Goal: Task Accomplishment & Management: Complete application form

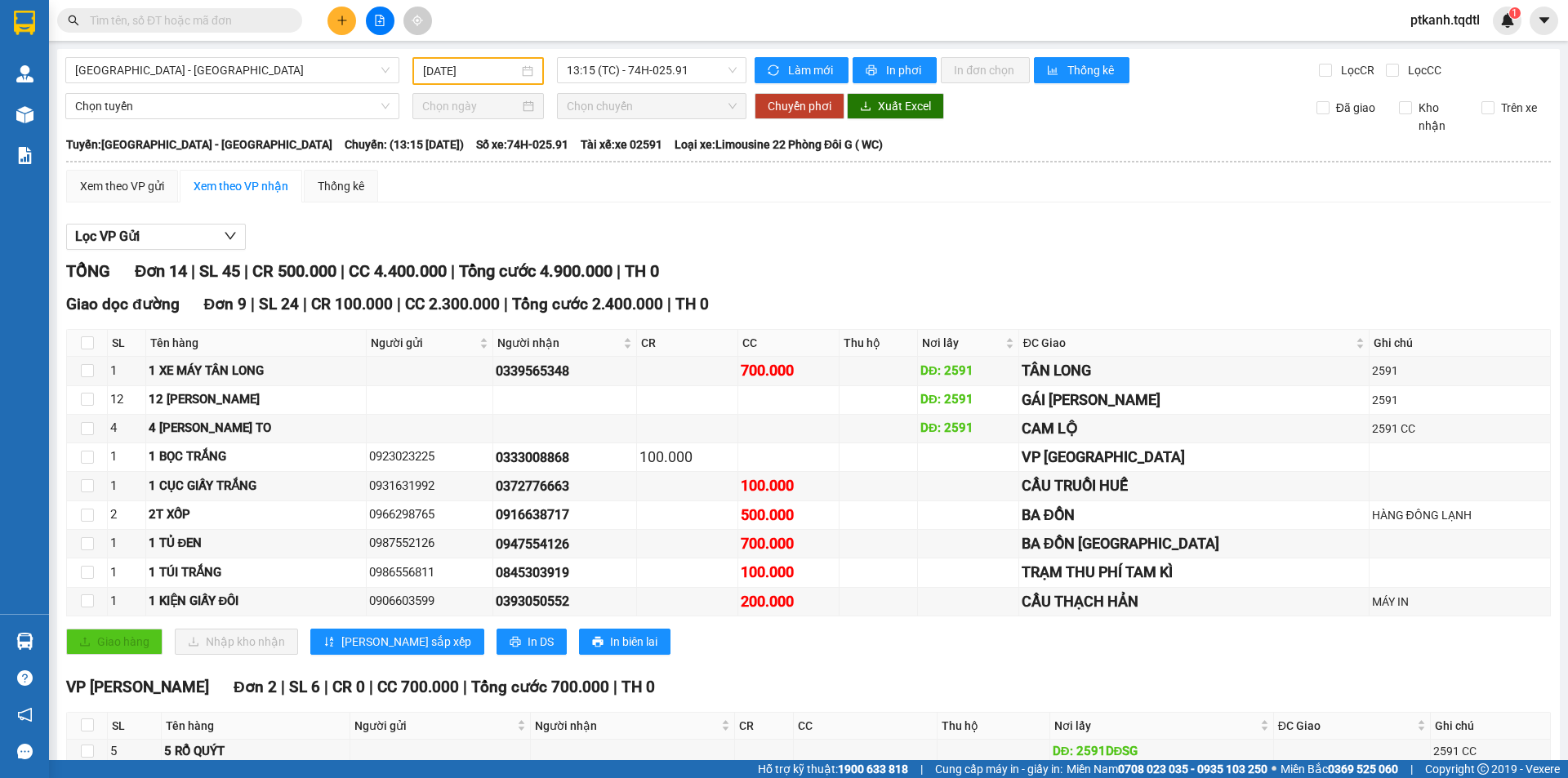
scroll to position [327, 0]
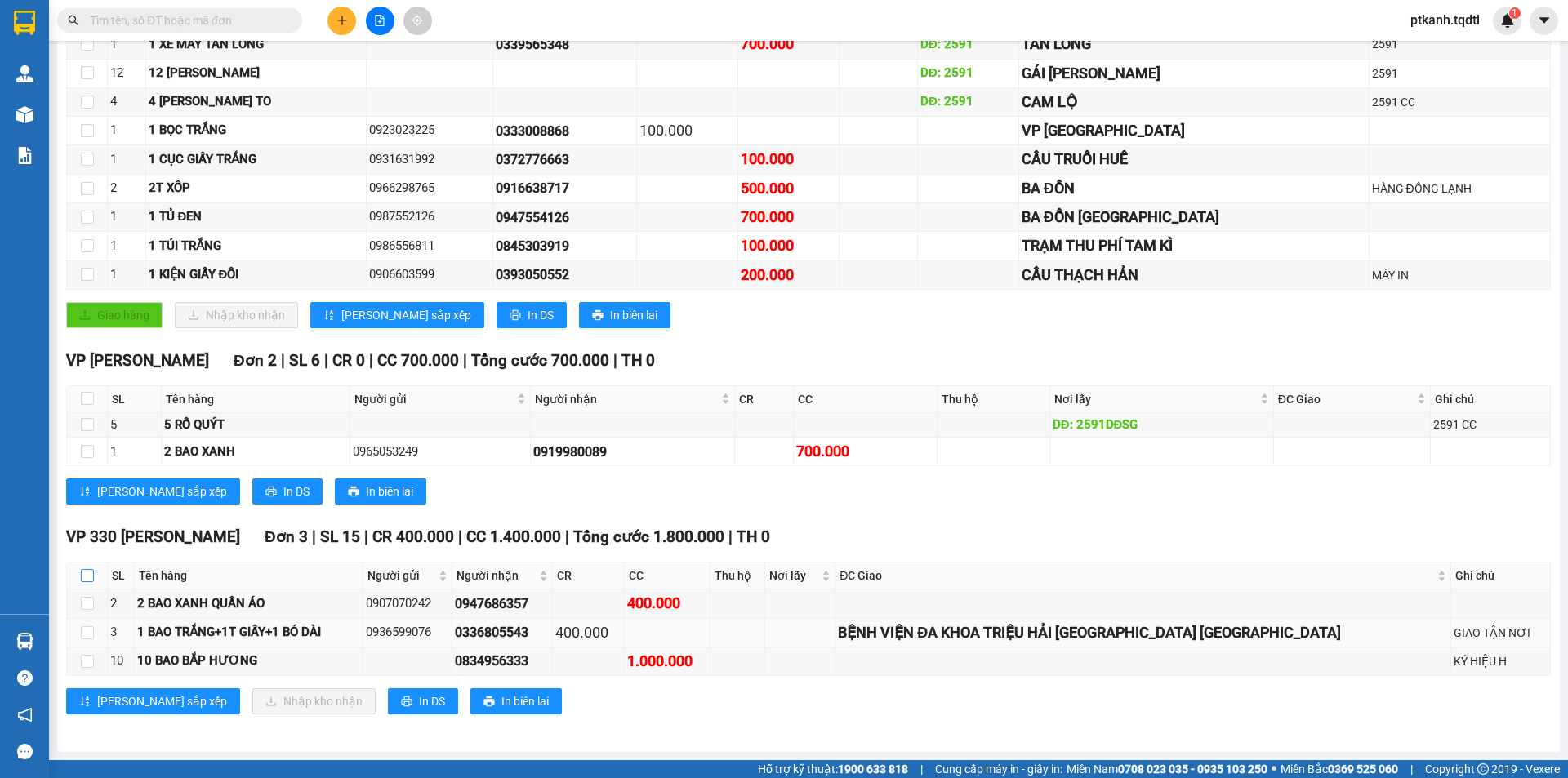
drag, startPoint x: 89, startPoint y: 571, endPoint x: 111, endPoint y: 626, distance: 59.2
click at [90, 571] on input "checkbox" at bounding box center [88, 576] width 13 height 13
checkbox input "true"
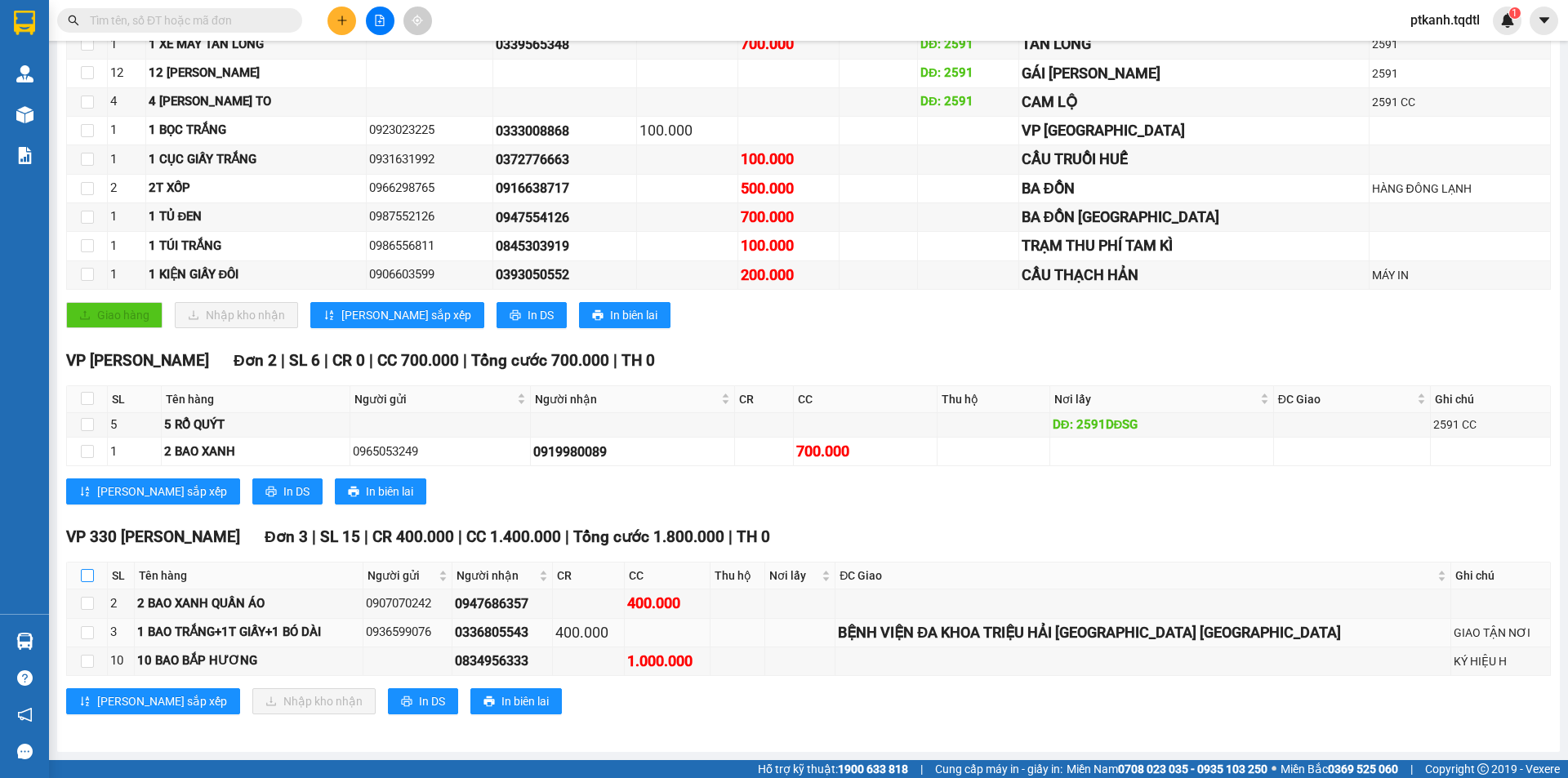
checkbox input "true"
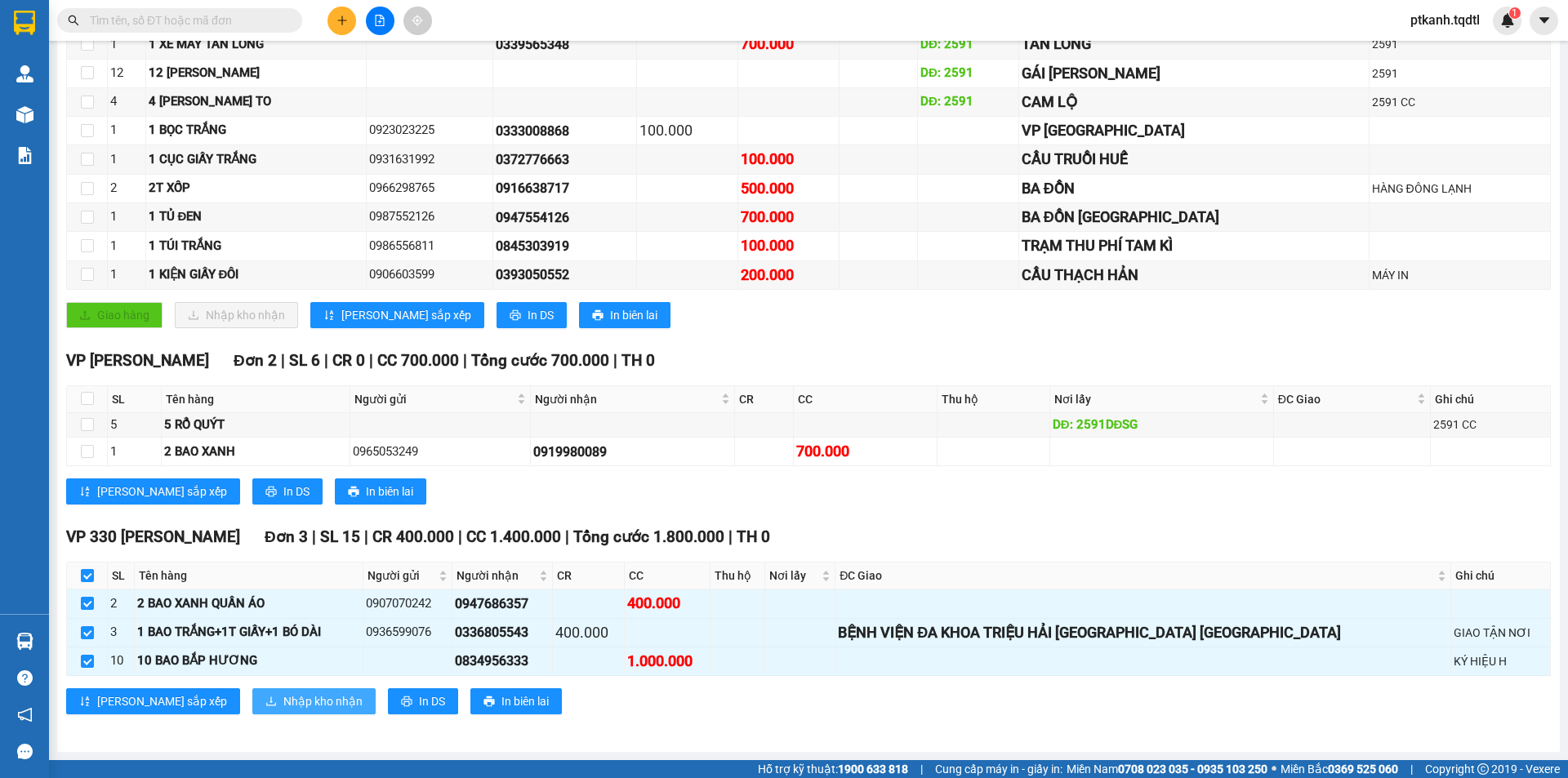
click at [283, 699] on span "Nhập kho nhận" at bounding box center [323, 702] width 79 height 18
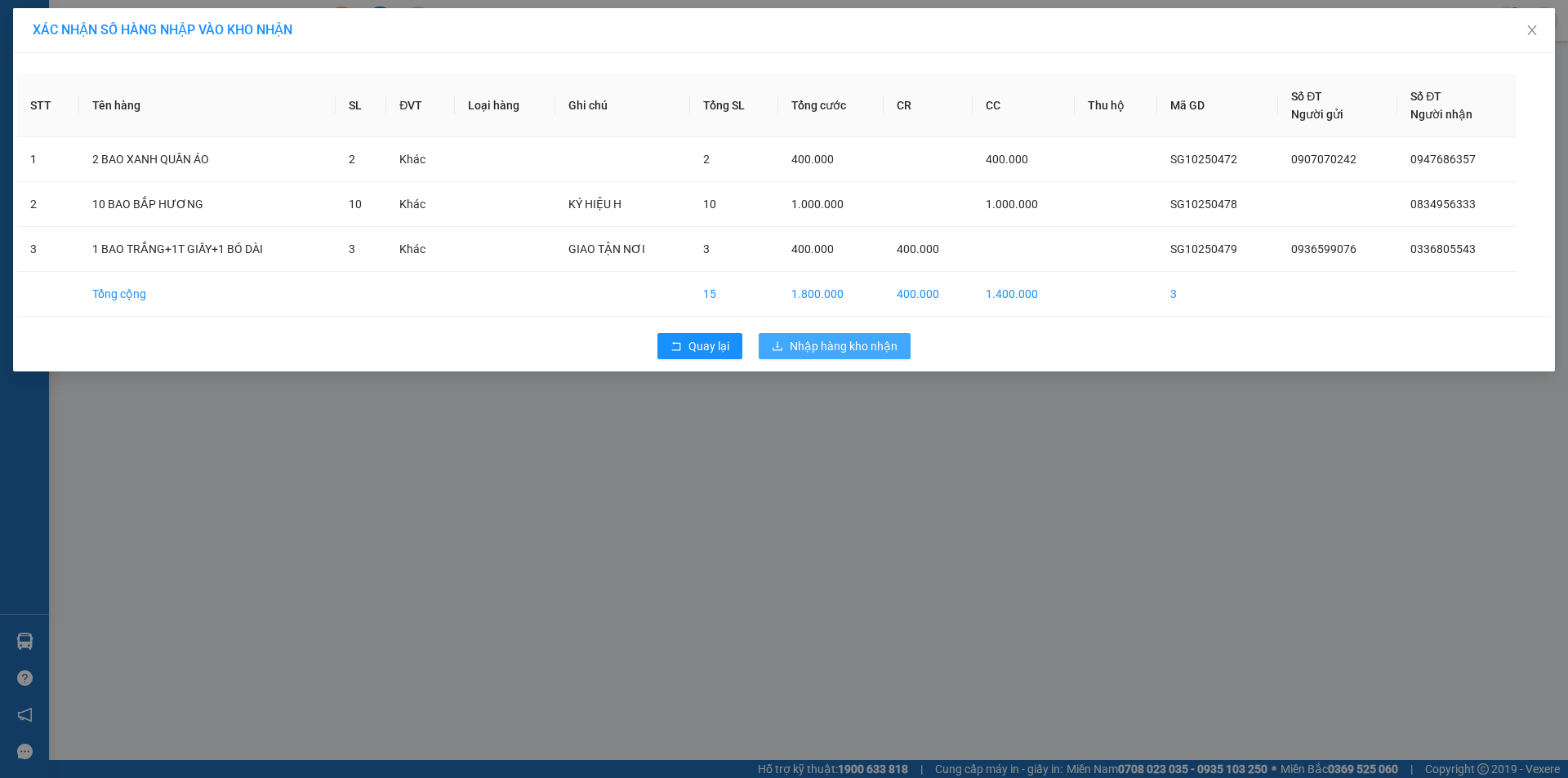
click at [866, 336] on button "Nhập hàng kho nhận" at bounding box center [835, 347] width 152 height 26
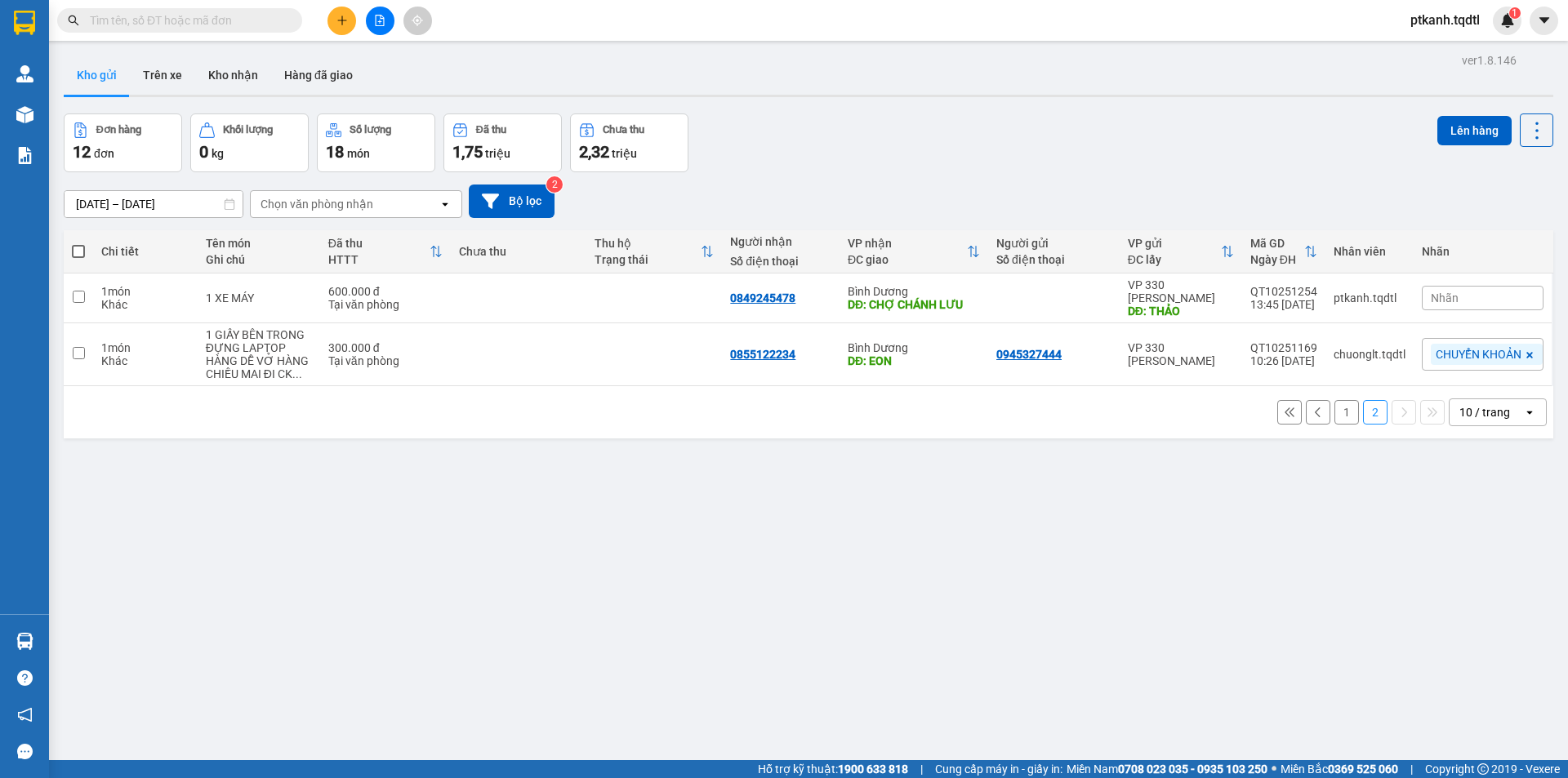
click at [1334, 401] on button "1" at bounding box center [1346, 413] width 25 height 25
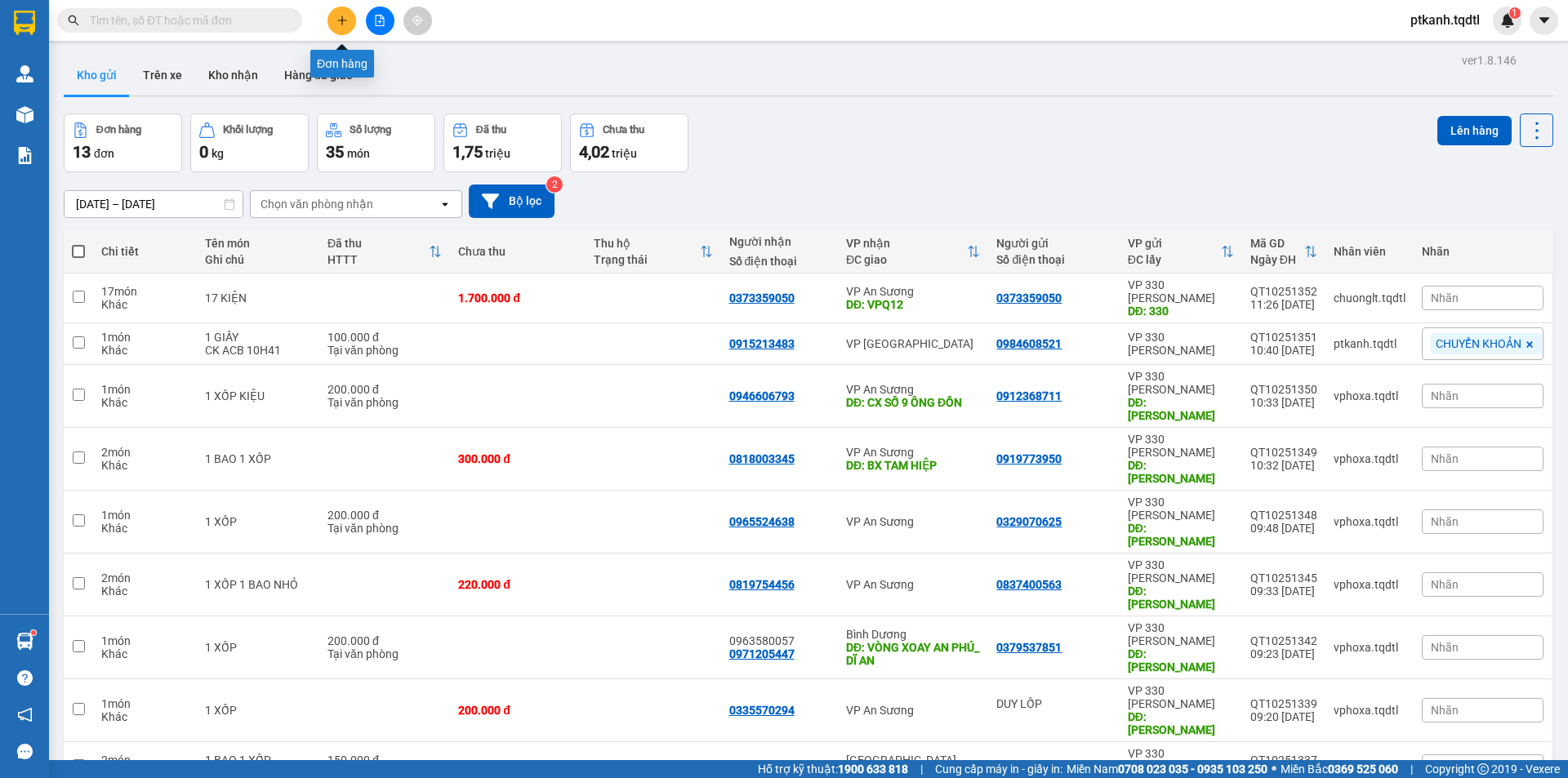
click at [338, 21] on icon "plus" at bounding box center [342, 20] width 9 height 1
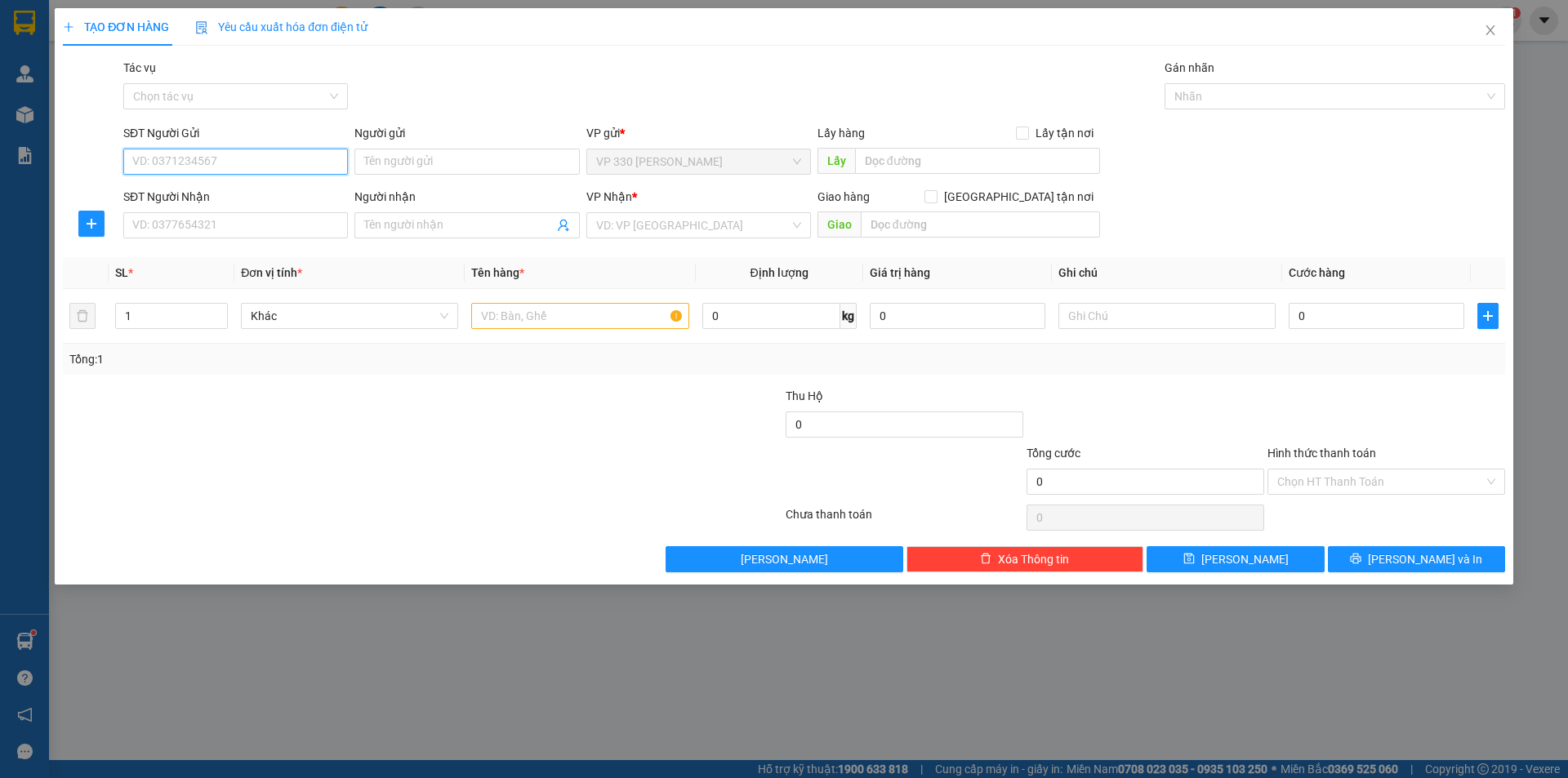
click at [296, 161] on input "SĐT Người Gửi" at bounding box center [235, 162] width 224 height 26
click at [238, 193] on div "0834234479" at bounding box center [236, 194] width 205 height 18
type input "0834234479"
type input "0966555755"
type input "THUẬN AN"
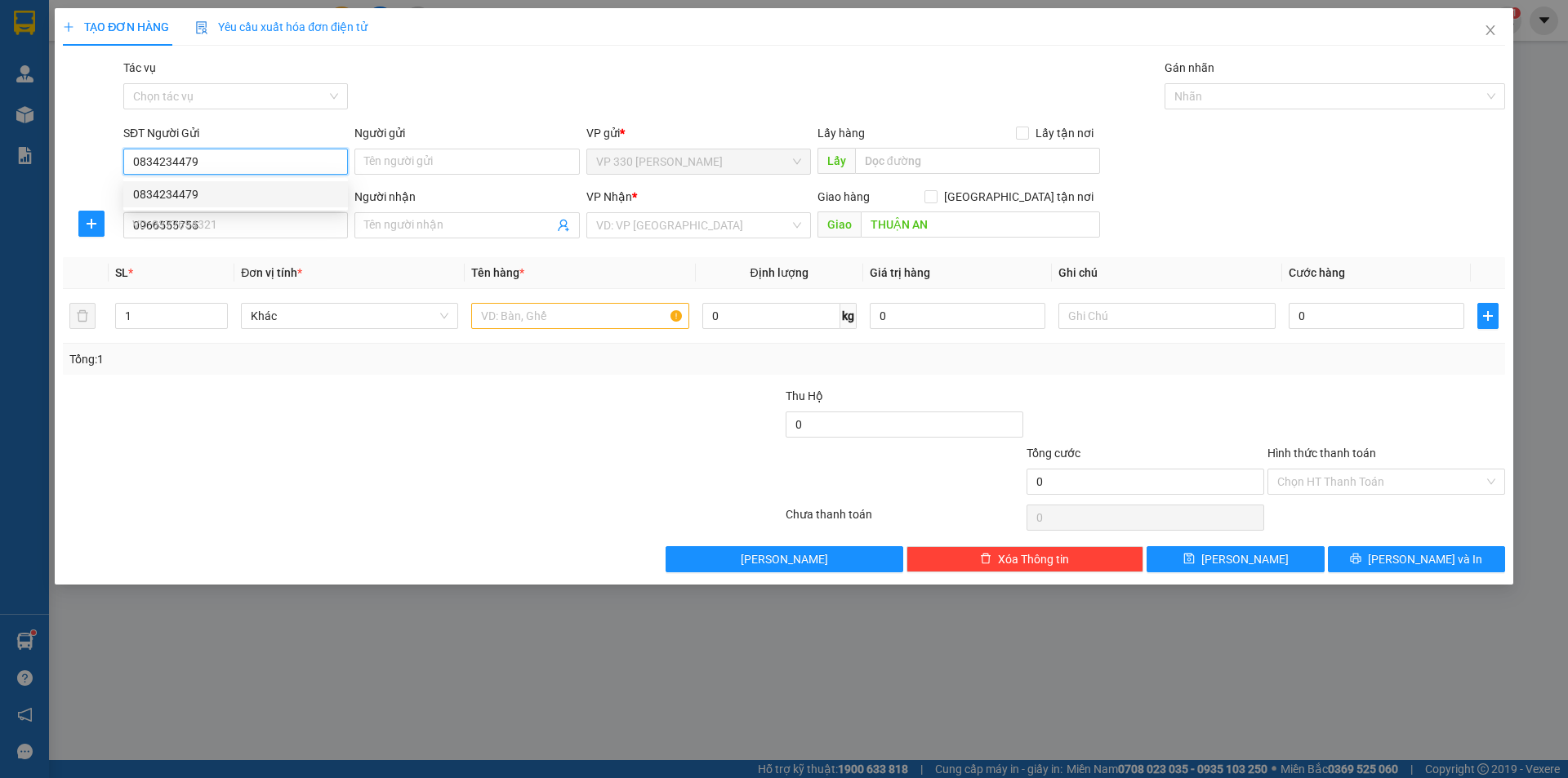
type input "200.000"
type input "0834234479"
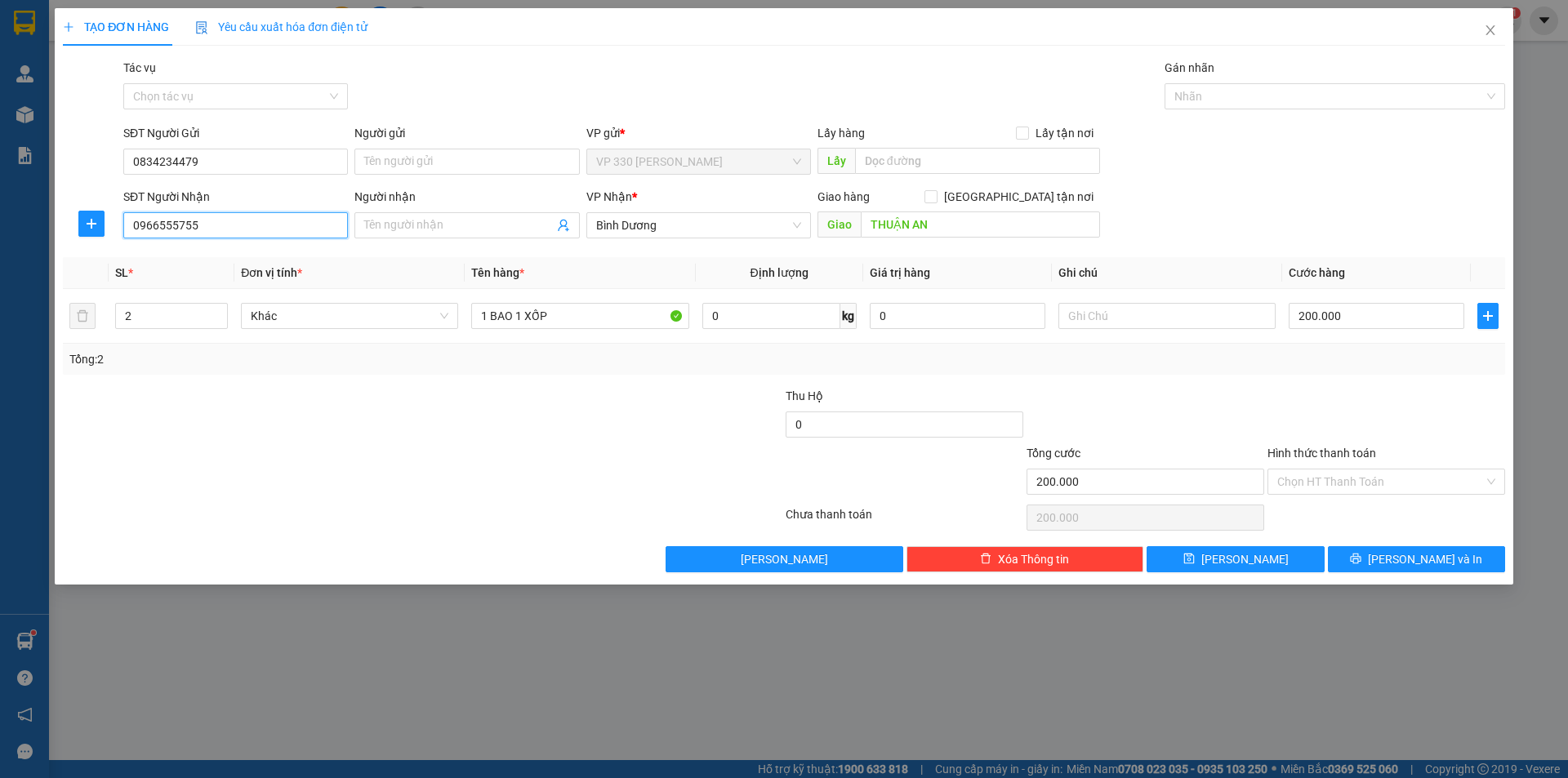
click at [247, 225] on input "0966555755" at bounding box center [235, 226] width 224 height 26
click at [239, 256] on div "0966555755" at bounding box center [236, 258] width 205 height 18
type input "1"
click at [217, 320] on icon "down" at bounding box center [219, 322] width 5 height 3
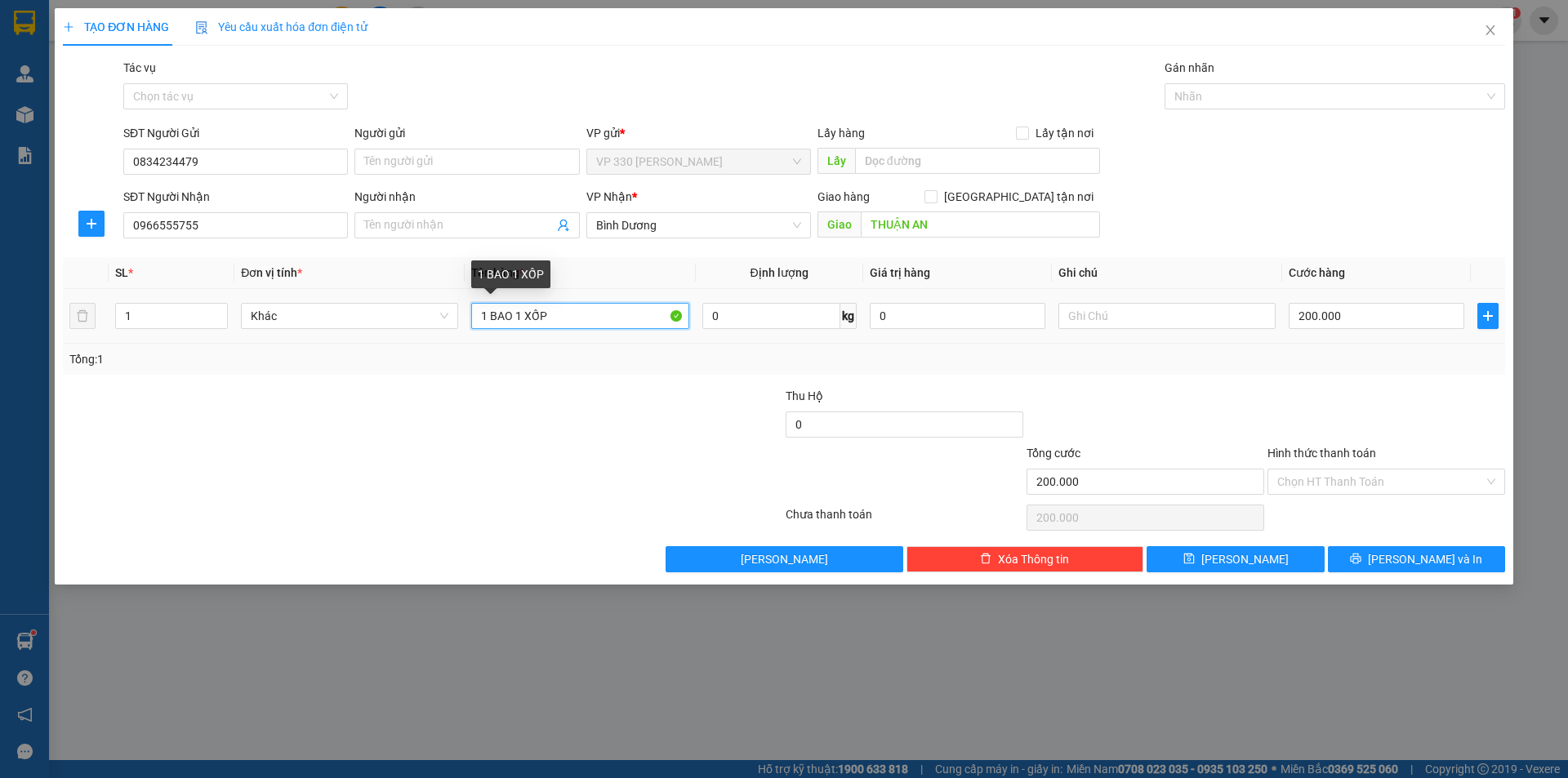
drag, startPoint x: 513, startPoint y: 315, endPoint x: 424, endPoint y: 275, distance: 97.6
click at [426, 278] on table "SL * Đơn vị tính * Tên hàng * Định lượng Giá trị hàng Ghi chú Cước hàng 1 Khác …" at bounding box center [784, 300] width 1442 height 87
type input "1 XỐP"
click at [1379, 321] on input "200.000" at bounding box center [1376, 316] width 175 height 26
type input "1"
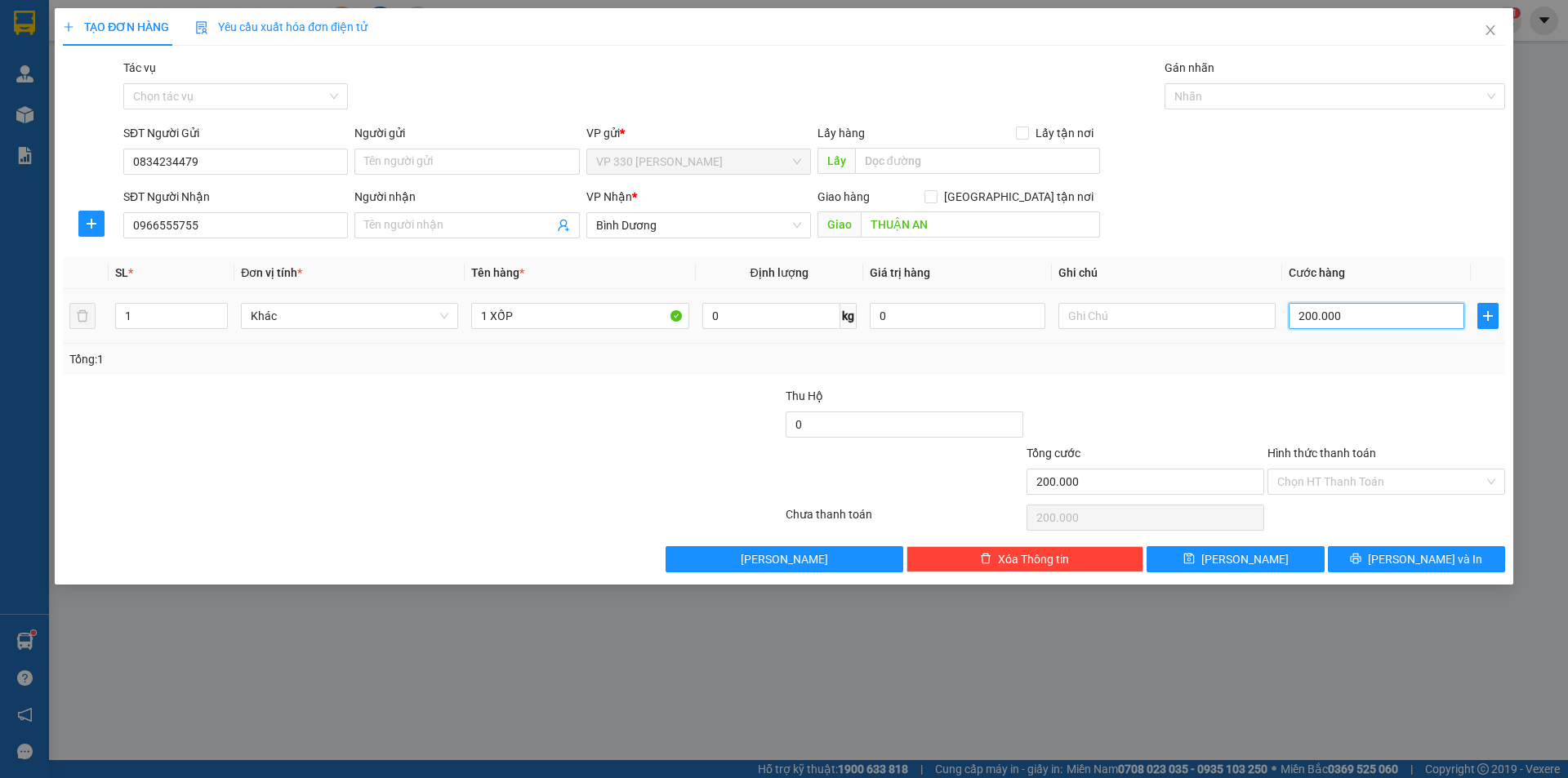
type input "1"
type input "15"
type input "150"
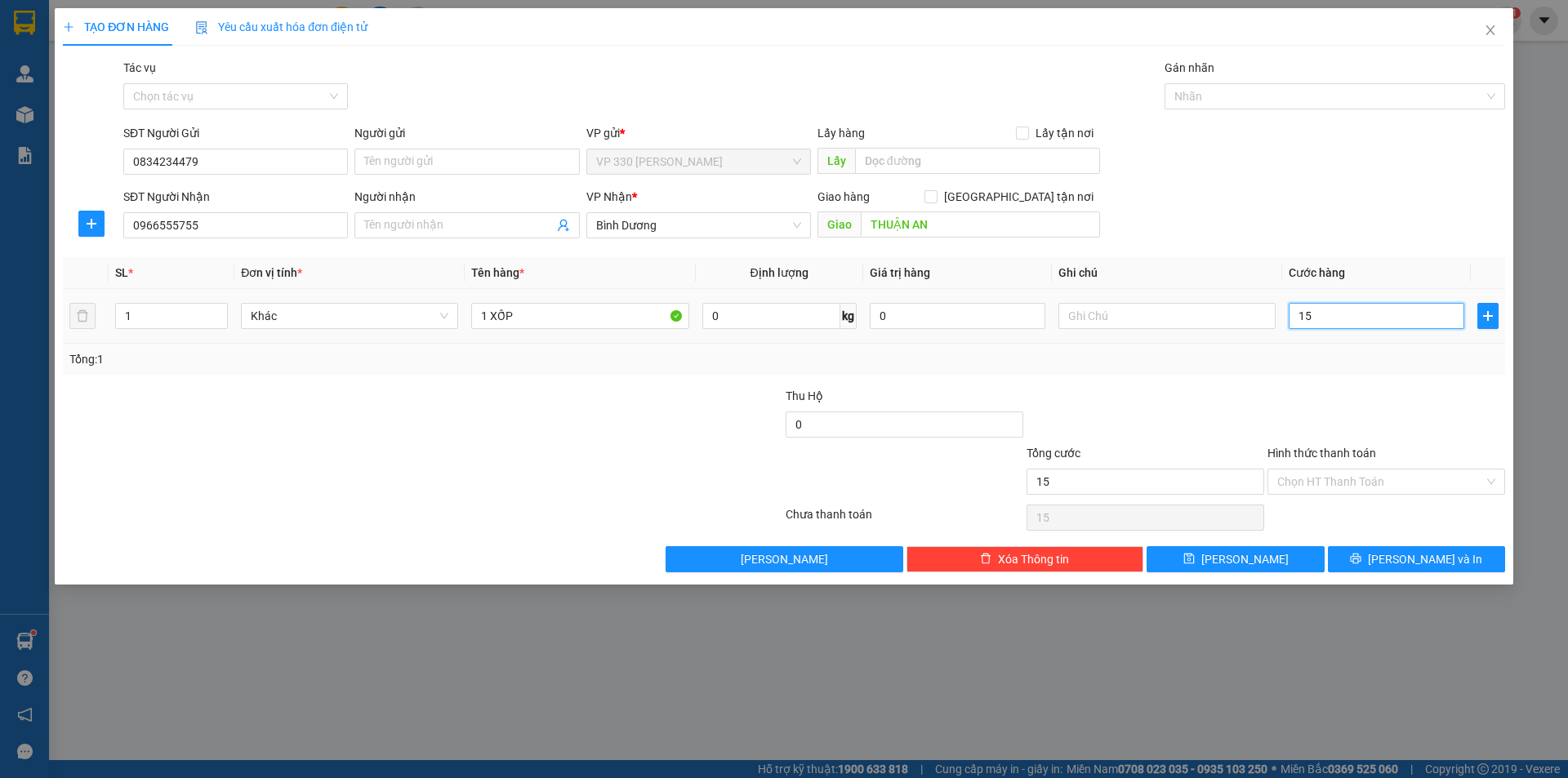
type input "150"
type input "1.500"
type input "15.000"
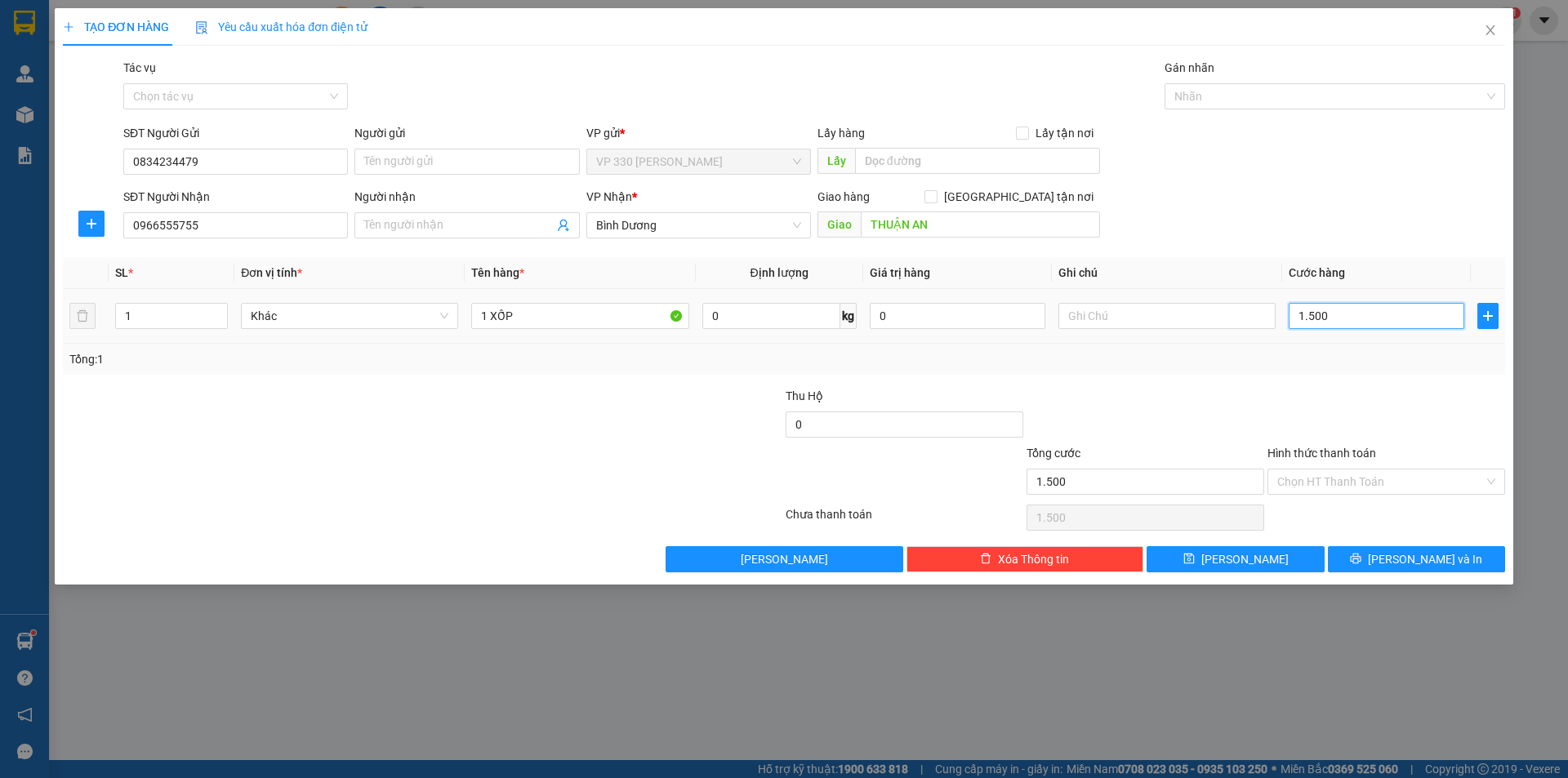
type input "15.000"
type input "150.000"
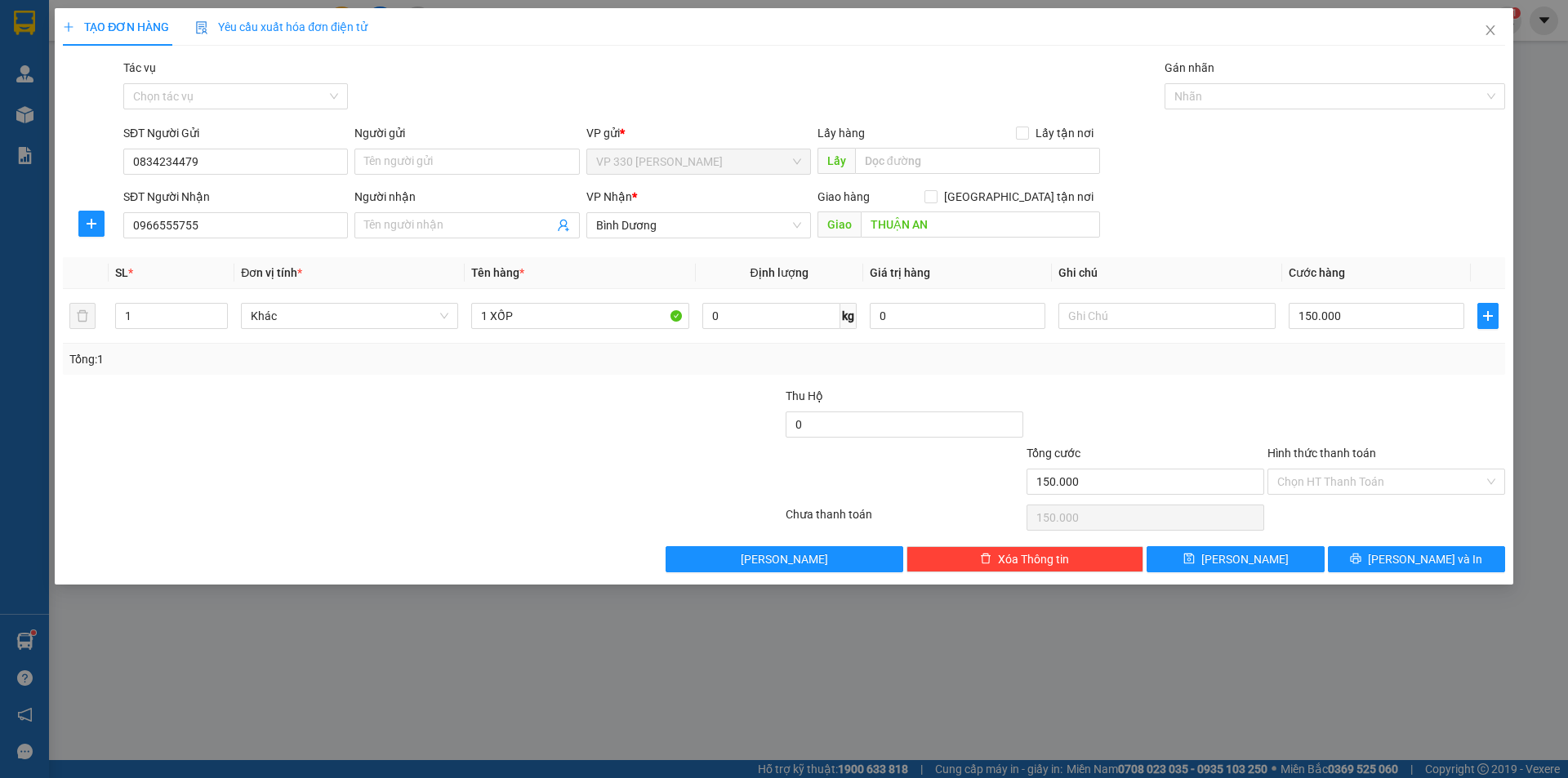
click at [1316, 449] on label "Hình thức thanh toán" at bounding box center [1321, 454] width 108 height 13
click at [1316, 469] on input "Hình thức thanh toán" at bounding box center [1380, 482] width 207 height 25
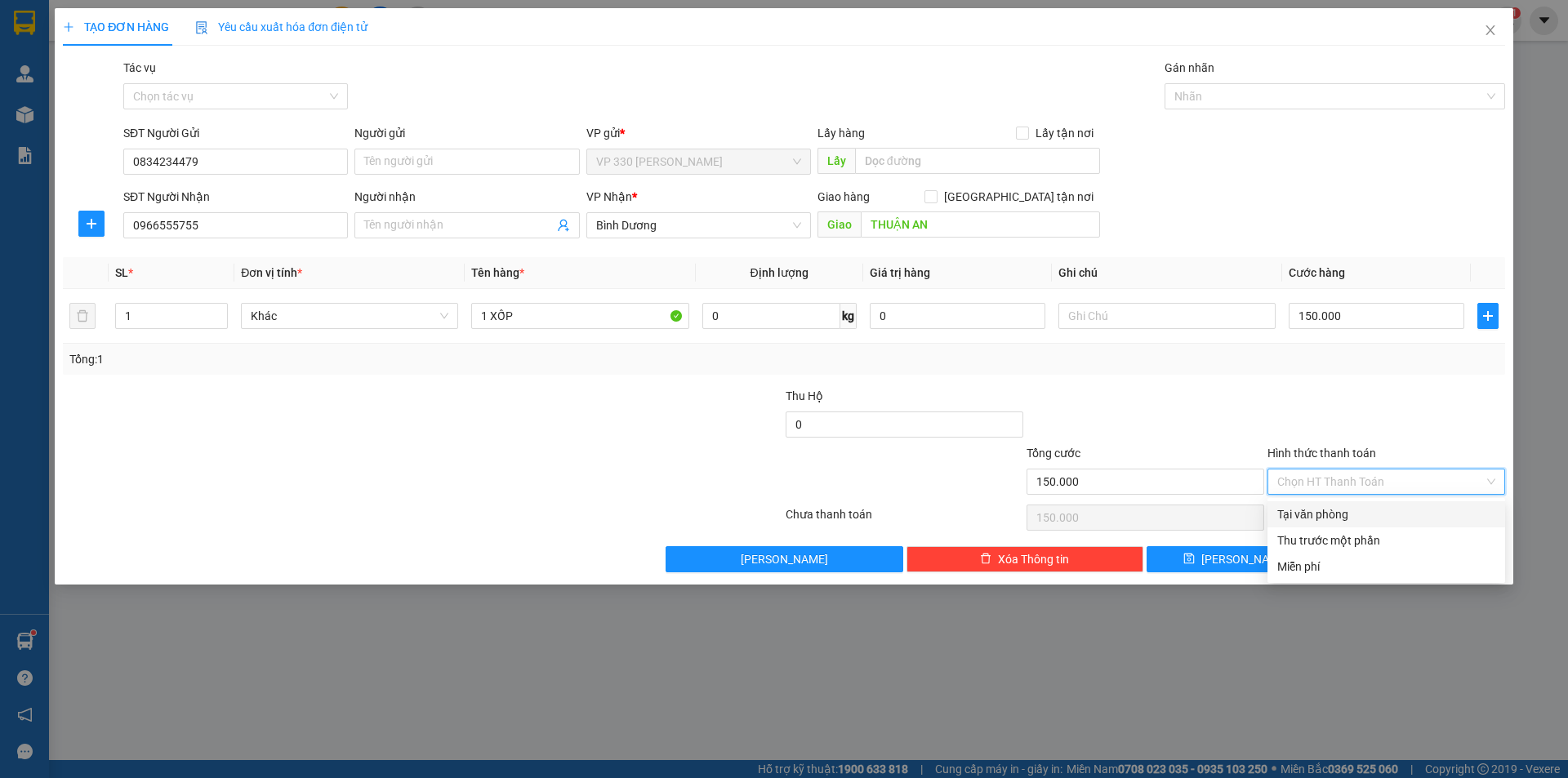
click at [1343, 508] on div "Tại văn phòng" at bounding box center [1385, 515] width 218 height 18
type input "0"
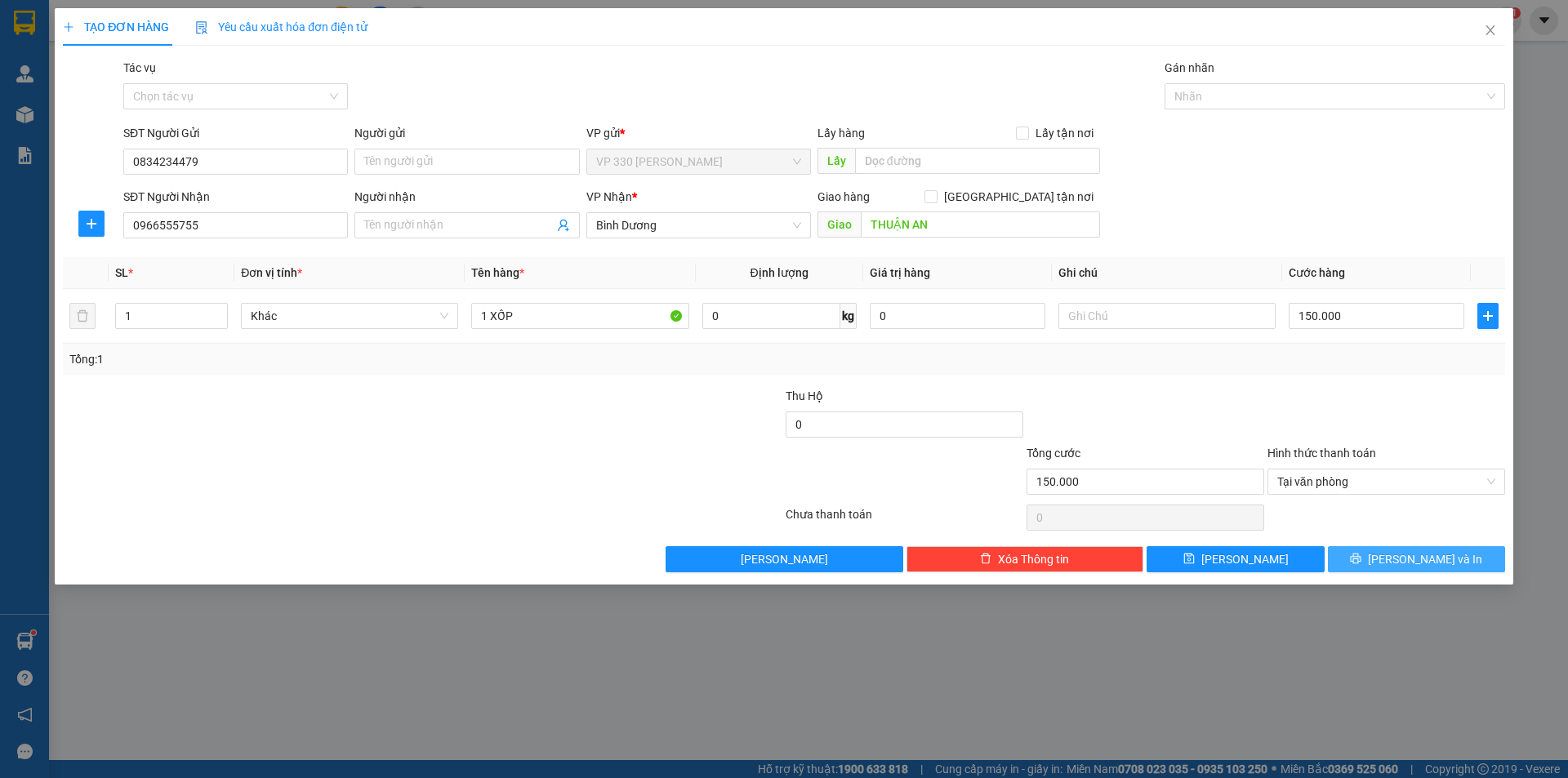
click at [1374, 549] on button "[PERSON_NAME] và In" at bounding box center [1417, 559] width 177 height 26
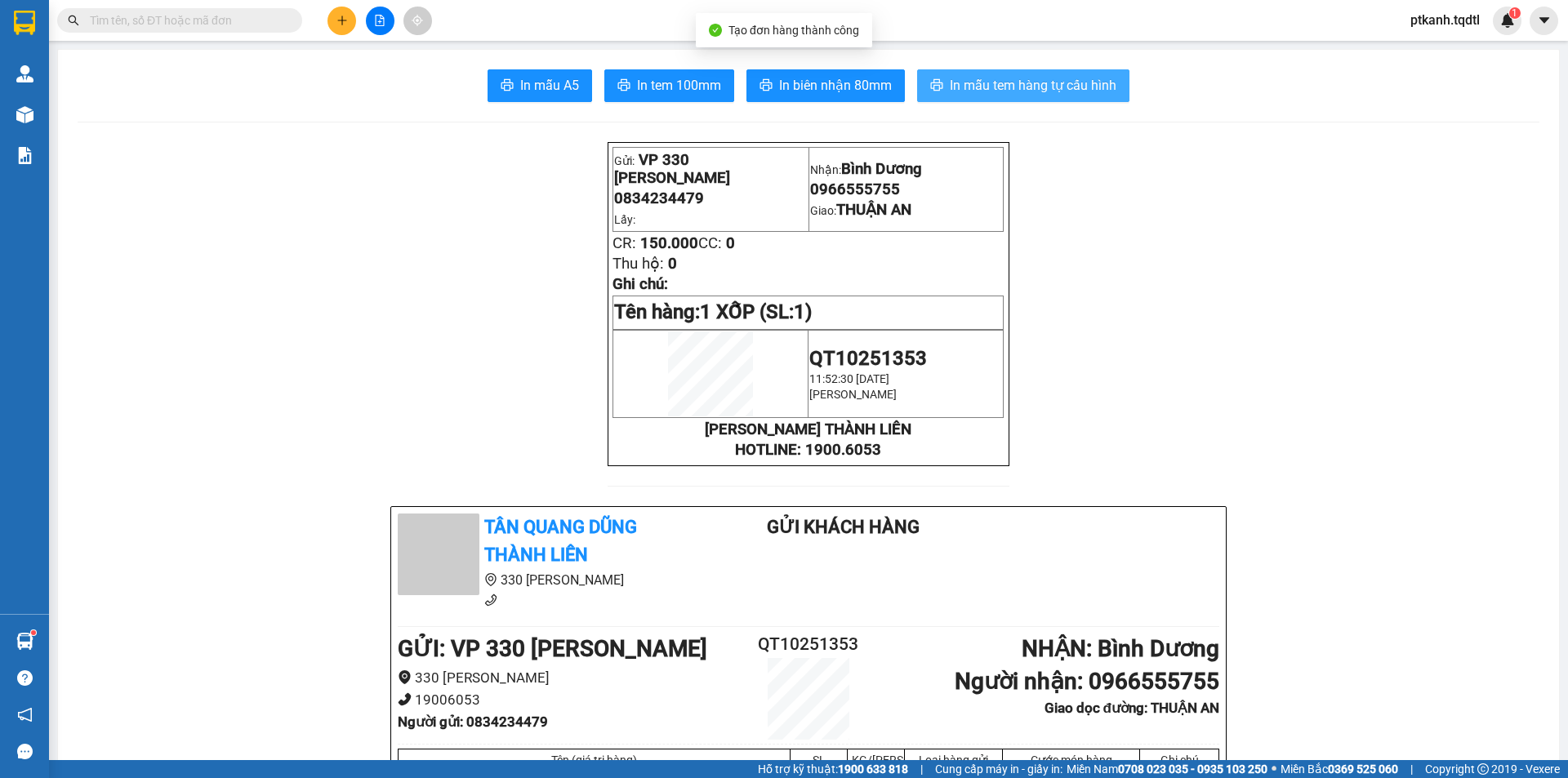
click at [957, 83] on span "In mẫu tem hàng tự cấu hình" at bounding box center [1033, 85] width 166 height 21
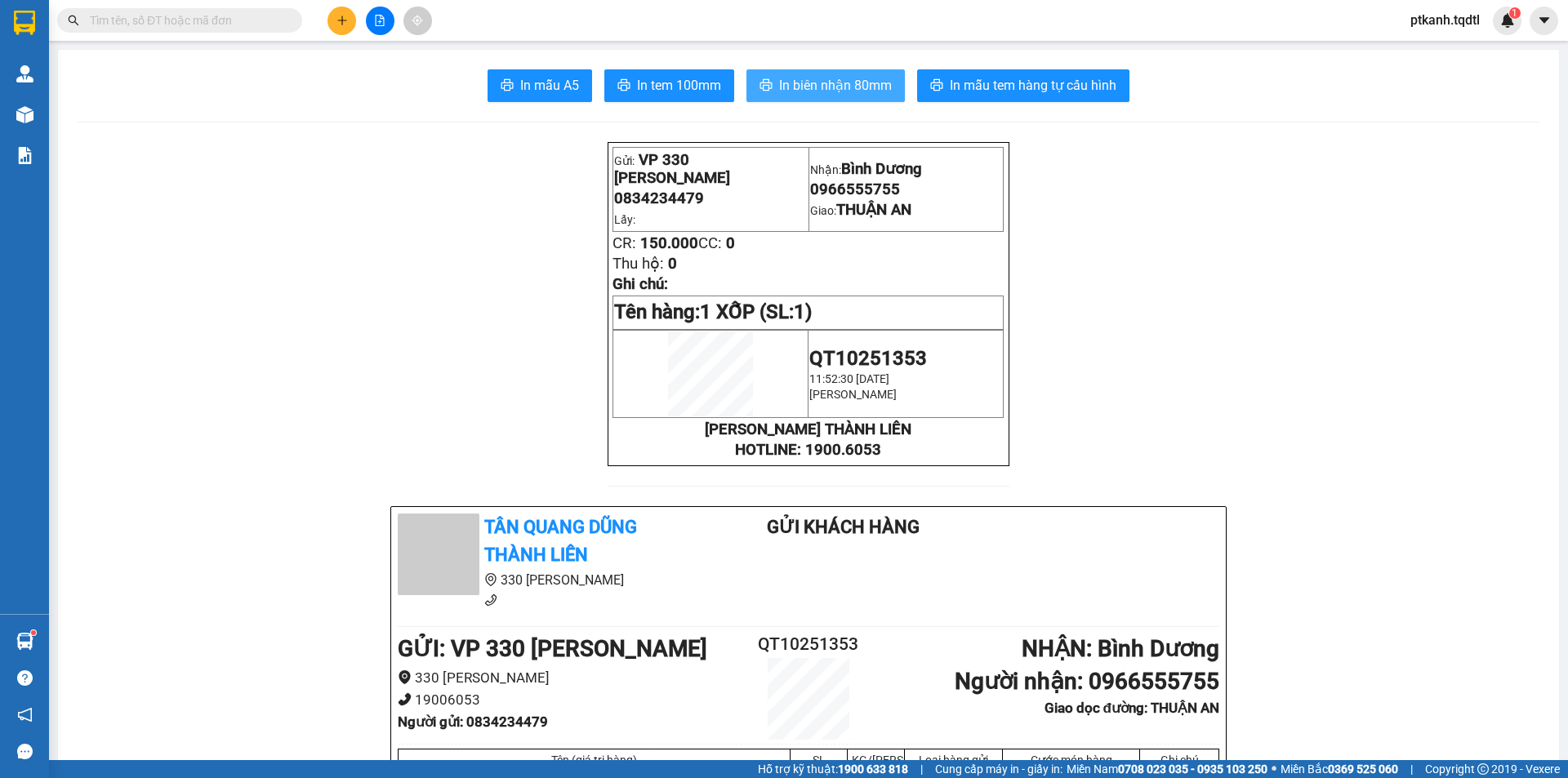
click at [815, 86] on span "In biên nhận 80mm" at bounding box center [835, 85] width 113 height 21
click at [335, 25] on button at bounding box center [342, 21] width 29 height 29
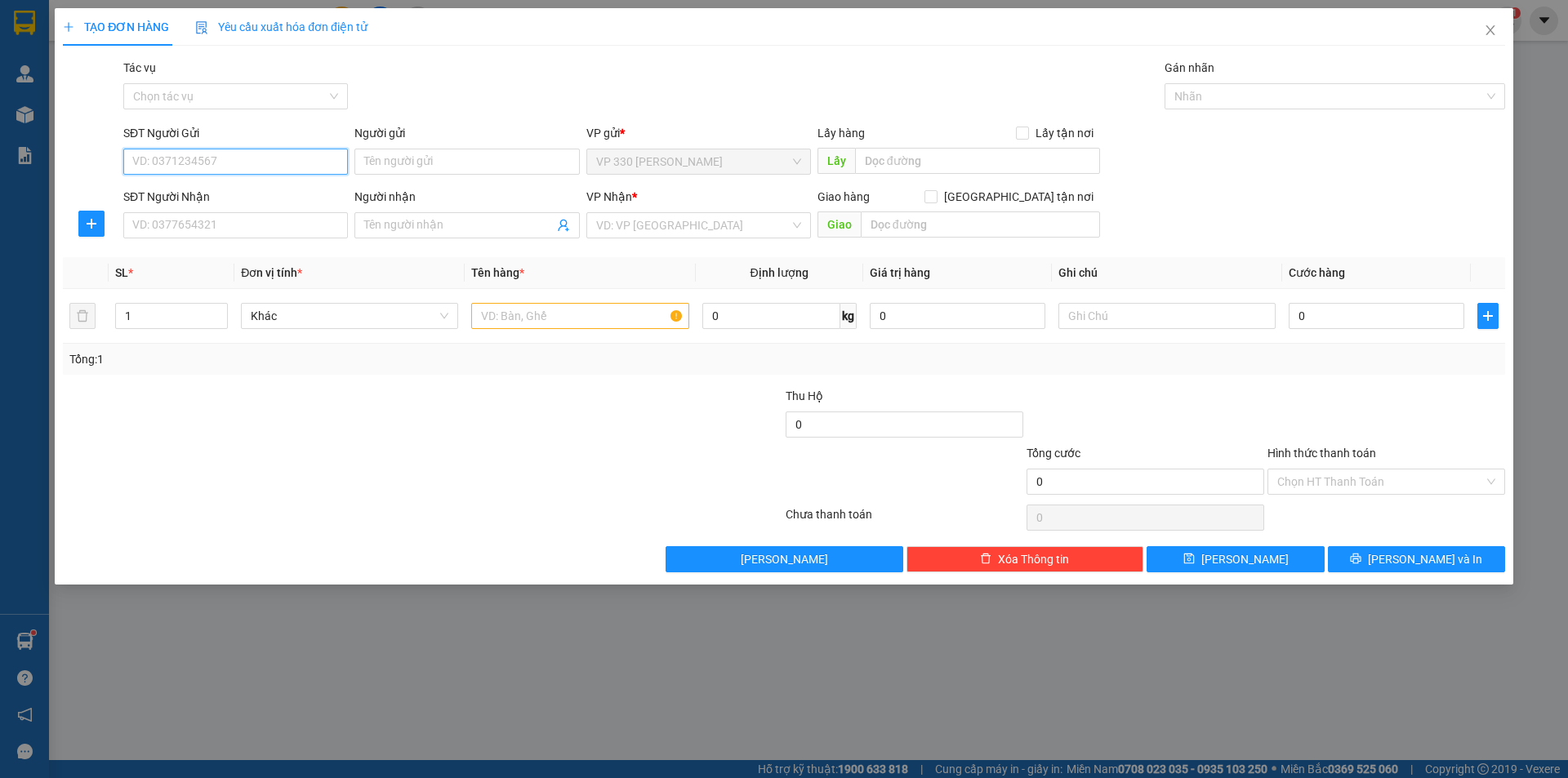
click at [267, 156] on input "SĐT Người Gửi" at bounding box center [235, 162] width 224 height 26
click at [295, 166] on input "SĐT Người Gửi" at bounding box center [235, 162] width 224 height 26
click at [258, 186] on div "0896411445" at bounding box center [236, 194] width 205 height 18
type input "0896411445"
type input "0948059752"
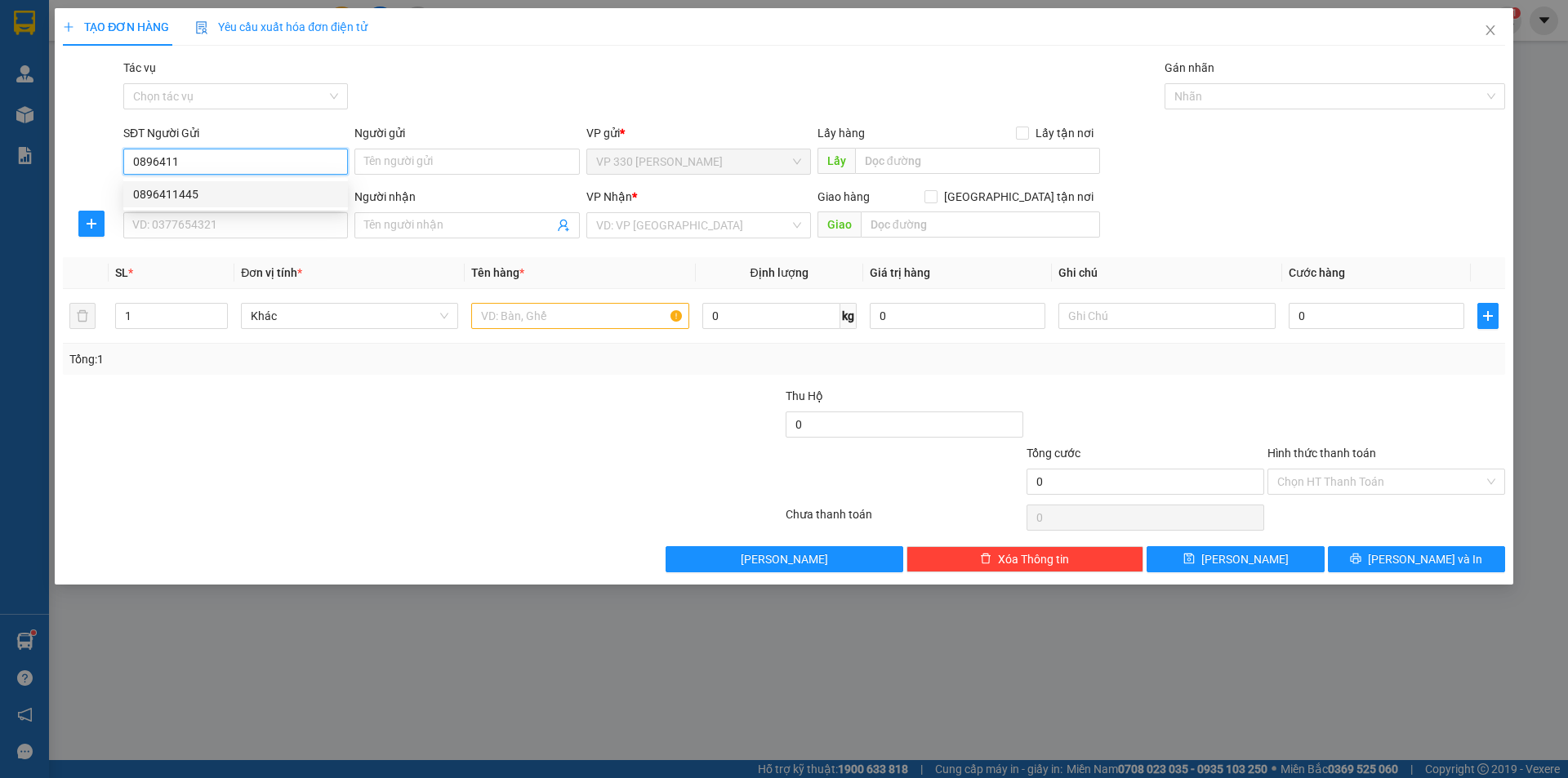
type input "BX MIỀN ĐÔNG"
type input "100.000"
type input "0896411445"
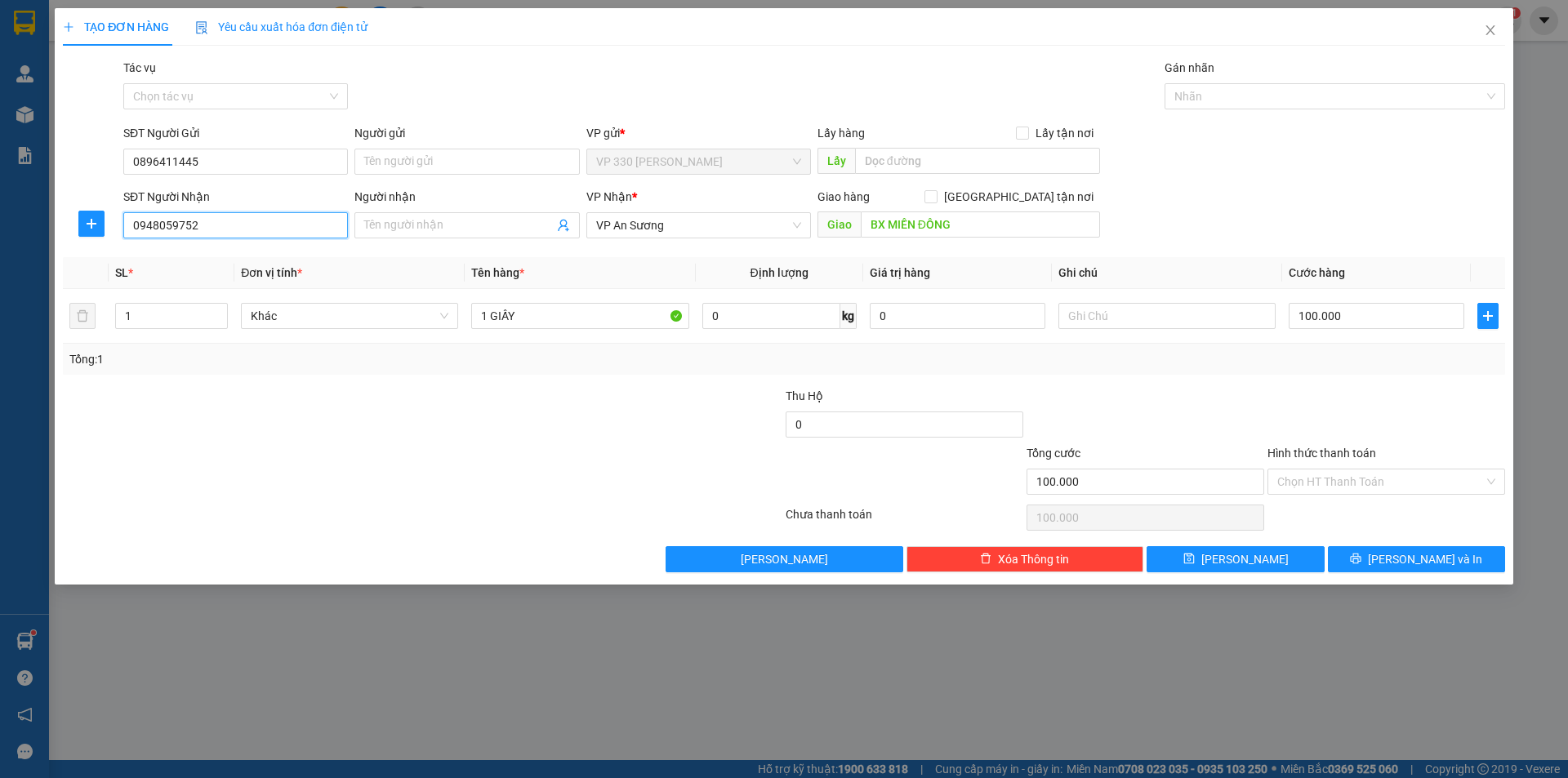
click at [250, 228] on input "0948059752" at bounding box center [235, 226] width 224 height 26
click at [255, 251] on div "0916033947" at bounding box center [236, 258] width 205 height 18
type input "0916033947"
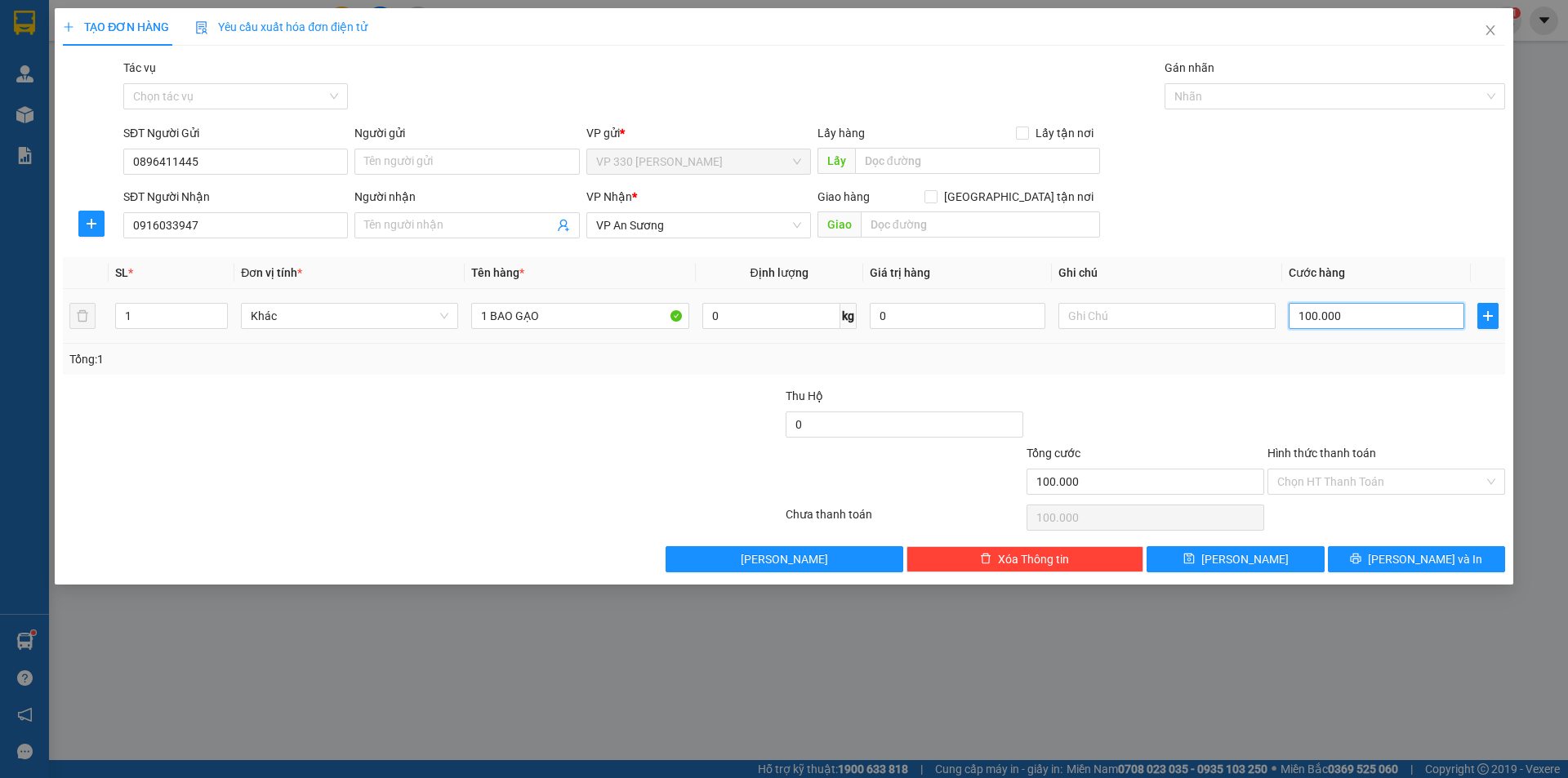
click at [1384, 306] on input "100.000" at bounding box center [1376, 316] width 175 height 26
type input "1"
type input "15"
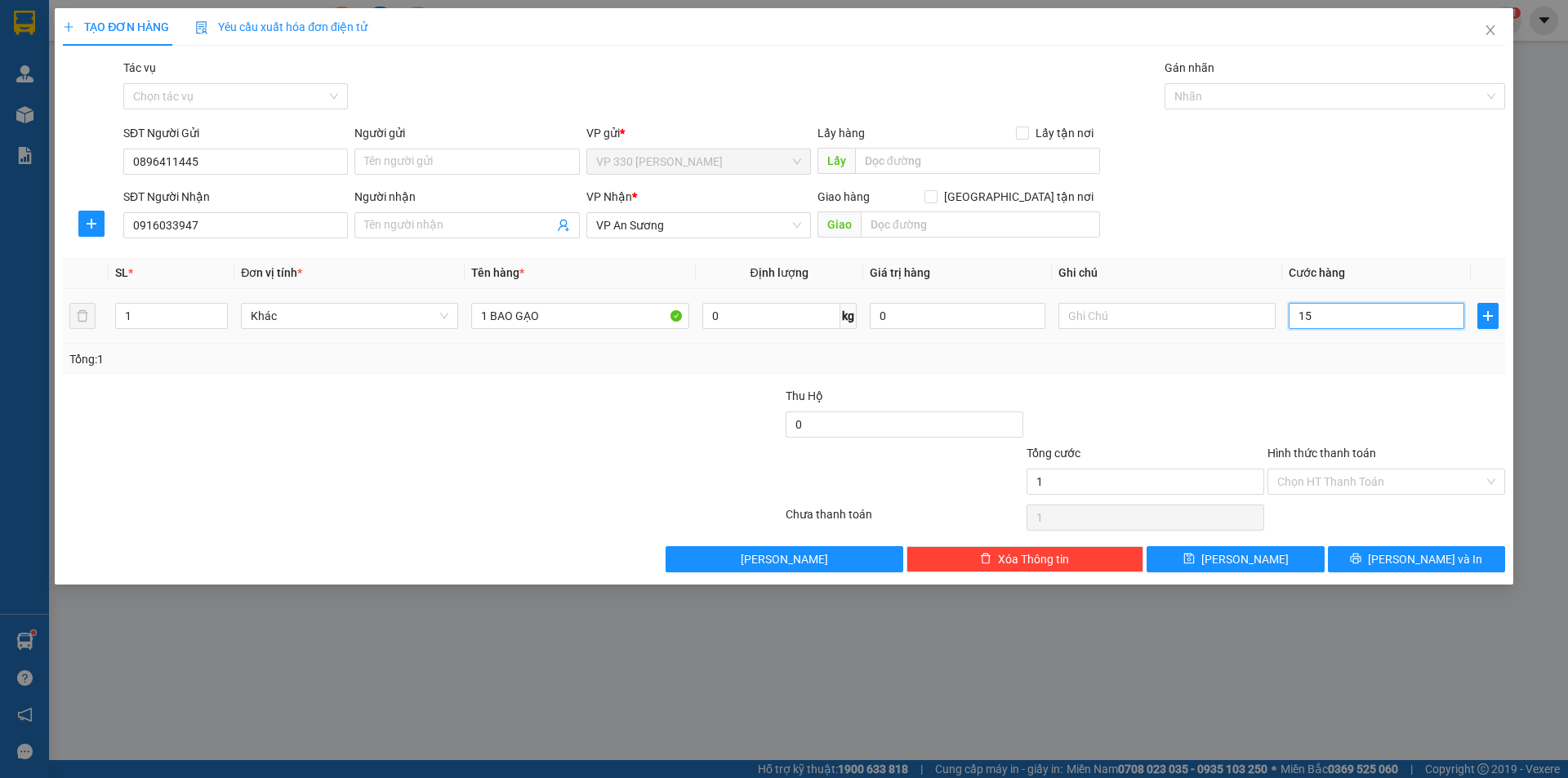
type input "15"
type input "150"
type input "1.500"
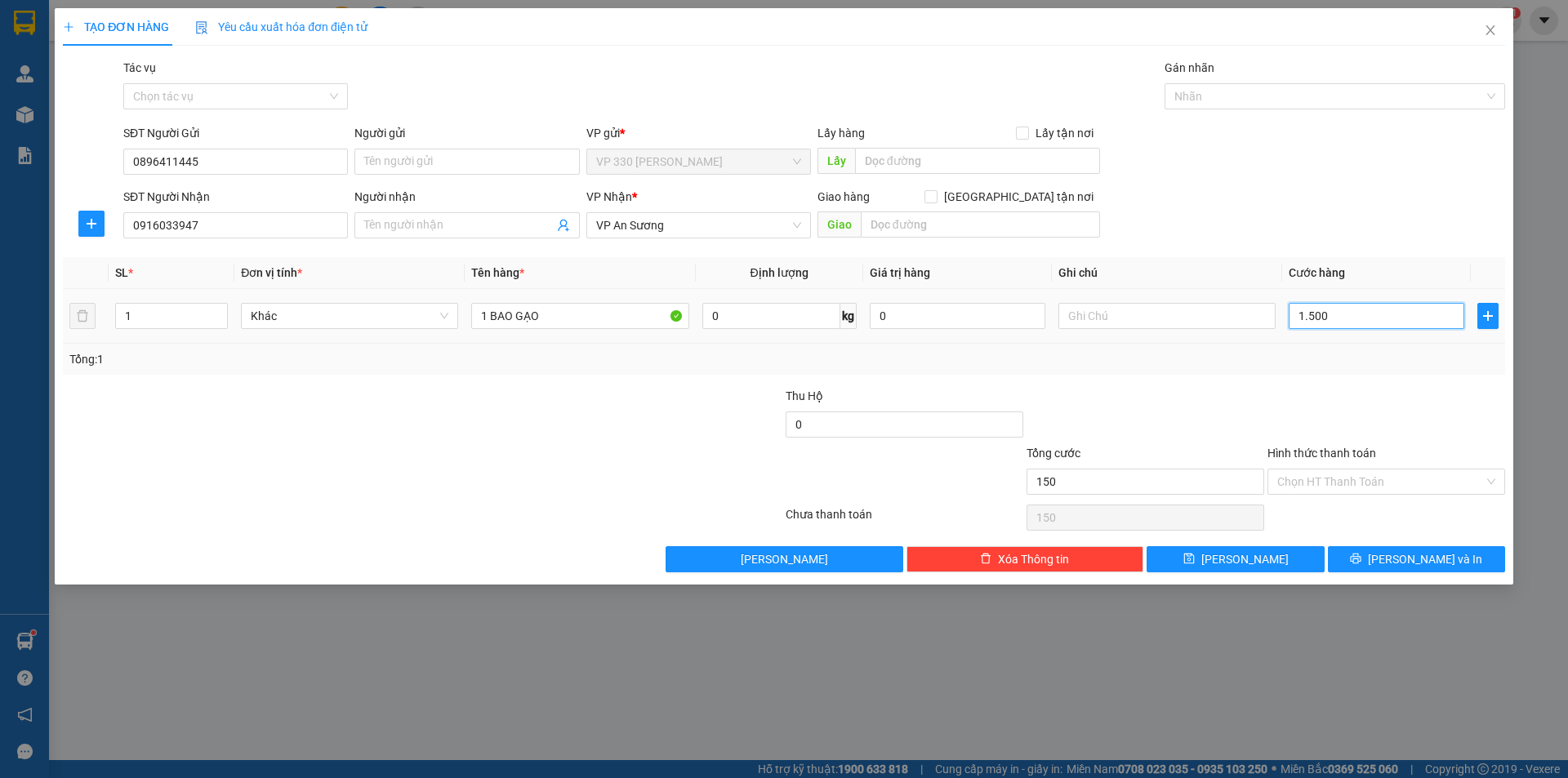
type input "1.500"
type input "15.000"
type input "150.000"
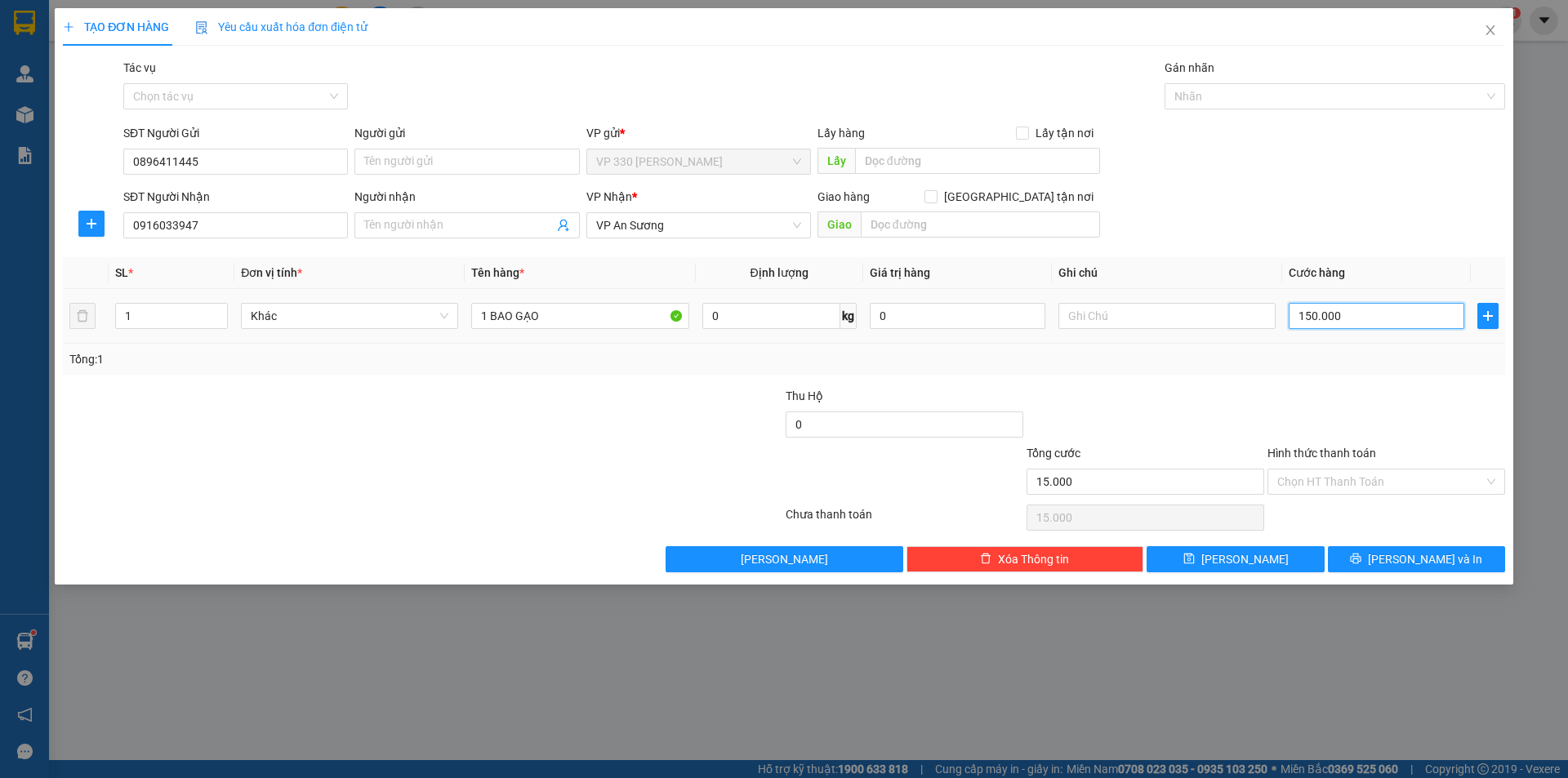
type input "150.000"
click at [1336, 454] on label "Hình thức thanh toán" at bounding box center [1321, 454] width 108 height 13
click at [1336, 469] on input "Hình thức thanh toán" at bounding box center [1380, 482] width 207 height 25
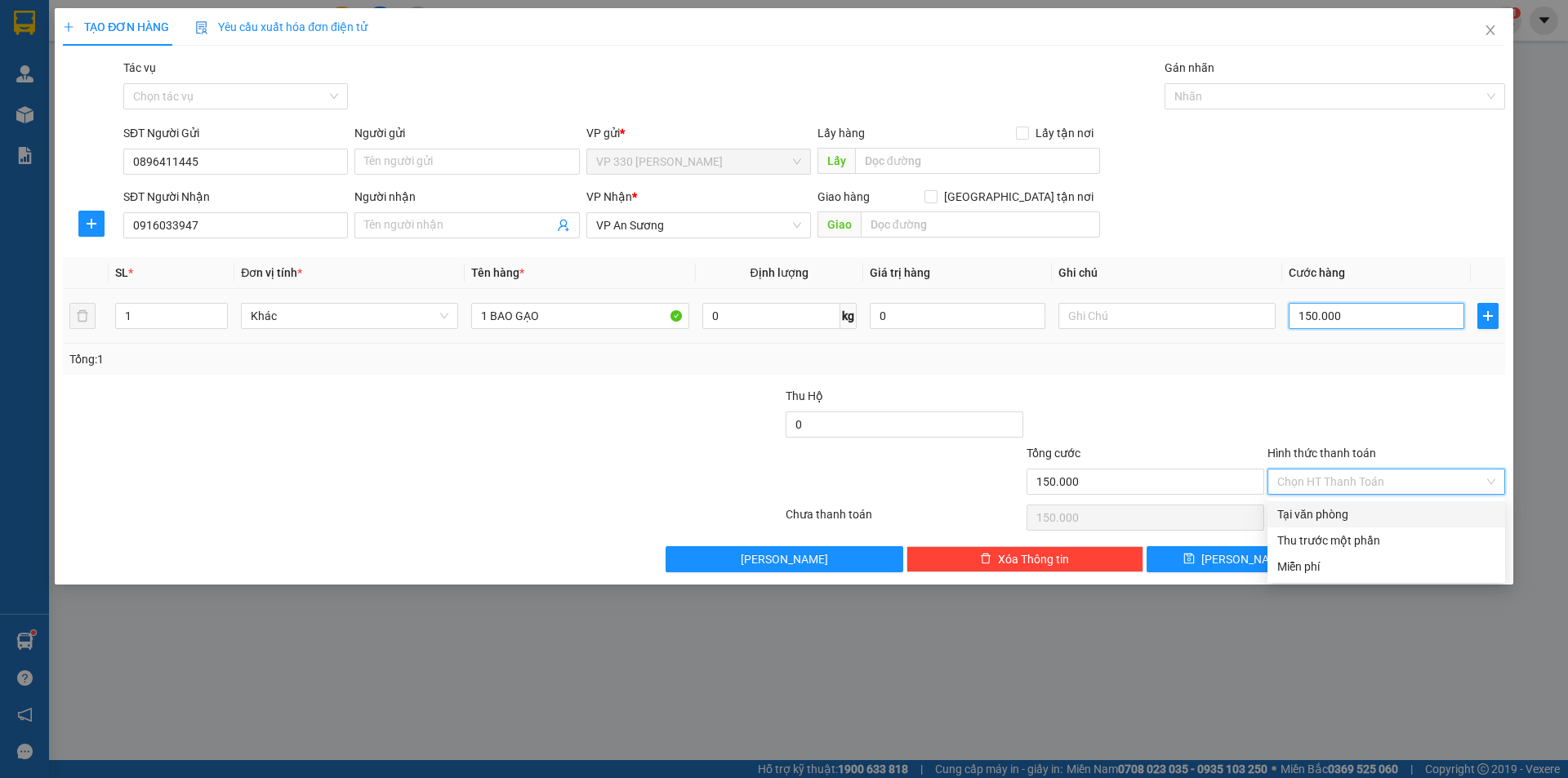
click at [1383, 320] on input "150.000" at bounding box center [1376, 316] width 175 height 26
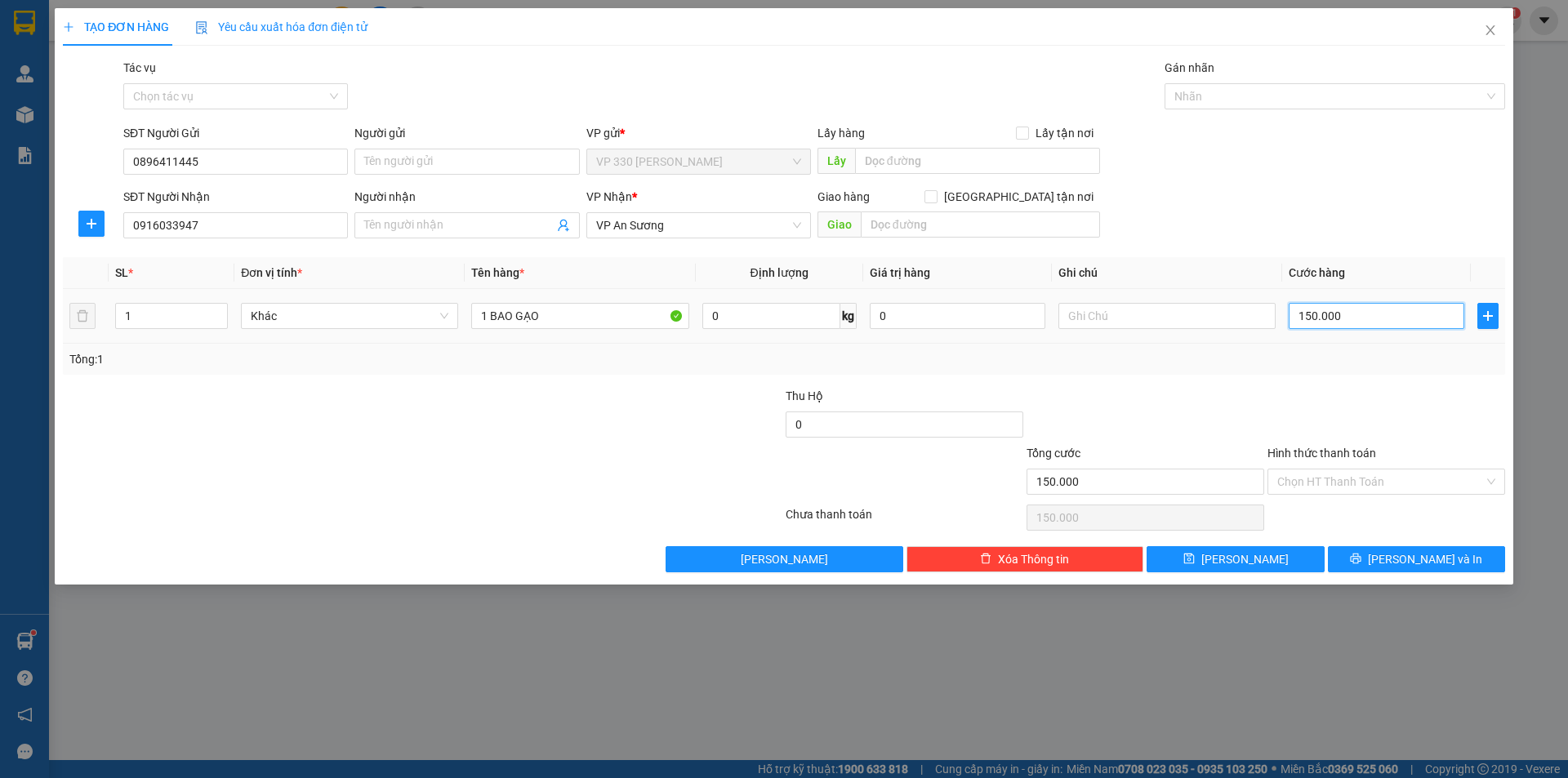
click at [1383, 320] on input "150.000" at bounding box center [1376, 316] width 175 height 26
type input "1"
type input "12"
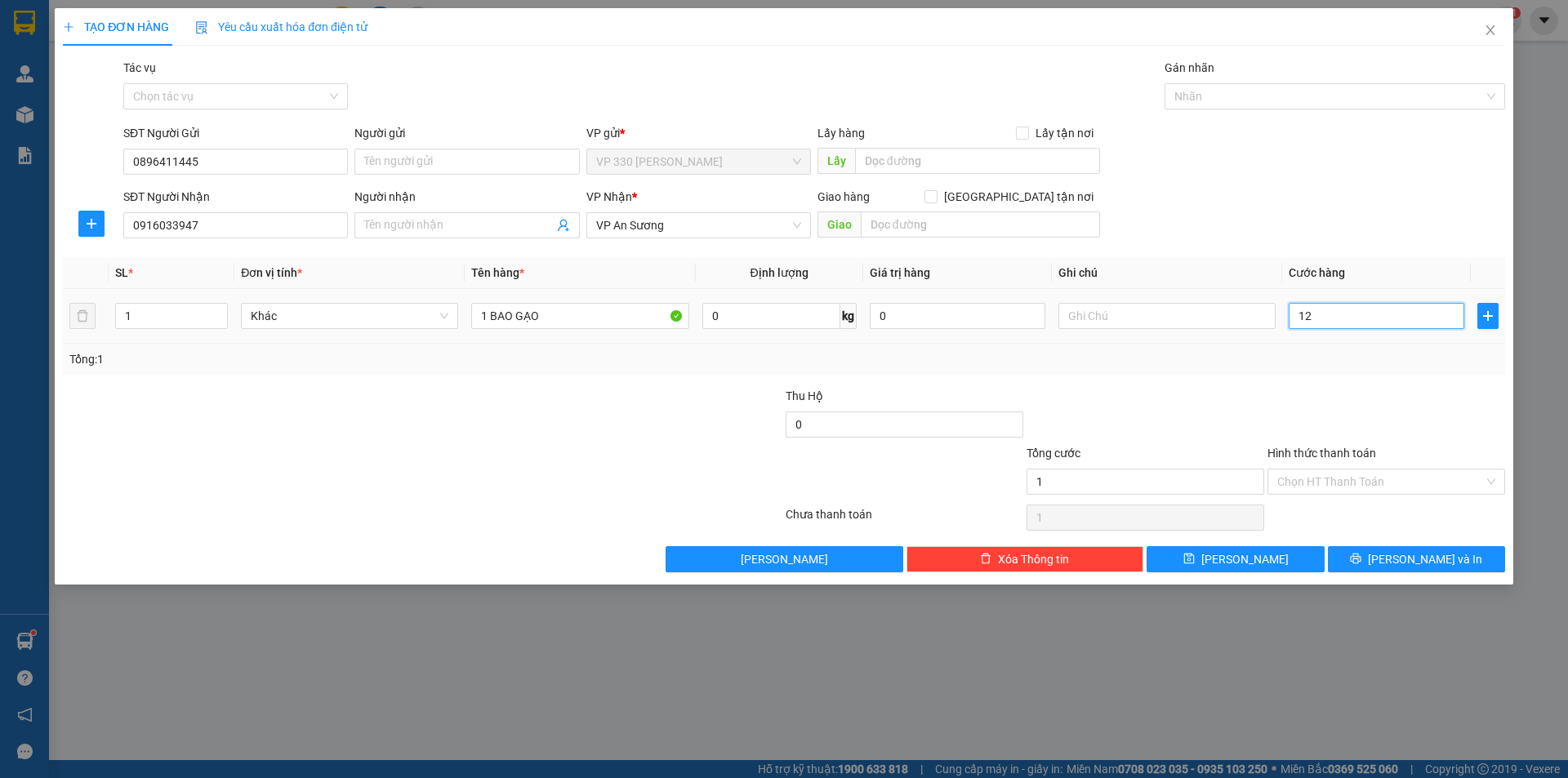
type input "12"
type input "120"
type input "1.200"
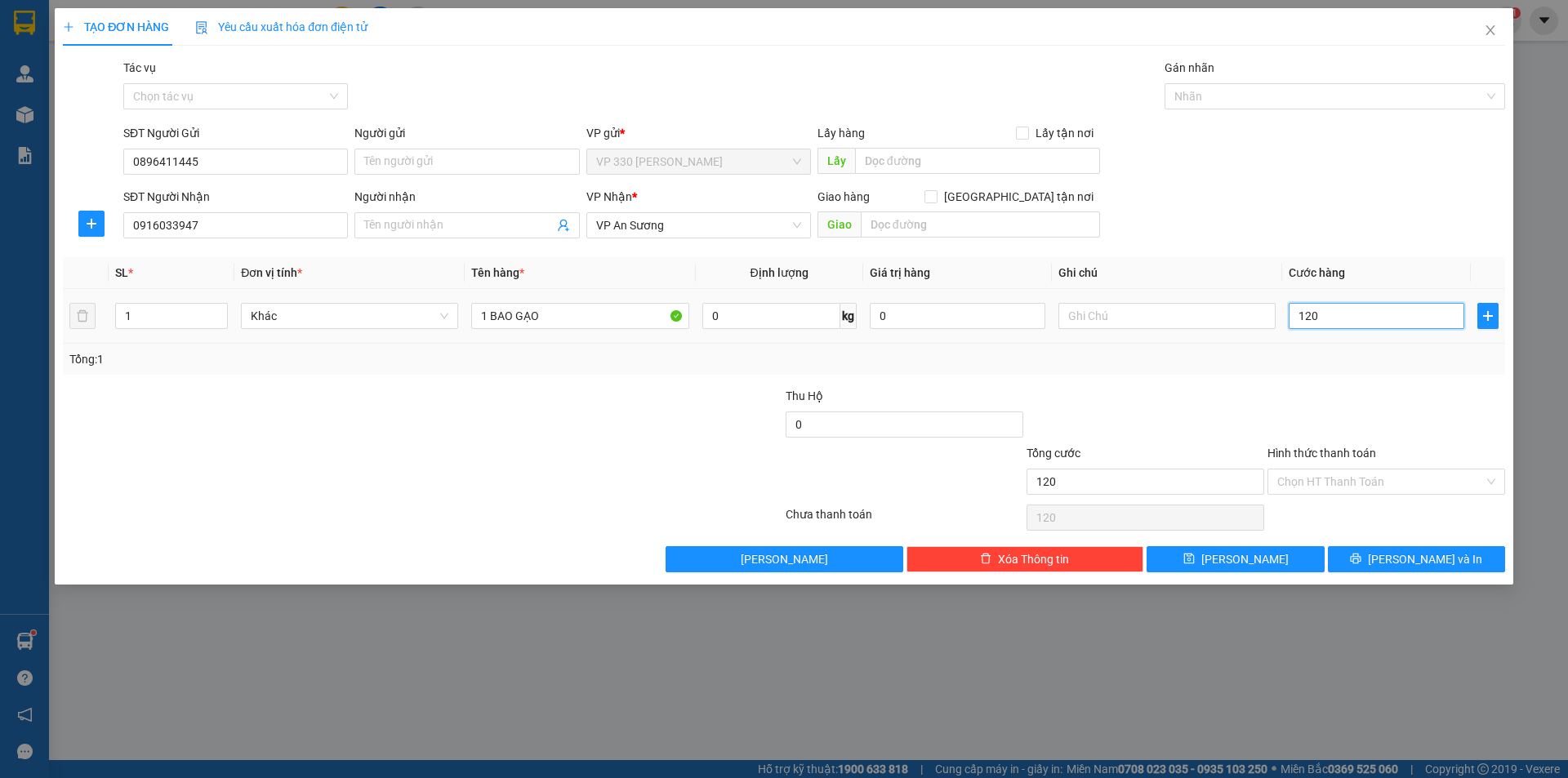
type input "1.200"
type input "12.000"
type input "120.000"
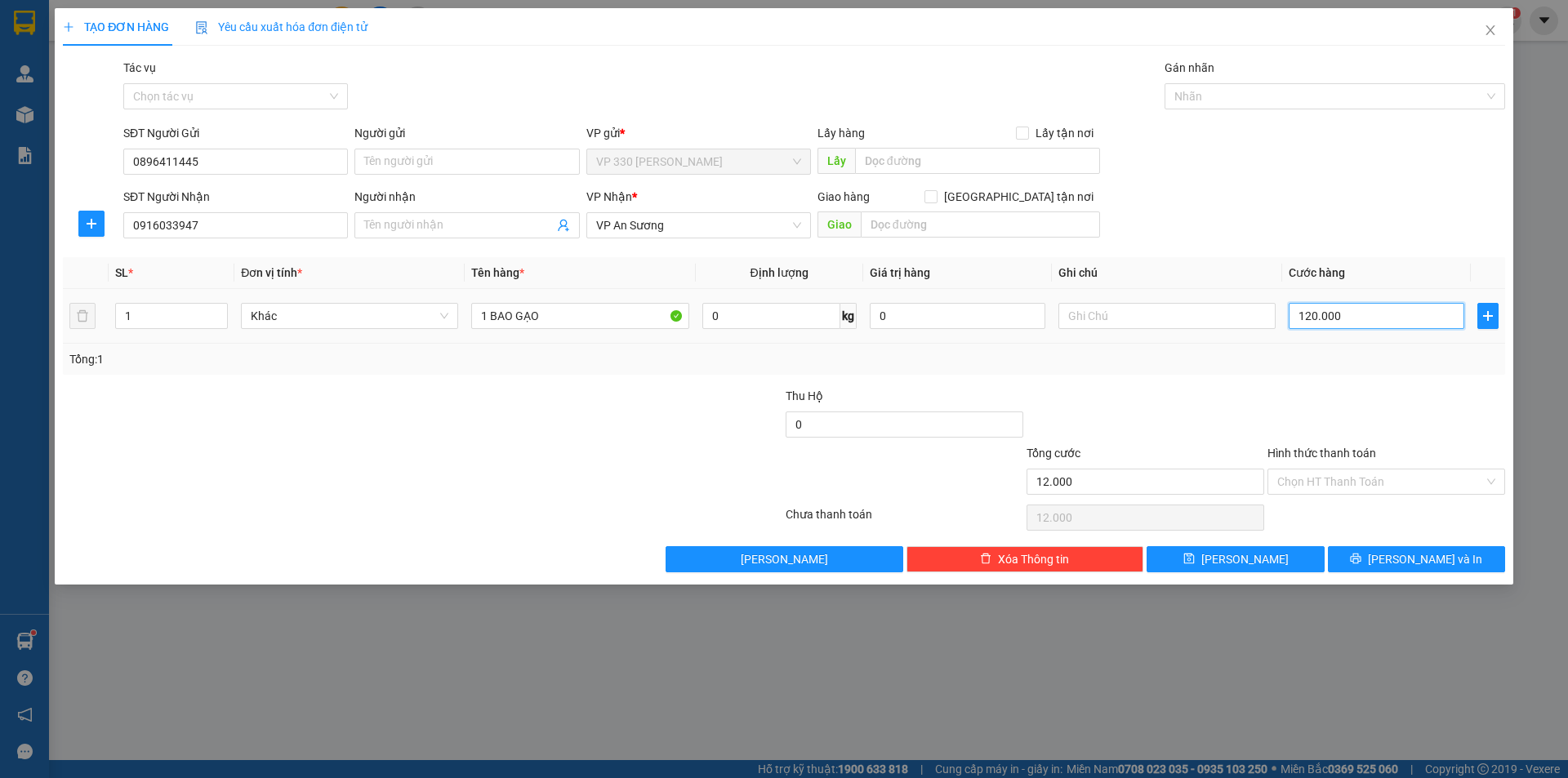
type input "120.000"
click at [1345, 452] on label "Hình thức thanh toán" at bounding box center [1321, 454] width 108 height 13
click at [1345, 469] on input "Hình thức thanh toán" at bounding box center [1380, 482] width 207 height 25
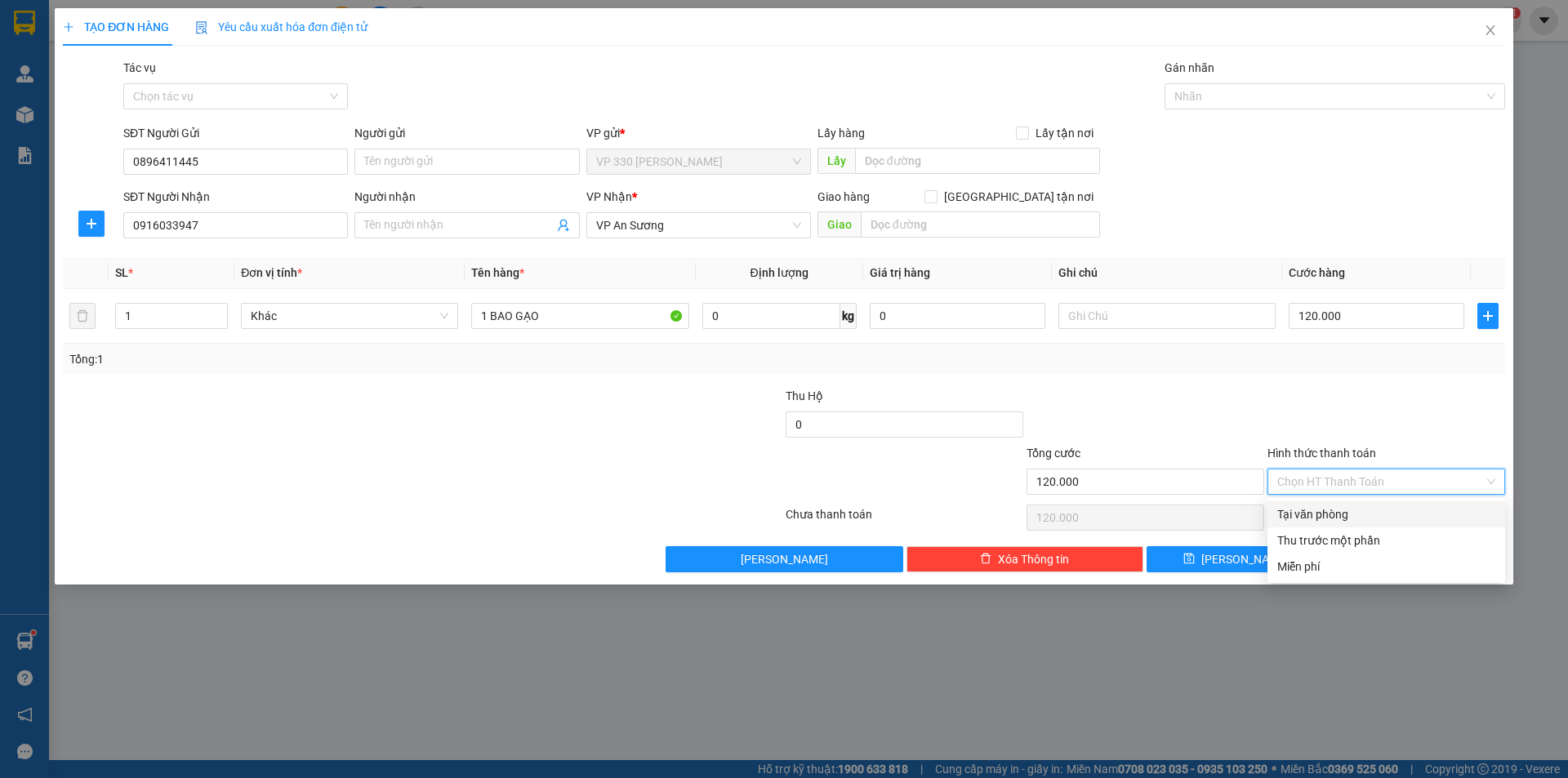
click at [1367, 513] on div "Tại văn phòng" at bounding box center [1385, 515] width 218 height 18
type input "0"
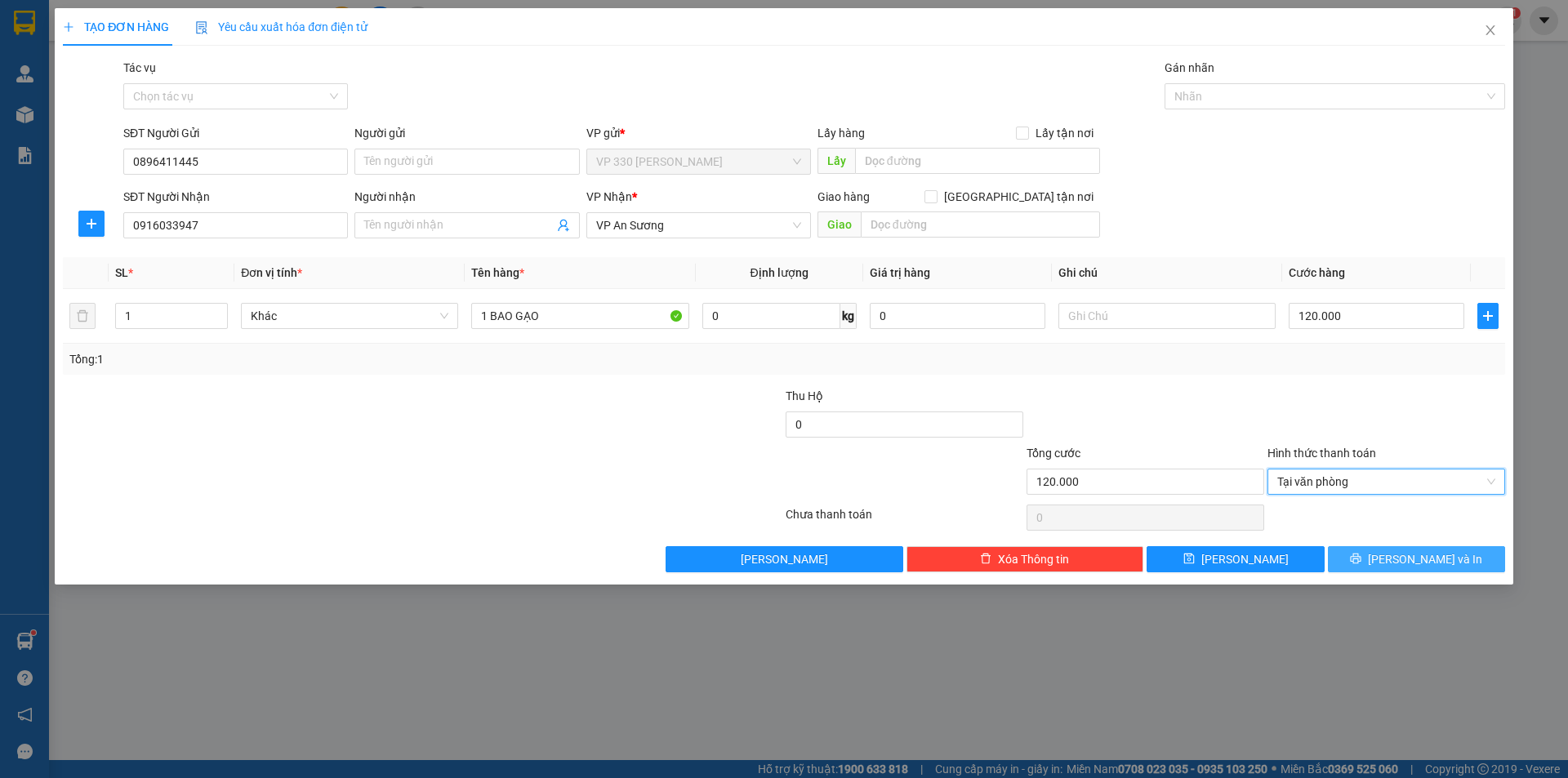
click at [1409, 555] on span "[PERSON_NAME] và In" at bounding box center [1425, 559] width 114 height 18
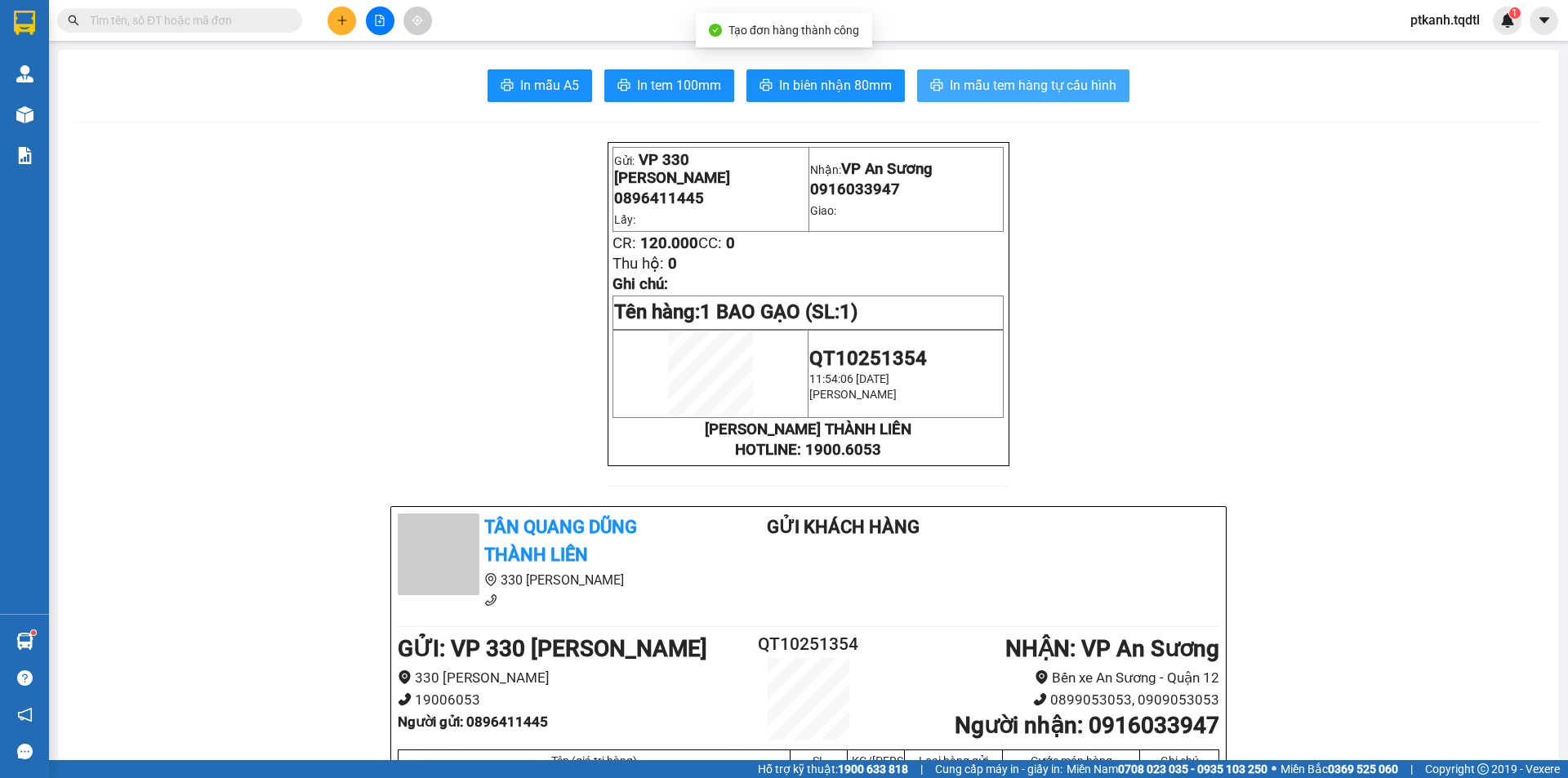
click at [989, 85] on span "In mẫu tem hàng tự cấu hình" at bounding box center [1033, 85] width 166 height 21
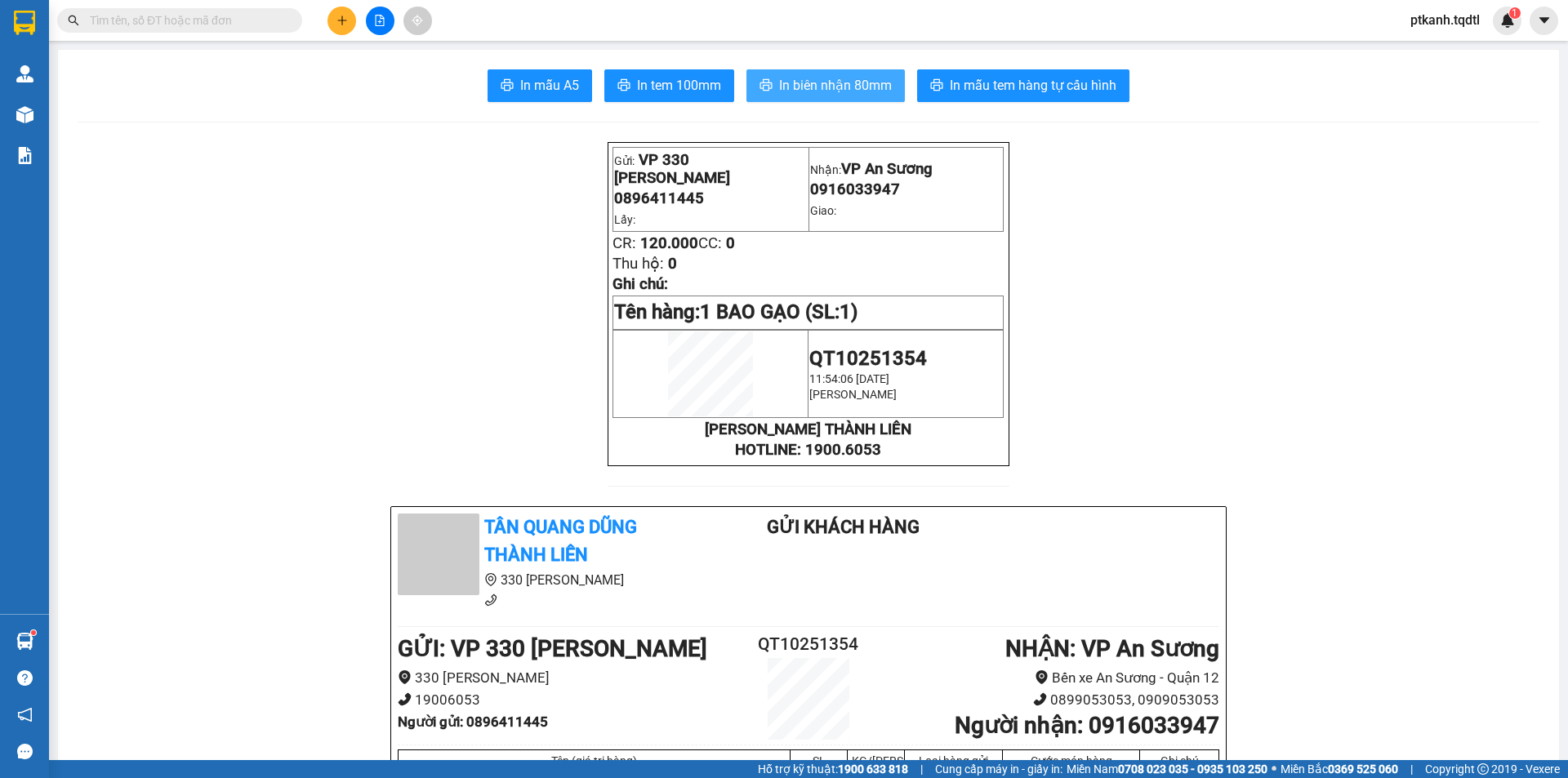
click at [808, 91] on span "In biên nhận 80mm" at bounding box center [835, 85] width 113 height 21
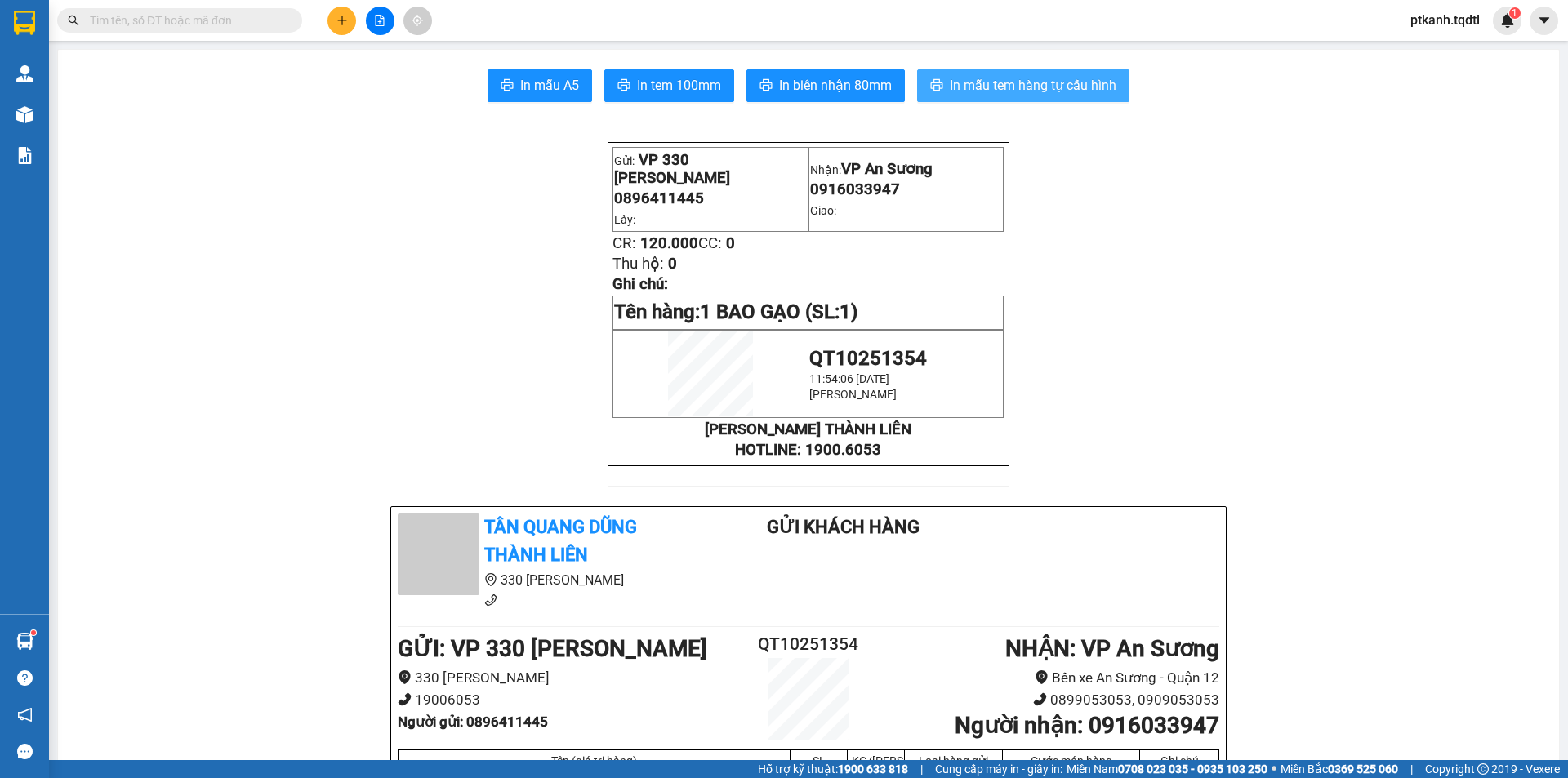
click at [1021, 89] on span "In mẫu tem hàng tự cấu hình" at bounding box center [1033, 85] width 166 height 21
click at [346, 16] on icon "plus" at bounding box center [343, 21] width 12 height 12
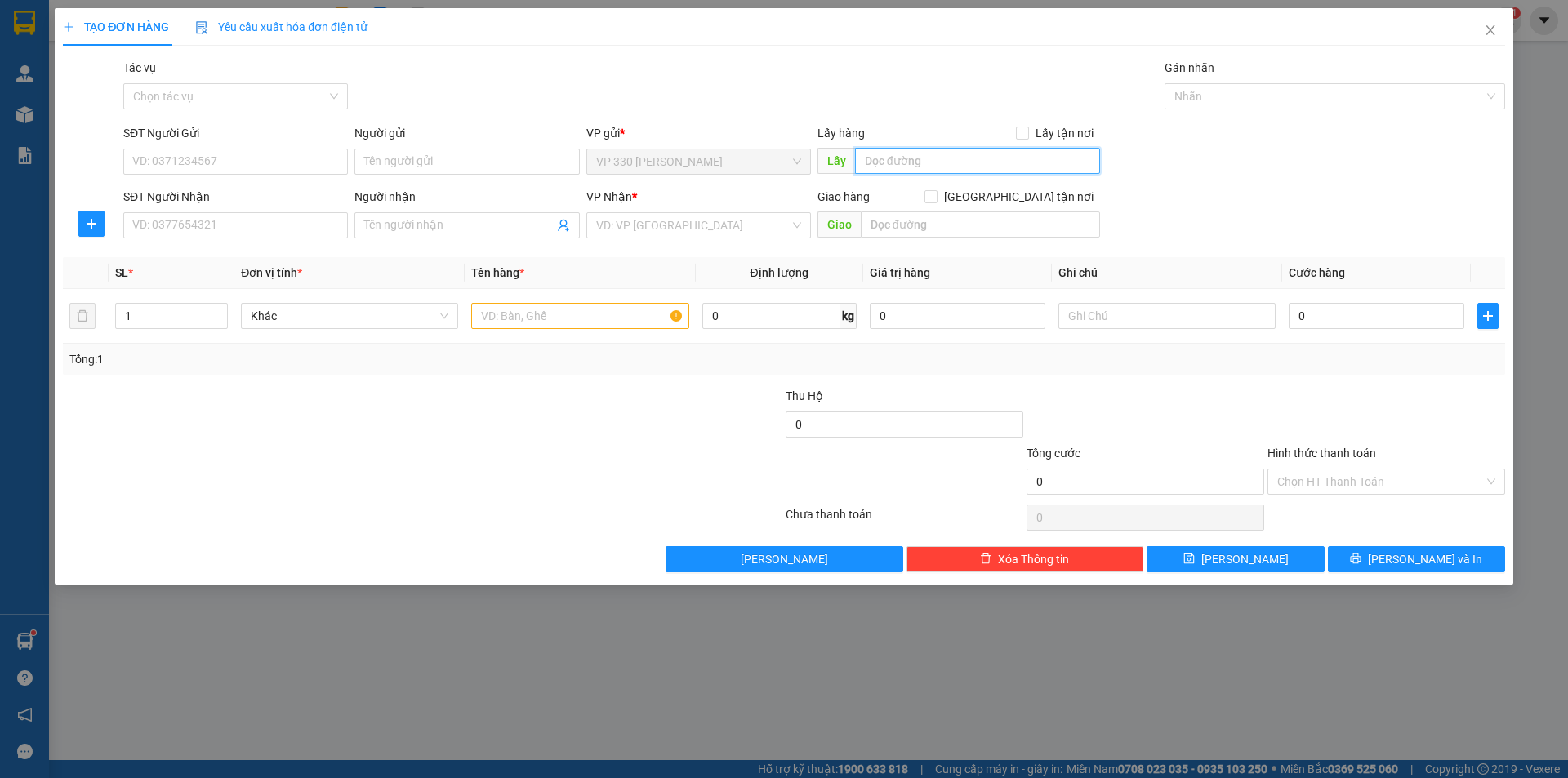
click at [948, 158] on input "text" at bounding box center [977, 161] width 245 height 26
type input "738"
click at [320, 225] on input "SĐT Người Nhận" at bounding box center [235, 226] width 224 height 26
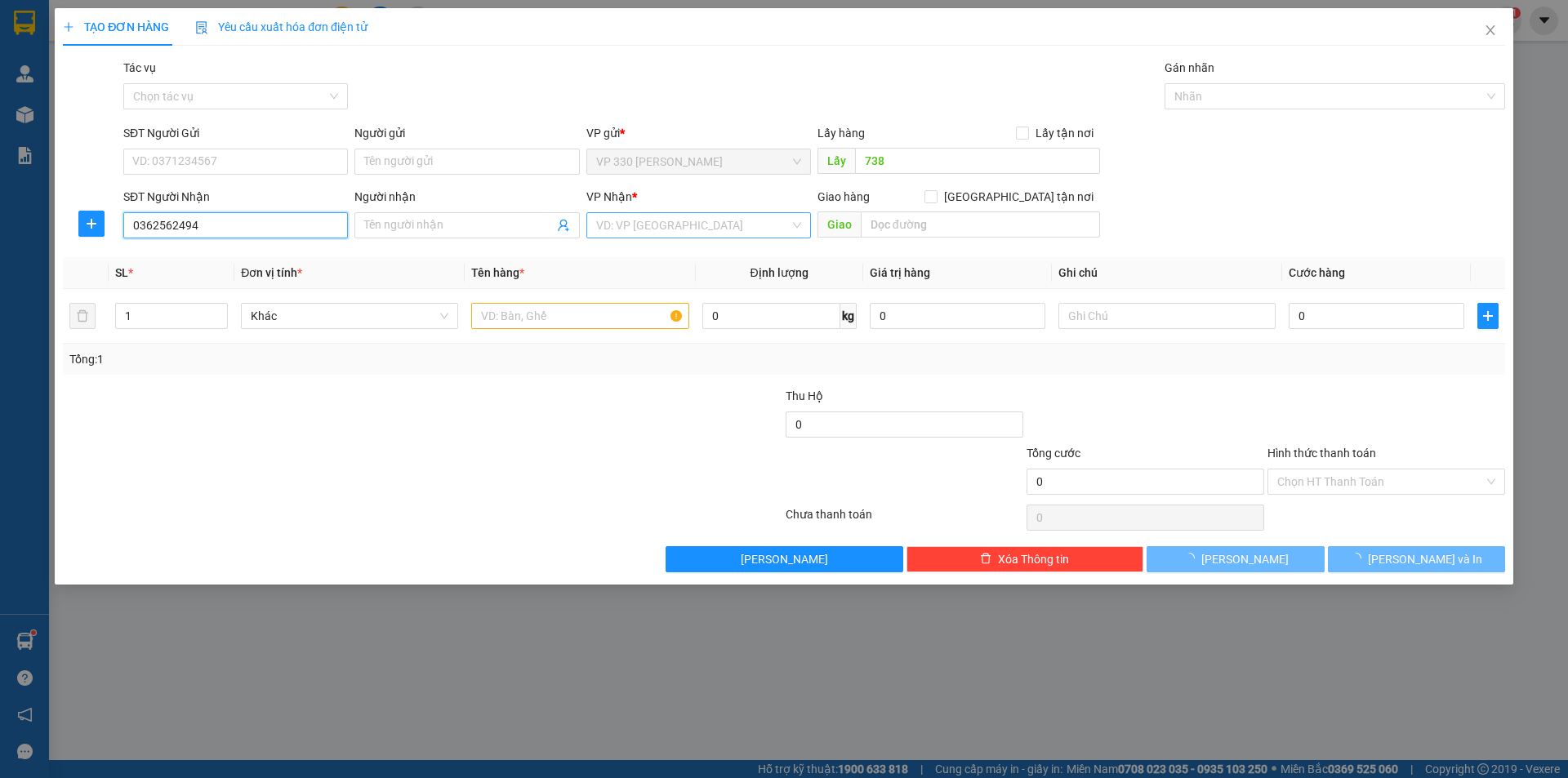
type input "0362562494"
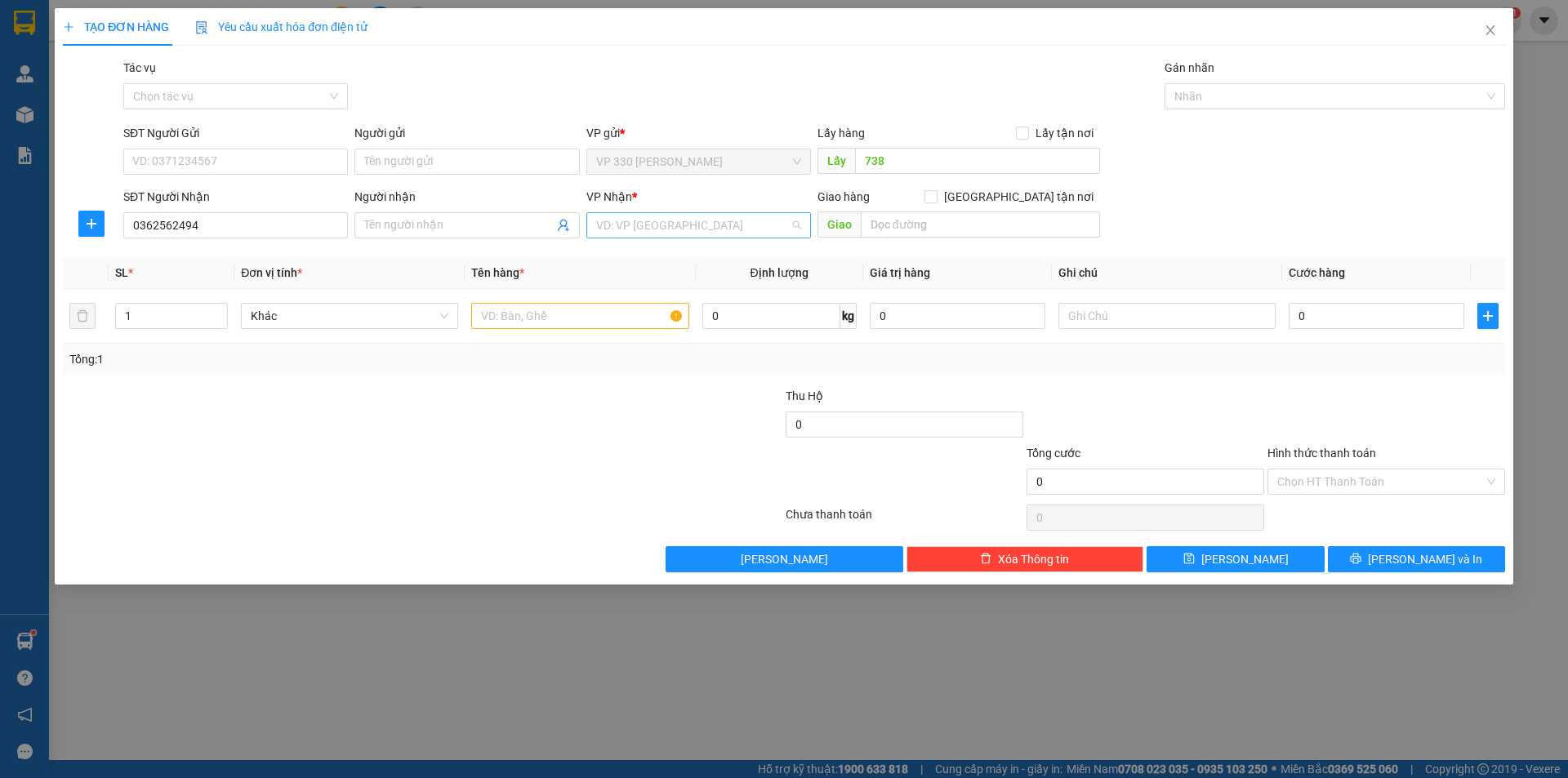
click at [687, 228] on input "search" at bounding box center [693, 226] width 194 height 25
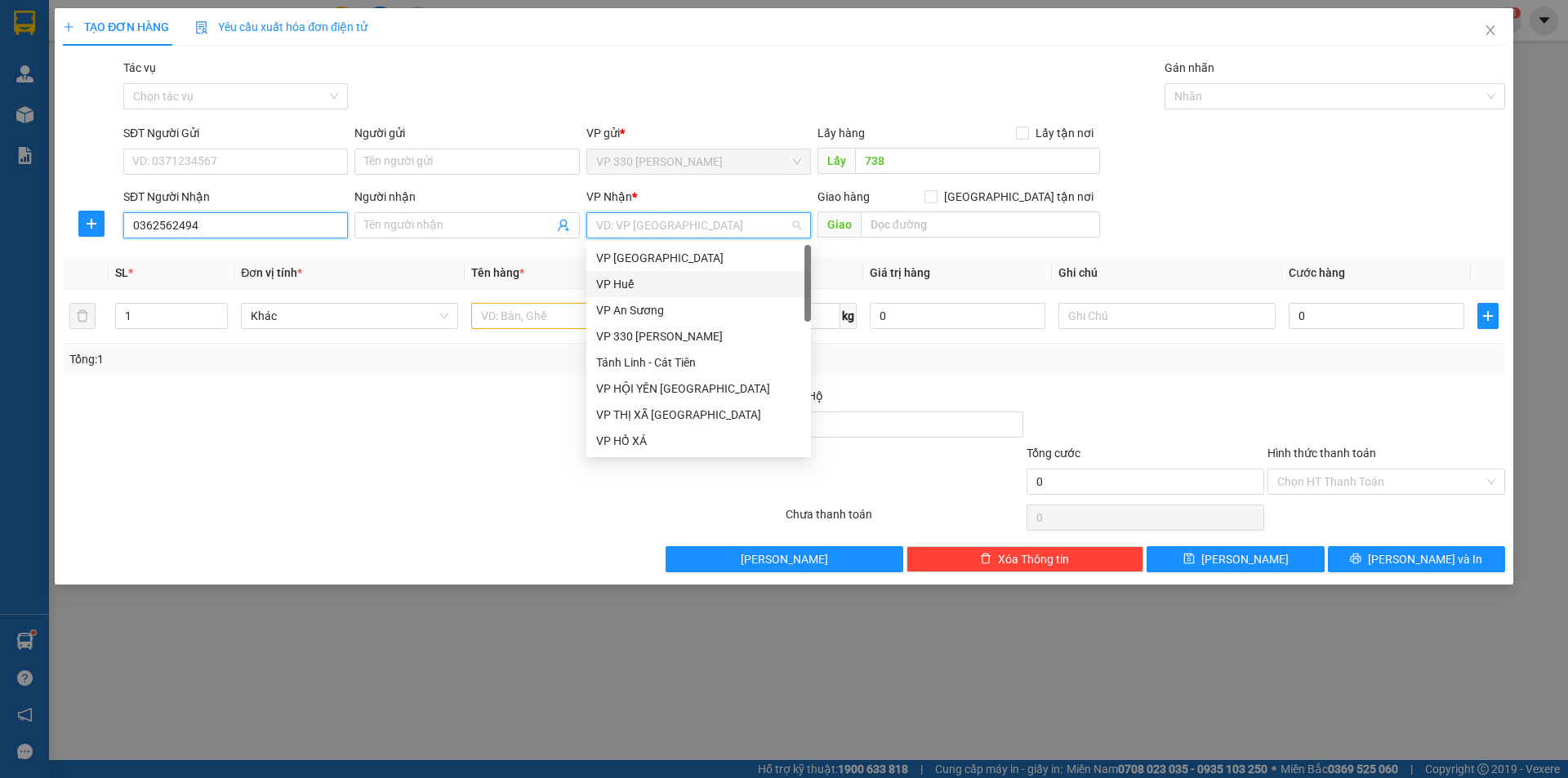
click at [241, 228] on input "0362562494" at bounding box center [235, 226] width 224 height 26
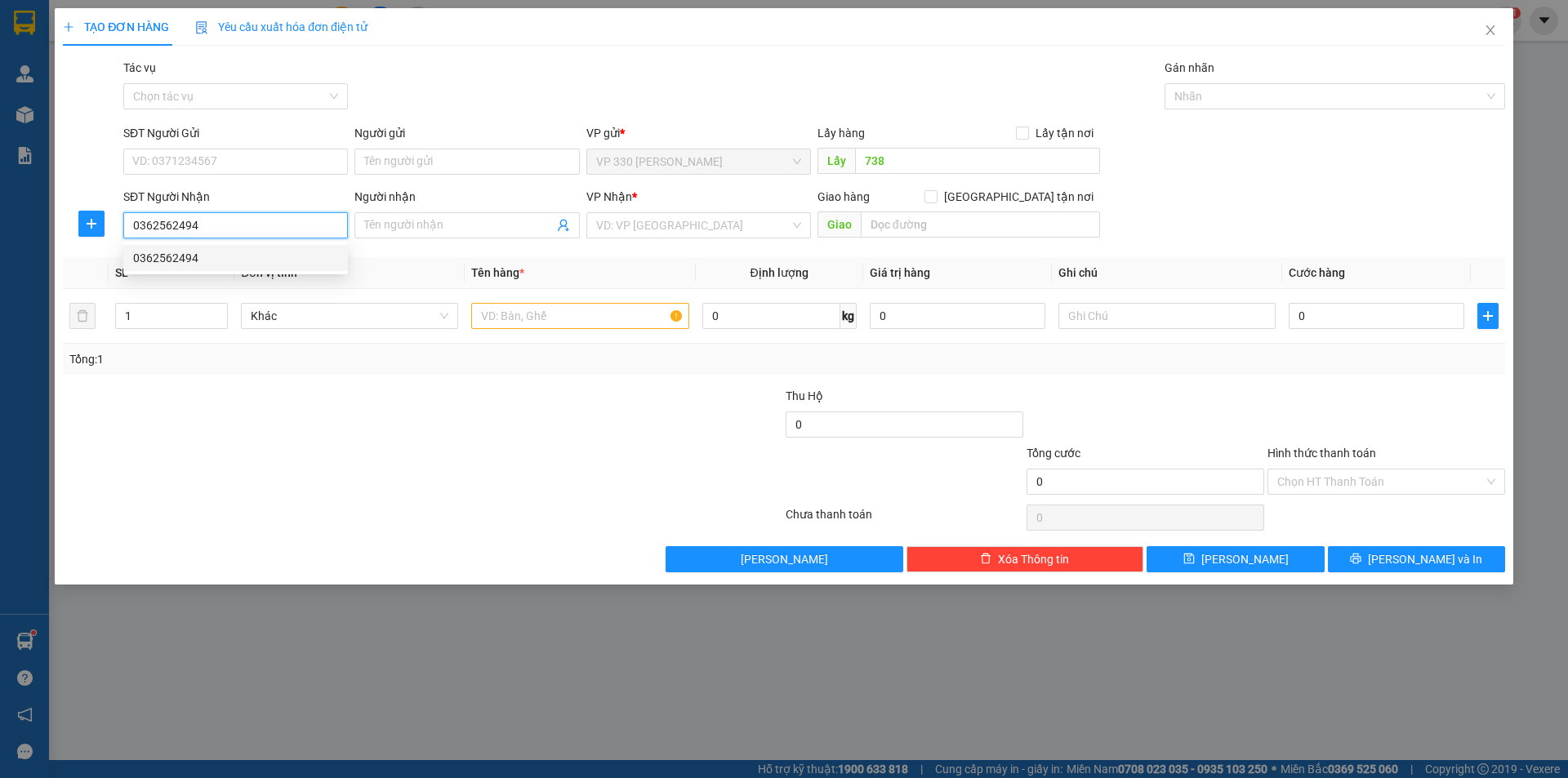
click at [235, 260] on div "0362562494" at bounding box center [236, 258] width 205 height 18
type input "200.000"
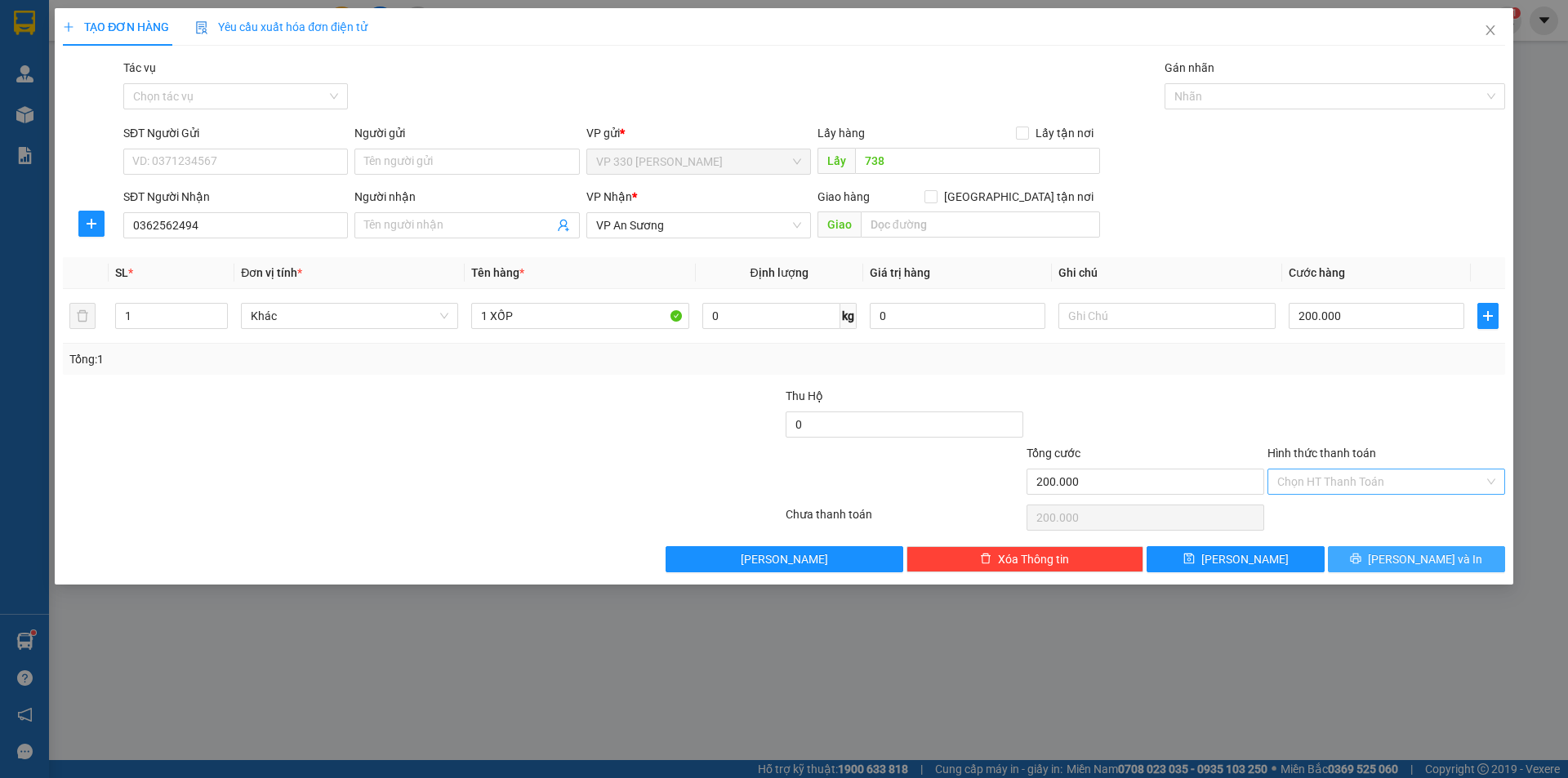
drag, startPoint x: 1414, startPoint y: 563, endPoint x: 1294, endPoint y: 470, distance: 151.8
click at [1413, 564] on span "[PERSON_NAME] và In" at bounding box center [1425, 559] width 114 height 18
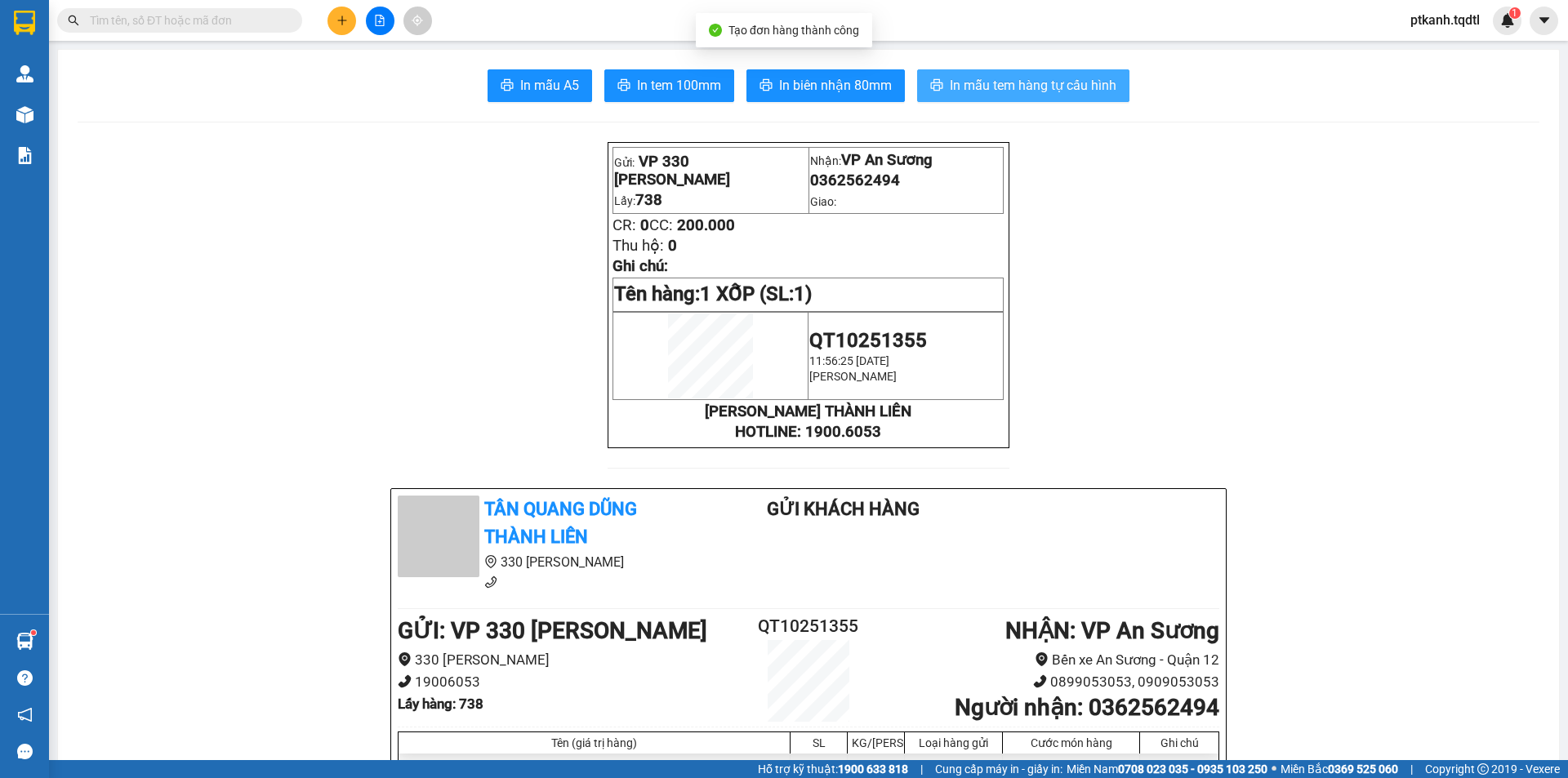
click at [990, 93] on span "In mẫu tem hàng tự cấu hình" at bounding box center [1033, 85] width 166 height 21
click at [338, 17] on icon "plus" at bounding box center [343, 21] width 12 height 12
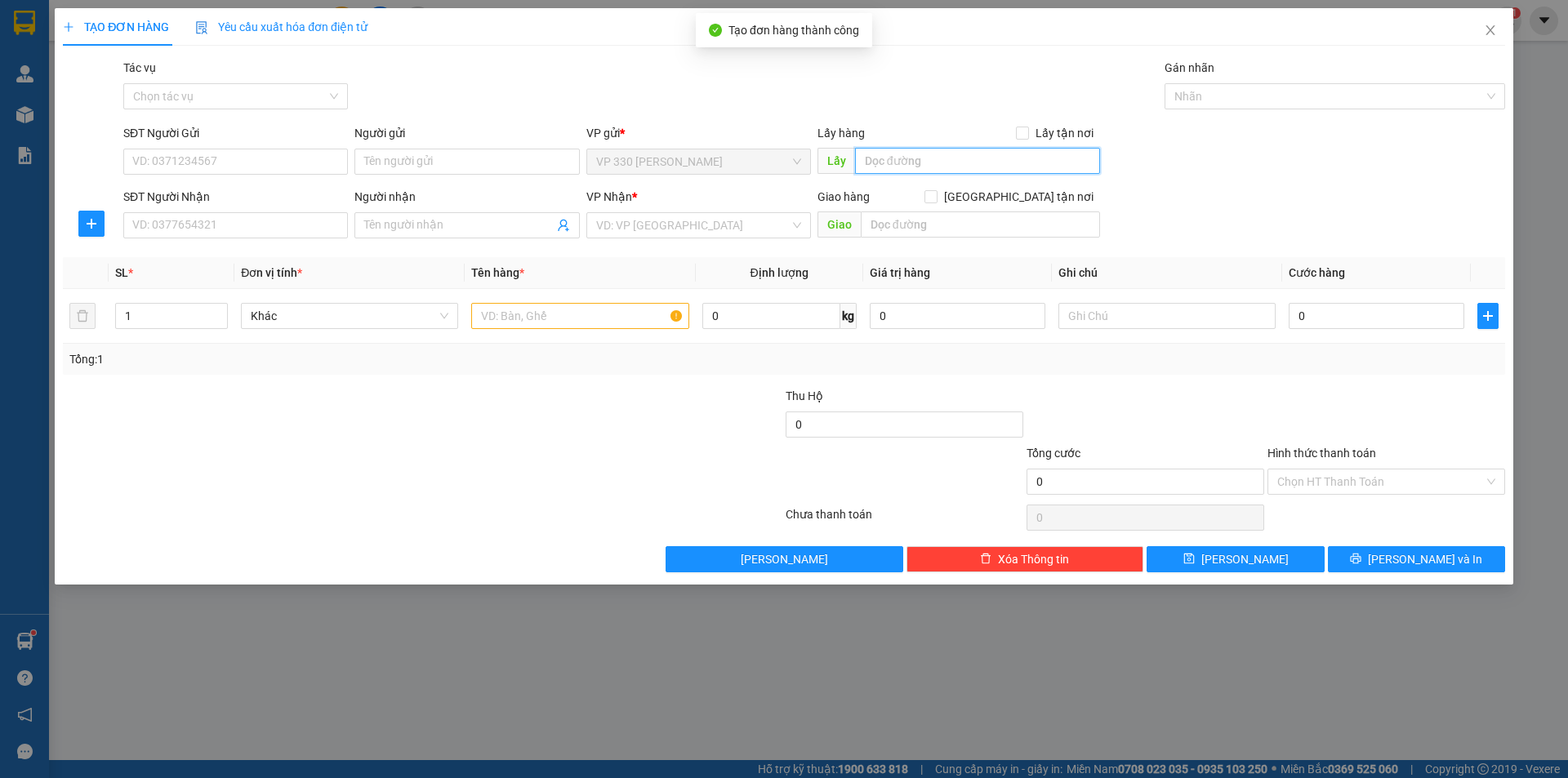
click at [946, 153] on input "text" at bounding box center [977, 161] width 245 height 26
type input "738"
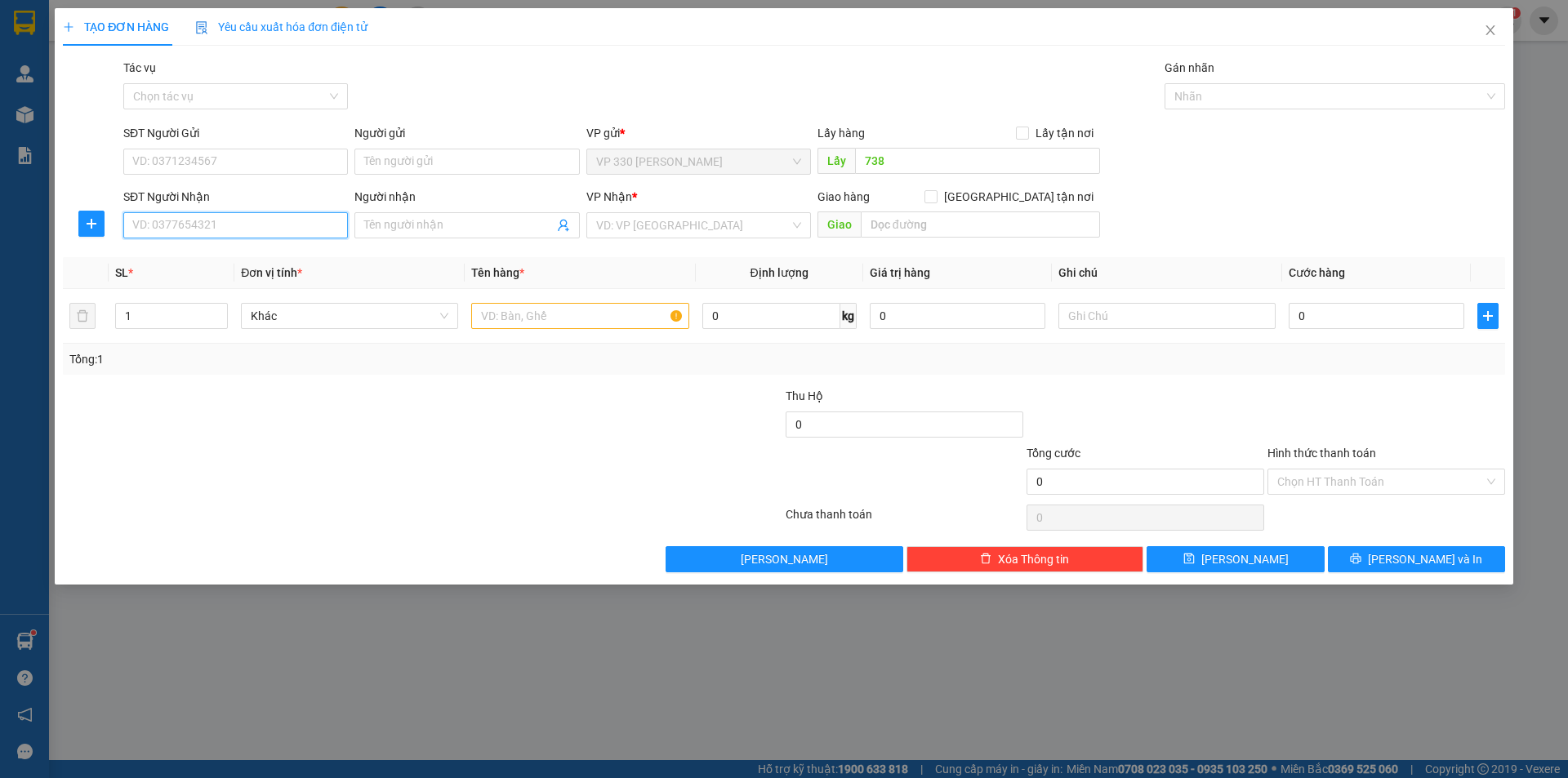
click at [312, 231] on input "SĐT Người Nhận" at bounding box center [235, 226] width 224 height 26
type input "0355891267"
click at [300, 265] on div "0355891267" at bounding box center [236, 258] width 205 height 18
type input "100.000"
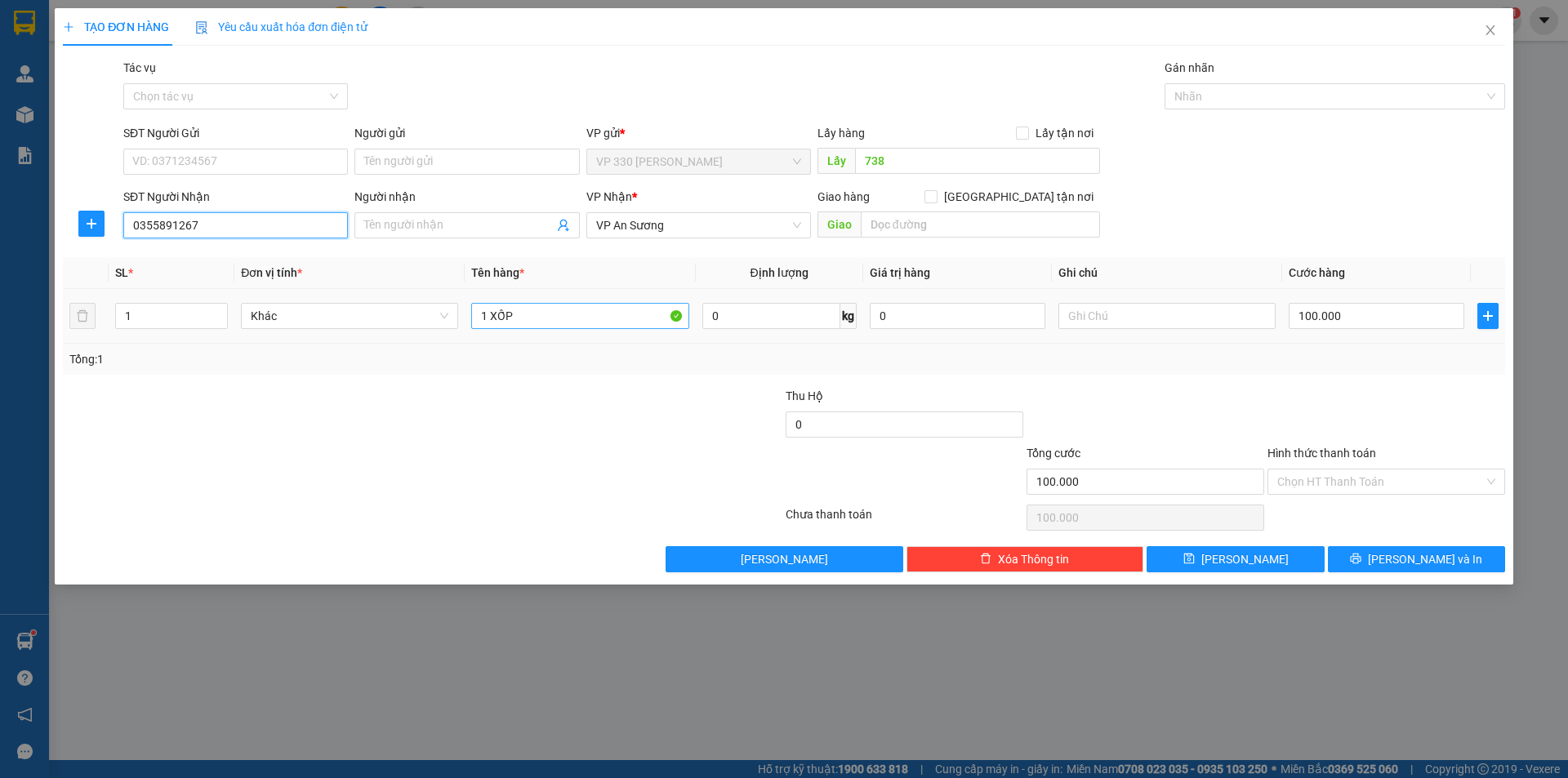
type input "0355891267"
click at [544, 316] on input "1 XỐP" at bounding box center [579, 316] width 217 height 26
type input "1 G"
drag, startPoint x: 1410, startPoint y: 560, endPoint x: 1012, endPoint y: 320, distance: 464.8
click at [1409, 561] on span "[PERSON_NAME] và In" at bounding box center [1425, 559] width 114 height 18
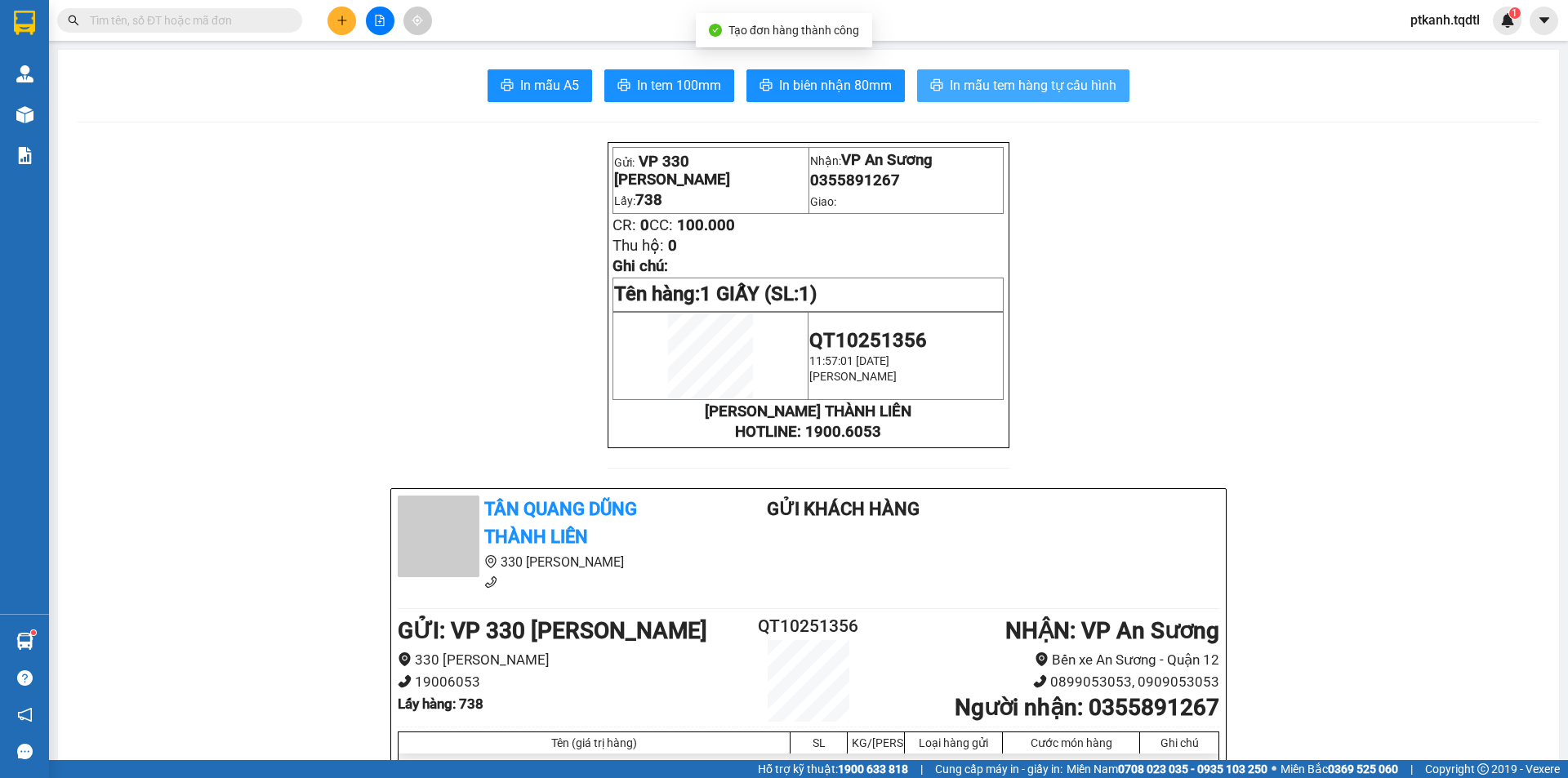
click at [992, 78] on span "In mẫu tem hàng tự cấu hình" at bounding box center [1033, 85] width 166 height 21
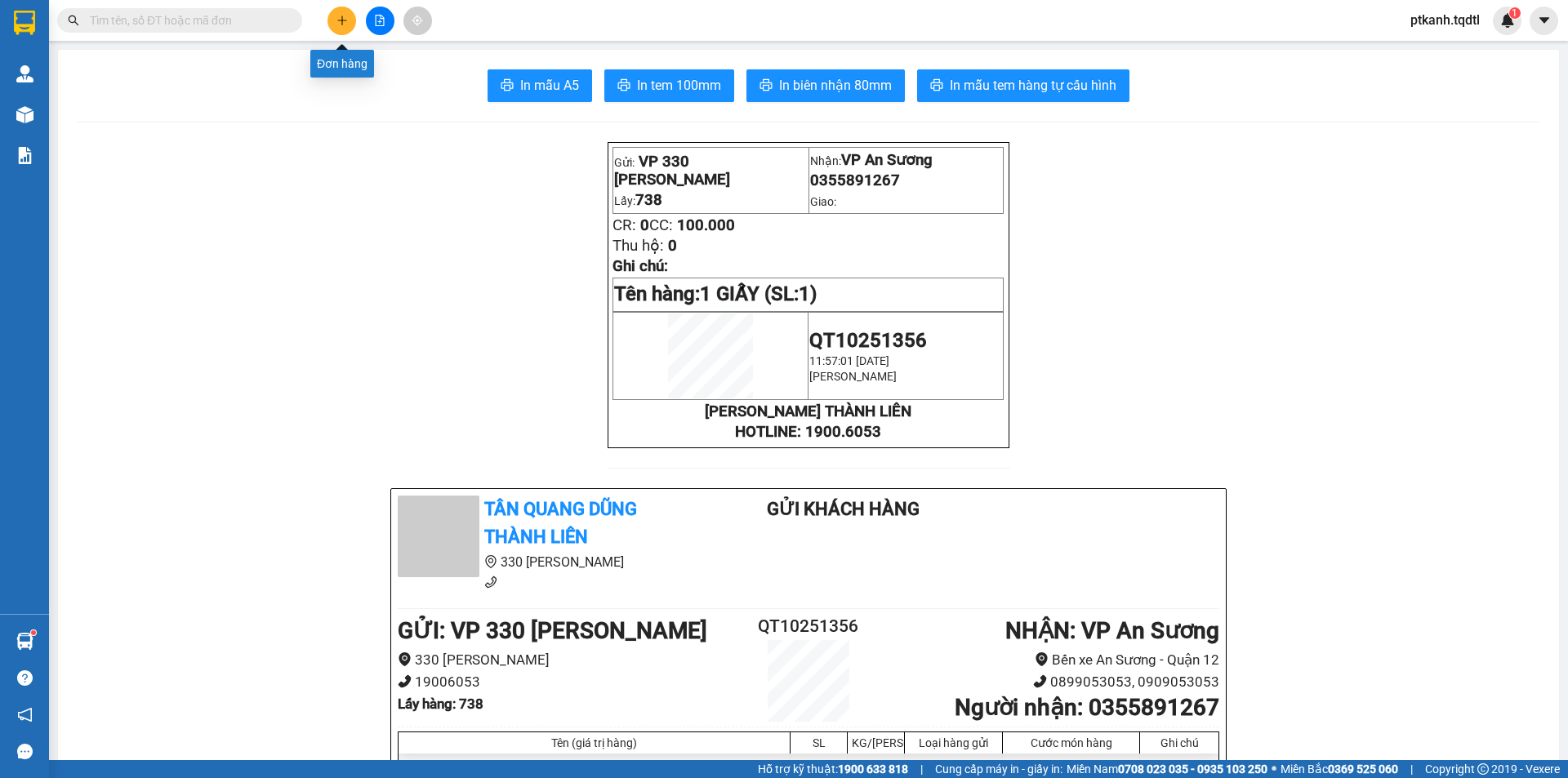
click at [335, 23] on button at bounding box center [342, 21] width 29 height 29
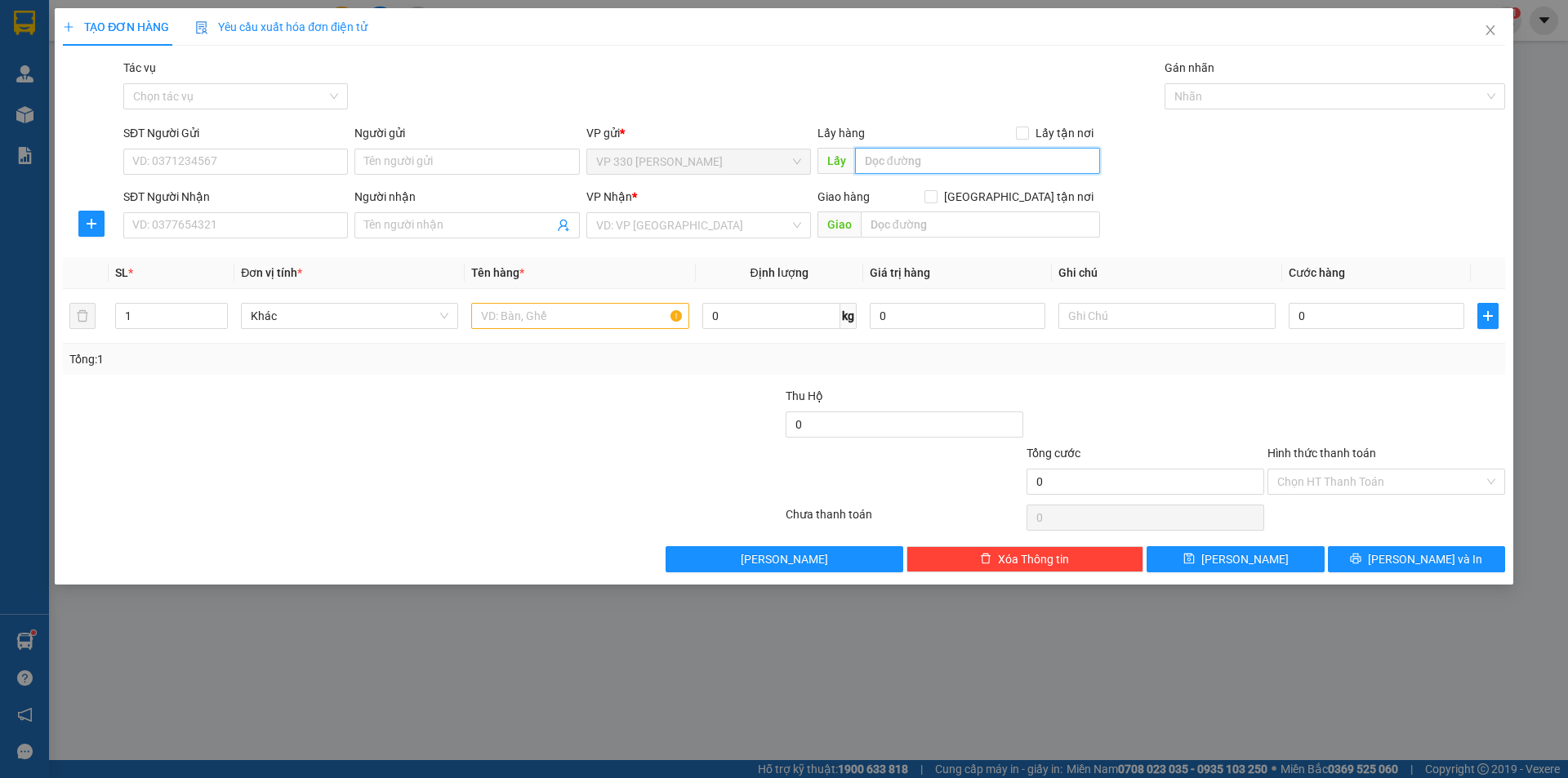
click at [956, 155] on input "text" at bounding box center [977, 161] width 245 height 26
type input "738"
click at [319, 225] on input "SĐT Người Nhận" at bounding box center [235, 226] width 224 height 26
type input "0387034596"
click at [270, 158] on input "SĐT Người Gửi" at bounding box center [235, 162] width 224 height 26
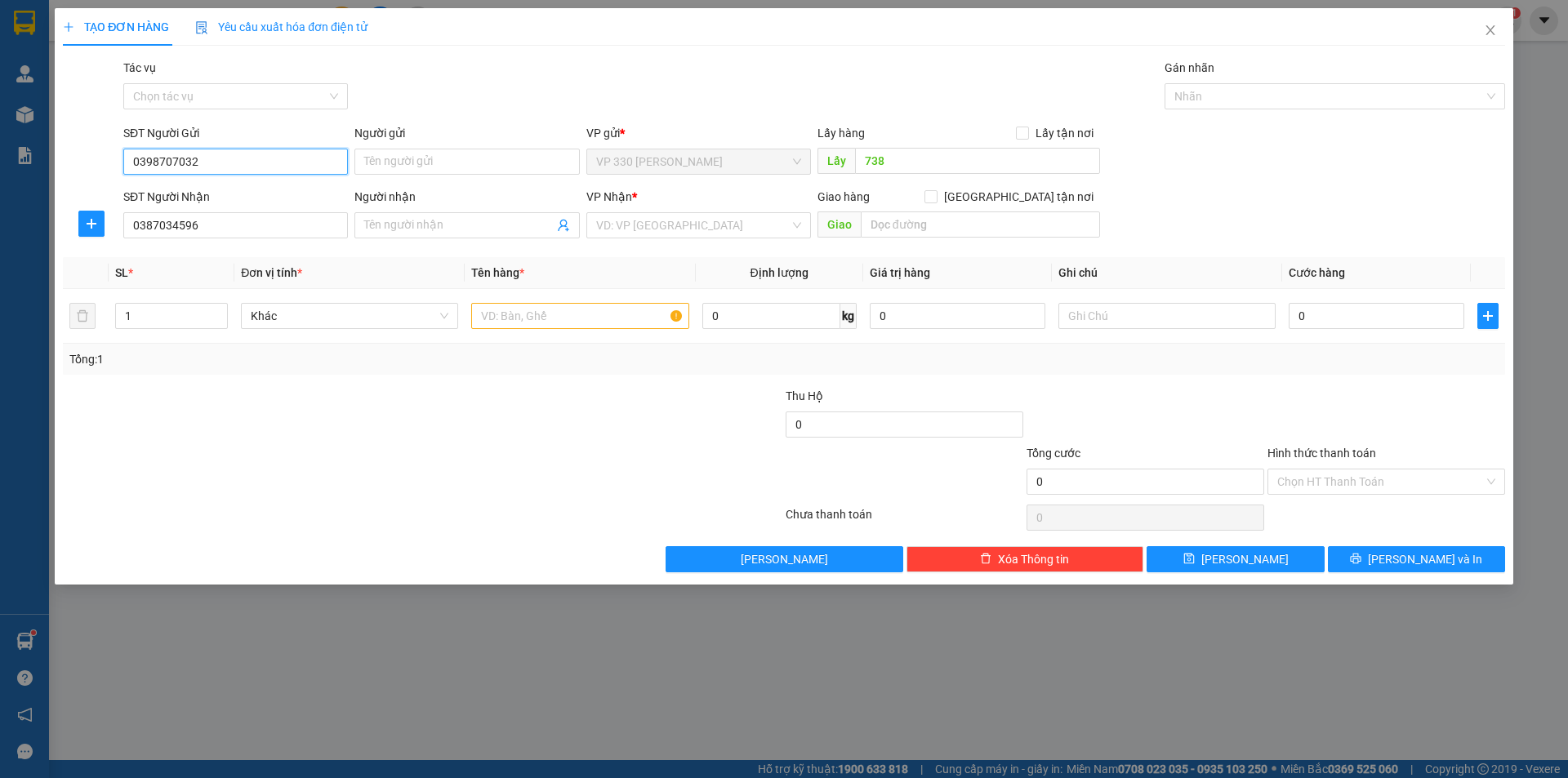
type input "0398707032"
click at [659, 234] on input "search" at bounding box center [693, 226] width 194 height 25
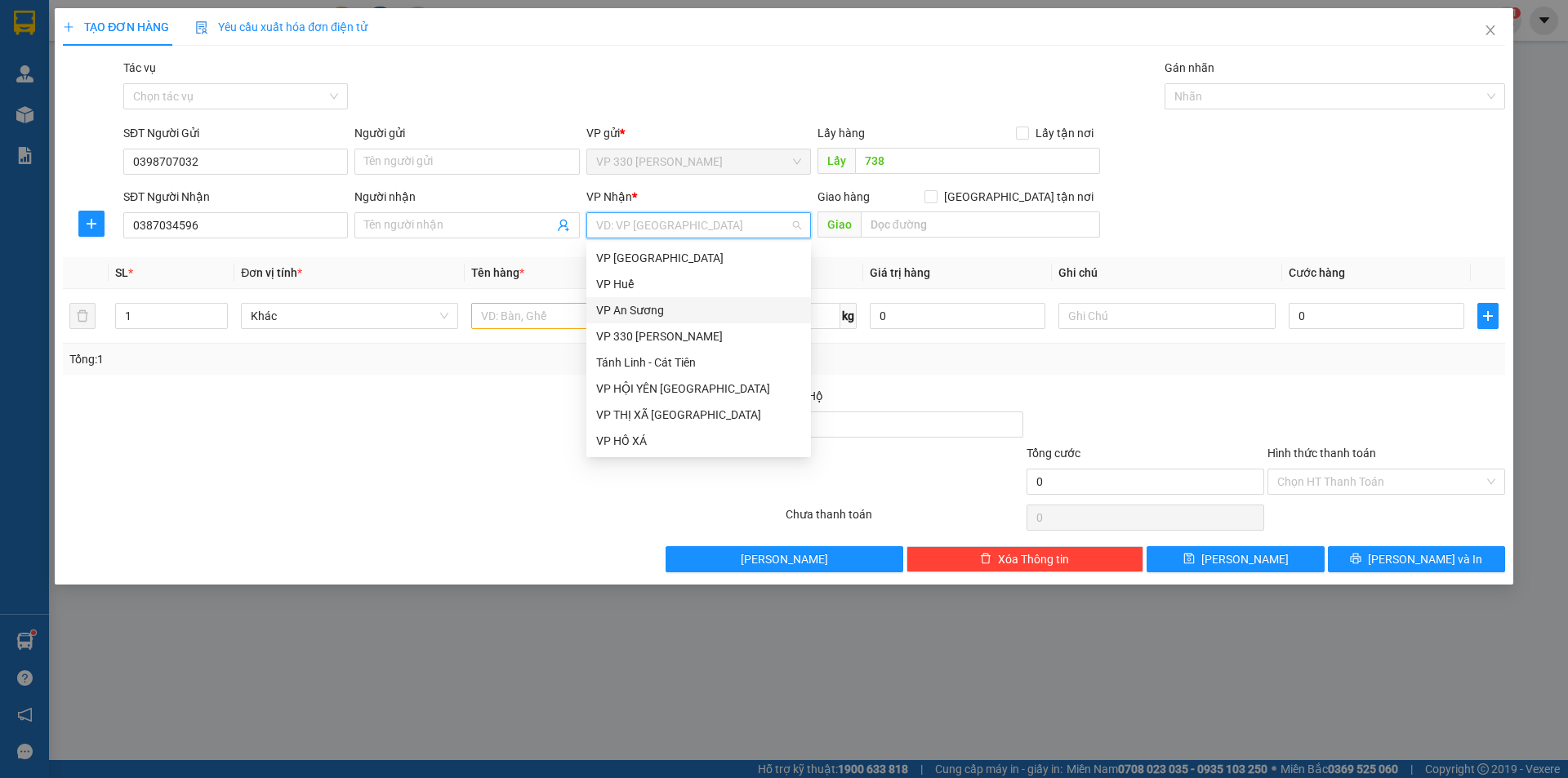
click at [664, 307] on div "VP An Sương" at bounding box center [698, 310] width 205 height 18
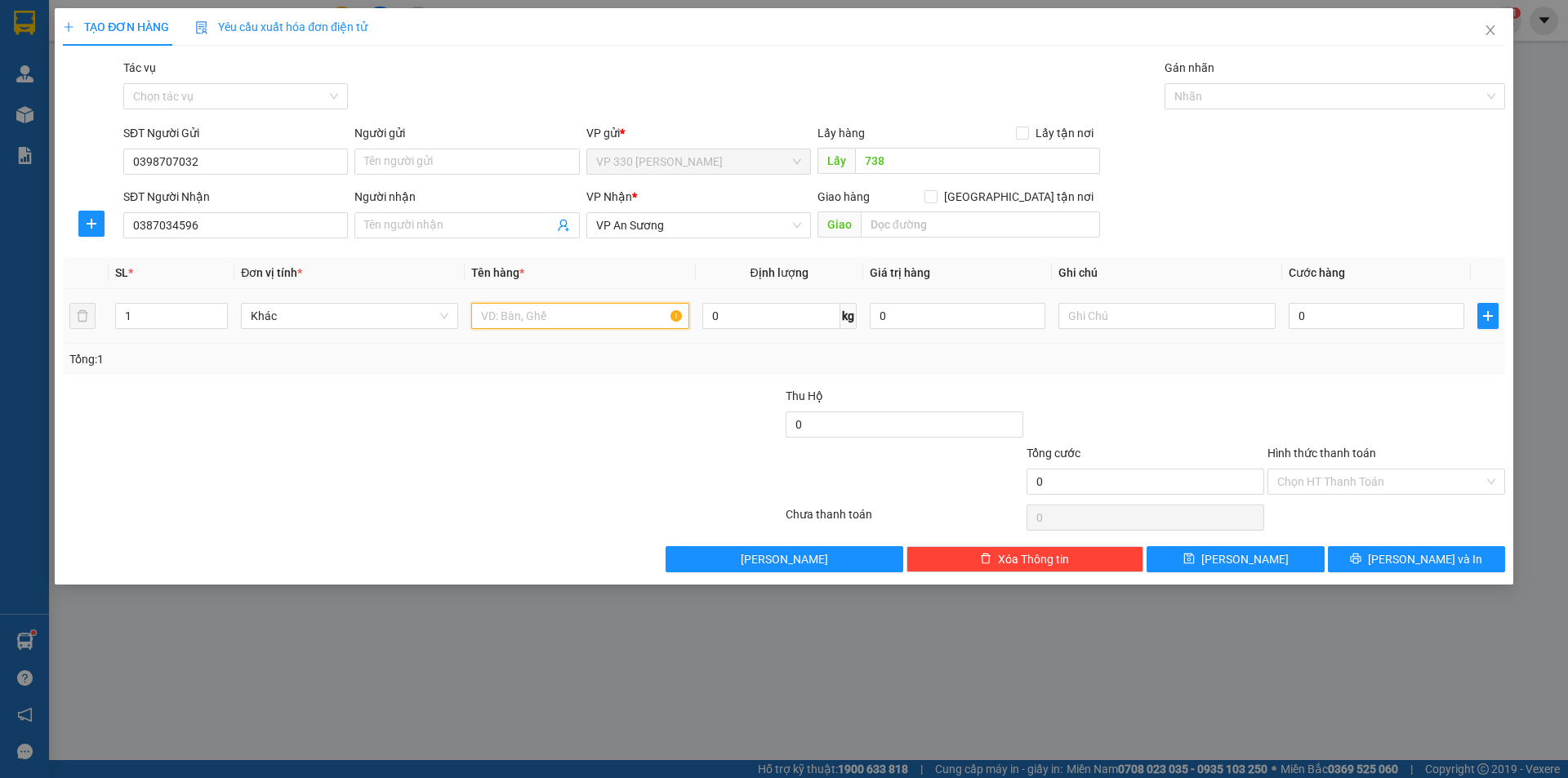
click at [521, 316] on input "text" at bounding box center [579, 316] width 217 height 26
type input "1 XE MÁY 23193"
click at [1380, 310] on input "0" at bounding box center [1376, 316] width 175 height 26
type input "7"
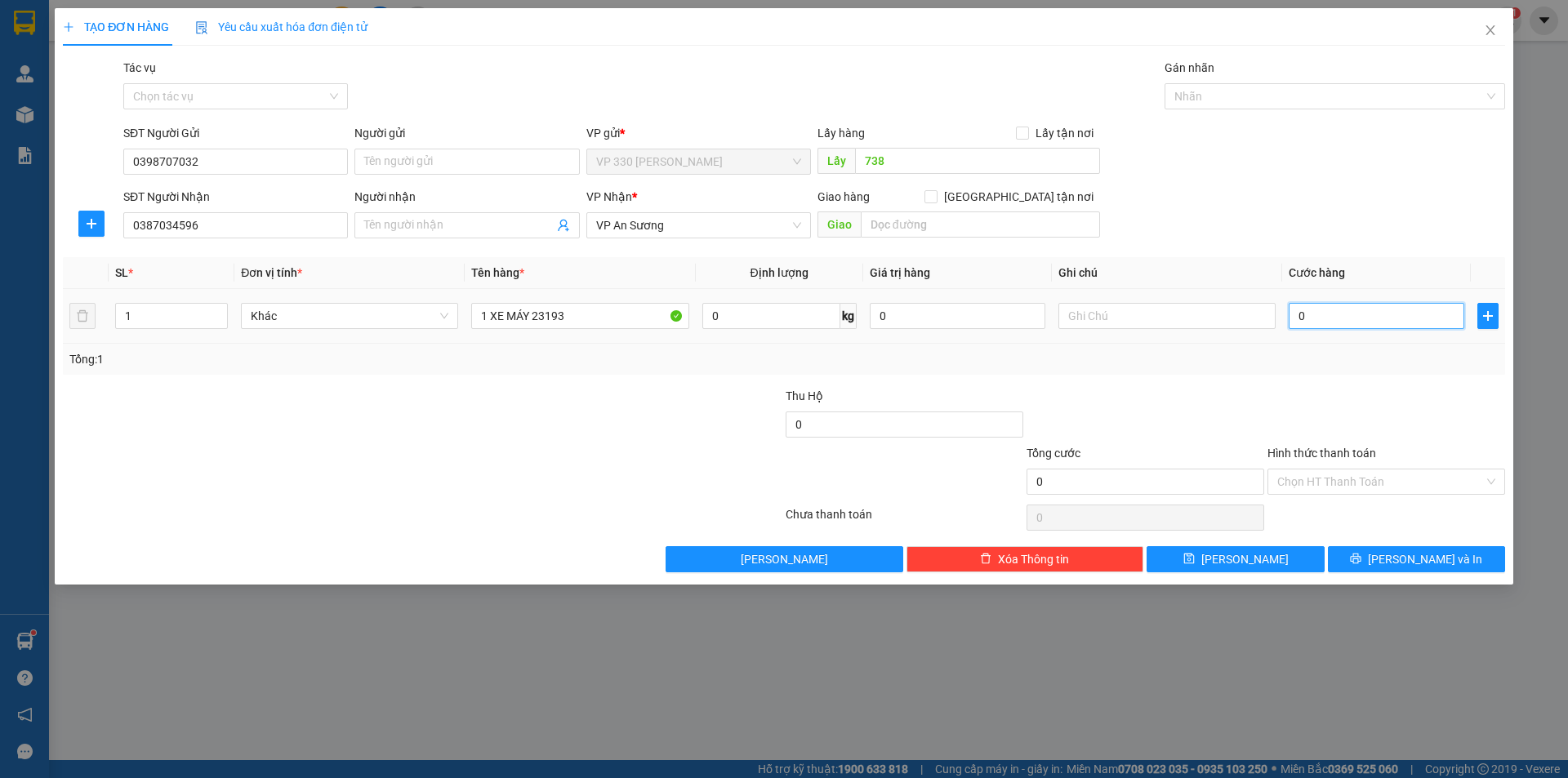
type input "7"
type input "70"
type input "700"
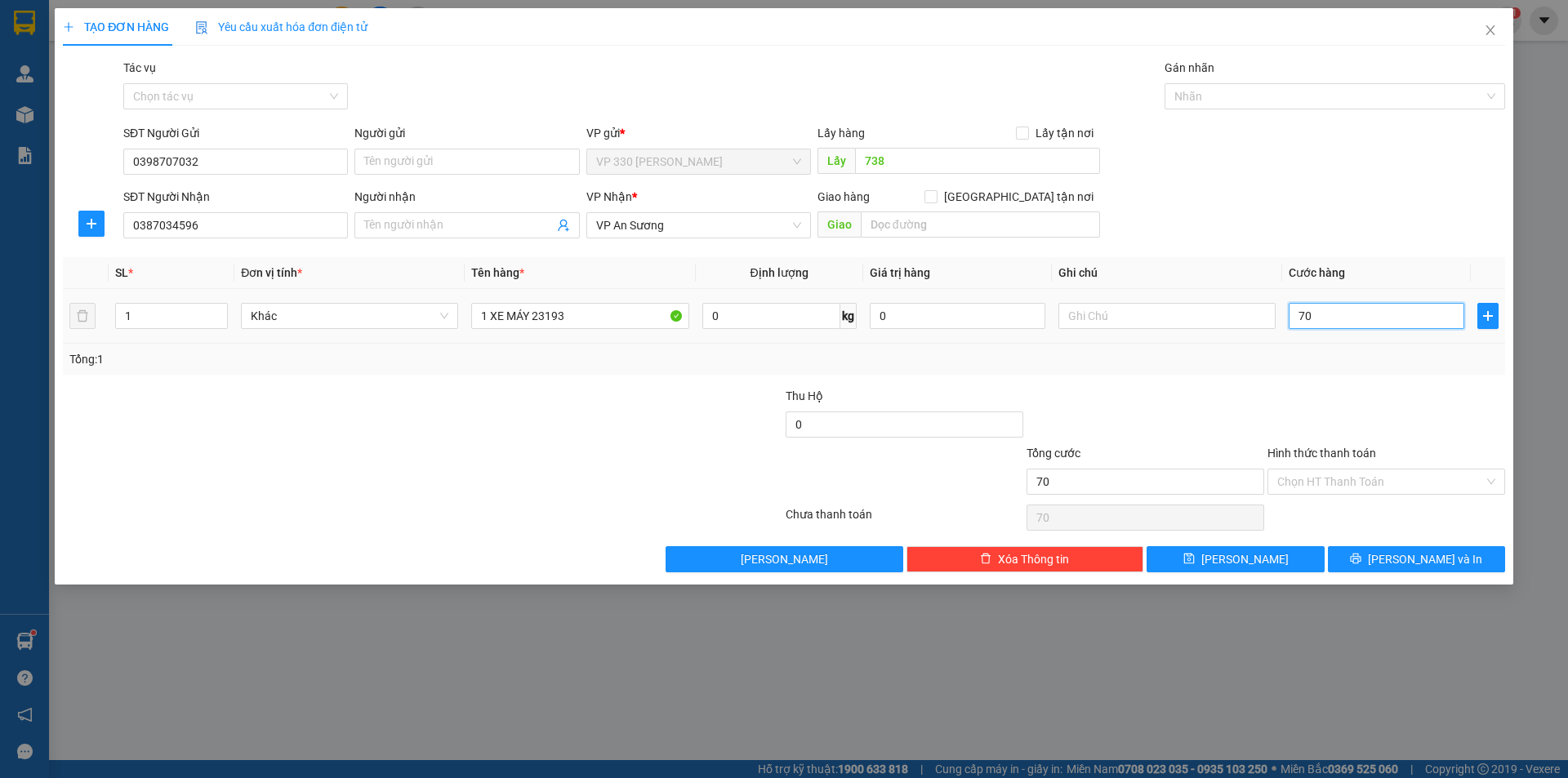
type input "700"
type input "7.000"
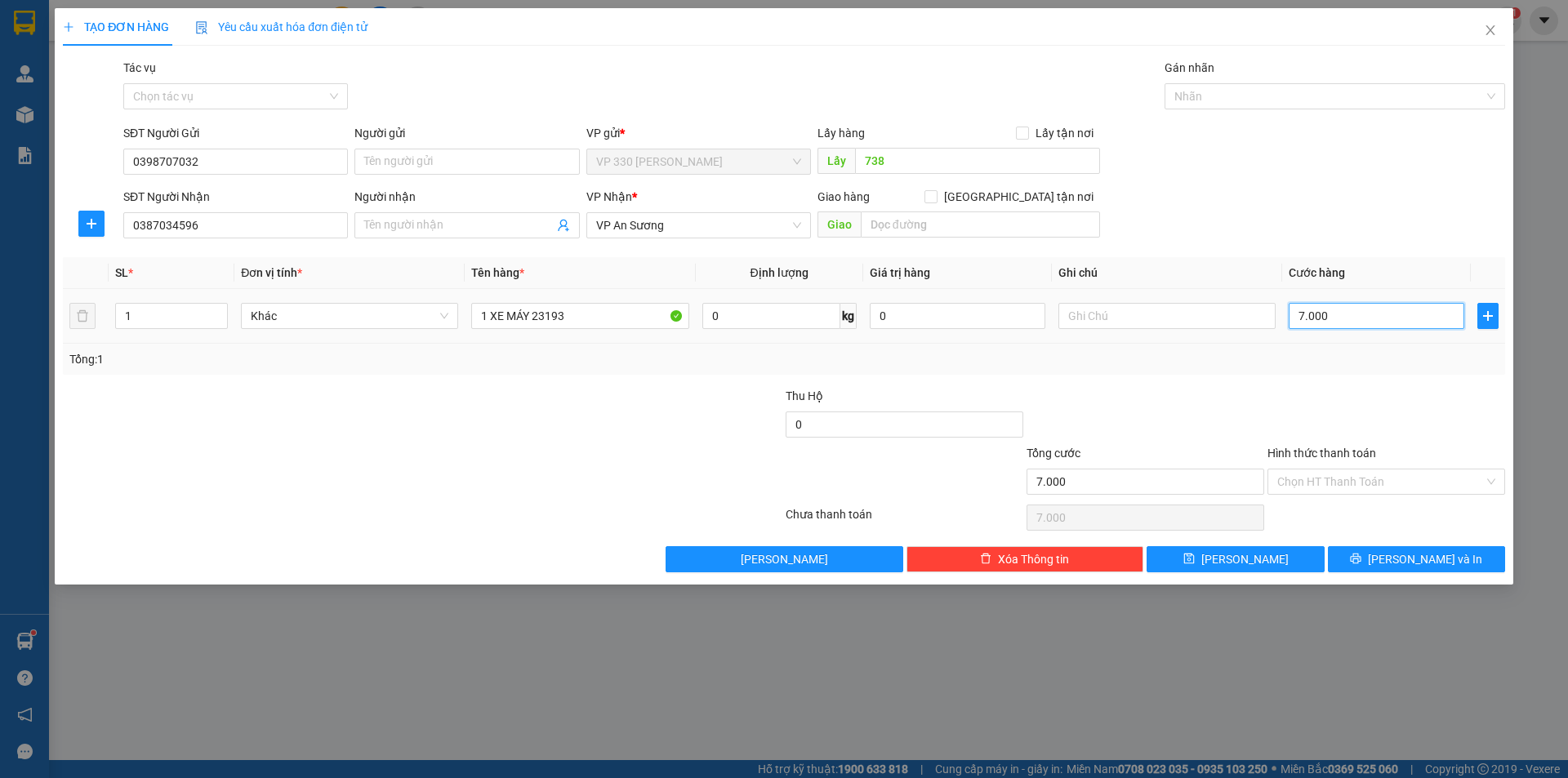
type input "70.000"
type input "700.000"
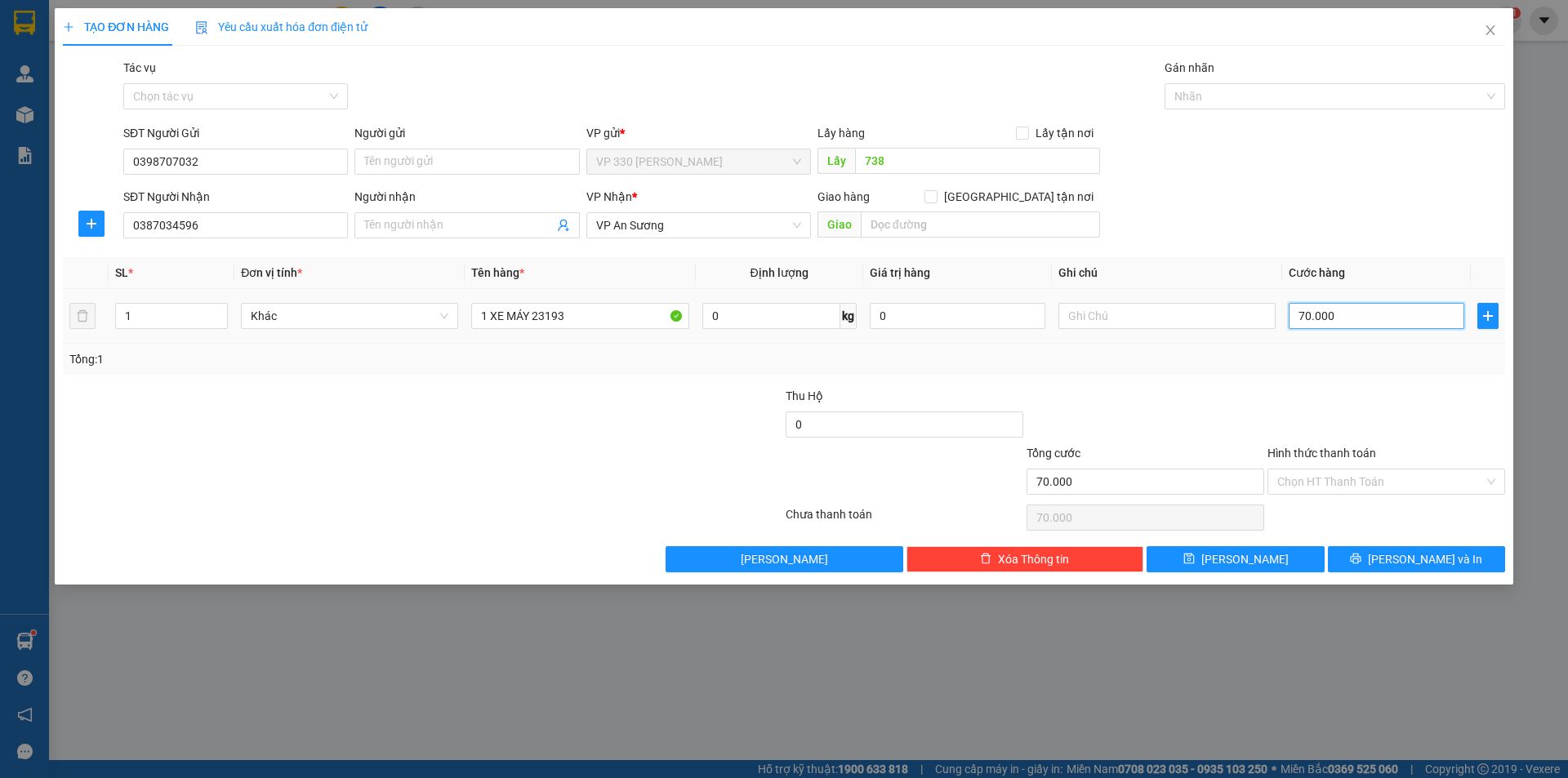
type input "700.000"
click at [1412, 559] on span "[PERSON_NAME] và In" at bounding box center [1425, 559] width 114 height 18
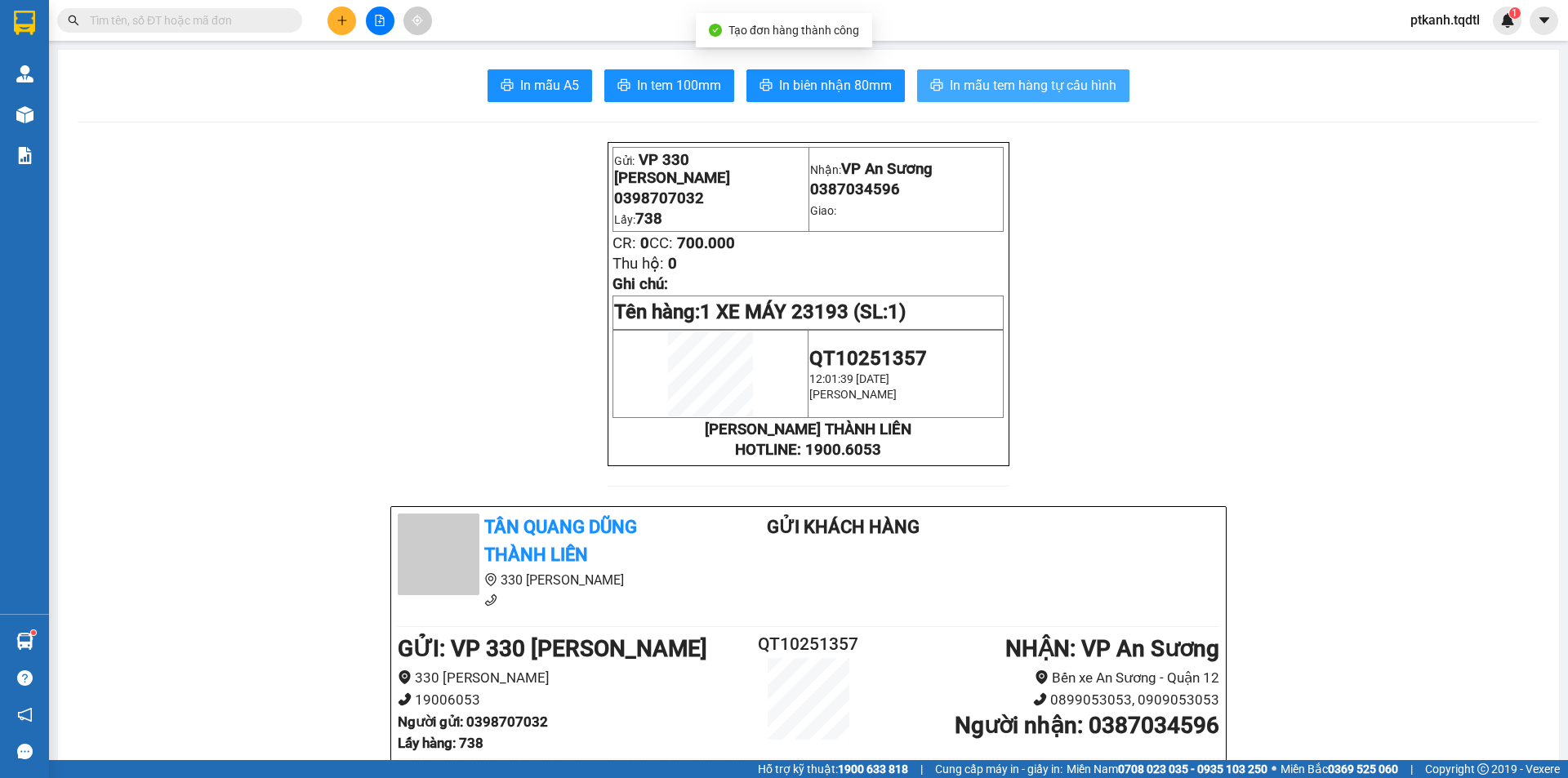
click at [1005, 89] on span "In mẫu tem hàng tự cấu hình" at bounding box center [1033, 85] width 166 height 21
click at [337, 22] on icon "plus" at bounding box center [343, 21] width 12 height 12
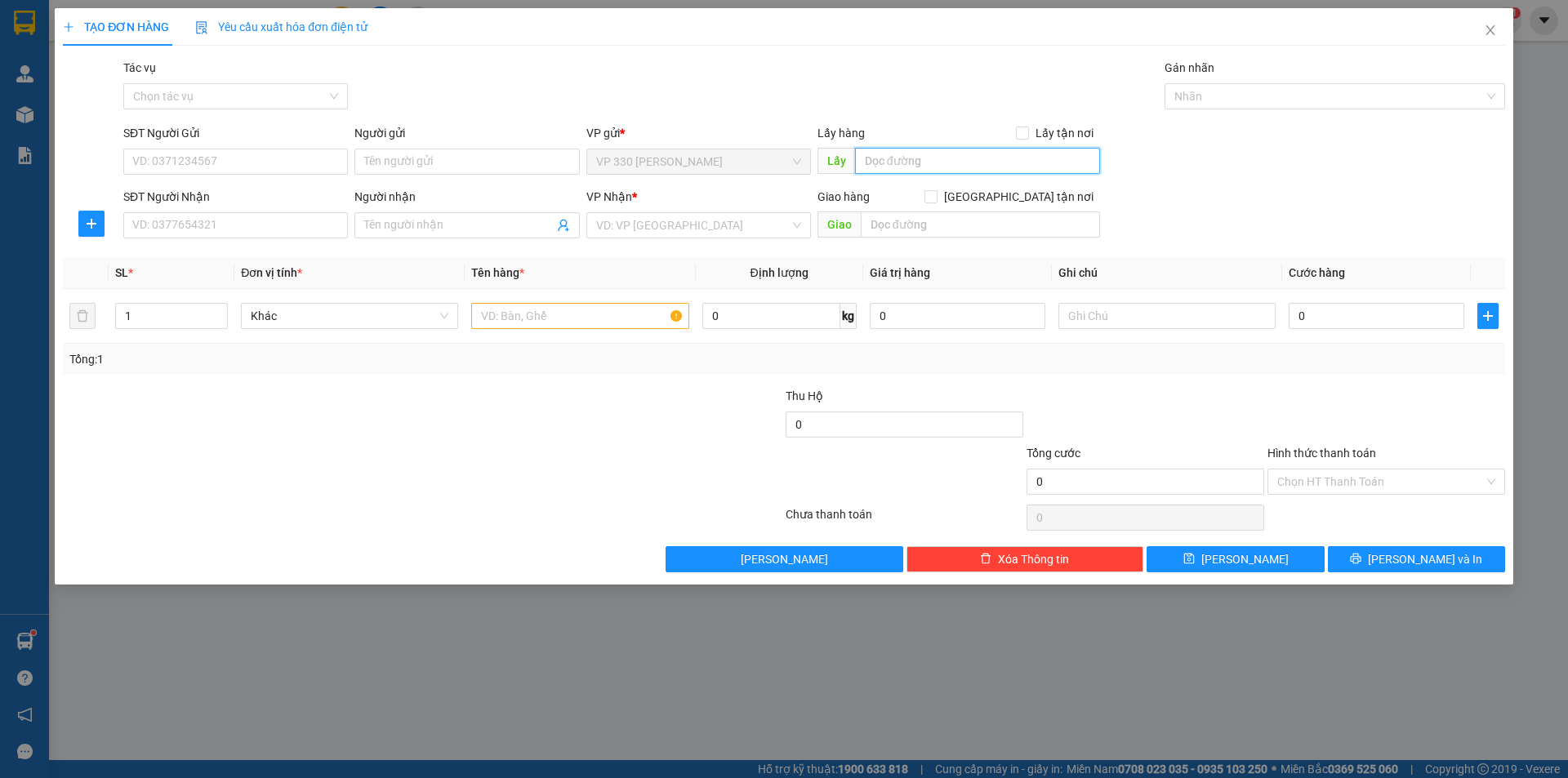
click at [935, 158] on input "text" at bounding box center [977, 161] width 245 height 26
type input "738"
click at [324, 220] on input "SĐT Người Nhận" at bounding box center [235, 226] width 224 height 26
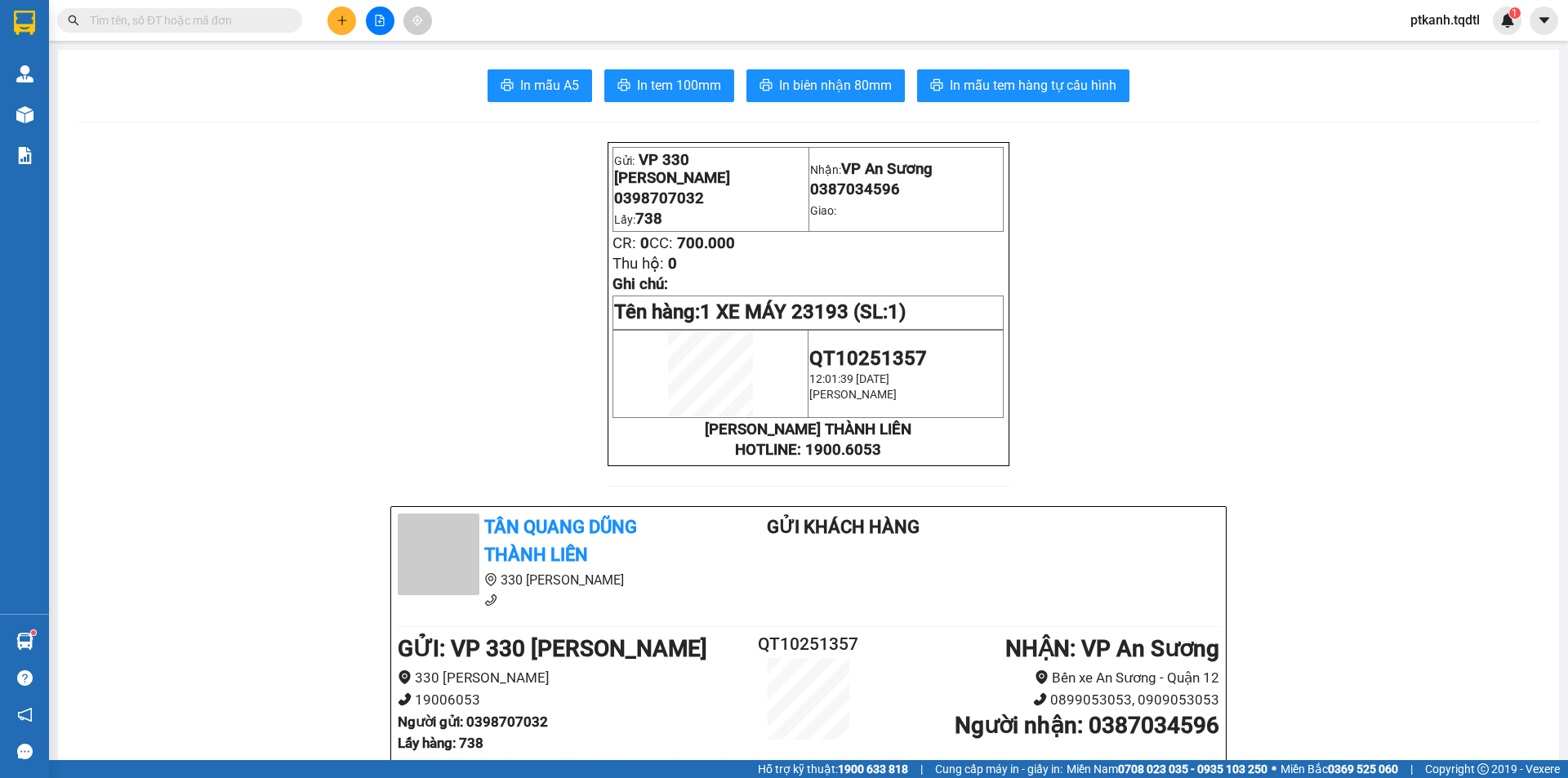
click at [250, 24] on input "text" at bounding box center [186, 21] width 193 height 18
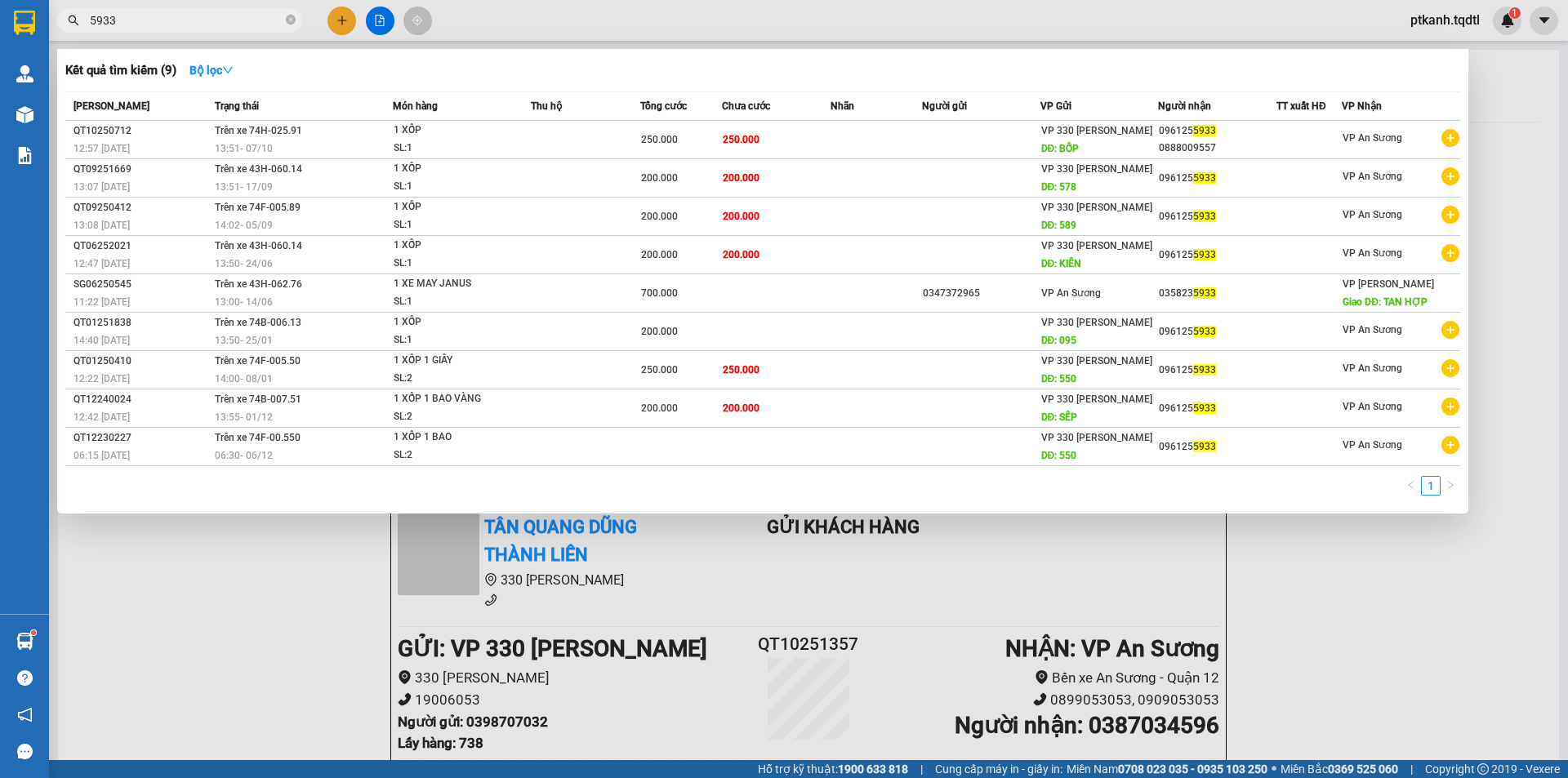
type input "5933"
drag, startPoint x: 293, startPoint y: 608, endPoint x: 333, endPoint y: 285, distance: 325.5
click at [294, 603] on div at bounding box center [784, 389] width 1568 height 778
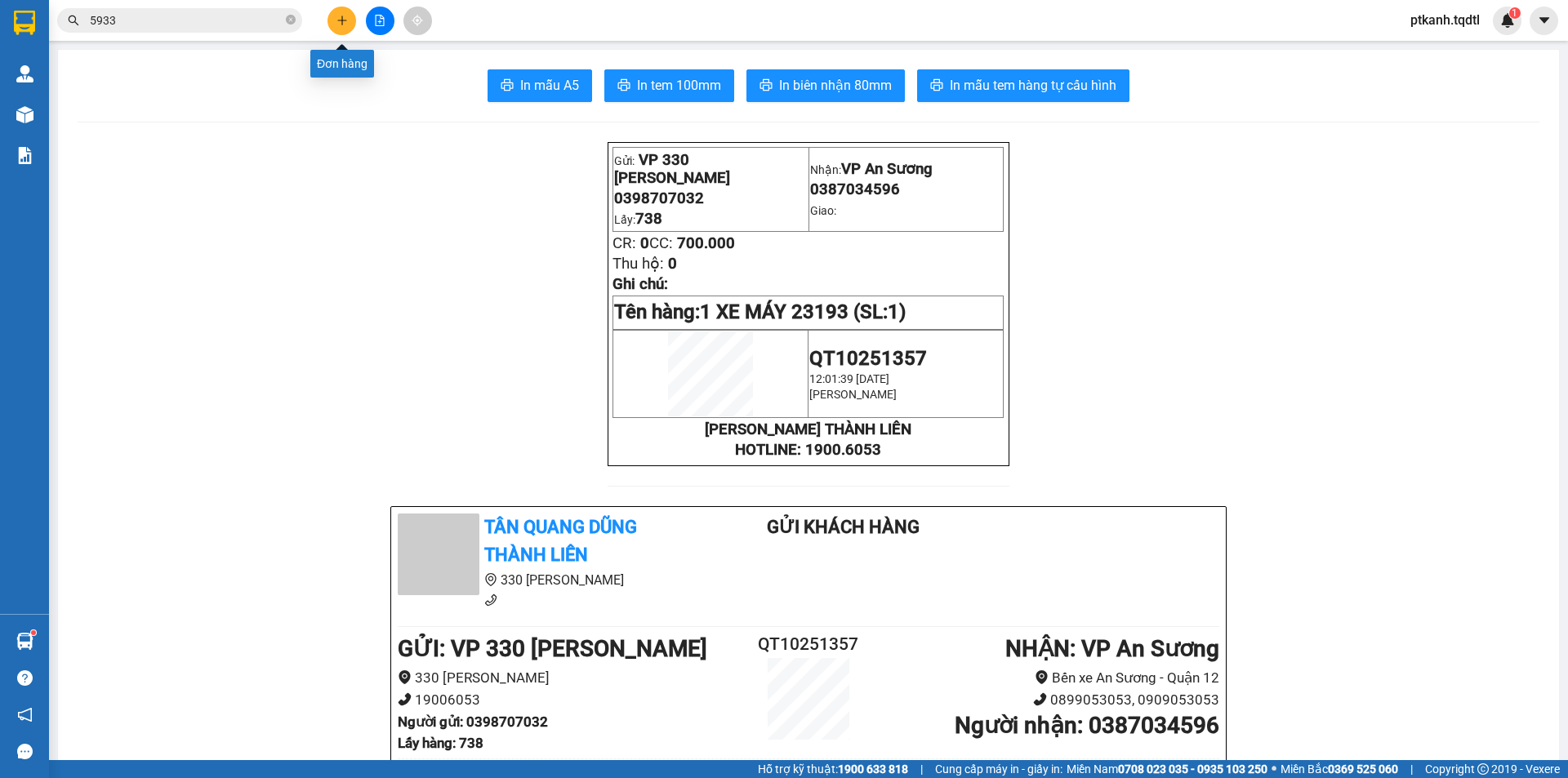
click at [340, 21] on icon "plus" at bounding box center [342, 20] width 9 height 1
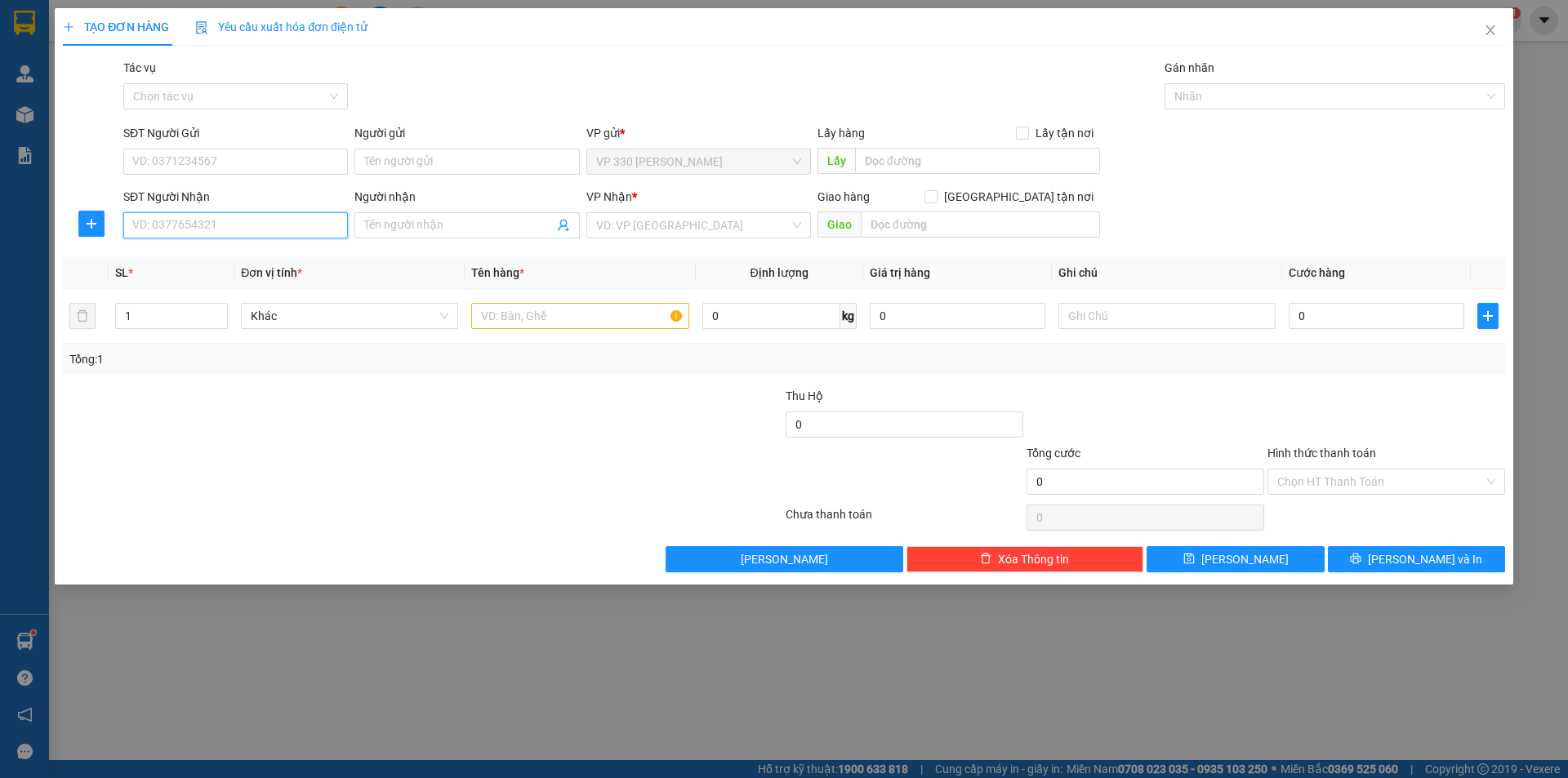
click at [266, 228] on input "SĐT Người Nhận" at bounding box center [235, 226] width 224 height 26
type input "0372815933"
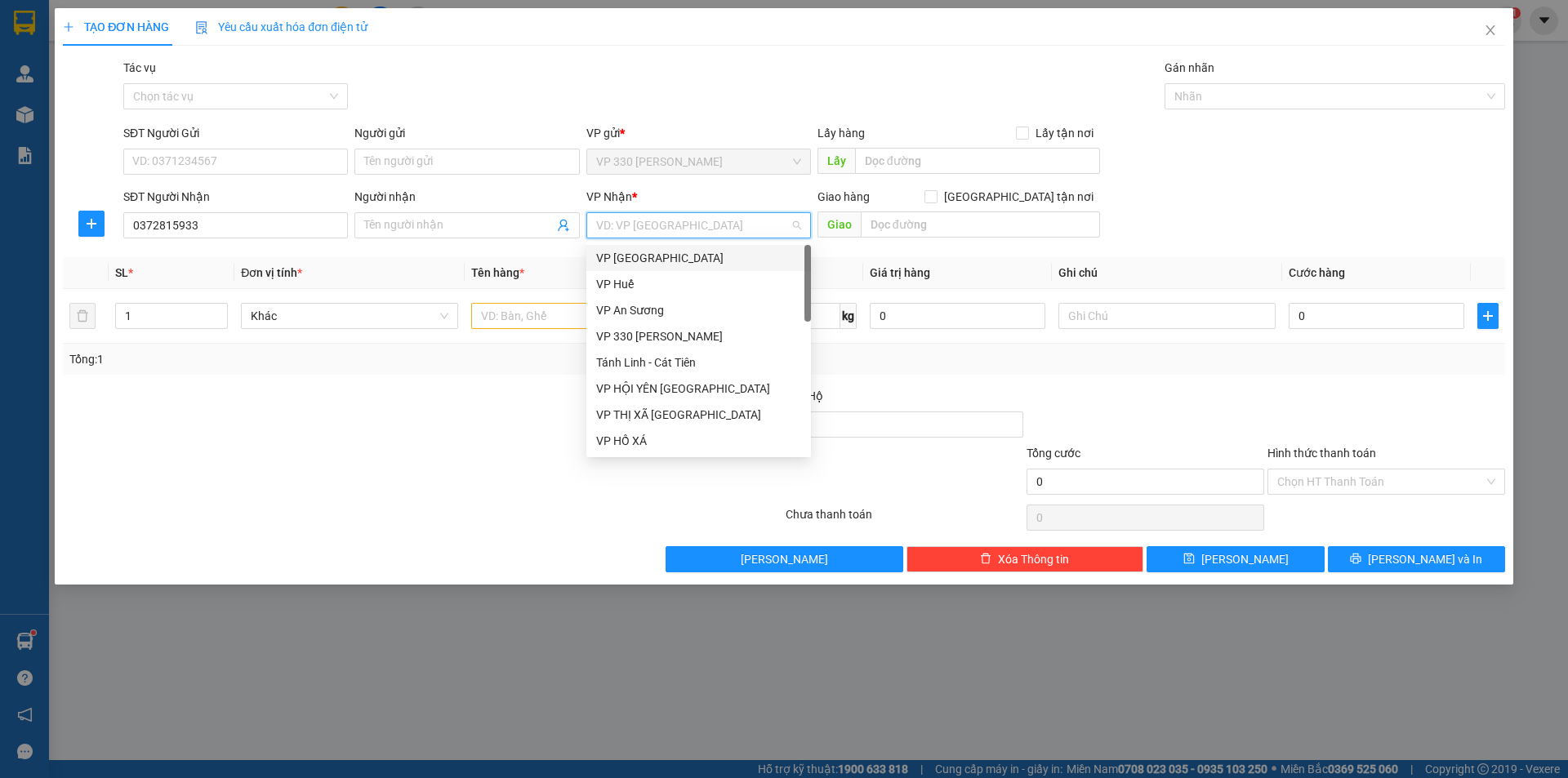
click at [663, 219] on input "search" at bounding box center [693, 226] width 194 height 25
click at [650, 309] on div "VP An Sương" at bounding box center [698, 310] width 205 height 18
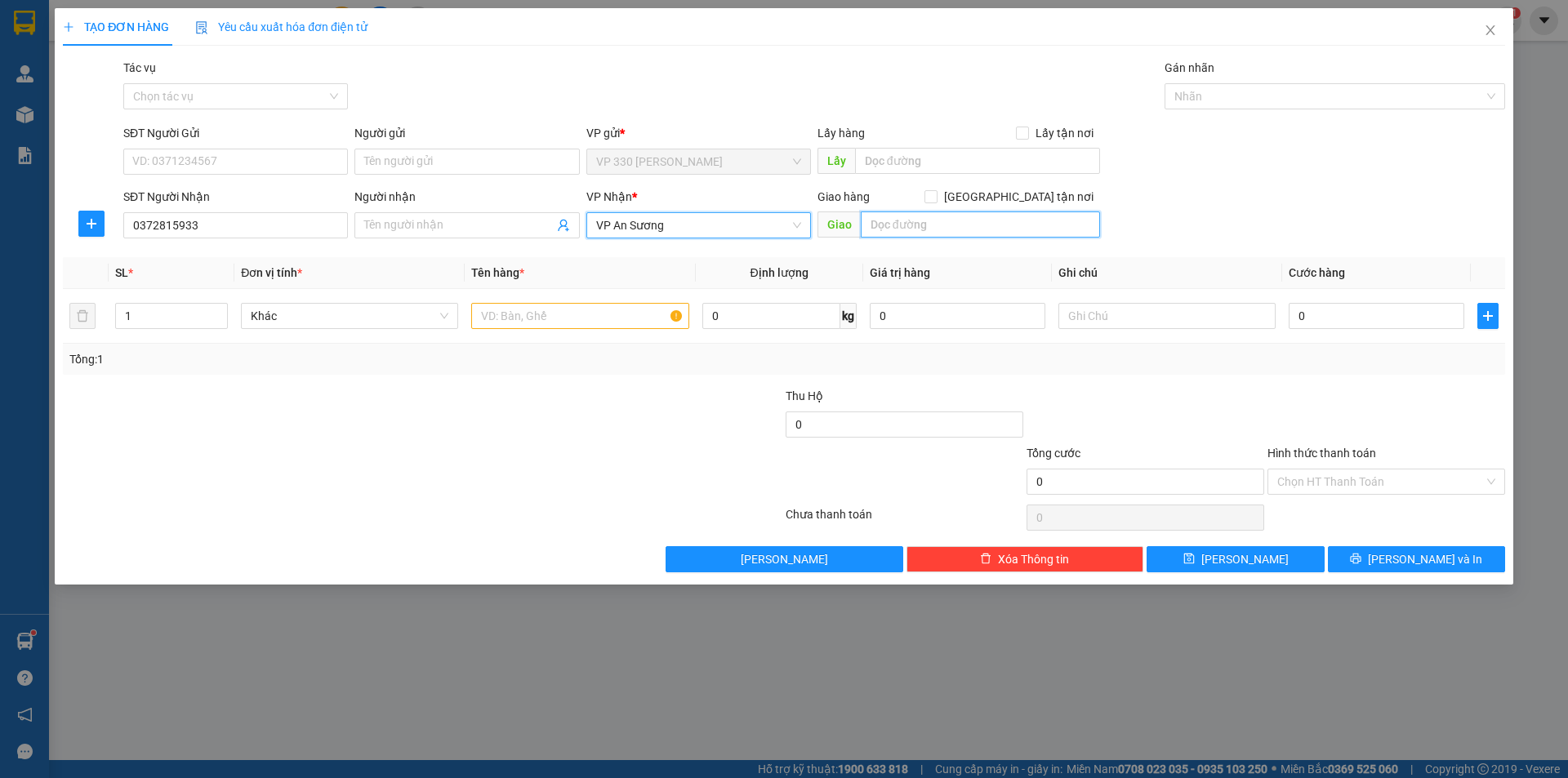
click at [933, 227] on input "text" at bounding box center [980, 225] width 239 height 26
type input "CX71"
click at [536, 309] on input "text" at bounding box center [579, 316] width 217 height 26
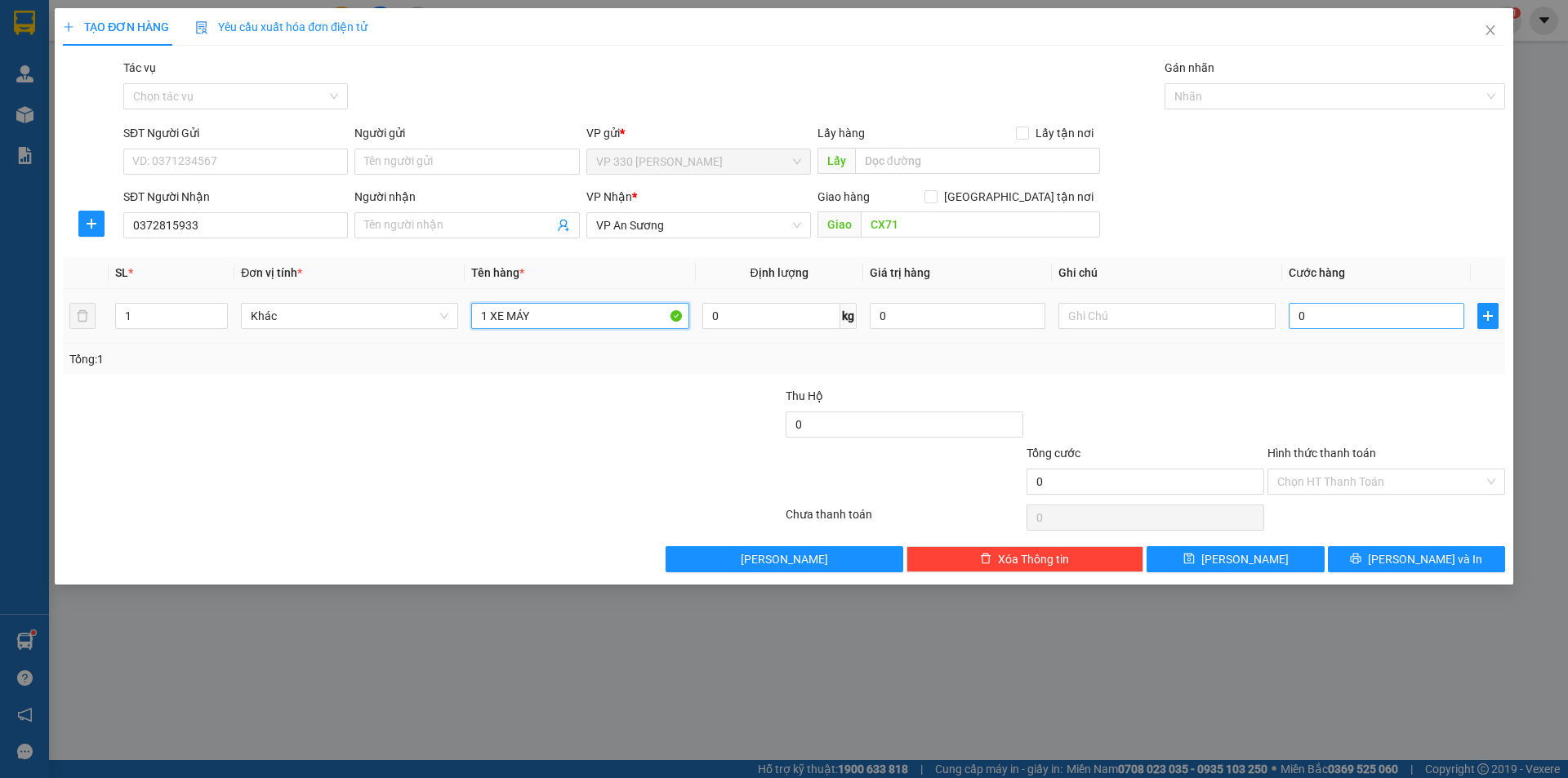
type input "1 XE MÁY"
click at [1316, 321] on input "0" at bounding box center [1376, 316] width 175 height 26
type input "7"
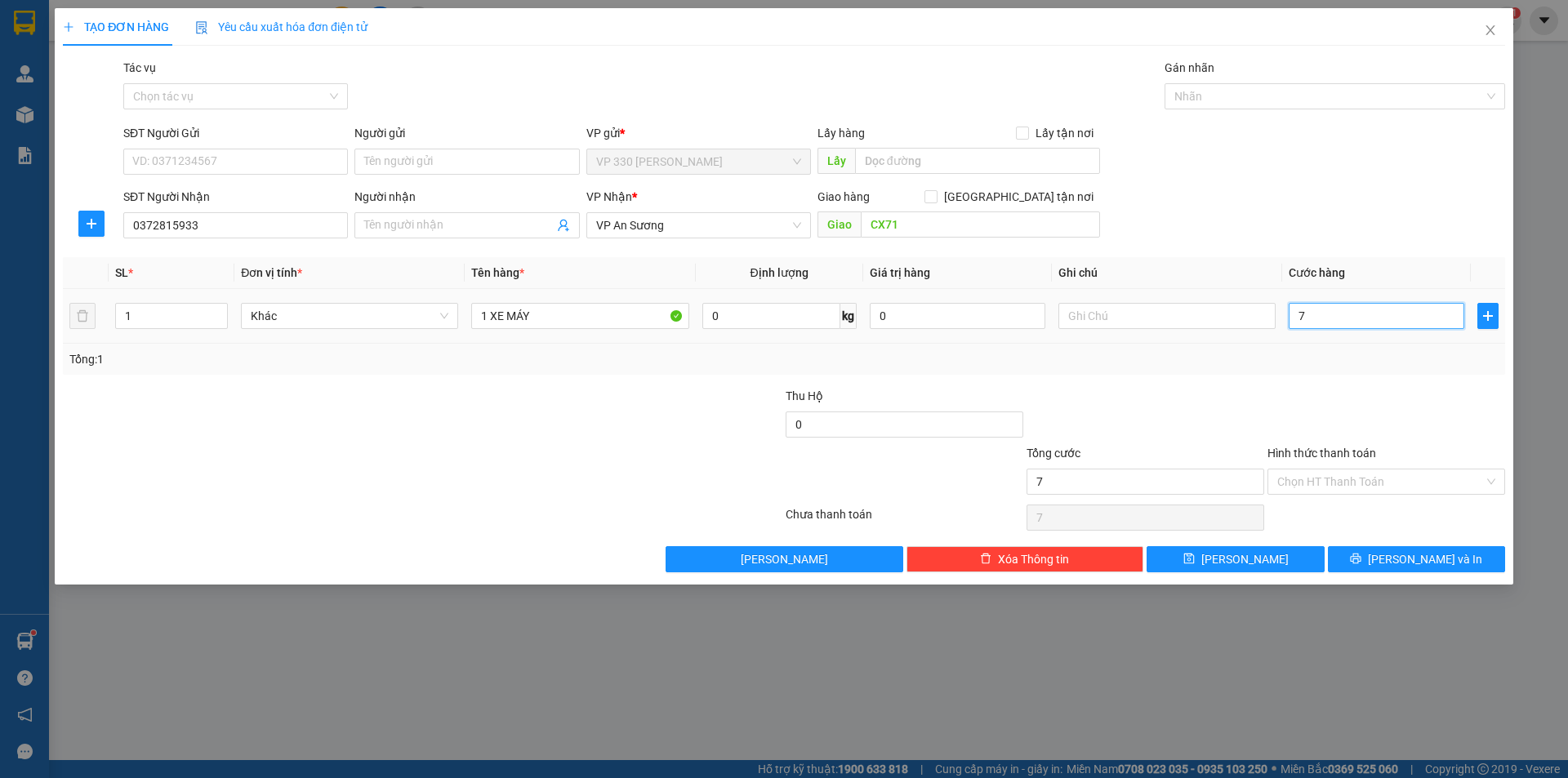
type input "70"
type input "700"
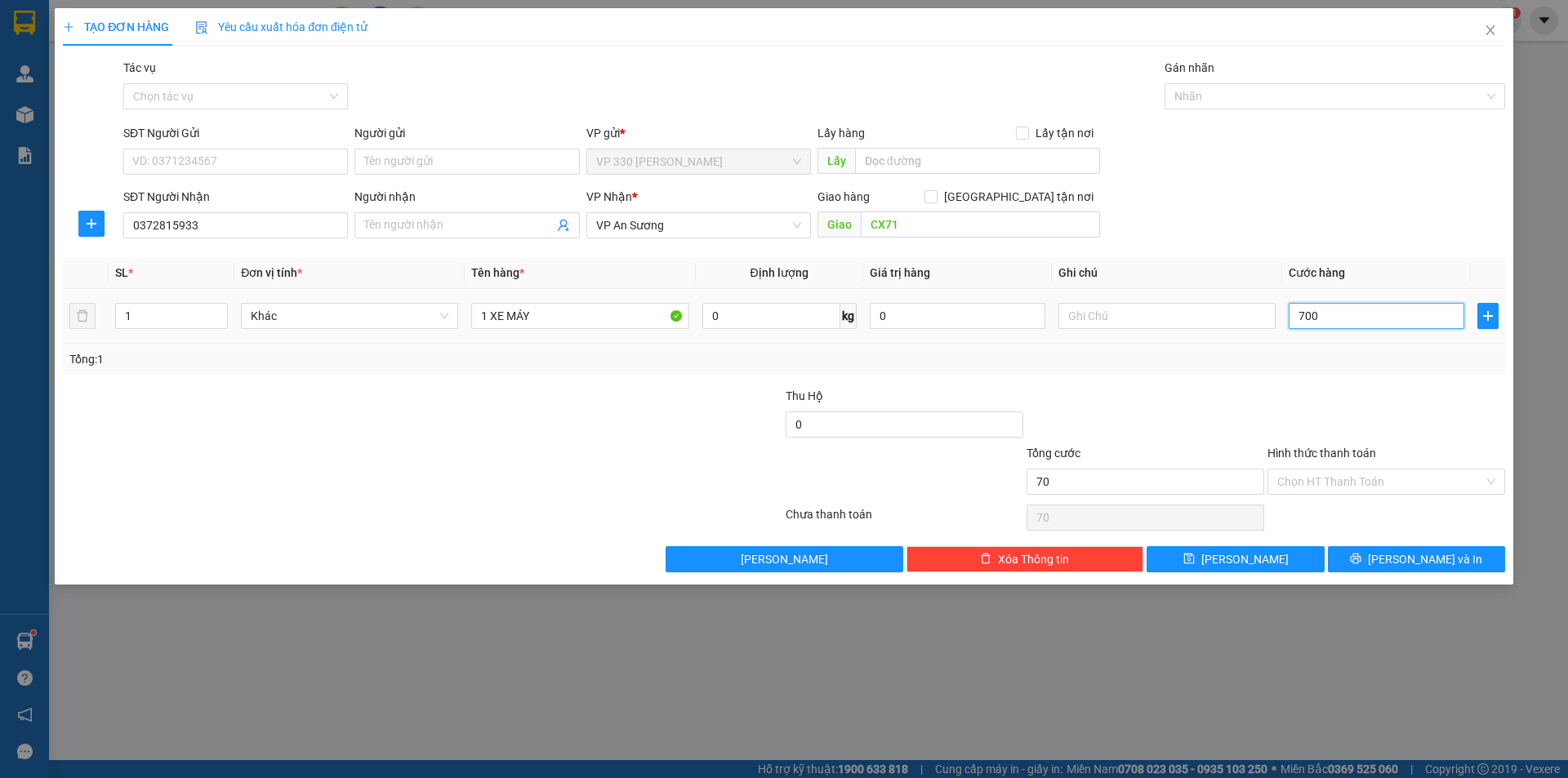
type input "700"
type input "7.000"
type input "70.000"
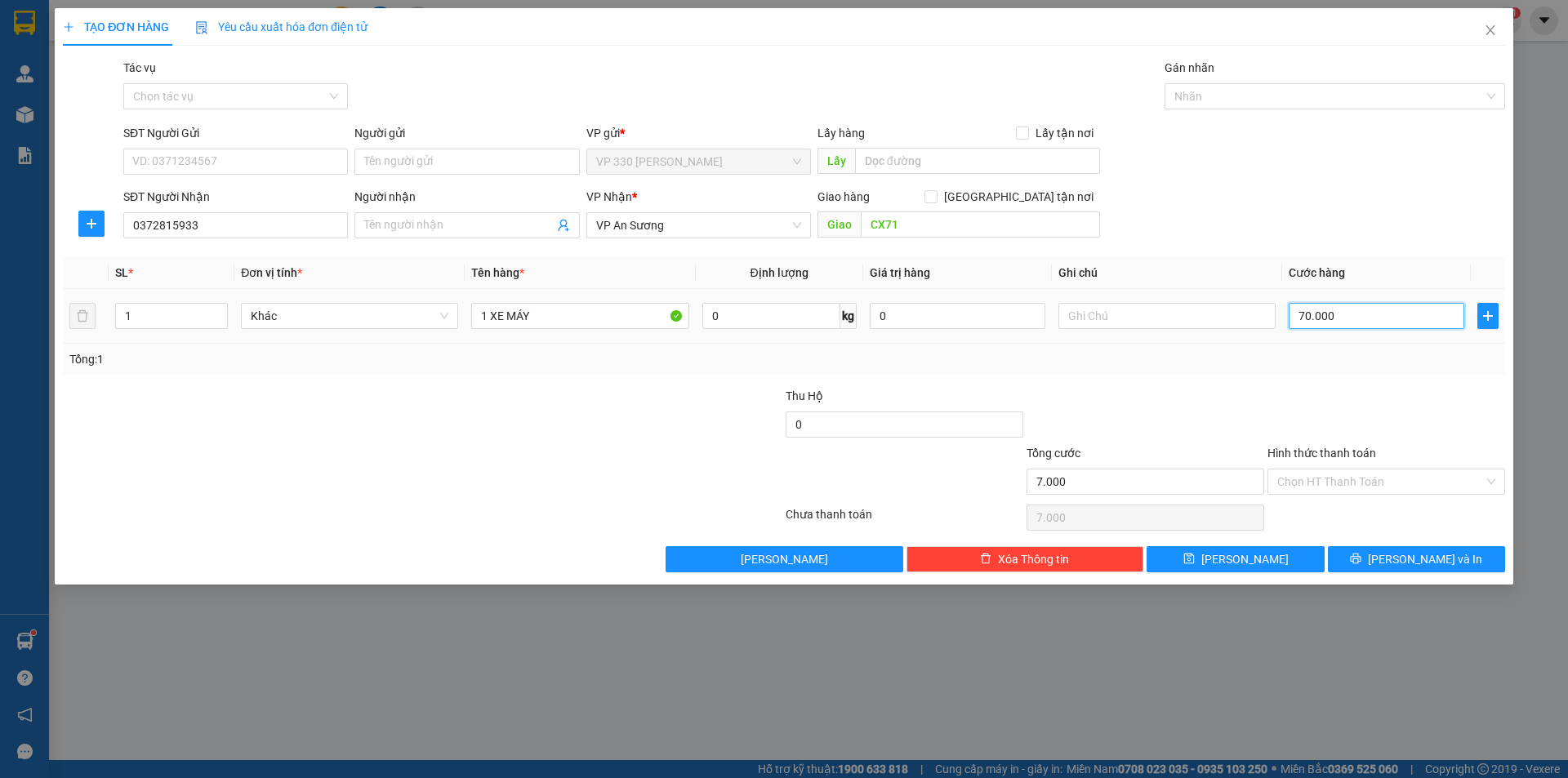
type input "70.000"
type input "700.000"
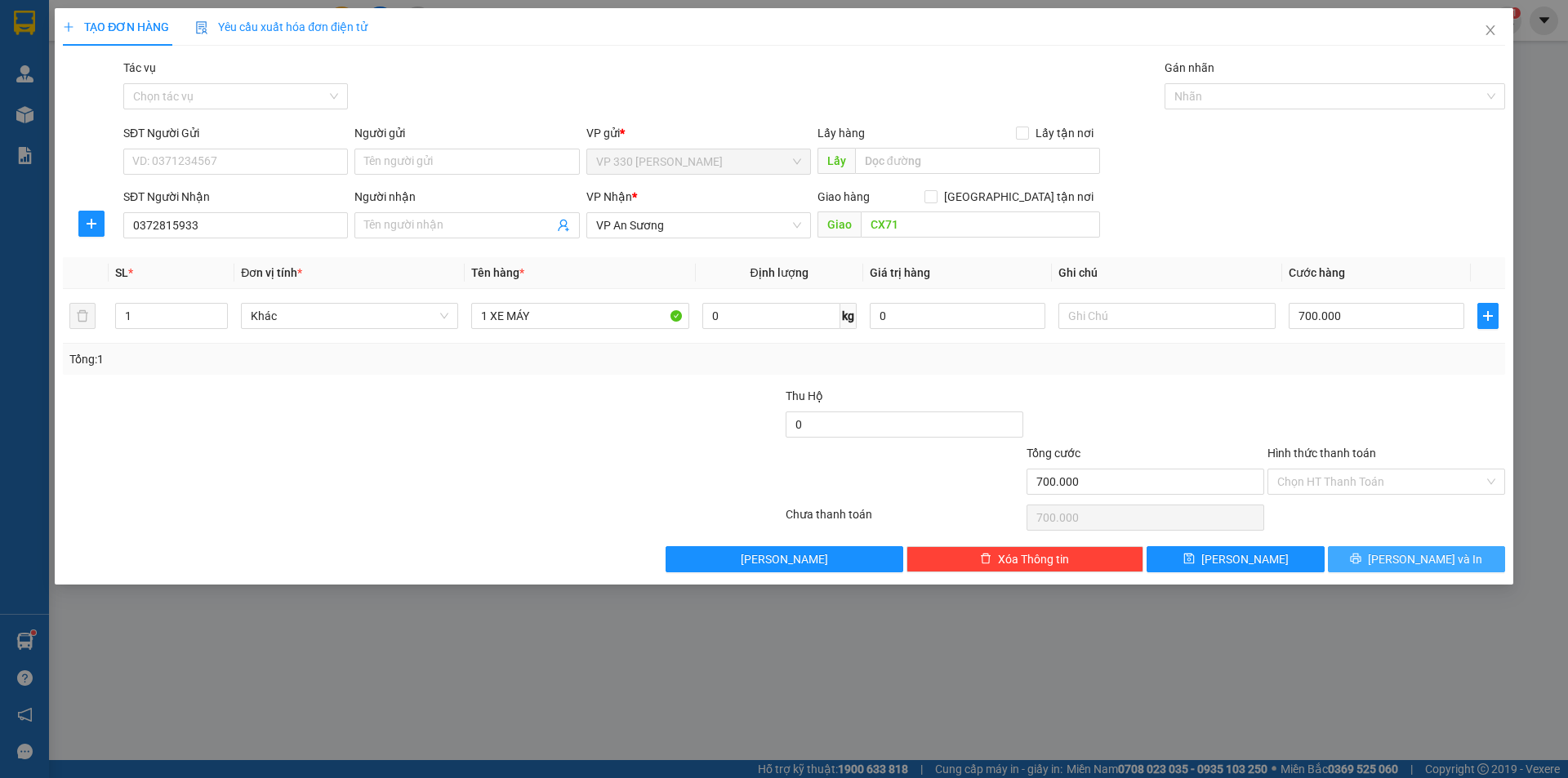
click at [1425, 555] on span "[PERSON_NAME] và In" at bounding box center [1425, 559] width 114 height 18
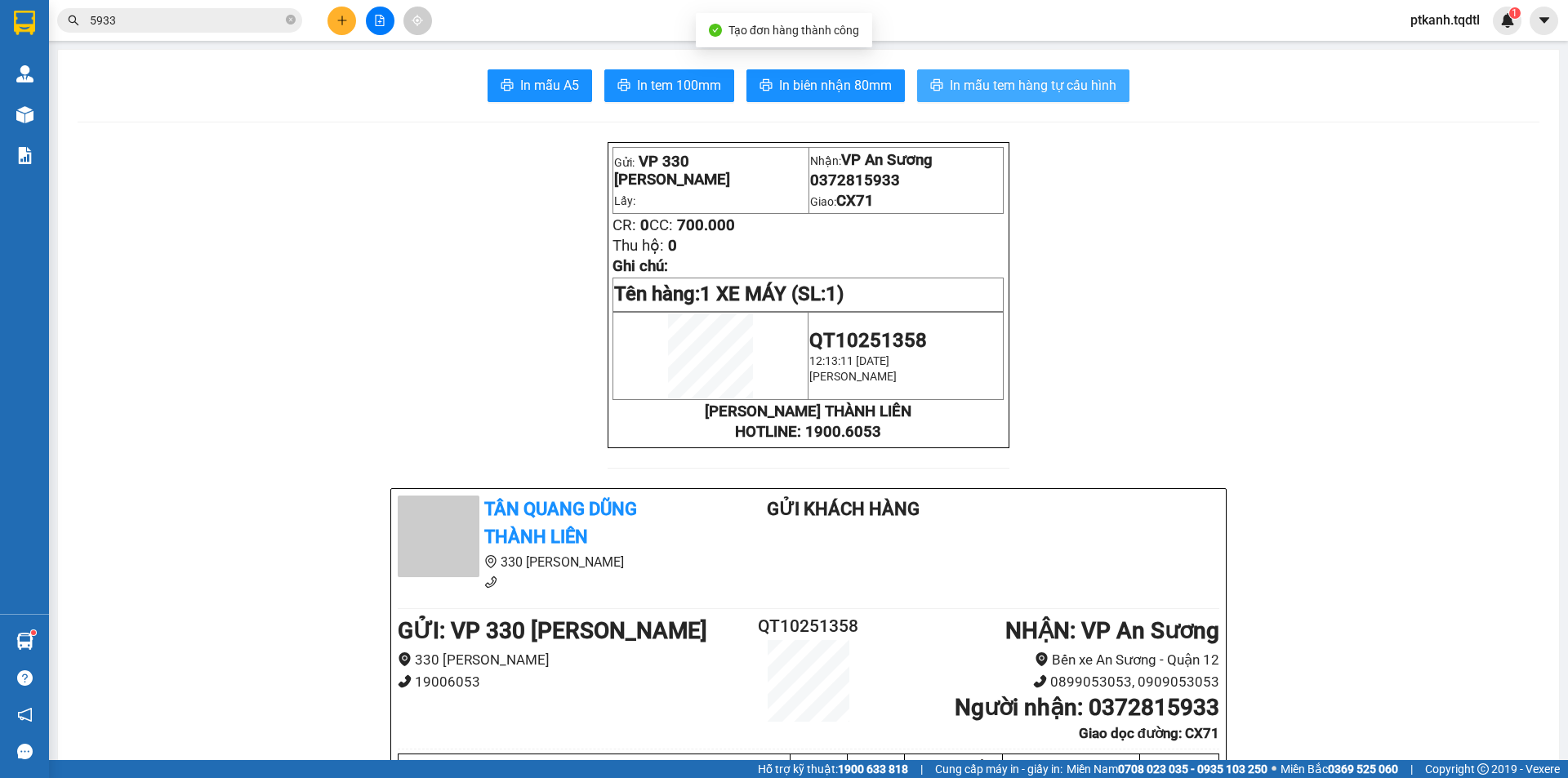
click at [1021, 86] on span "In mẫu tem hàng tự cấu hình" at bounding box center [1033, 85] width 166 height 21
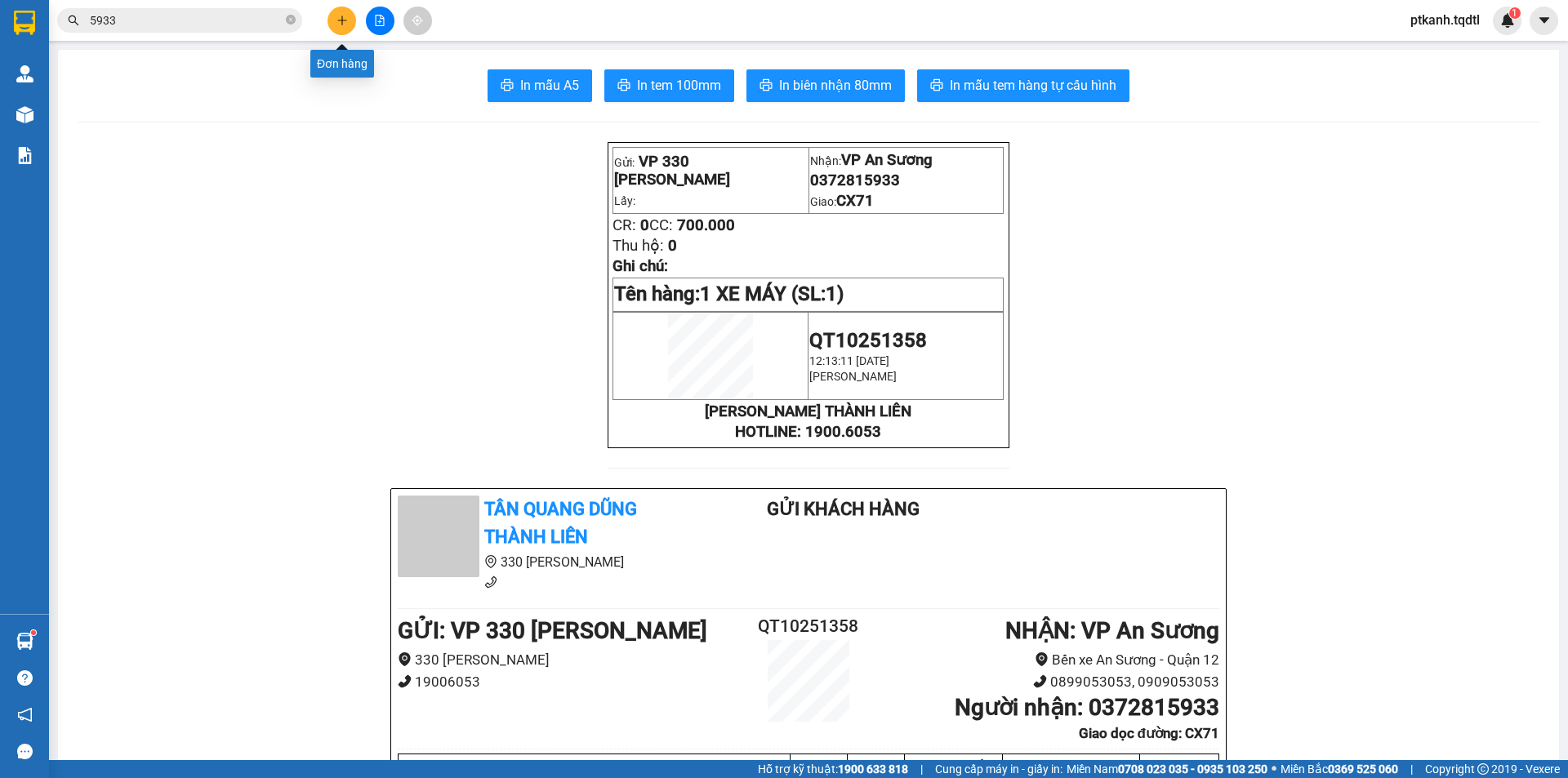
click at [335, 19] on button at bounding box center [342, 21] width 29 height 29
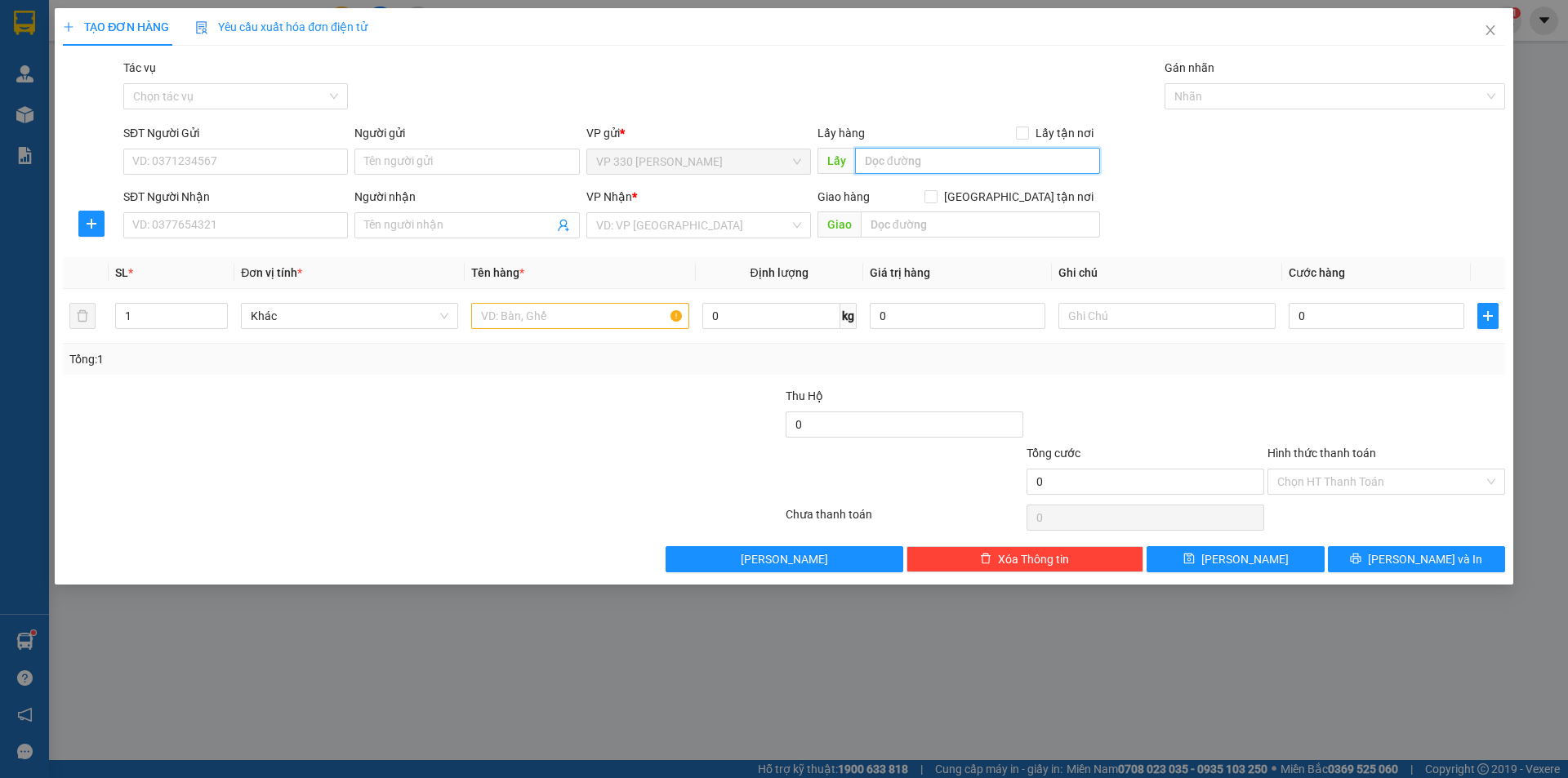
click at [976, 172] on input "text" at bounding box center [977, 161] width 245 height 26
type input "2543"
click at [295, 228] on input "SĐT Người Nhận" at bounding box center [235, 226] width 224 height 26
type input "0907139539"
click at [669, 222] on input "search" at bounding box center [693, 226] width 194 height 25
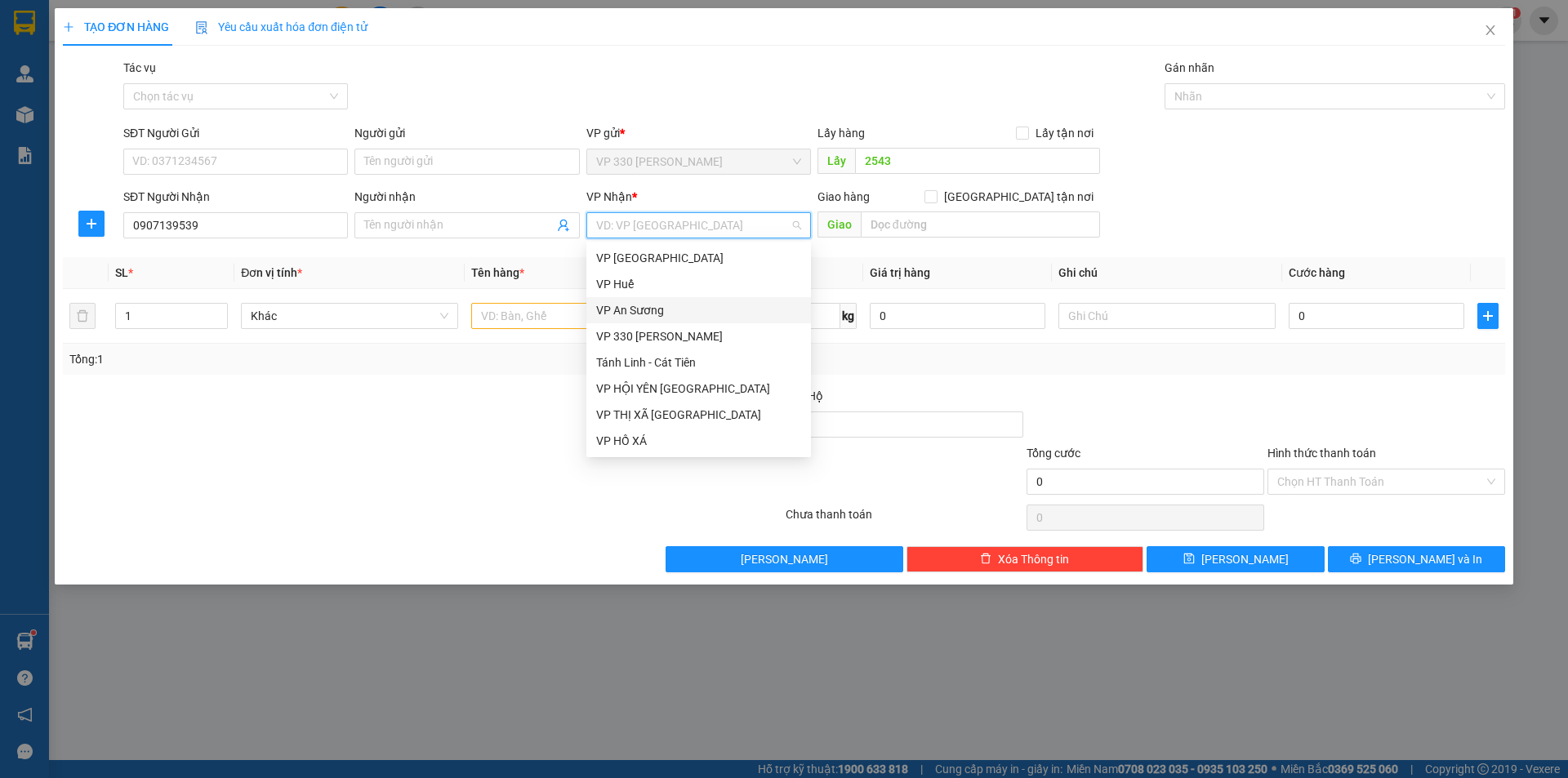
click at [655, 310] on div "VP An Sương" at bounding box center [698, 310] width 205 height 18
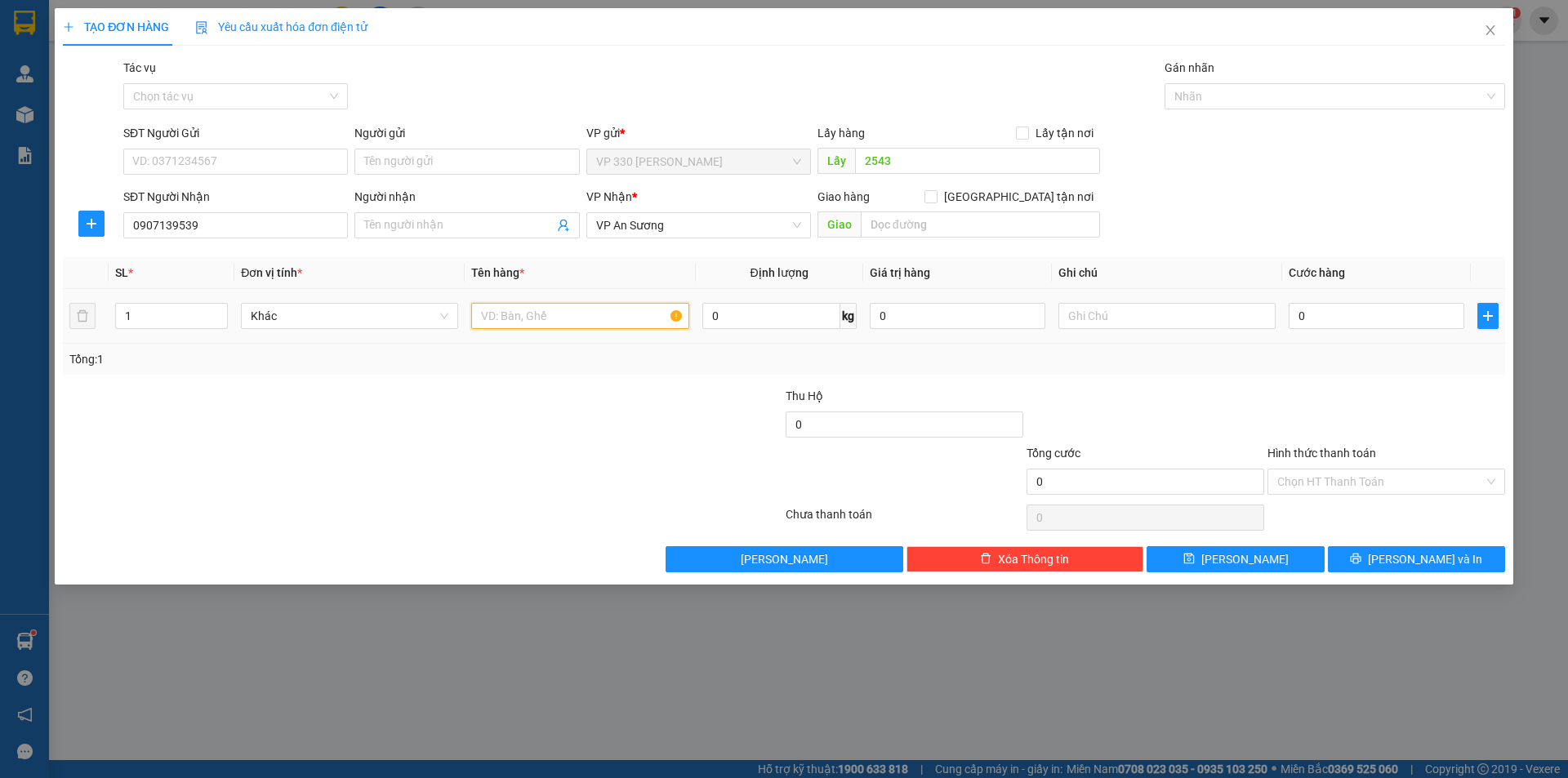
click at [556, 323] on input "text" at bounding box center [579, 316] width 217 height 26
click at [220, 307] on span "up" at bounding box center [219, 312] width 10 height 10
type input "3"
click at [220, 307] on span "up" at bounding box center [219, 312] width 10 height 10
click at [516, 315] on input "text" at bounding box center [579, 316] width 217 height 26
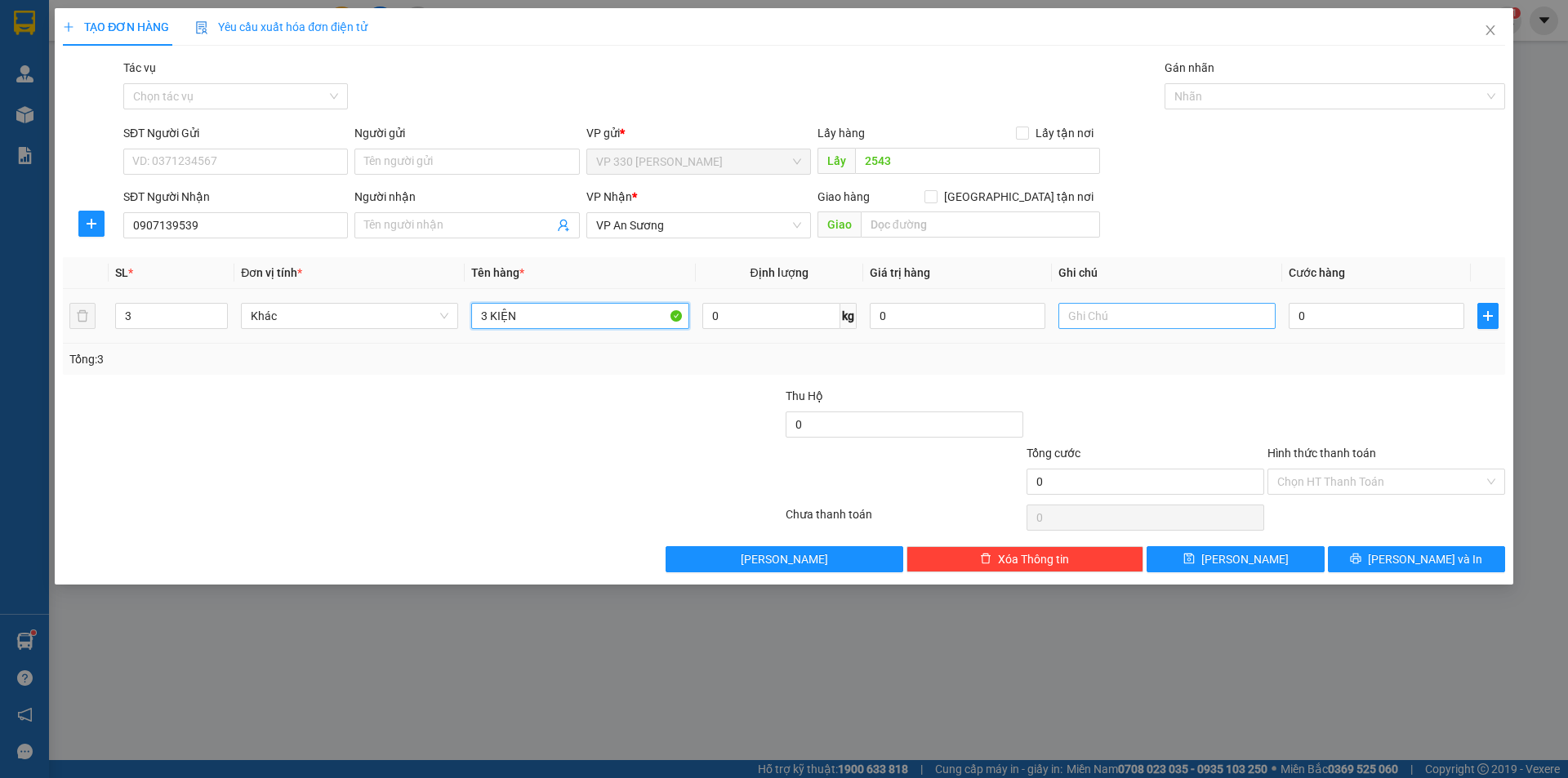
type input "3 KIỆN"
click at [1126, 320] on input "text" at bounding box center [1167, 316] width 217 height 26
type input "HÀNG DỄ VỠ"
click at [1354, 324] on input "0" at bounding box center [1376, 316] width 175 height 26
type input "7"
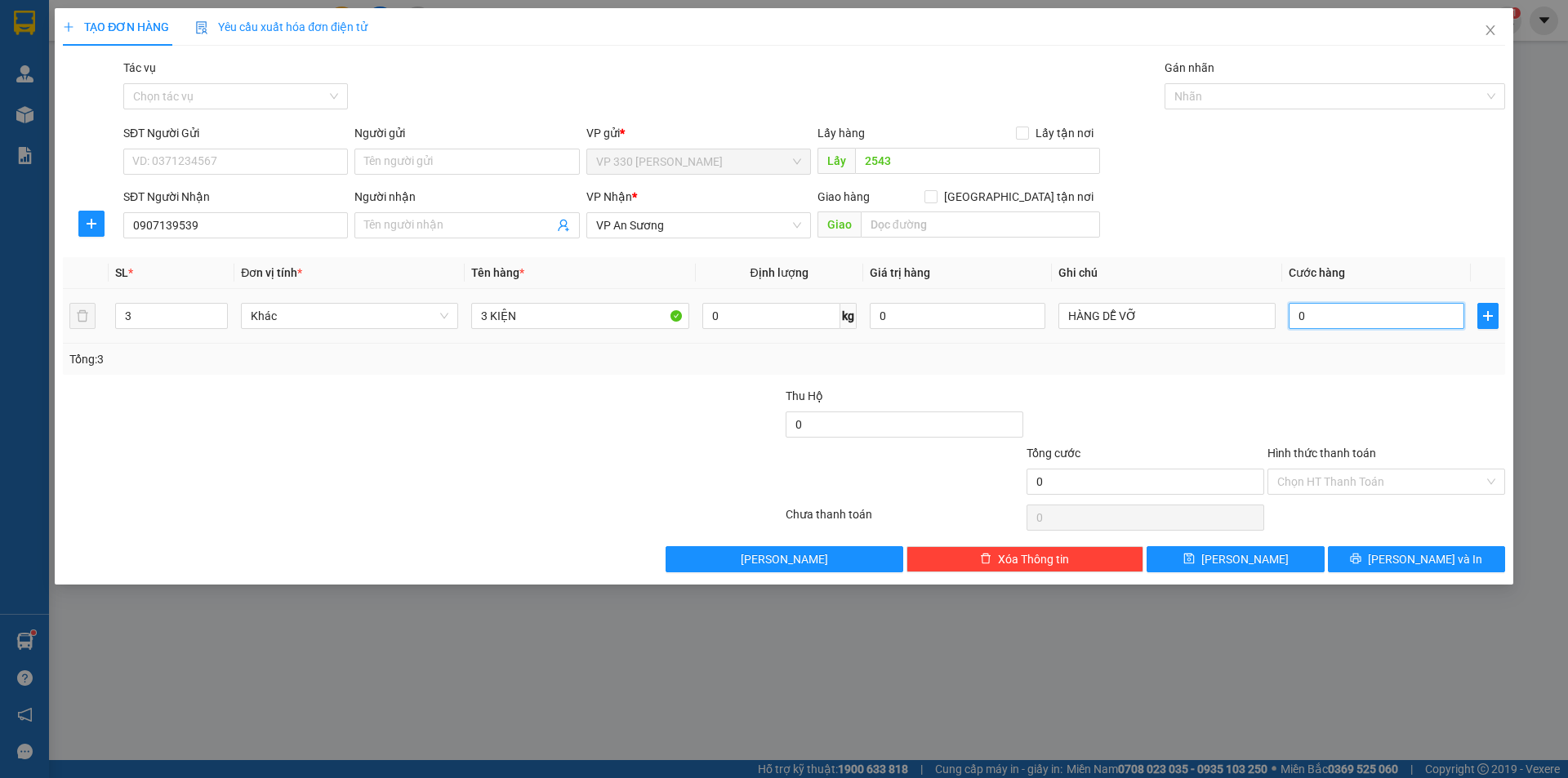
type input "7"
type input "70"
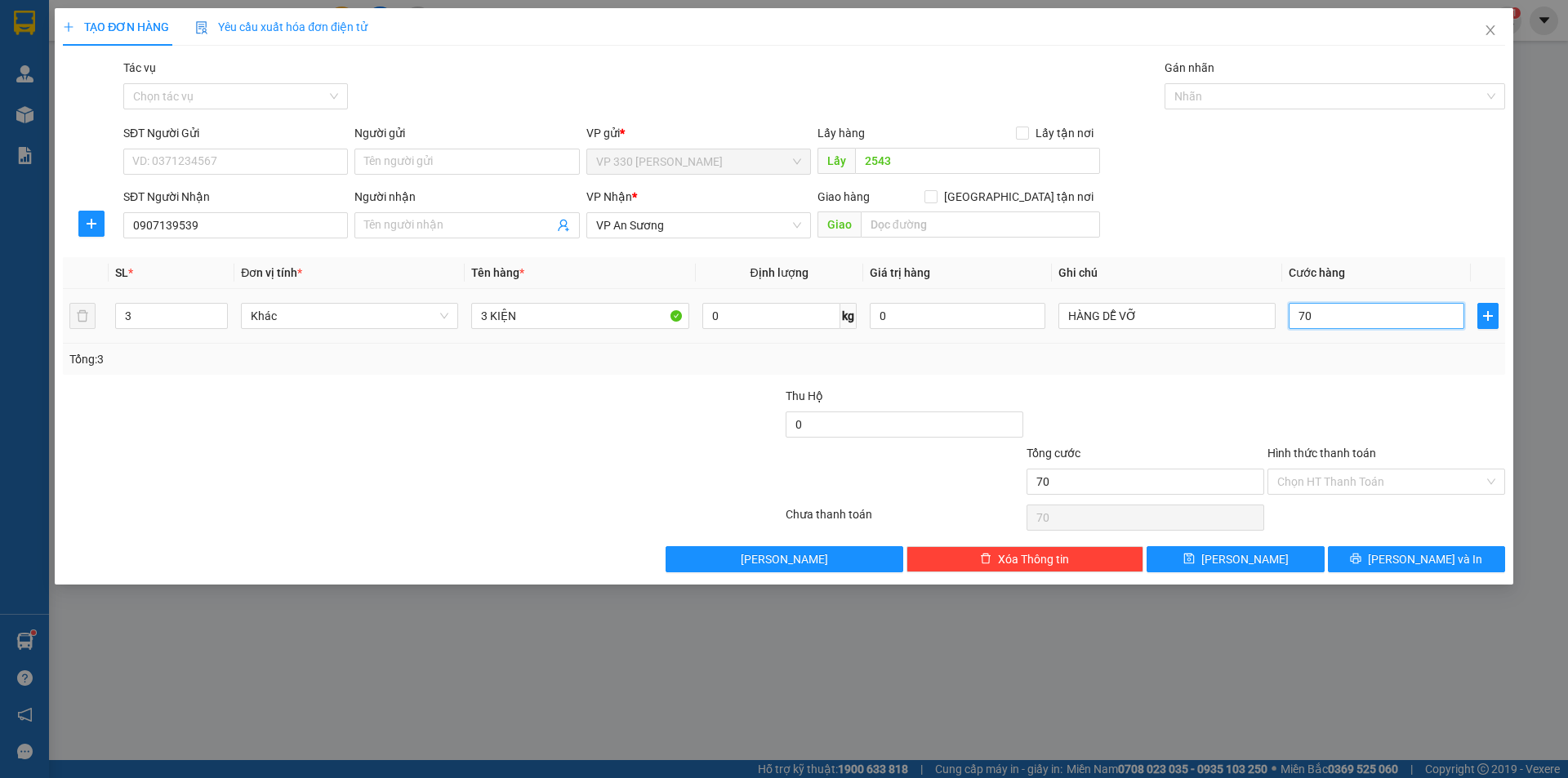
type input "700"
type input "7.000"
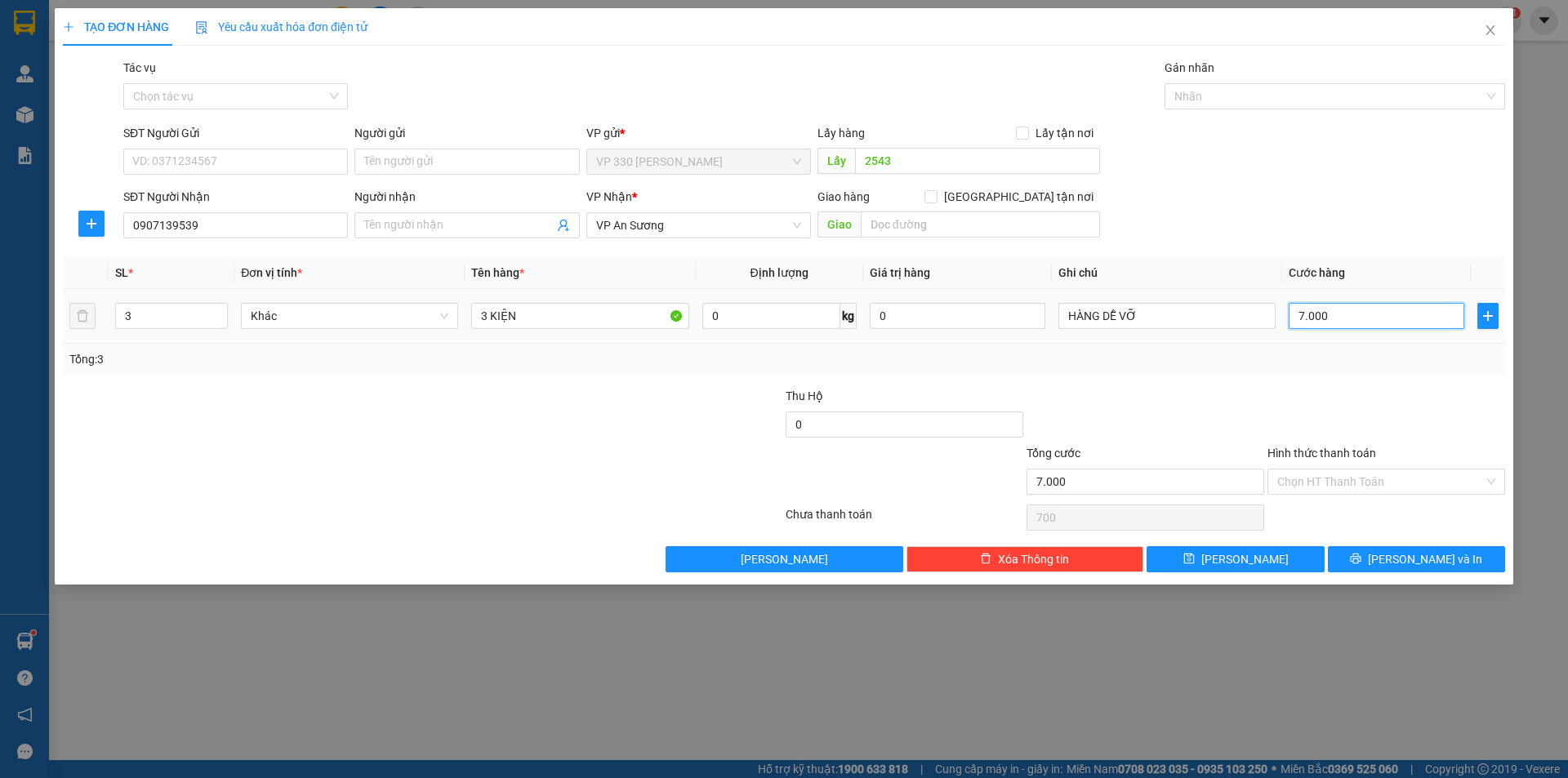
type input "7.000"
type input "70.000"
type input "700.000"
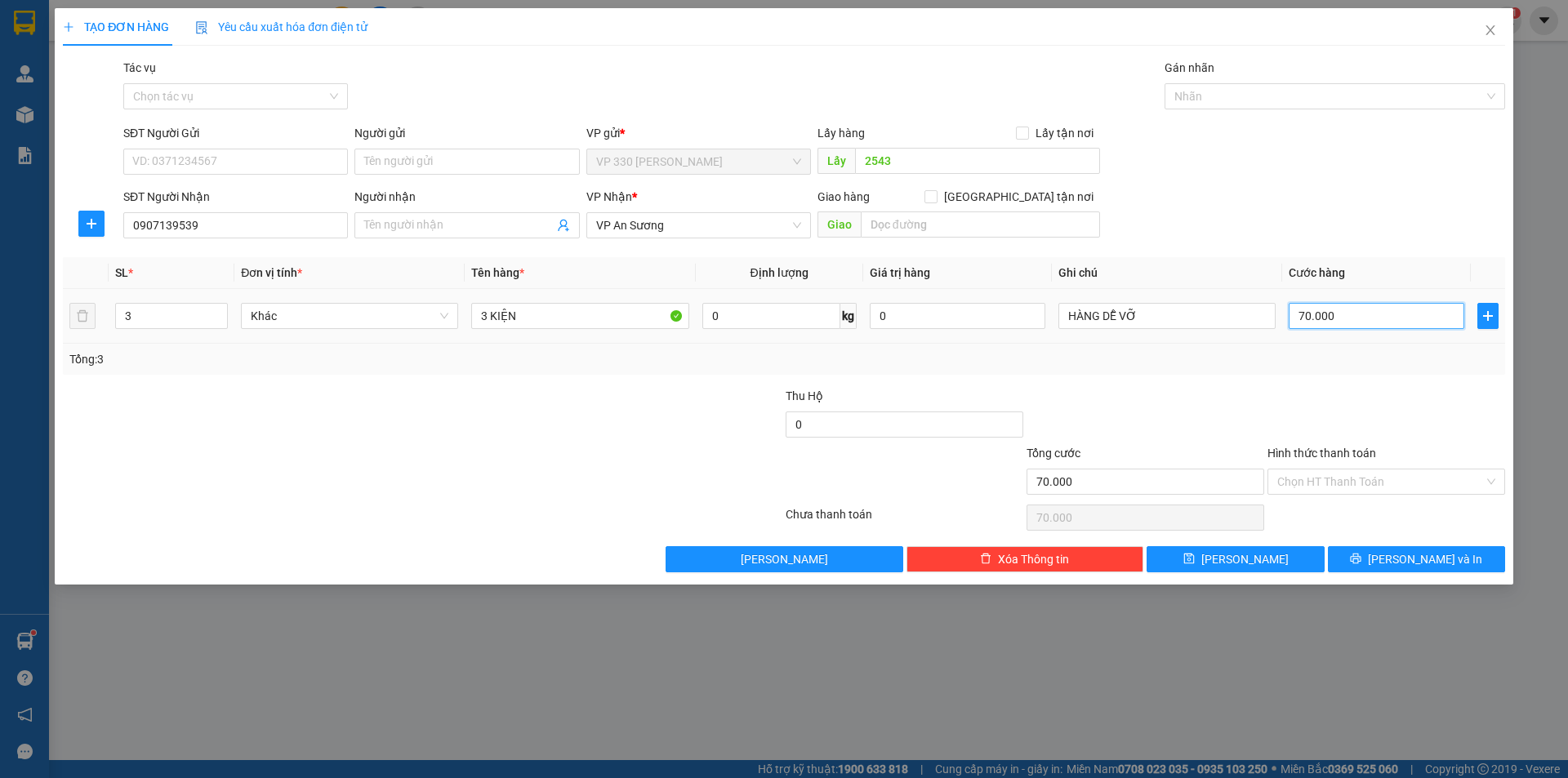
type input "700.000"
click at [570, 316] on input "3 KIỆN" at bounding box center [579, 316] width 217 height 26
click at [1338, 451] on label "Hình thức thanh toán" at bounding box center [1321, 454] width 108 height 13
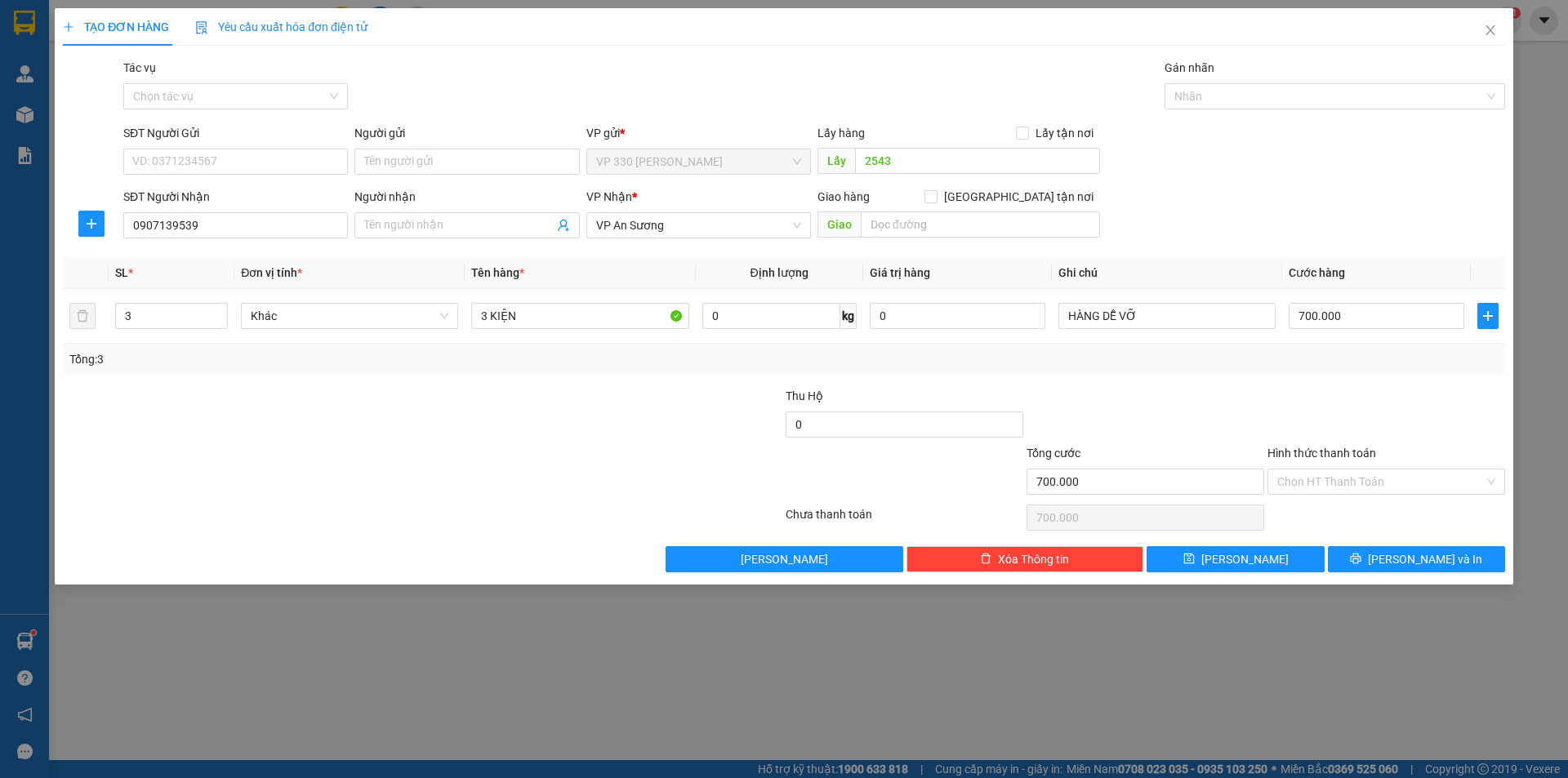
click at [1338, 469] on input "Hình thức thanh toán" at bounding box center [1380, 482] width 207 height 25
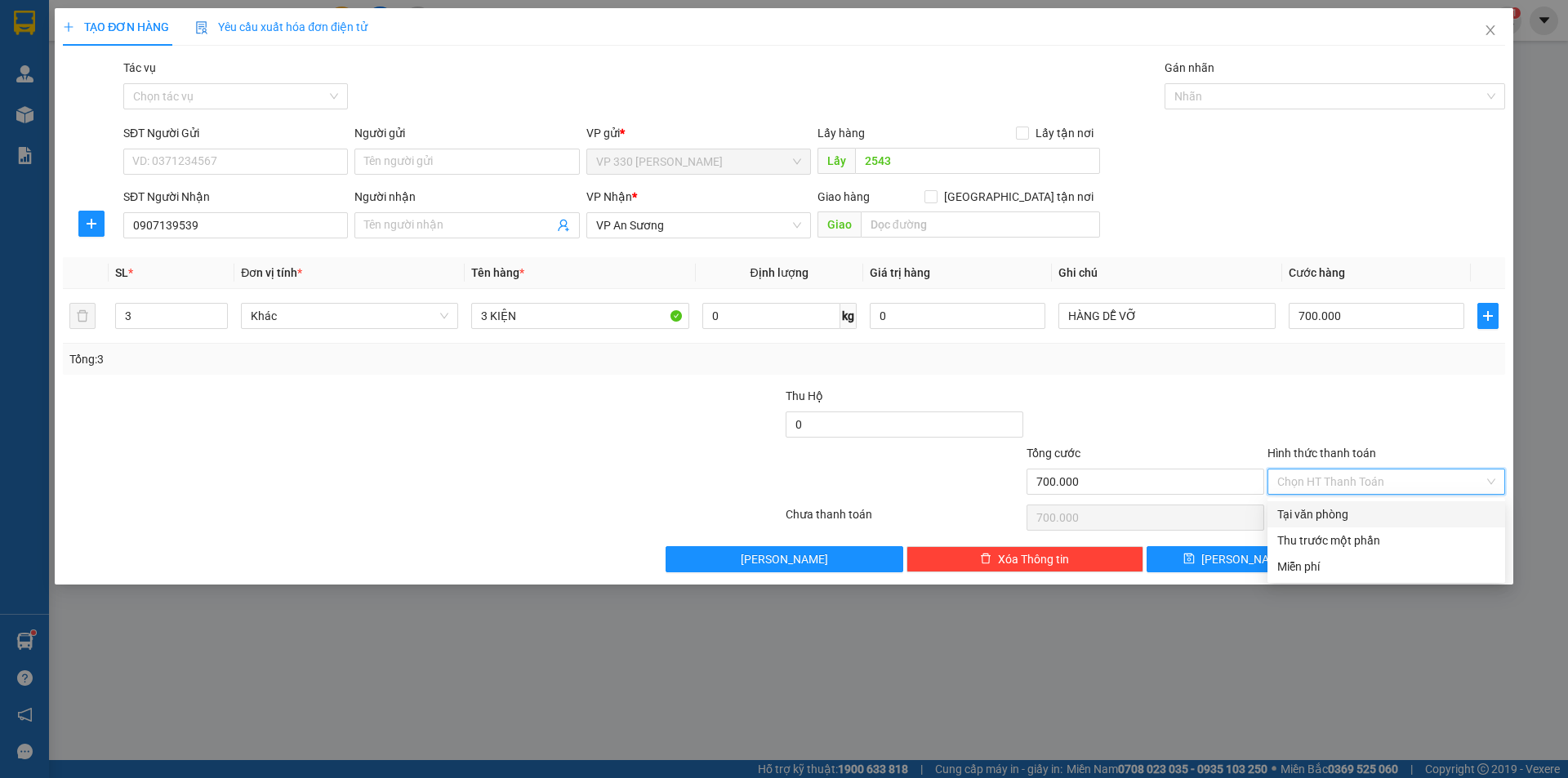
click at [1371, 508] on div "Tại văn phòng" at bounding box center [1385, 515] width 218 height 18
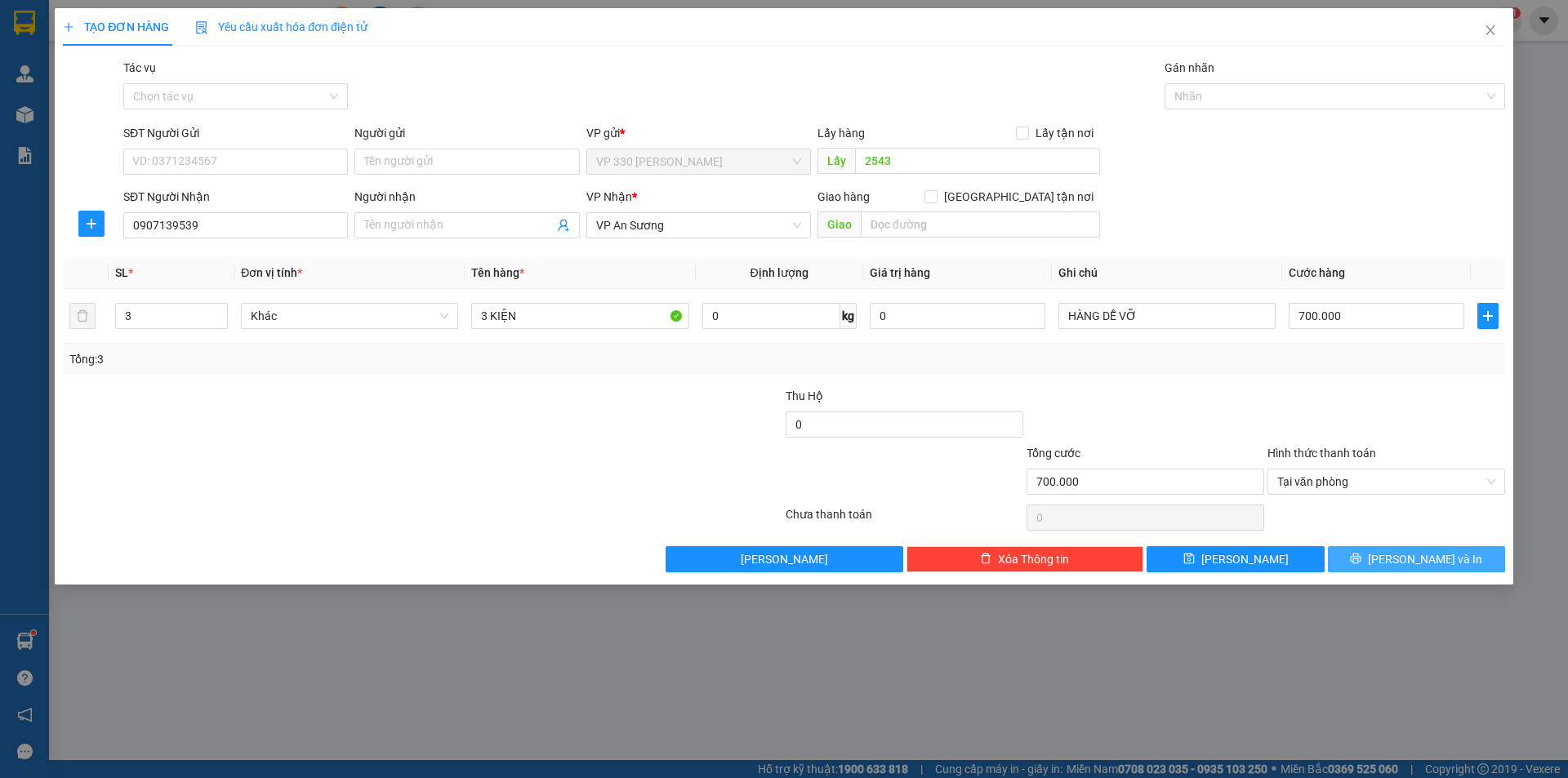
click at [1418, 560] on span "[PERSON_NAME] và In" at bounding box center [1425, 559] width 114 height 18
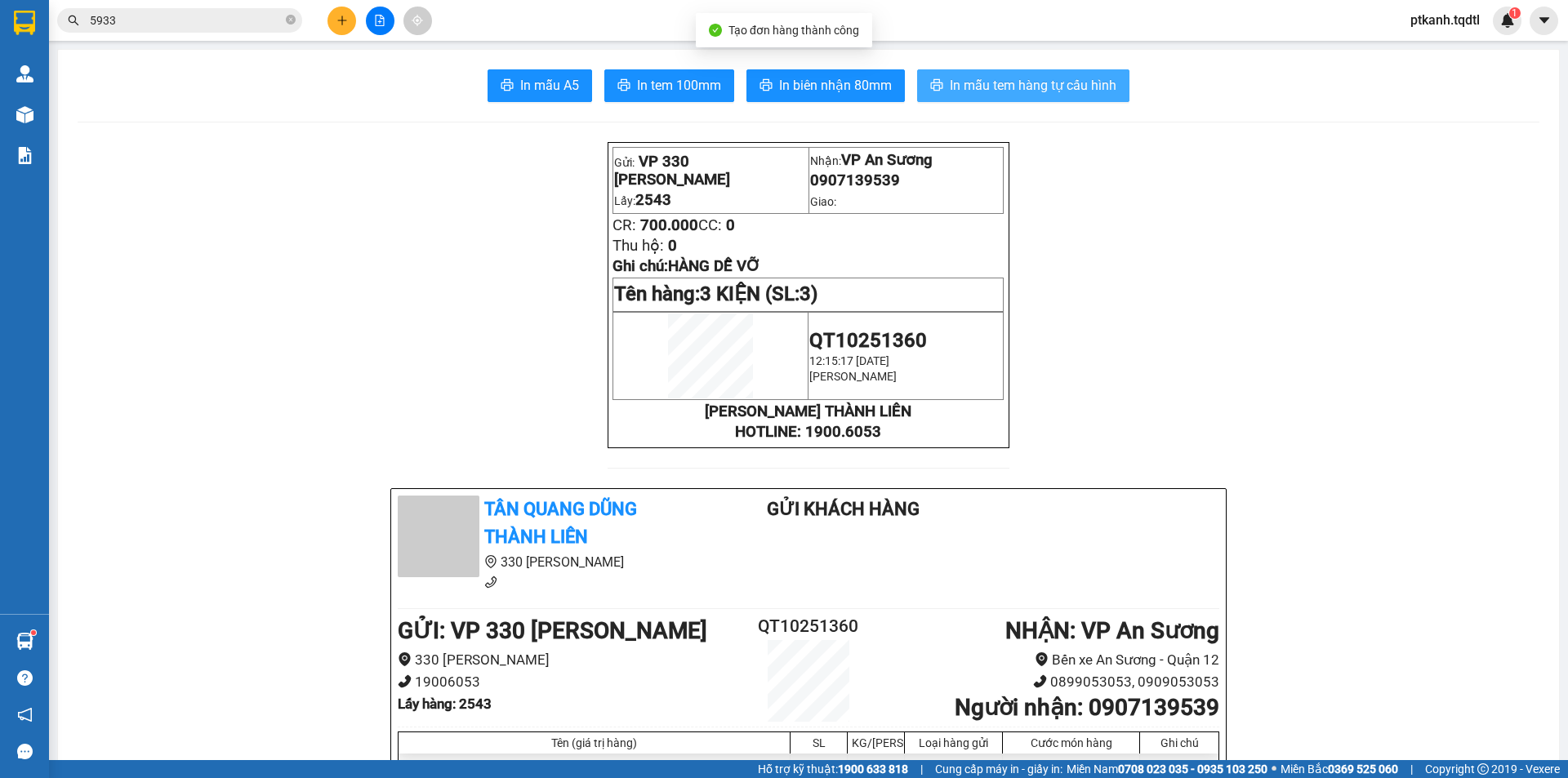
click at [1000, 87] on span "In mẫu tem hàng tự cấu hình" at bounding box center [1033, 85] width 166 height 21
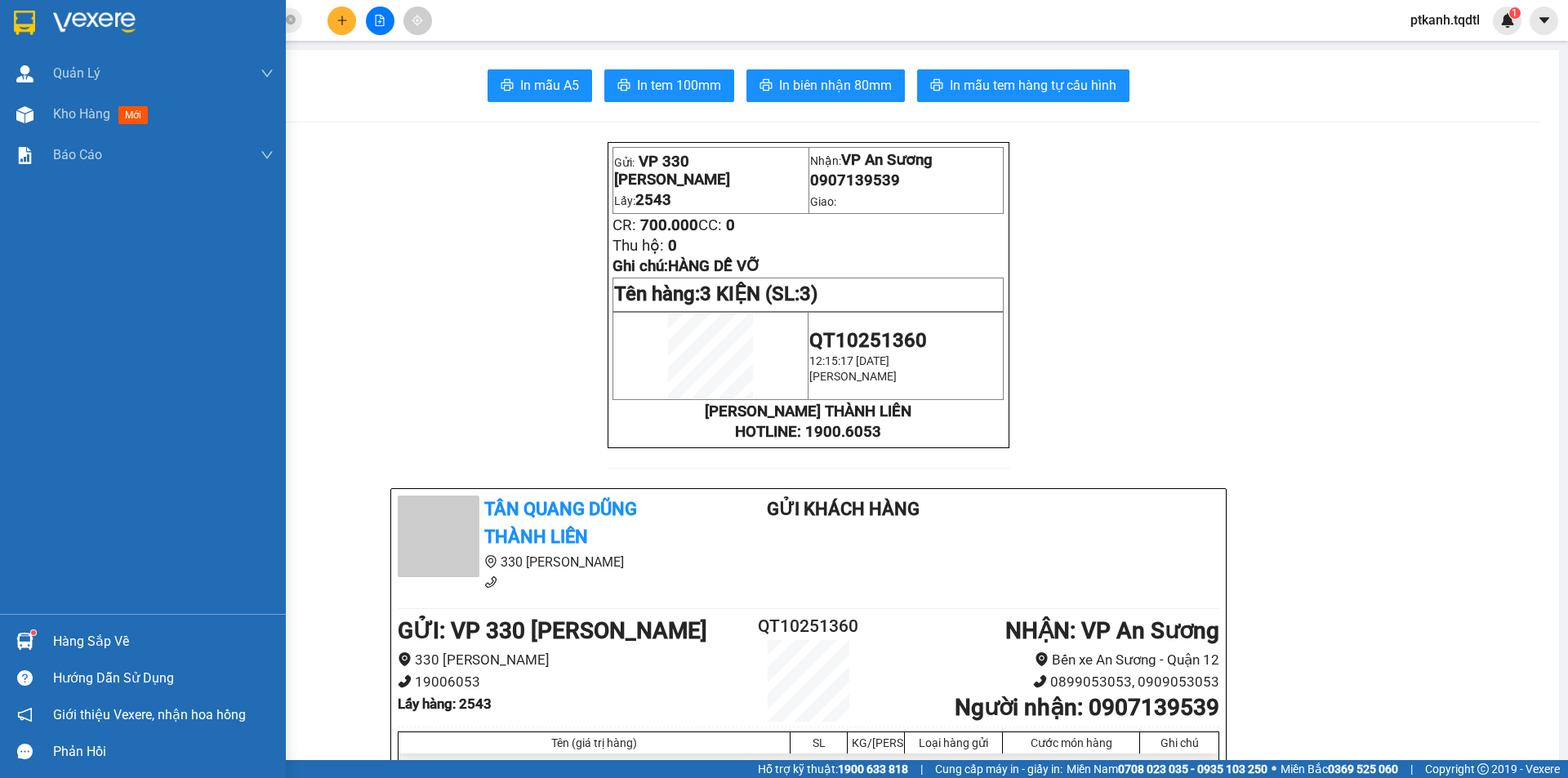
click at [80, 646] on div "Hàng sắp về" at bounding box center [163, 642] width 220 height 25
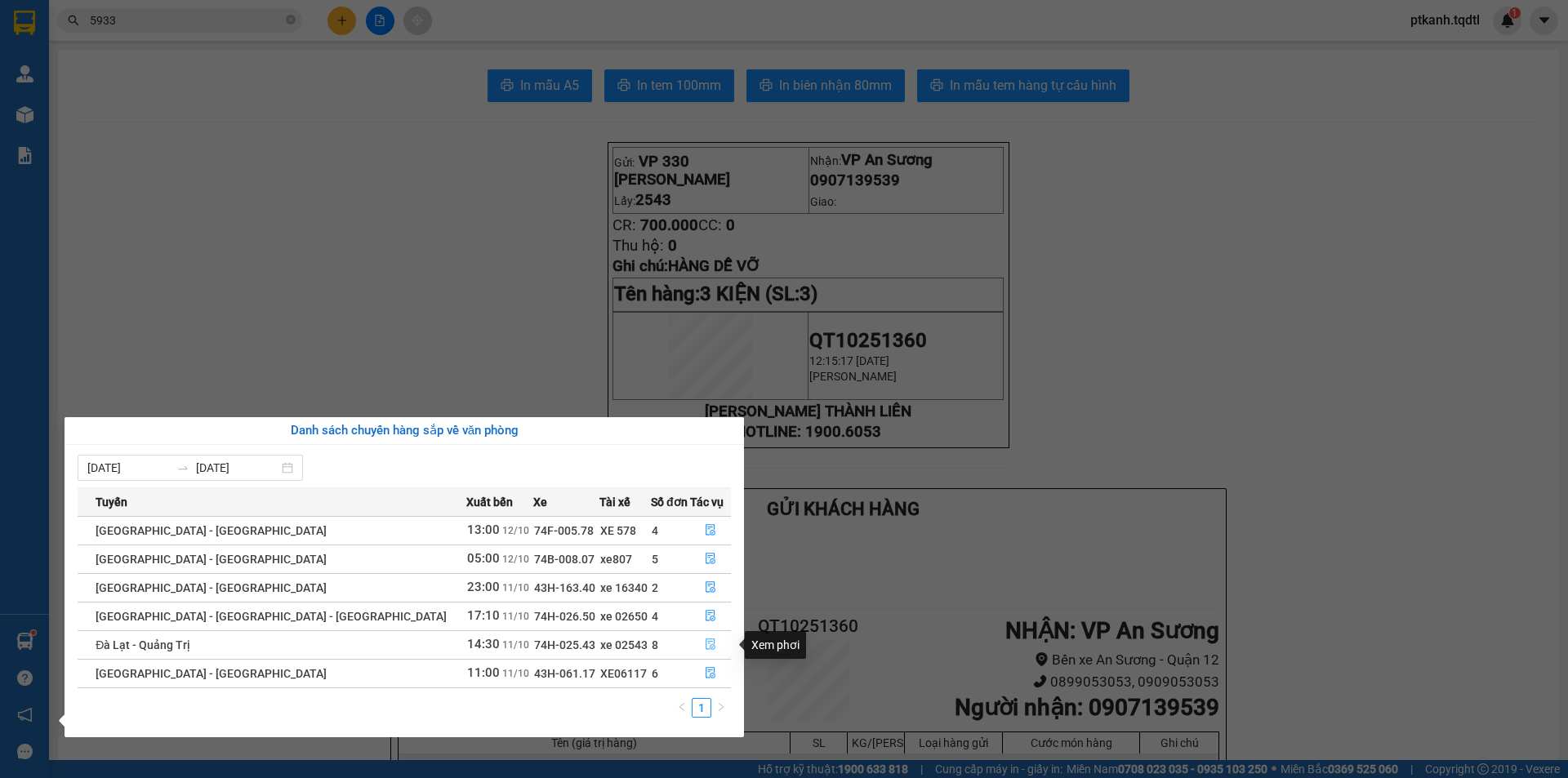
click at [706, 642] on icon "file-done" at bounding box center [711, 646] width 10 height 12
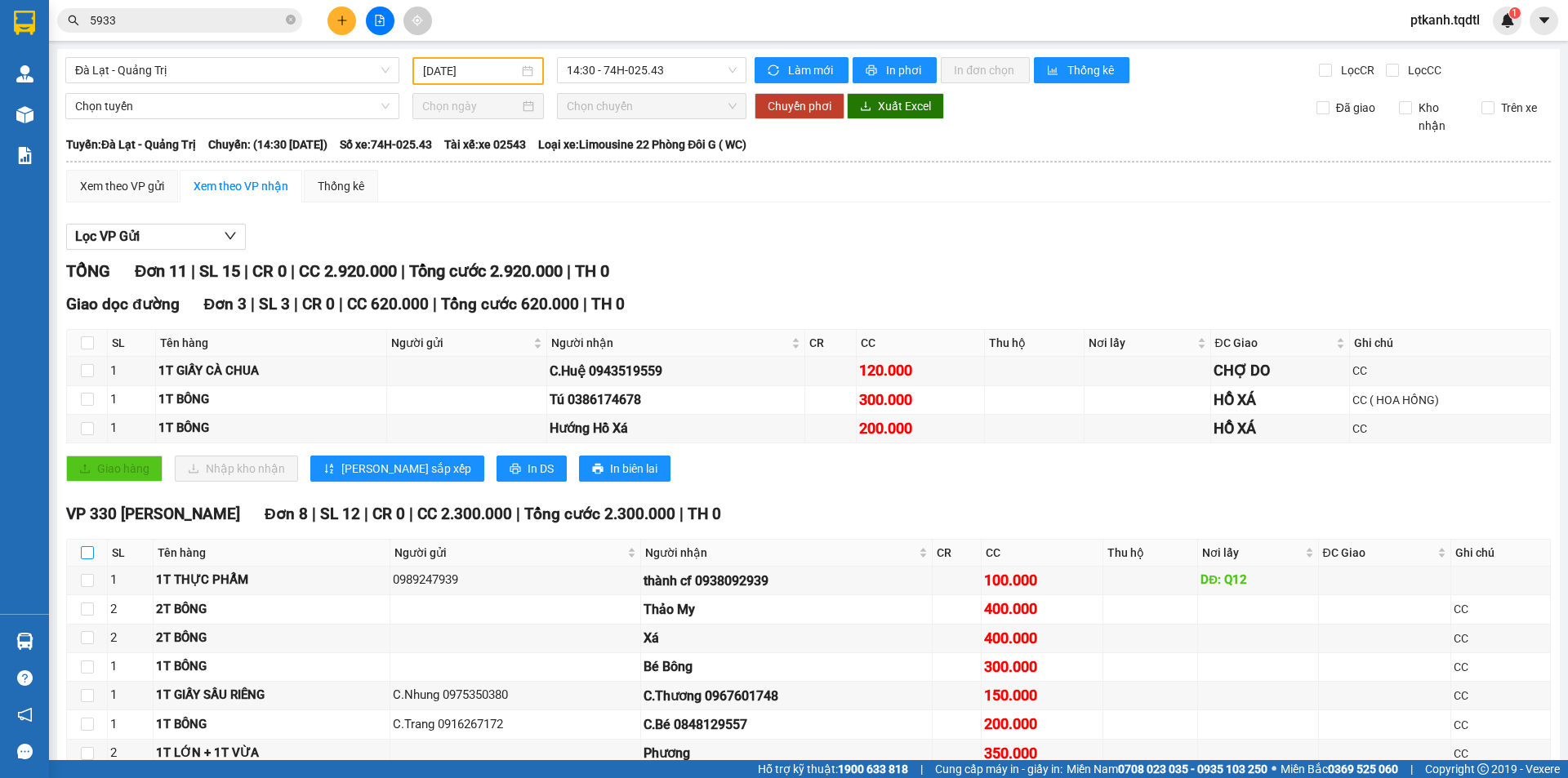
click at [84, 546] on input "checkbox" at bounding box center [88, 553] width 13 height 13
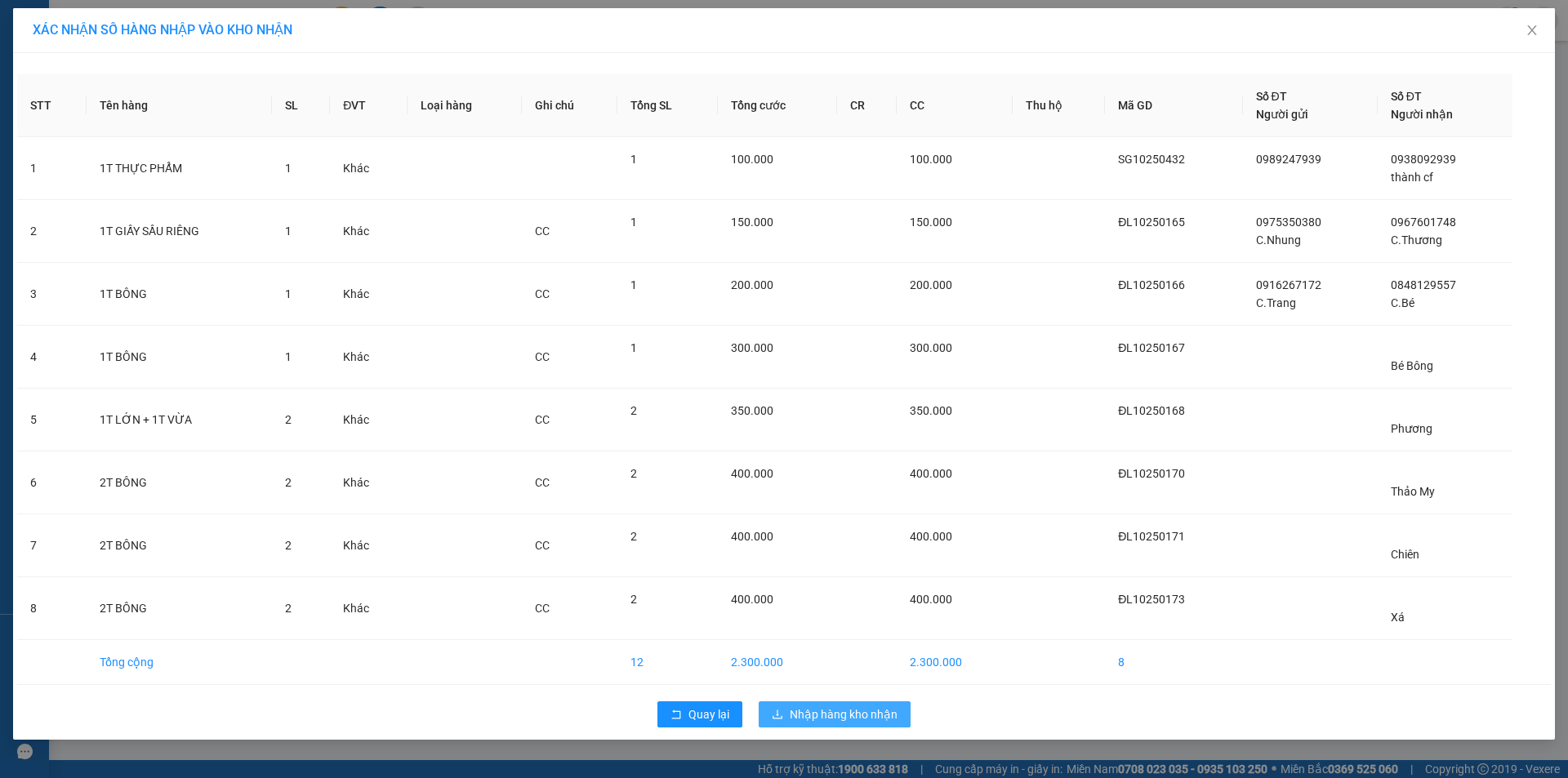
drag, startPoint x: 825, startPoint y: 711, endPoint x: 774, endPoint y: 700, distance: 52.2
click at [822, 711] on span "Nhập hàng kho nhận" at bounding box center [843, 715] width 108 height 18
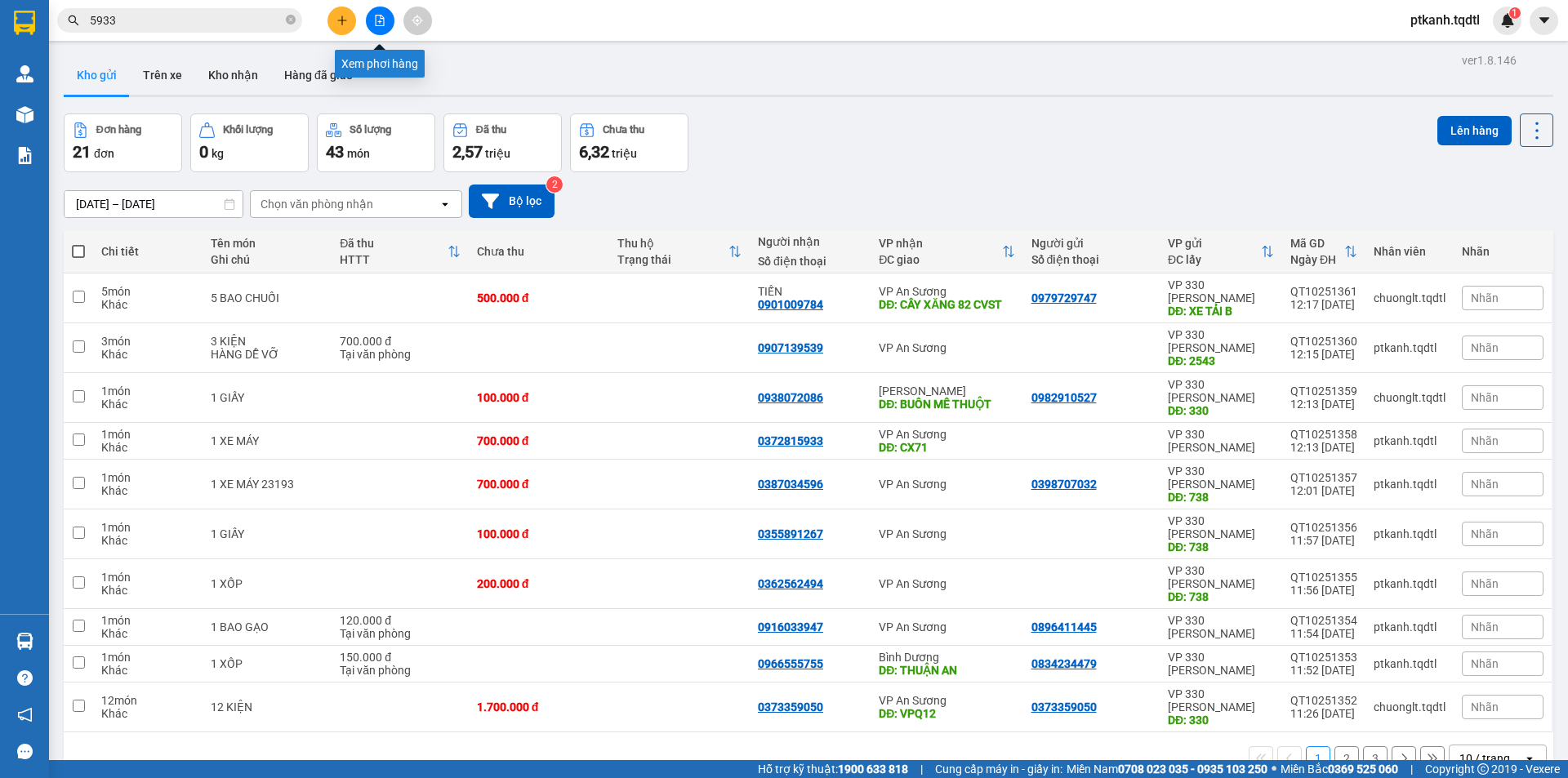
click at [380, 26] on icon "file-add" at bounding box center [380, 21] width 9 height 12
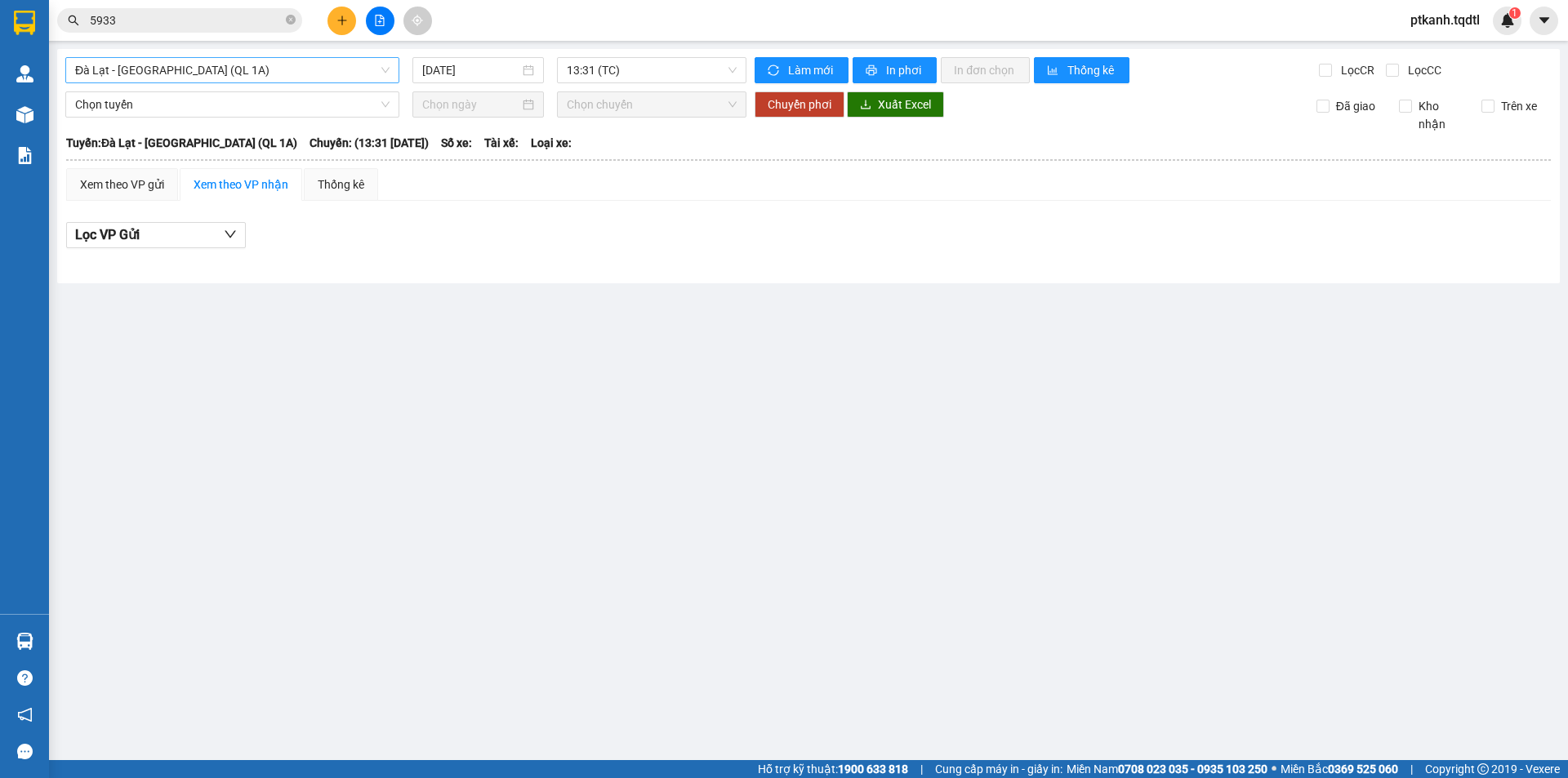
click at [384, 67] on span "Đà Lạt - [GEOGRAPHIC_DATA] (QL 1A)" at bounding box center [233, 70] width 314 height 25
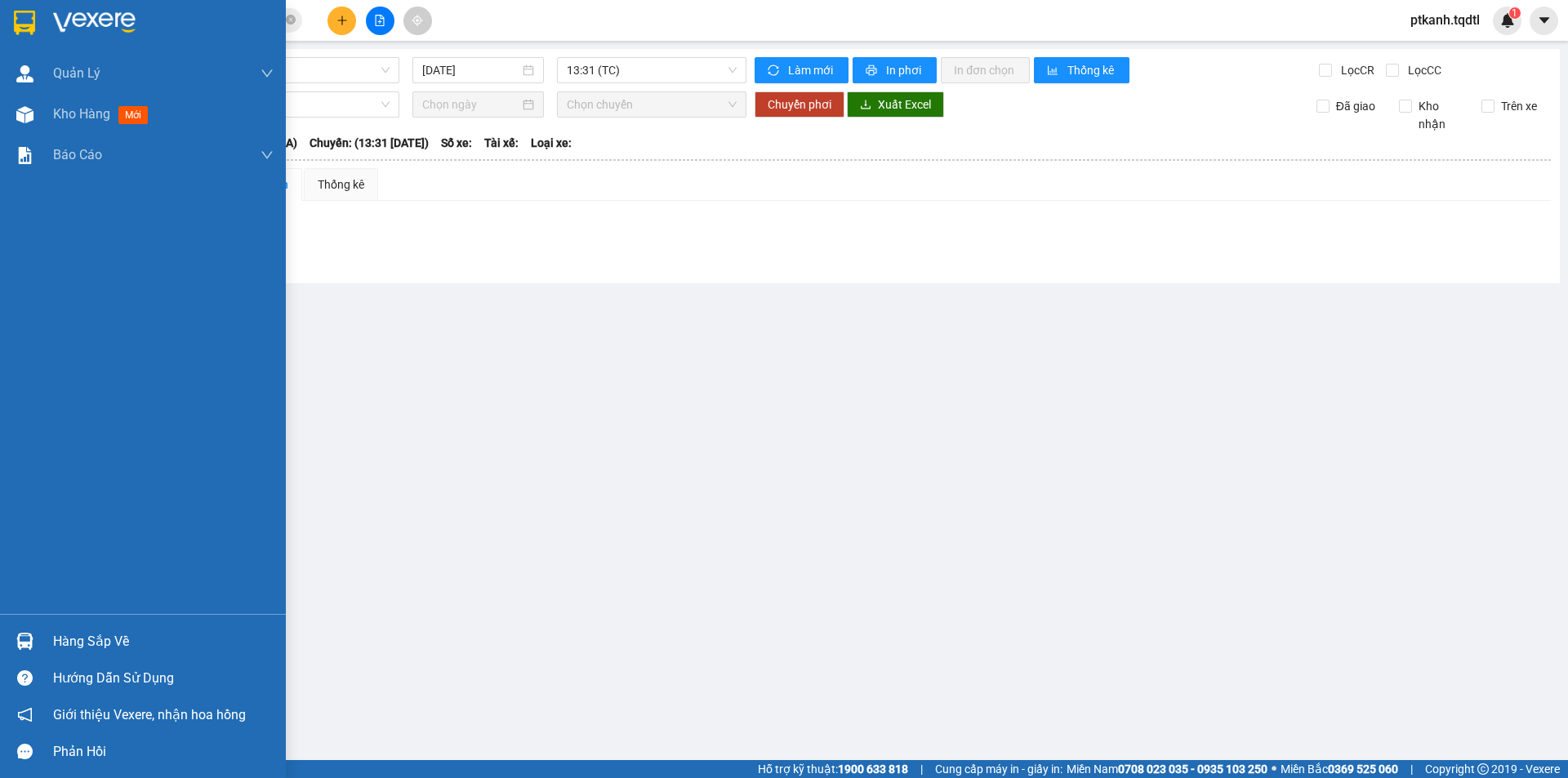
drag, startPoint x: 16, startPoint y: 645, endPoint x: 126, endPoint y: 640, distance: 110.1
click at [18, 645] on img at bounding box center [25, 641] width 17 height 17
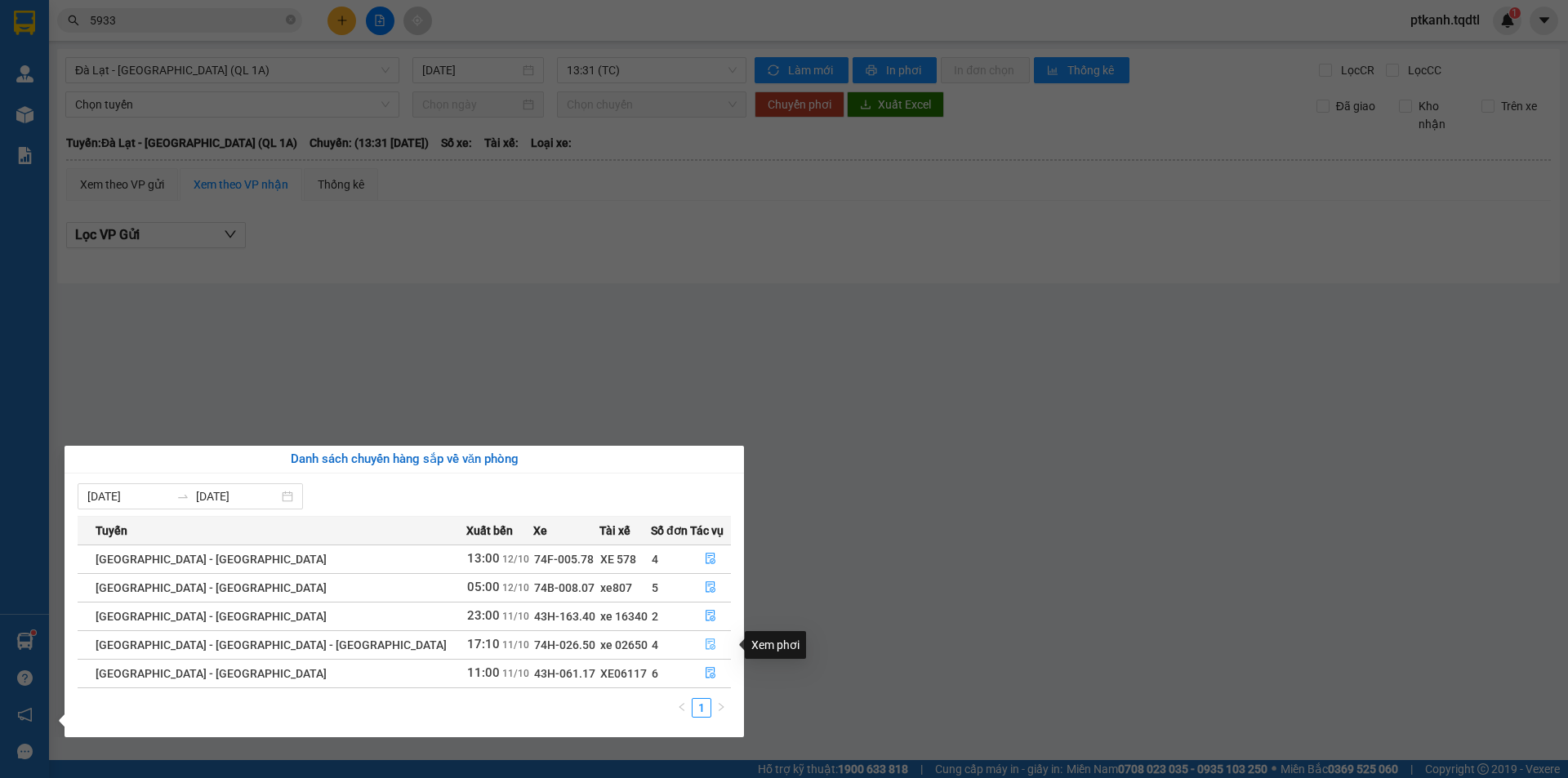
click at [693, 641] on button "button" at bounding box center [710, 646] width 39 height 26
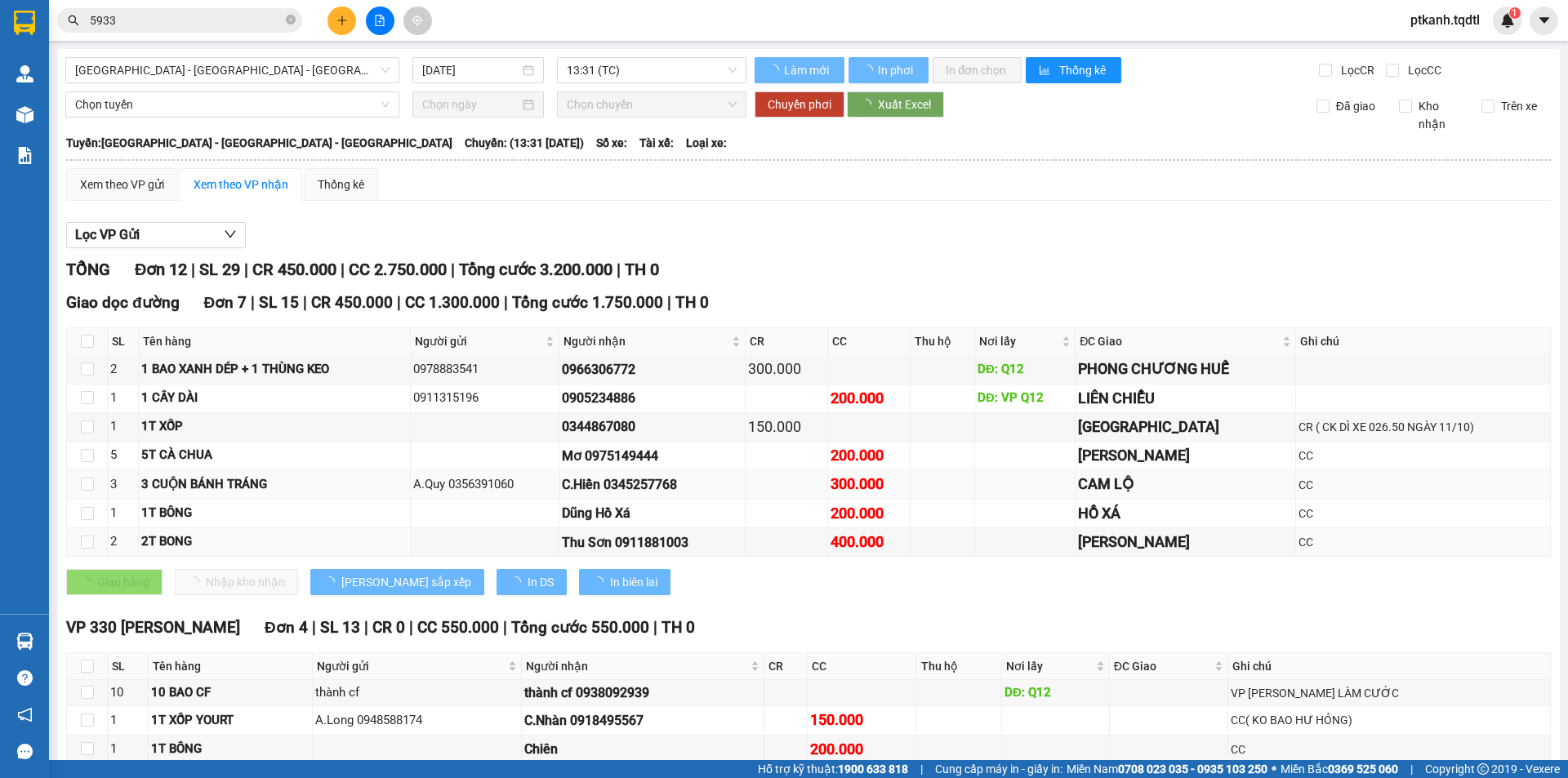
type input "[DATE]"
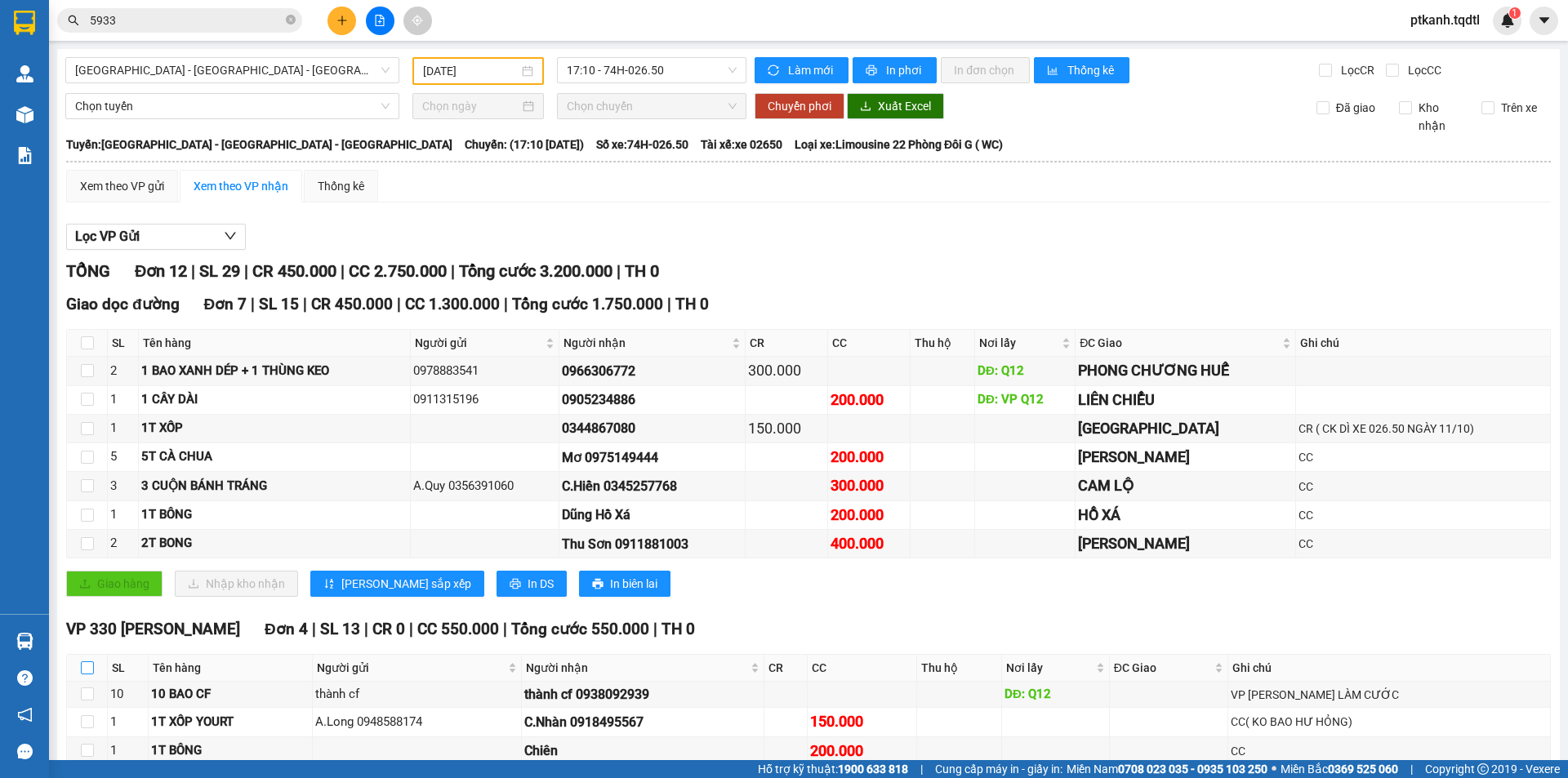
click at [84, 661] on input "checkbox" at bounding box center [88, 668] width 13 height 13
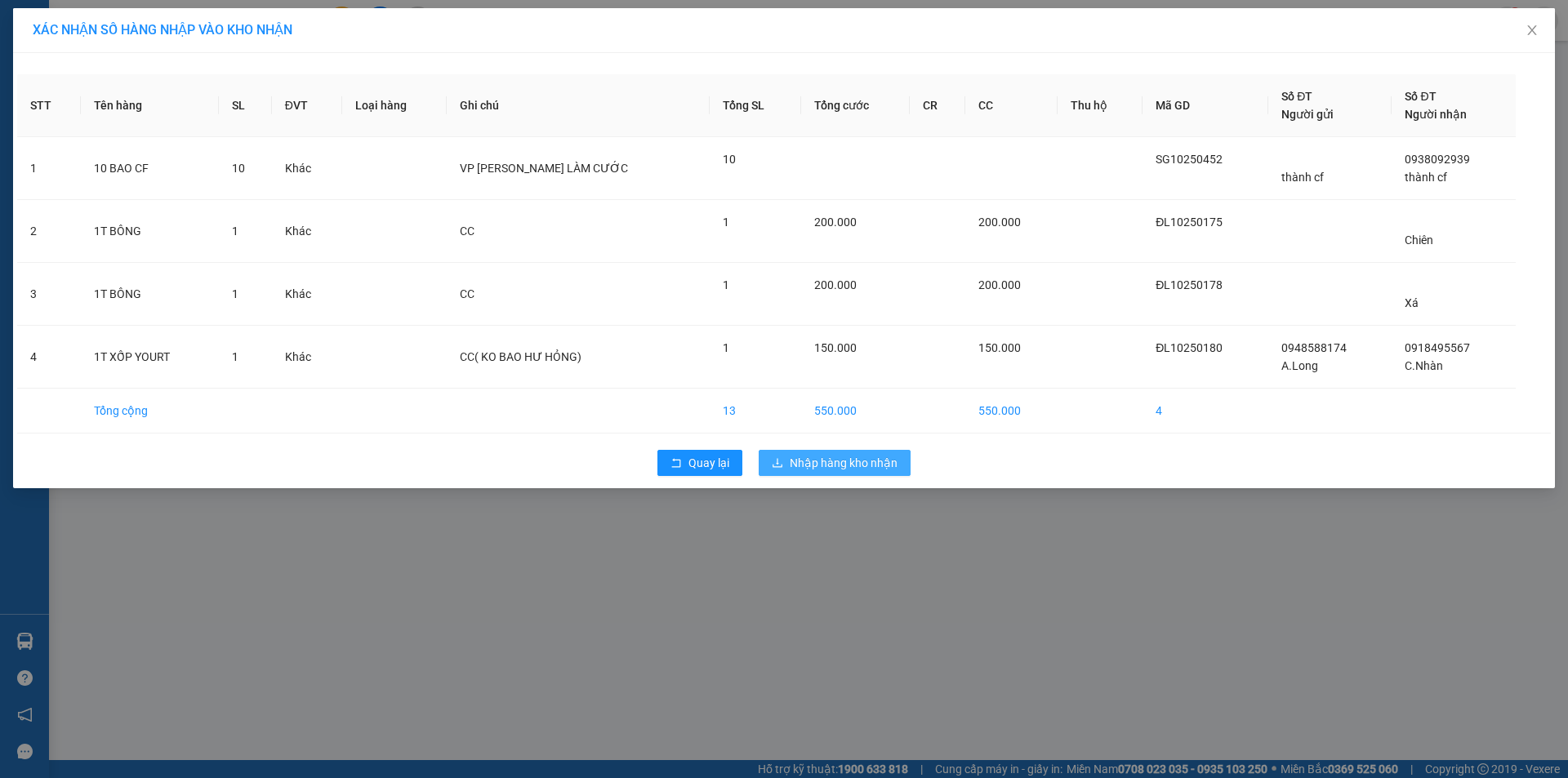
drag, startPoint x: 839, startPoint y: 461, endPoint x: 752, endPoint y: 451, distance: 87.6
click at [829, 461] on span "Nhập hàng kho nhận" at bounding box center [843, 463] width 108 height 18
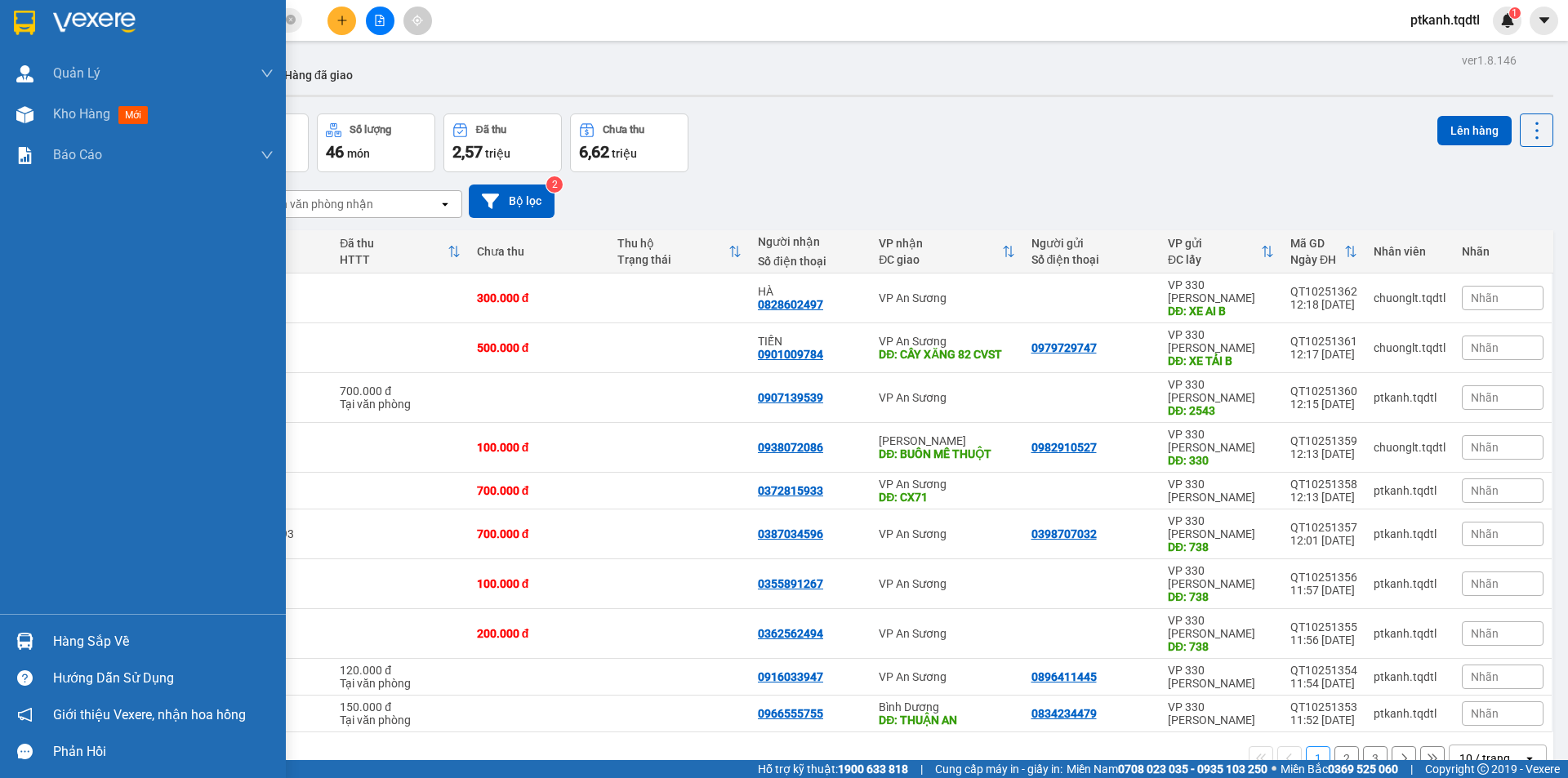
click at [22, 644] on img at bounding box center [25, 641] width 17 height 17
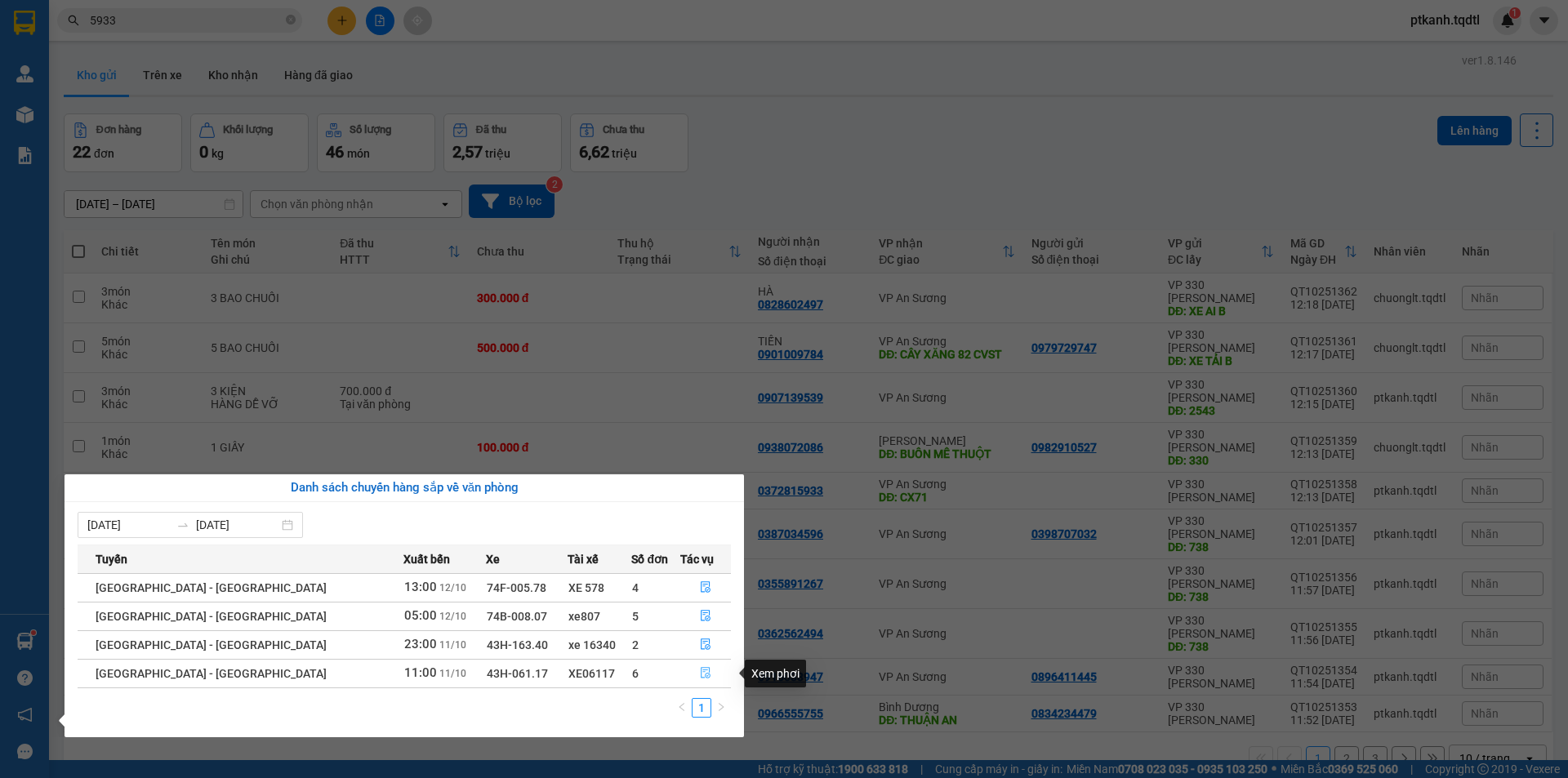
click at [700, 670] on icon "file-done" at bounding box center [706, 673] width 12 height 12
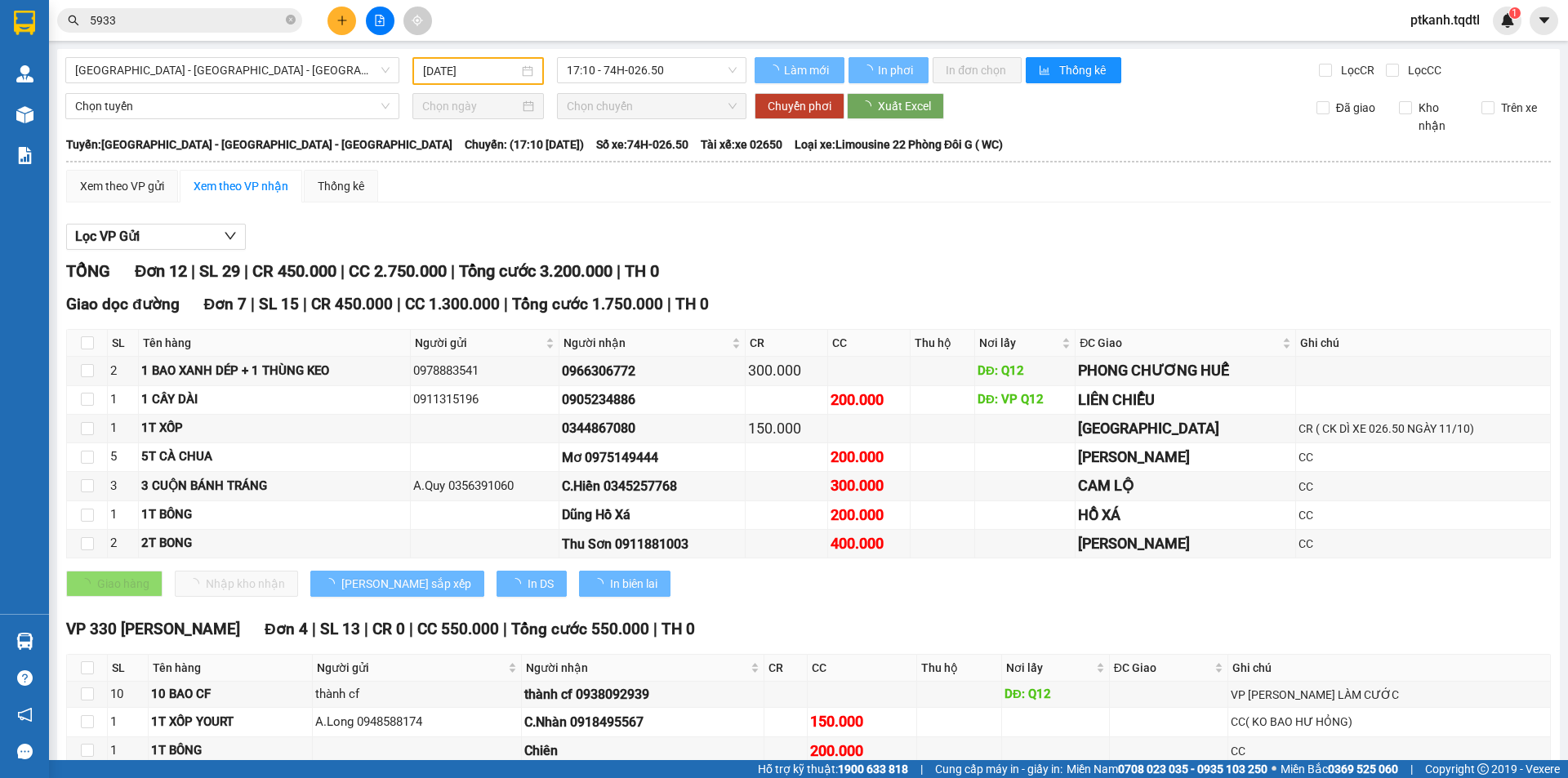
click at [841, 637] on div "TỔNG Đơn 12 | SL 29 | CR 450.000 | CC 2.750.000 | Tổng cước 3.200.000 | TH 0 Gi…" at bounding box center [808, 632] width 1484 height 747
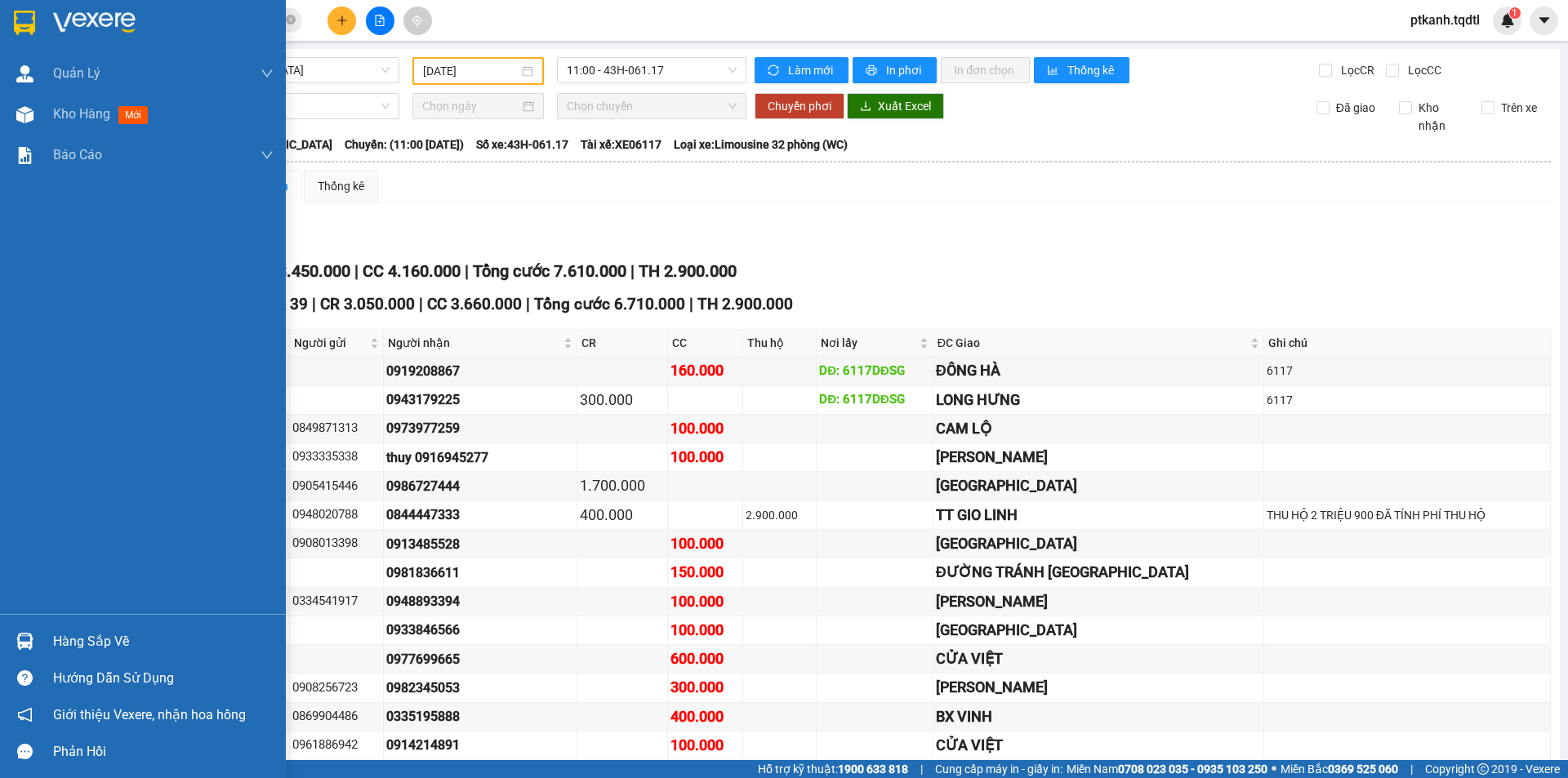
click at [25, 641] on img at bounding box center [25, 641] width 17 height 17
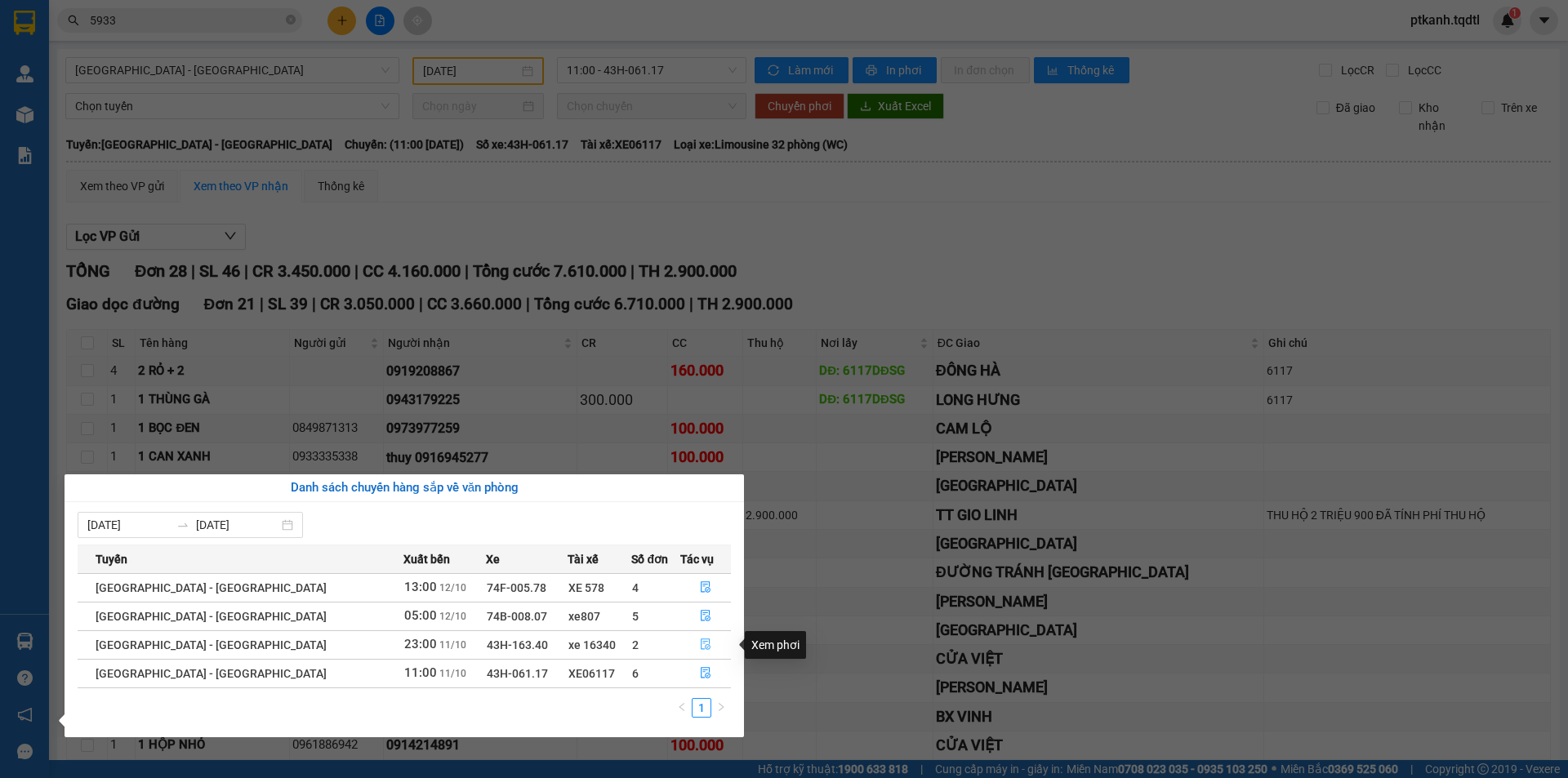
click at [700, 641] on icon "file-done" at bounding box center [706, 645] width 12 height 12
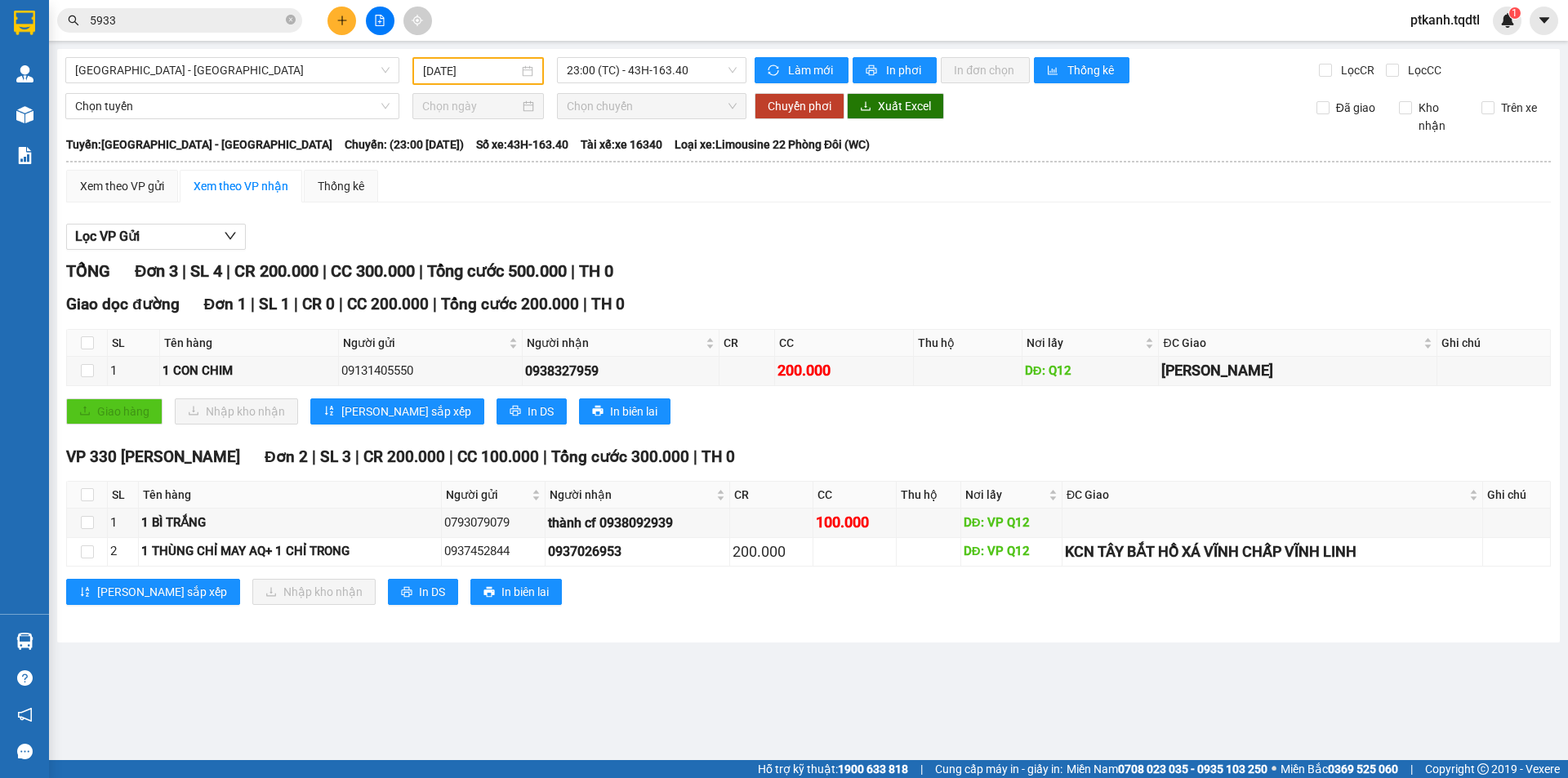
click at [902, 667] on main "Sài Gòn - Đà Lạt 11/10/2025 23:00 (TC) - 43H-163.40 Làm mới In phơi In đơn chọn…" at bounding box center [784, 380] width 1568 height 761
click at [340, 23] on icon "plus" at bounding box center [343, 21] width 12 height 12
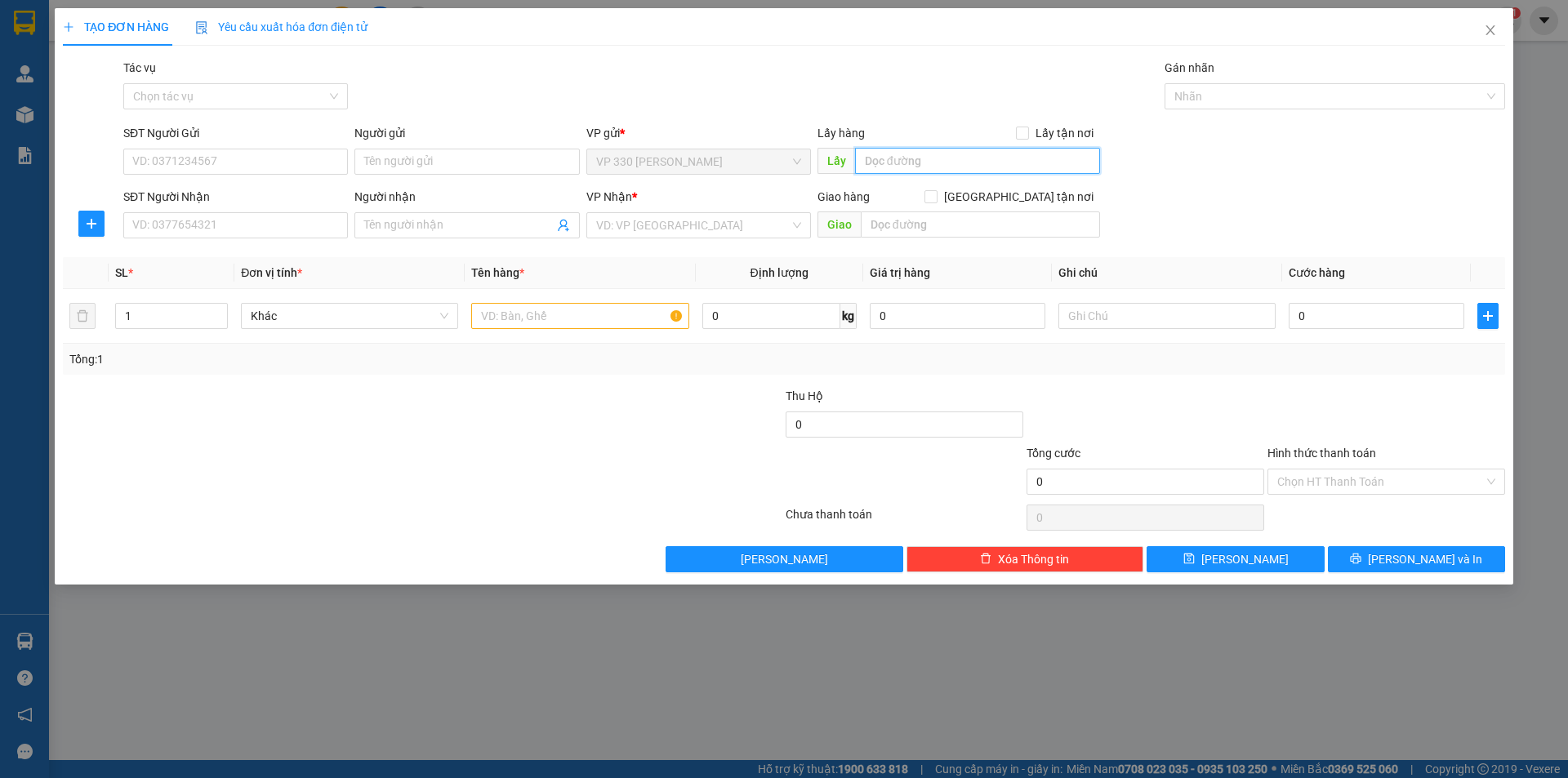
click at [899, 161] on input "text" at bounding box center [977, 161] width 245 height 26
type input "738"
click at [296, 223] on input "SĐT Người Nhận" at bounding box center [235, 226] width 224 height 26
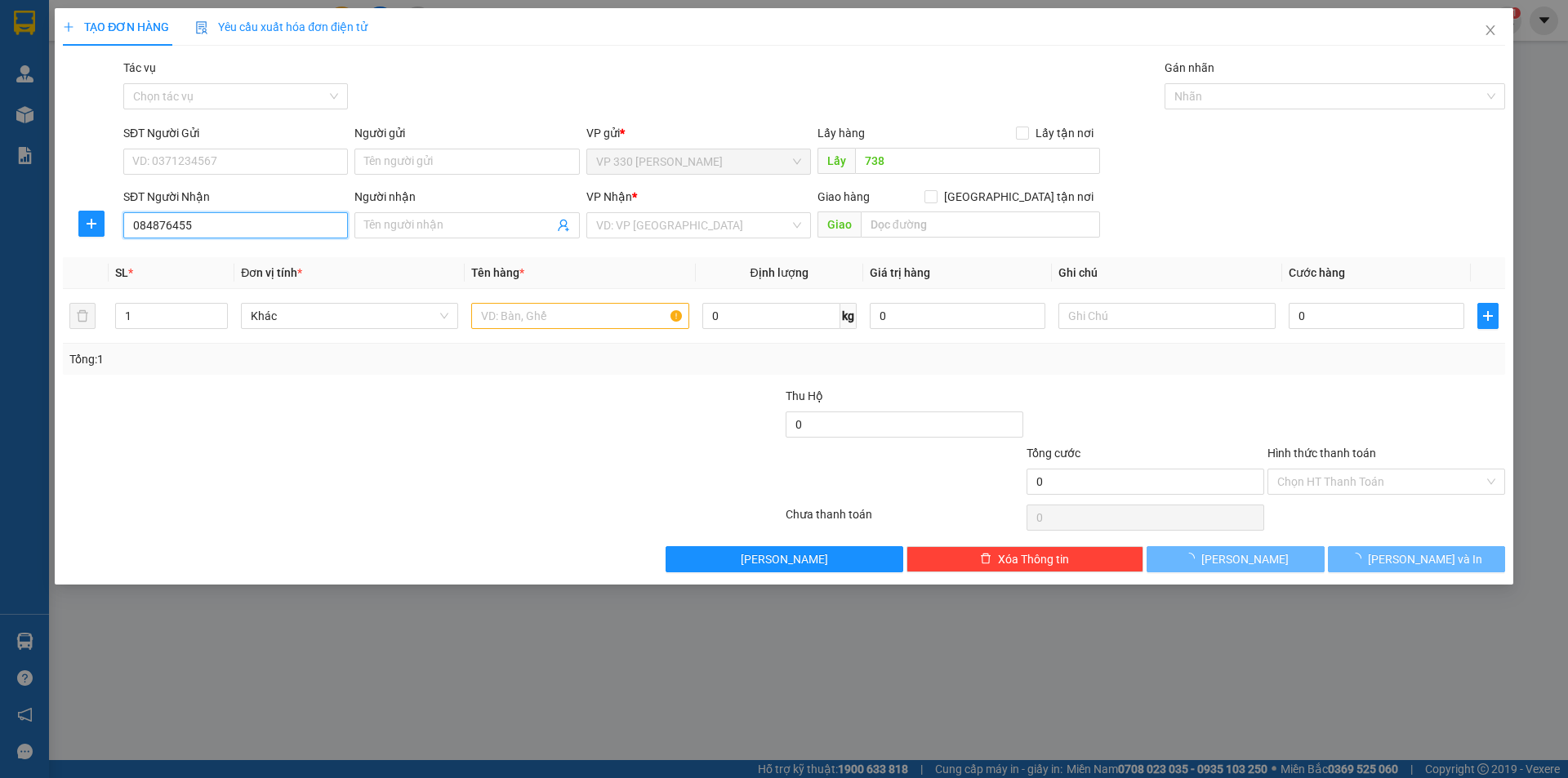
type input "0848764559"
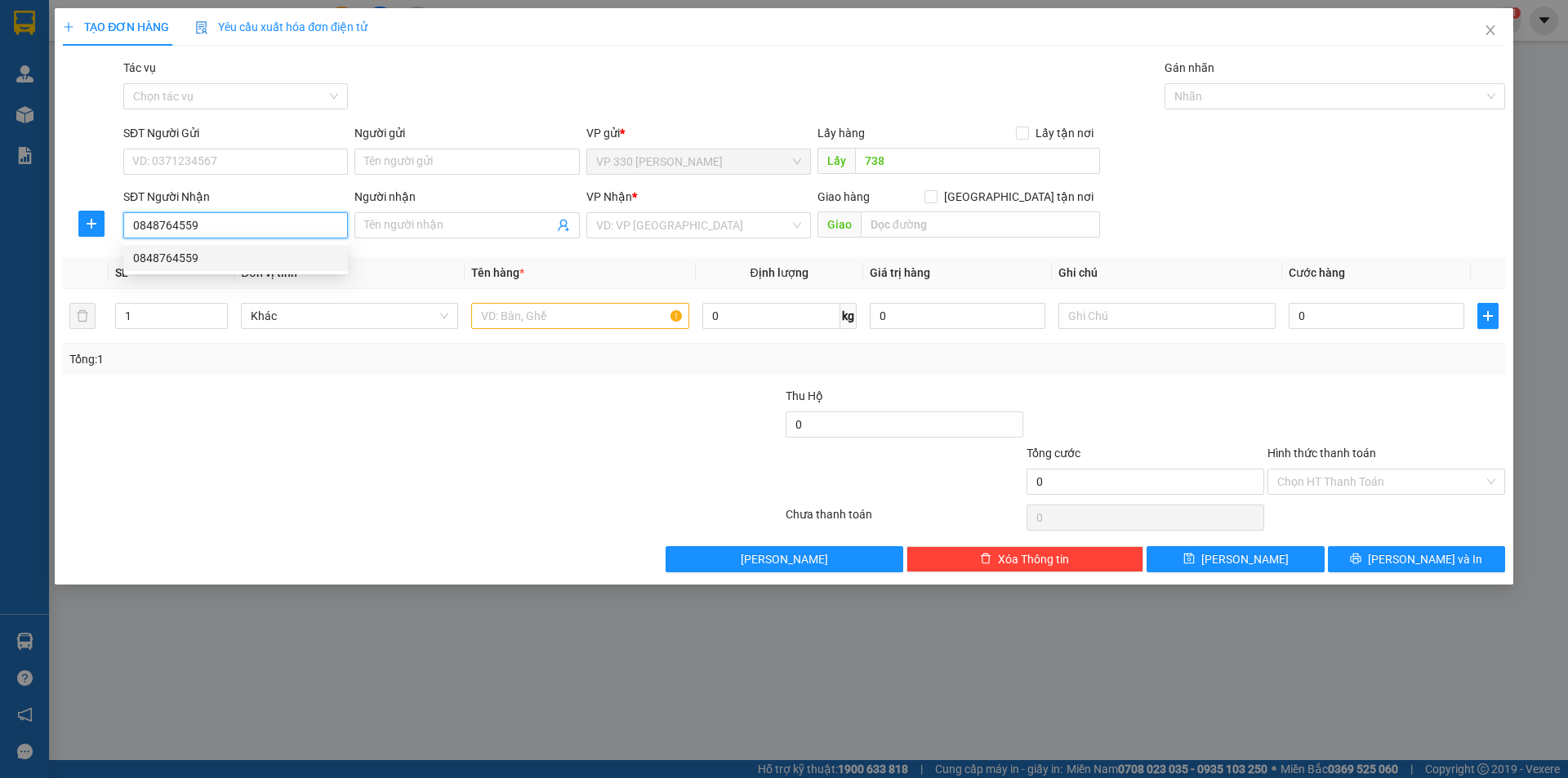
click at [248, 260] on div "0848764559" at bounding box center [236, 258] width 205 height 18
type input "100.000"
type input "0848764559"
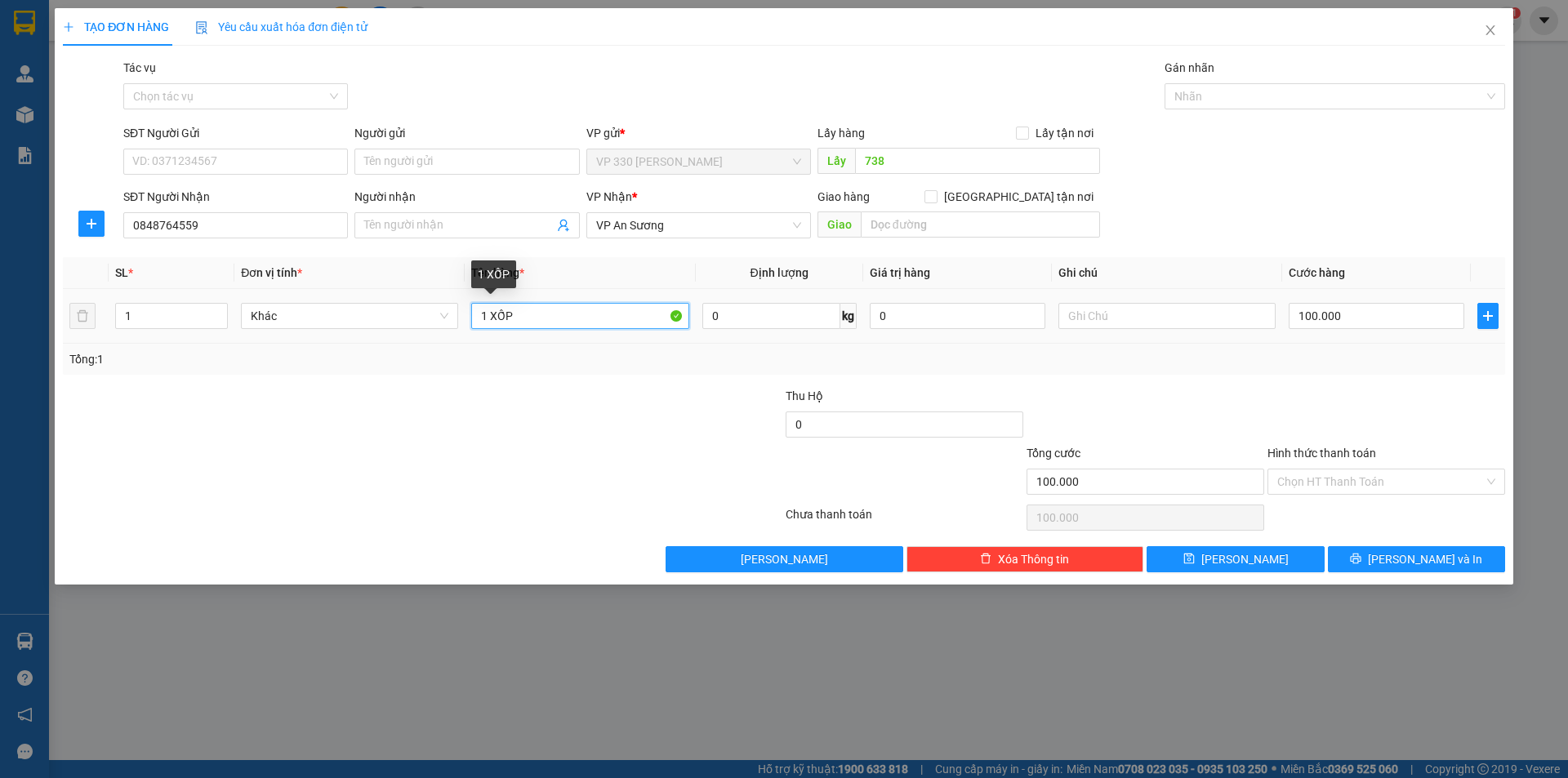
click at [585, 324] on input "1 XỐP" at bounding box center [579, 316] width 217 height 26
type input "1 XỐP DÍNH BAO"
click at [1390, 315] on input "100.000" at bounding box center [1376, 316] width 175 height 26
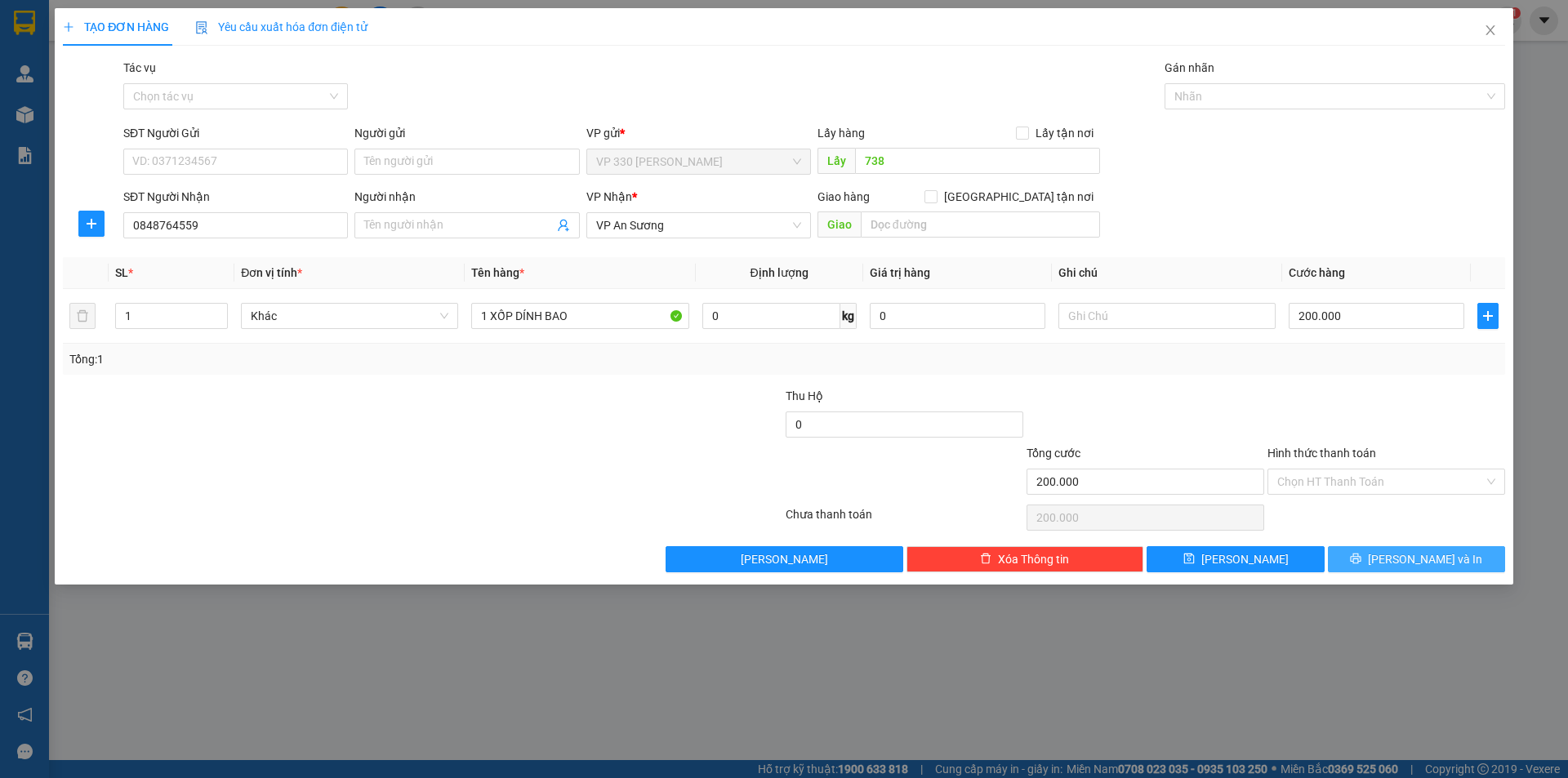
click at [1397, 560] on button "[PERSON_NAME] và In" at bounding box center [1417, 559] width 177 height 26
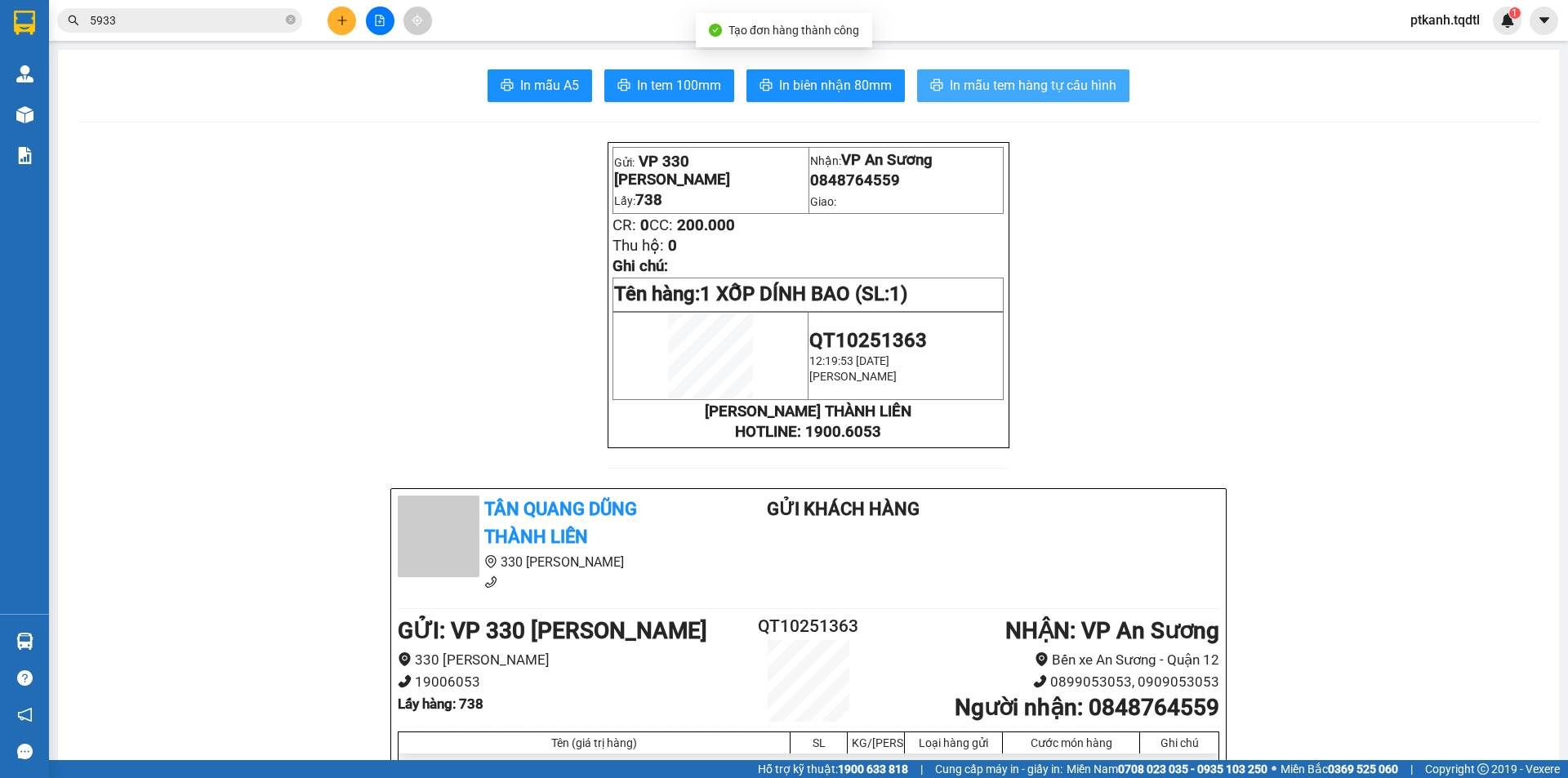
click at [1006, 89] on span "In mẫu tem hàng tự cấu hình" at bounding box center [1033, 85] width 166 height 21
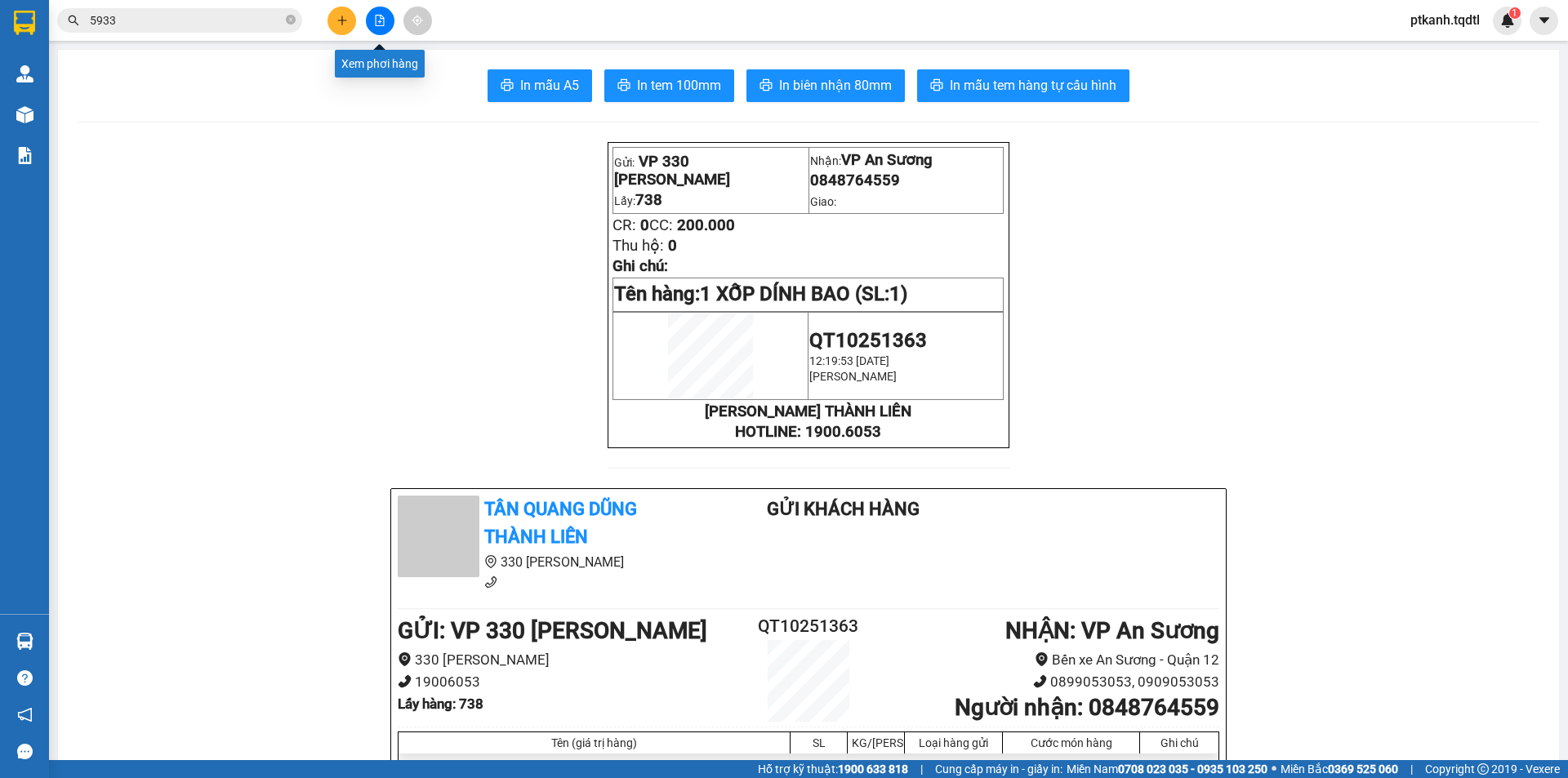
click at [380, 24] on icon "file-add" at bounding box center [380, 21] width 12 height 12
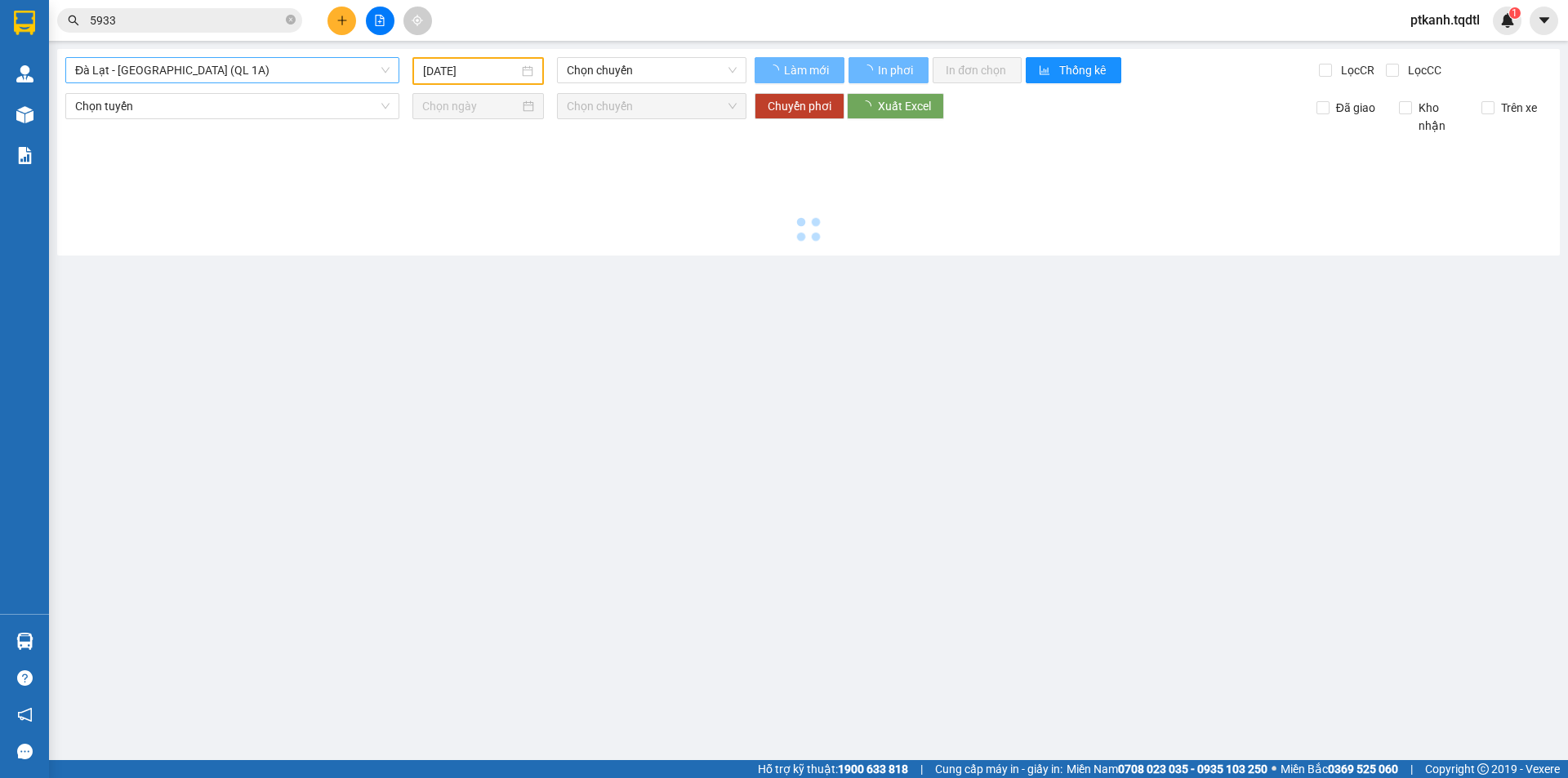
type input "[DATE]"
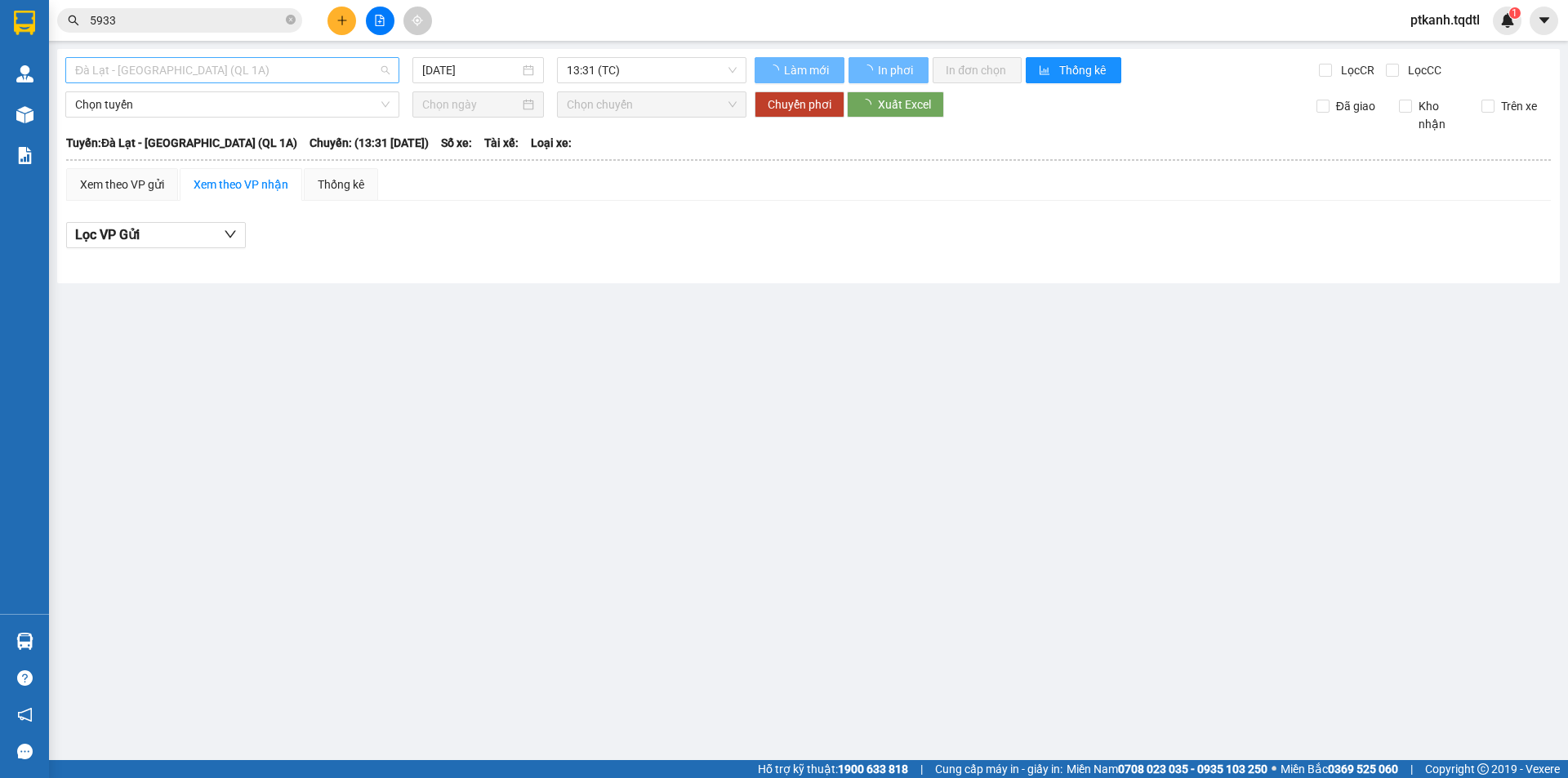
click at [386, 70] on span "Đà Lạt - [GEOGRAPHIC_DATA] (QL 1A)" at bounding box center [233, 70] width 314 height 25
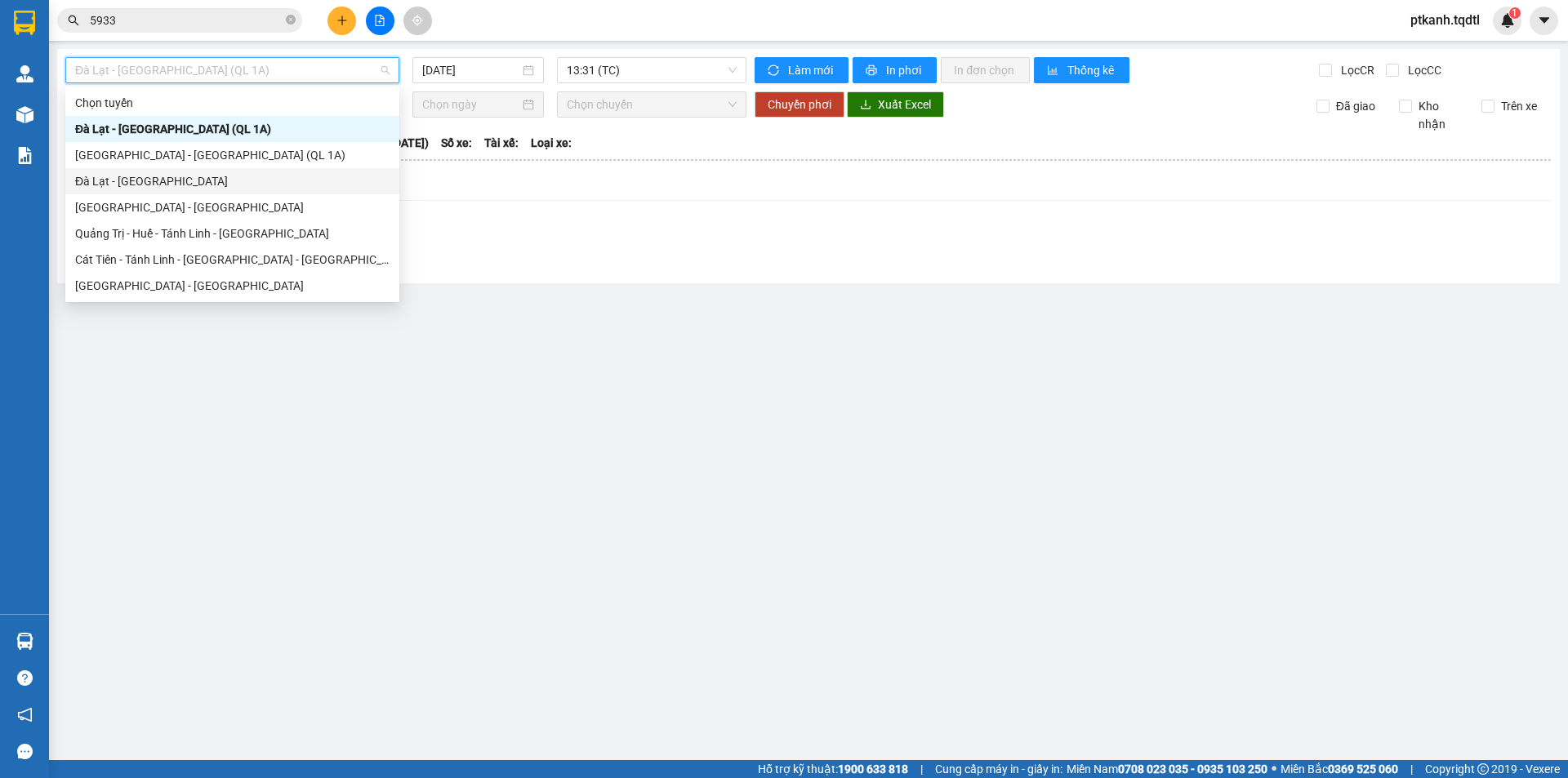
click at [278, 177] on div "Đà Lạt - [GEOGRAPHIC_DATA]" at bounding box center [233, 181] width 314 height 18
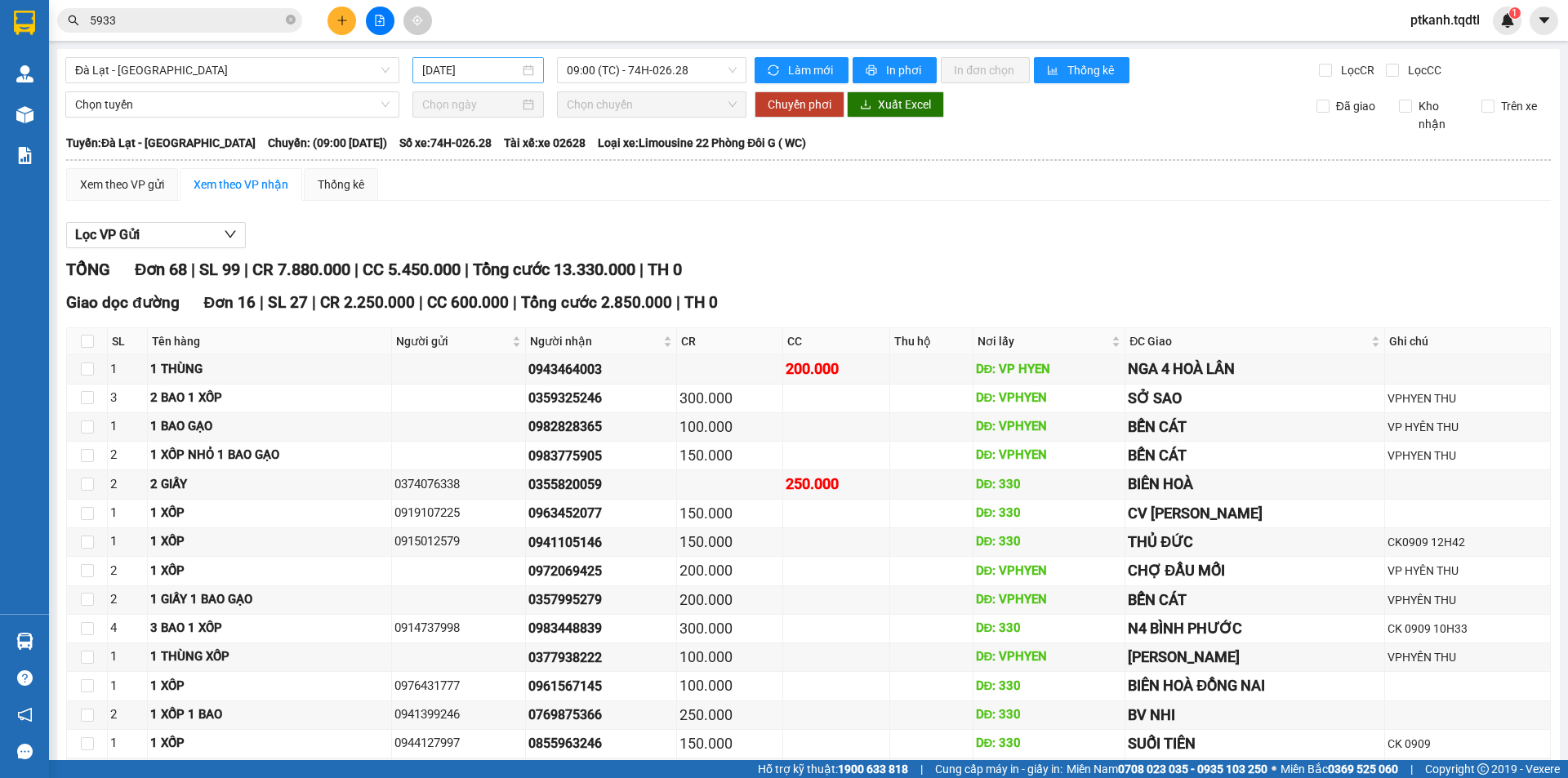
click at [526, 68] on div "[DATE]" at bounding box center [477, 70] width 112 height 18
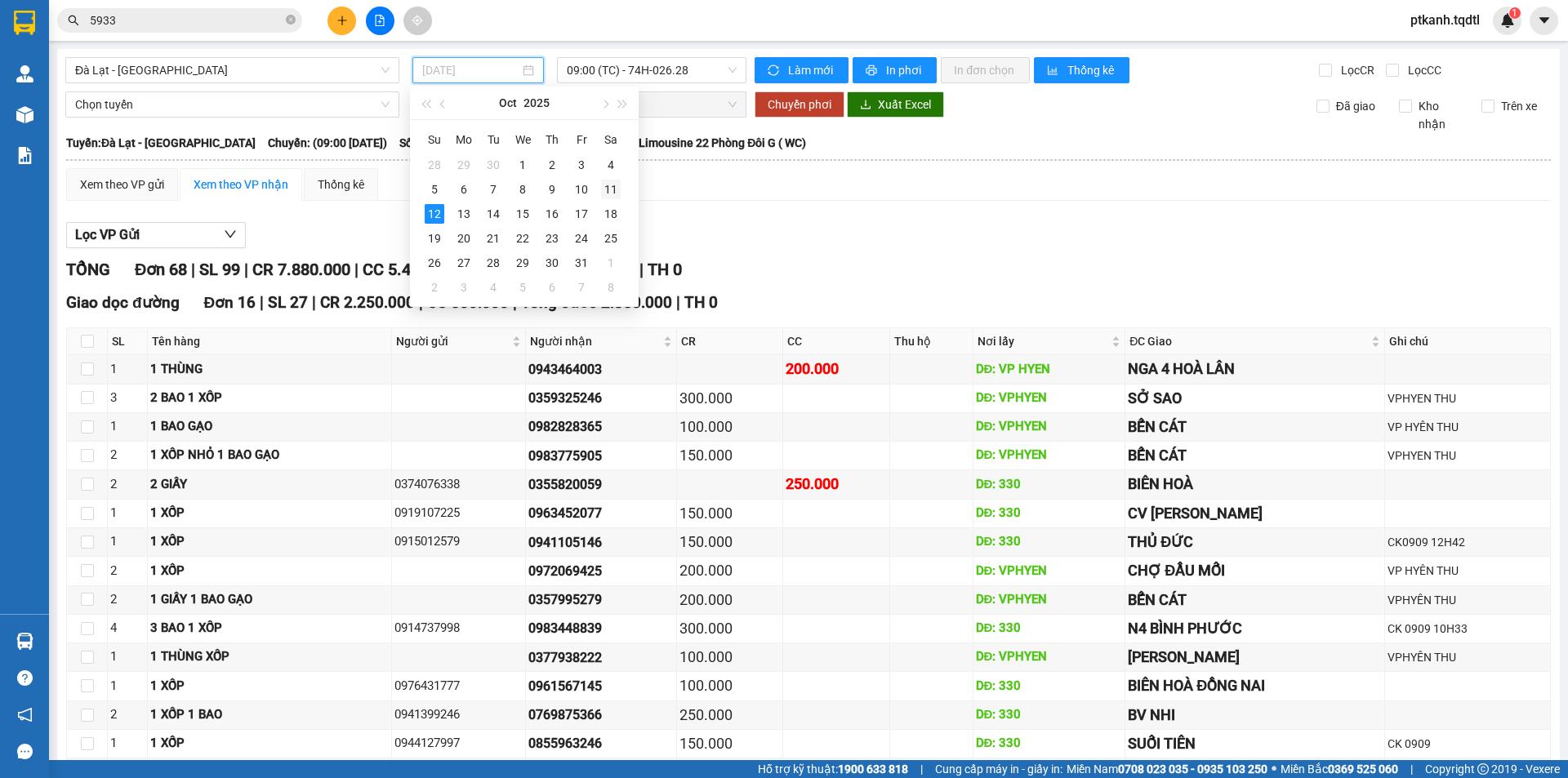
click at [611, 188] on div "11" at bounding box center [611, 190] width 20 height 20
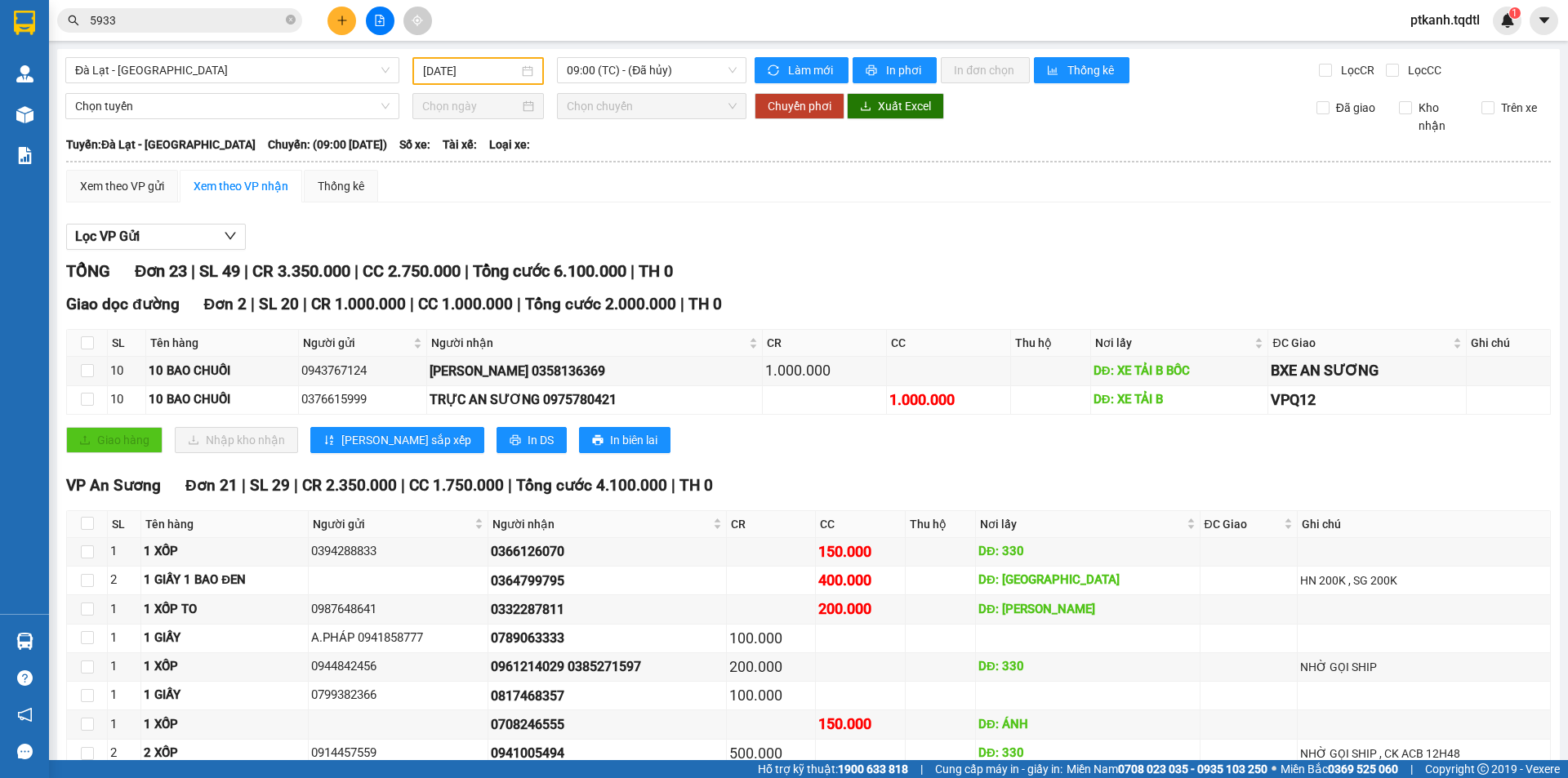
click at [521, 73] on div "[DATE]" at bounding box center [477, 71] width 110 height 18
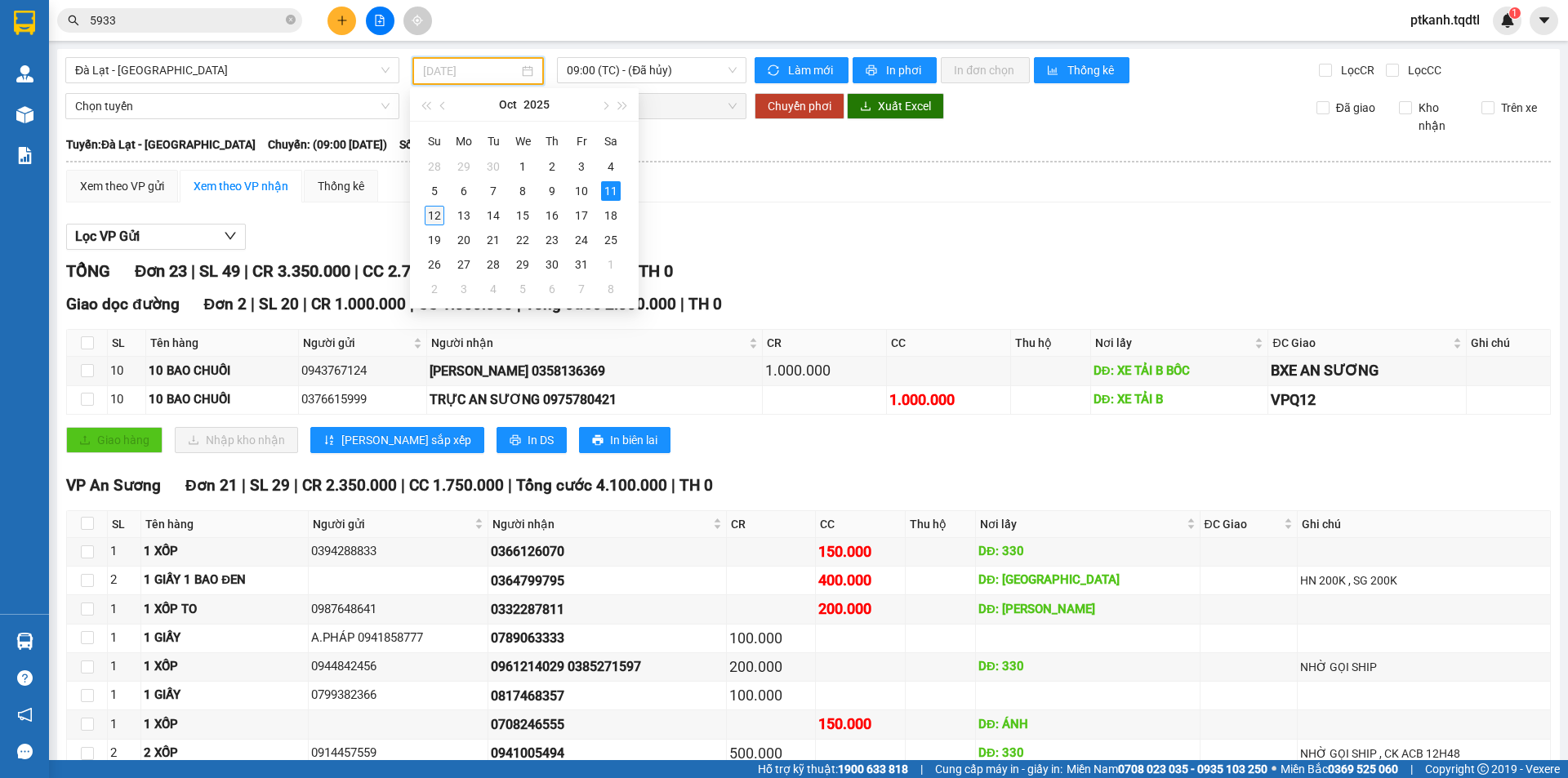
click at [439, 217] on div "12" at bounding box center [434, 216] width 20 height 20
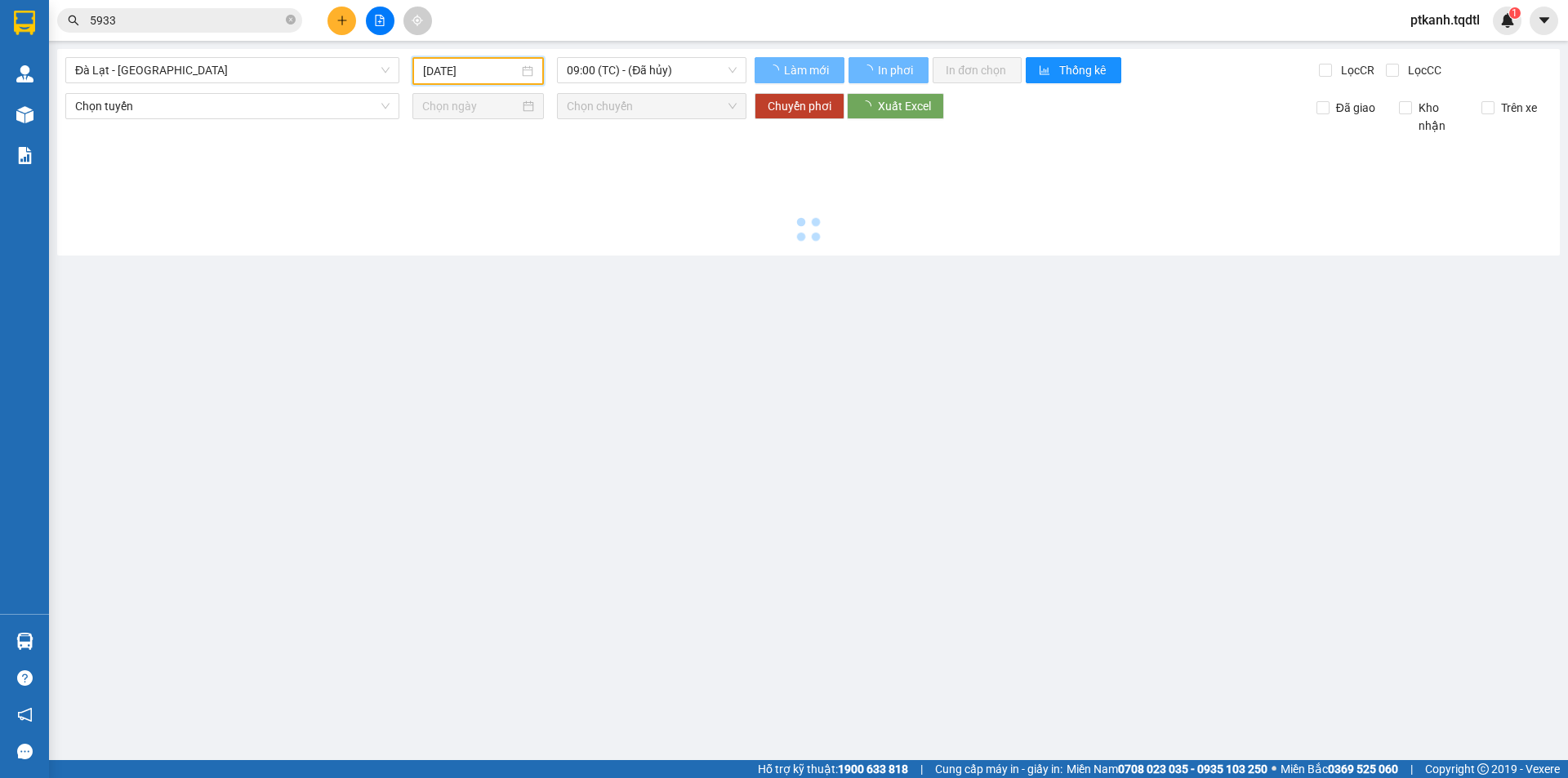
type input "[DATE]"
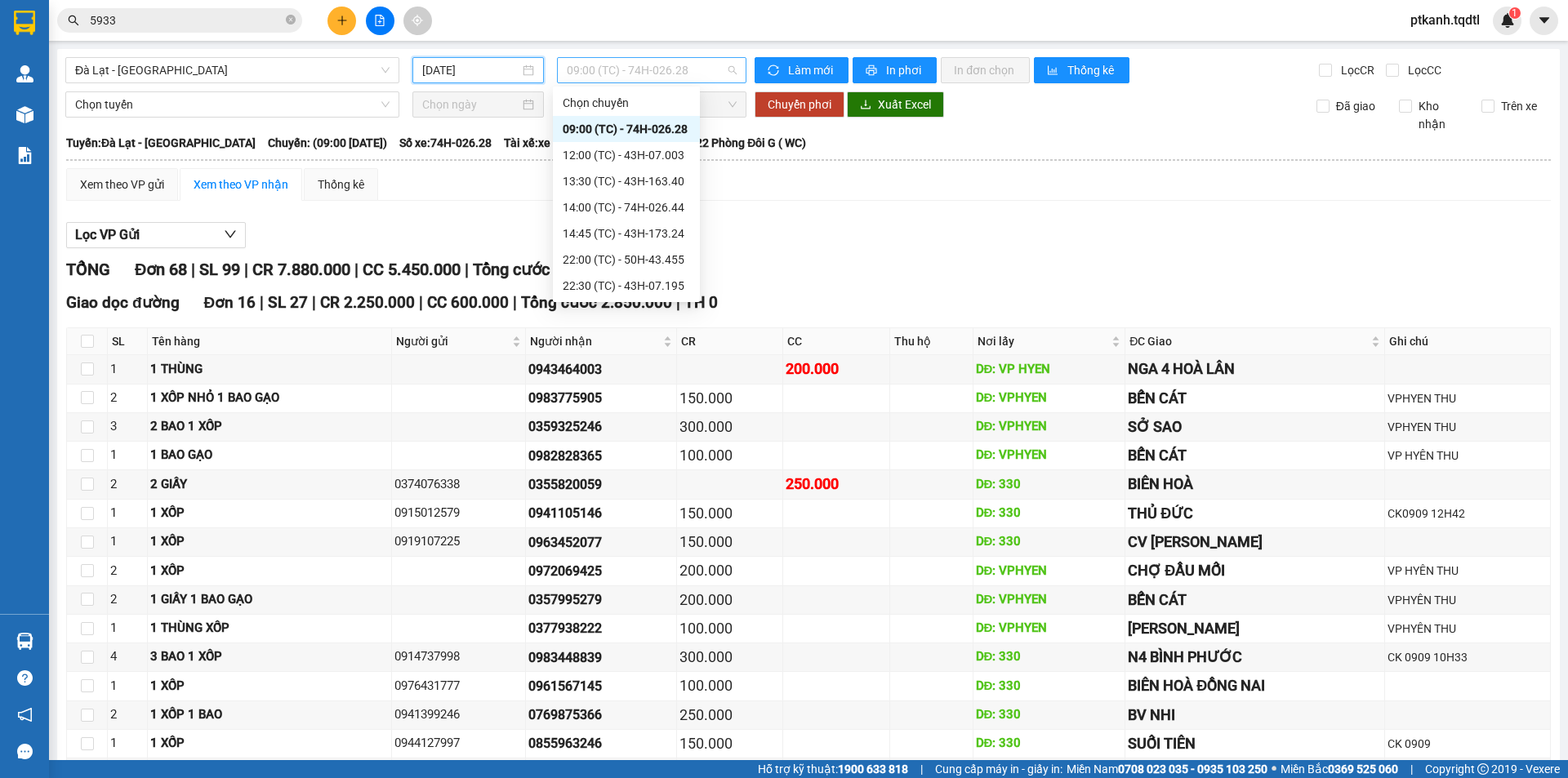
click at [692, 70] on span "09:00 (TC) - 74H-026.28" at bounding box center [651, 70] width 170 height 25
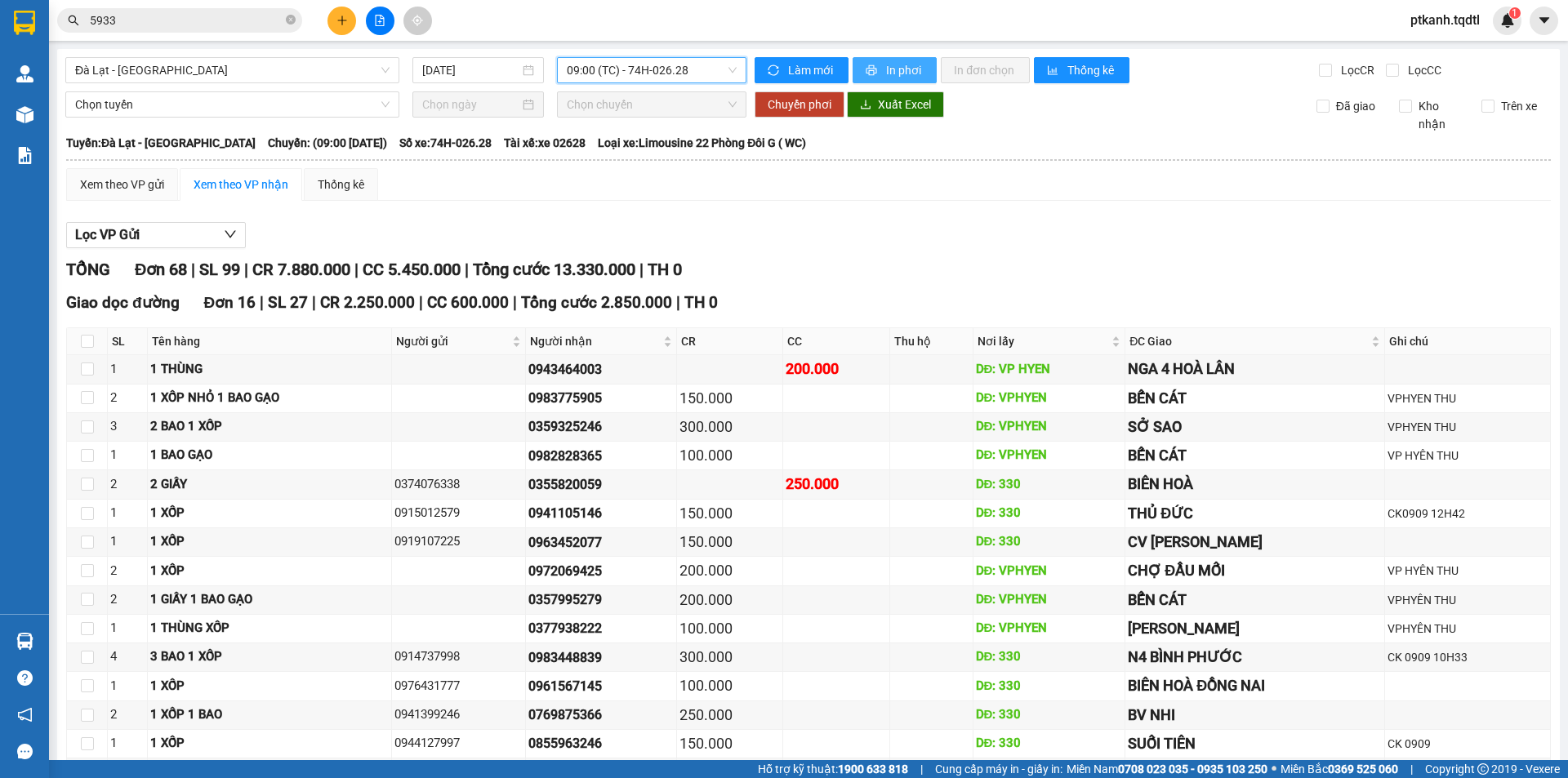
click at [891, 71] on span "In phơi" at bounding box center [904, 70] width 37 height 18
click at [340, 20] on icon "plus" at bounding box center [343, 21] width 12 height 12
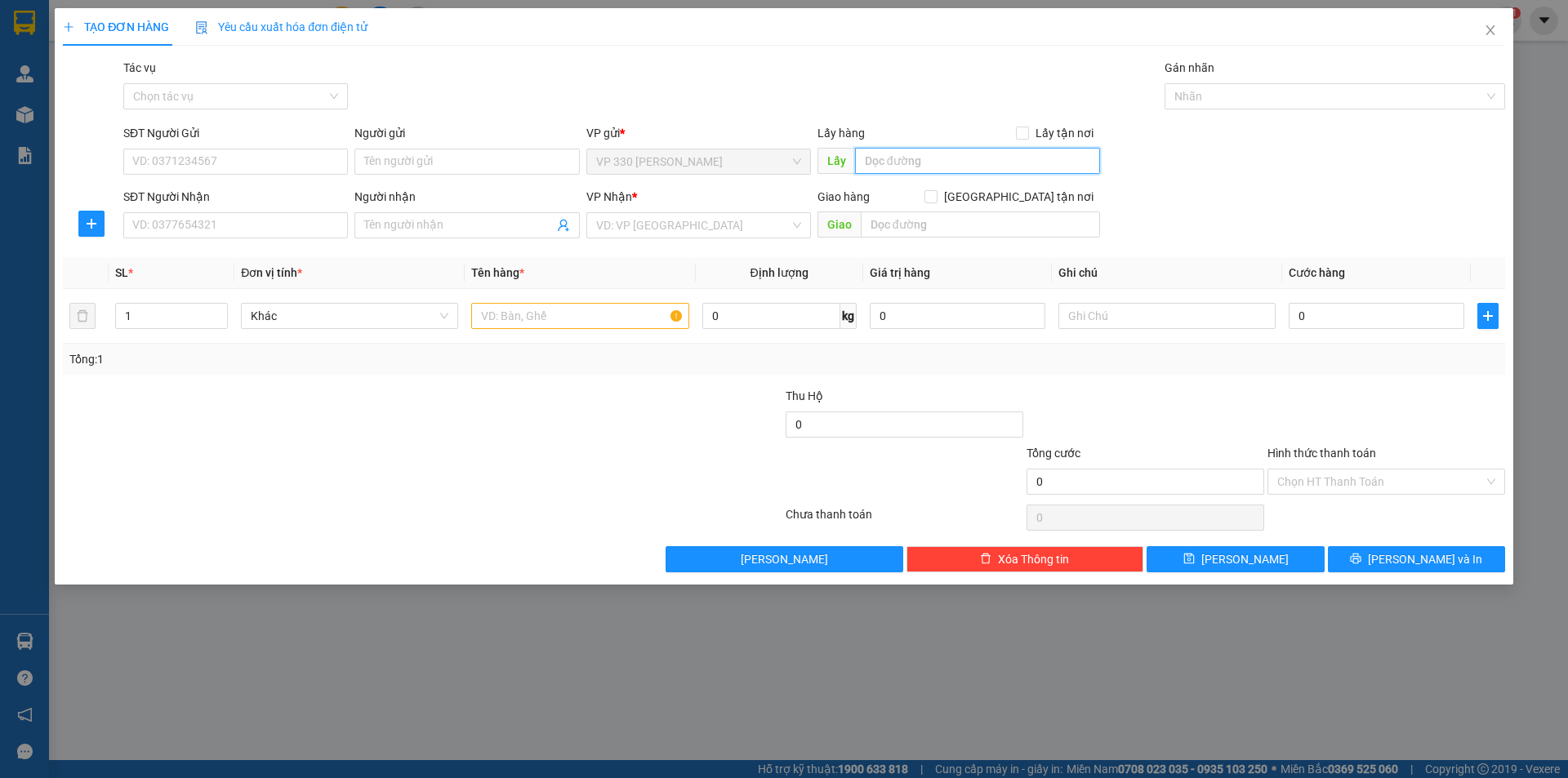
click at [923, 161] on input "text" at bounding box center [977, 161] width 245 height 26
type input "738"
click at [266, 228] on input "SĐT Người Nhận" at bounding box center [235, 226] width 224 height 26
type input "0945213135"
click at [630, 217] on input "search" at bounding box center [693, 226] width 194 height 25
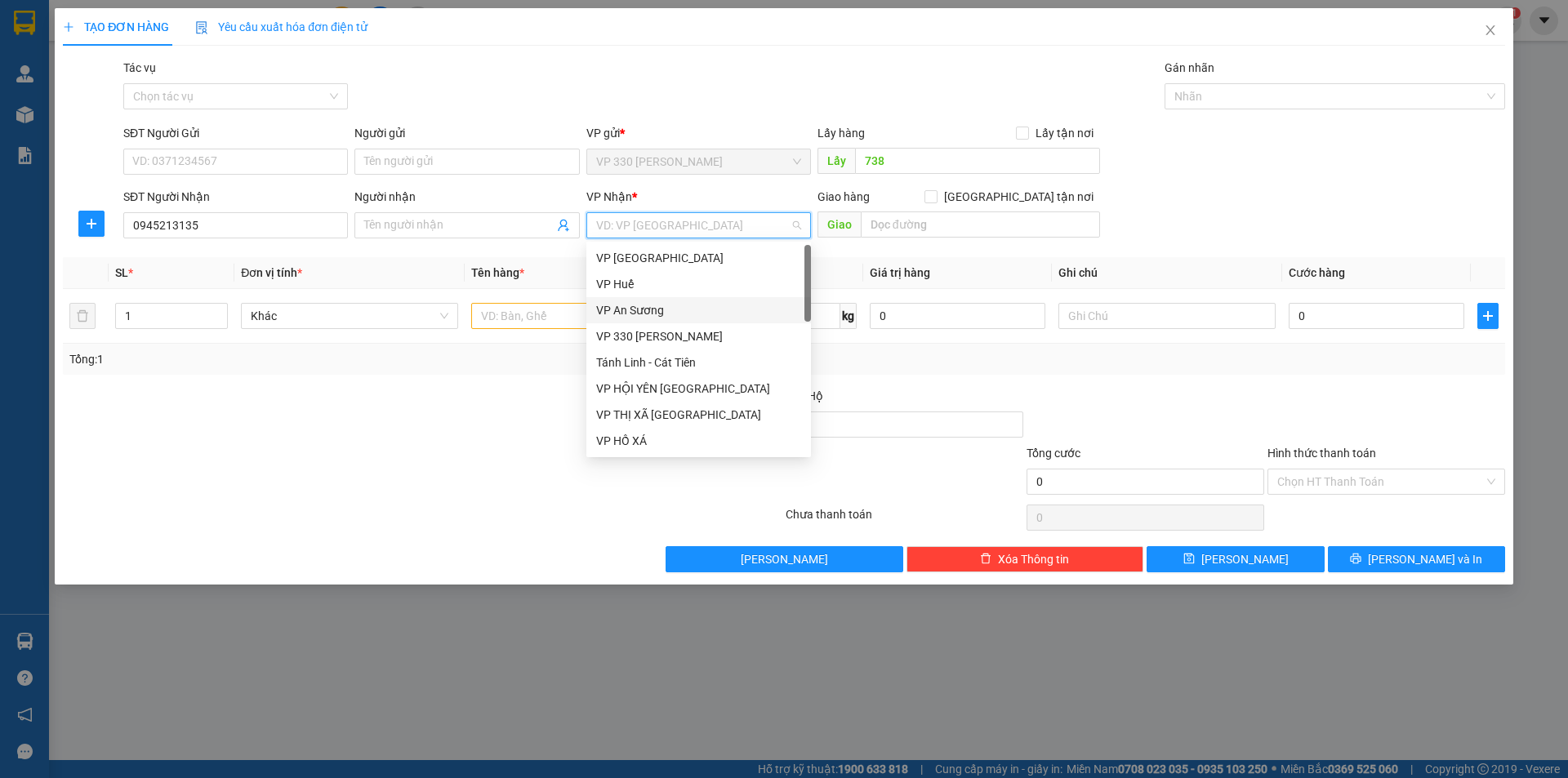
click at [641, 310] on div "VP An Sương" at bounding box center [698, 310] width 205 height 18
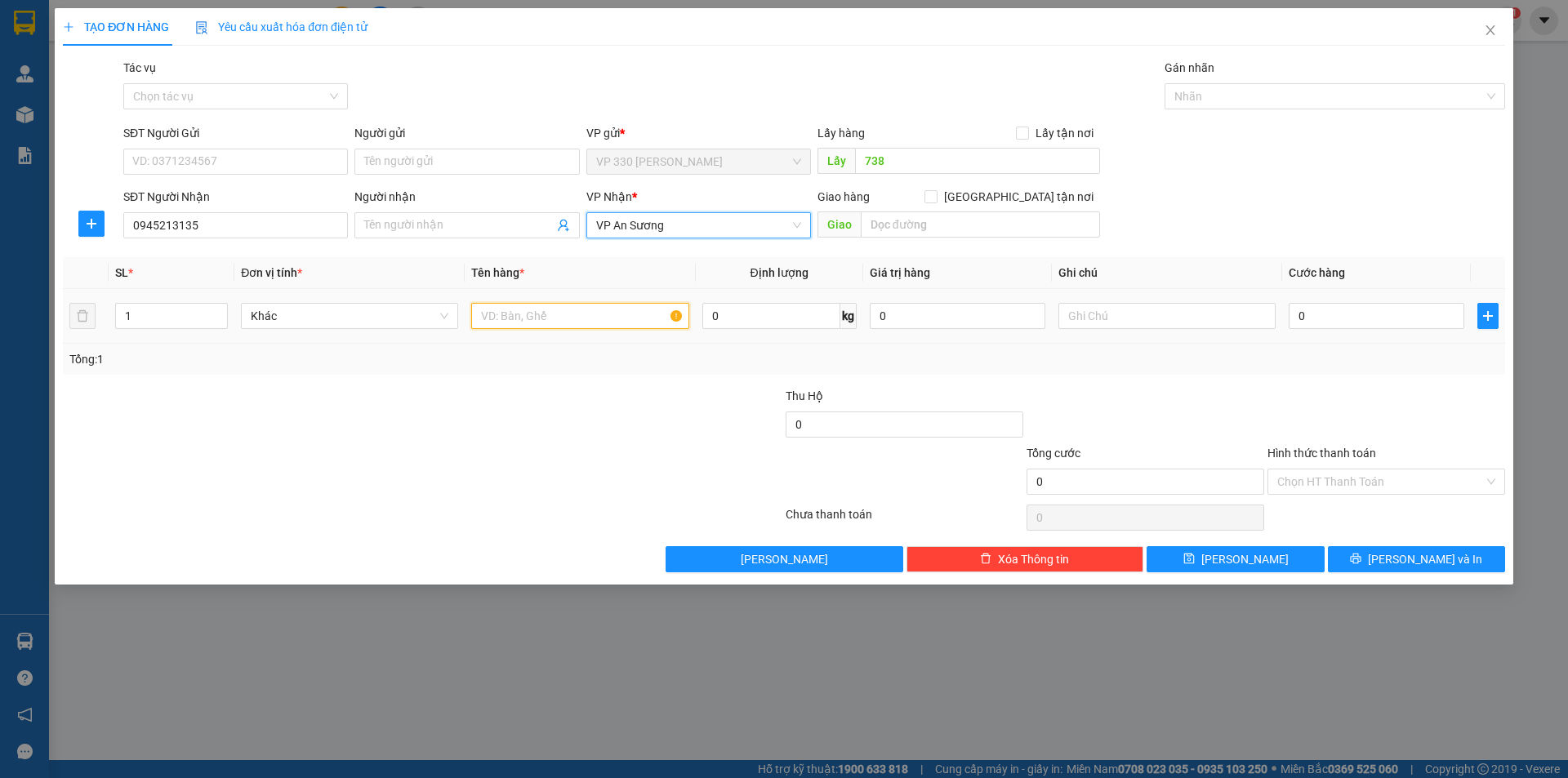
click at [539, 322] on input "text" at bounding box center [579, 316] width 217 height 26
type input "1 XỐP"
click at [1378, 318] on input "0" at bounding box center [1376, 316] width 175 height 26
type input "5"
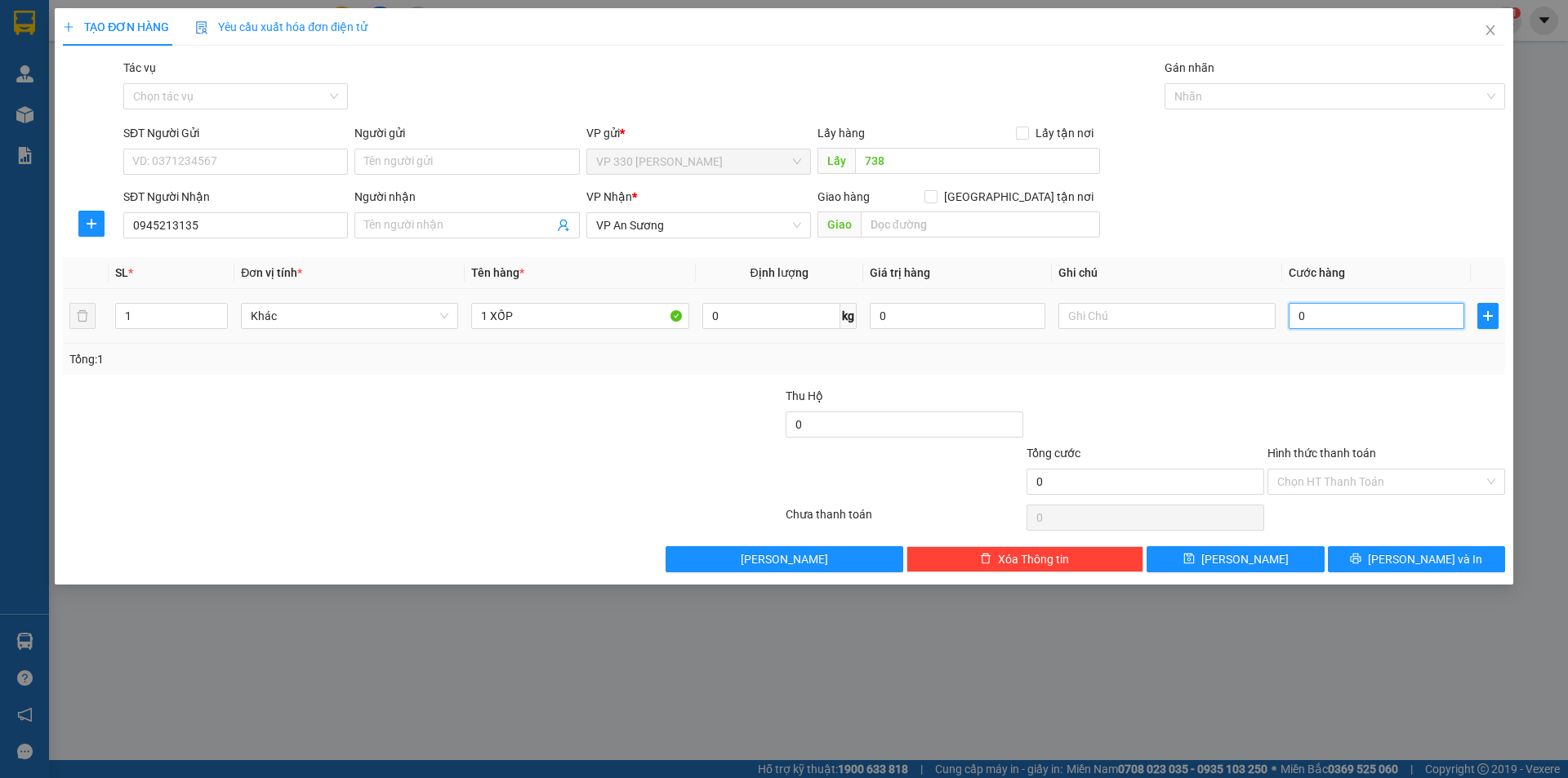
type input "5"
type input "50"
type input "500"
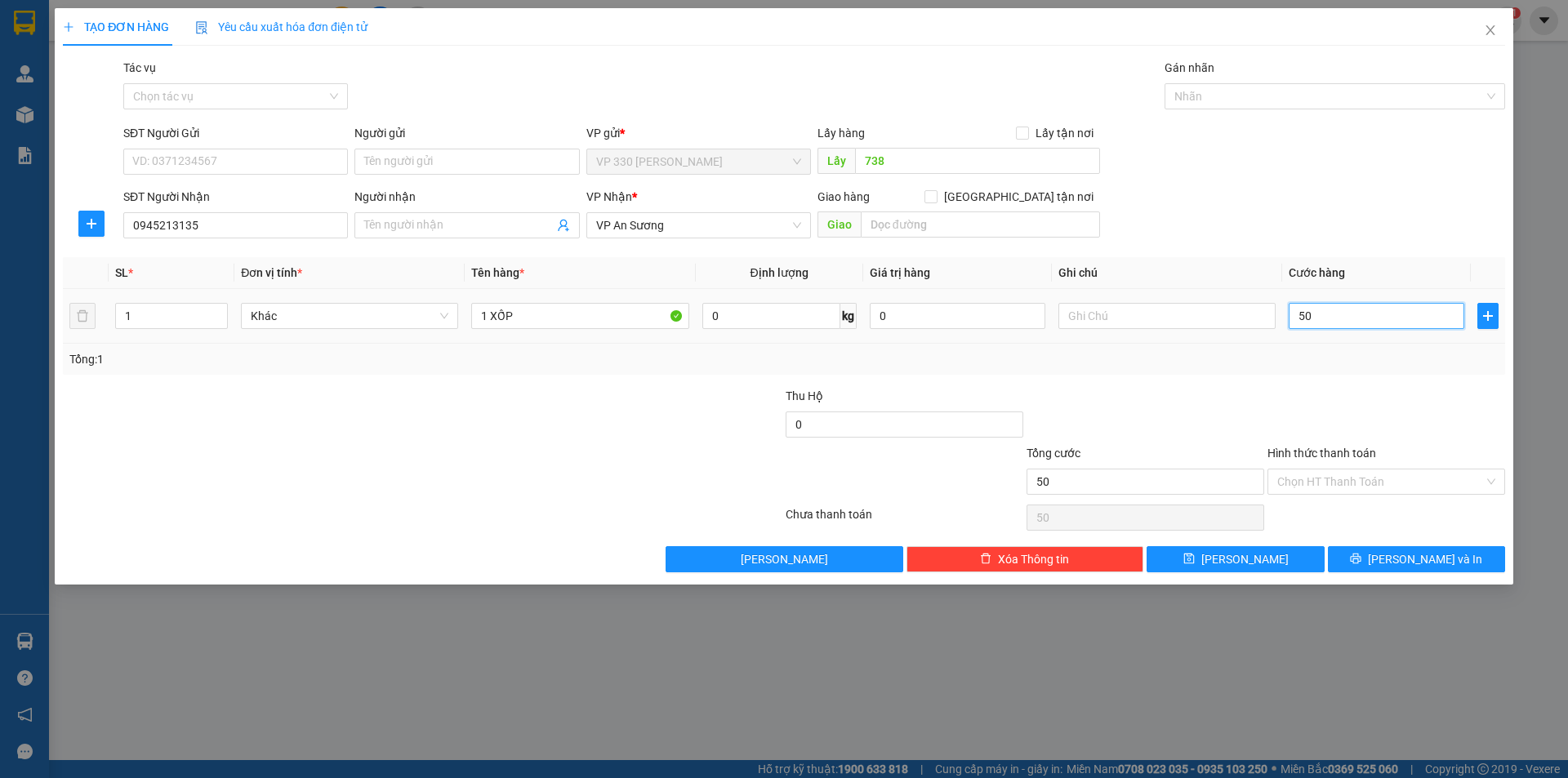
type input "500"
type input "5.000"
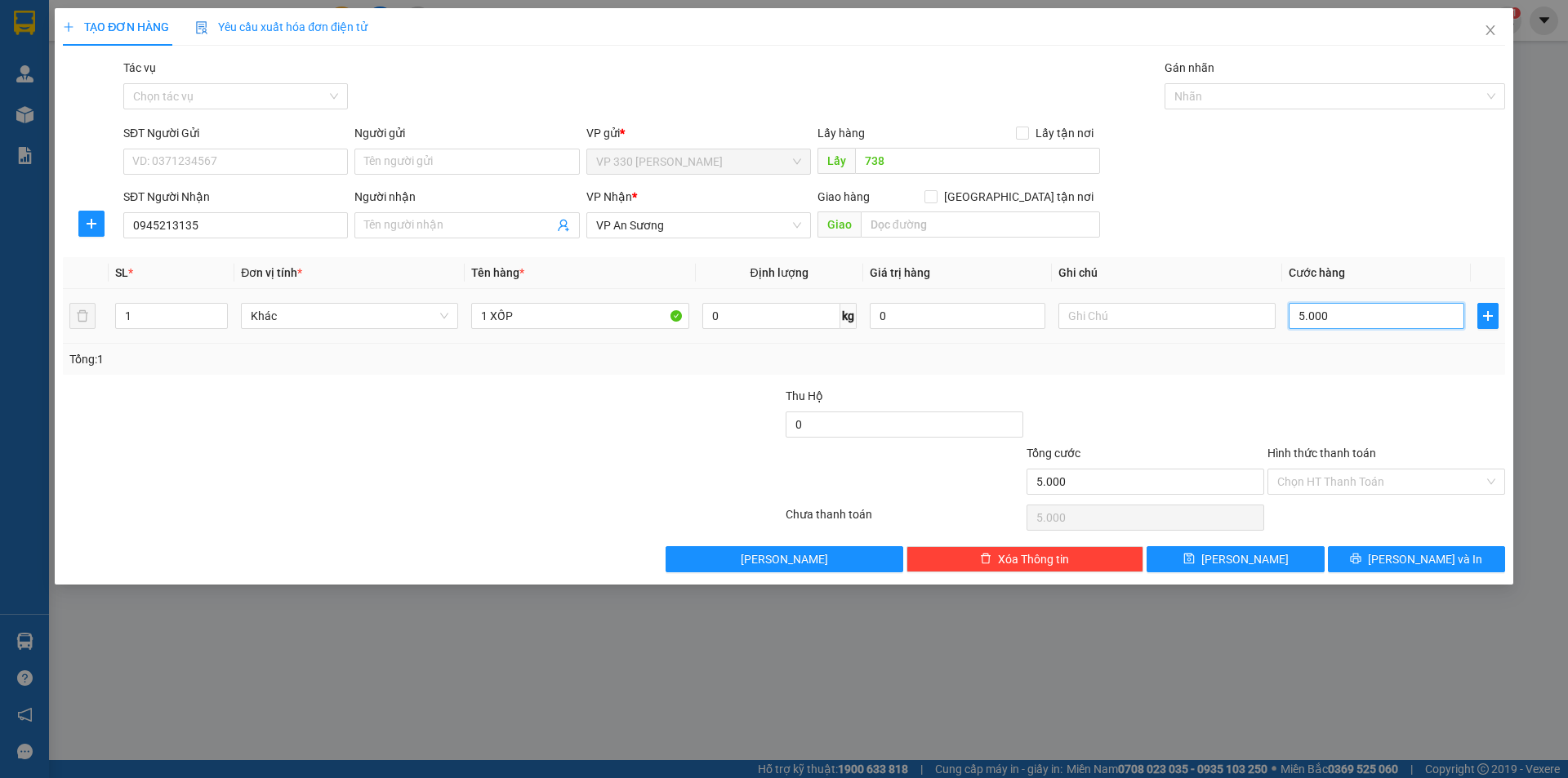
type input "50.000"
click at [1347, 451] on label "Hình thức thanh toán" at bounding box center [1321, 454] width 108 height 13
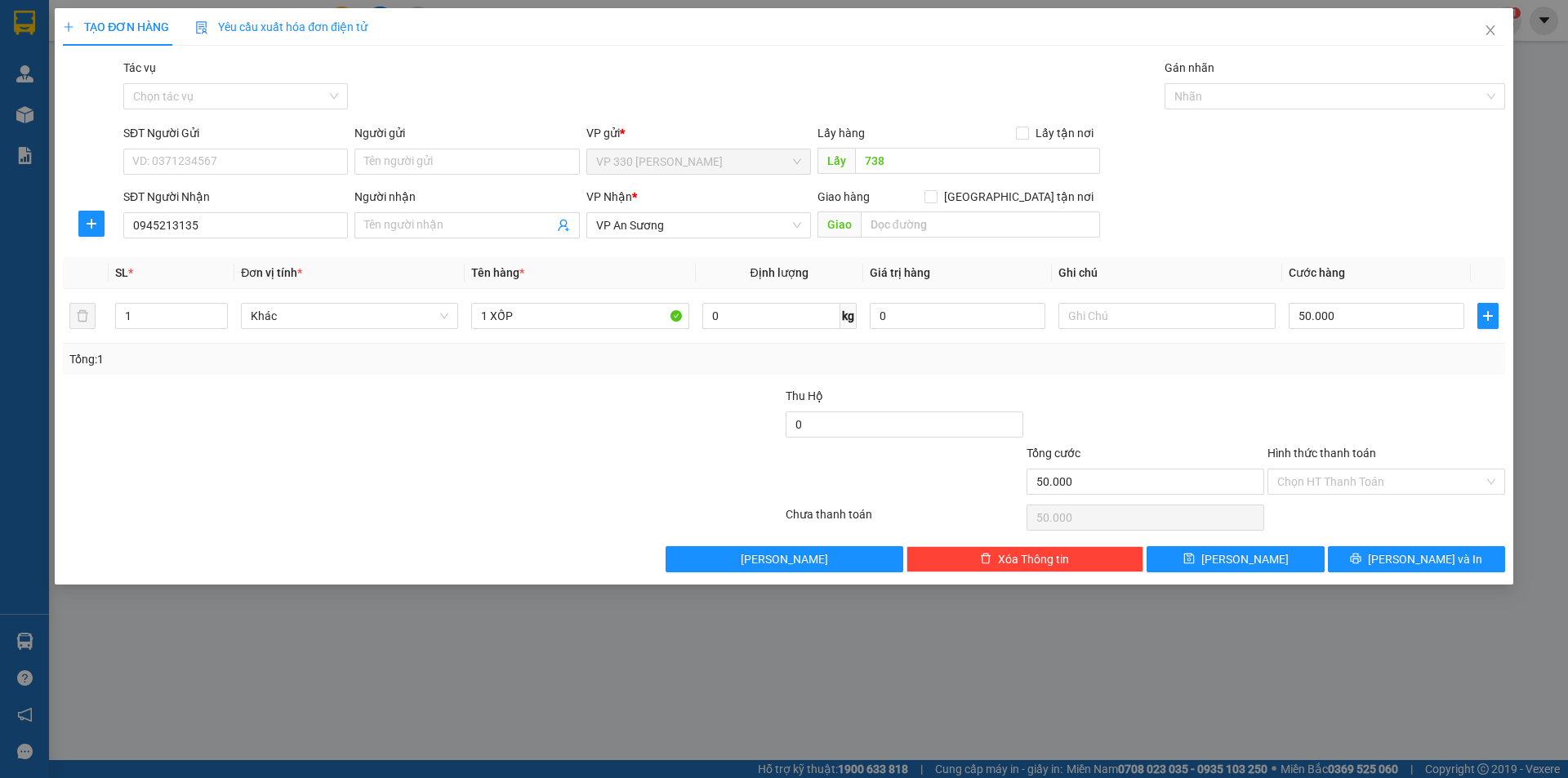
click at [1347, 469] on input "Hình thức thanh toán" at bounding box center [1380, 482] width 207 height 25
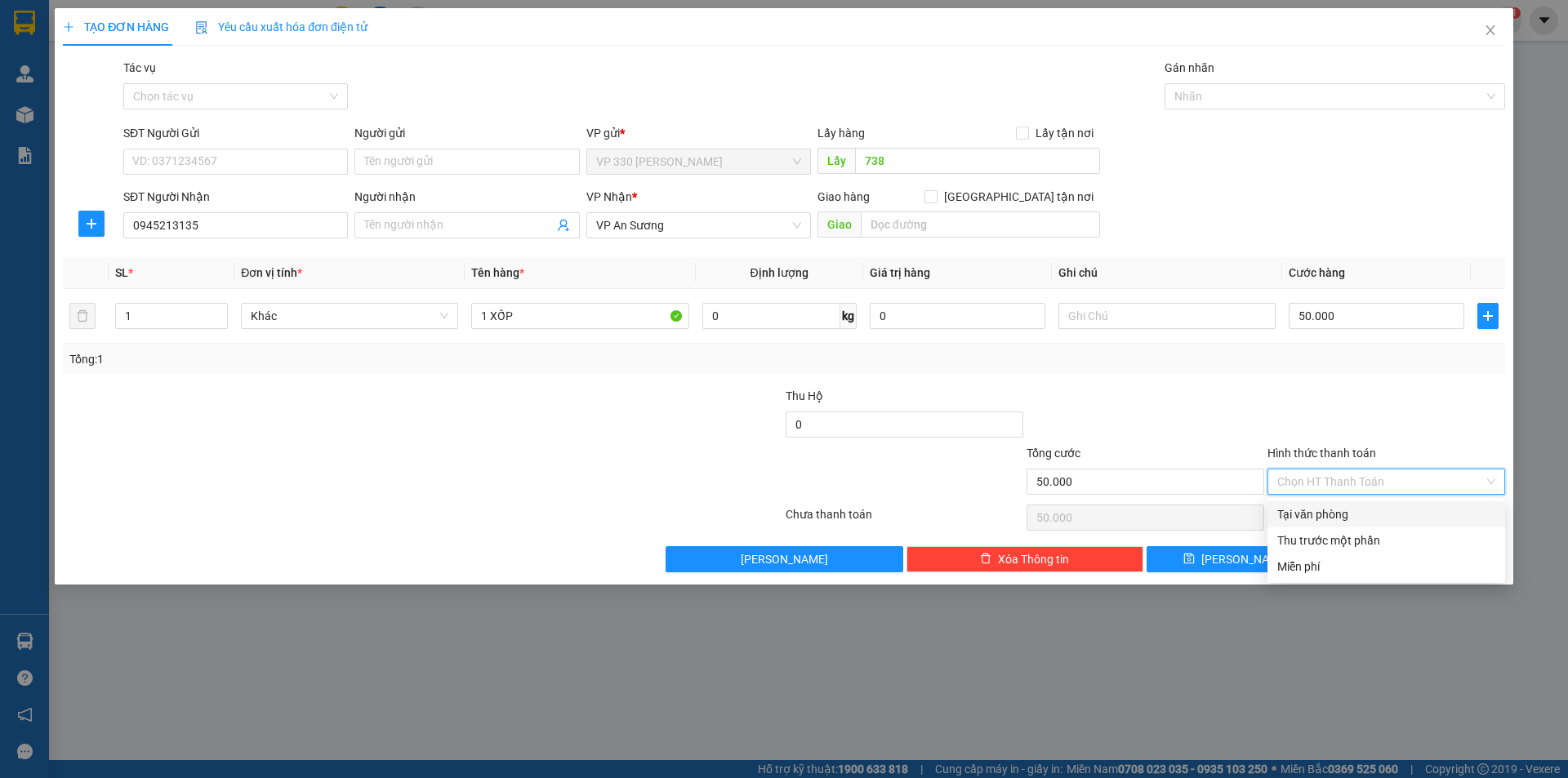
click at [1359, 514] on div "Tại văn phòng" at bounding box center [1385, 515] width 218 height 18
type input "0"
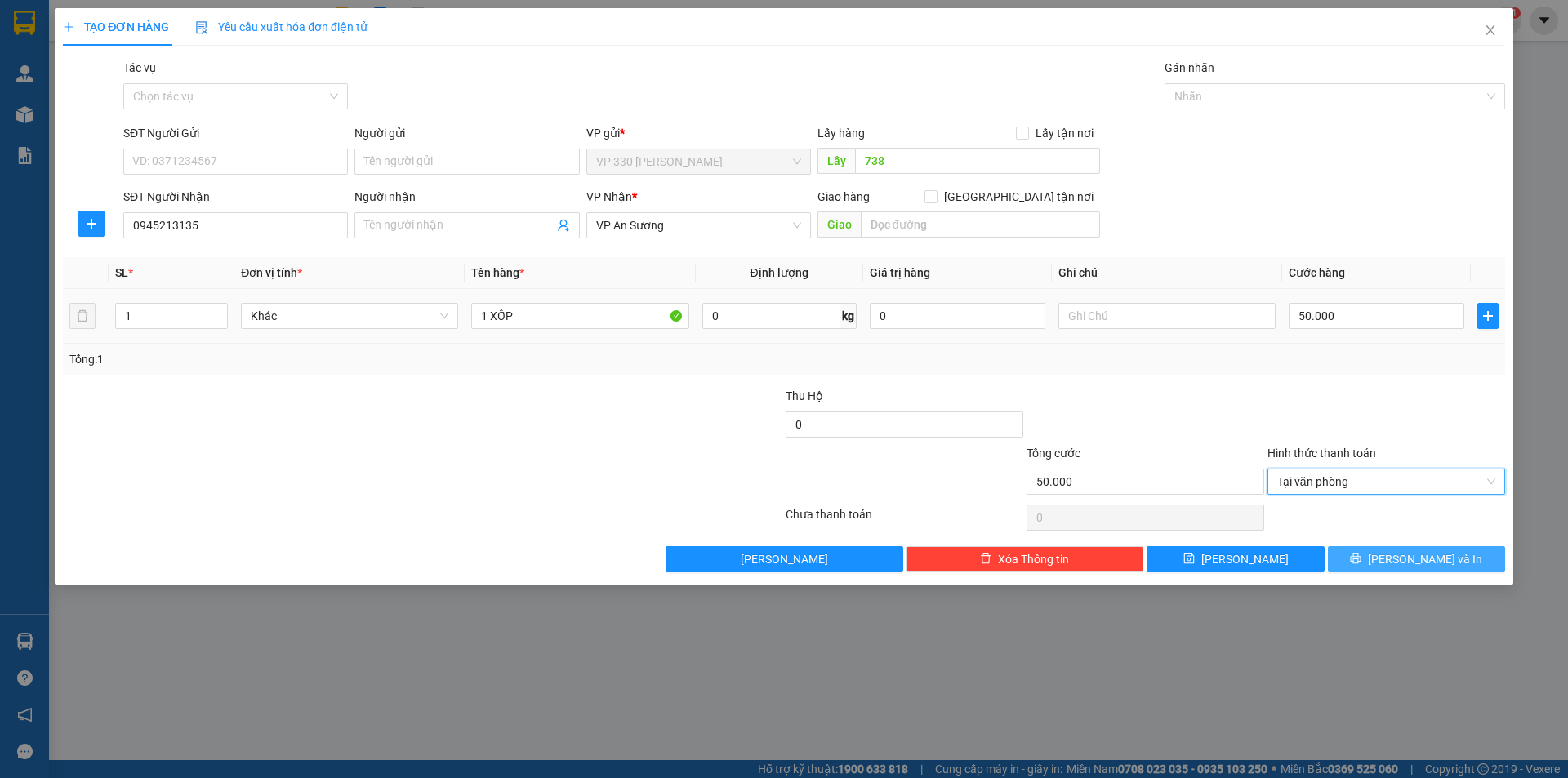
drag, startPoint x: 1427, startPoint y: 559, endPoint x: 980, endPoint y: 291, distance: 521.2
click at [1422, 559] on span "[PERSON_NAME] và In" at bounding box center [1425, 559] width 114 height 18
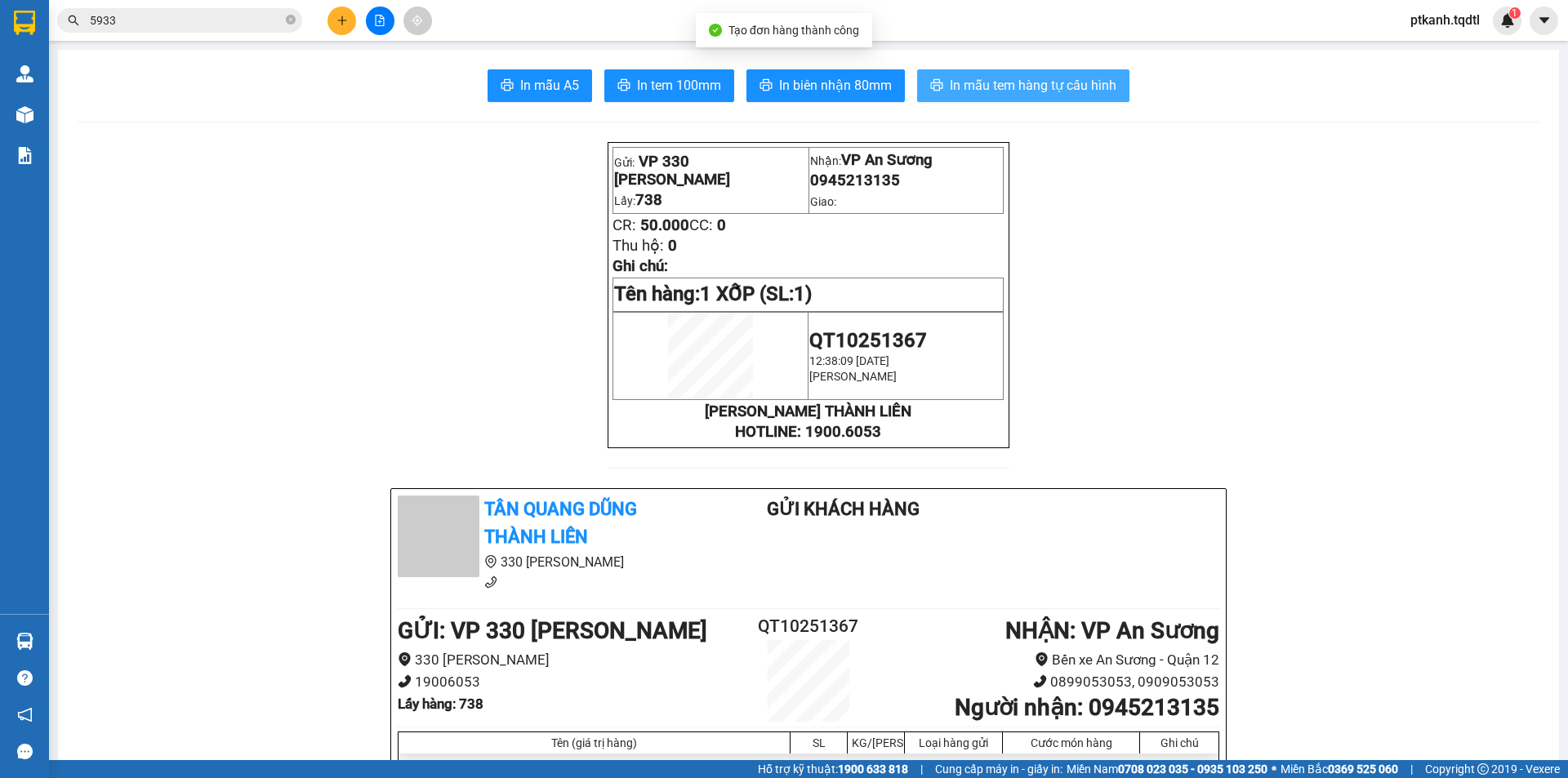
click at [1019, 79] on span "In mẫu tem hàng tự cấu hình" at bounding box center [1033, 85] width 166 height 21
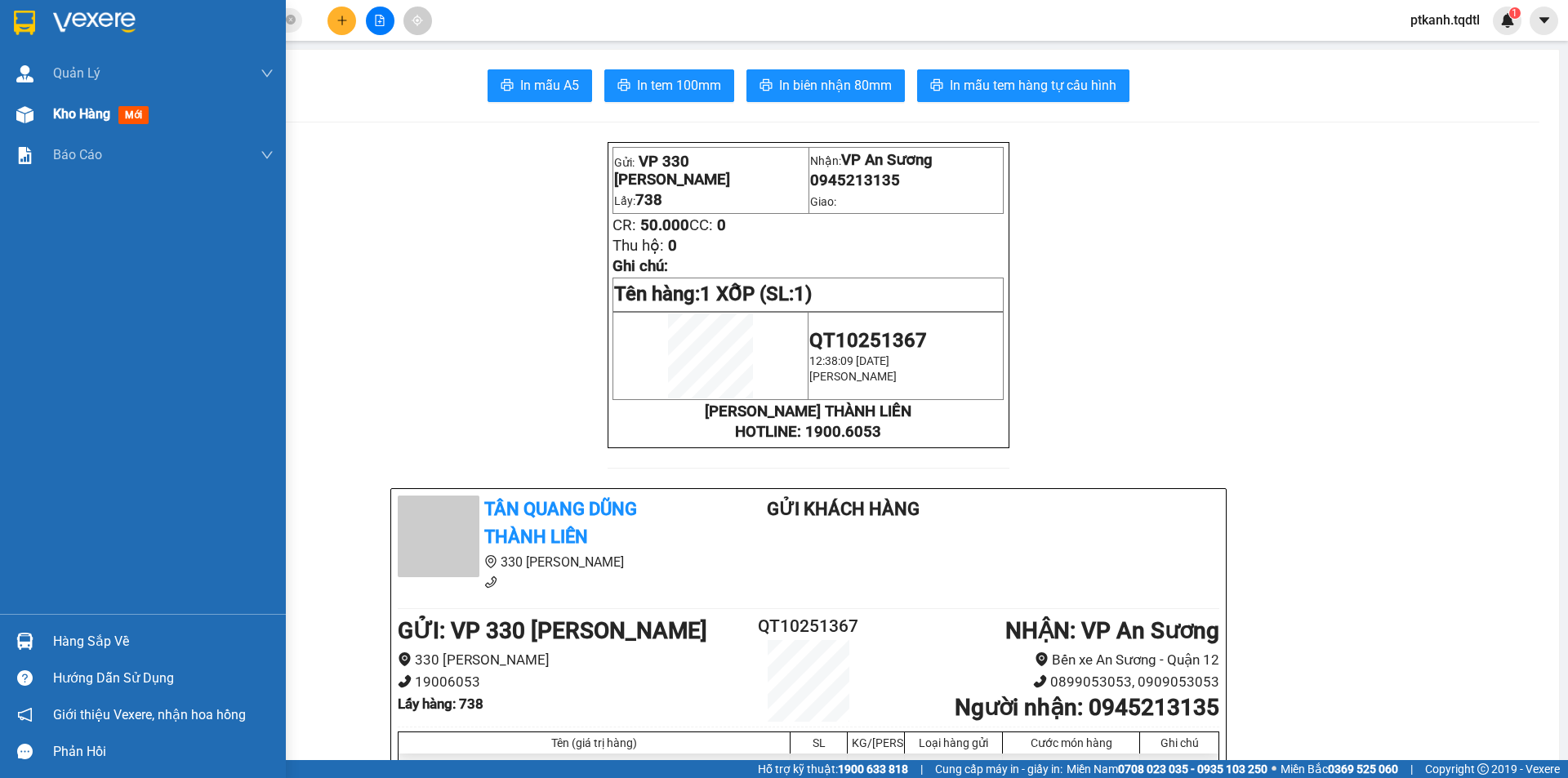
click at [37, 113] on div at bounding box center [25, 114] width 29 height 29
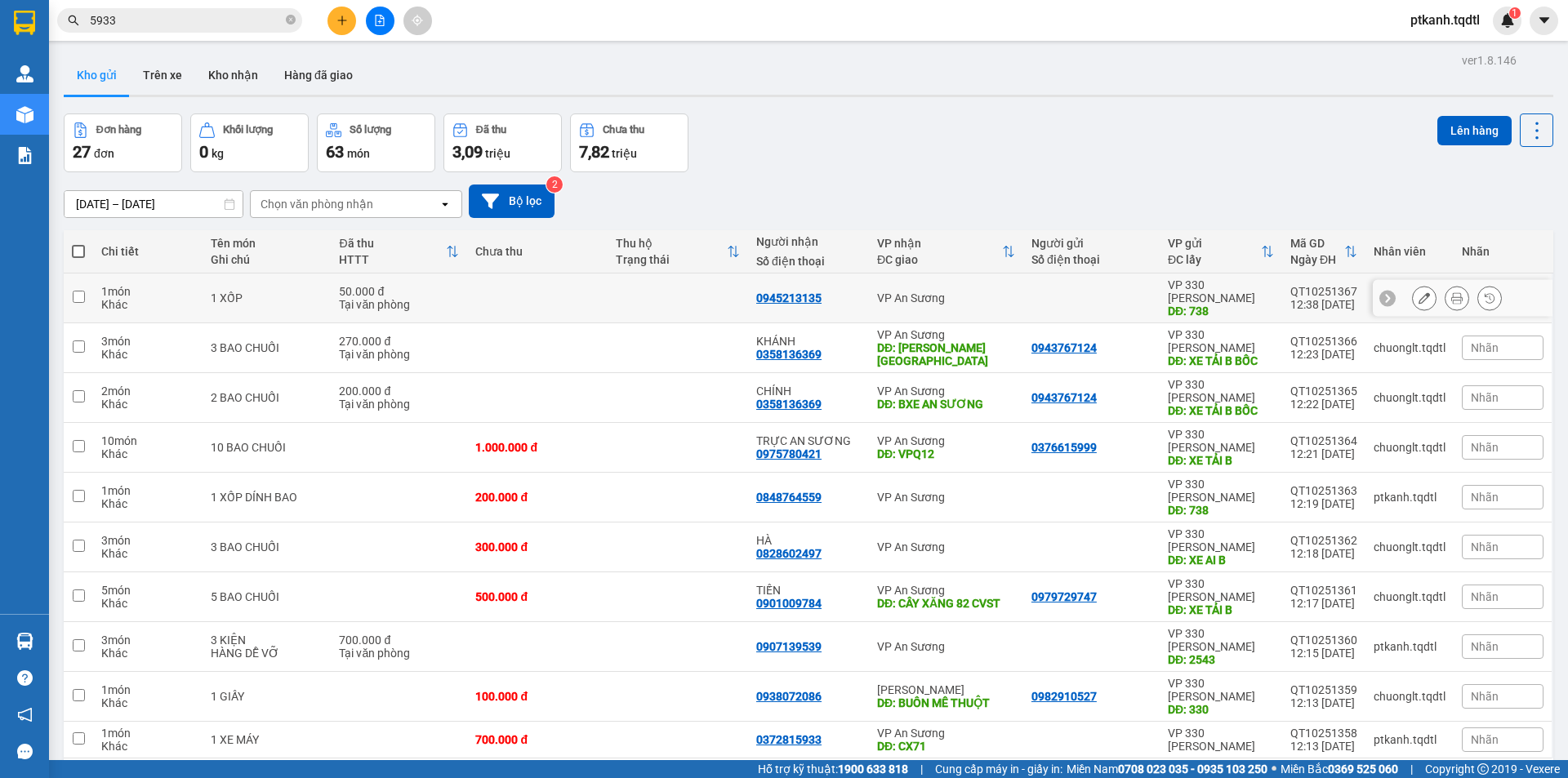
click at [1086, 291] on div at bounding box center [1091, 298] width 120 height 13
checkbox input "true"
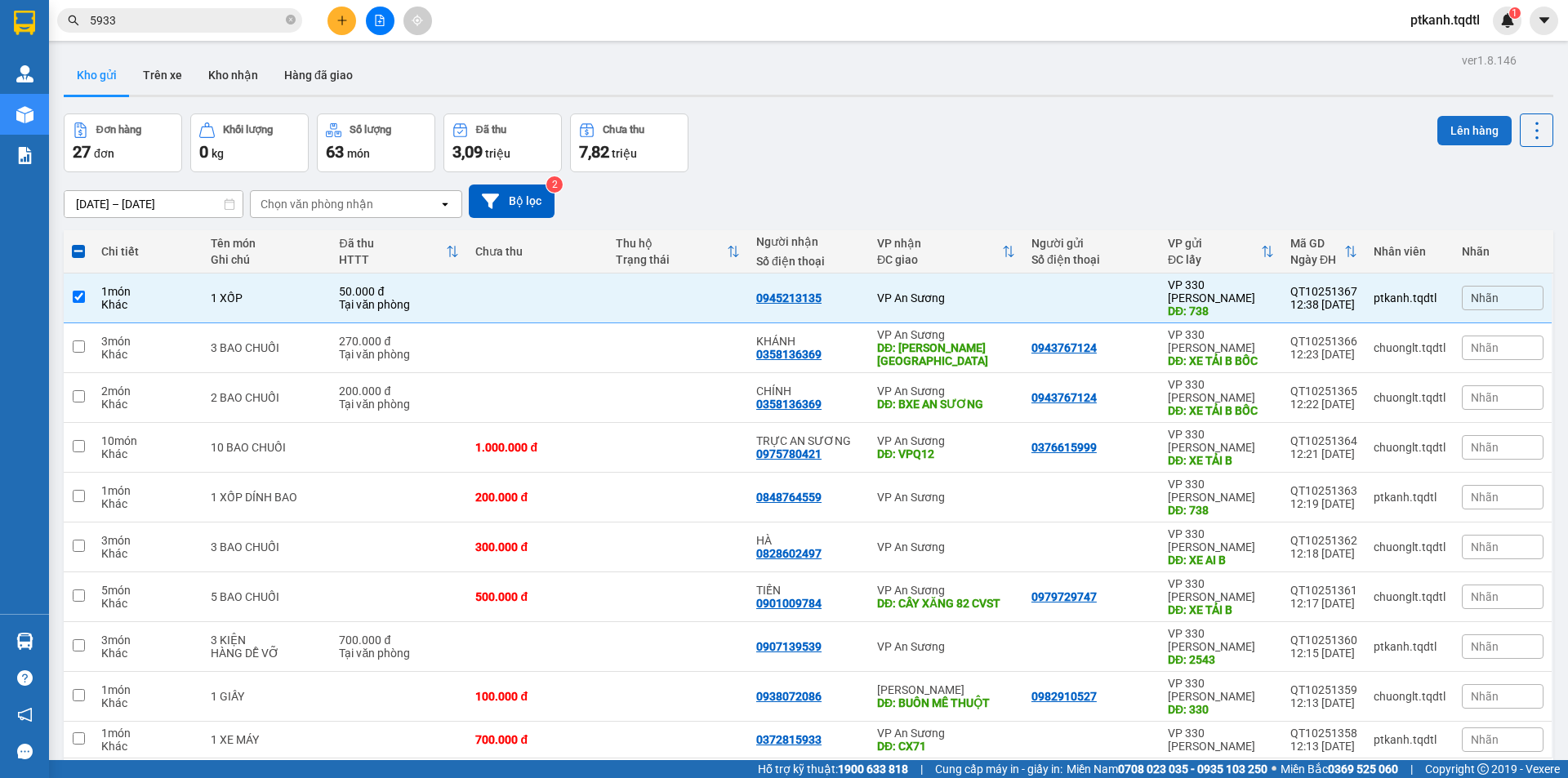
drag, startPoint x: 1470, startPoint y: 130, endPoint x: 1450, endPoint y: 113, distance: 26.2
click at [1460, 121] on button "Lên hàng" at bounding box center [1474, 131] width 74 height 30
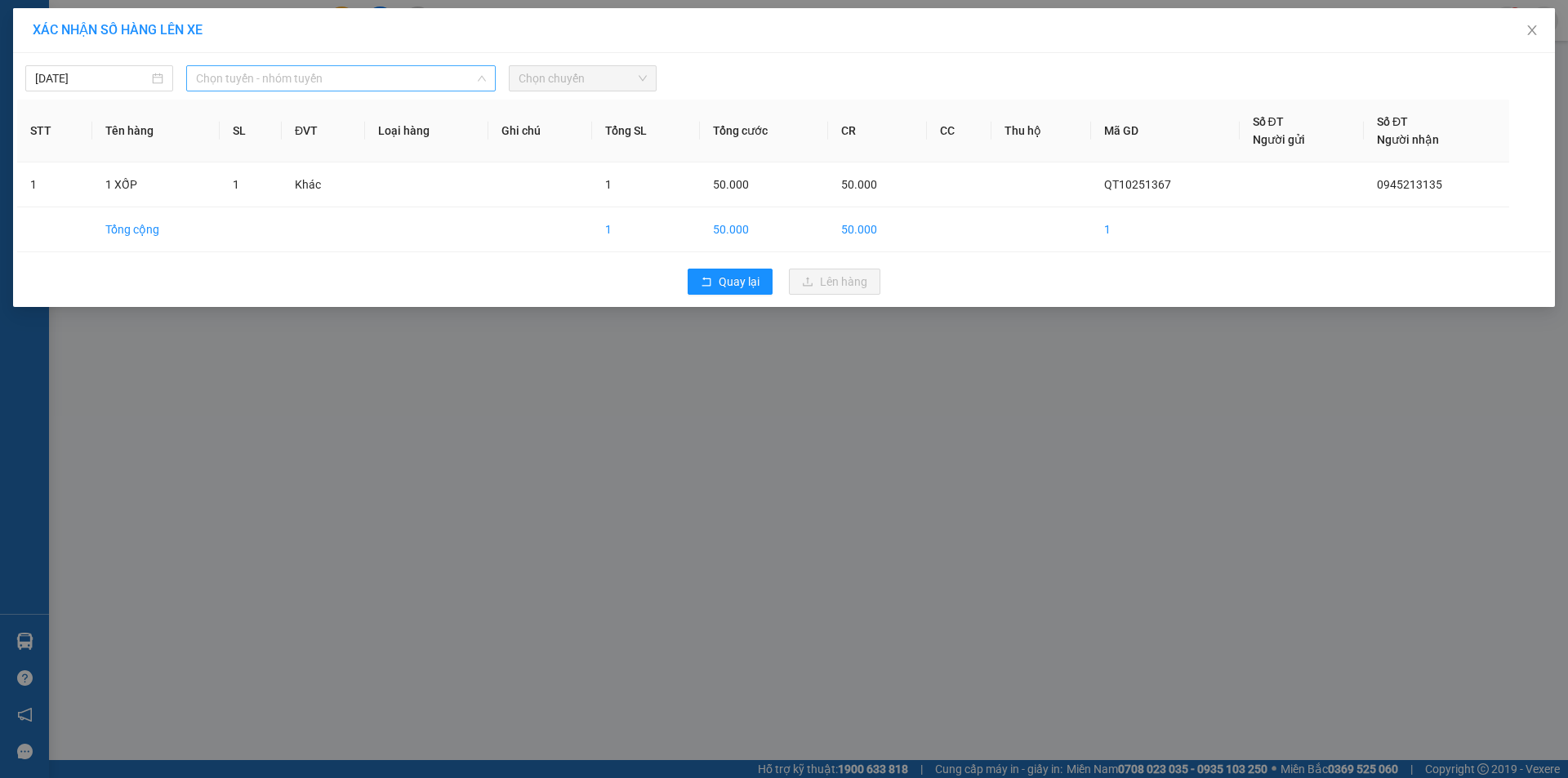
click at [406, 77] on span "Chọn tuyến - nhóm tuyến" at bounding box center [341, 79] width 290 height 25
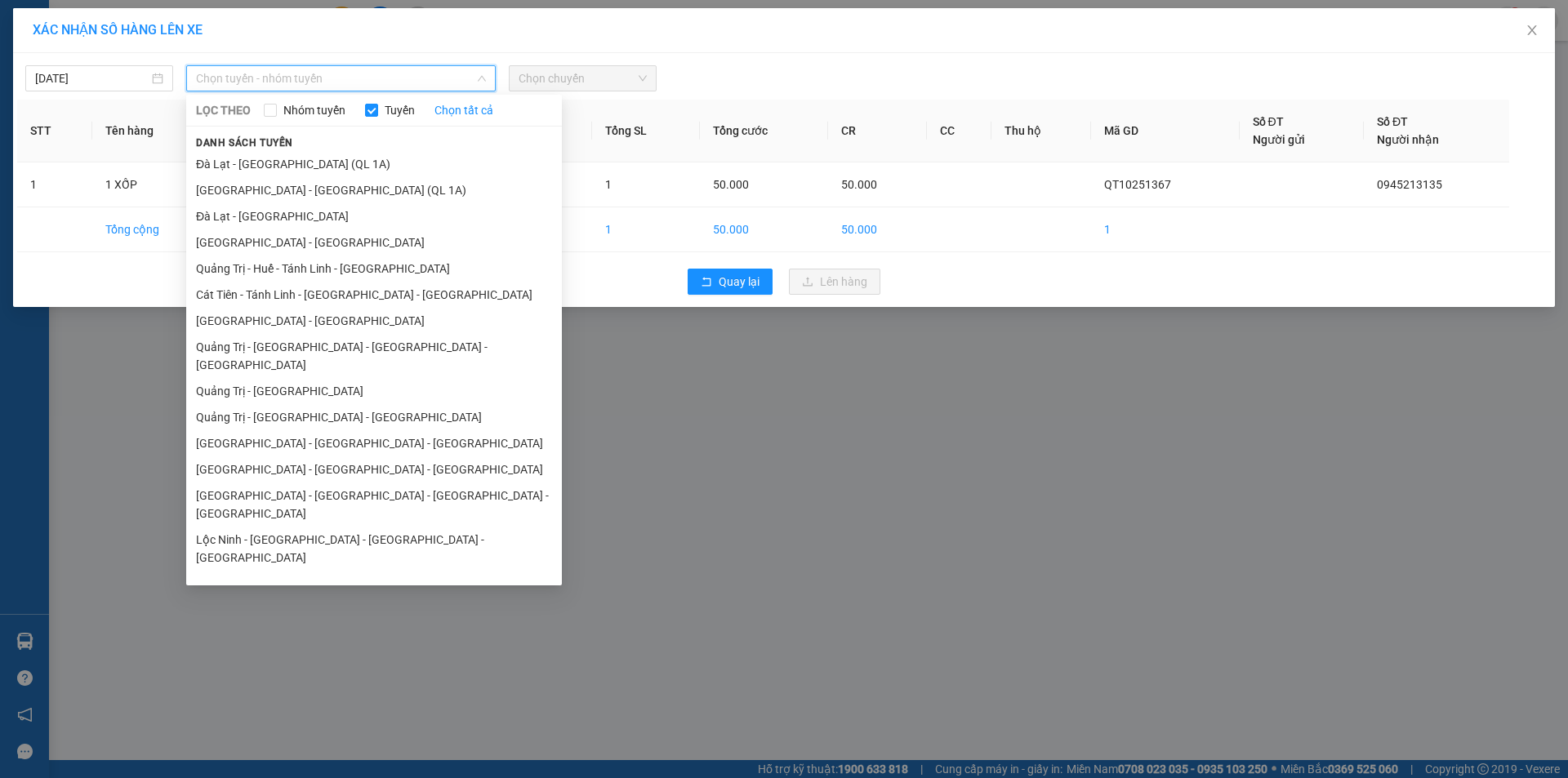
drag, startPoint x: 342, startPoint y: 372, endPoint x: 362, endPoint y: 353, distance: 27.6
click at [343, 378] on li "Quảng Trị - [GEOGRAPHIC_DATA]" at bounding box center [374, 391] width 376 height 26
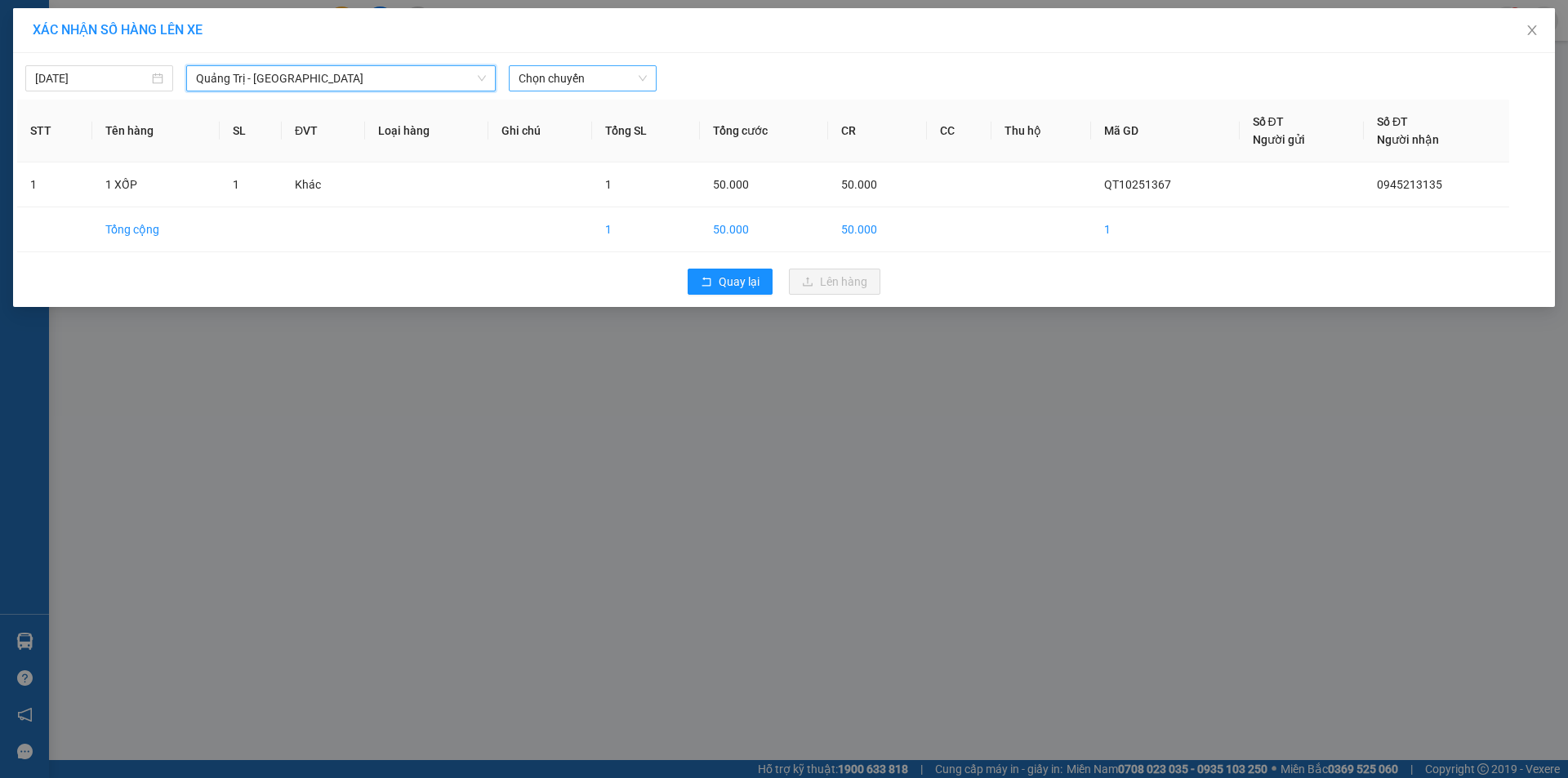
click at [626, 72] on span "Chọn chuyến" at bounding box center [583, 79] width 128 height 25
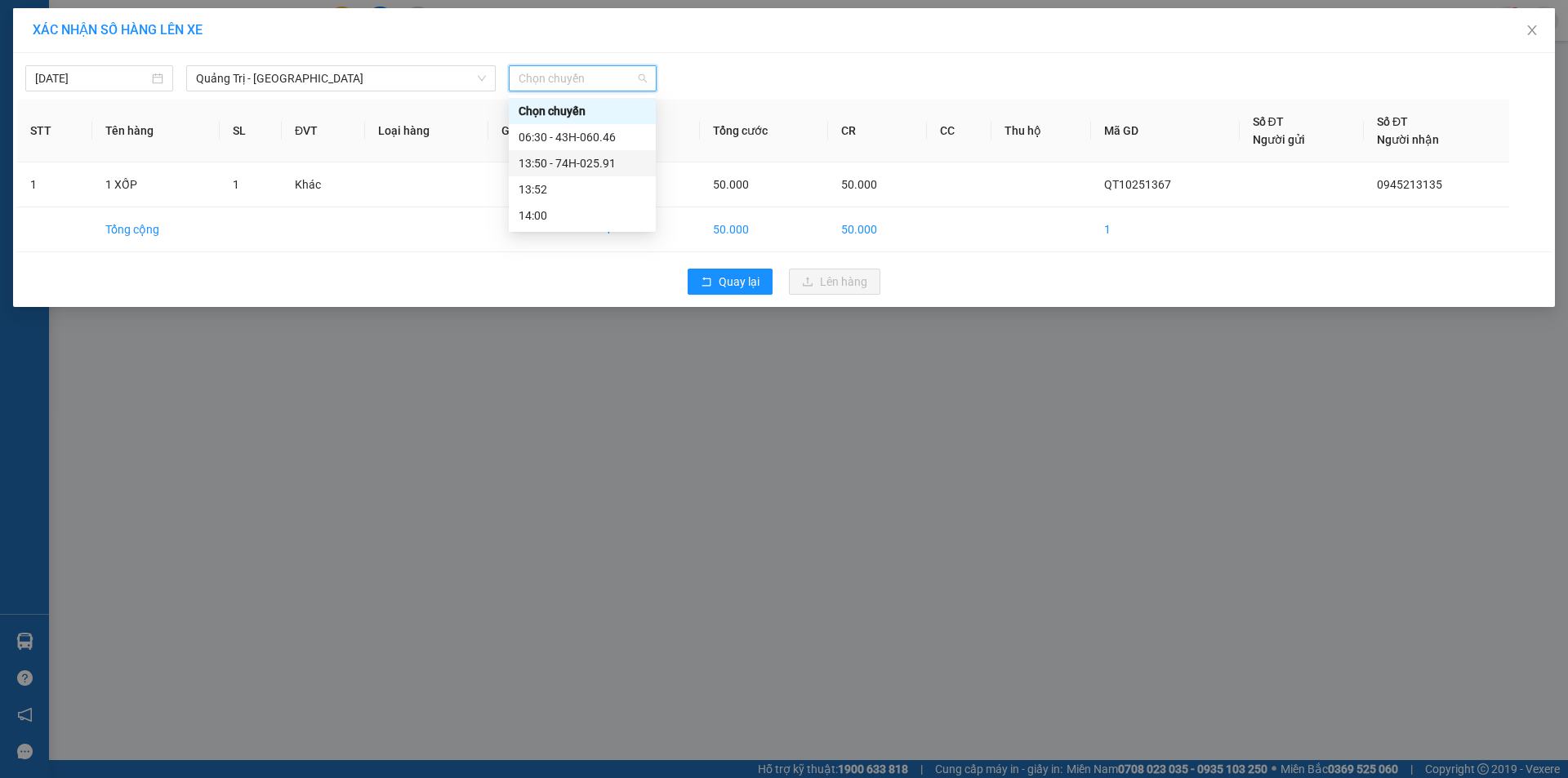
click at [616, 163] on div "13:50 - 74H-025.91" at bounding box center [583, 164] width 127 height 18
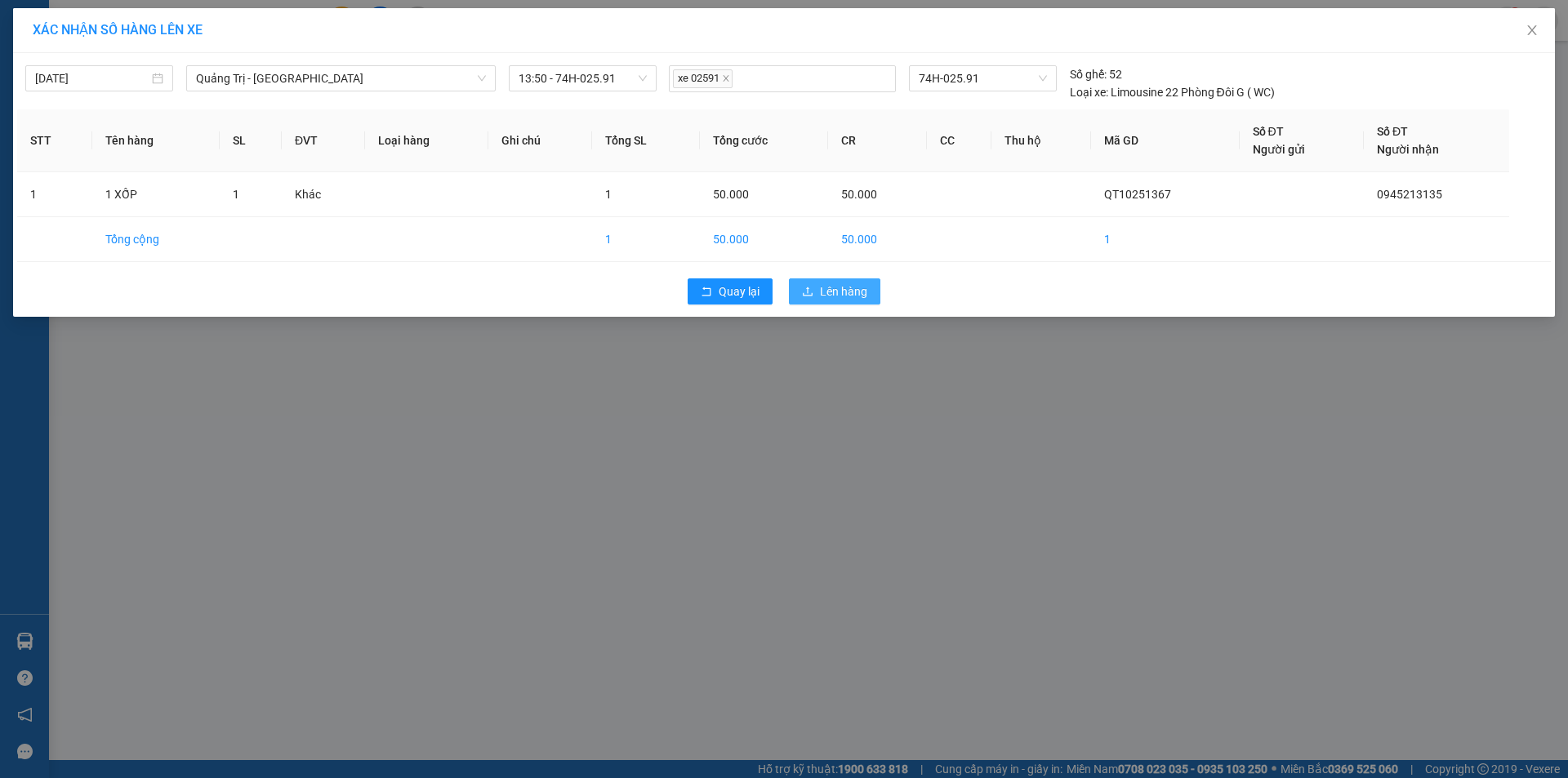
click at [844, 281] on button "Lên hàng" at bounding box center [834, 291] width 92 height 26
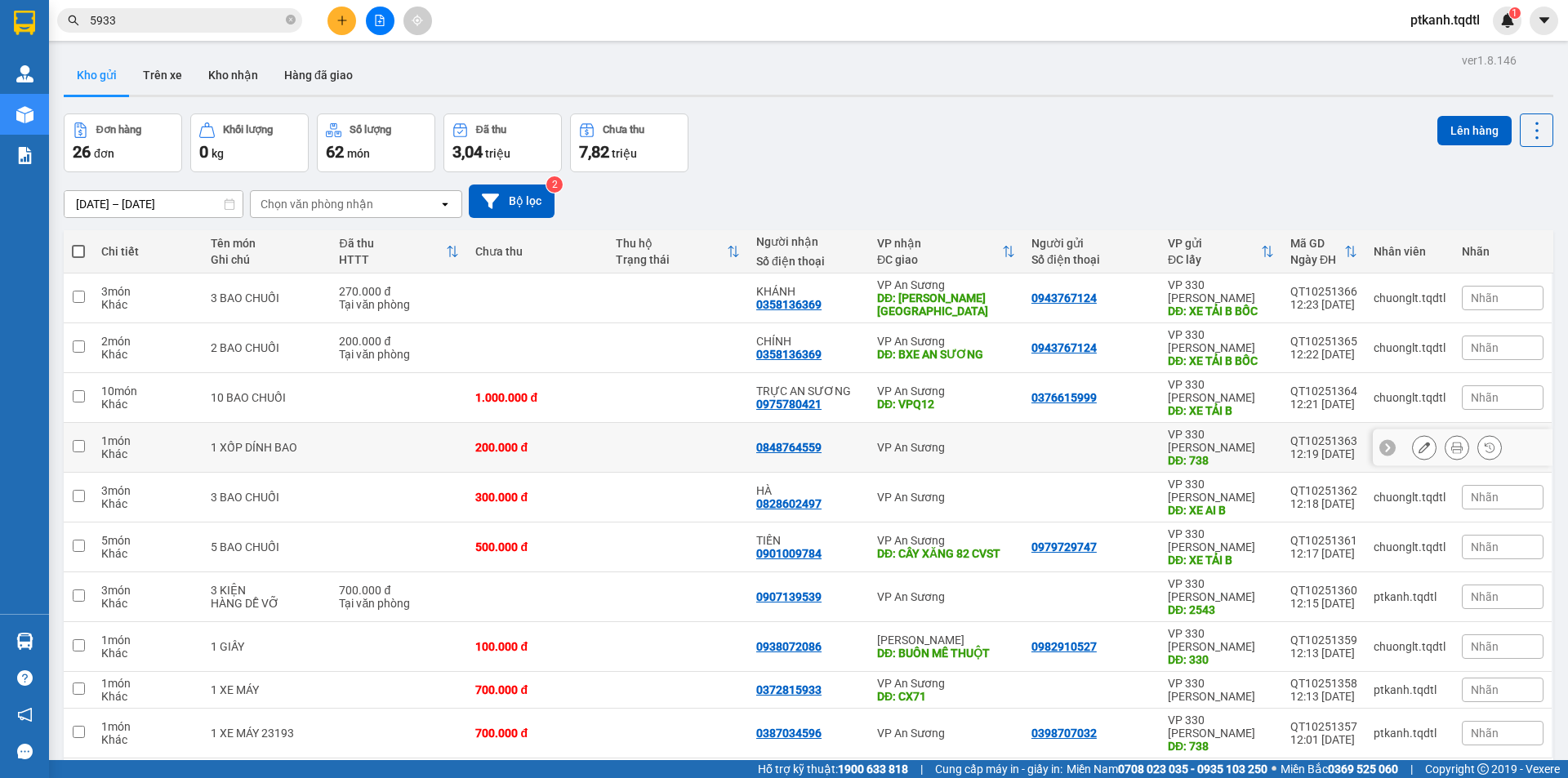
click at [1031, 441] on div at bounding box center [1091, 448] width 120 height 13
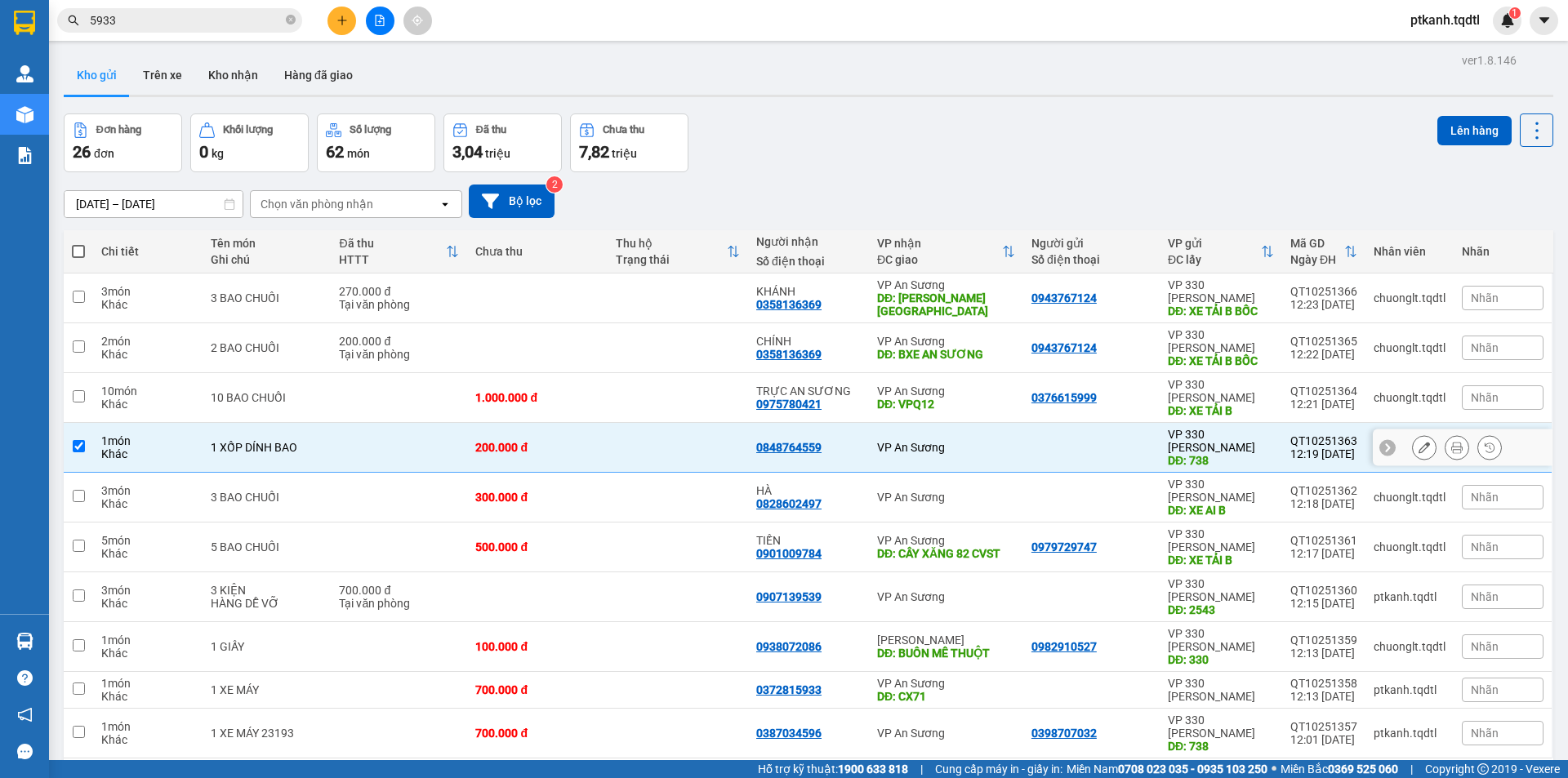
checkbox input "true"
click at [1455, 132] on button "Lên hàng" at bounding box center [1474, 131] width 74 height 30
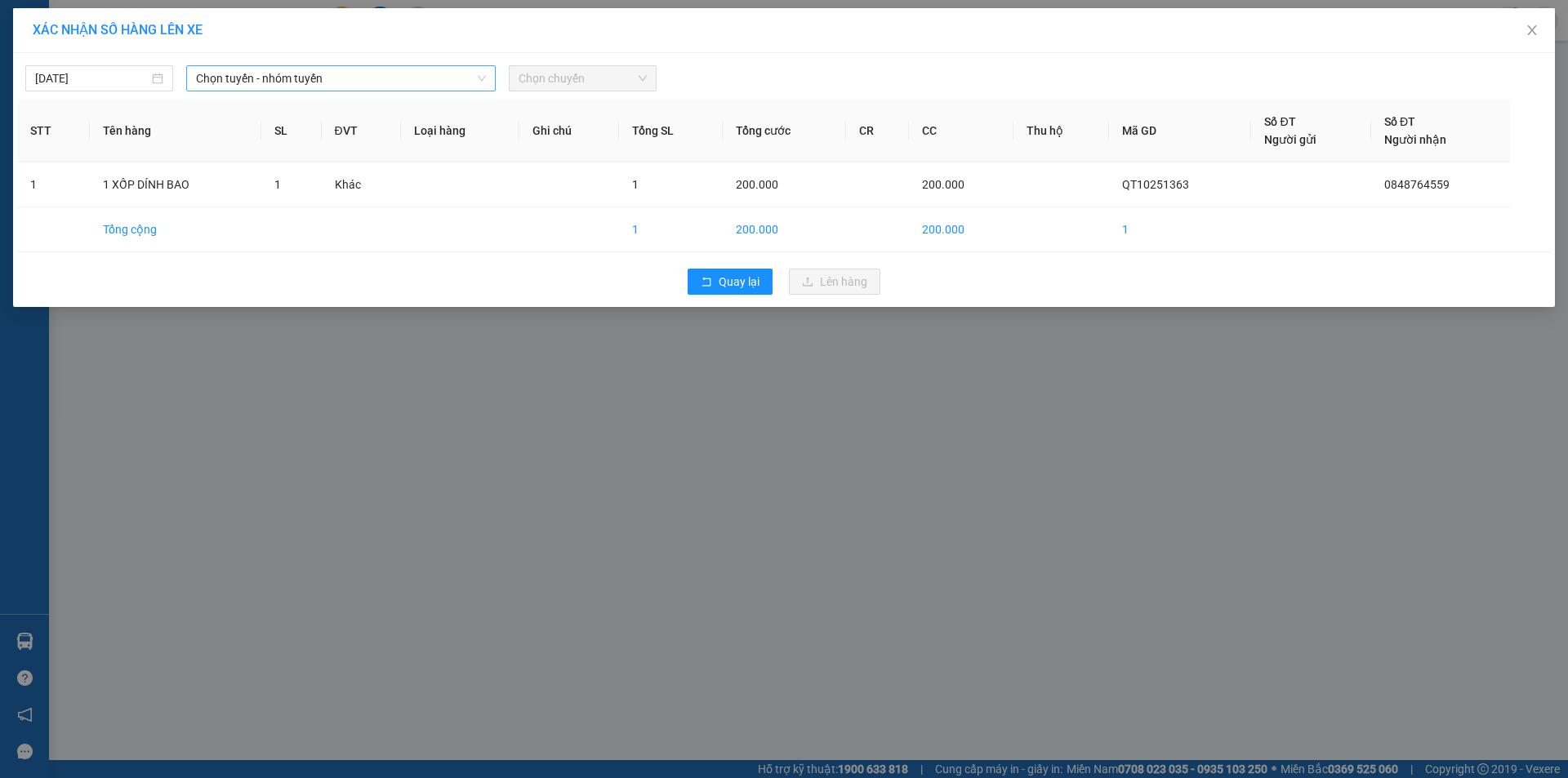
click at [388, 82] on span "Chọn tuyến - nhóm tuyến" at bounding box center [341, 79] width 290 height 25
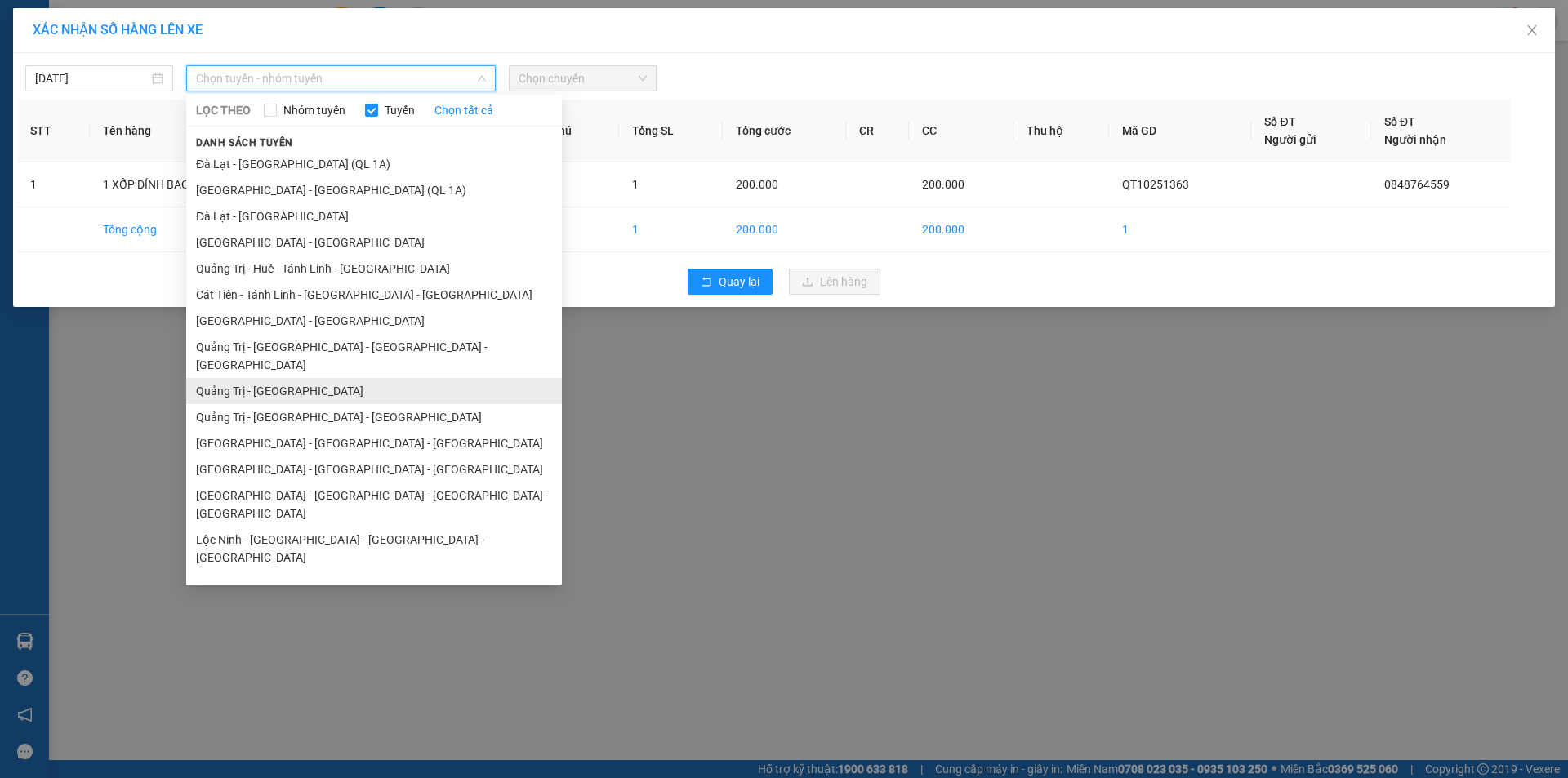
click at [347, 378] on li "Quảng Trị - [GEOGRAPHIC_DATA]" at bounding box center [374, 391] width 376 height 26
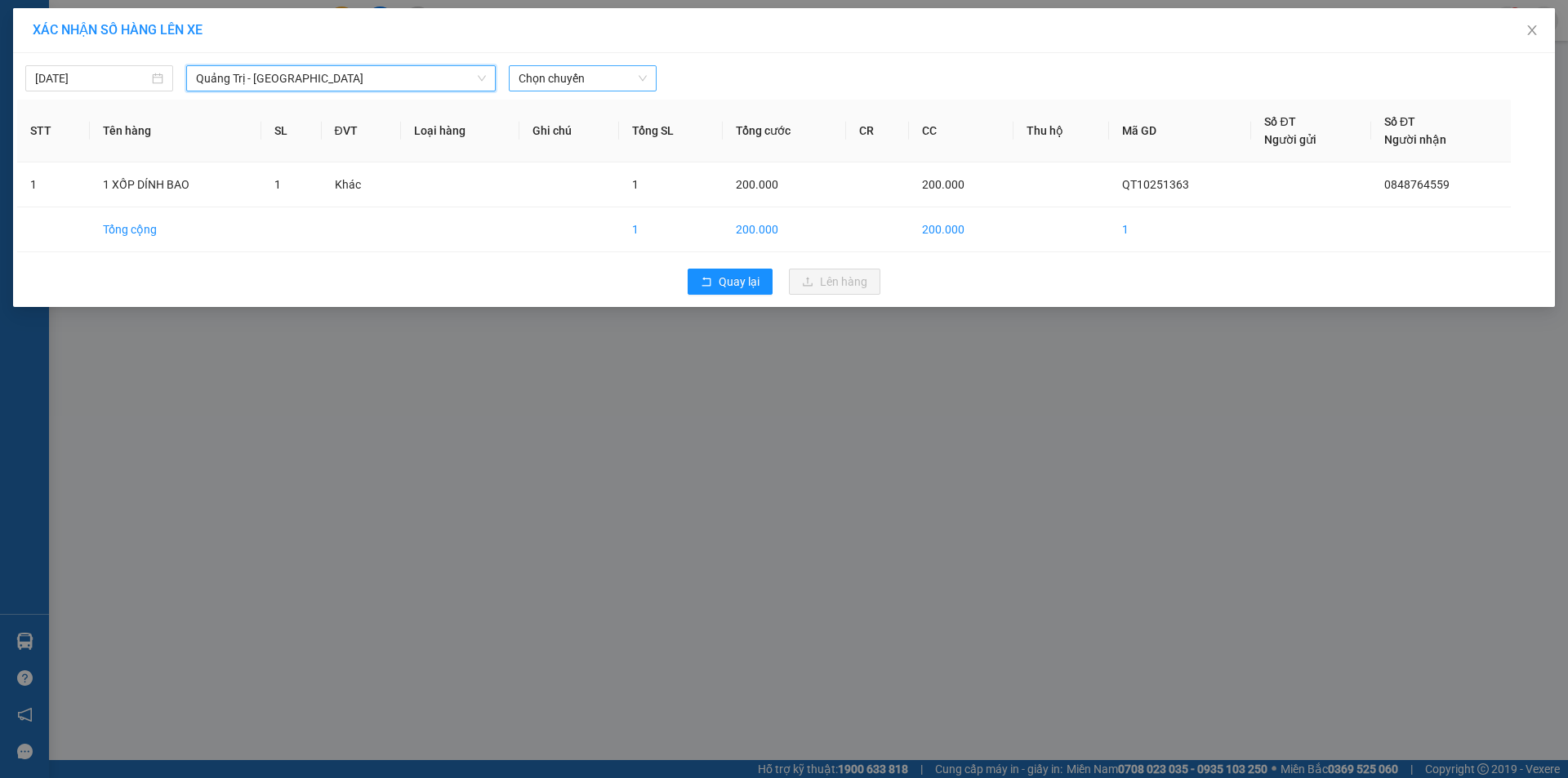
click at [618, 73] on span "Chọn chuyến" at bounding box center [583, 79] width 128 height 25
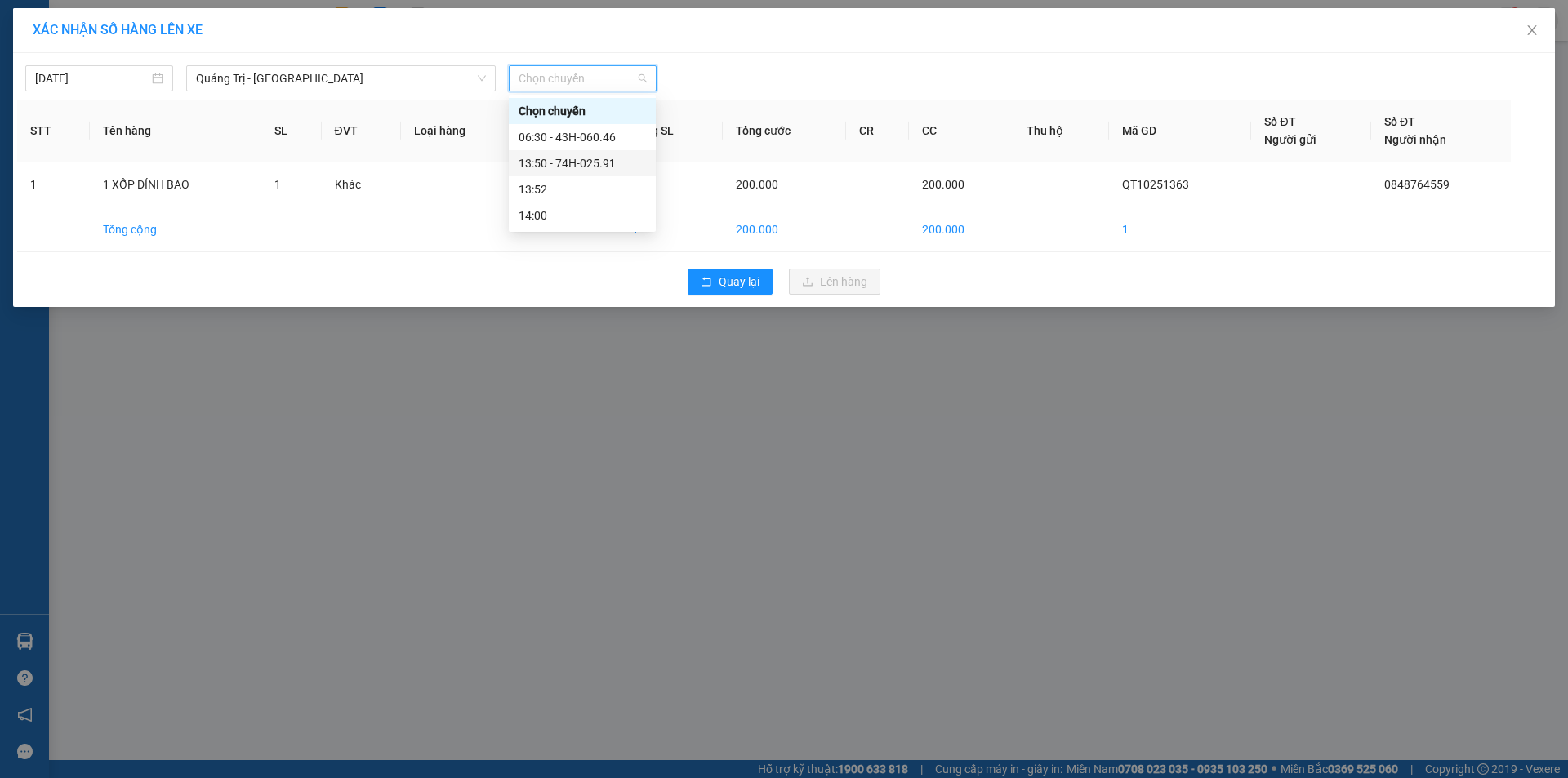
click at [611, 161] on div "13:50 - 74H-025.91" at bounding box center [583, 164] width 127 height 18
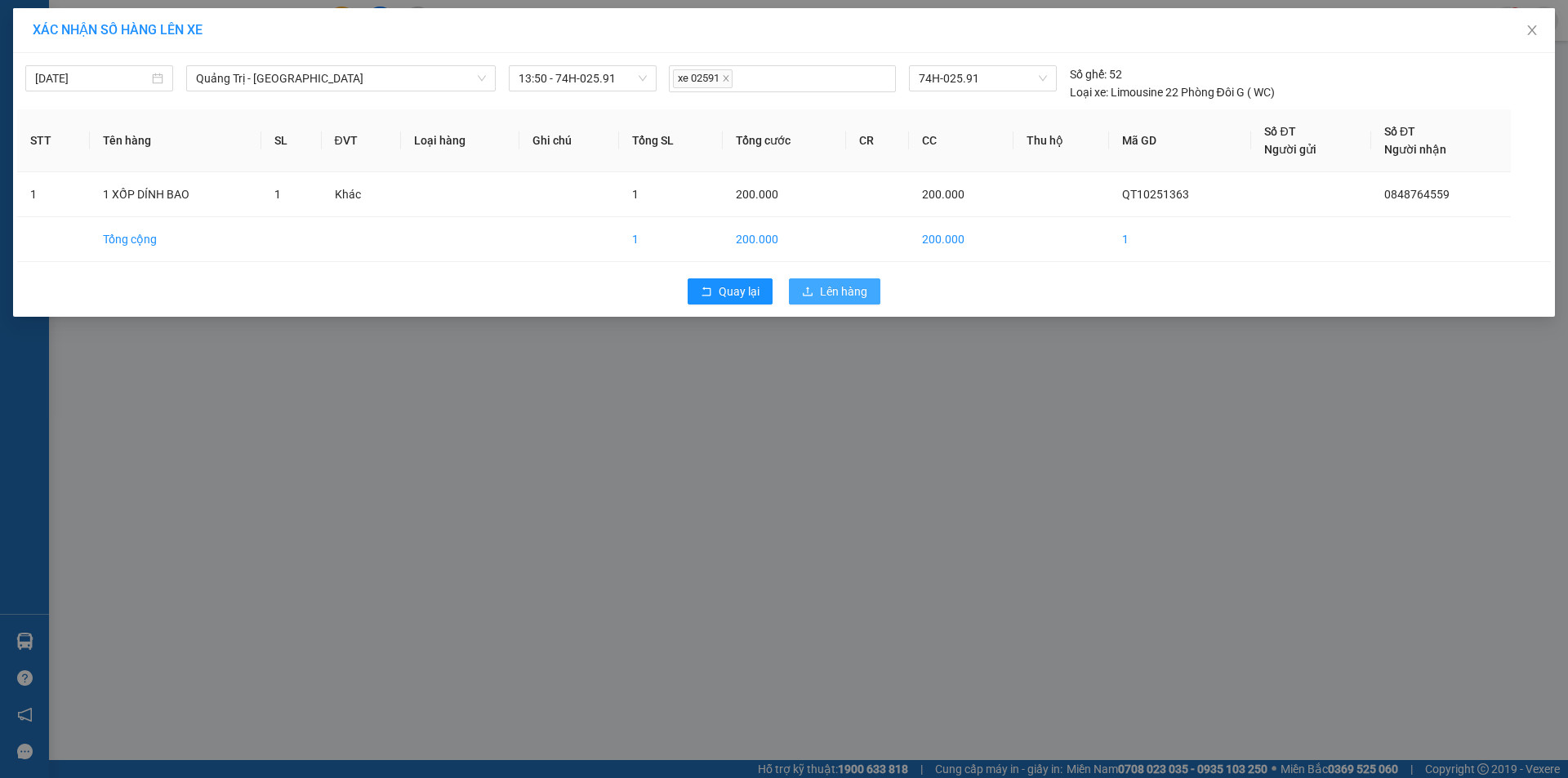
click at [849, 295] on span "Lên hàng" at bounding box center [843, 291] width 47 height 18
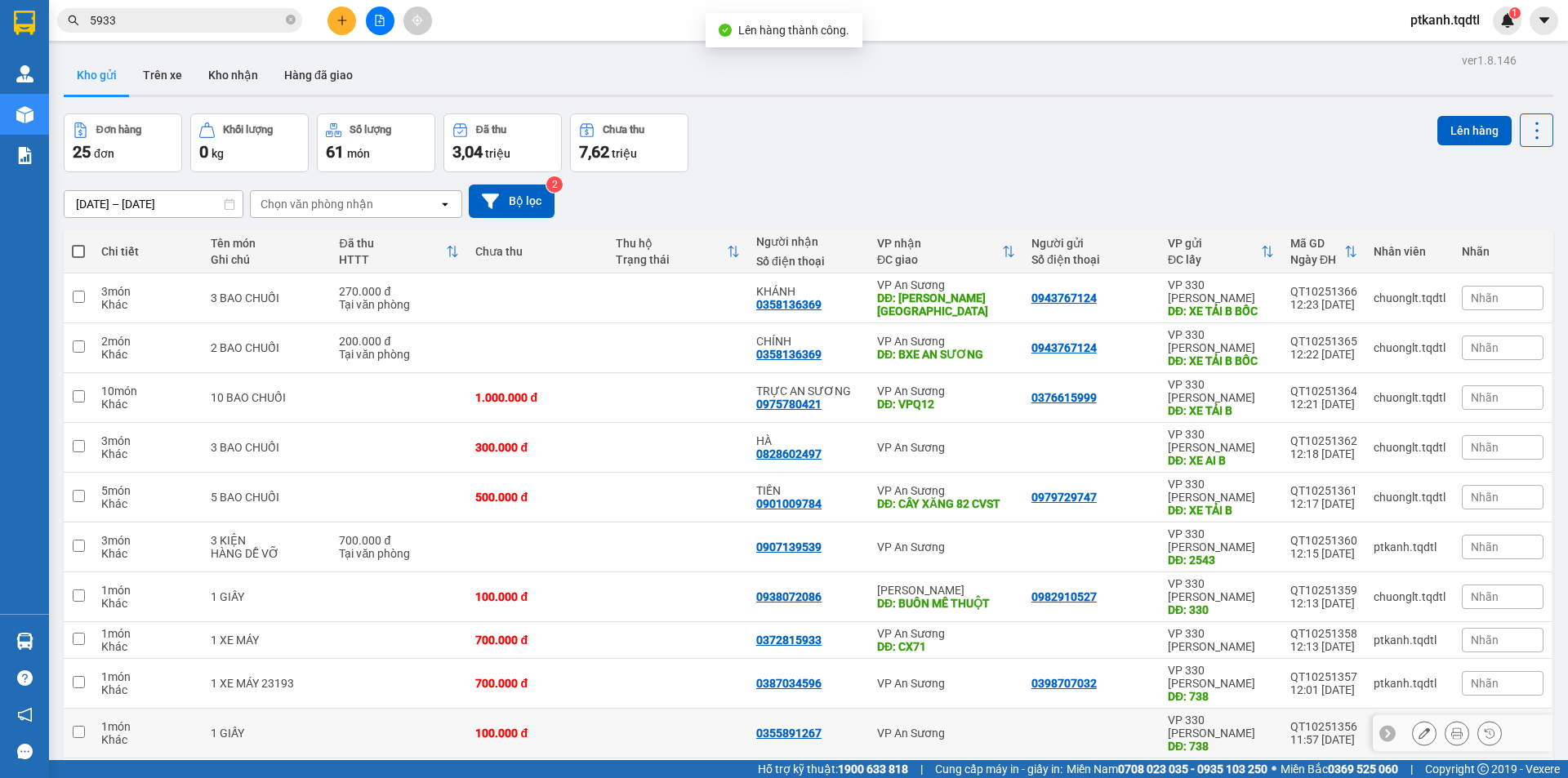
click at [1036, 727] on div at bounding box center [1091, 733] width 120 height 13
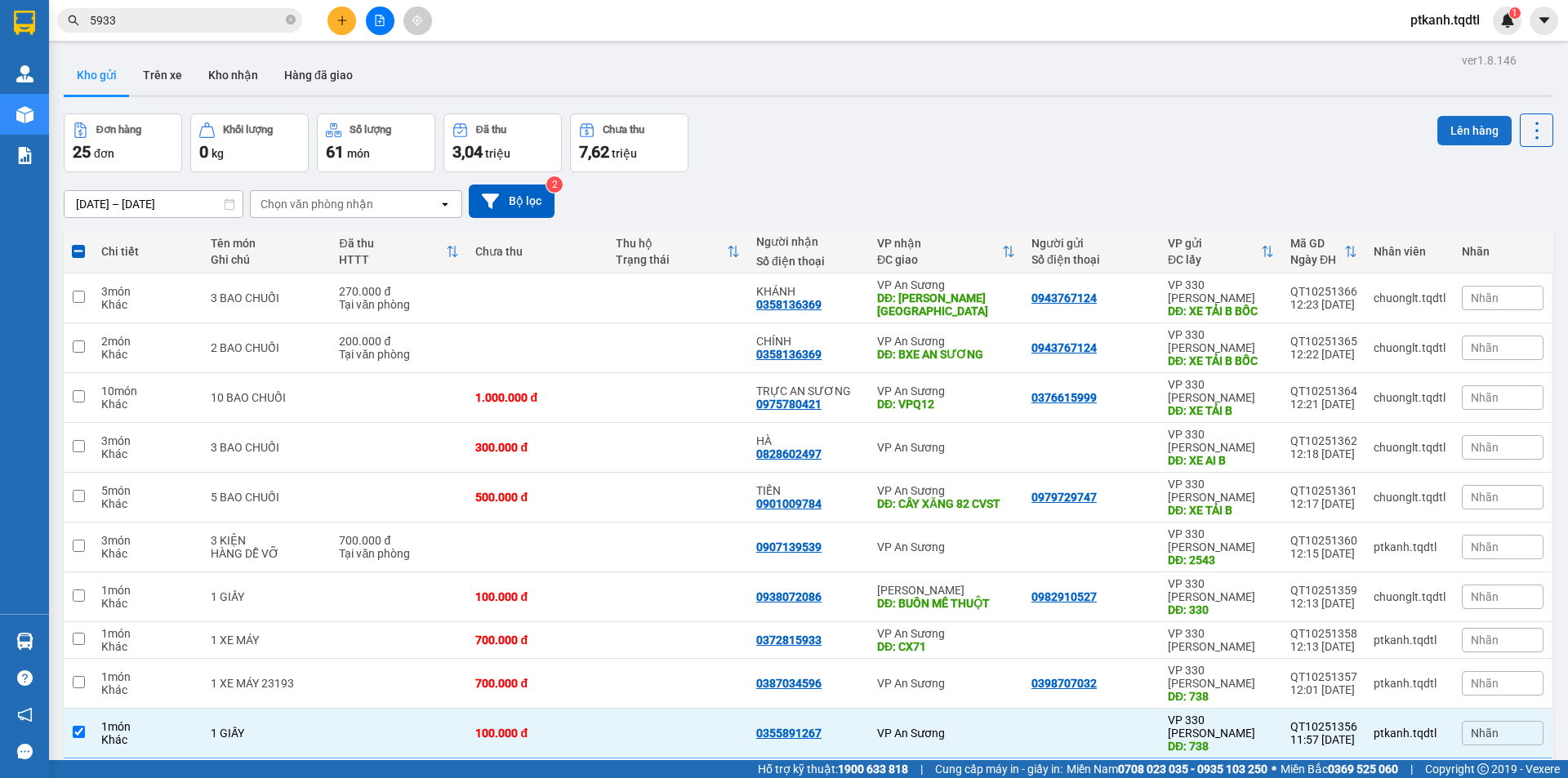
click at [1456, 131] on button "Lên hàng" at bounding box center [1474, 131] width 74 height 30
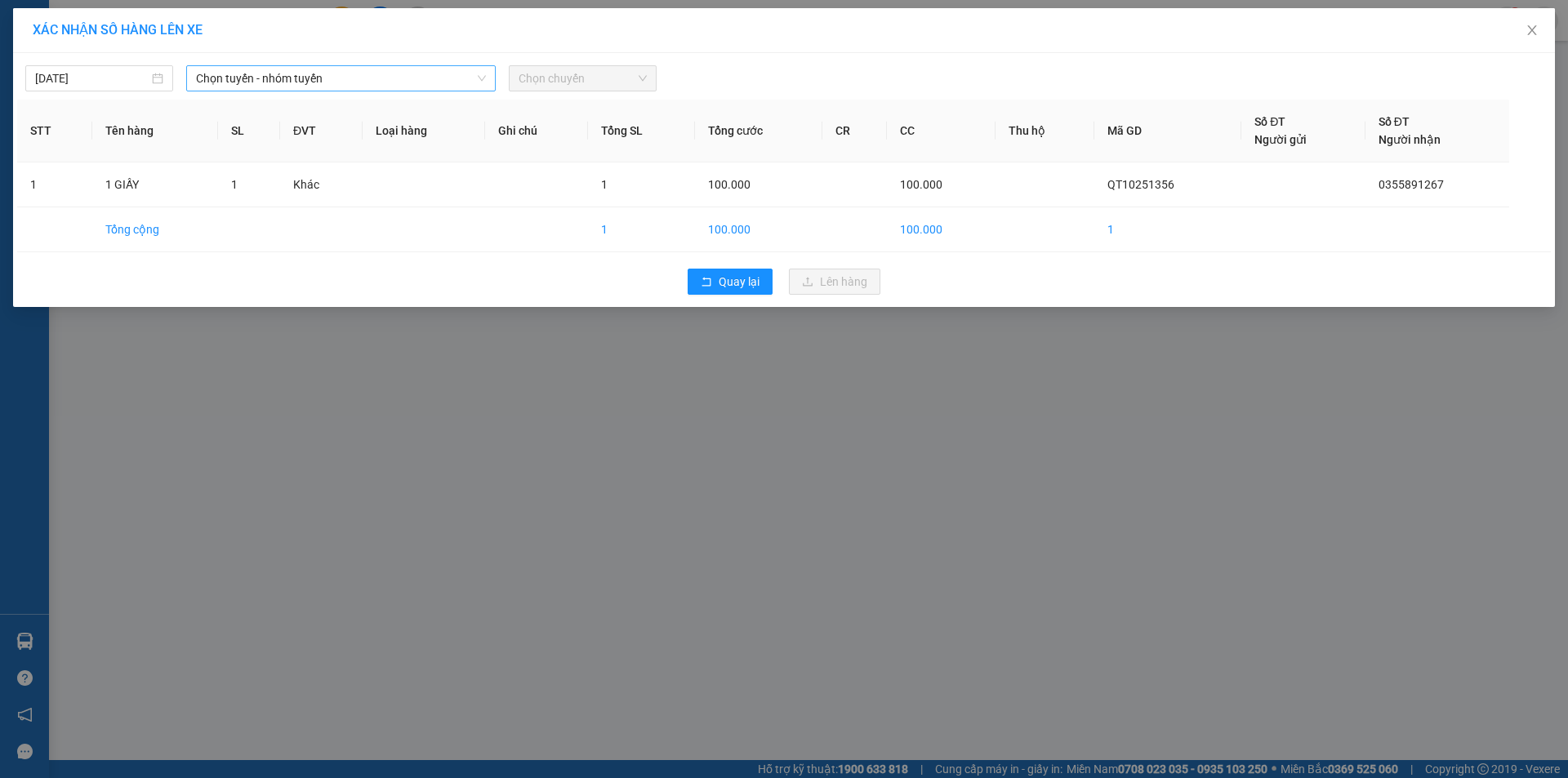
click at [445, 73] on span "Chọn tuyến - nhóm tuyến" at bounding box center [341, 79] width 290 height 25
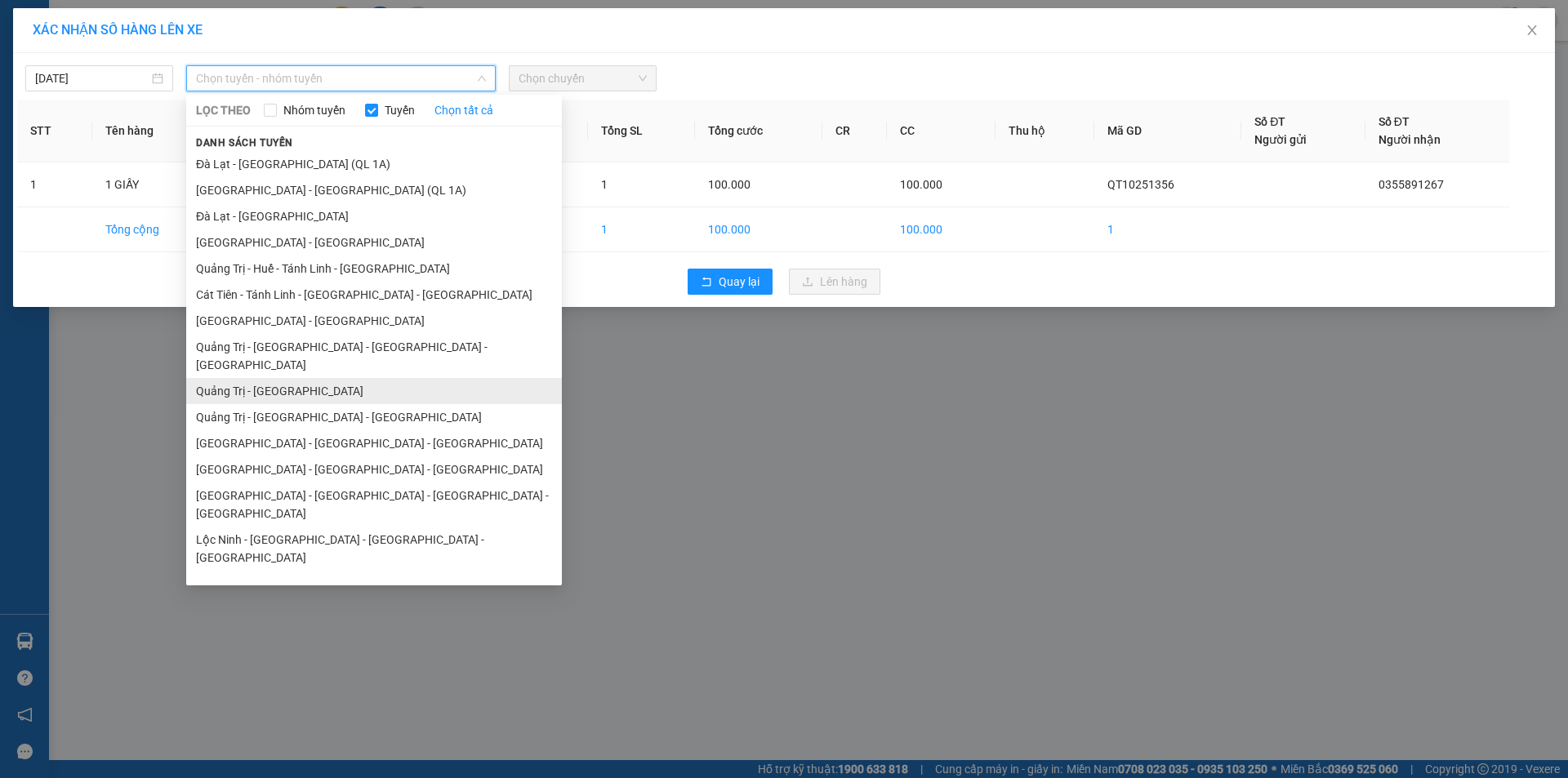
drag, startPoint x: 360, startPoint y: 366, endPoint x: 426, endPoint y: 306, distance: 89.2
click at [360, 378] on li "Quảng Trị - [GEOGRAPHIC_DATA]" at bounding box center [374, 391] width 376 height 26
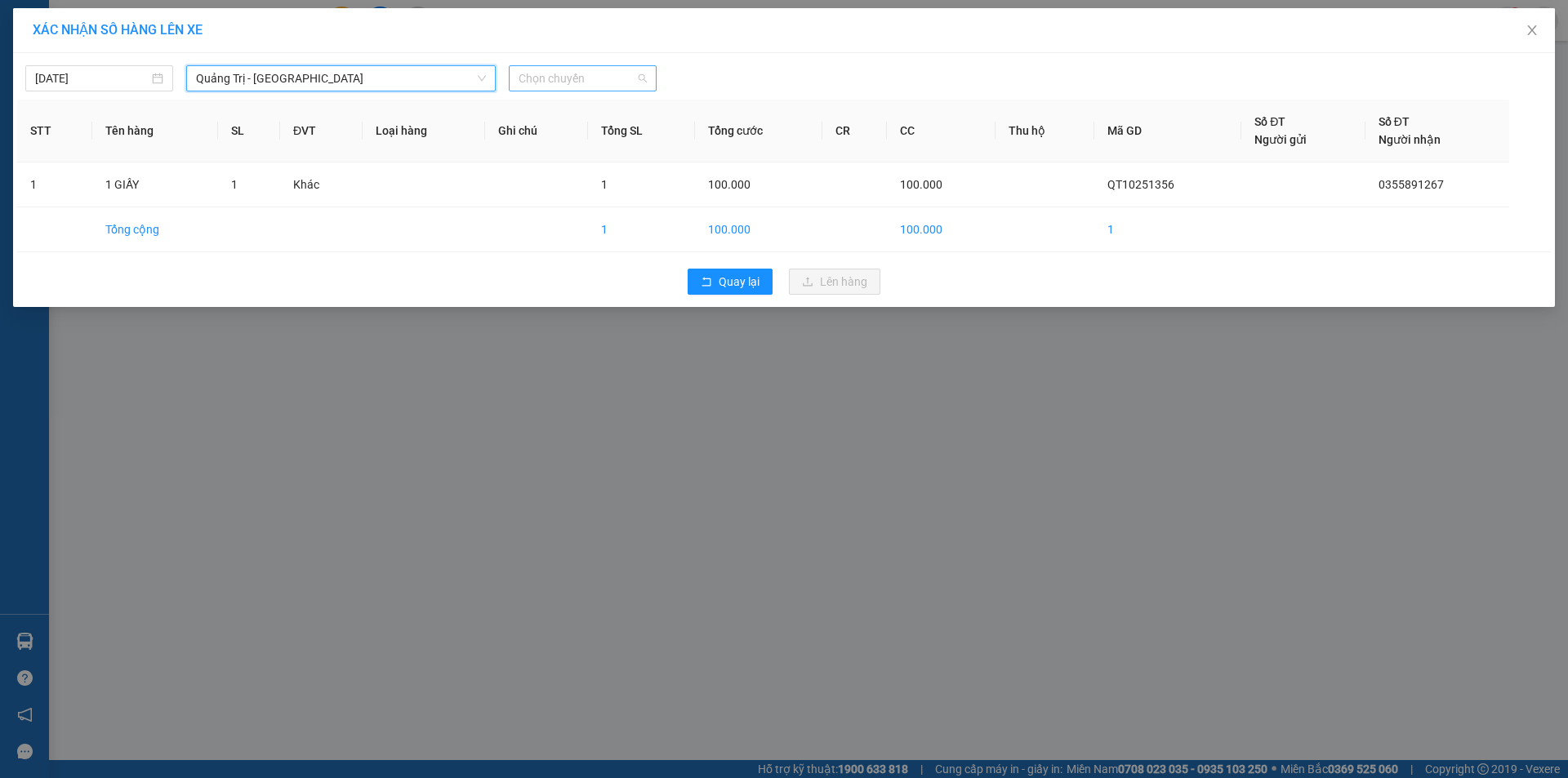
click at [627, 77] on span "Chọn chuyến" at bounding box center [583, 79] width 128 height 25
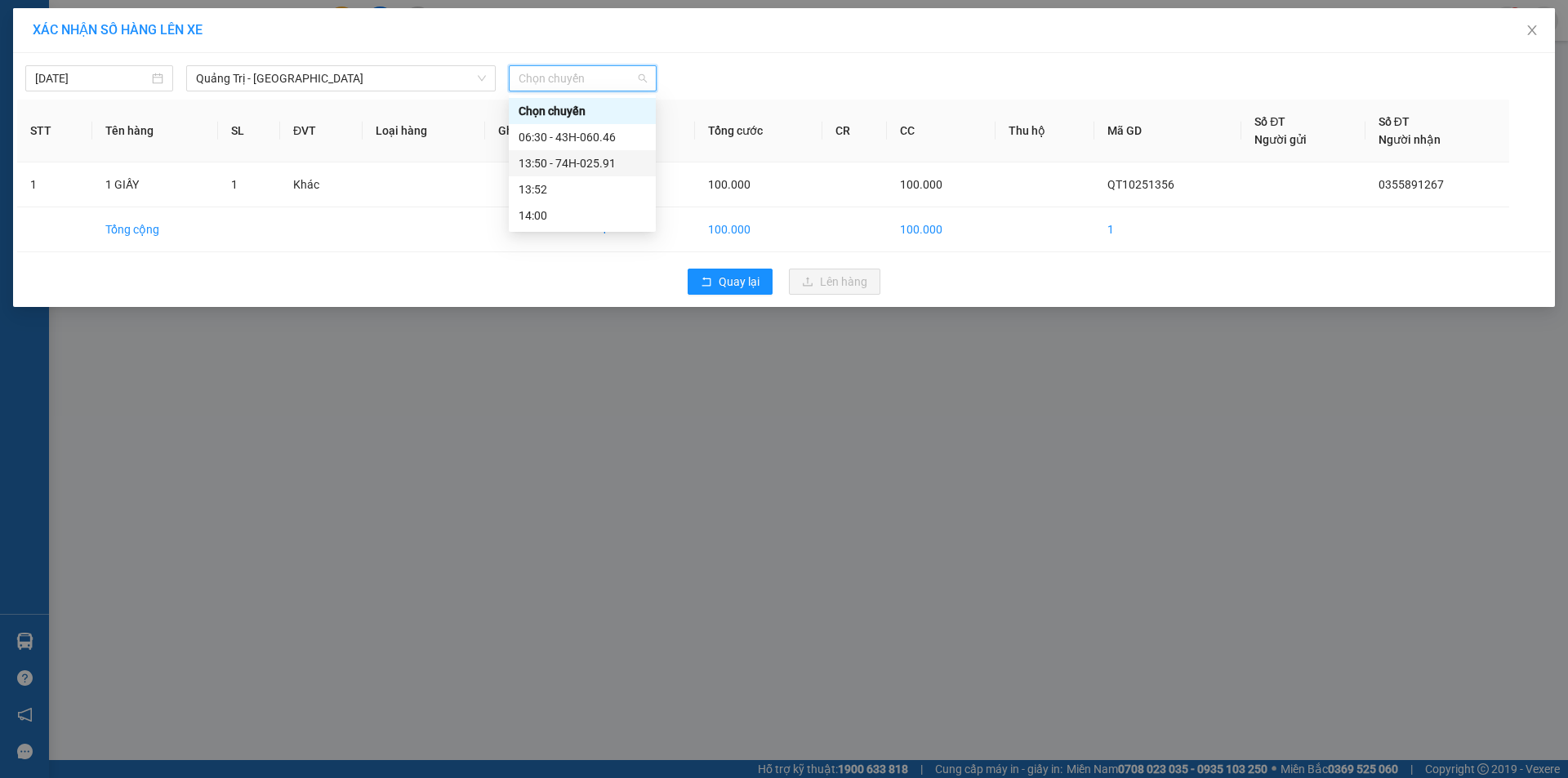
click at [596, 166] on div "13:50 - 74H-025.91" at bounding box center [583, 164] width 127 height 18
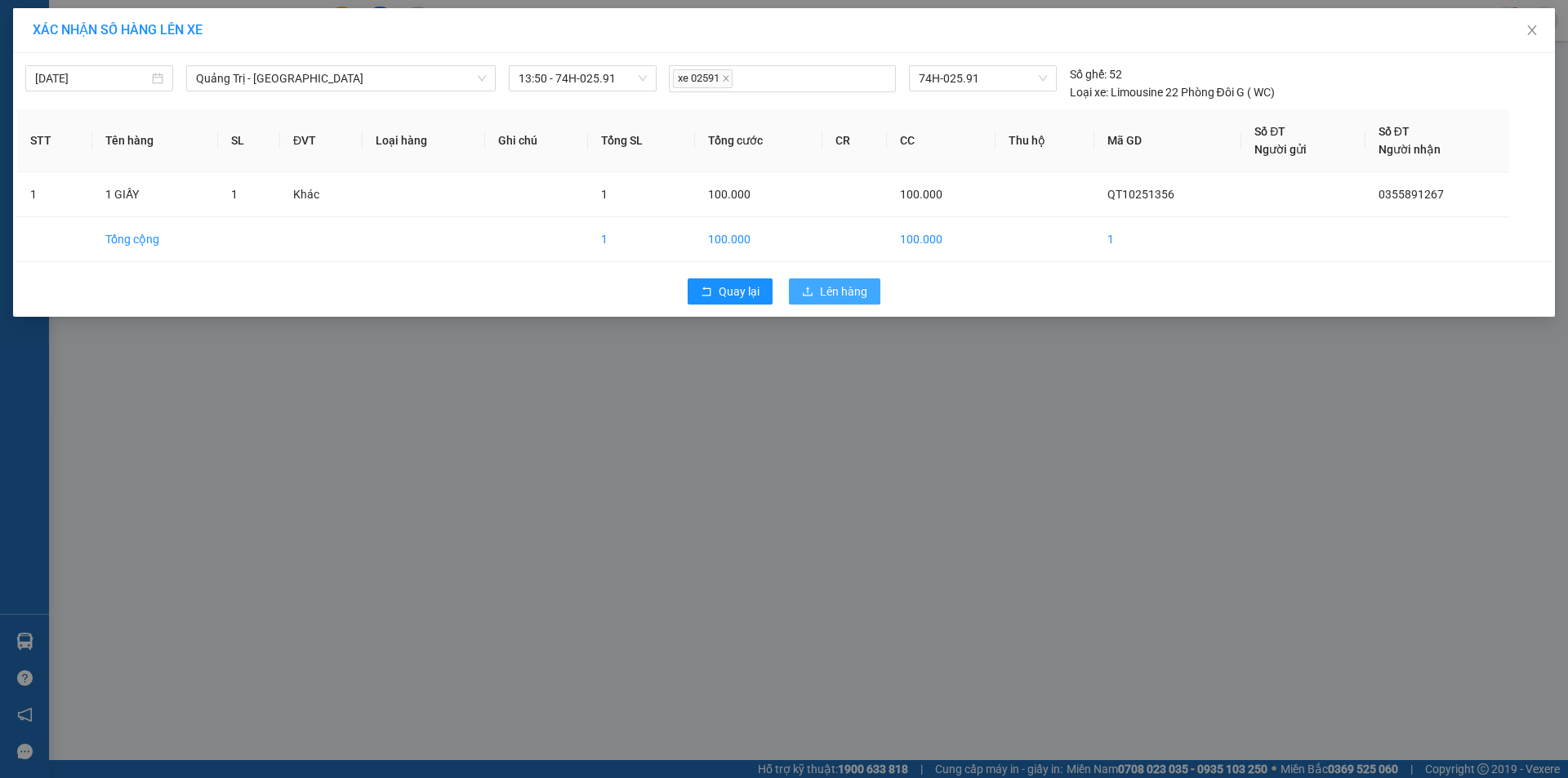
click at [865, 292] on span "Lên hàng" at bounding box center [843, 291] width 47 height 18
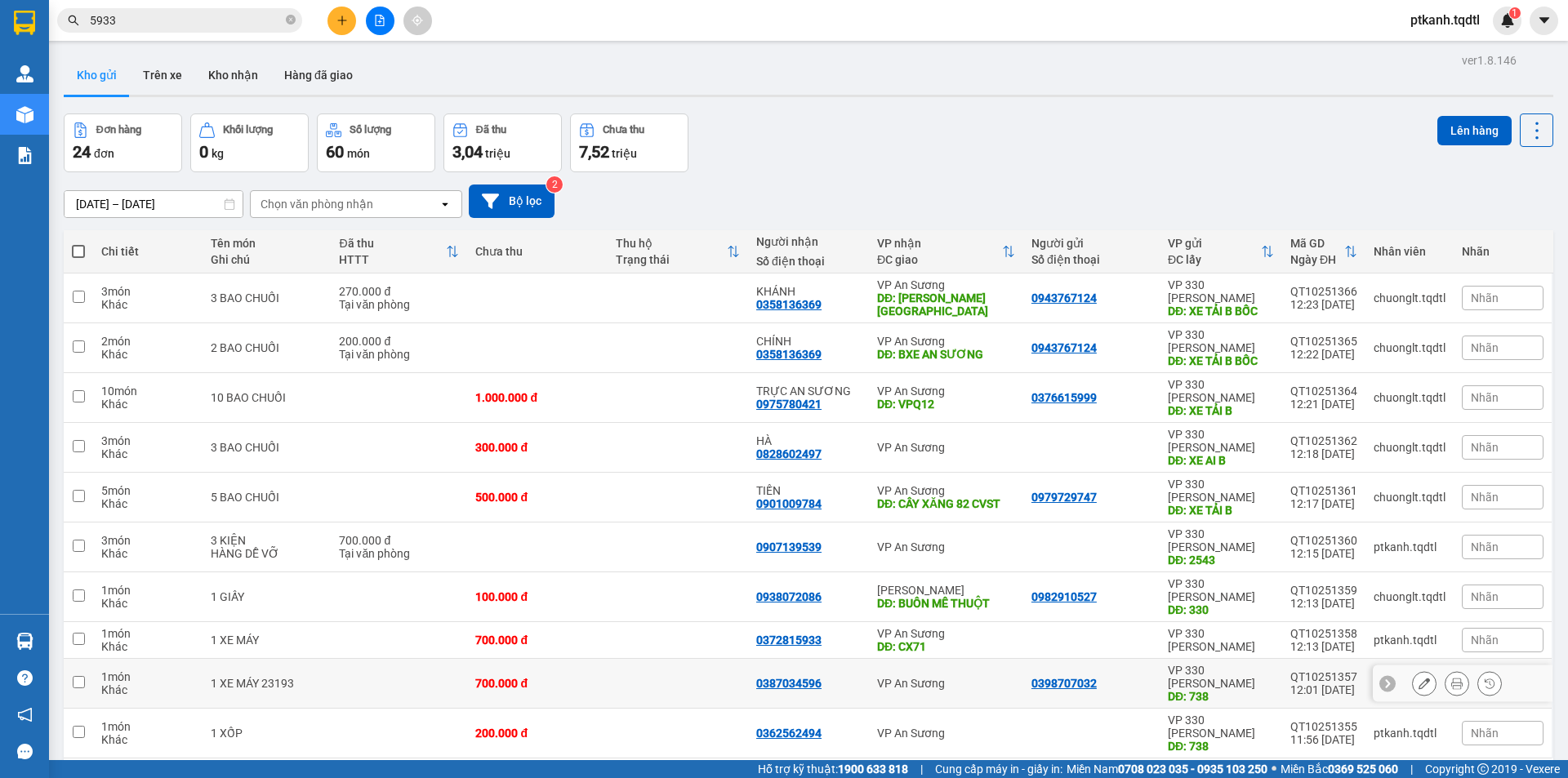
click at [961, 677] on div "VP An Sương" at bounding box center [946, 684] width 138 height 13
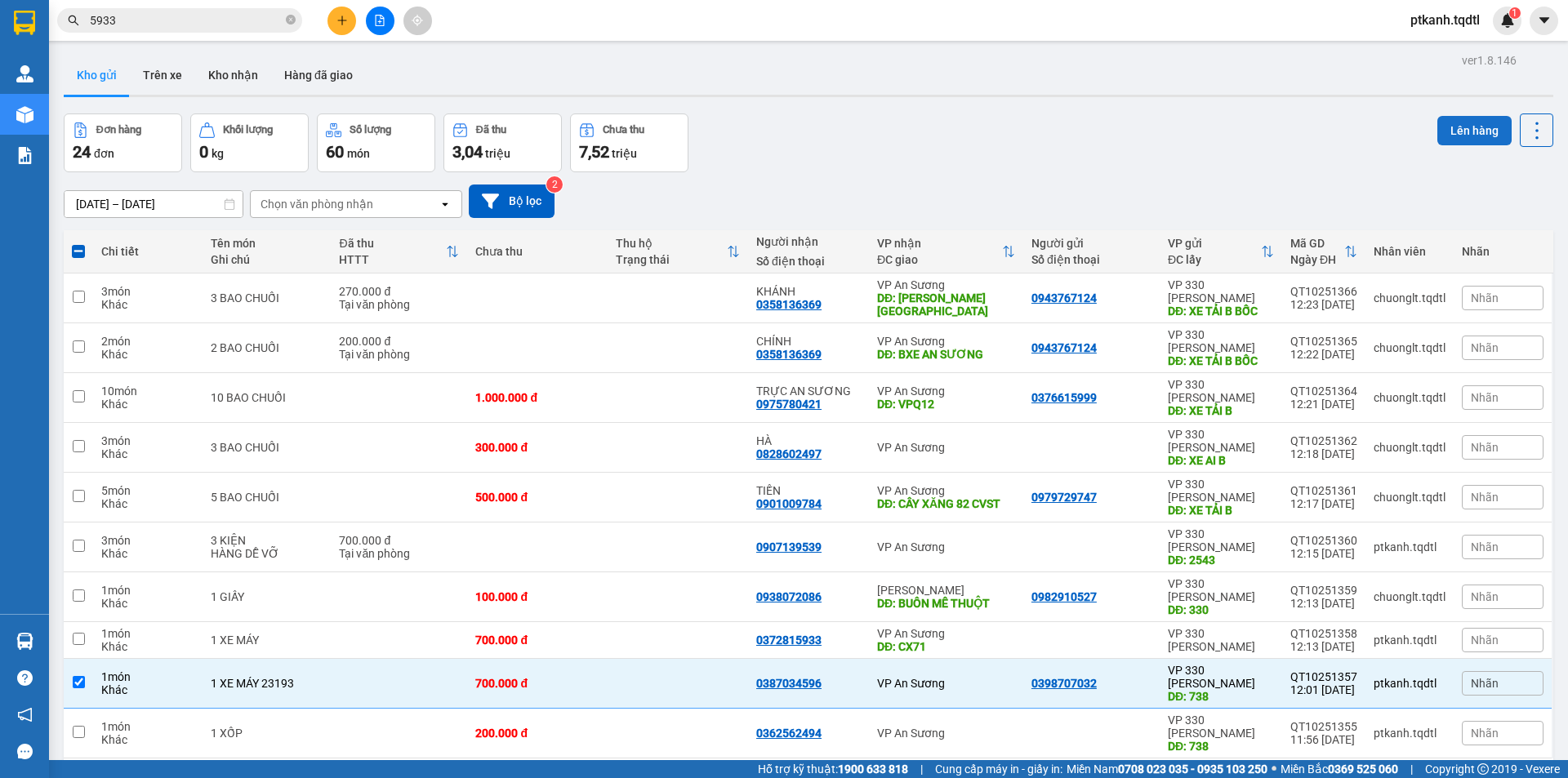
click at [1470, 128] on button "Lên hàng" at bounding box center [1474, 131] width 74 height 30
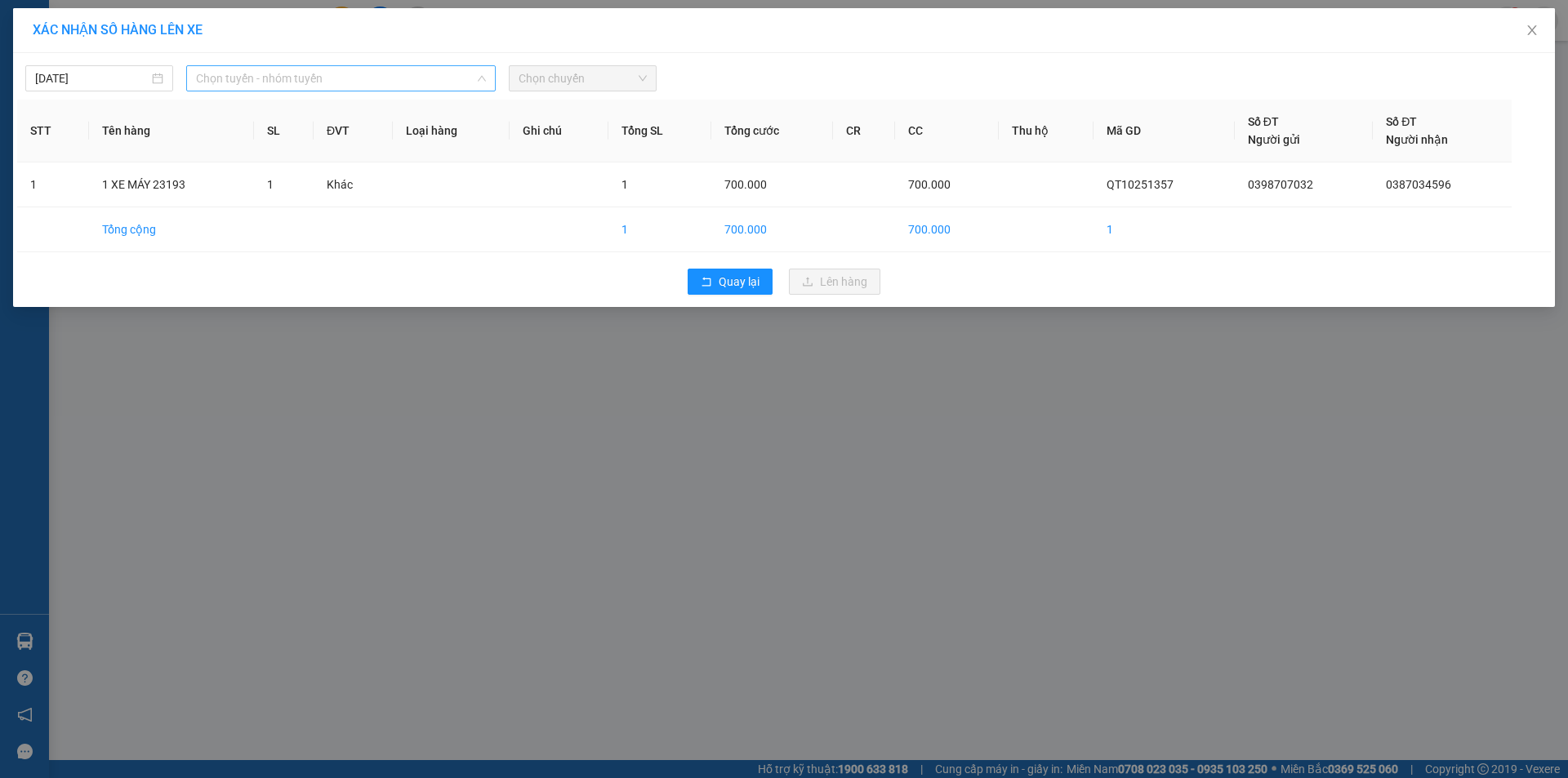
click at [405, 79] on span "Chọn tuyến - nhóm tuyến" at bounding box center [341, 79] width 290 height 25
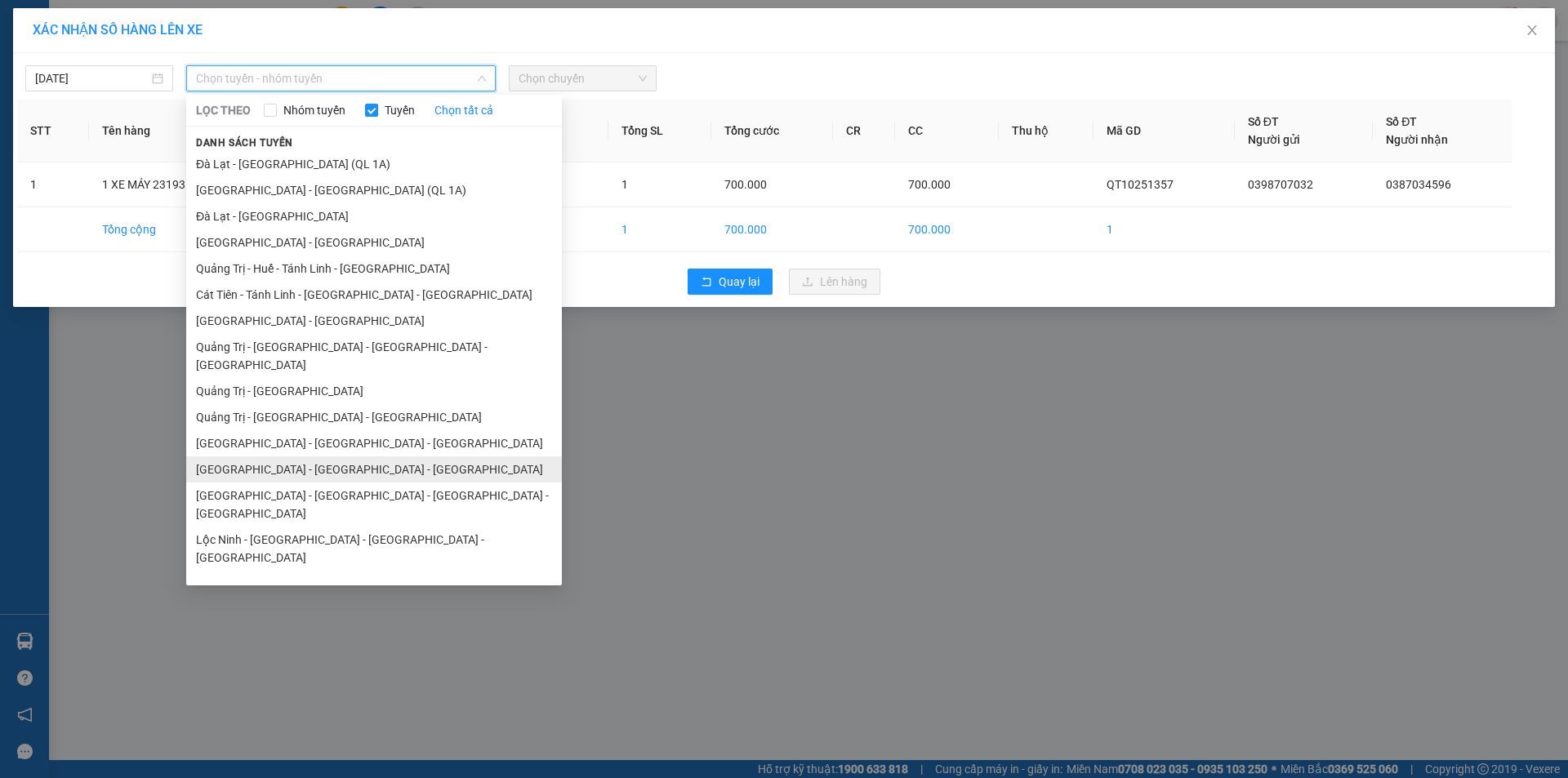
click at [342, 457] on li "[GEOGRAPHIC_DATA] - [GEOGRAPHIC_DATA] - [GEOGRAPHIC_DATA]" at bounding box center [374, 470] width 376 height 26
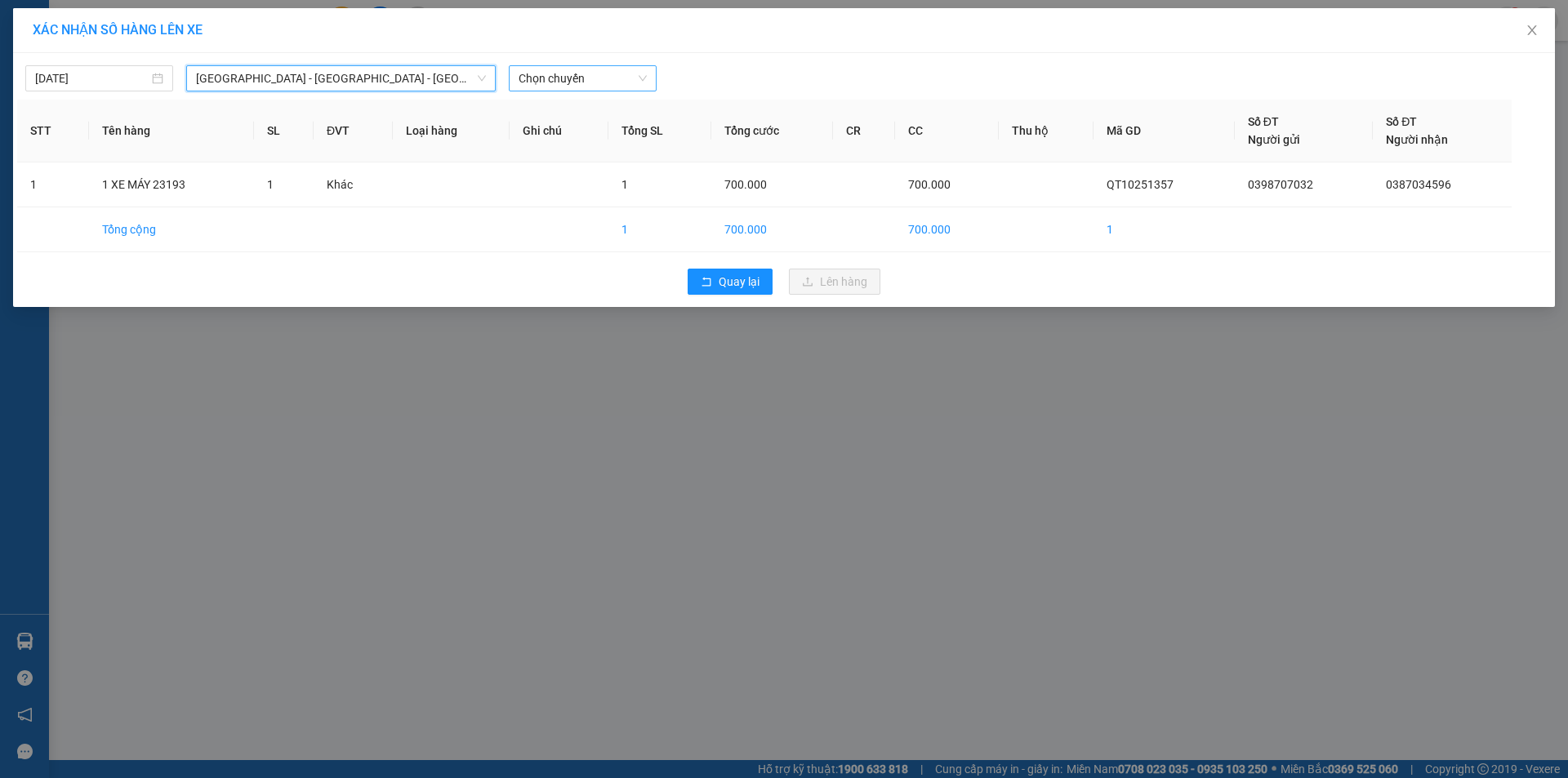
click at [623, 84] on span "Chọn chuyến" at bounding box center [583, 79] width 128 height 25
click at [606, 136] on div "18:45 - 74H-026.50" at bounding box center [583, 137] width 127 height 18
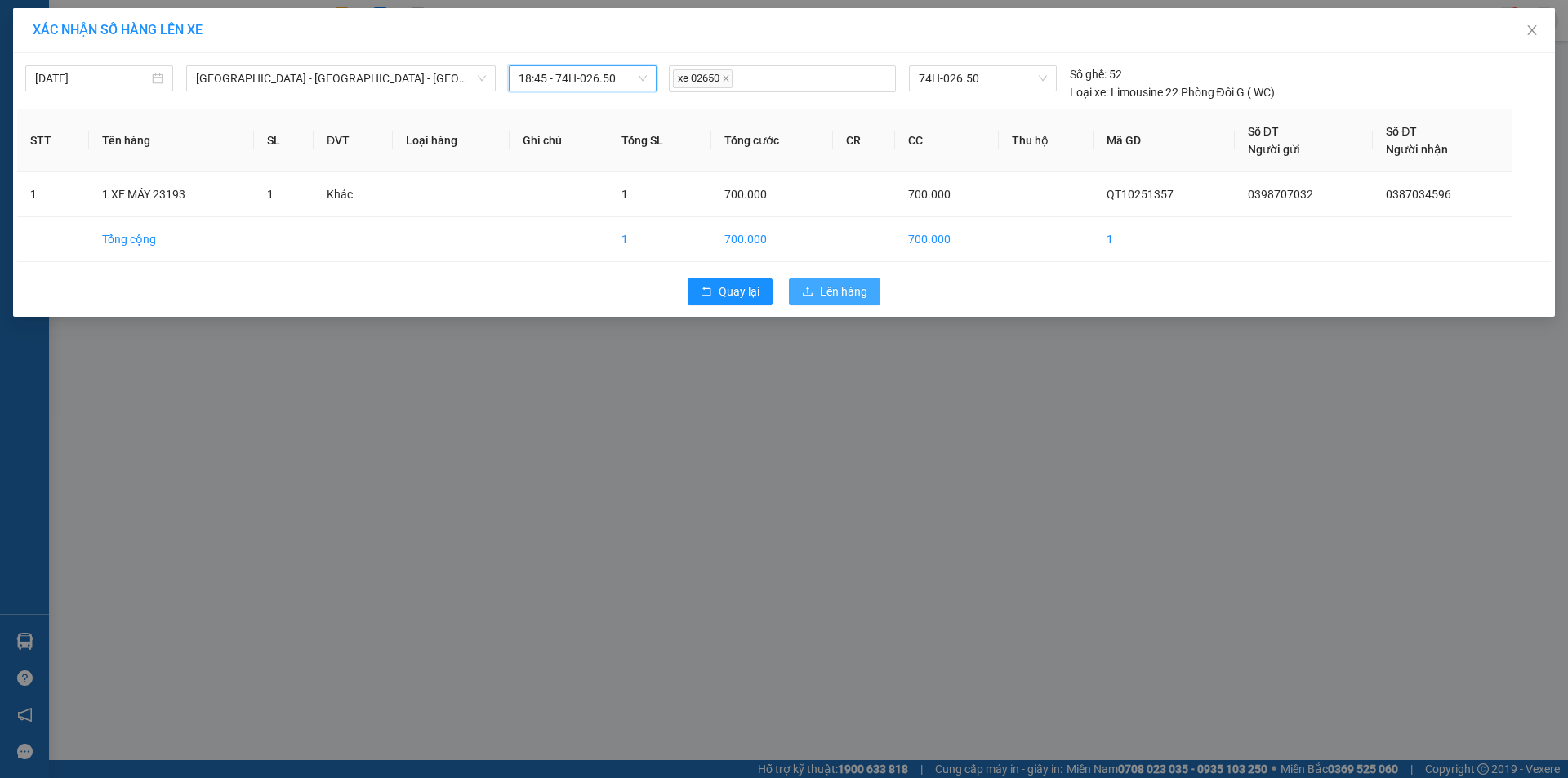
click at [832, 286] on span "Lên hàng" at bounding box center [843, 291] width 47 height 18
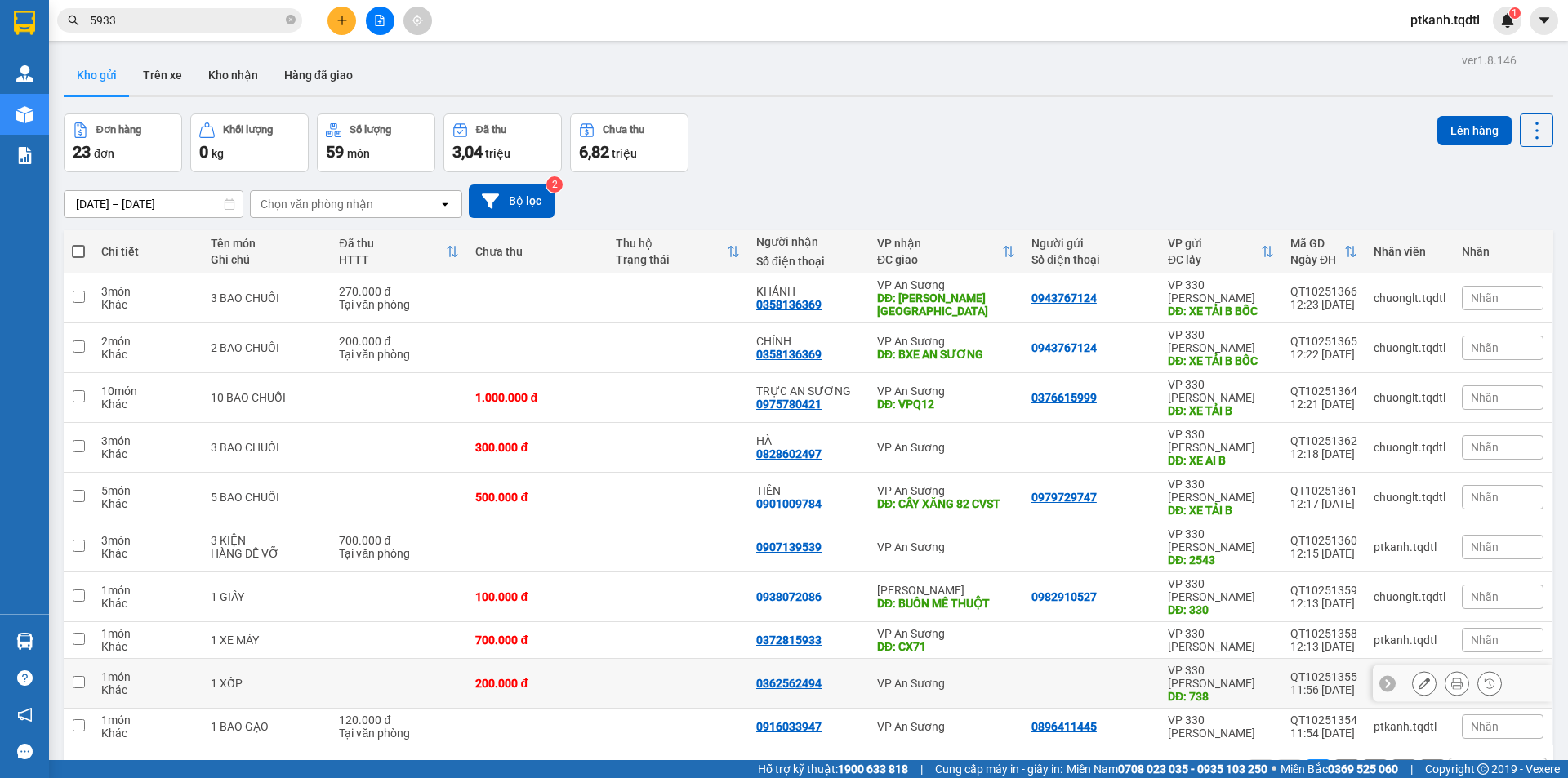
drag, startPoint x: 1074, startPoint y: 606, endPoint x: 1000, endPoint y: 571, distance: 81.9
click at [1072, 659] on td at bounding box center [1091, 684] width 137 height 50
checkbox input "true"
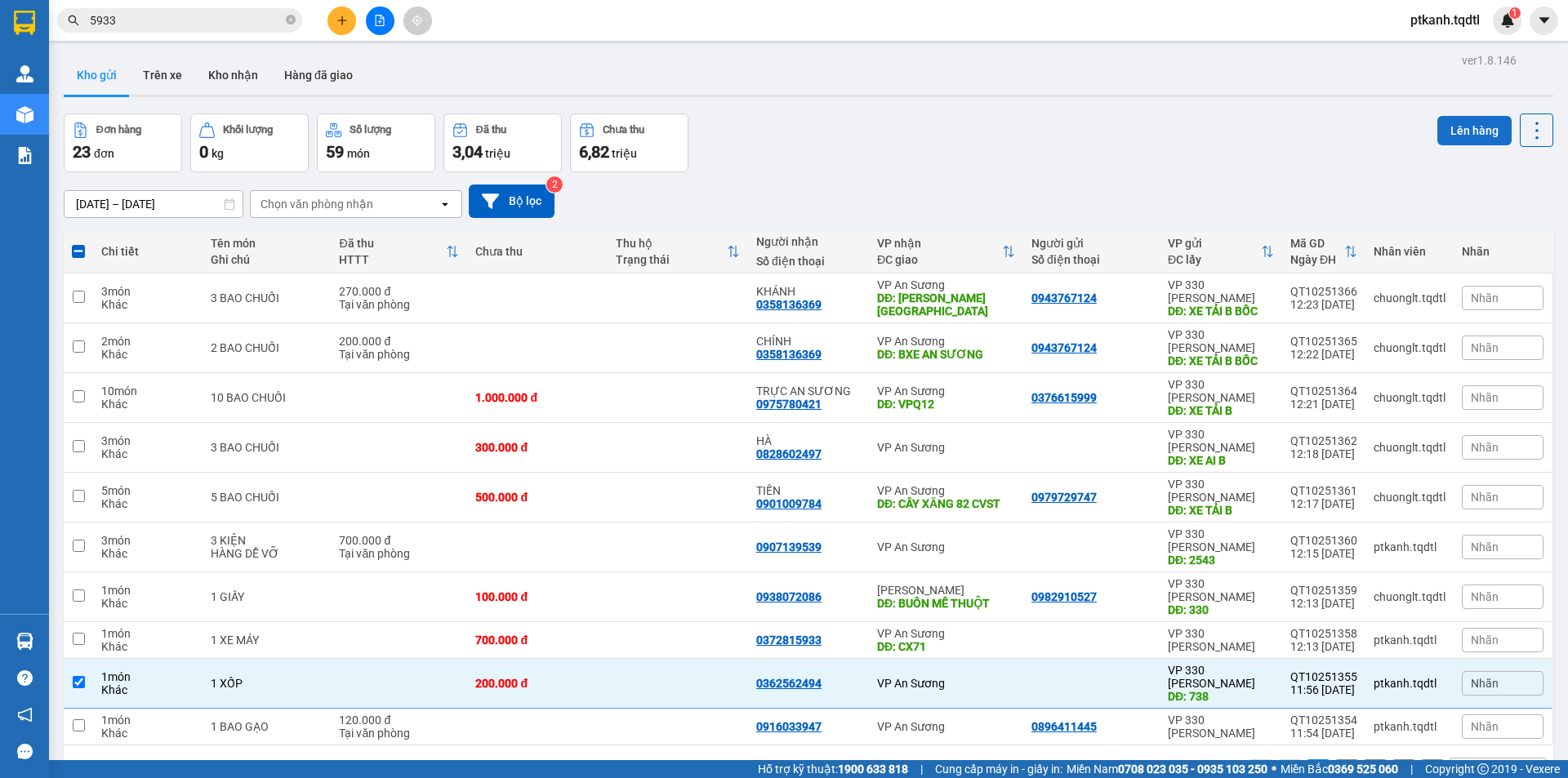
click at [1437, 129] on button "Lên hàng" at bounding box center [1474, 131] width 74 height 30
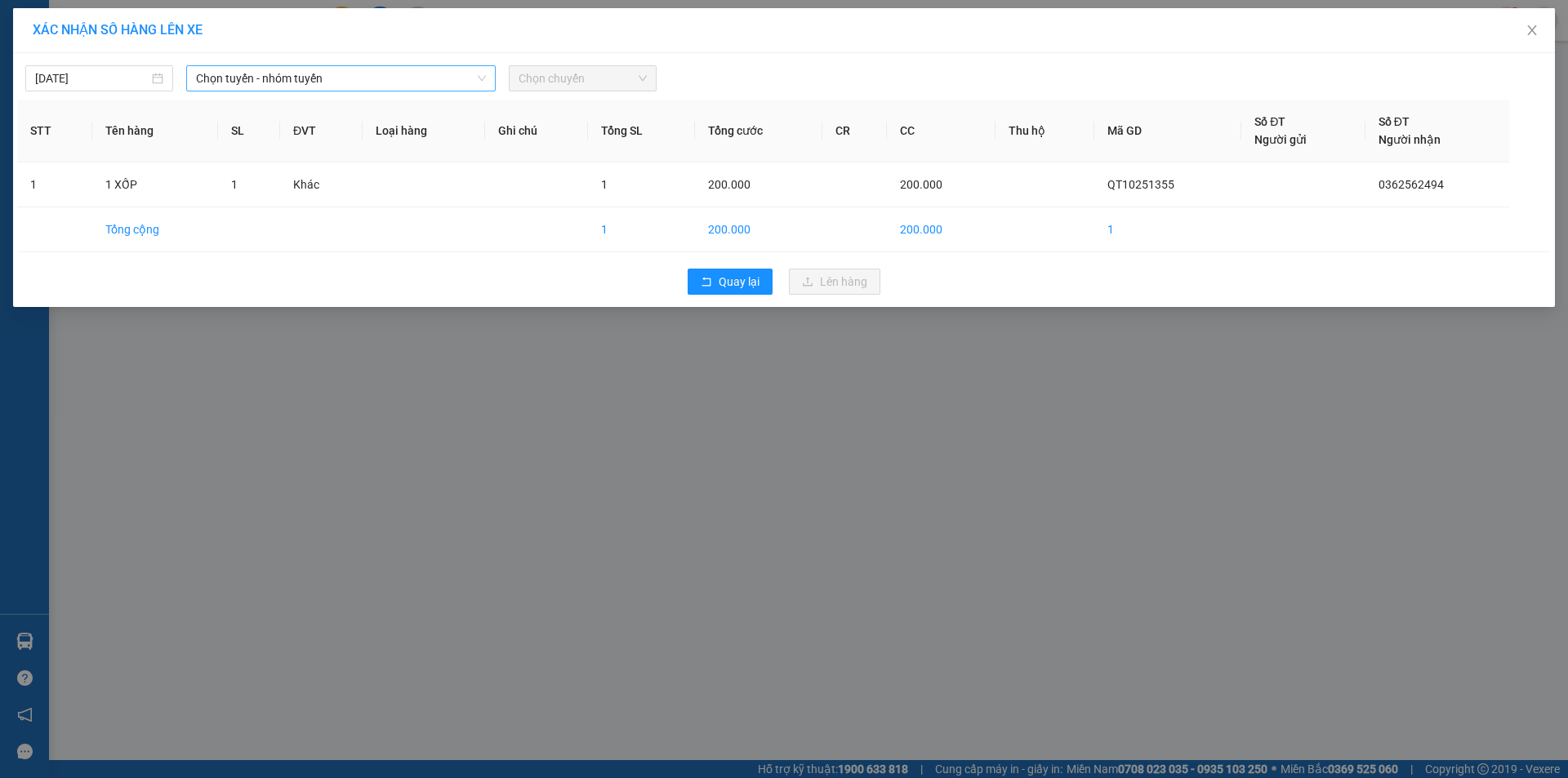
click at [453, 80] on span "Chọn tuyến - nhóm tuyến" at bounding box center [341, 79] width 290 height 25
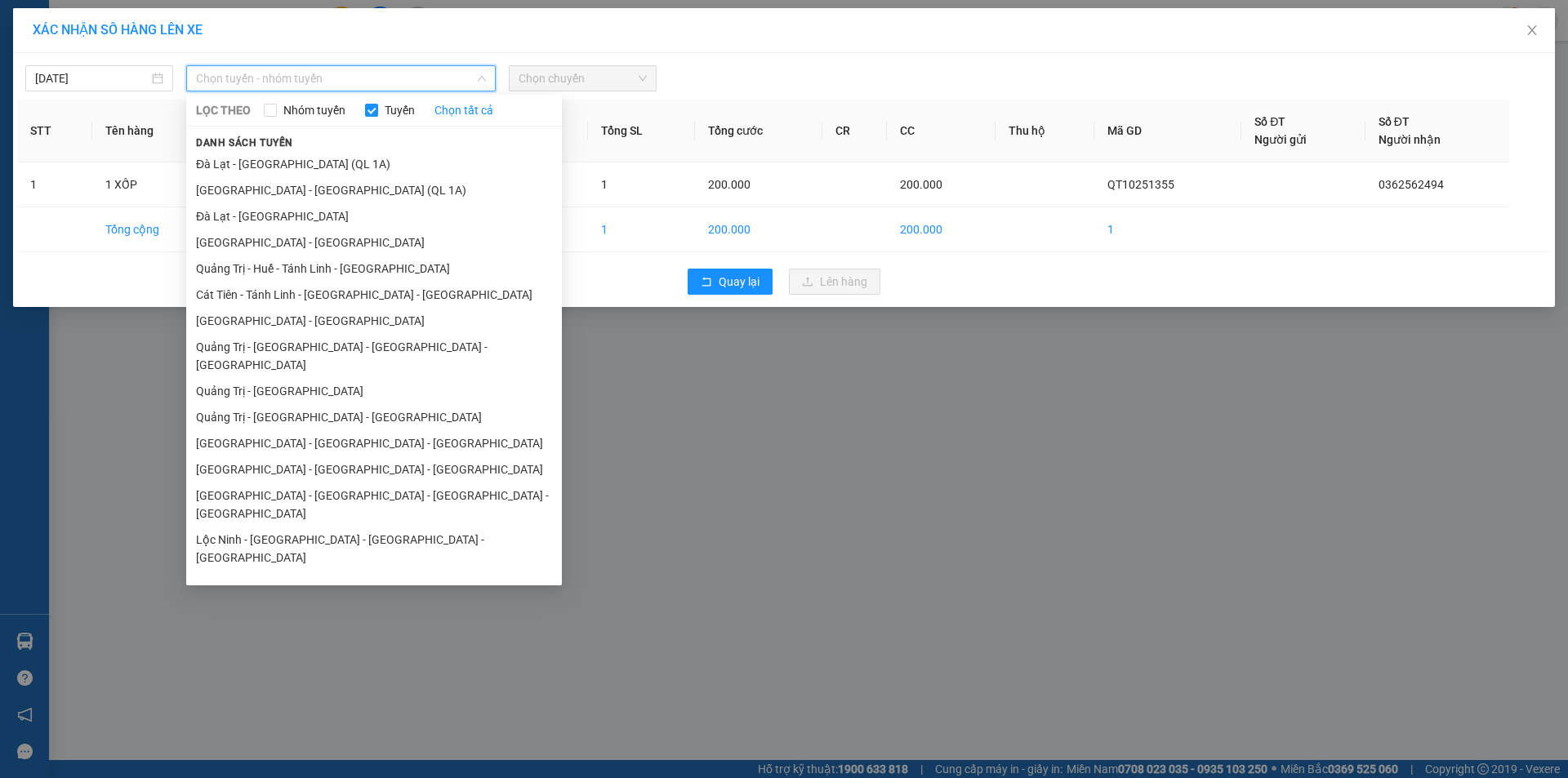
drag, startPoint x: 349, startPoint y: 379, endPoint x: 417, endPoint y: 290, distance: 112.0
click at [352, 378] on li "Quảng Trị - [GEOGRAPHIC_DATA]" at bounding box center [374, 391] width 376 height 26
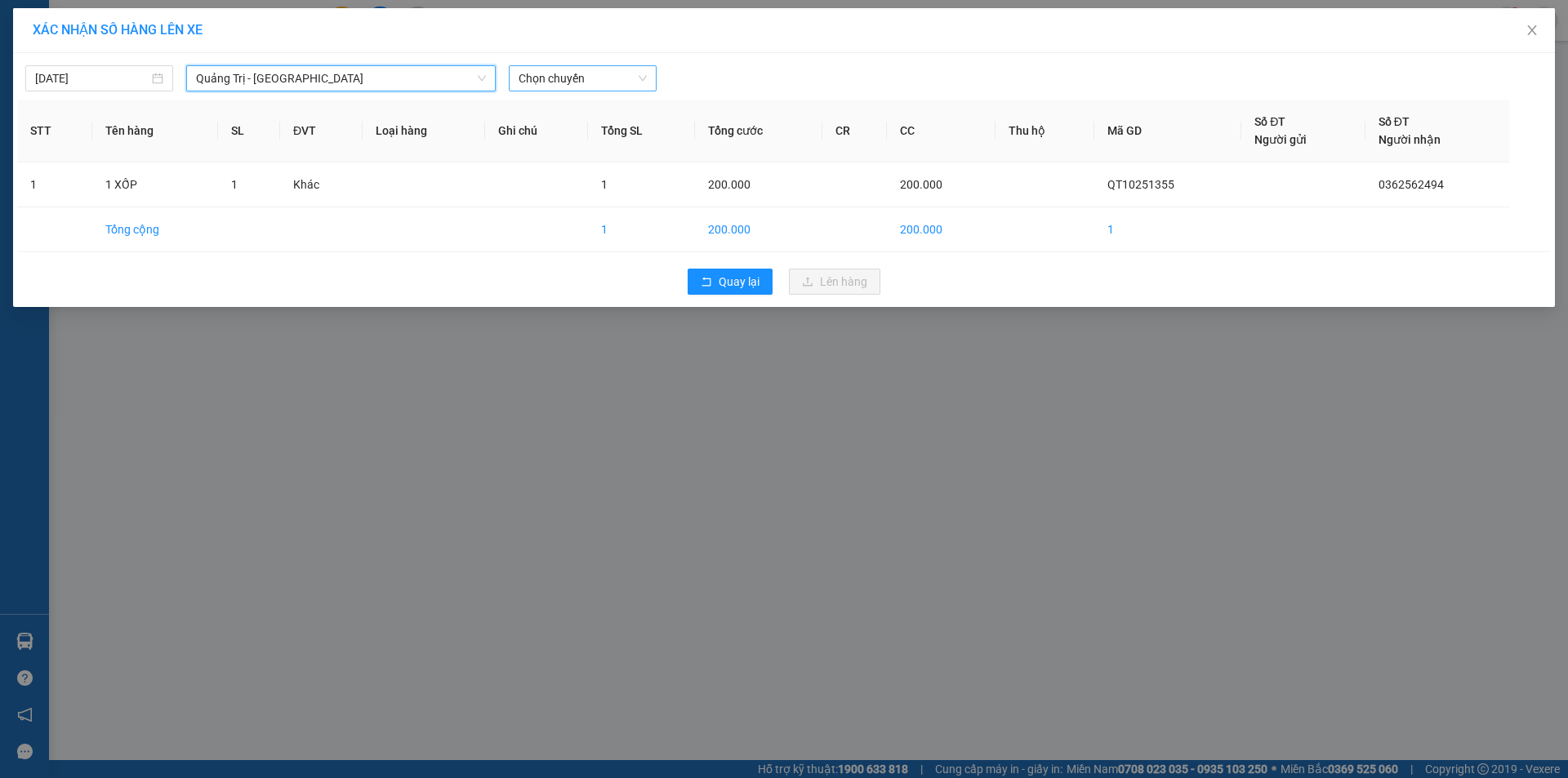
click at [646, 73] on span "Chọn chuyến" at bounding box center [583, 79] width 128 height 25
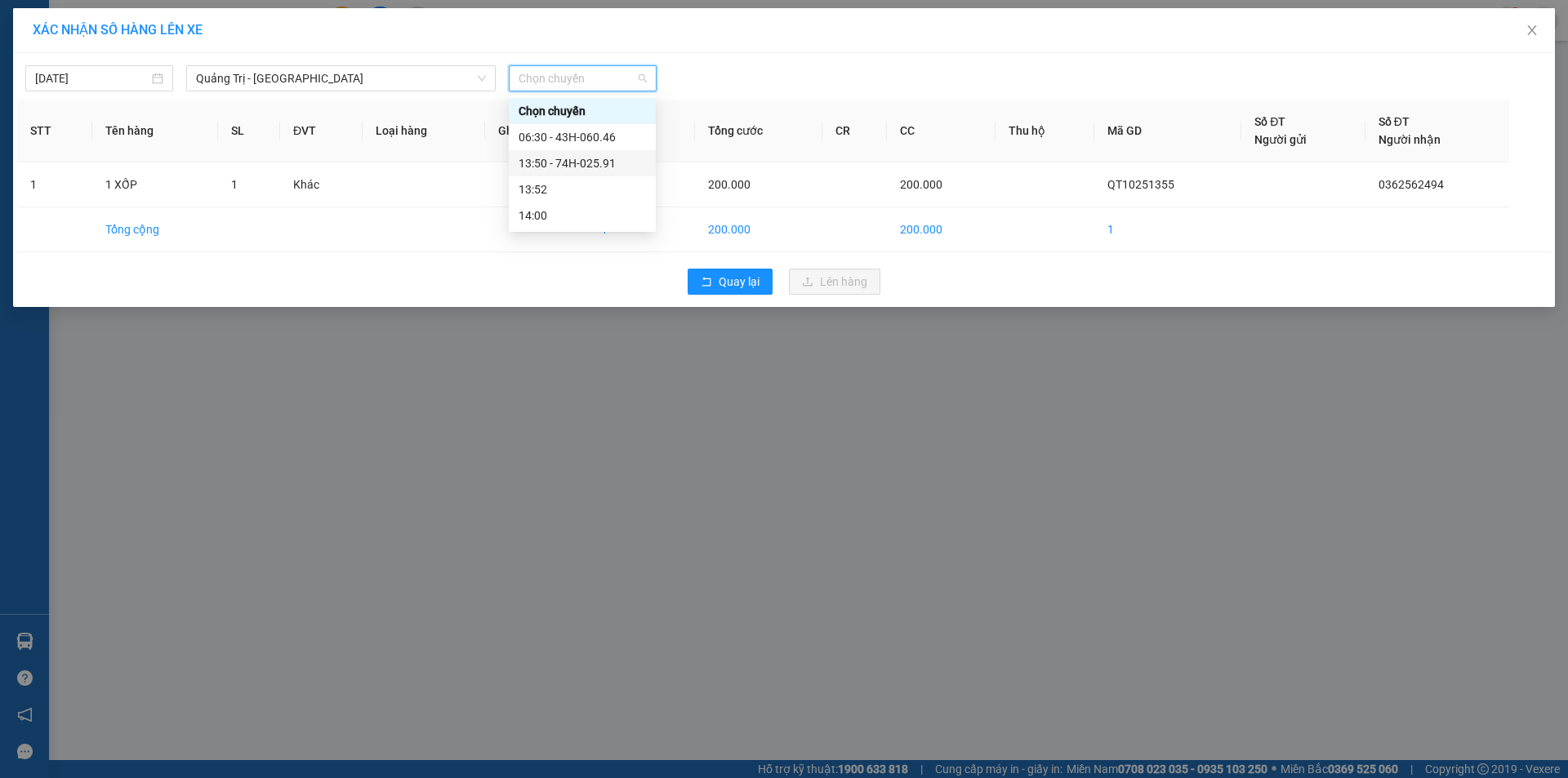
click at [592, 164] on div "13:50 - 74H-025.91" at bounding box center [583, 164] width 127 height 18
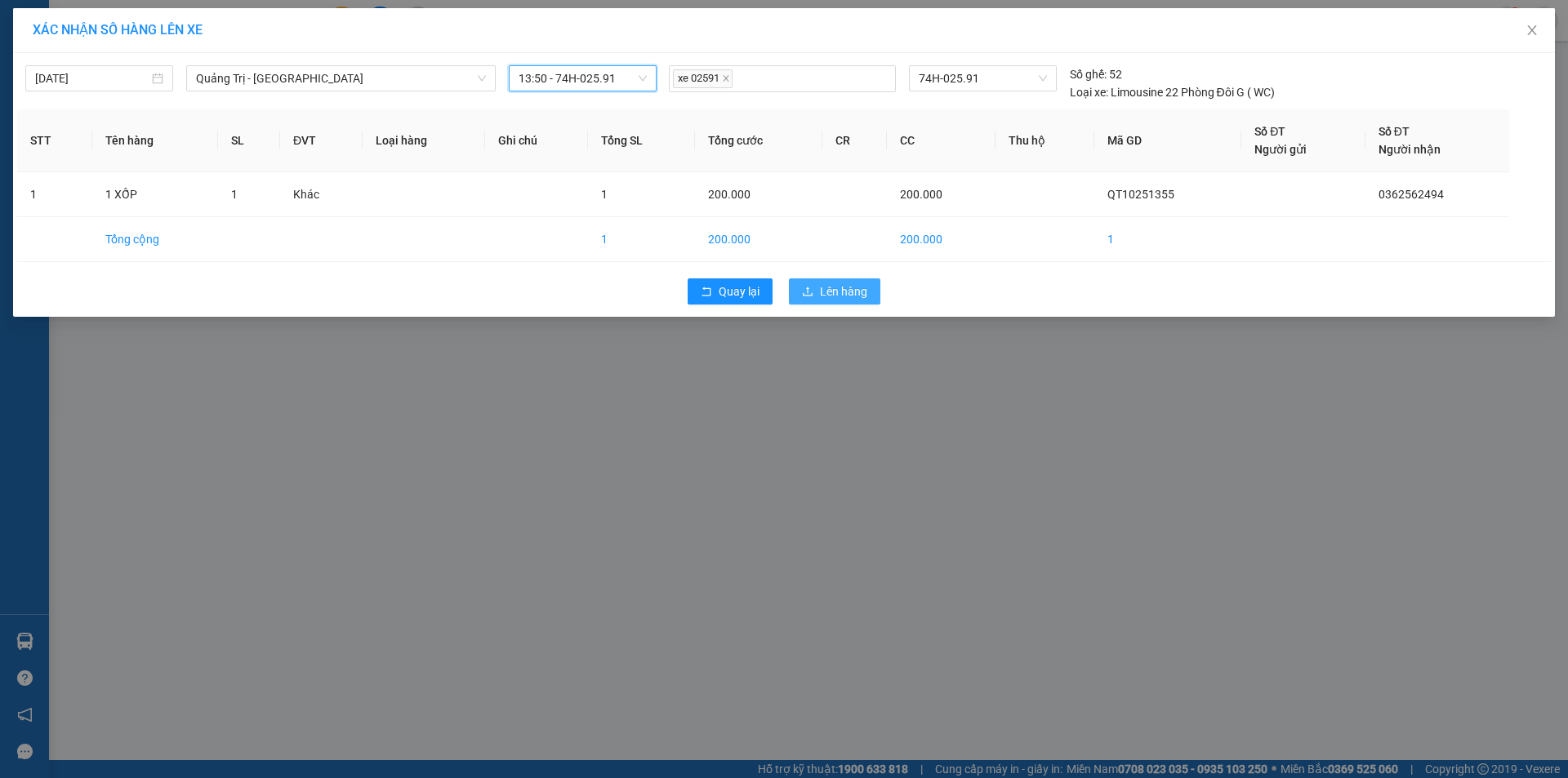
click at [830, 291] on span "Lên hàng" at bounding box center [843, 291] width 47 height 18
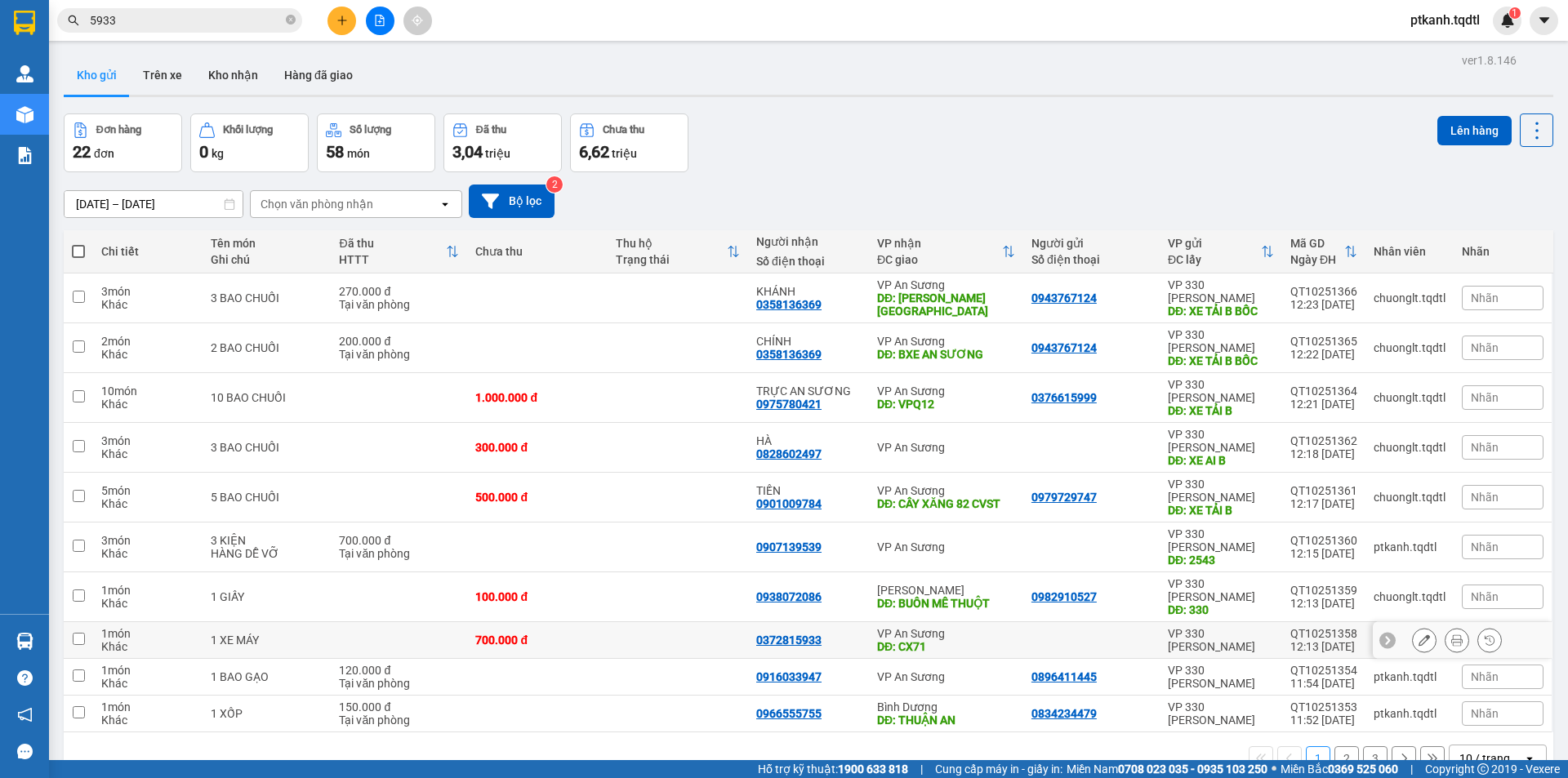
click at [1418, 635] on icon at bounding box center [1424, 641] width 12 height 12
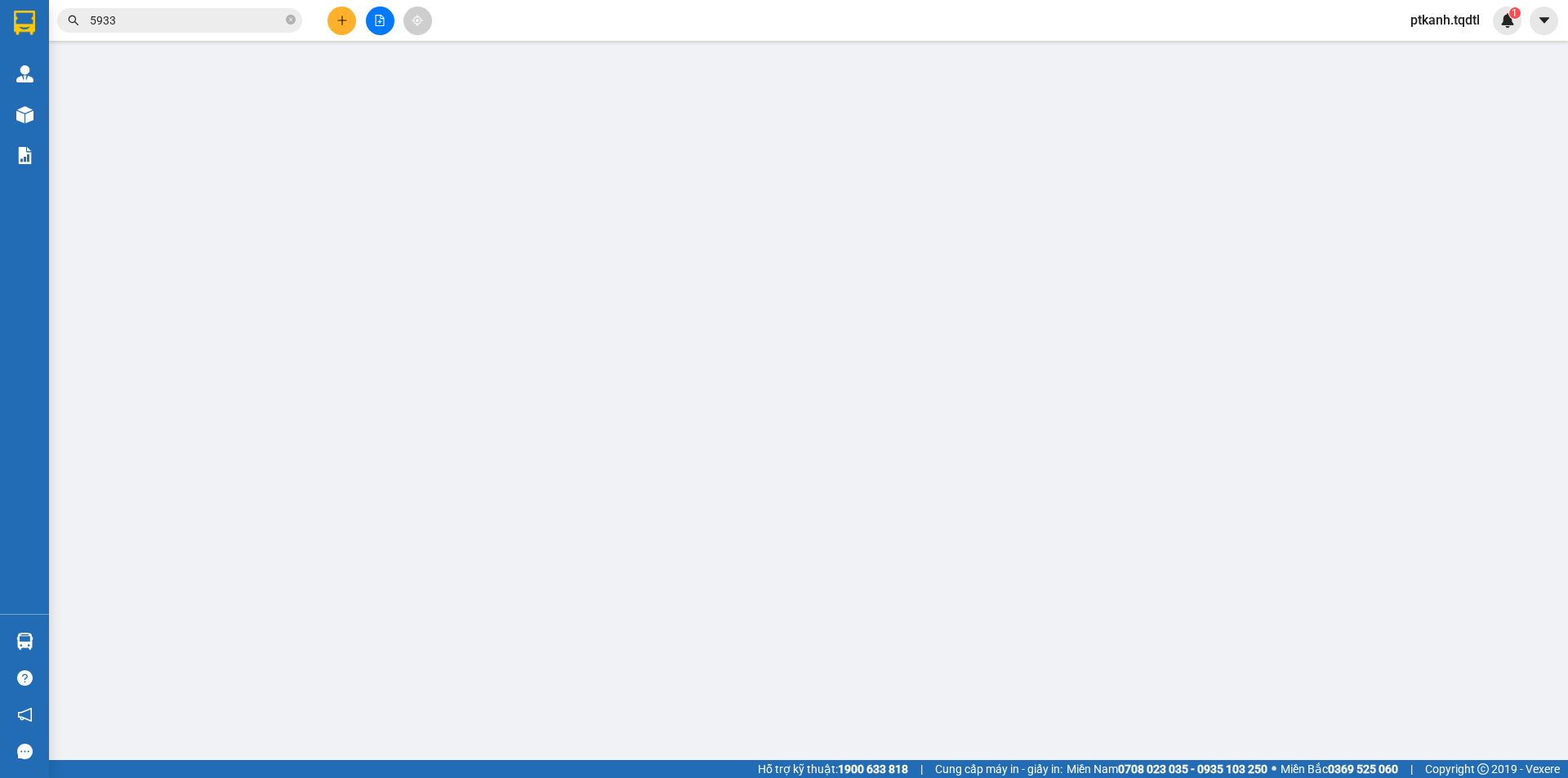
type input "0372815933"
type input "CX71"
type input "700.000"
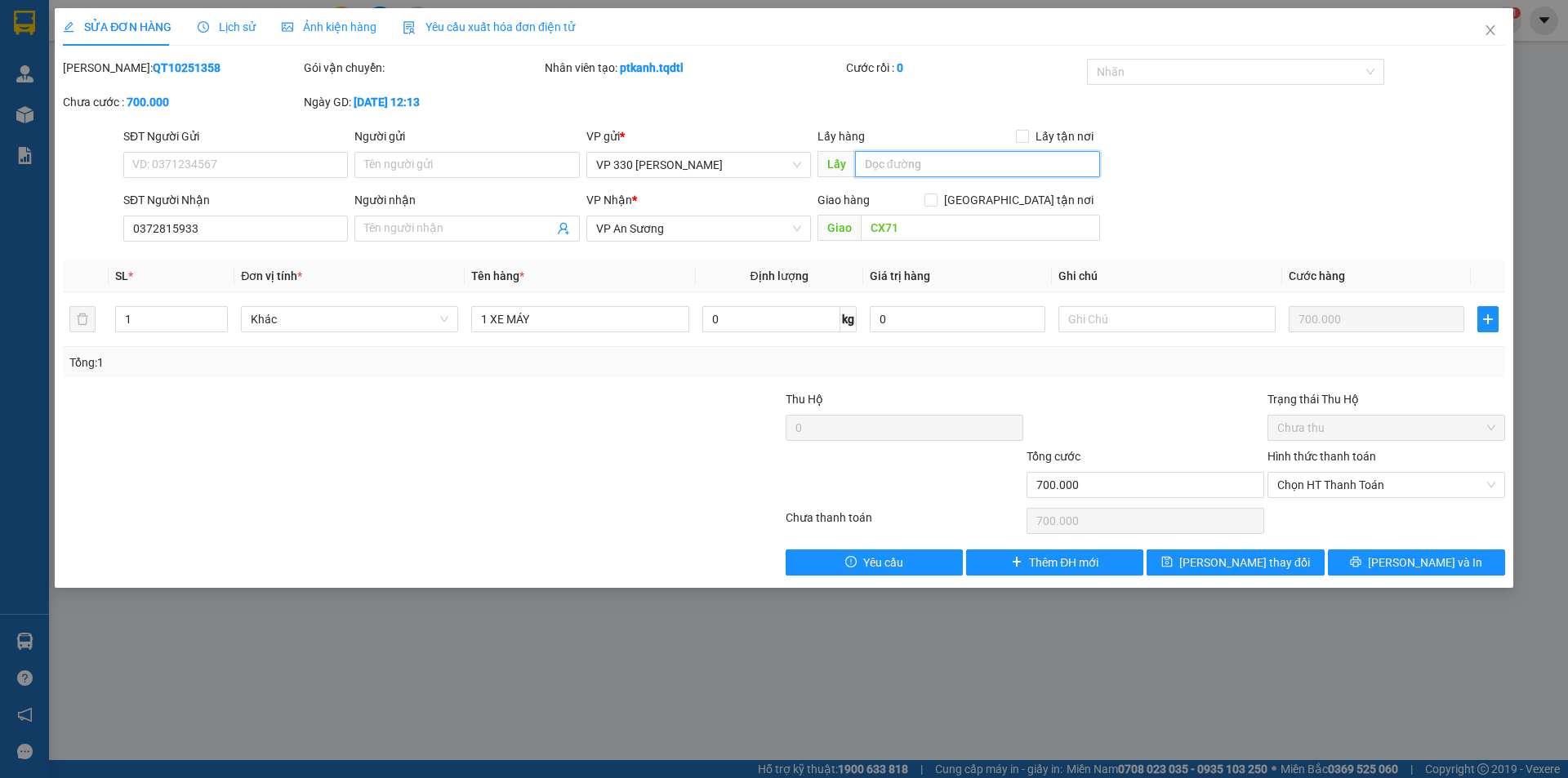
click at [962, 164] on input "text" at bounding box center [977, 165] width 245 height 26
type input "738"
click at [1227, 560] on span "[PERSON_NAME] thay đổi" at bounding box center [1244, 563] width 131 height 18
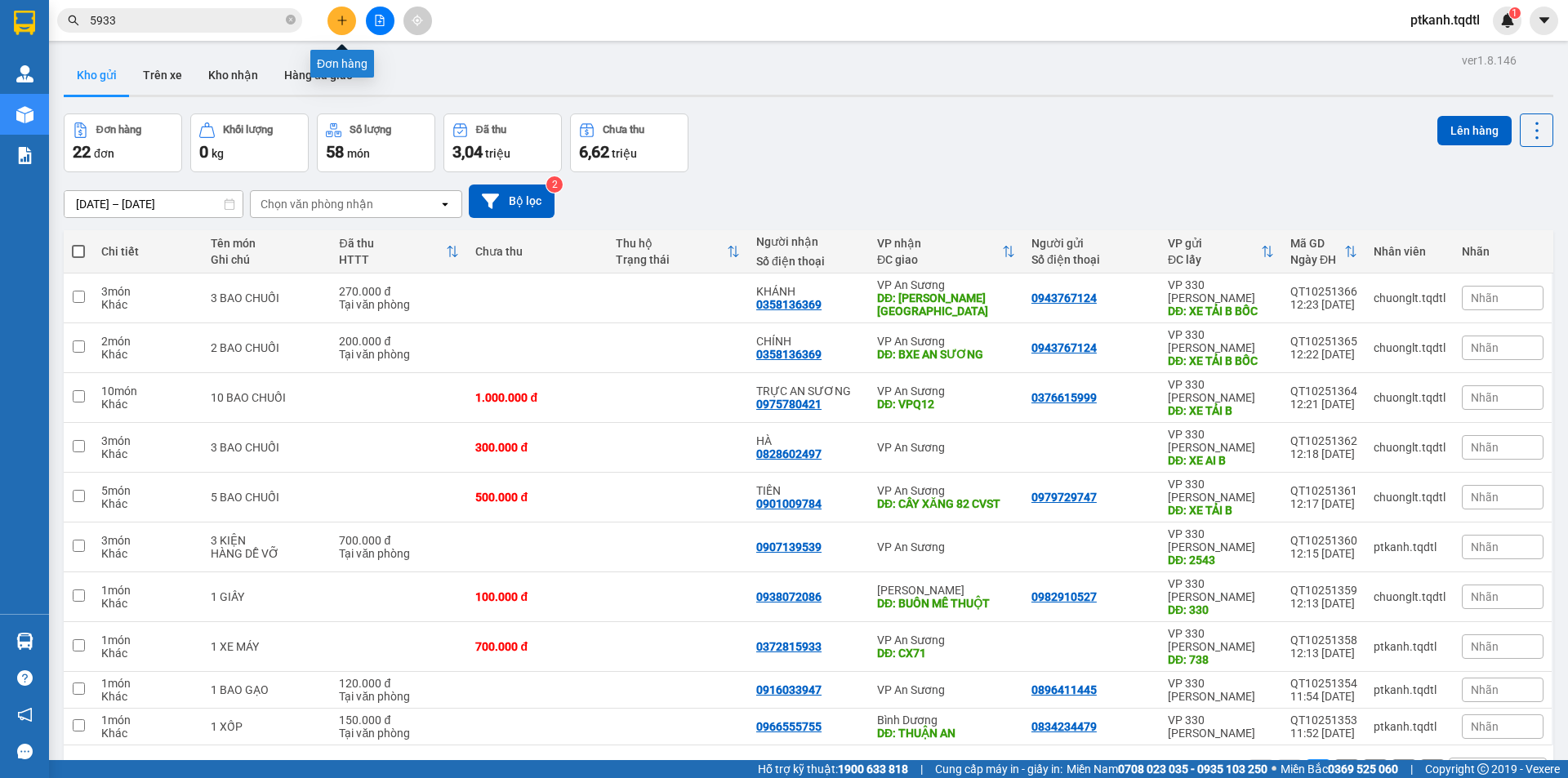
click at [341, 26] on button at bounding box center [342, 21] width 29 height 29
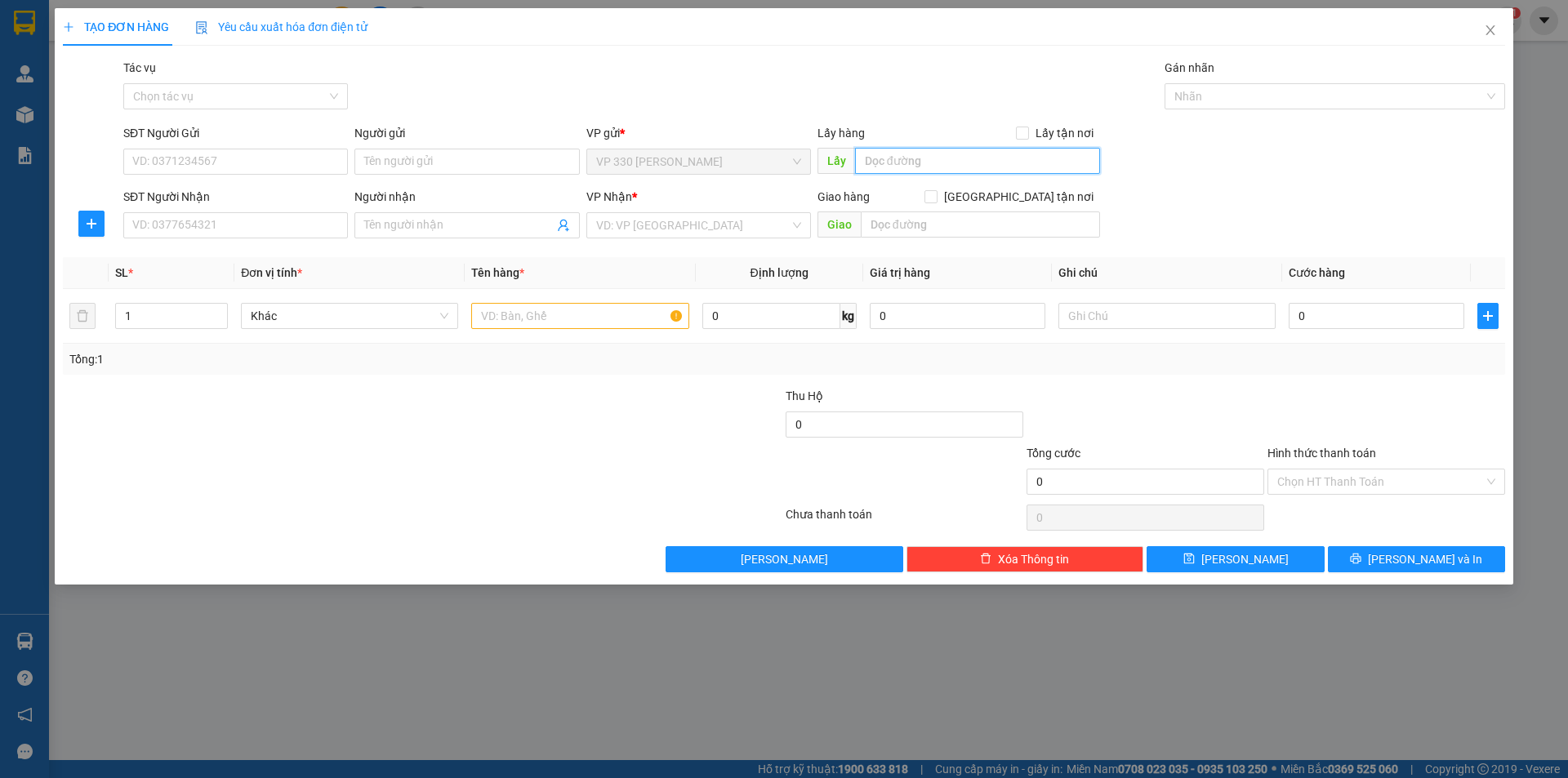
click at [914, 161] on input "text" at bounding box center [977, 161] width 245 height 26
type input "2650"
click at [287, 234] on input "SĐT Người Nhận" at bounding box center [235, 226] width 224 height 26
type input "0906356569"
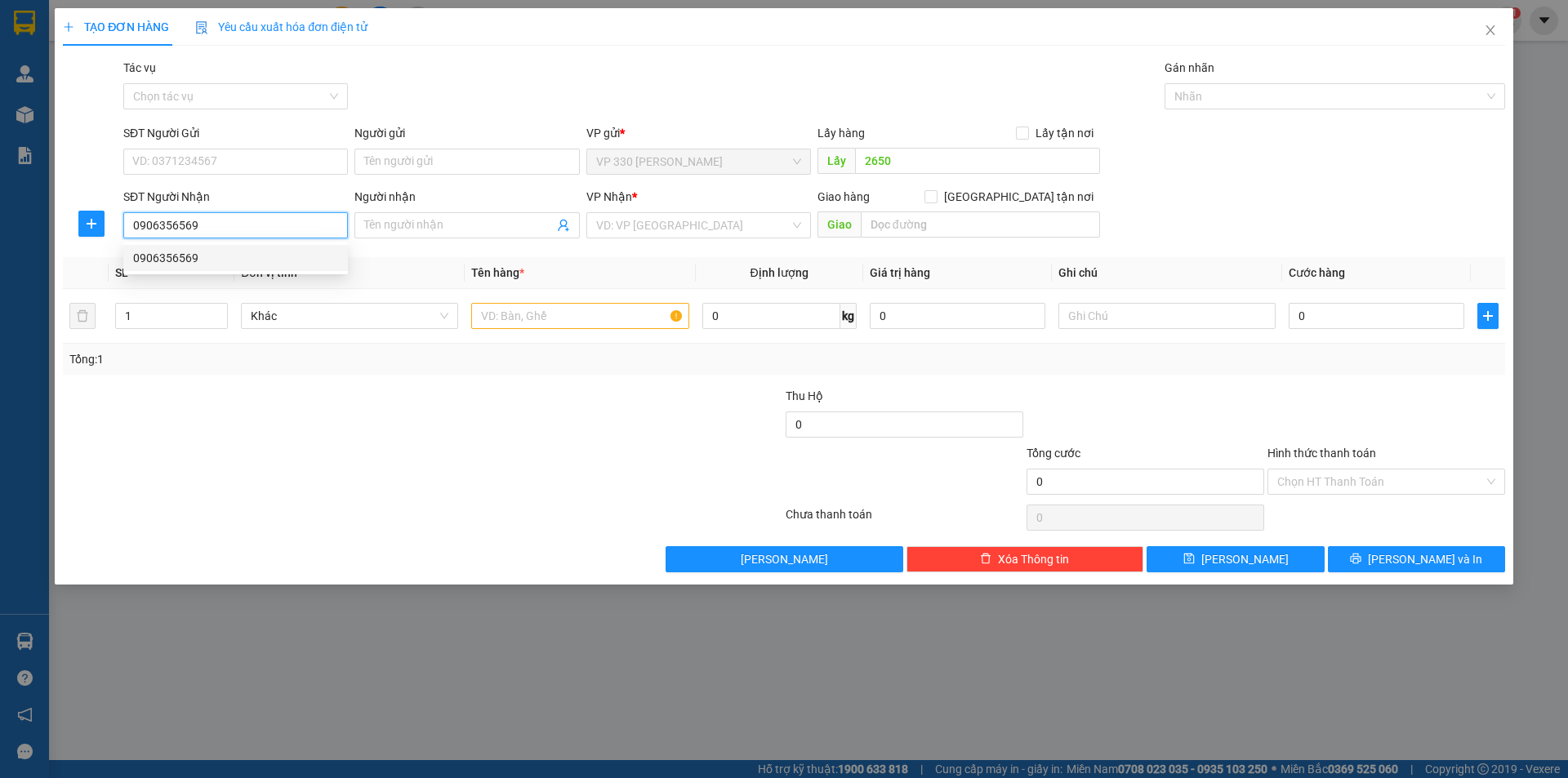
click at [289, 251] on div "0906356569" at bounding box center [236, 258] width 205 height 18
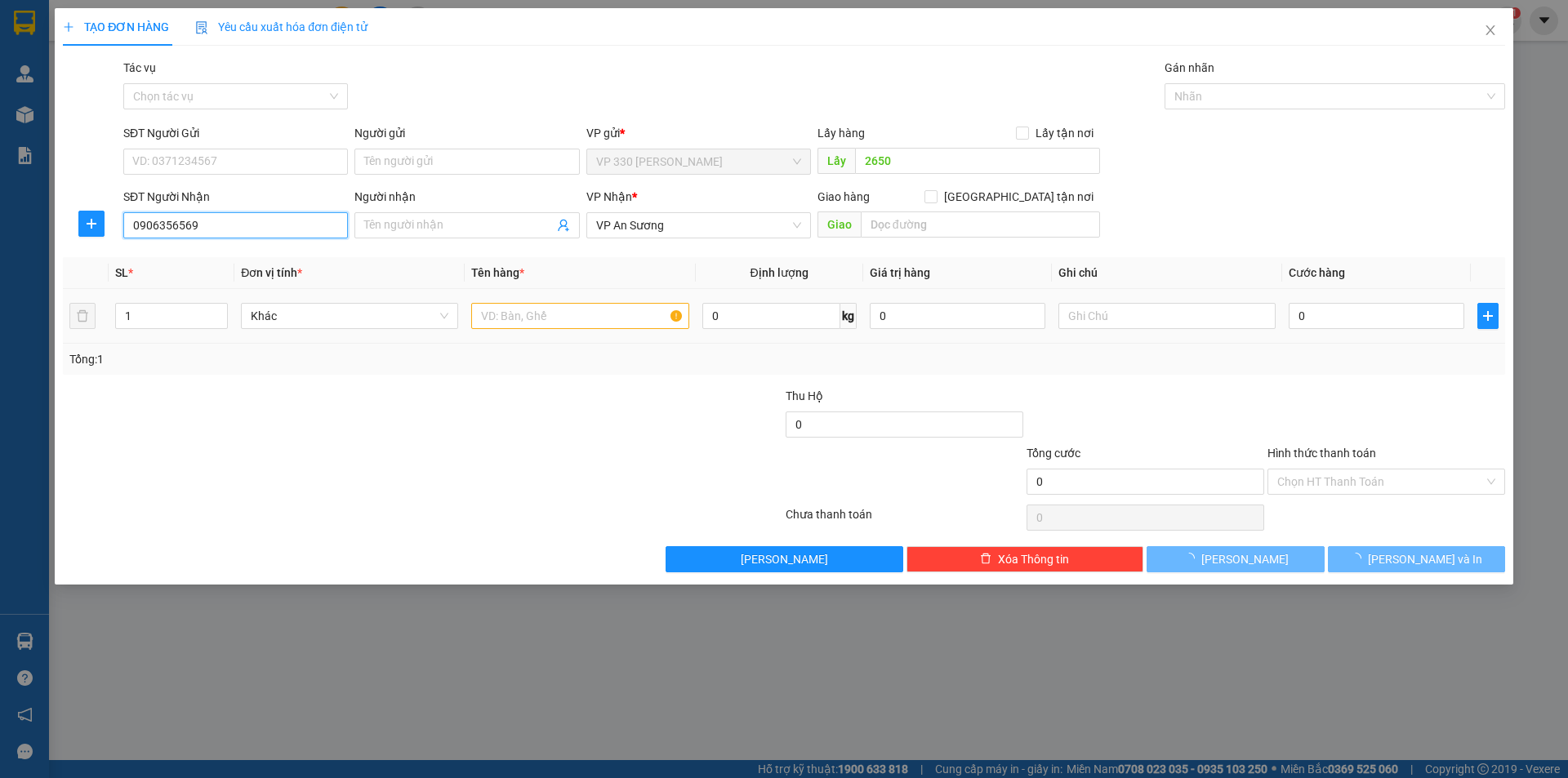
type input "200.000"
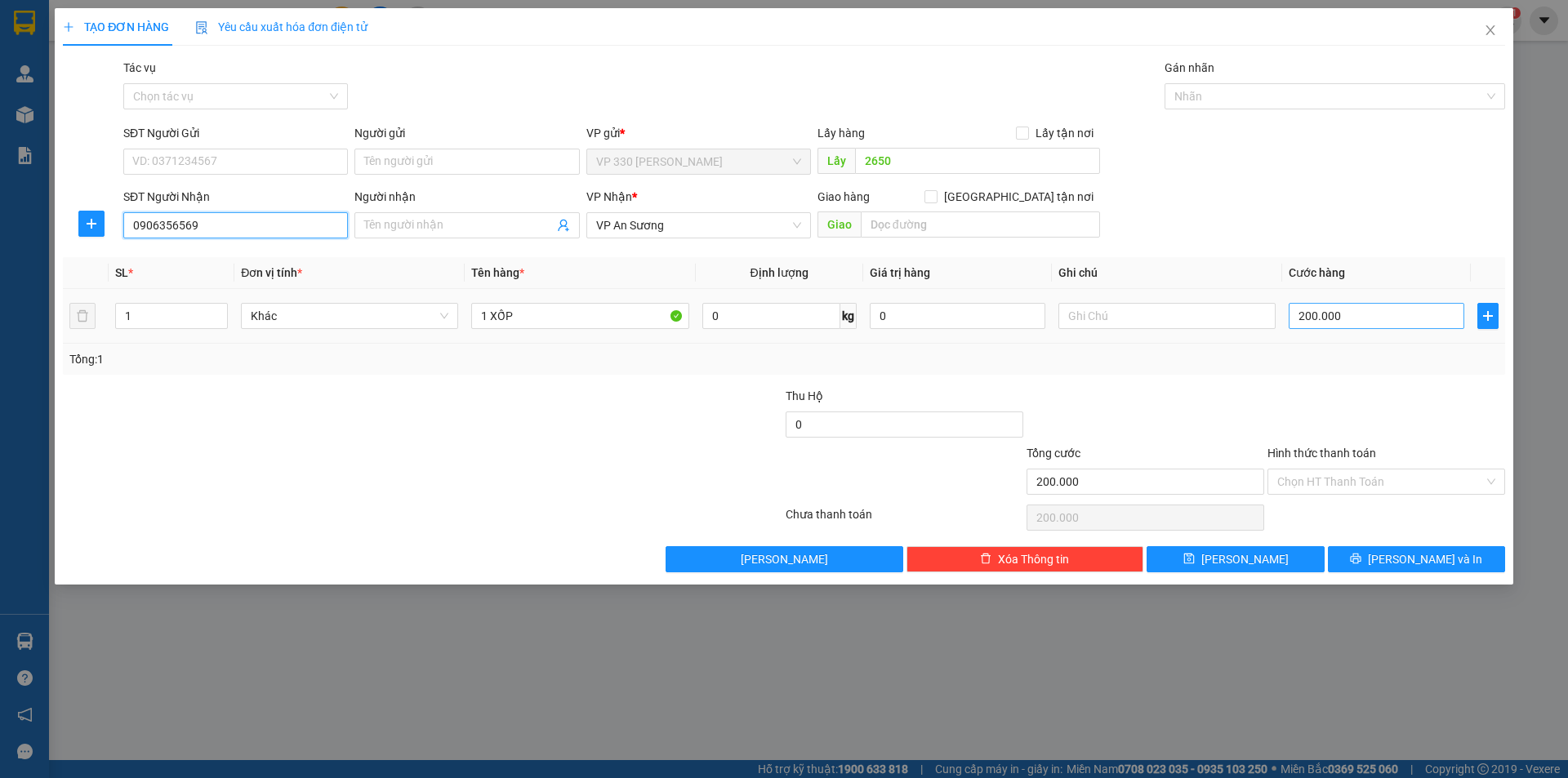
type input "0906356569"
click at [1369, 321] on input "200.000" at bounding box center [1376, 316] width 175 height 26
type input "1"
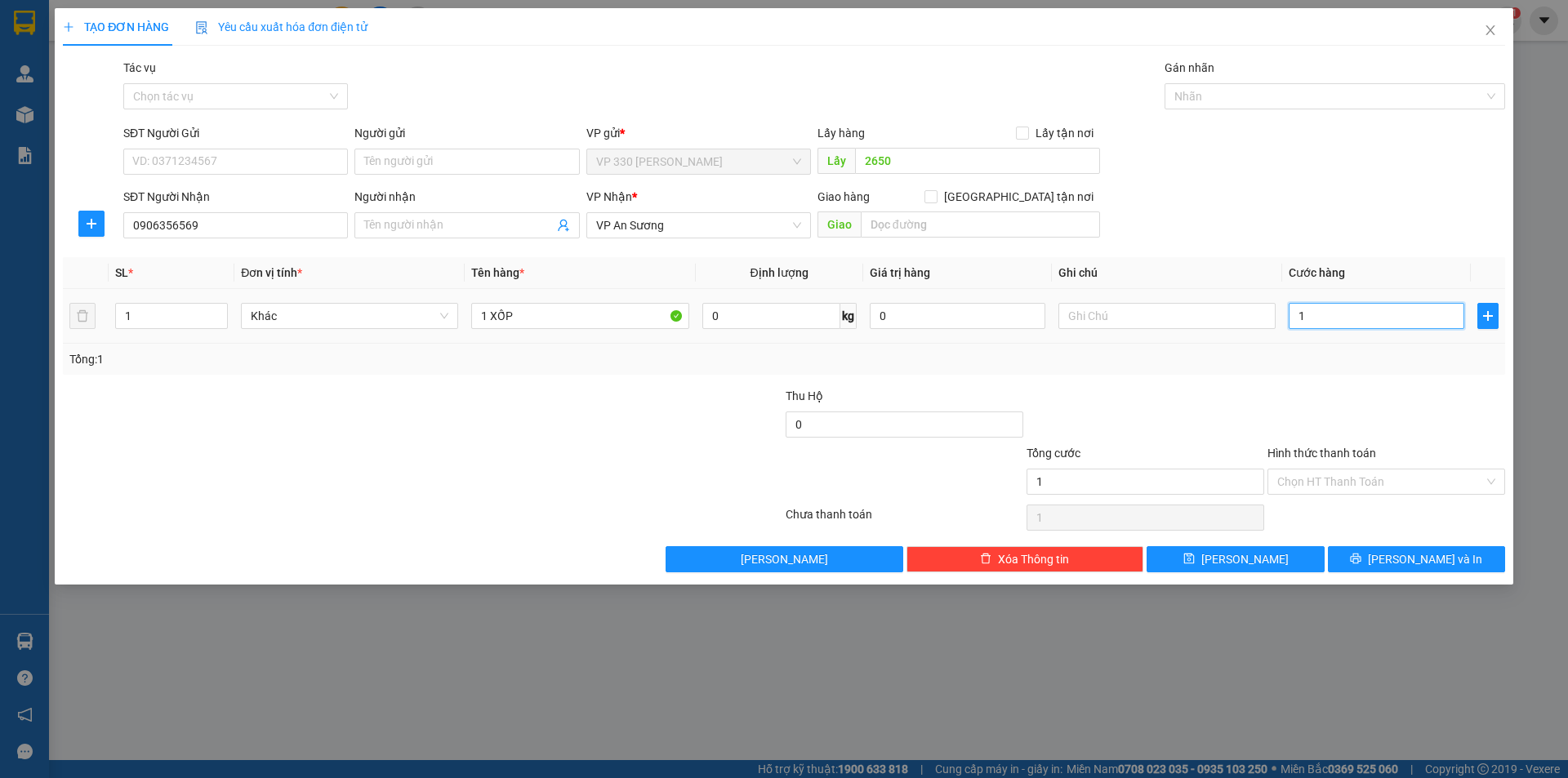
type input "15"
type input "150"
click at [1403, 565] on span "[PERSON_NAME] và In" at bounding box center [1425, 559] width 114 height 18
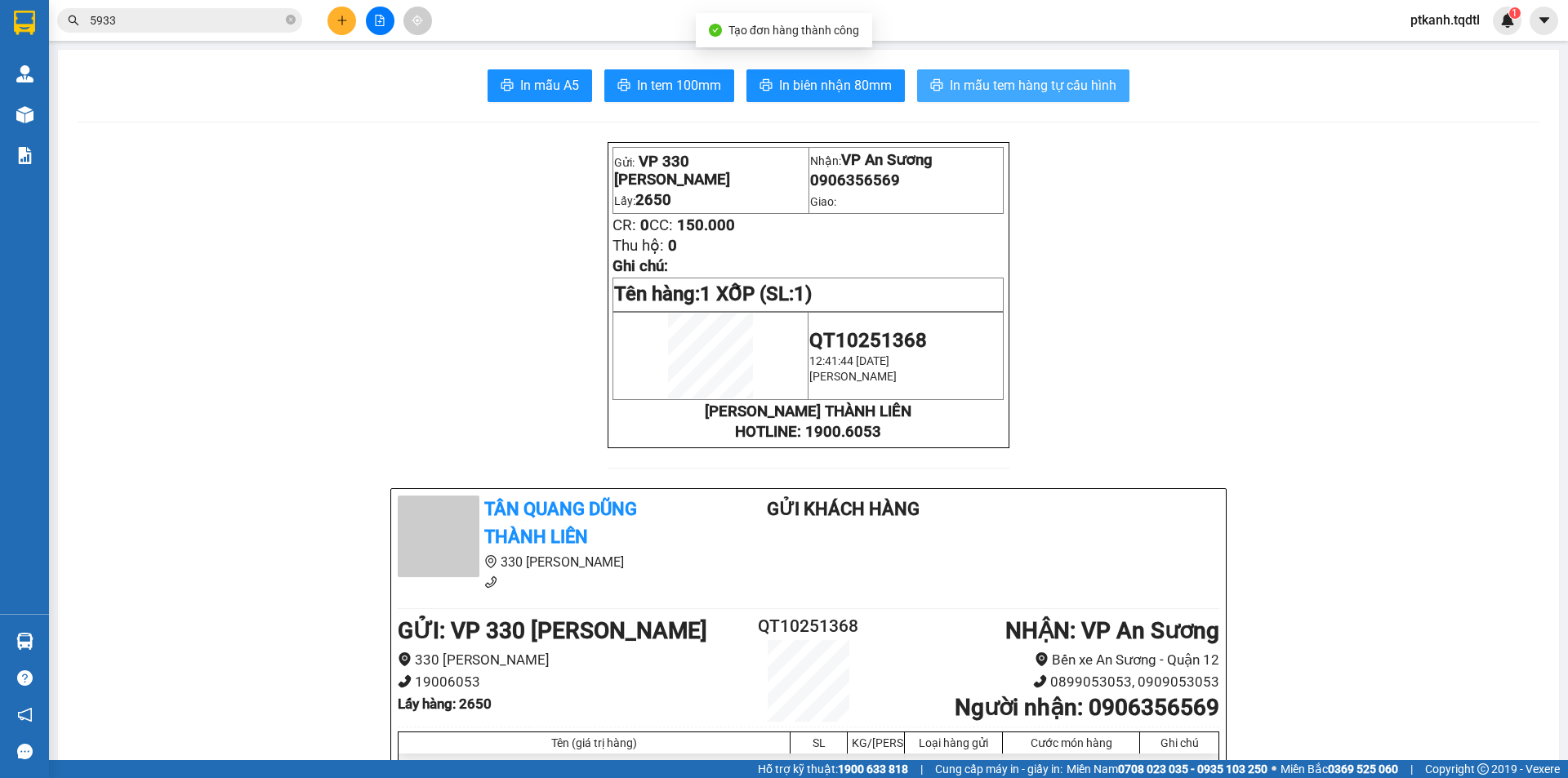
drag, startPoint x: 989, startPoint y: 85, endPoint x: 810, endPoint y: 3, distance: 196.9
click at [987, 85] on span "In mẫu tem hàng tự cấu hình" at bounding box center [1033, 85] width 166 height 21
click at [344, 21] on icon "plus" at bounding box center [342, 20] width 9 height 1
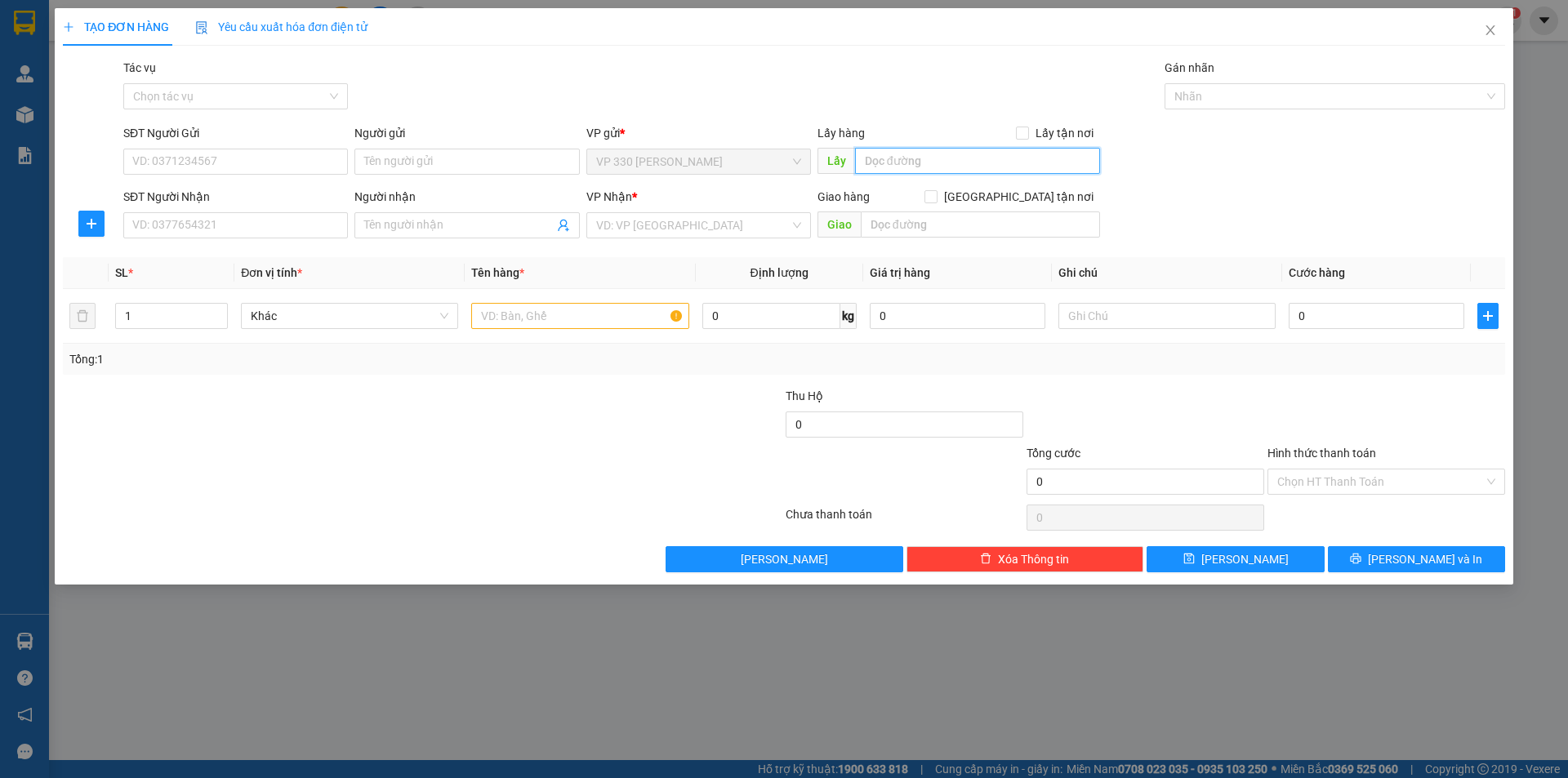
click at [909, 157] on input "text" at bounding box center [977, 161] width 245 height 26
click at [318, 228] on input "SĐT Người Nhận" at bounding box center [235, 226] width 224 height 26
click at [672, 233] on input "search" at bounding box center [693, 226] width 194 height 25
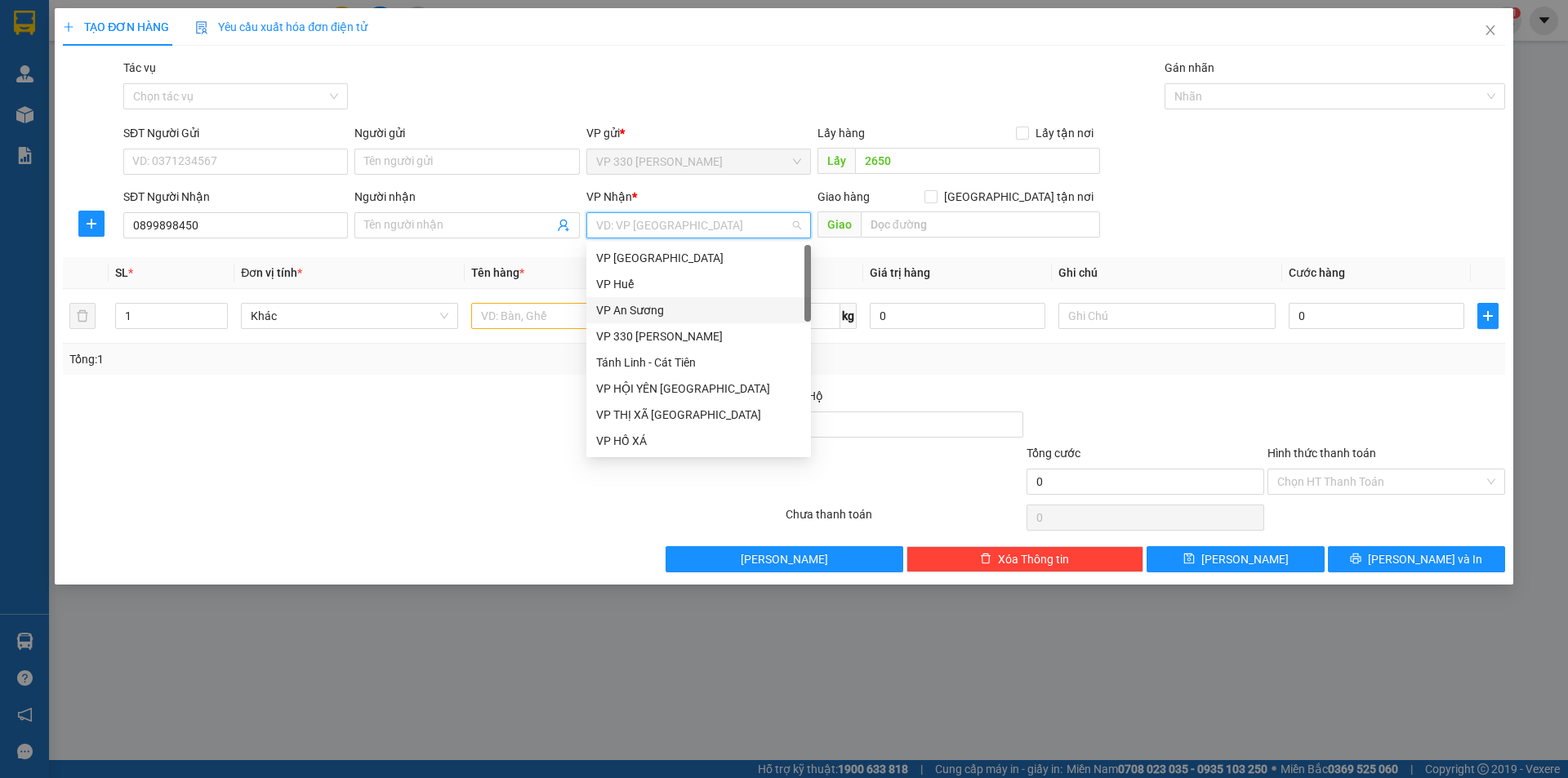
drag, startPoint x: 653, startPoint y: 309, endPoint x: 975, endPoint y: 262, distance: 325.4
click at [655, 308] on div "VP An Sương" at bounding box center [698, 310] width 205 height 18
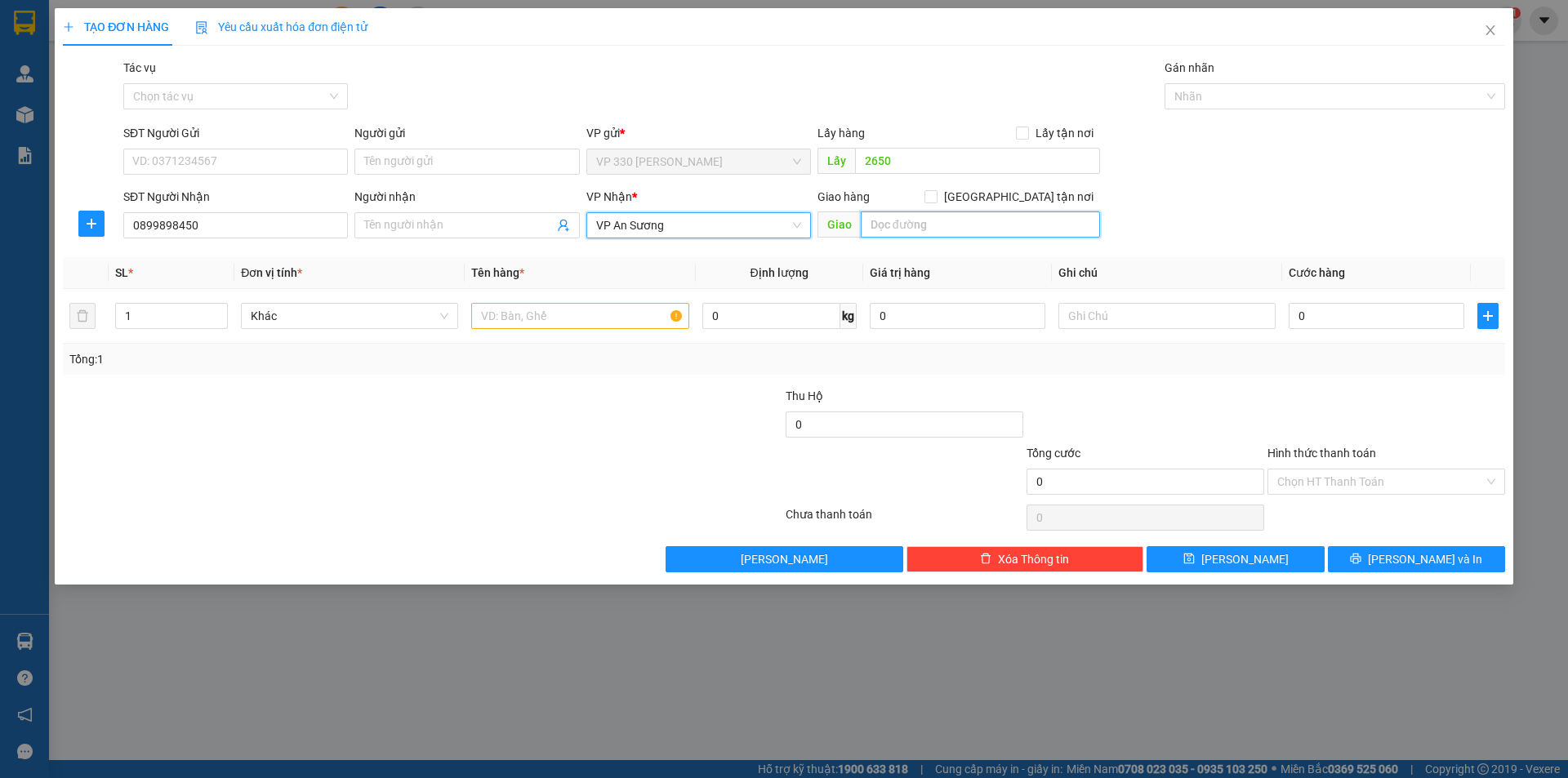
click at [937, 223] on input "text" at bounding box center [980, 225] width 239 height 26
click at [537, 311] on input "text" at bounding box center [579, 316] width 217 height 26
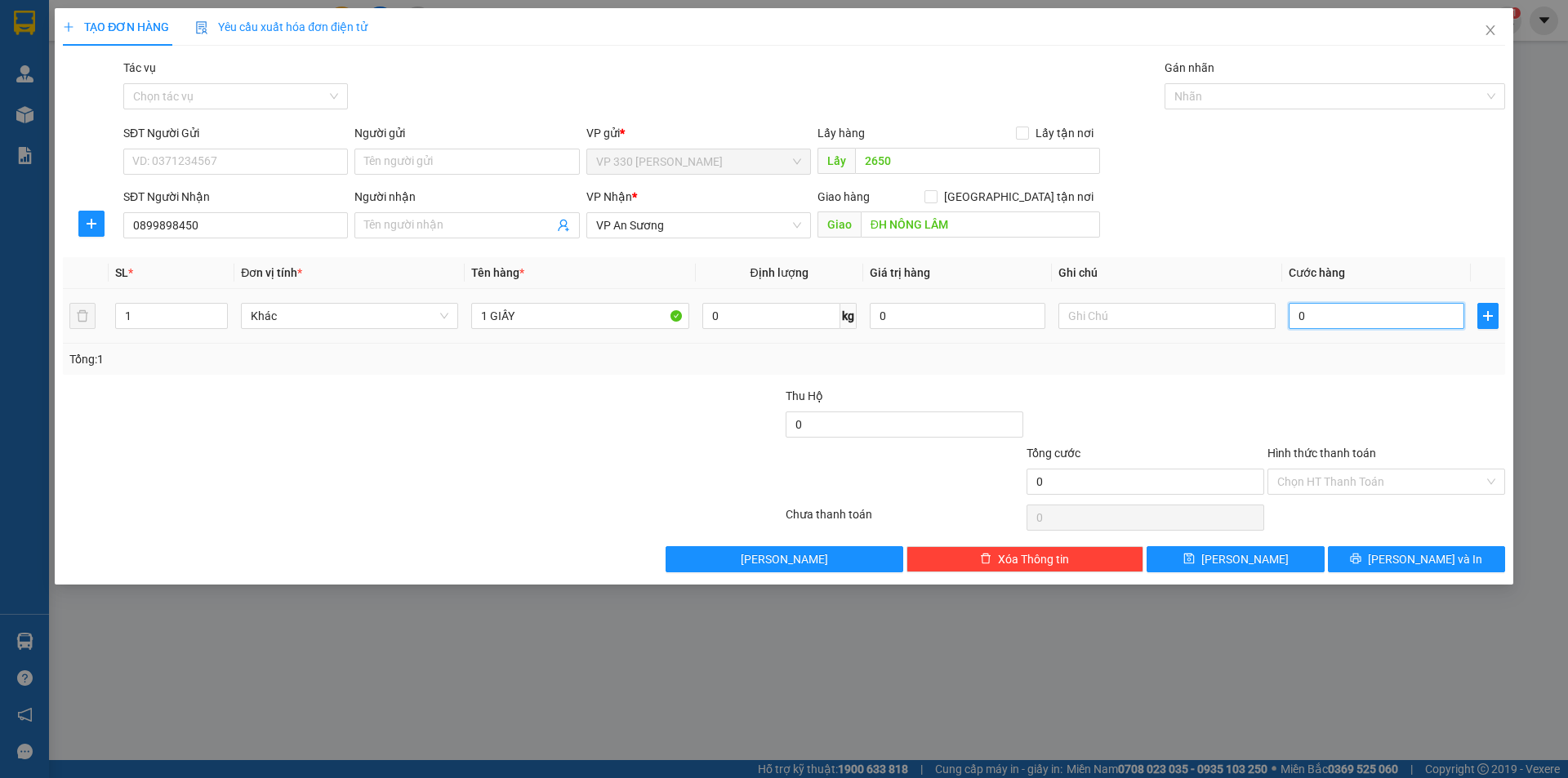
click at [1383, 318] on input "0" at bounding box center [1376, 316] width 175 height 26
click at [1350, 447] on label "Hình thức thanh toán" at bounding box center [1321, 454] width 108 height 13
click at [1350, 469] on input "Hình thức thanh toán" at bounding box center [1380, 482] width 207 height 25
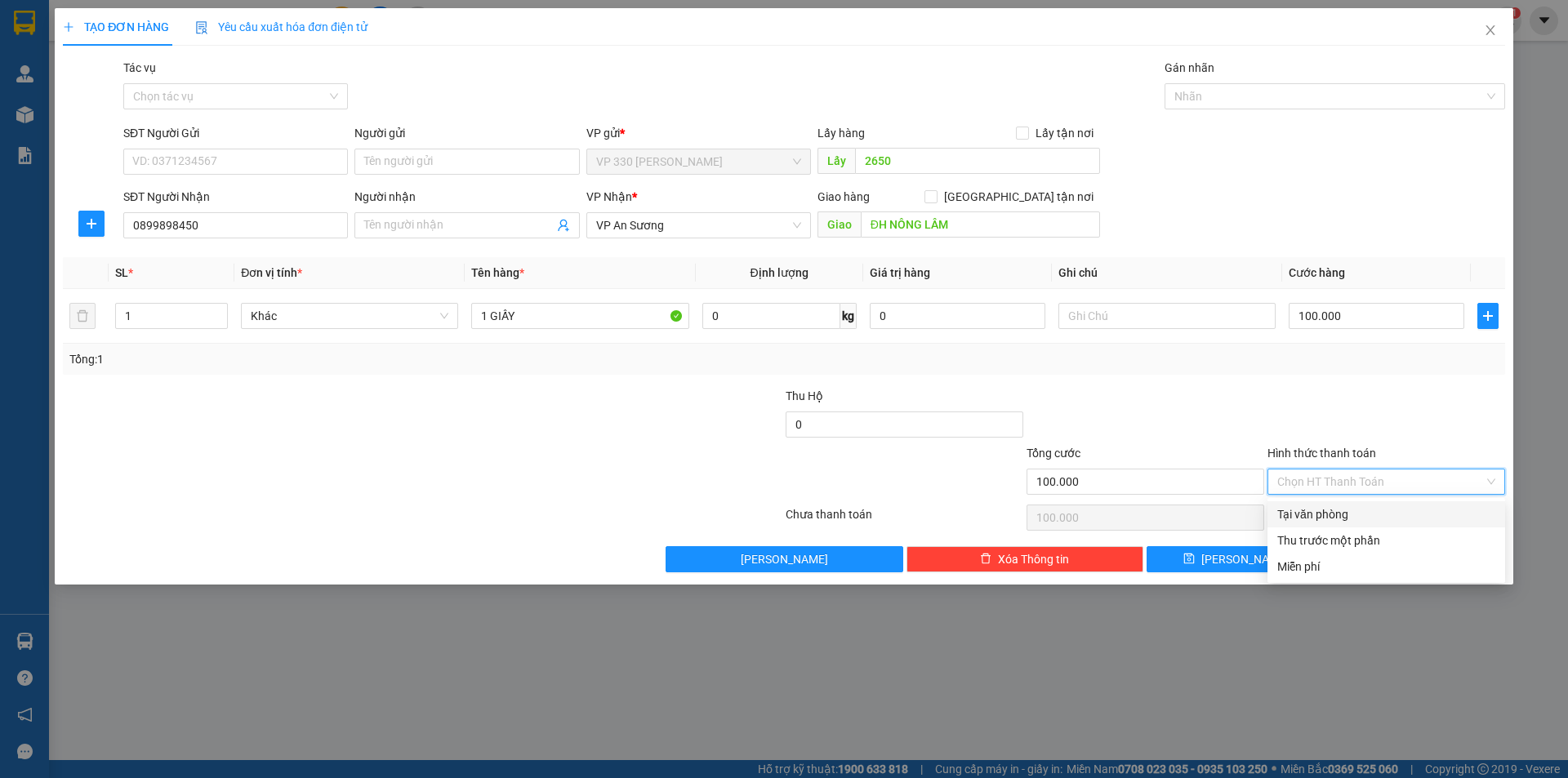
click at [1372, 513] on div "Tại văn phòng" at bounding box center [1385, 515] width 218 height 18
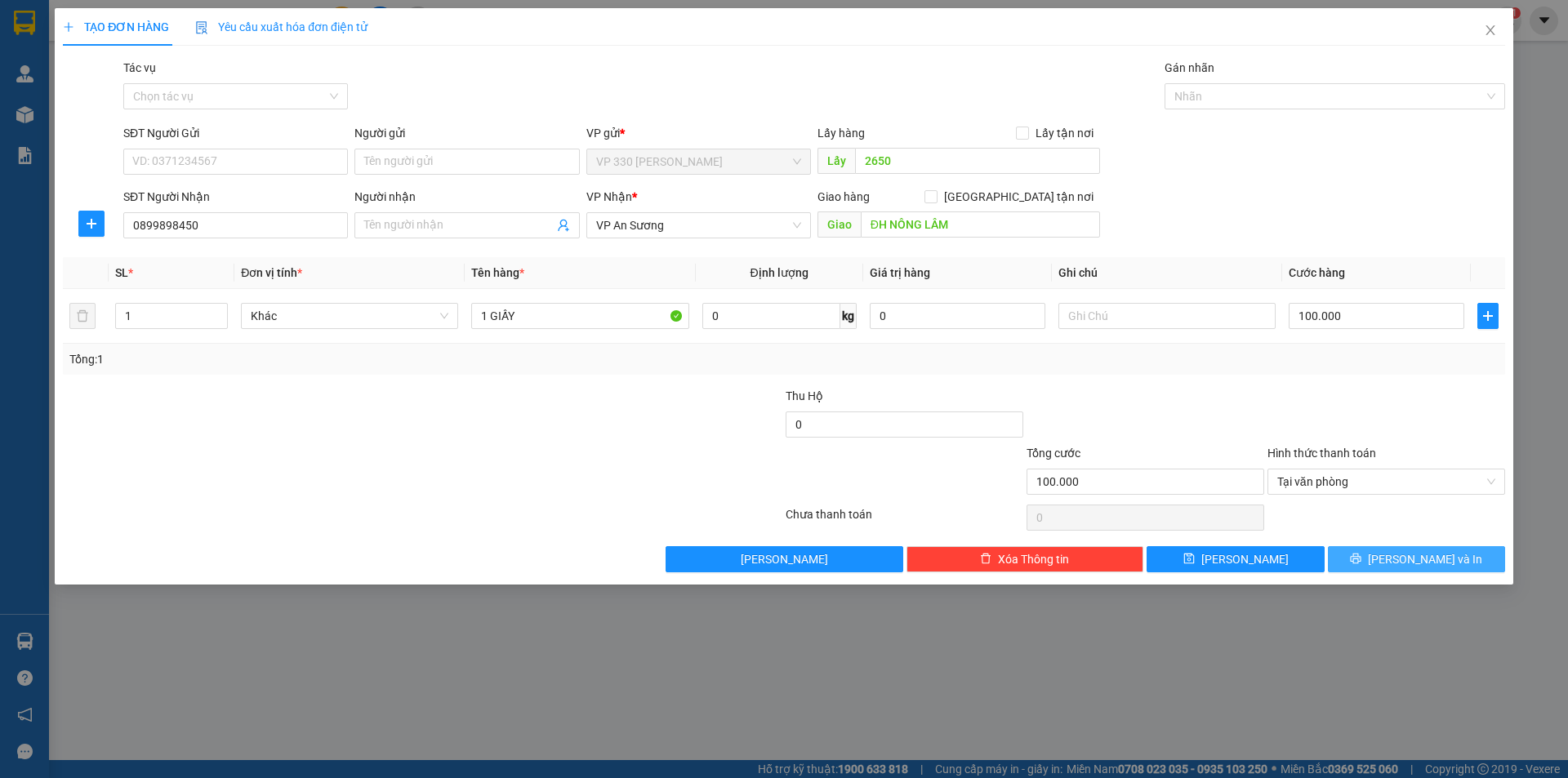
click at [1416, 548] on button "[PERSON_NAME] và In" at bounding box center [1417, 559] width 177 height 26
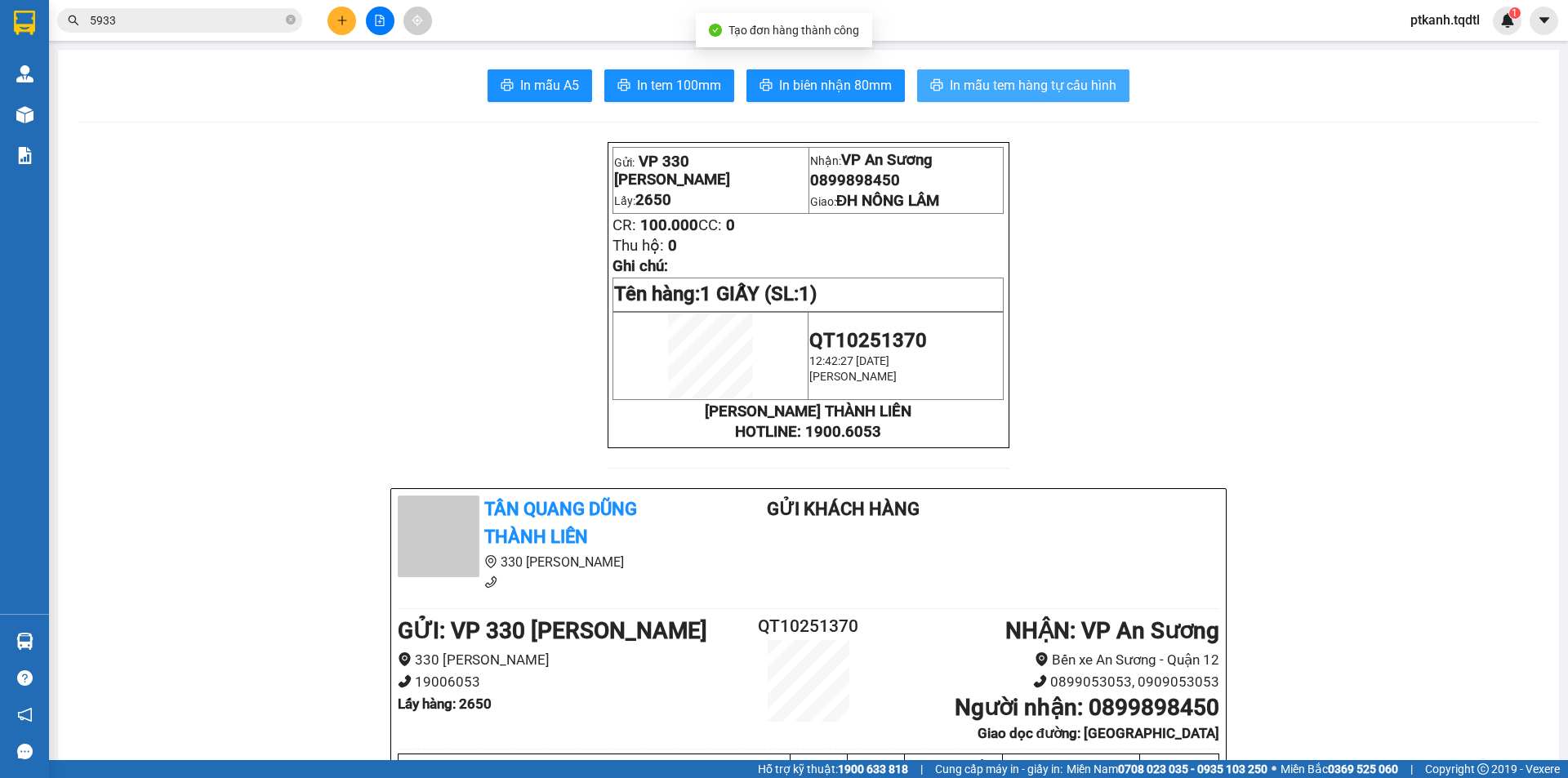
drag, startPoint x: 1023, startPoint y: 87, endPoint x: 770, endPoint y: 17, distance: 262.5
click at [1021, 88] on span "In mẫu tem hàng tự cấu hình" at bounding box center [1033, 85] width 166 height 21
click at [337, 20] on icon "plus" at bounding box center [343, 21] width 12 height 12
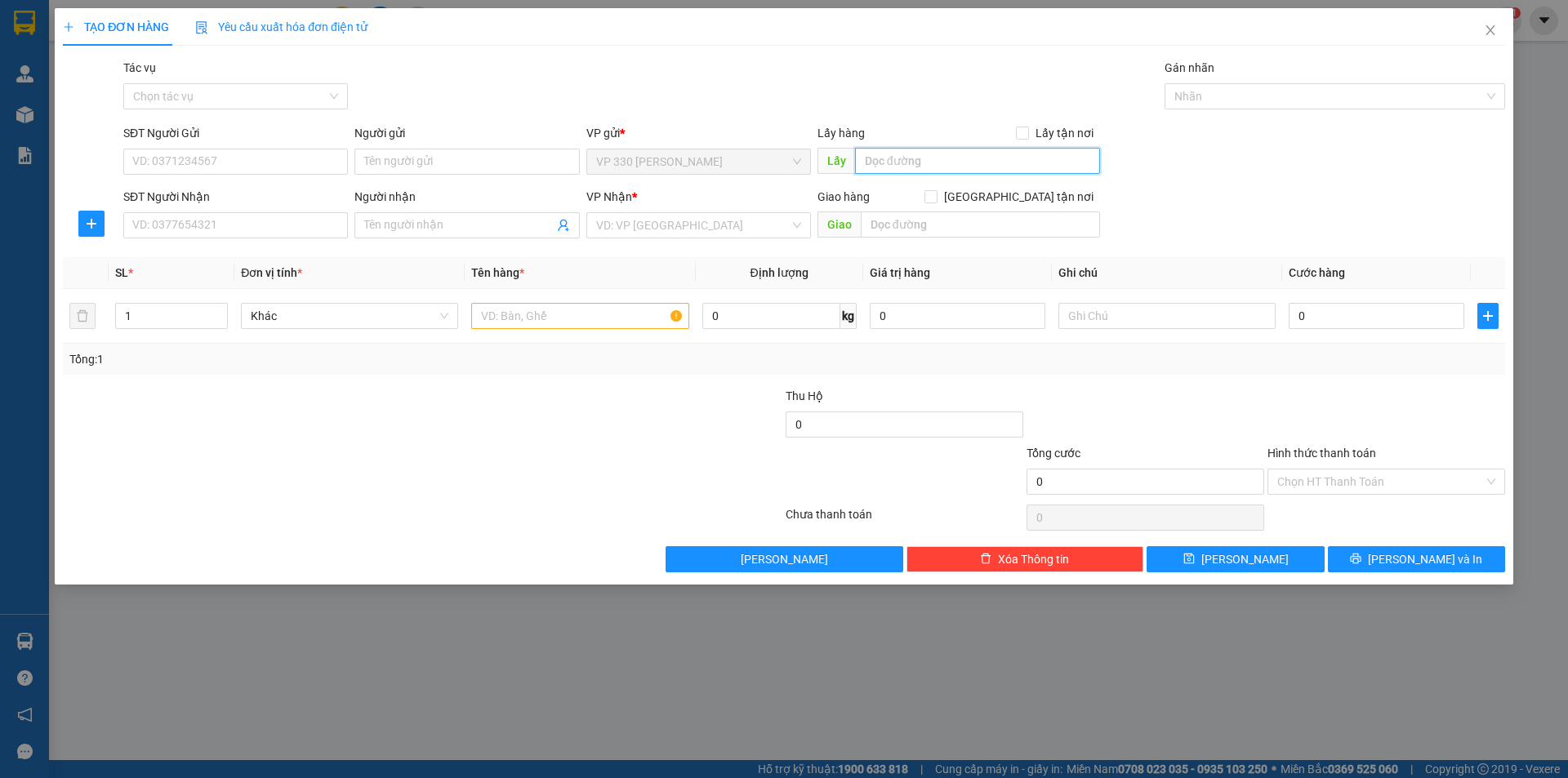
click at [904, 159] on input "text" at bounding box center [977, 161] width 245 height 26
click at [324, 230] on input "SĐT Người Nhận" at bounding box center [235, 226] width 224 height 26
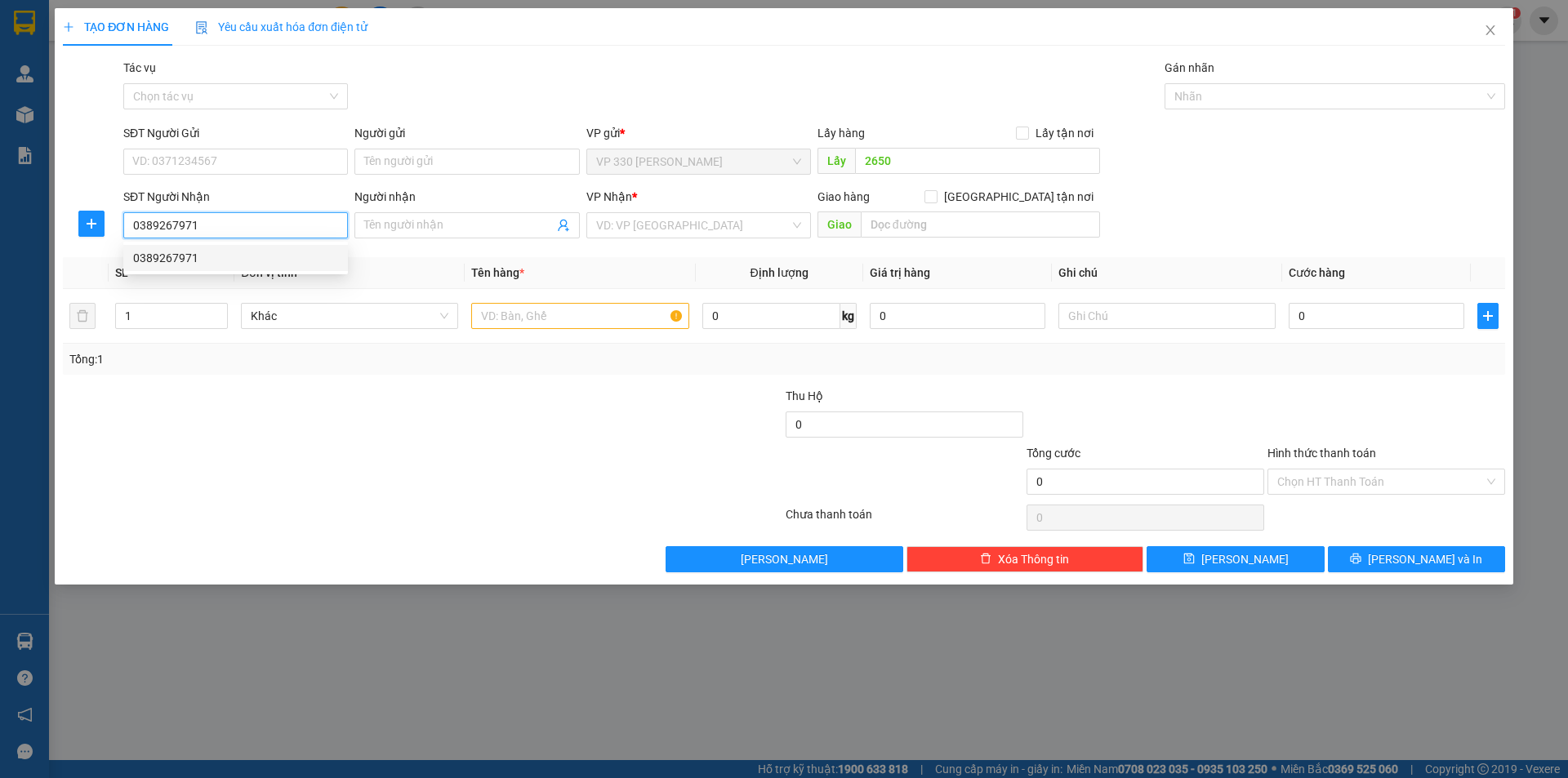
click at [235, 249] on div "0389267971" at bounding box center [236, 258] width 205 height 18
drag, startPoint x: 1345, startPoint y: 451, endPoint x: 1366, endPoint y: 492, distance: 46.1
click at [1345, 450] on label "Hình thức thanh toán" at bounding box center [1321, 454] width 108 height 13
click at [1345, 469] on input "Hình thức thanh toán" at bounding box center [1380, 482] width 207 height 25
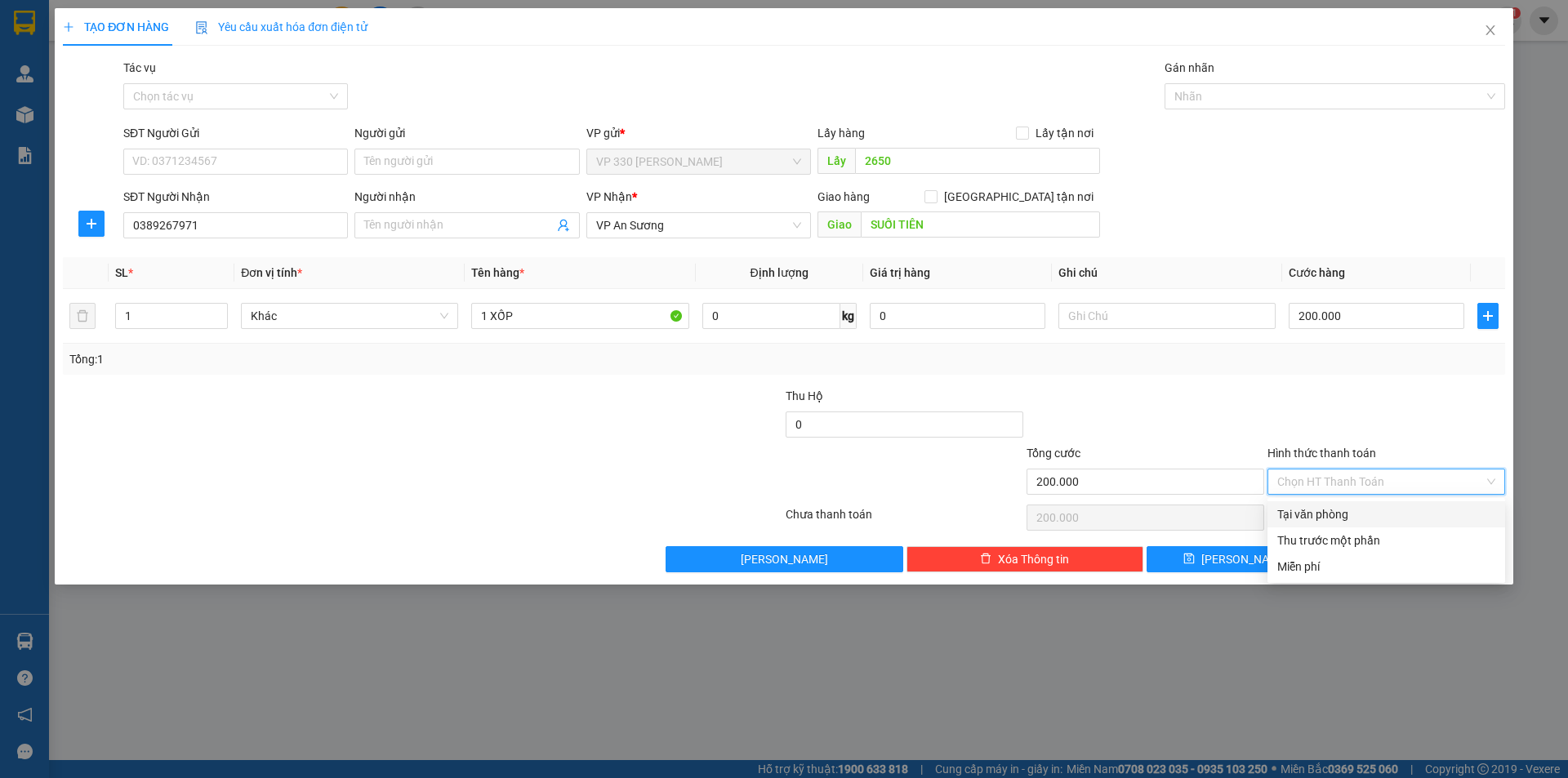
click at [1359, 509] on div "Tại văn phòng" at bounding box center [1385, 515] width 218 height 18
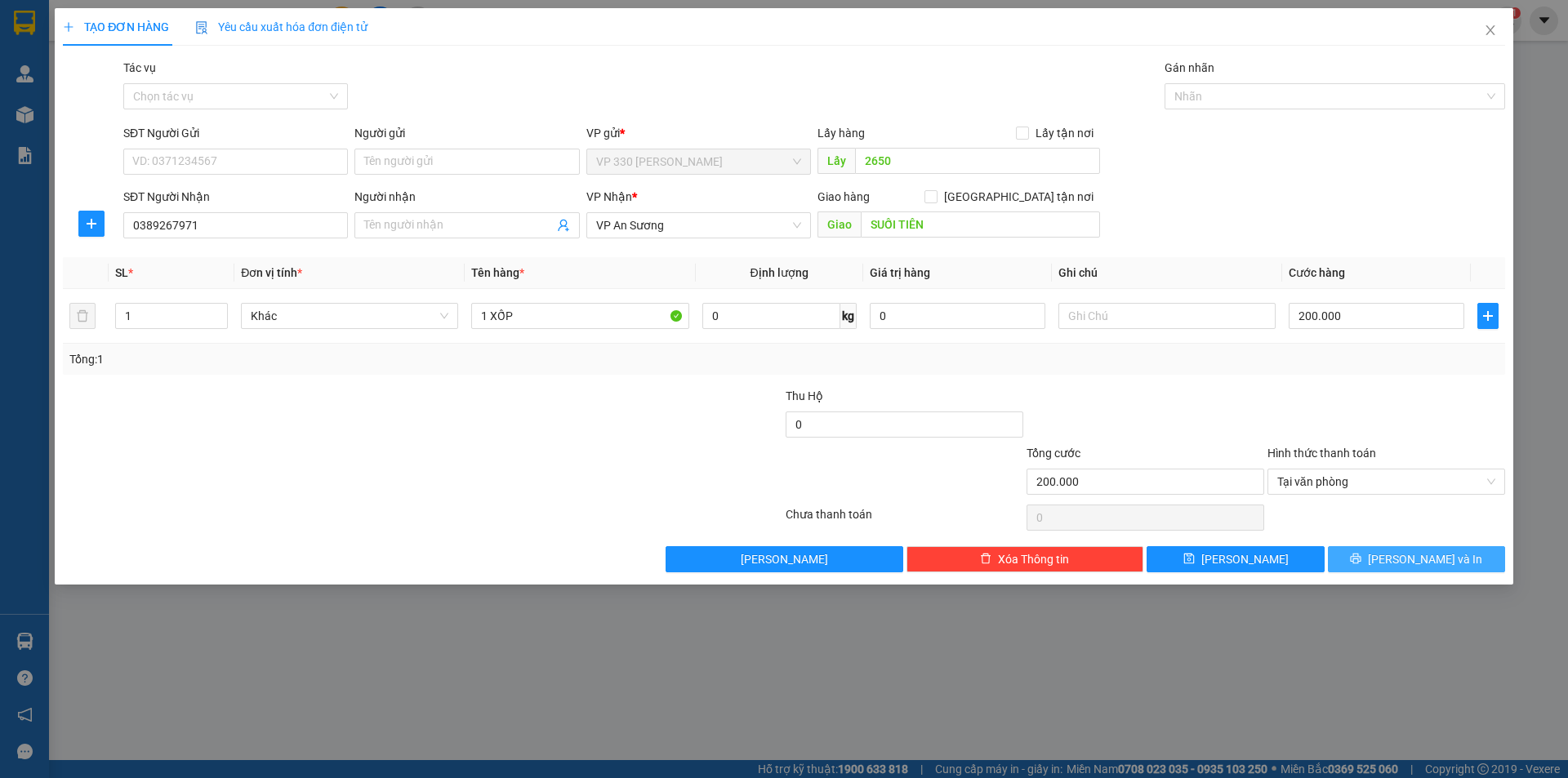
click at [1390, 551] on button "[PERSON_NAME] và In" at bounding box center [1417, 559] width 177 height 26
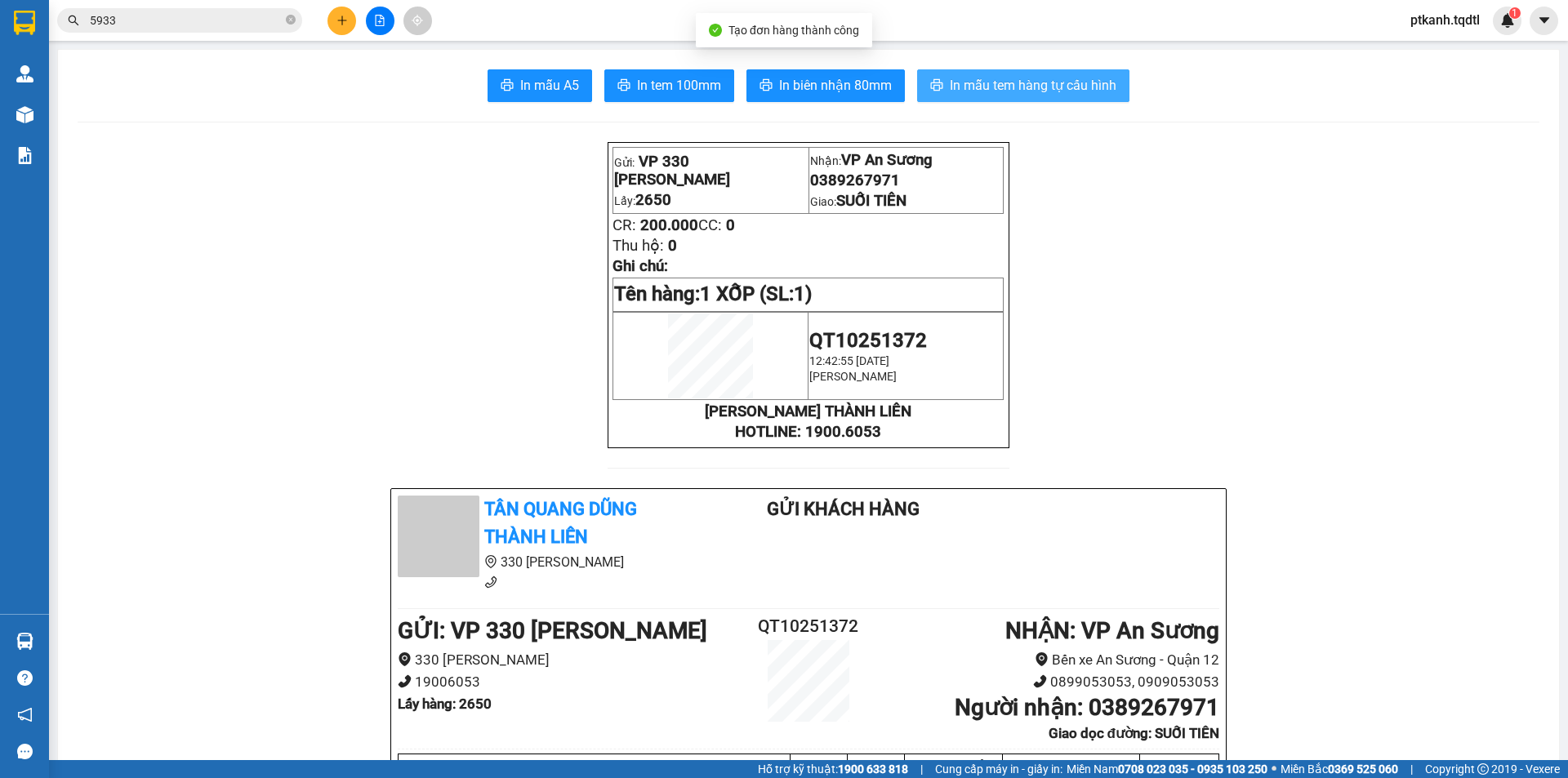
drag, startPoint x: 1009, startPoint y: 89, endPoint x: 849, endPoint y: 11, distance: 178.0
click at [1004, 88] on span "In mẫu tem hàng tự cấu hình" at bounding box center [1033, 85] width 166 height 21
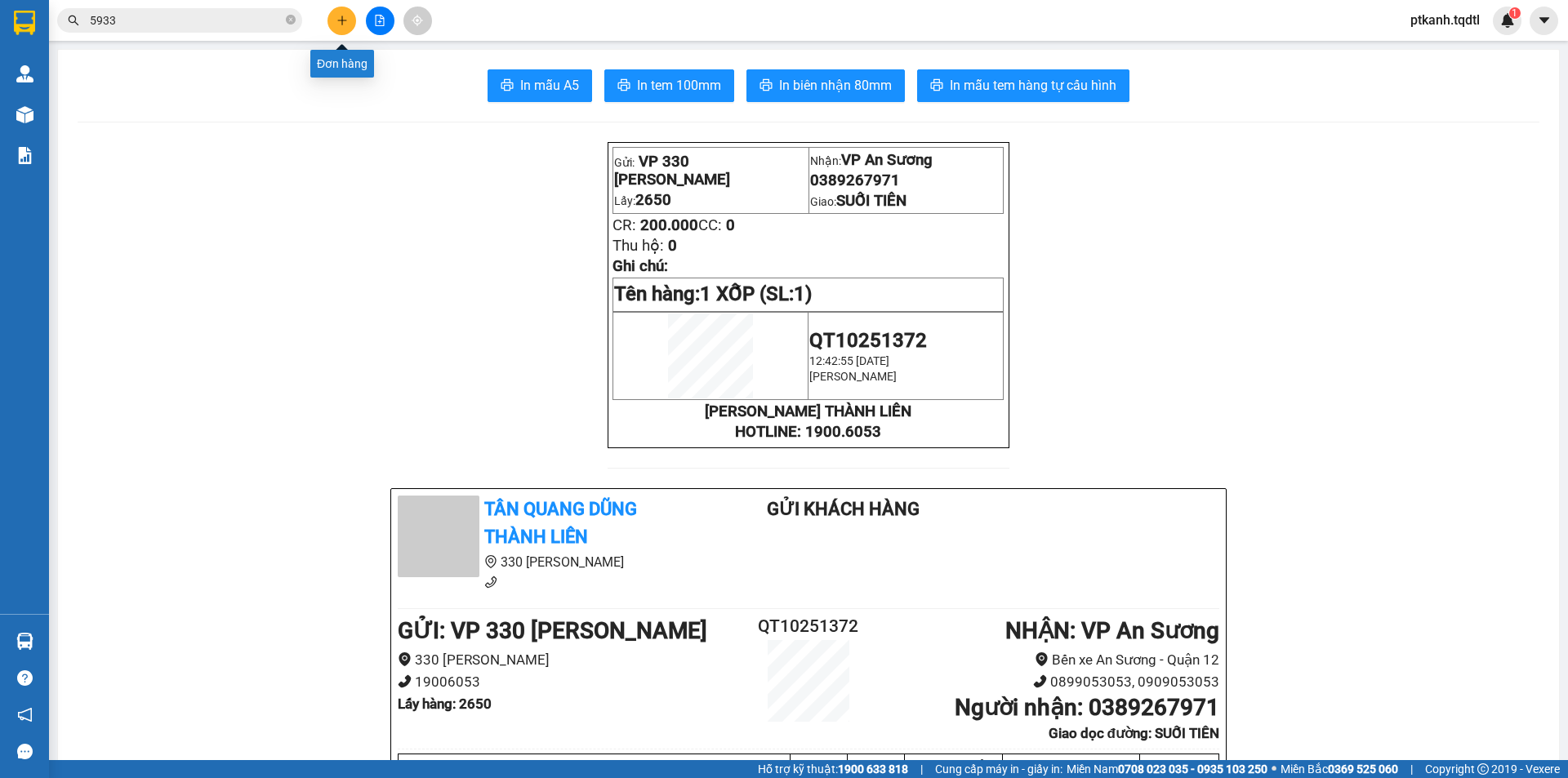
click at [332, 20] on button at bounding box center [342, 21] width 29 height 29
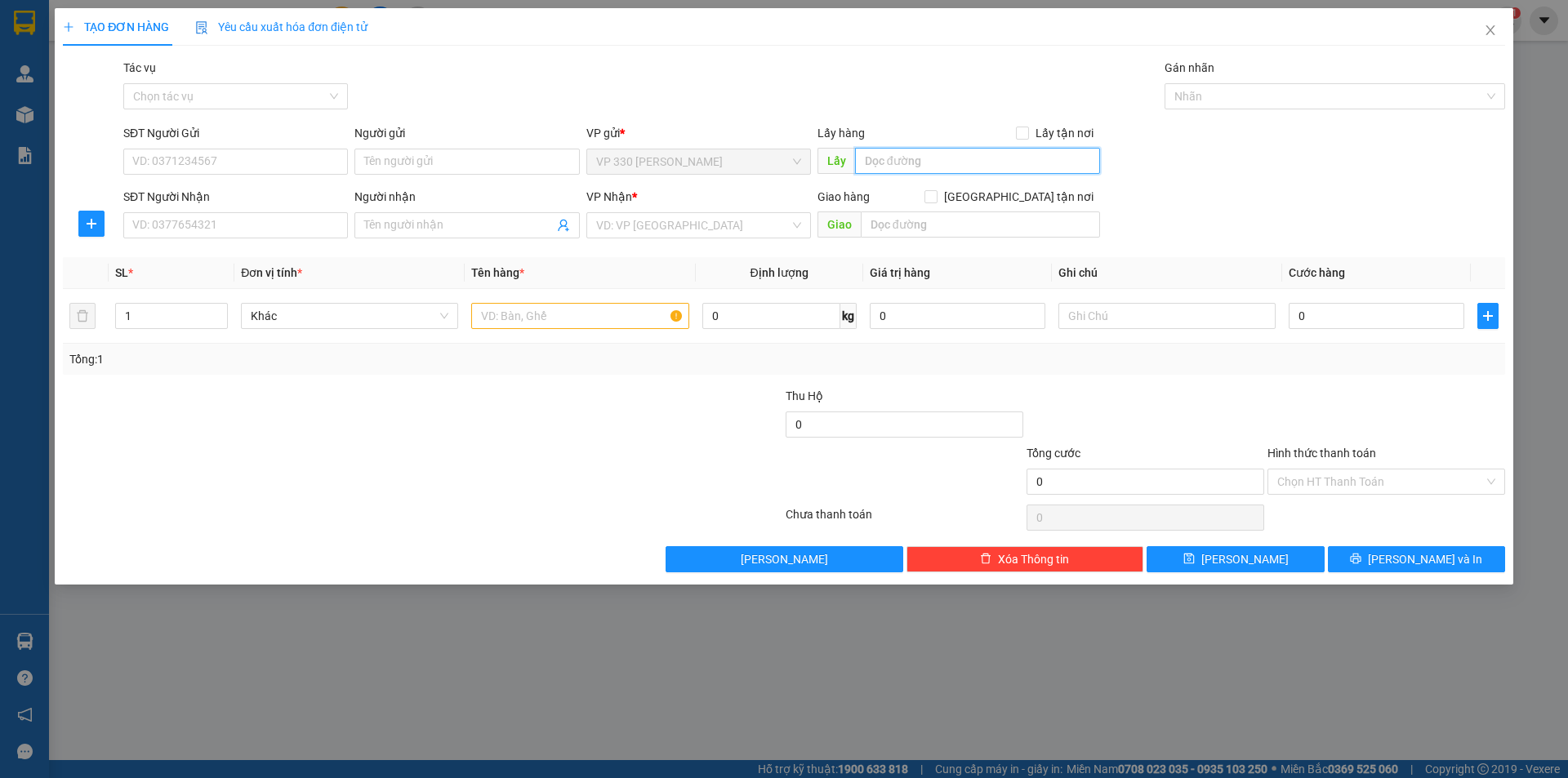
click at [956, 153] on input "text" at bounding box center [977, 161] width 245 height 26
click at [327, 232] on input "SĐT Người Nhận" at bounding box center [235, 226] width 224 height 26
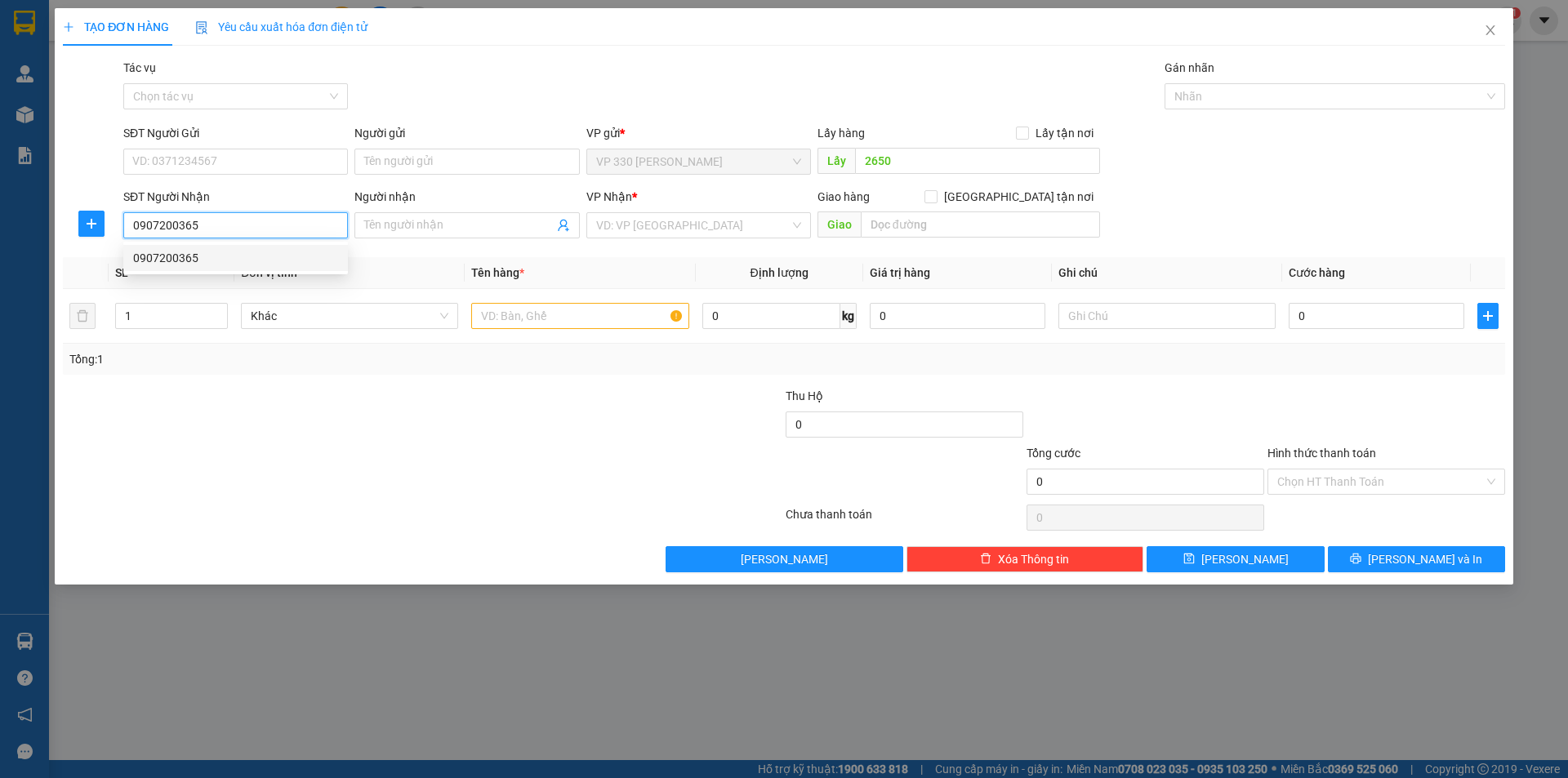
click at [309, 250] on div "0907200365" at bounding box center [236, 258] width 205 height 18
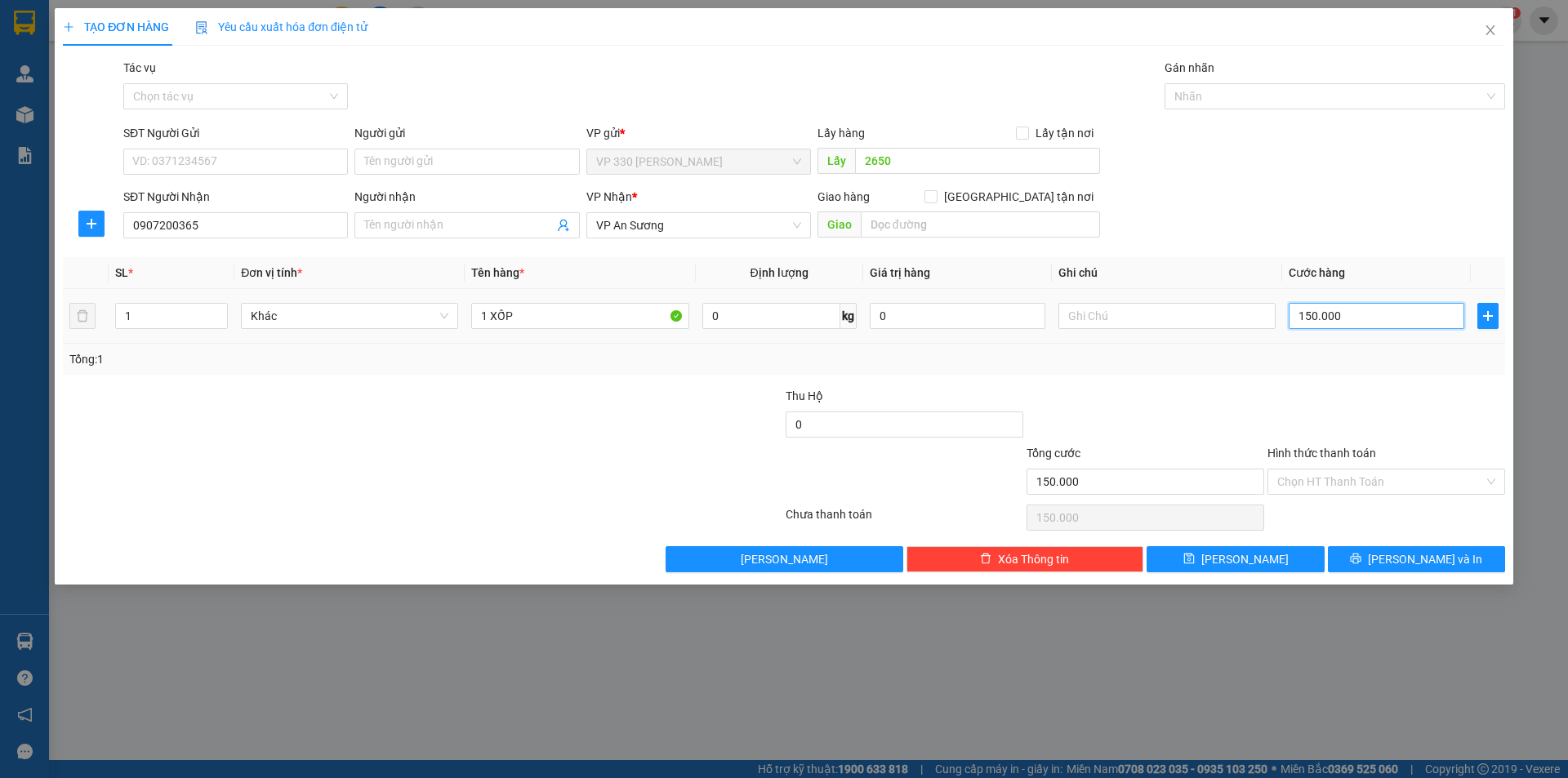
click at [1360, 318] on input "150.000" at bounding box center [1376, 316] width 175 height 26
click at [1344, 452] on label "Hình thức thanh toán" at bounding box center [1321, 454] width 108 height 13
click at [1344, 469] on input "Hình thức thanh toán" at bounding box center [1380, 482] width 207 height 25
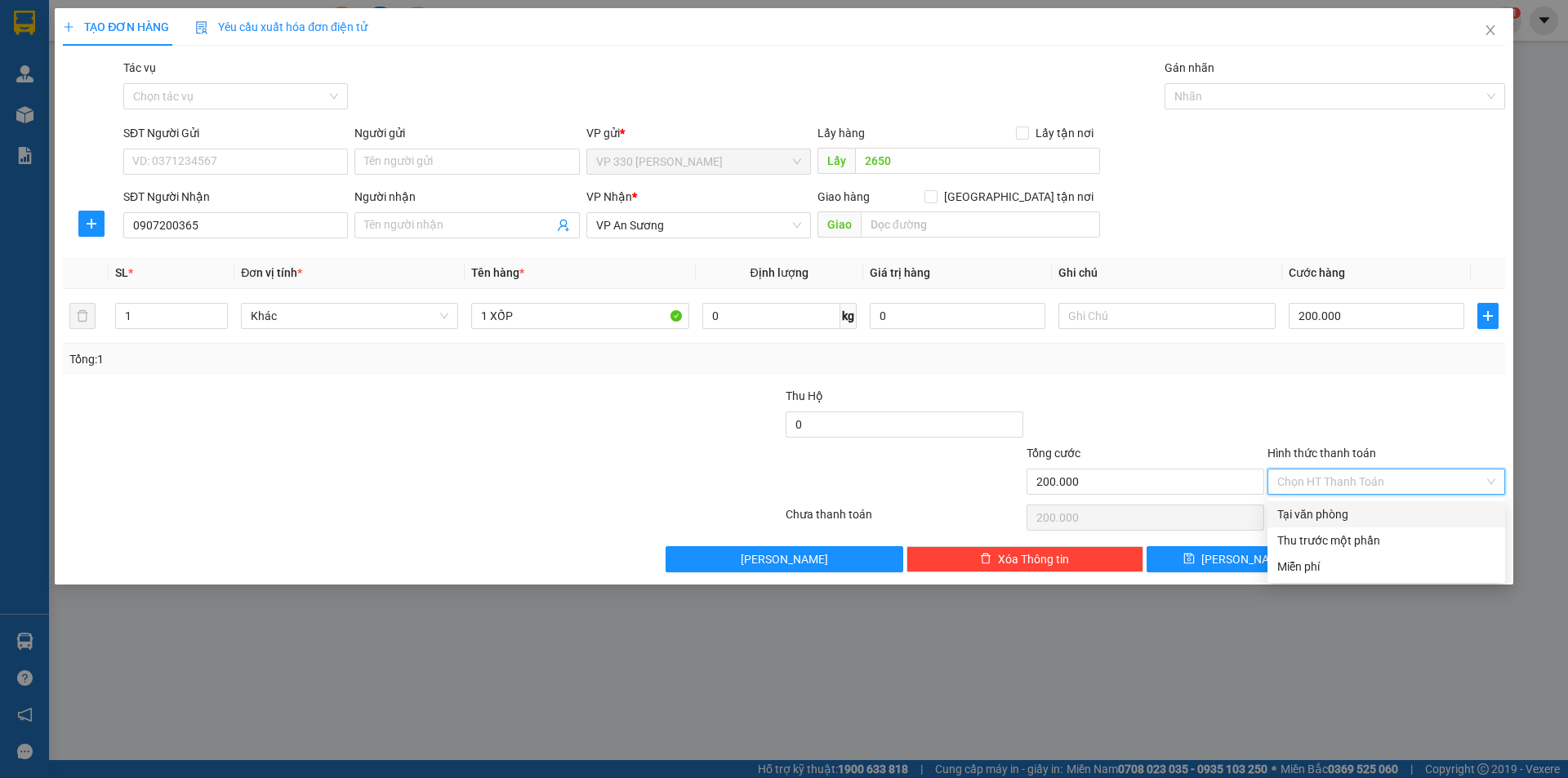
click at [1362, 508] on div "Tại văn phòng" at bounding box center [1385, 515] width 218 height 18
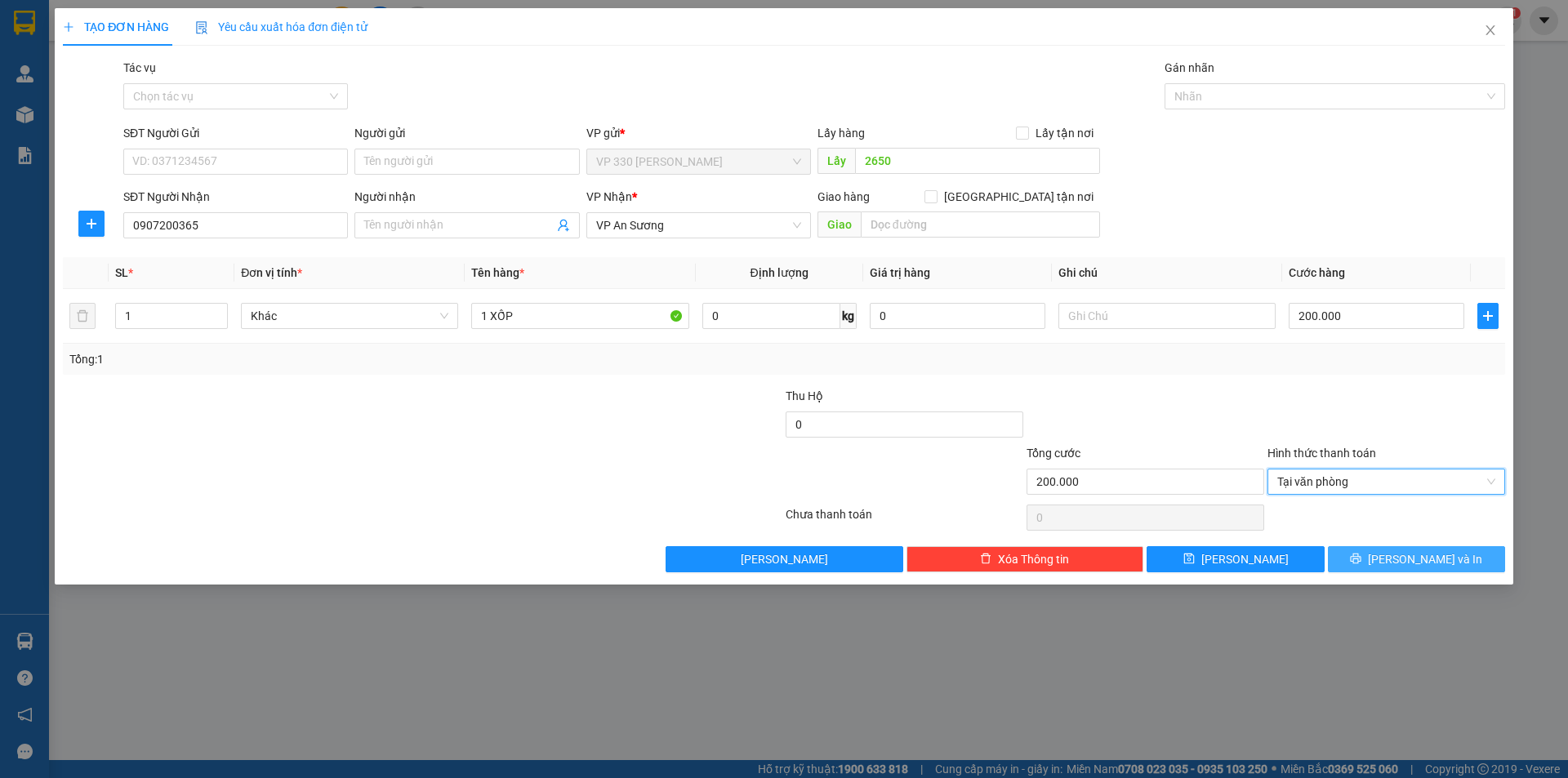
drag, startPoint x: 1398, startPoint y: 559, endPoint x: 1340, endPoint y: 503, distance: 80.6
click at [1398, 559] on button "[PERSON_NAME] và In" at bounding box center [1417, 559] width 177 height 26
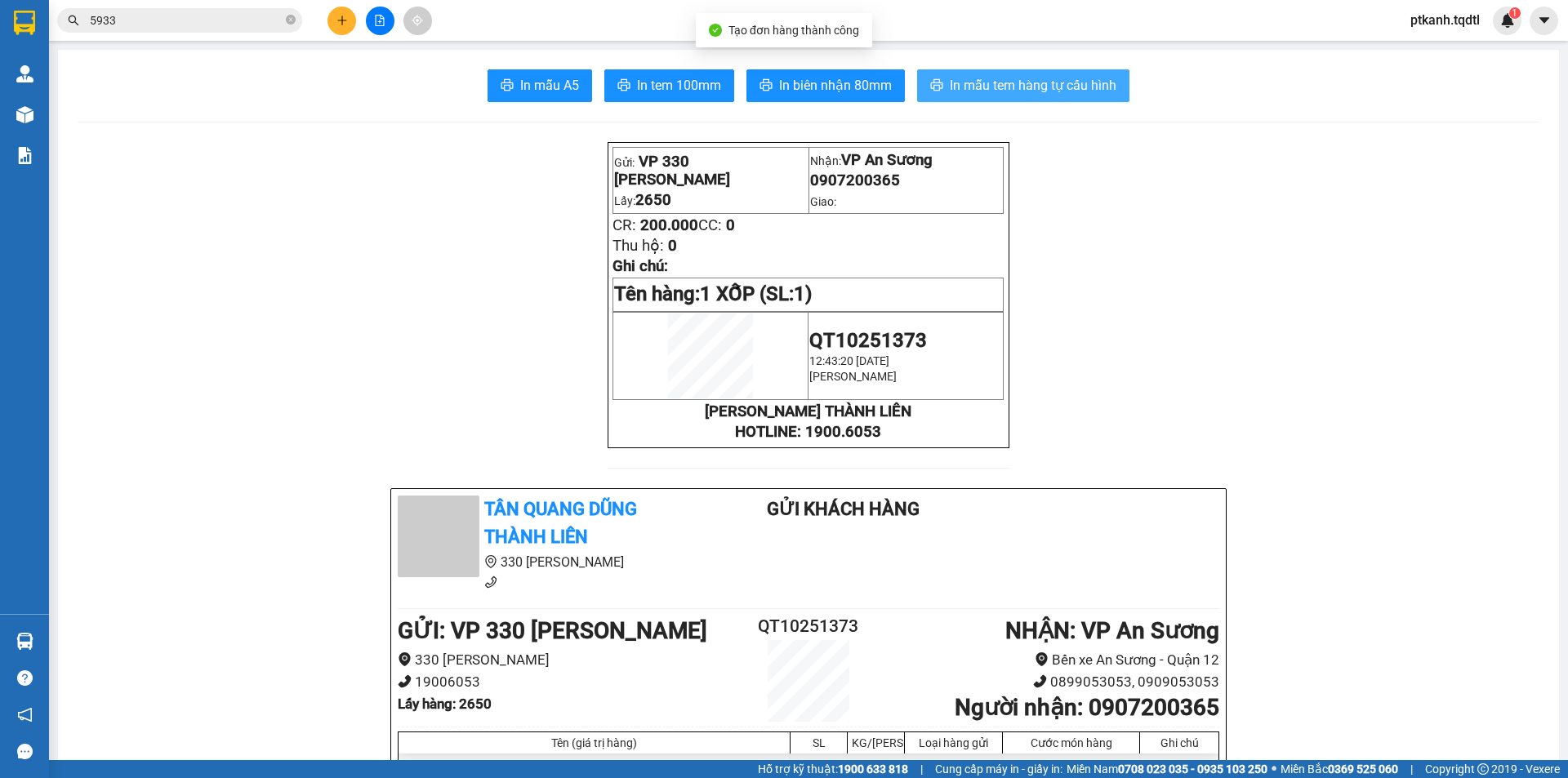
click at [981, 89] on span "In mẫu tem hàng tự cấu hình" at bounding box center [1033, 85] width 166 height 21
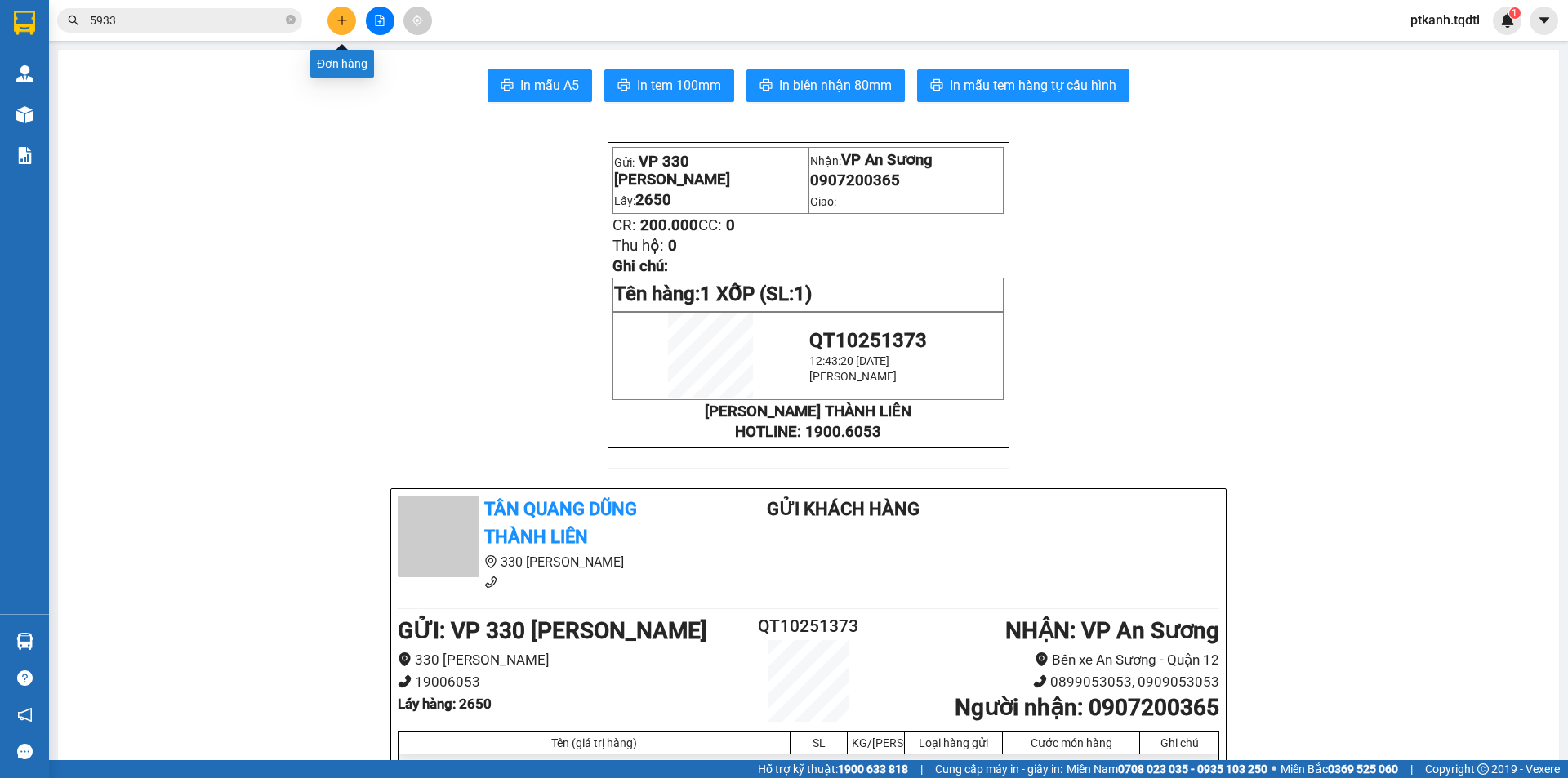
click at [340, 19] on icon "plus" at bounding box center [343, 21] width 12 height 12
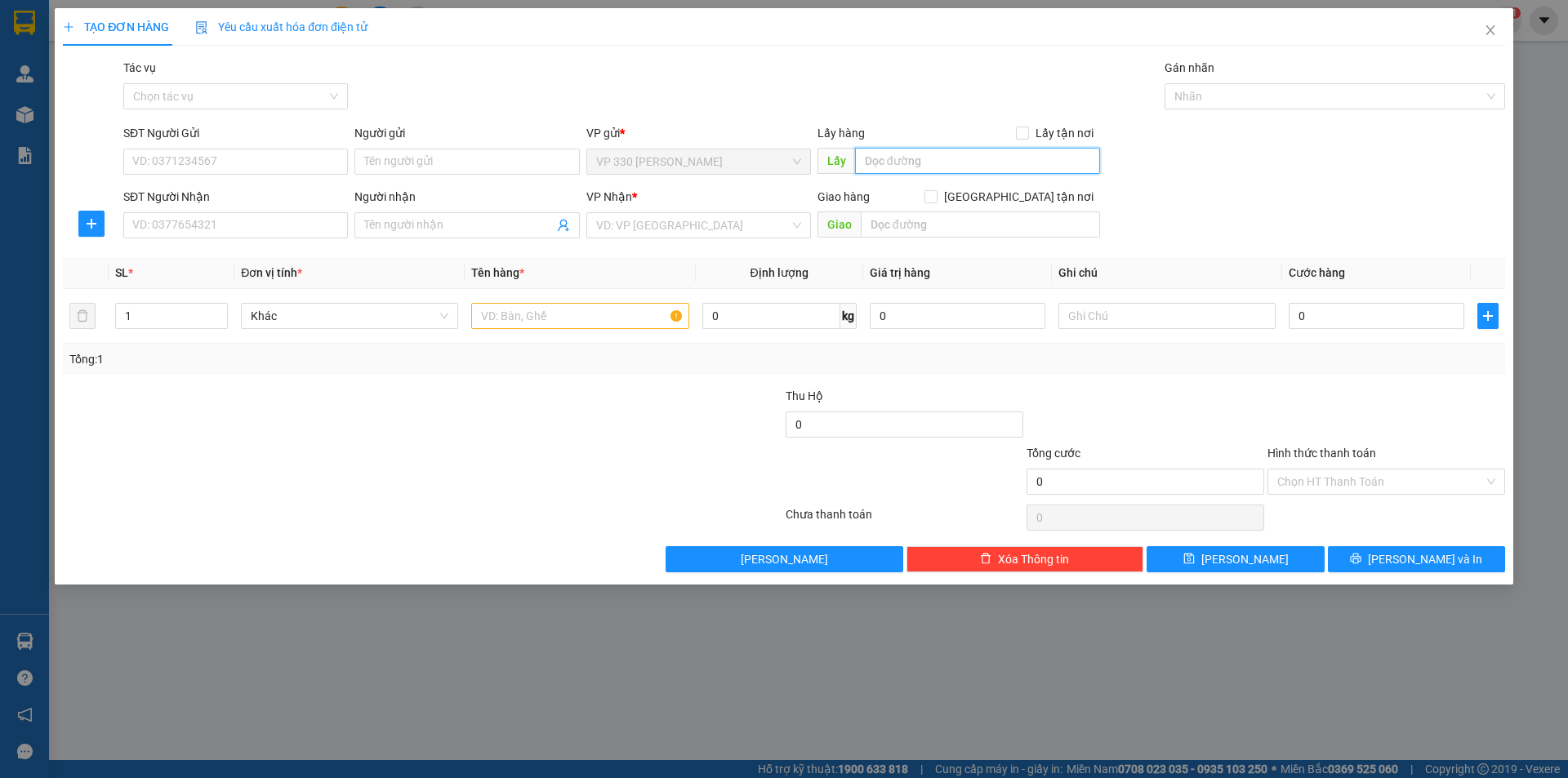
click at [940, 159] on input "text" at bounding box center [977, 161] width 245 height 26
click at [316, 232] on input "SĐT Người Nhận" at bounding box center [235, 226] width 224 height 26
click at [218, 219] on input "0966984648" at bounding box center [235, 226] width 224 height 26
click at [642, 219] on input "search" at bounding box center [693, 226] width 194 height 25
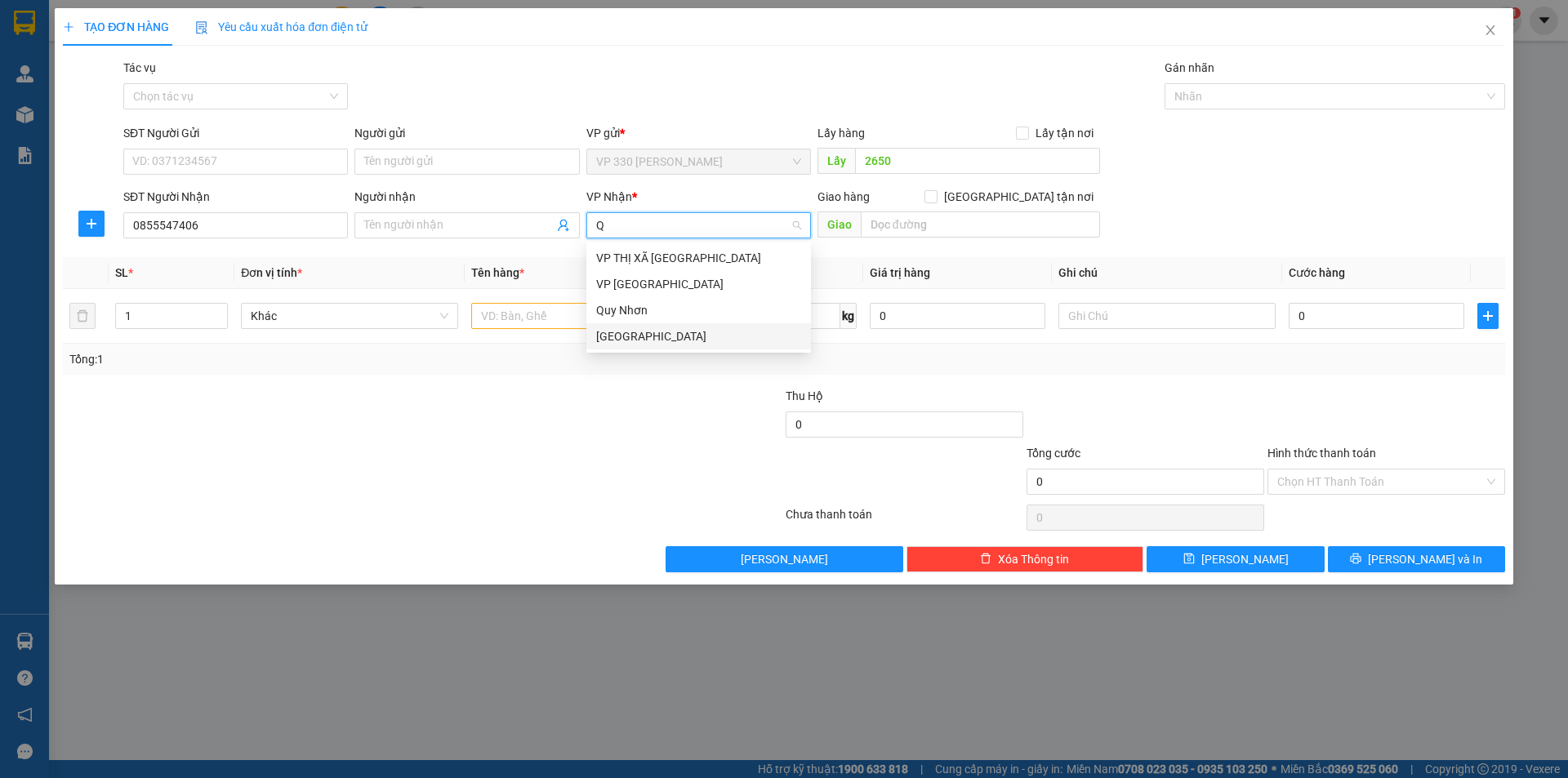
click at [650, 337] on div "Quảng Ngãi" at bounding box center [698, 337] width 205 height 18
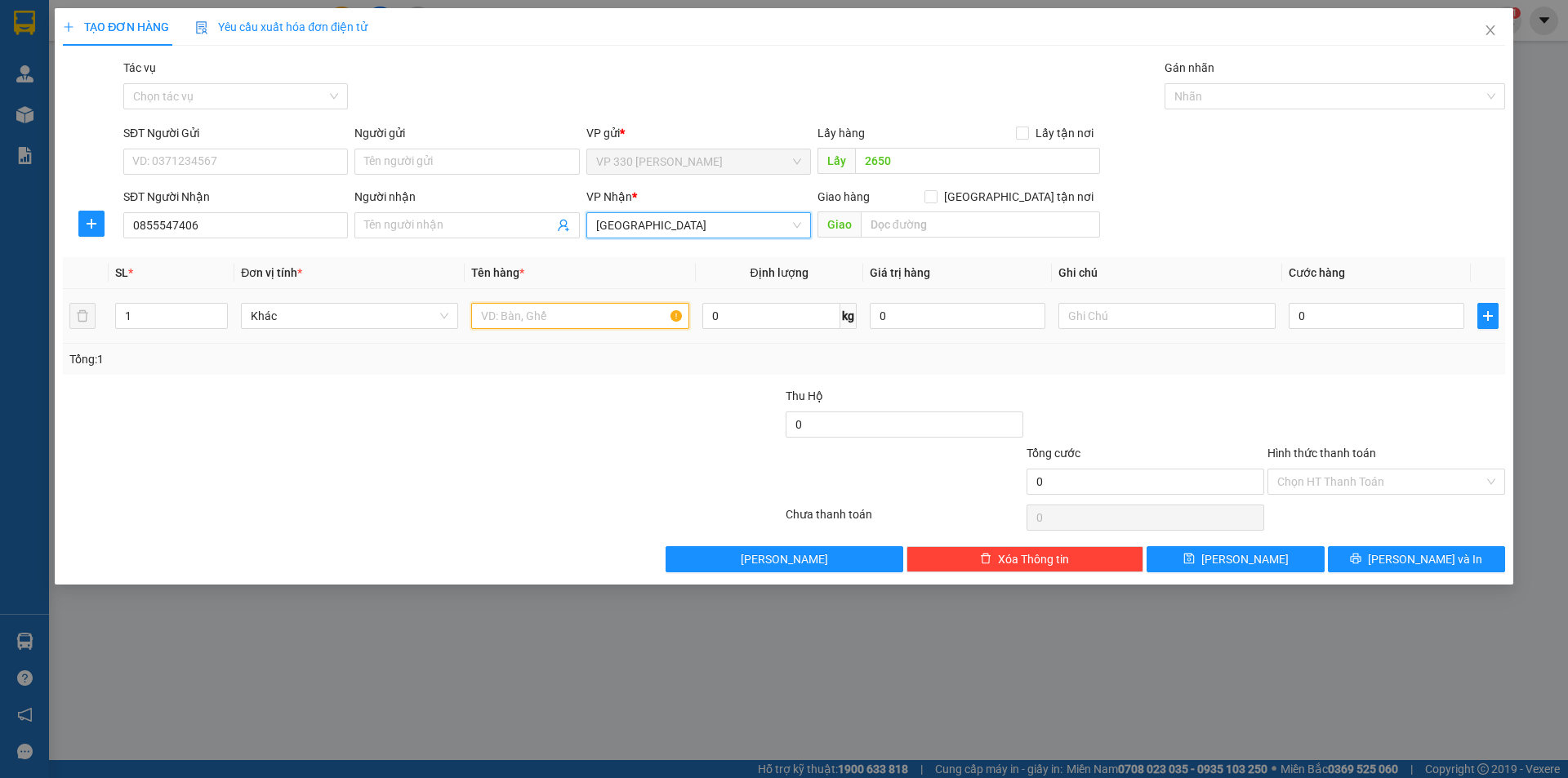
click at [529, 315] on input "text" at bounding box center [579, 316] width 217 height 26
click at [1342, 325] on input "0" at bounding box center [1376, 316] width 175 height 26
click at [1311, 452] on label "Hình thức thanh toán" at bounding box center [1321, 454] width 108 height 13
click at [1311, 469] on input "Hình thức thanh toán" at bounding box center [1380, 482] width 207 height 25
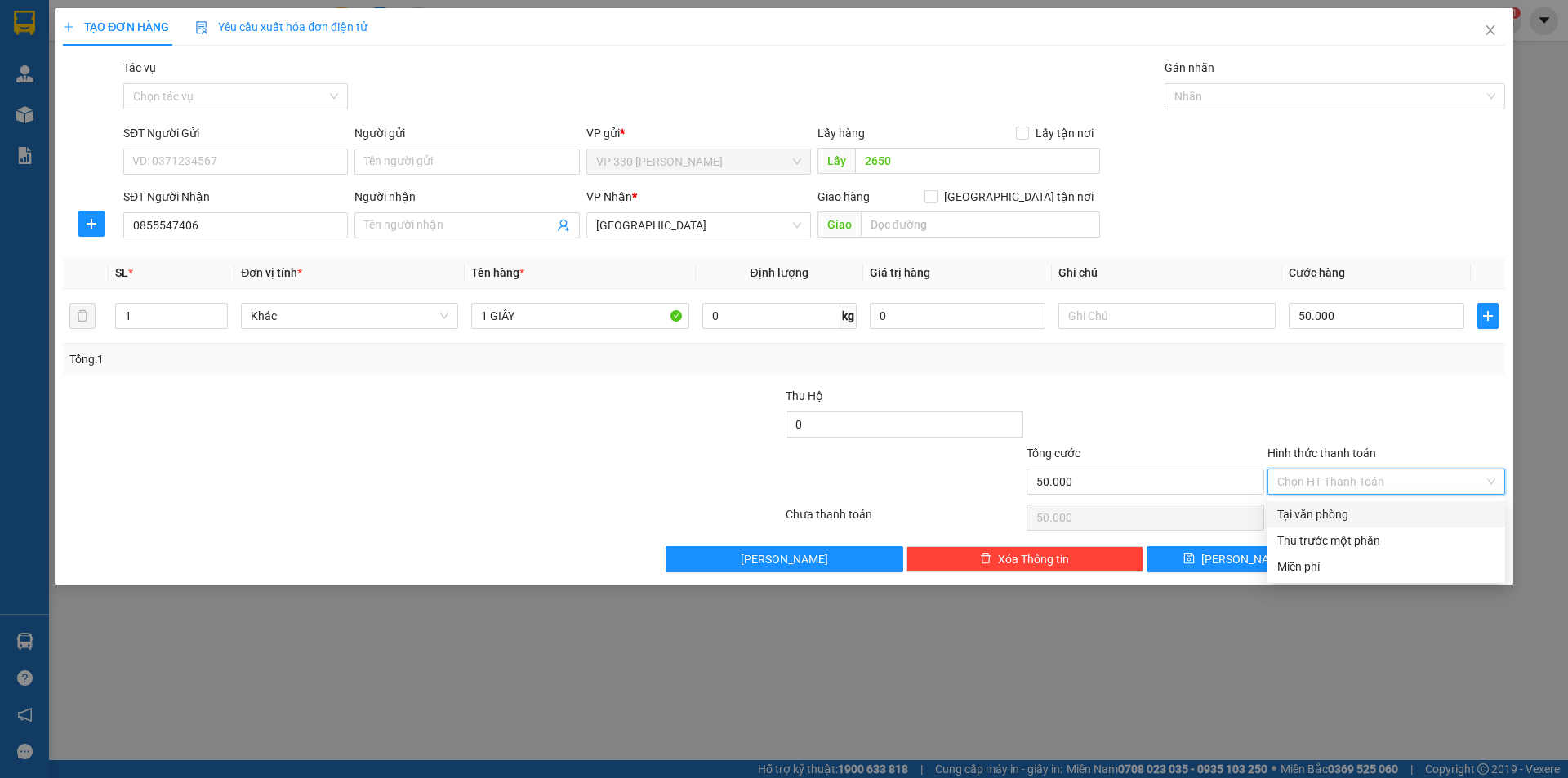
click at [1354, 508] on div "Tại văn phòng" at bounding box center [1385, 515] width 218 height 18
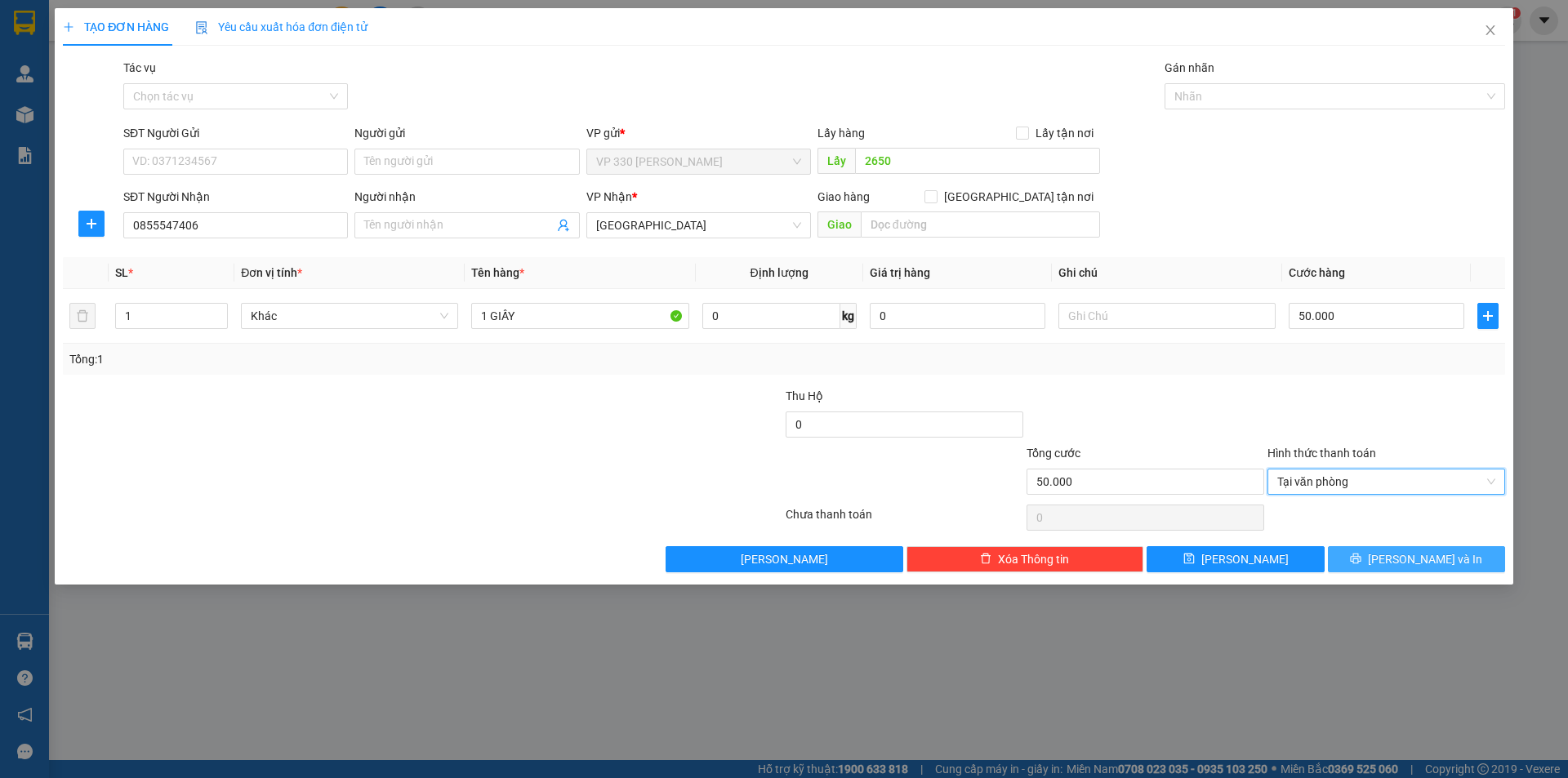
click at [1402, 559] on span "[PERSON_NAME] và In" at bounding box center [1425, 559] width 114 height 18
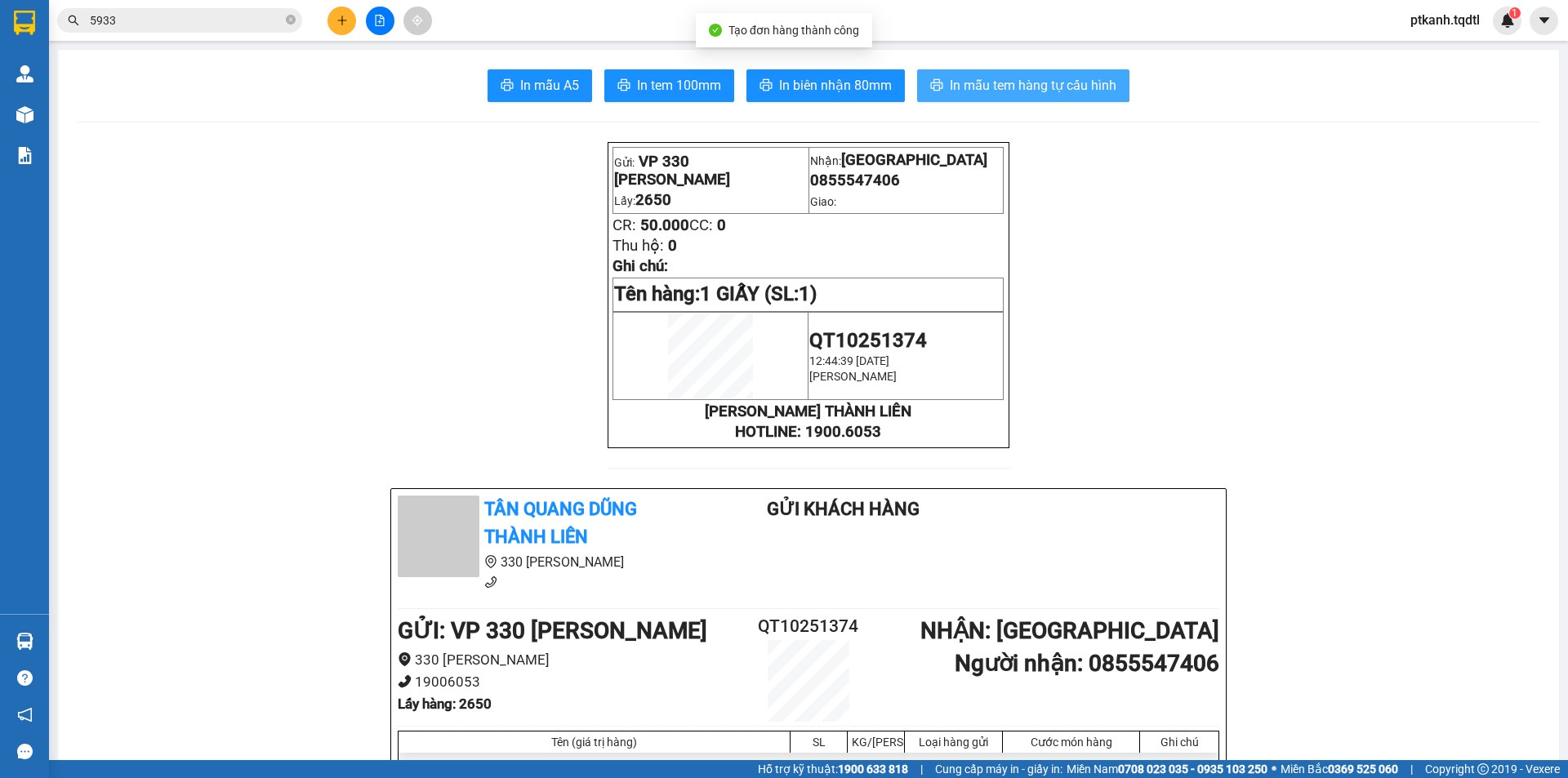
click at [1006, 90] on span "In mẫu tem hàng tự cấu hình" at bounding box center [1033, 85] width 166 height 21
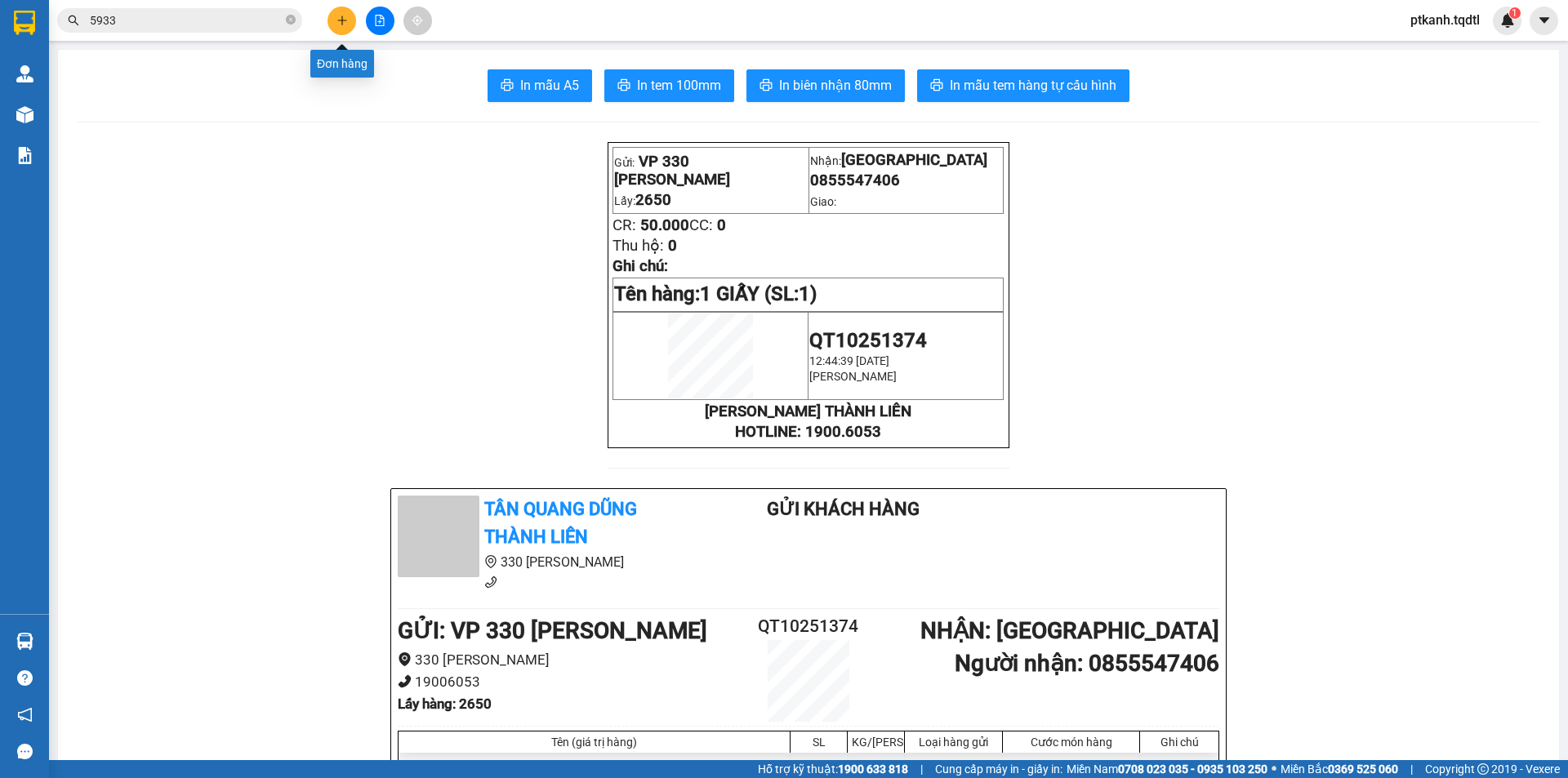
click at [345, 15] on icon "plus" at bounding box center [343, 21] width 12 height 12
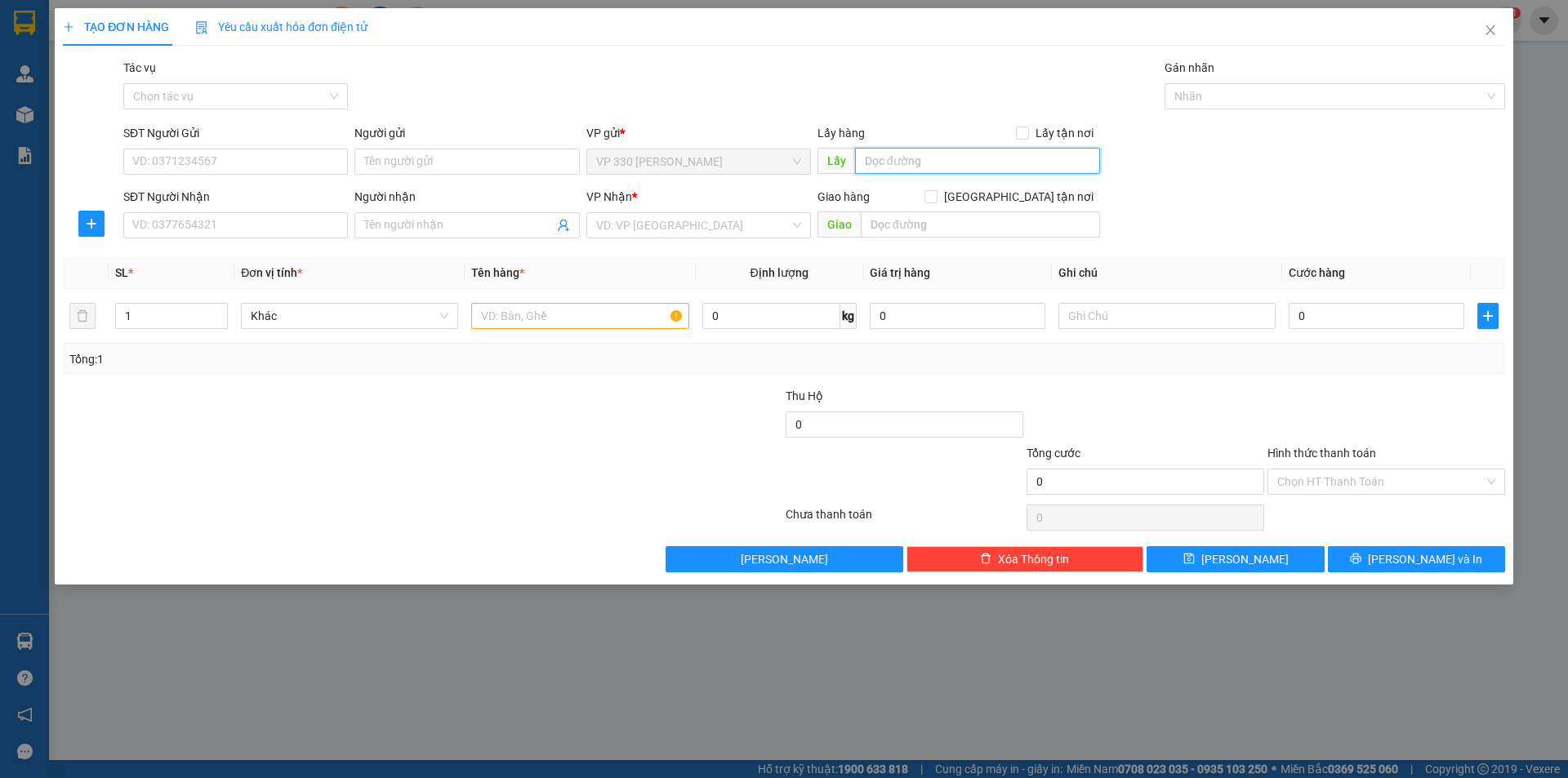
click at [933, 158] on input "text" at bounding box center [977, 161] width 245 height 26
click at [324, 220] on input "SĐT Người Nhận" at bounding box center [235, 226] width 224 height 26
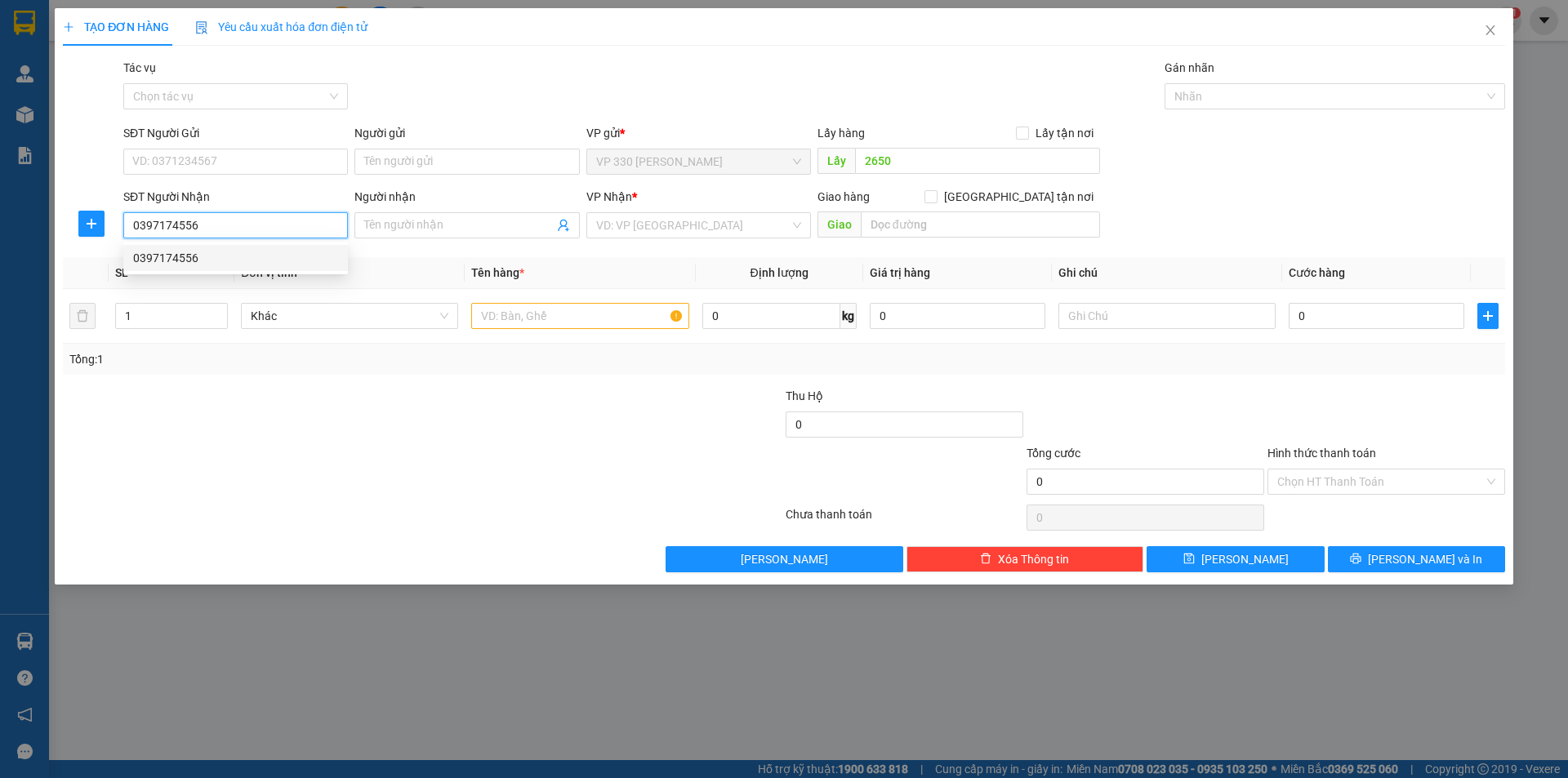
click at [259, 262] on div "0397174556" at bounding box center [236, 258] width 205 height 18
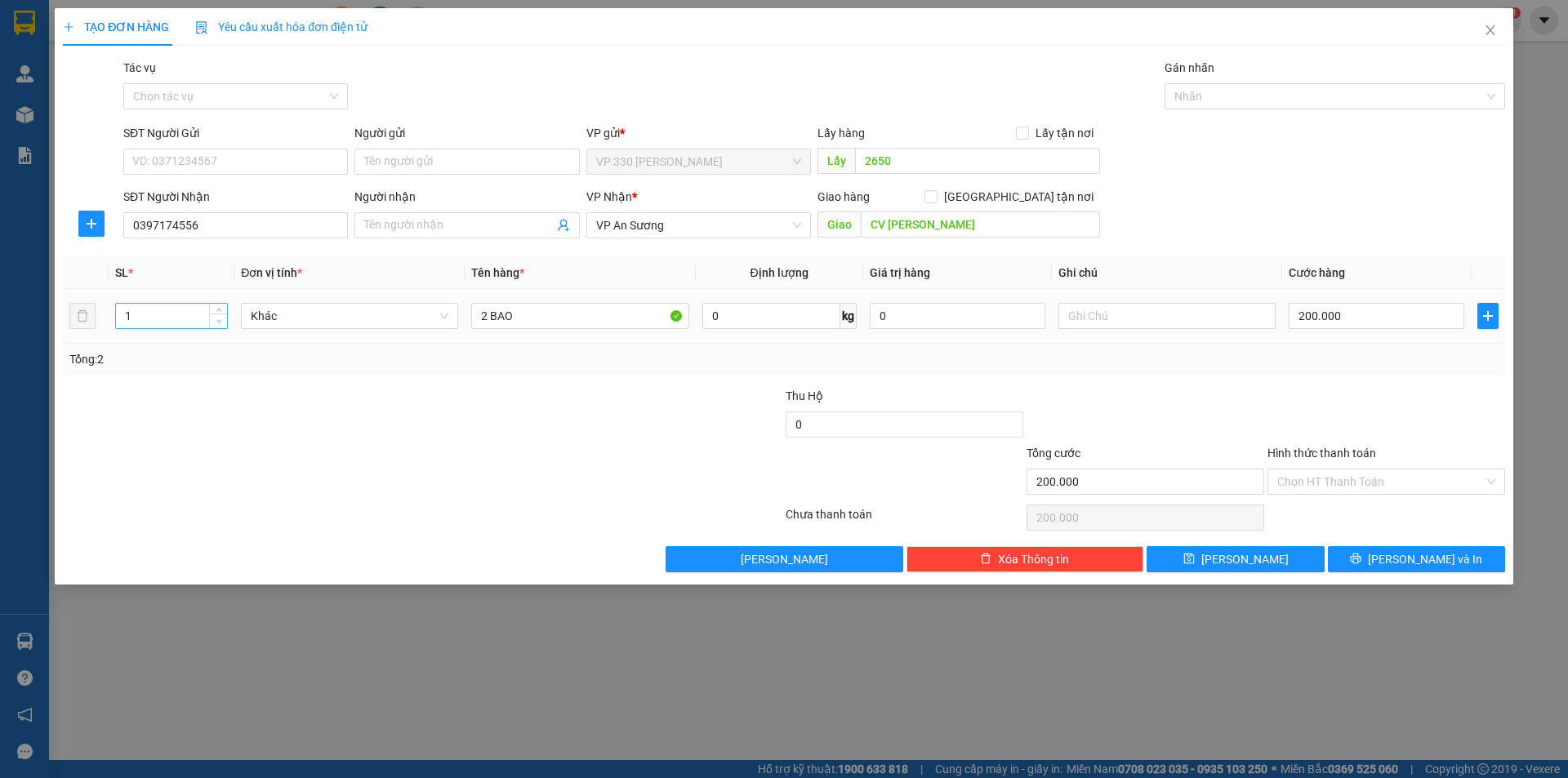
click at [222, 319] on span "down" at bounding box center [219, 322] width 10 height 10
click at [486, 312] on input "2 BAO" at bounding box center [579, 316] width 217 height 26
click at [1402, 316] on input "200.000" at bounding box center [1376, 316] width 175 height 26
click at [1399, 564] on button "[PERSON_NAME] và In" at bounding box center [1417, 559] width 177 height 26
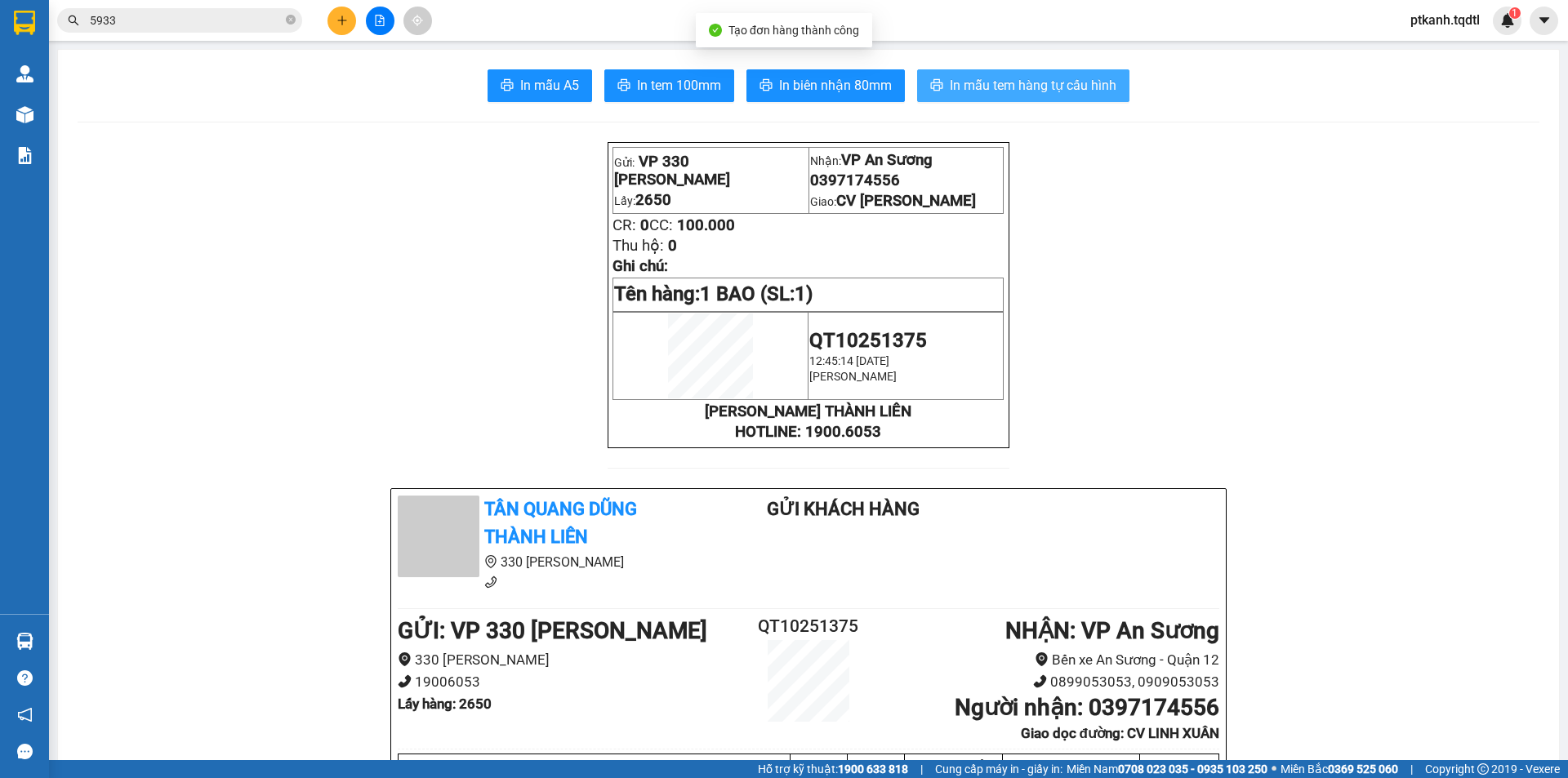
drag, startPoint x: 985, startPoint y: 89, endPoint x: 928, endPoint y: 8, distance: 99.0
click at [984, 89] on span "In mẫu tem hàng tự cấu hình" at bounding box center [1033, 85] width 166 height 21
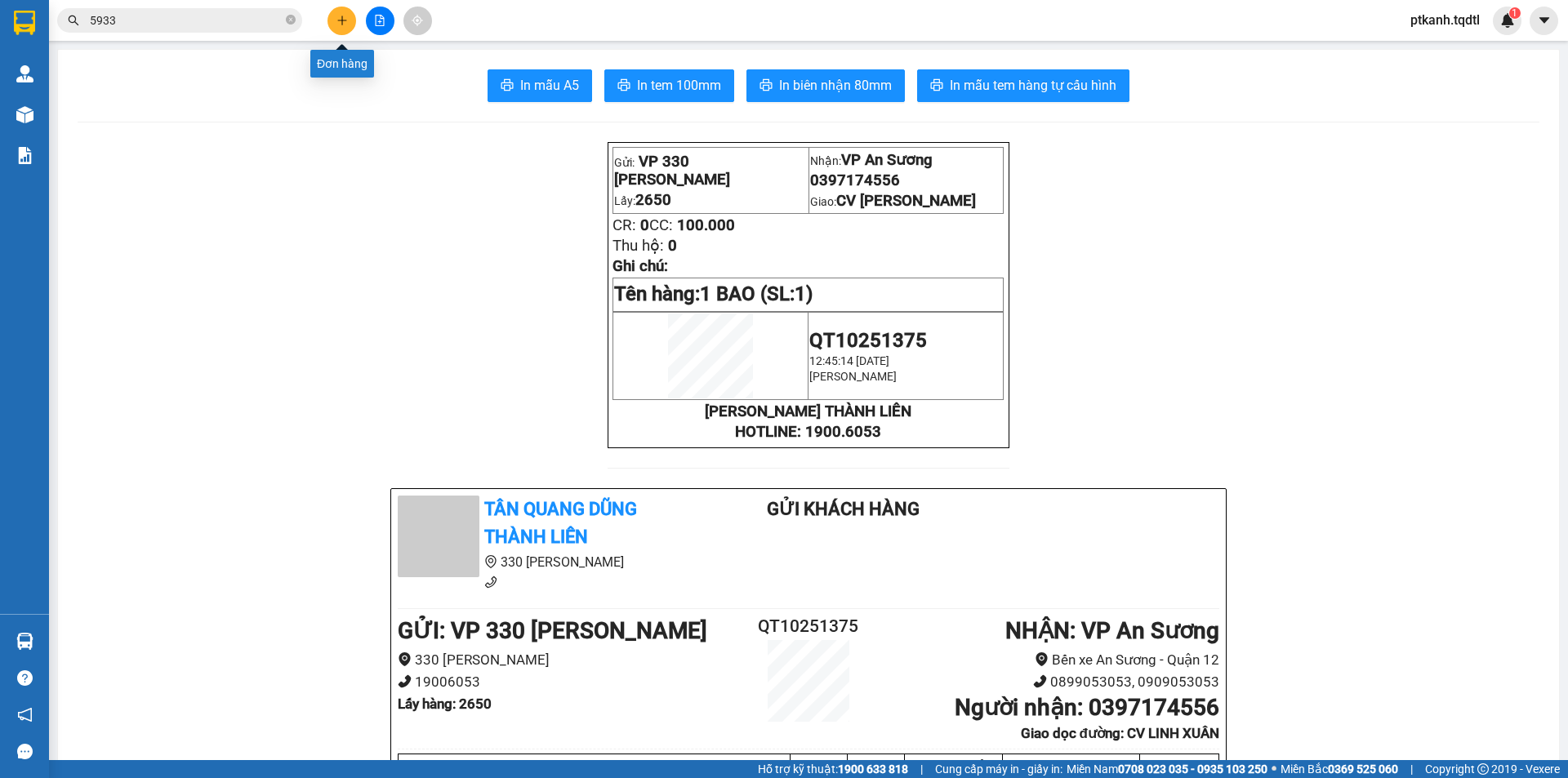
click at [340, 25] on icon "plus" at bounding box center [343, 21] width 12 height 12
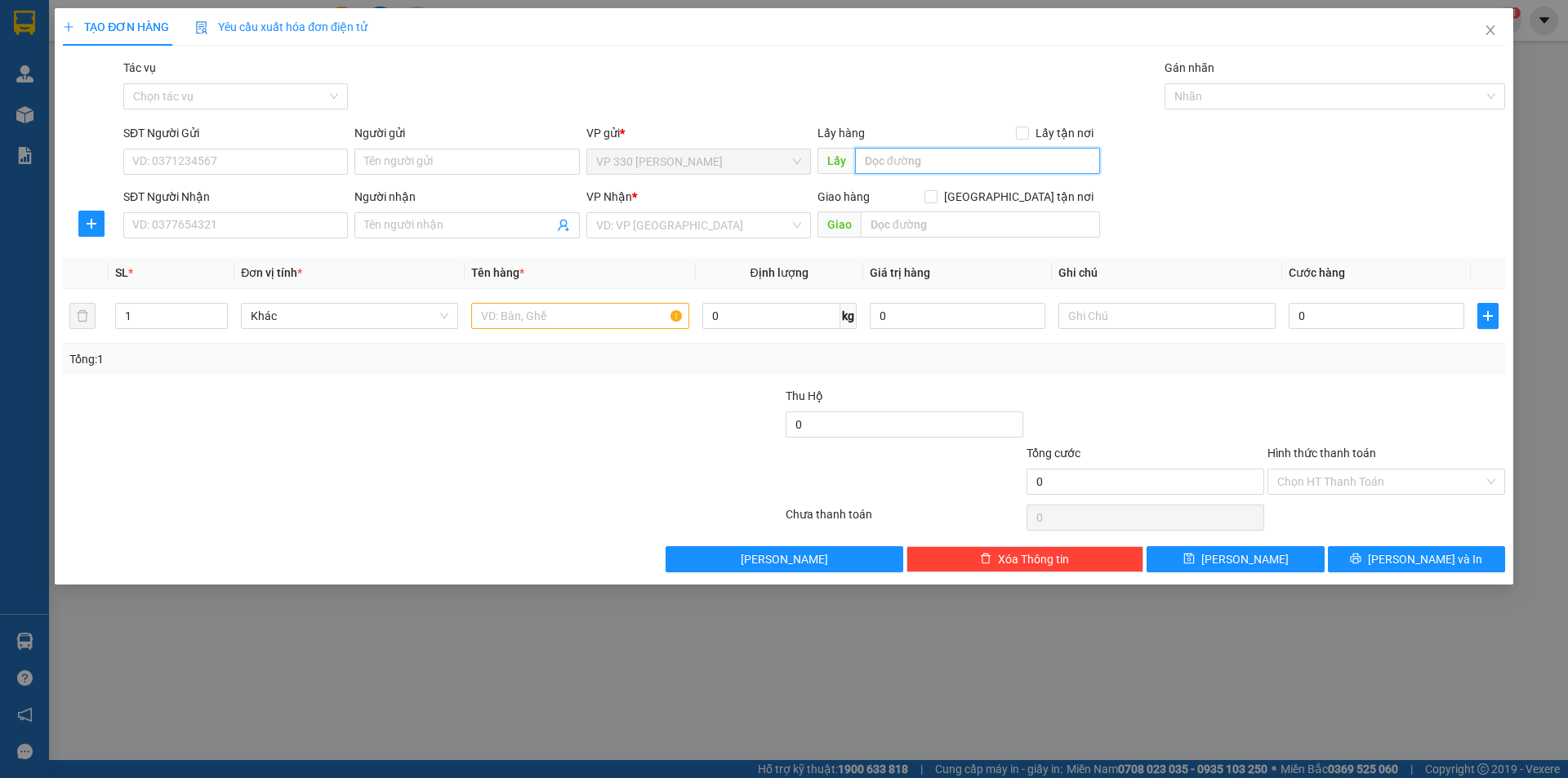
click at [897, 166] on input "text" at bounding box center [977, 161] width 245 height 26
click at [308, 217] on input "SĐT Người Nhận" at bounding box center [235, 226] width 224 height 26
click at [452, 222] on input "Người nhận" at bounding box center [458, 226] width 189 height 18
click at [659, 224] on input "search" at bounding box center [693, 226] width 194 height 25
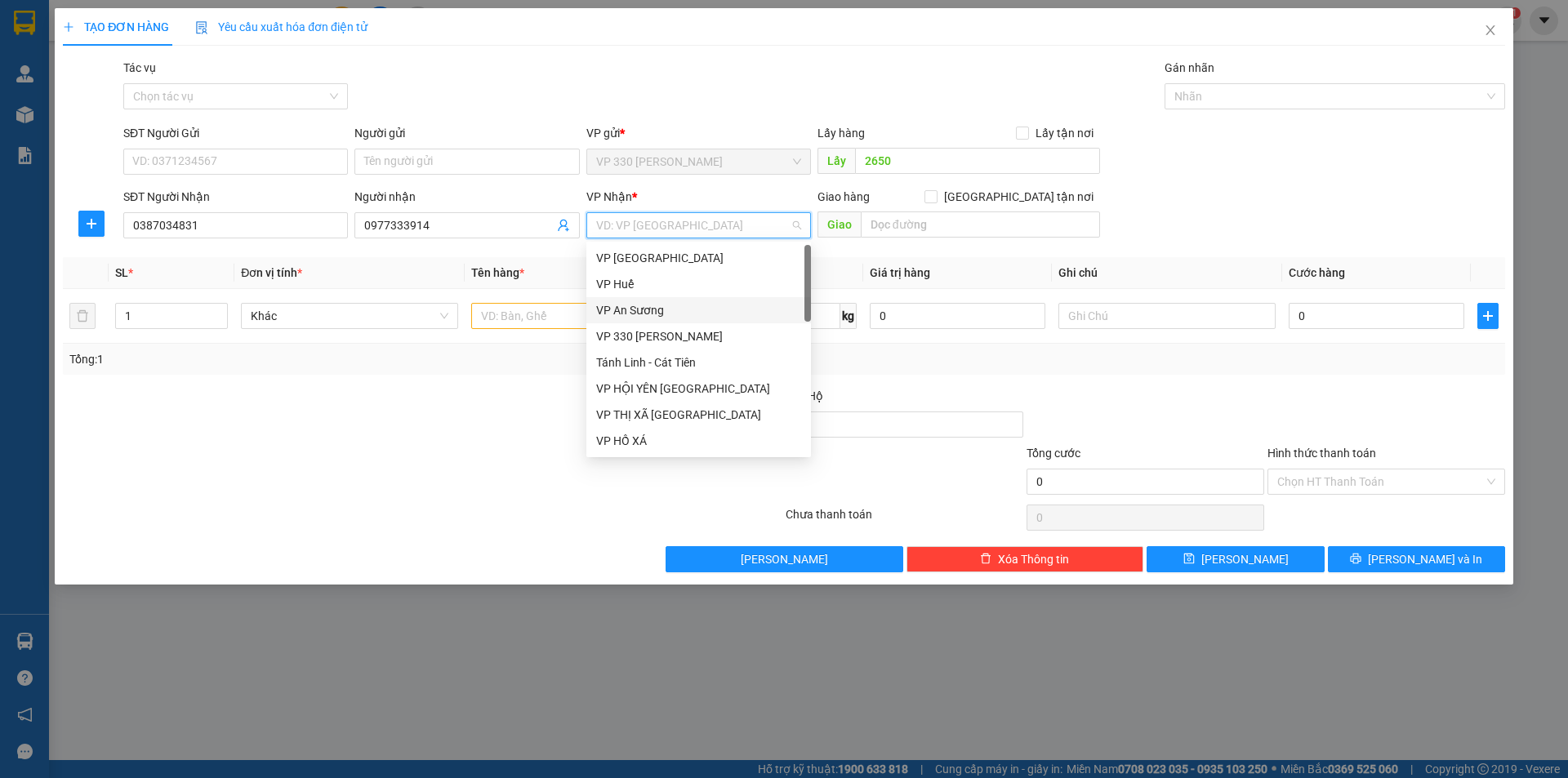
drag, startPoint x: 653, startPoint y: 309, endPoint x: 889, endPoint y: 255, distance: 242.1
click at [655, 309] on div "VP An Sương" at bounding box center [698, 310] width 205 height 18
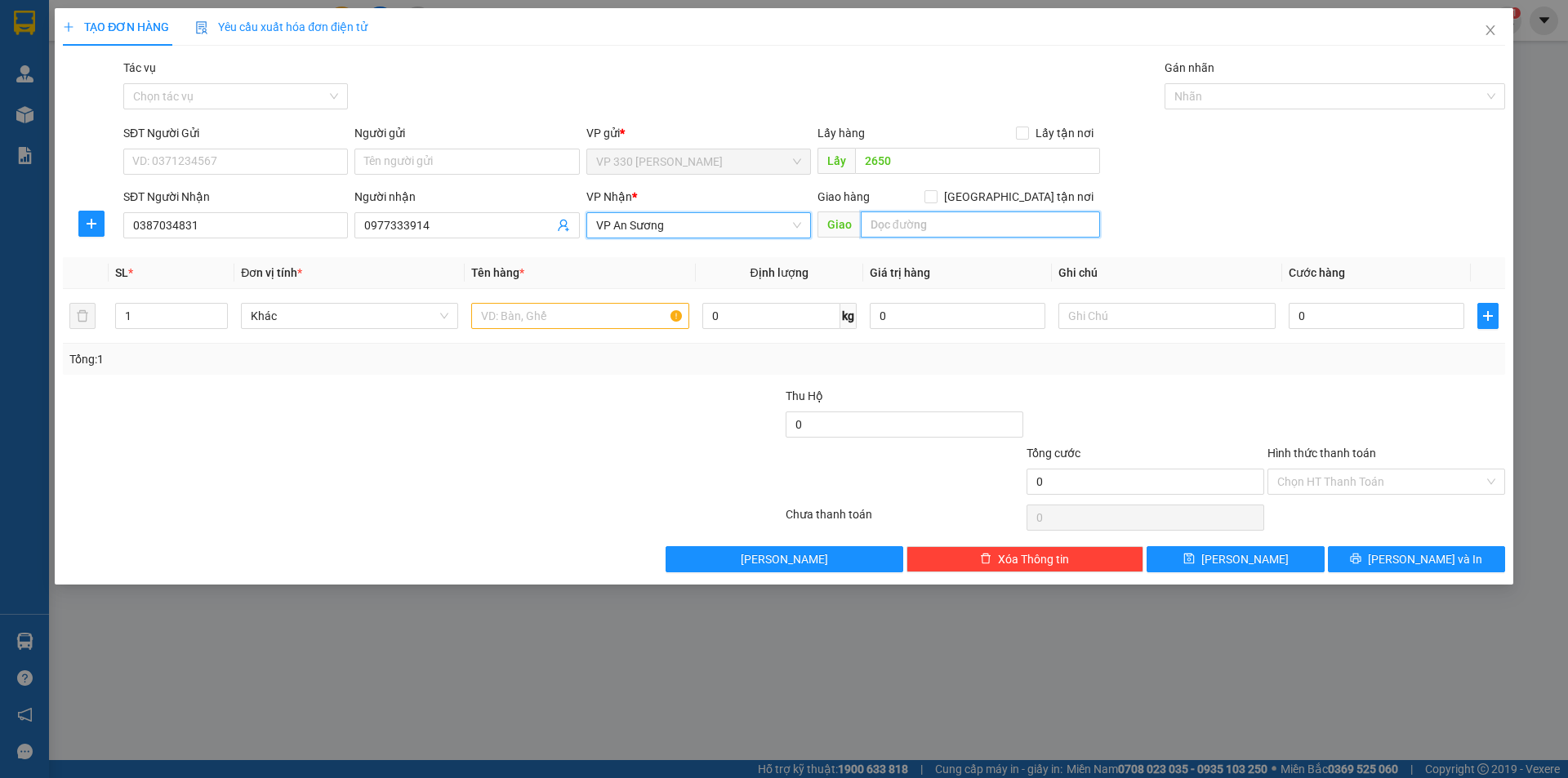
click at [934, 228] on input "text" at bounding box center [980, 225] width 239 height 26
click at [541, 316] on input "text" at bounding box center [579, 316] width 217 height 26
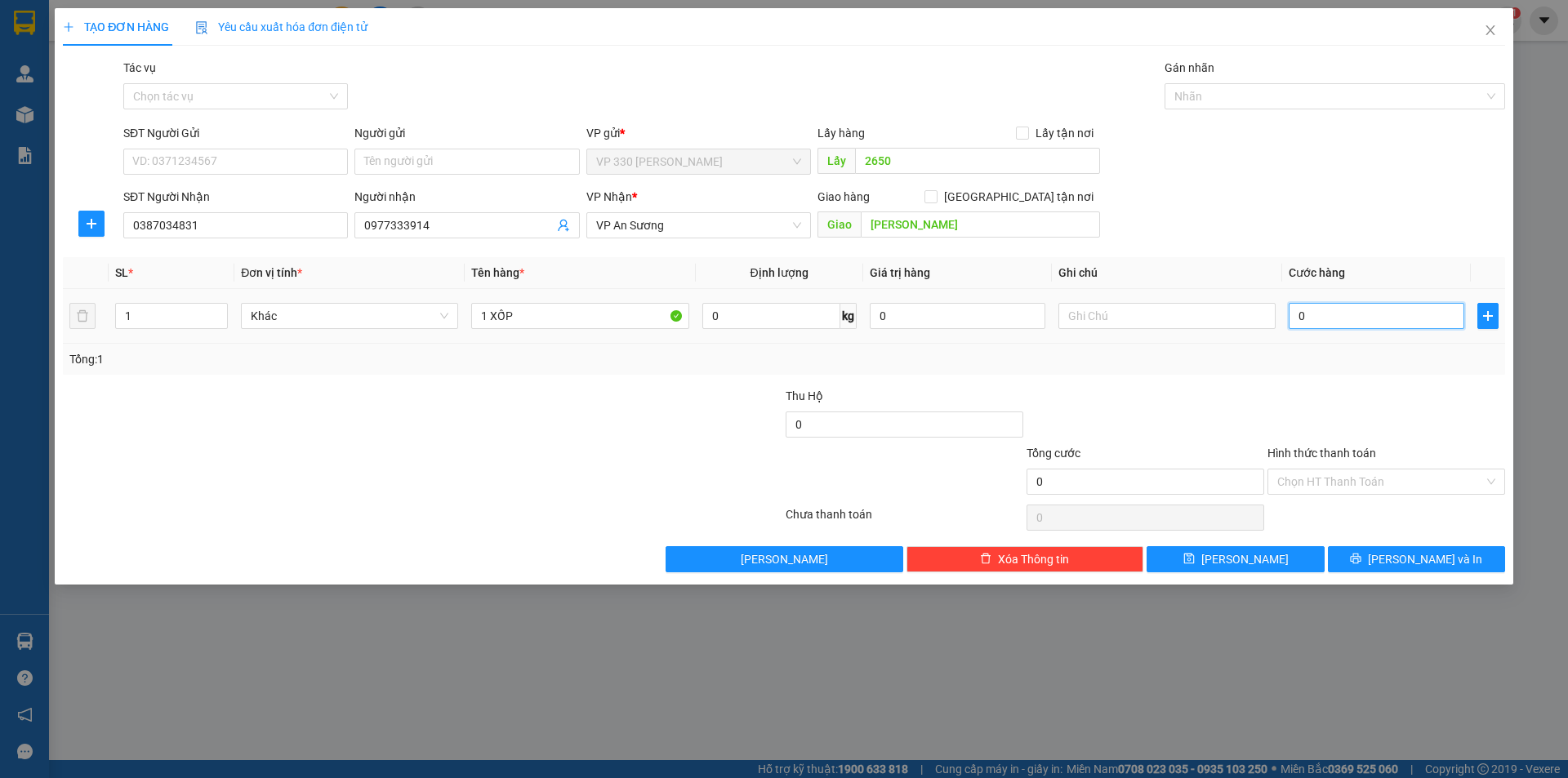
click at [1338, 324] on input "0" at bounding box center [1376, 316] width 175 height 26
click at [1317, 444] on div "Hình thức thanh toán" at bounding box center [1386, 457] width 237 height 25
click at [1321, 453] on label "Hình thức thanh toán" at bounding box center [1321, 454] width 108 height 13
click at [1321, 469] on input "Hình thức thanh toán" at bounding box center [1380, 482] width 207 height 25
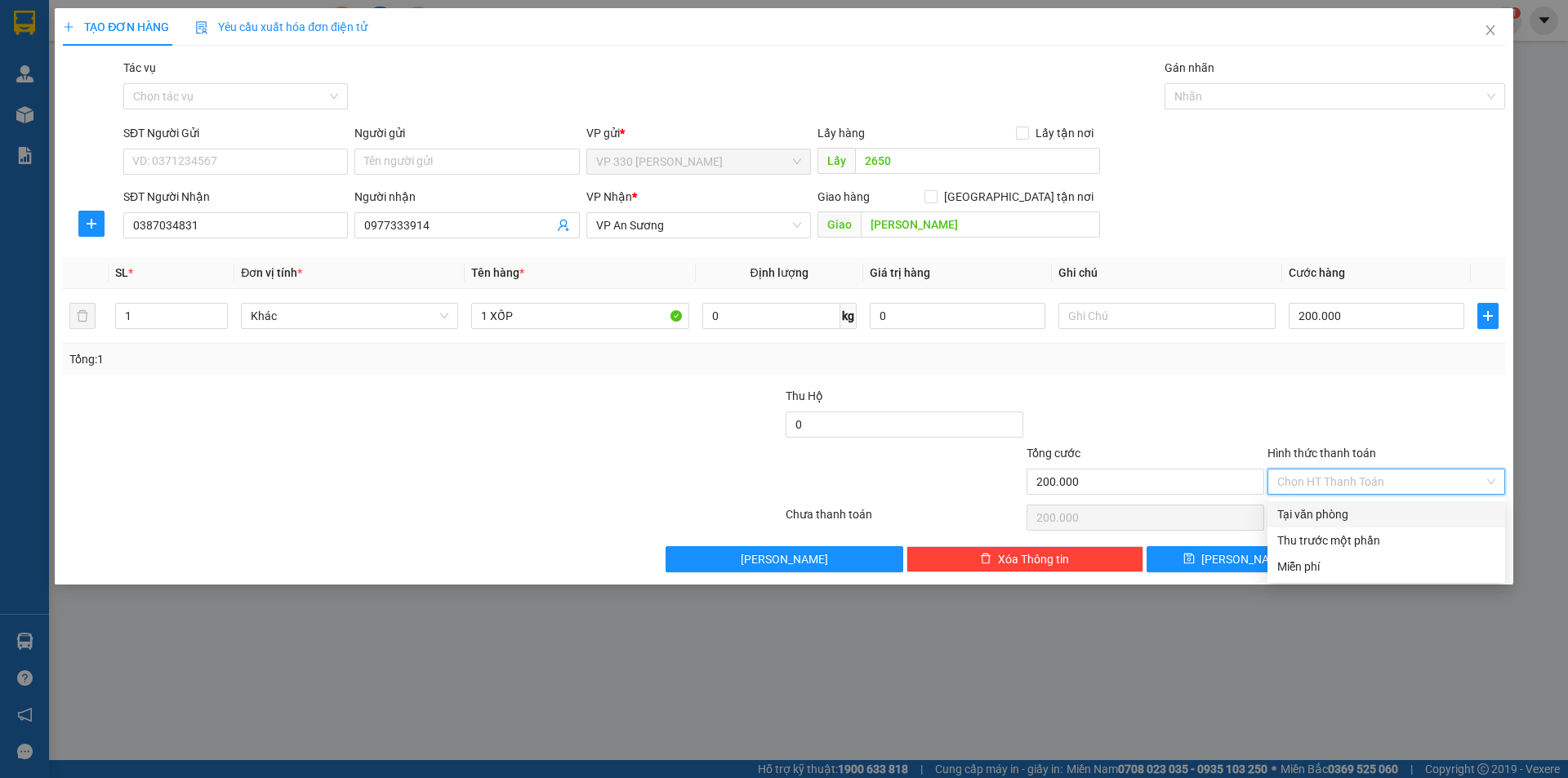
click at [1355, 516] on div "Tại văn phòng" at bounding box center [1385, 515] width 218 height 18
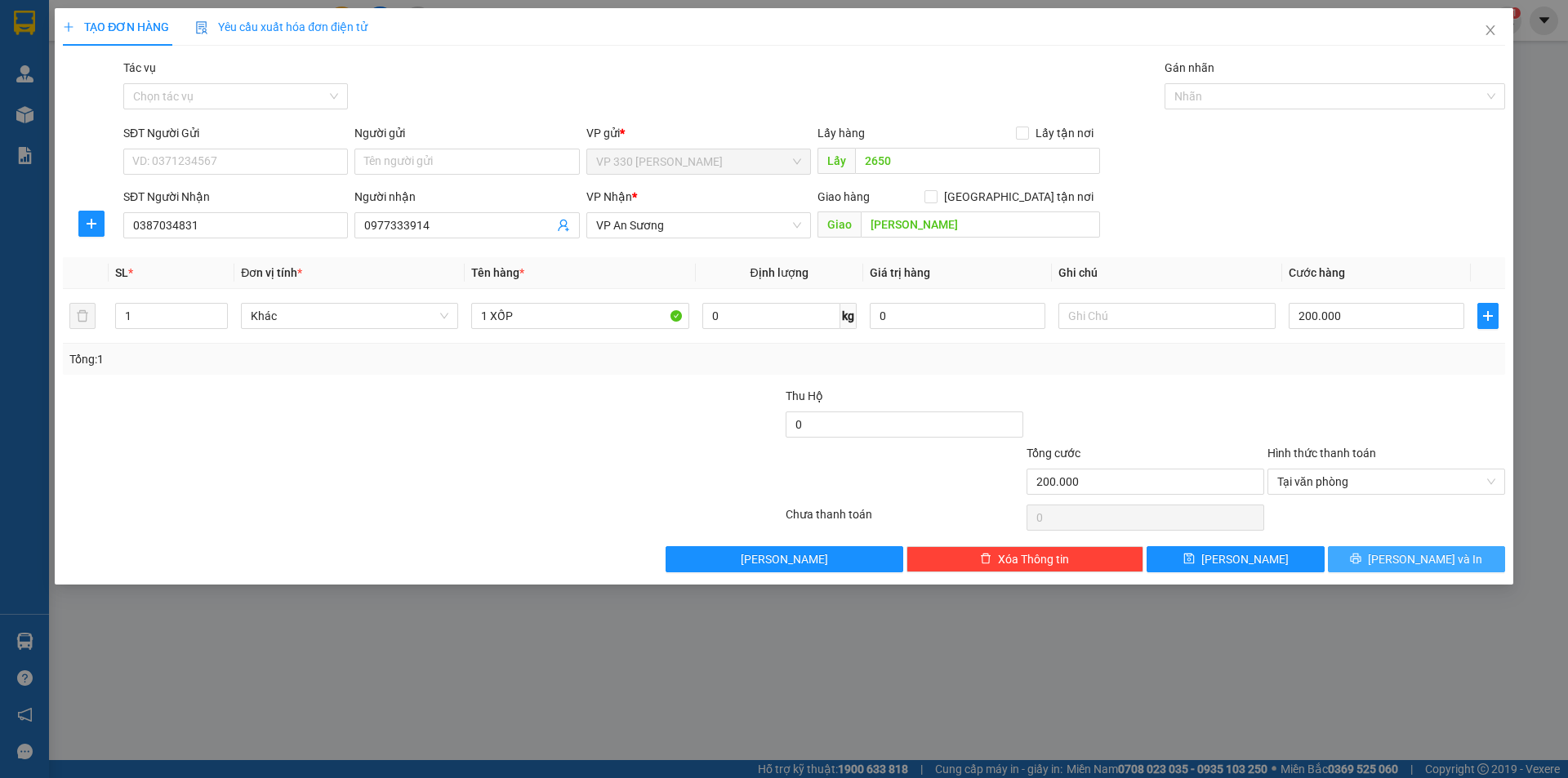
click at [1382, 550] on button "[PERSON_NAME] và In" at bounding box center [1417, 559] width 177 height 26
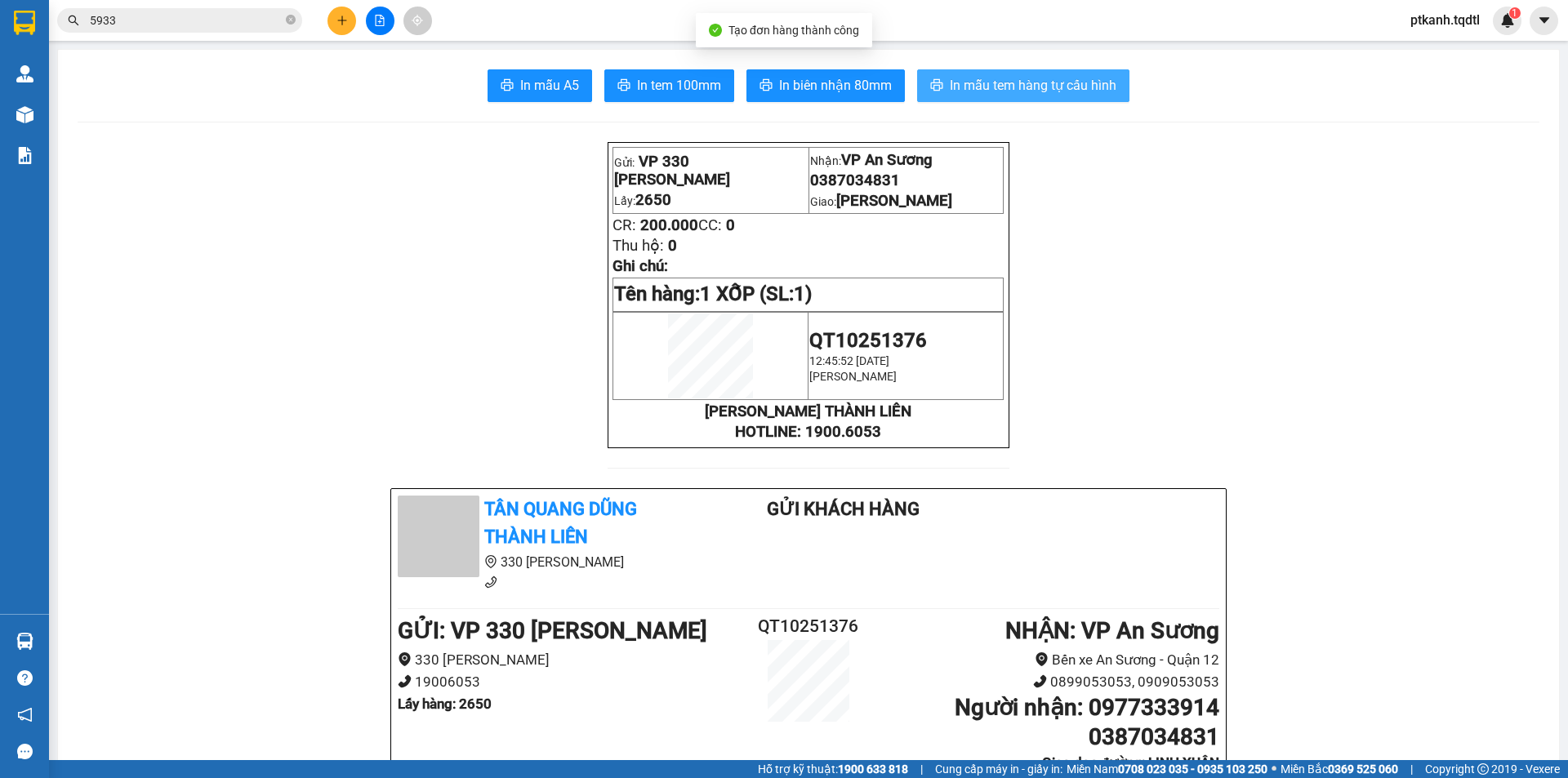
click at [1024, 86] on span "In mẫu tem hàng tự cấu hình" at bounding box center [1033, 85] width 166 height 21
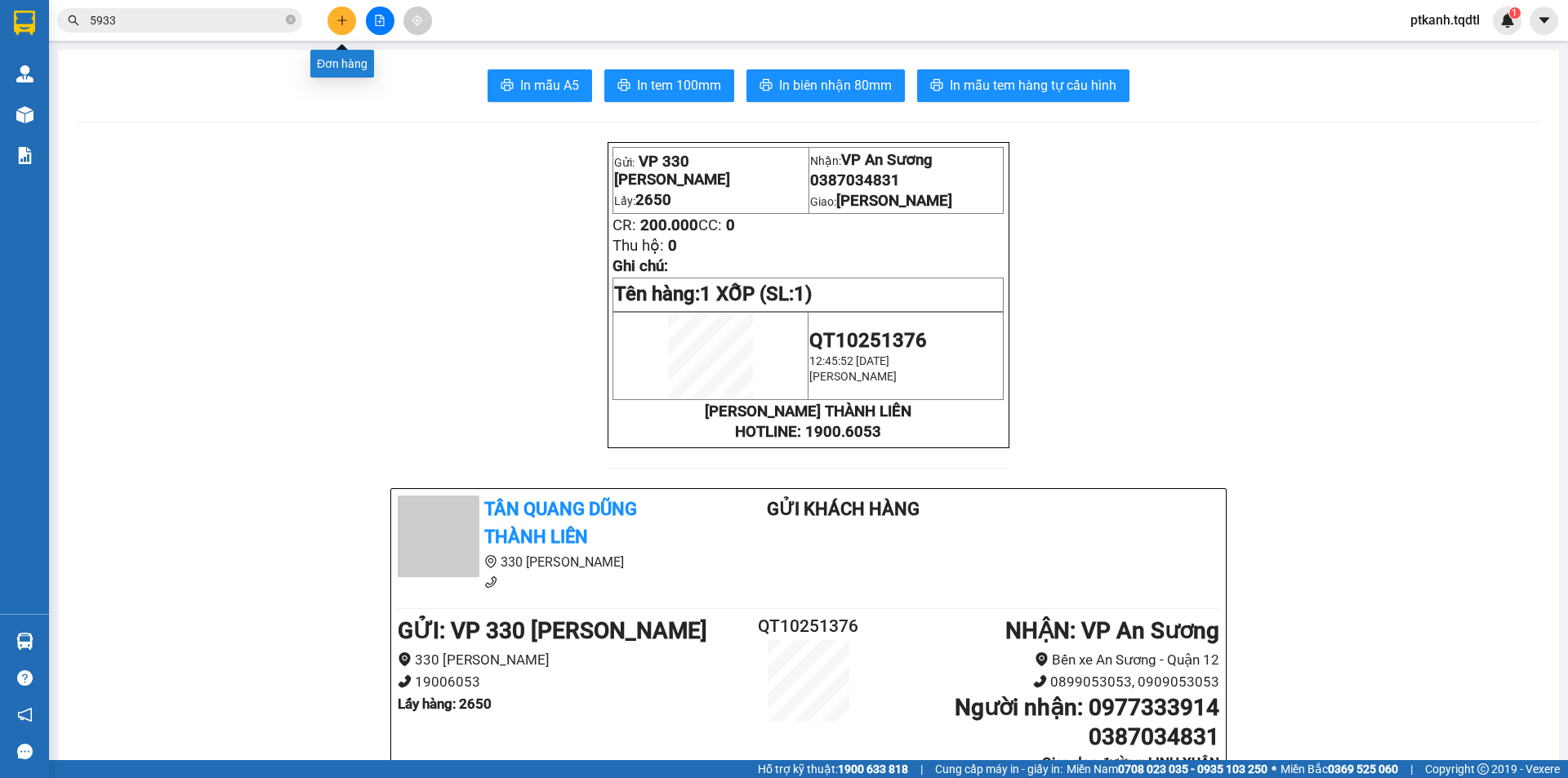
click at [337, 21] on icon "plus" at bounding box center [343, 21] width 12 height 12
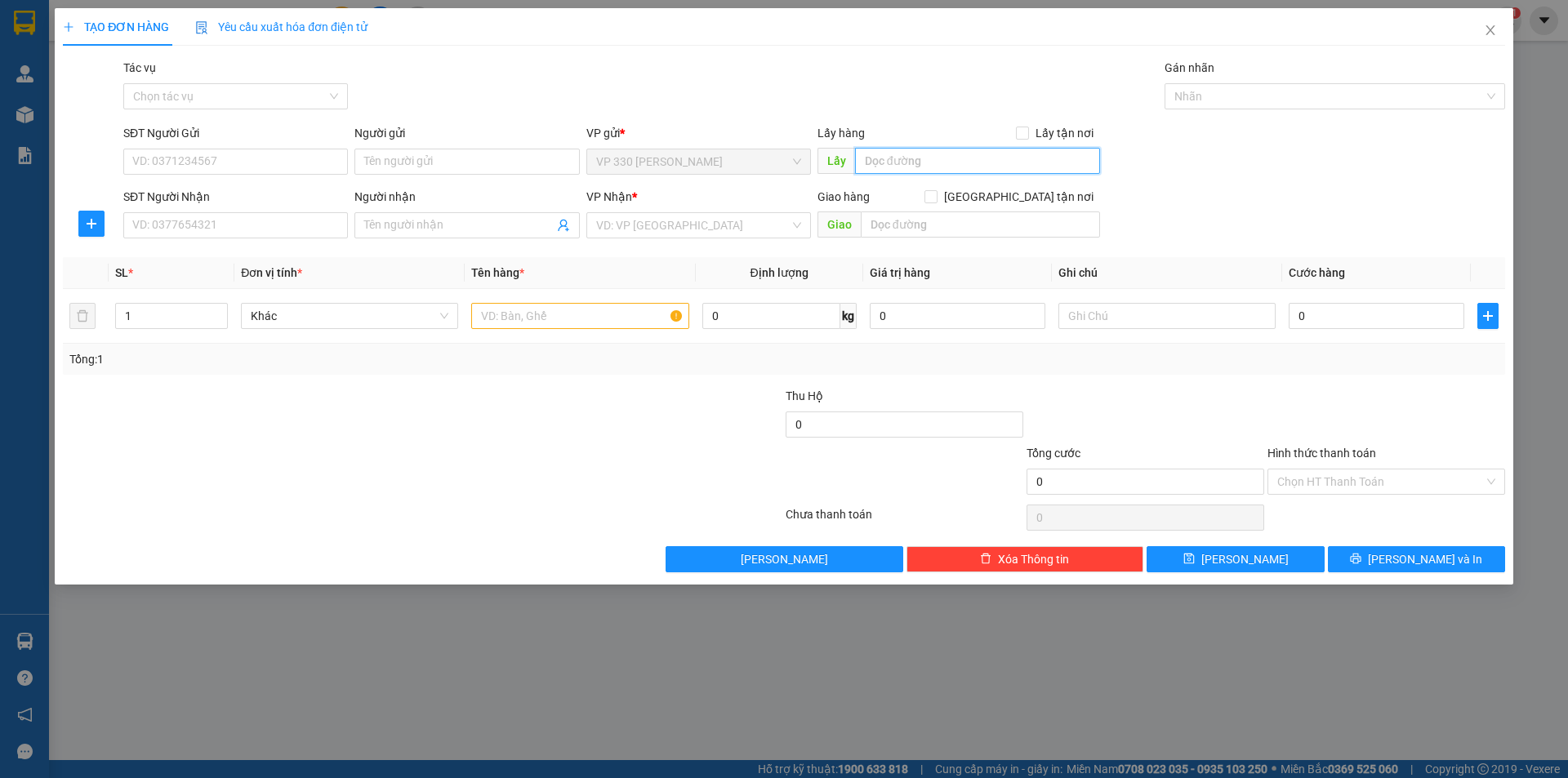
click at [909, 161] on input "text" at bounding box center [977, 161] width 245 height 26
click at [284, 221] on input "SĐT Người Nhận" at bounding box center [235, 226] width 224 height 26
drag, startPoint x: 343, startPoint y: 224, endPoint x: 0, endPoint y: 211, distance: 343.2
click at [0, 211] on div "TẠO ĐƠN HÀNG Yêu cầu xuất hóa đơn điện tử Transit Pickup Surcharge Ids Transit …" at bounding box center [784, 389] width 1568 height 778
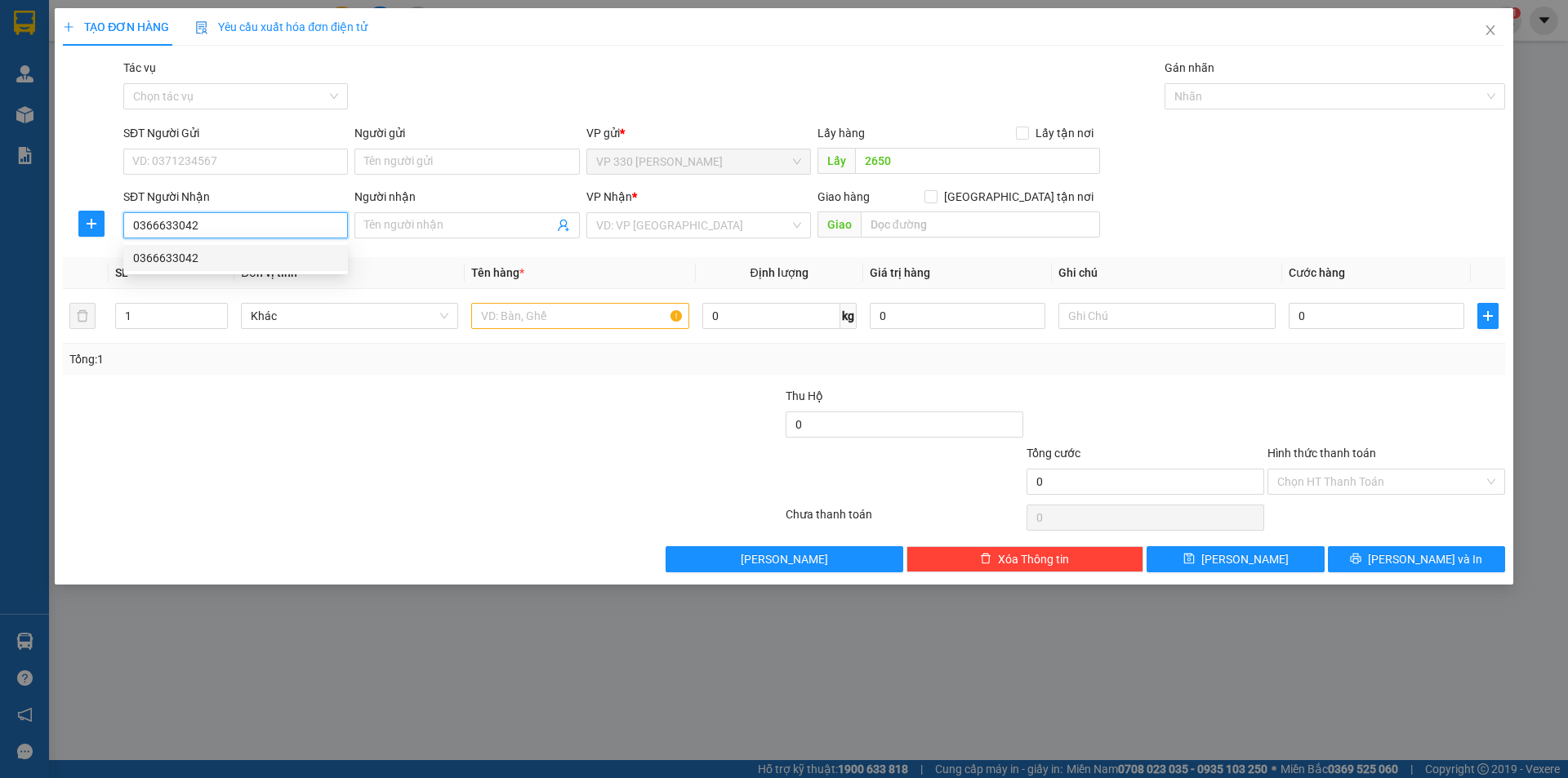
click at [168, 257] on div "0366633042" at bounding box center [236, 258] width 205 height 18
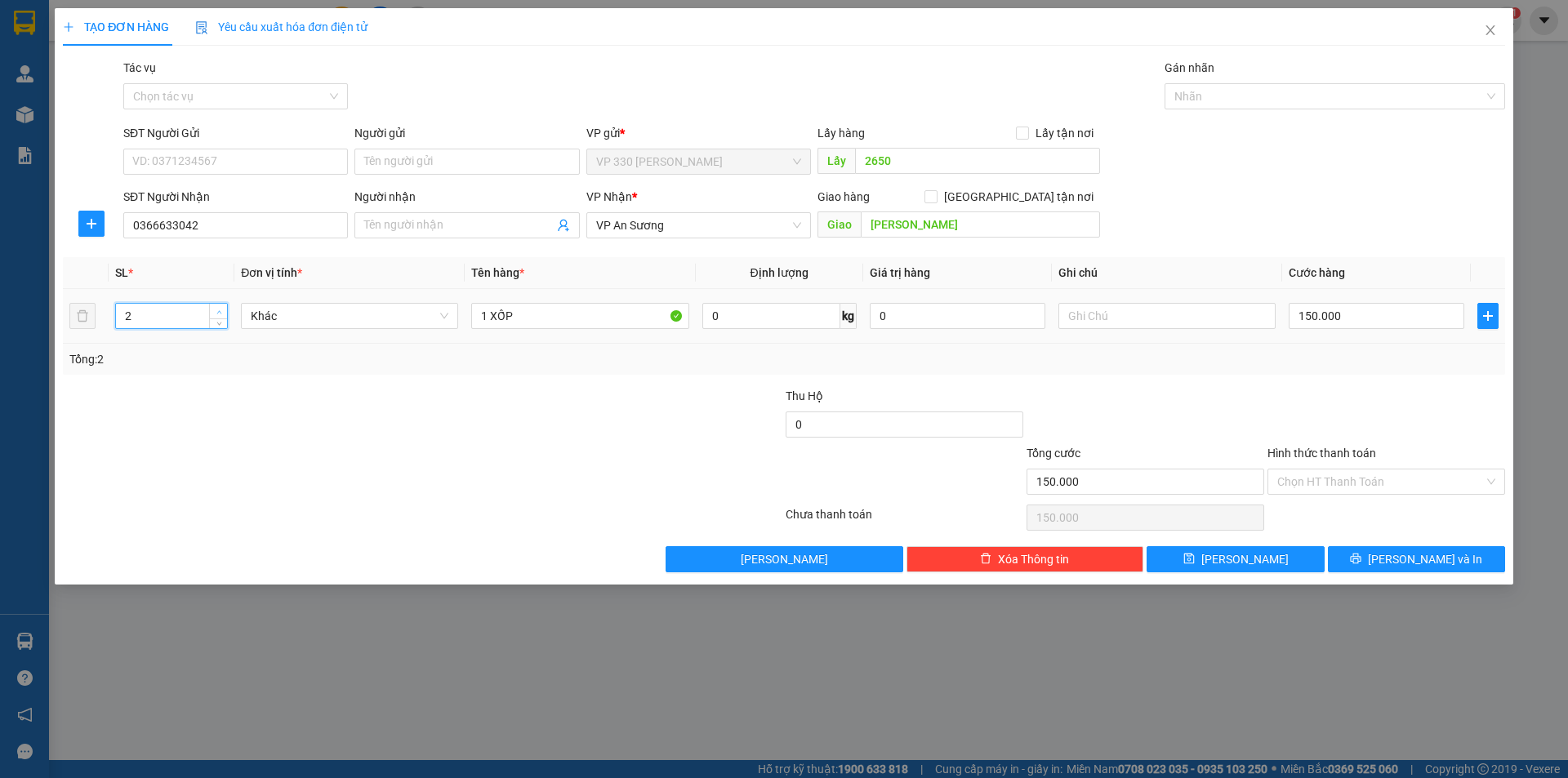
click at [222, 309] on span "up" at bounding box center [219, 312] width 10 height 10
click at [577, 318] on input "1 XỐP" at bounding box center [579, 316] width 217 height 26
click at [1377, 319] on input "150.000" at bounding box center [1376, 316] width 175 height 26
click at [1450, 555] on button "[PERSON_NAME] và In" at bounding box center [1417, 559] width 177 height 26
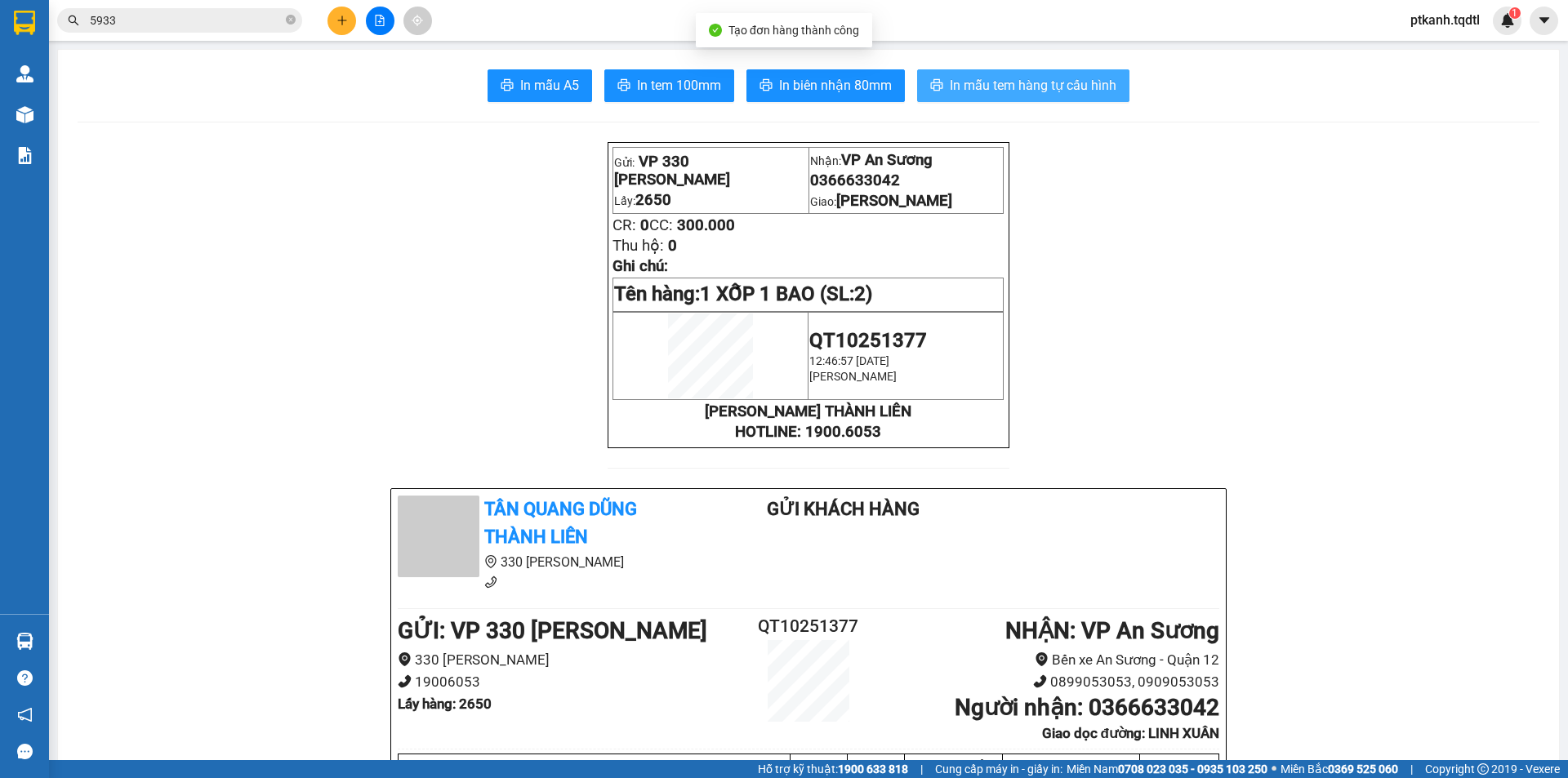
click at [1019, 82] on span "In mẫu tem hàng tự cấu hình" at bounding box center [1033, 85] width 166 height 21
click at [343, 29] on button at bounding box center [342, 21] width 29 height 29
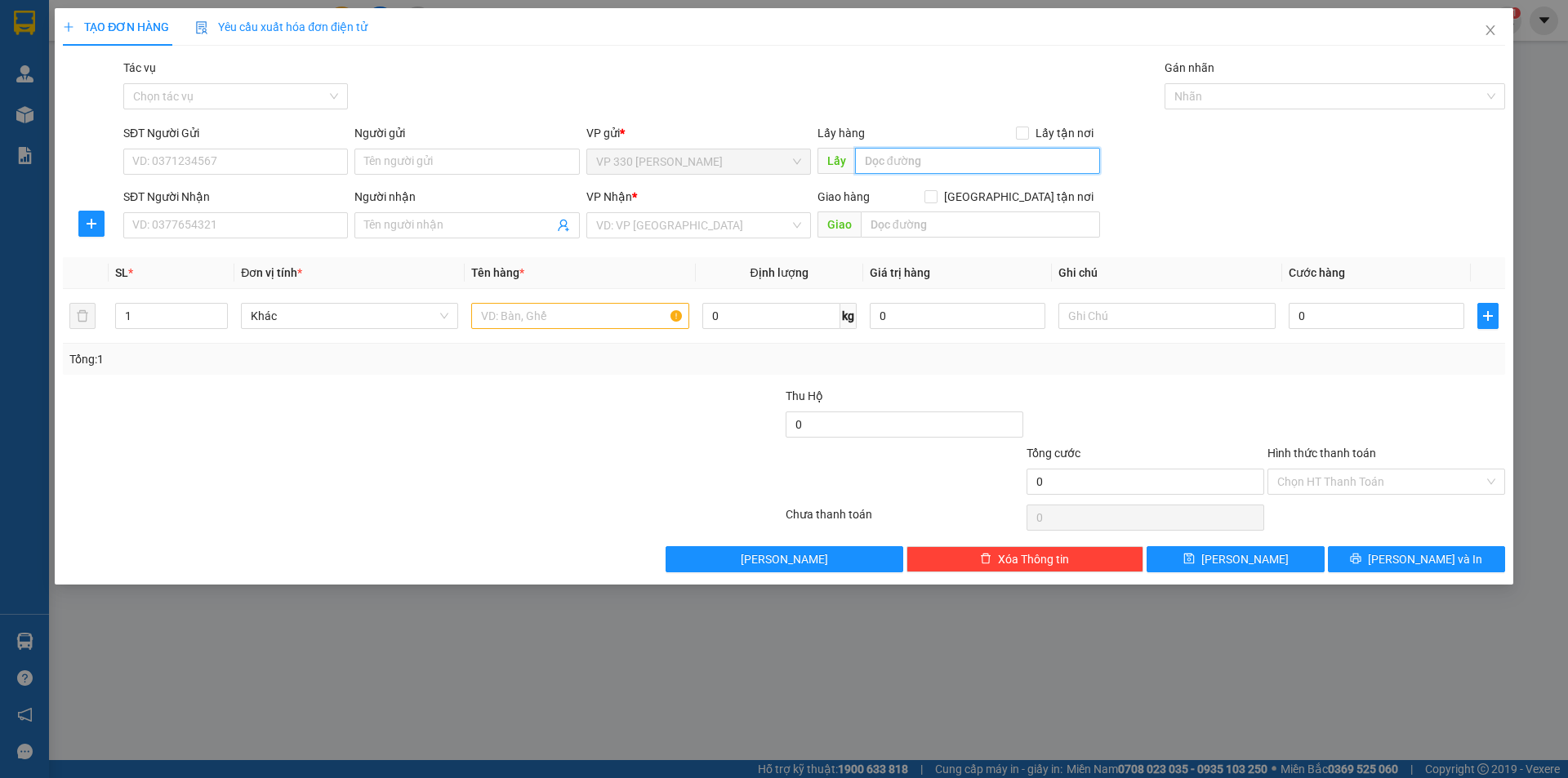
click at [967, 158] on input "text" at bounding box center [977, 161] width 245 height 26
click at [279, 227] on input "SĐT Người Nhận" at bounding box center [235, 226] width 224 height 26
click at [648, 220] on input "search" at bounding box center [693, 226] width 194 height 25
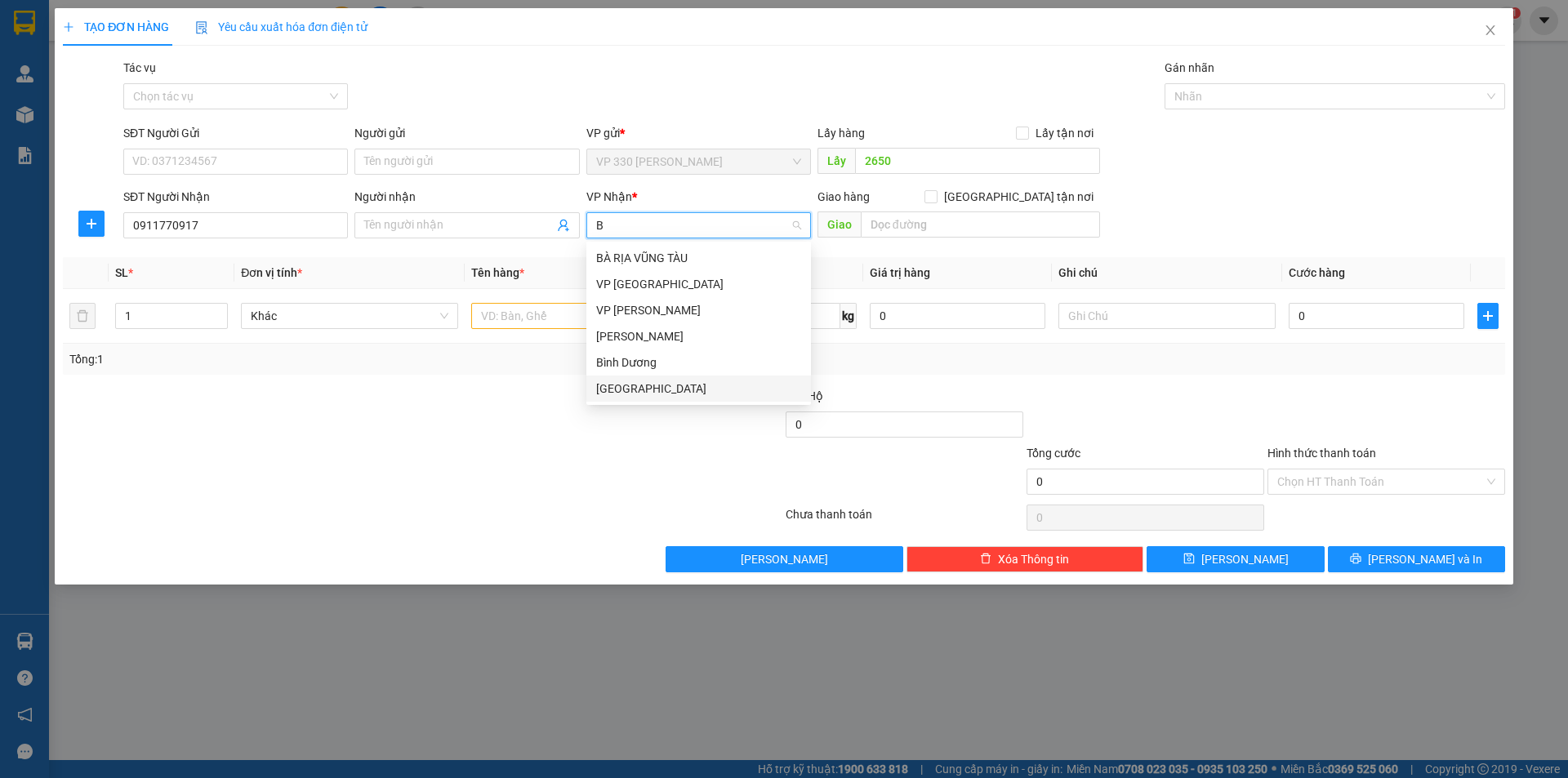
drag, startPoint x: 649, startPoint y: 385, endPoint x: 916, endPoint y: 271, distance: 290.3
click at [649, 384] on div "[GEOGRAPHIC_DATA]" at bounding box center [698, 389] width 205 height 18
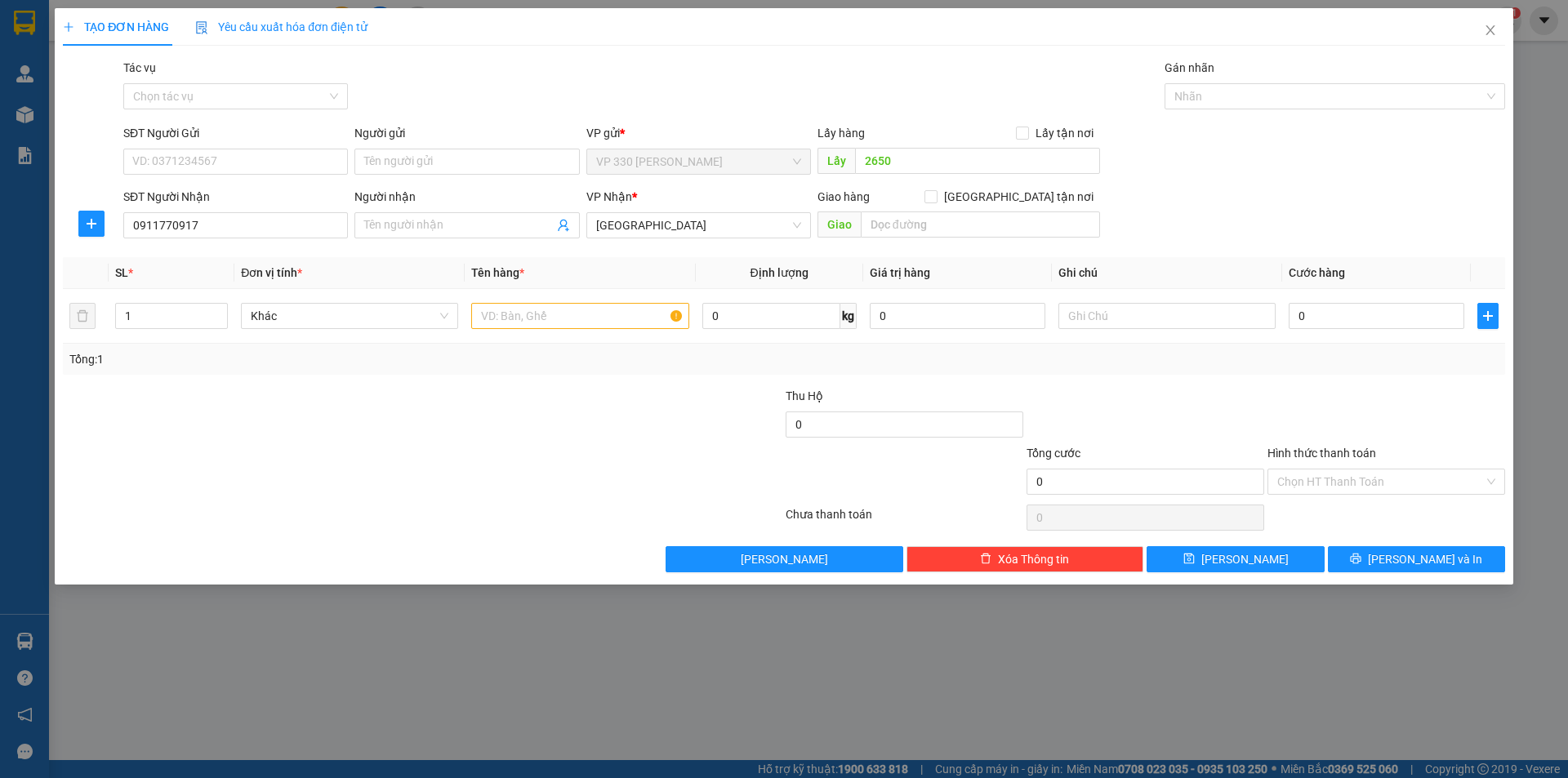
click at [929, 238] on div "Giao hàng Giao tận nơi Giao" at bounding box center [958, 216] width 282 height 57
click at [928, 226] on input "text" at bounding box center [980, 225] width 239 height 26
click at [560, 319] on input "text" at bounding box center [579, 316] width 217 height 26
drag, startPoint x: 217, startPoint y: 310, endPoint x: 854, endPoint y: 401, distance: 643.5
click at [220, 310] on icon "up" at bounding box center [219, 310] width 6 height 6
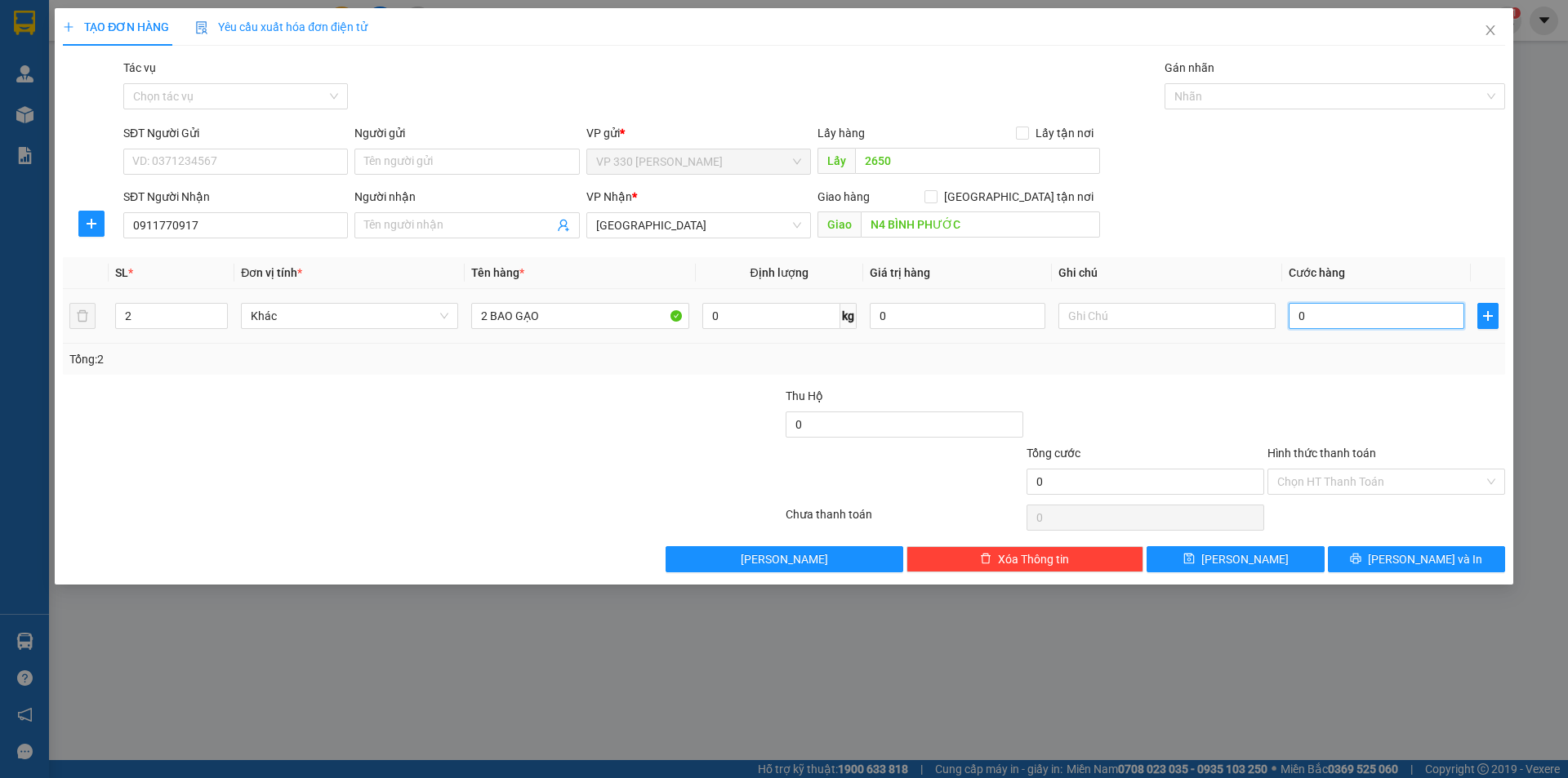
click at [1368, 304] on input "0" at bounding box center [1376, 316] width 175 height 26
click at [1369, 547] on button "[PERSON_NAME] và In" at bounding box center [1417, 559] width 177 height 26
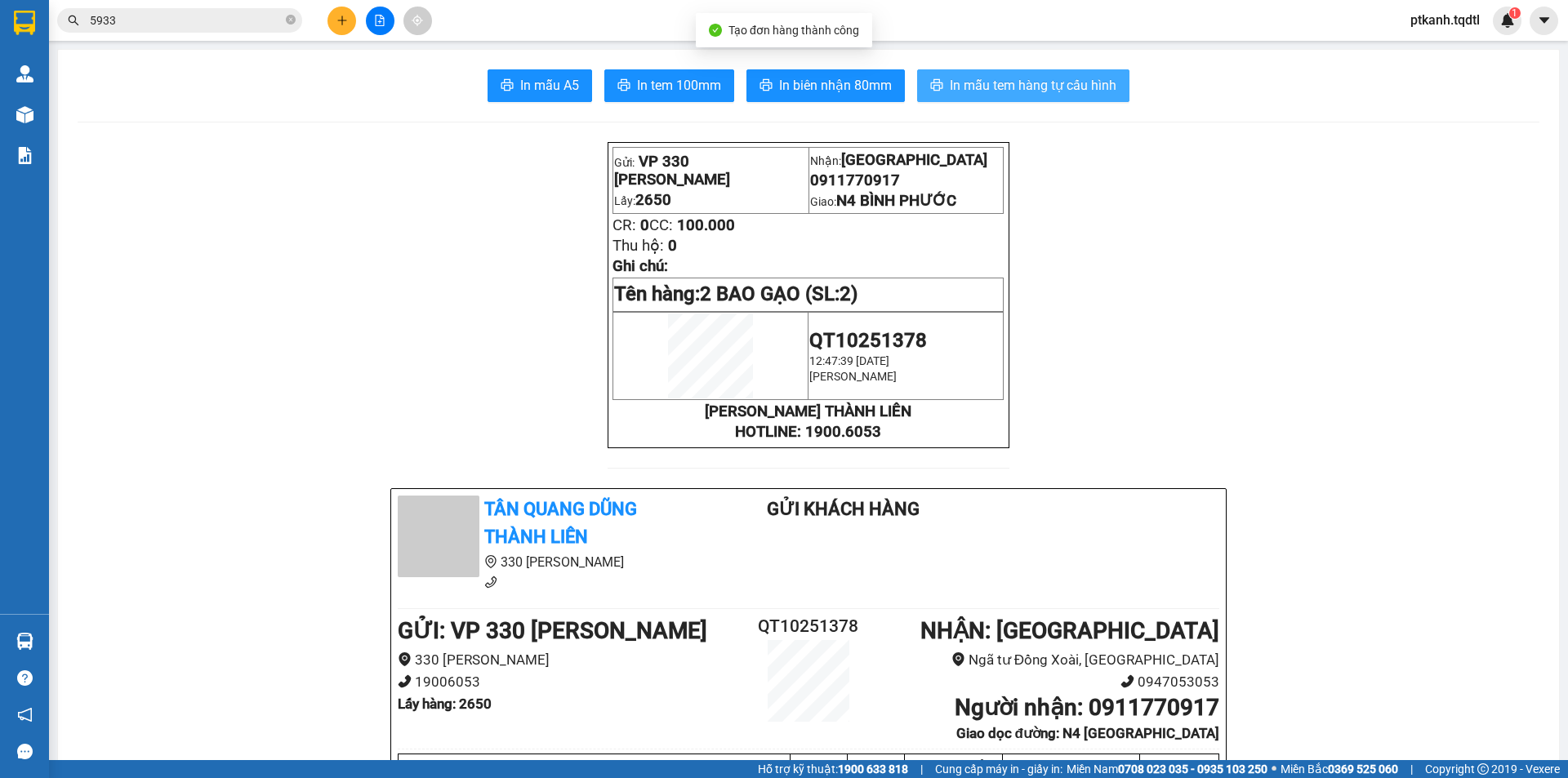
drag, startPoint x: 1003, startPoint y: 81, endPoint x: 724, endPoint y: 9, distance: 288.1
click at [999, 81] on span "In mẫu tem hàng tự cấu hình" at bounding box center [1033, 85] width 166 height 21
click at [348, 22] on button at bounding box center [342, 21] width 29 height 29
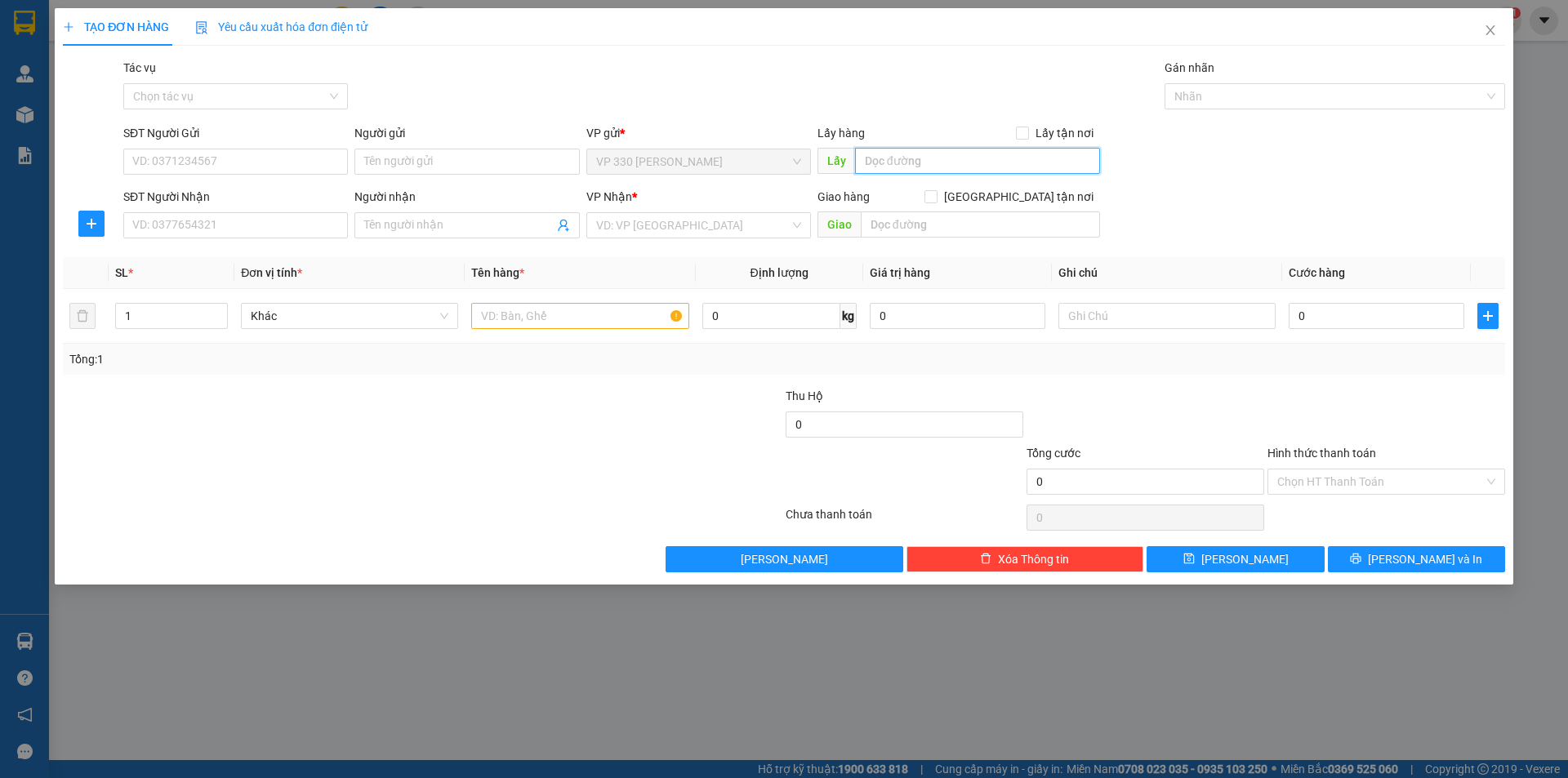
click at [927, 157] on input "text" at bounding box center [977, 161] width 245 height 26
click at [280, 220] on input "SĐT Người Nhận" at bounding box center [235, 226] width 224 height 26
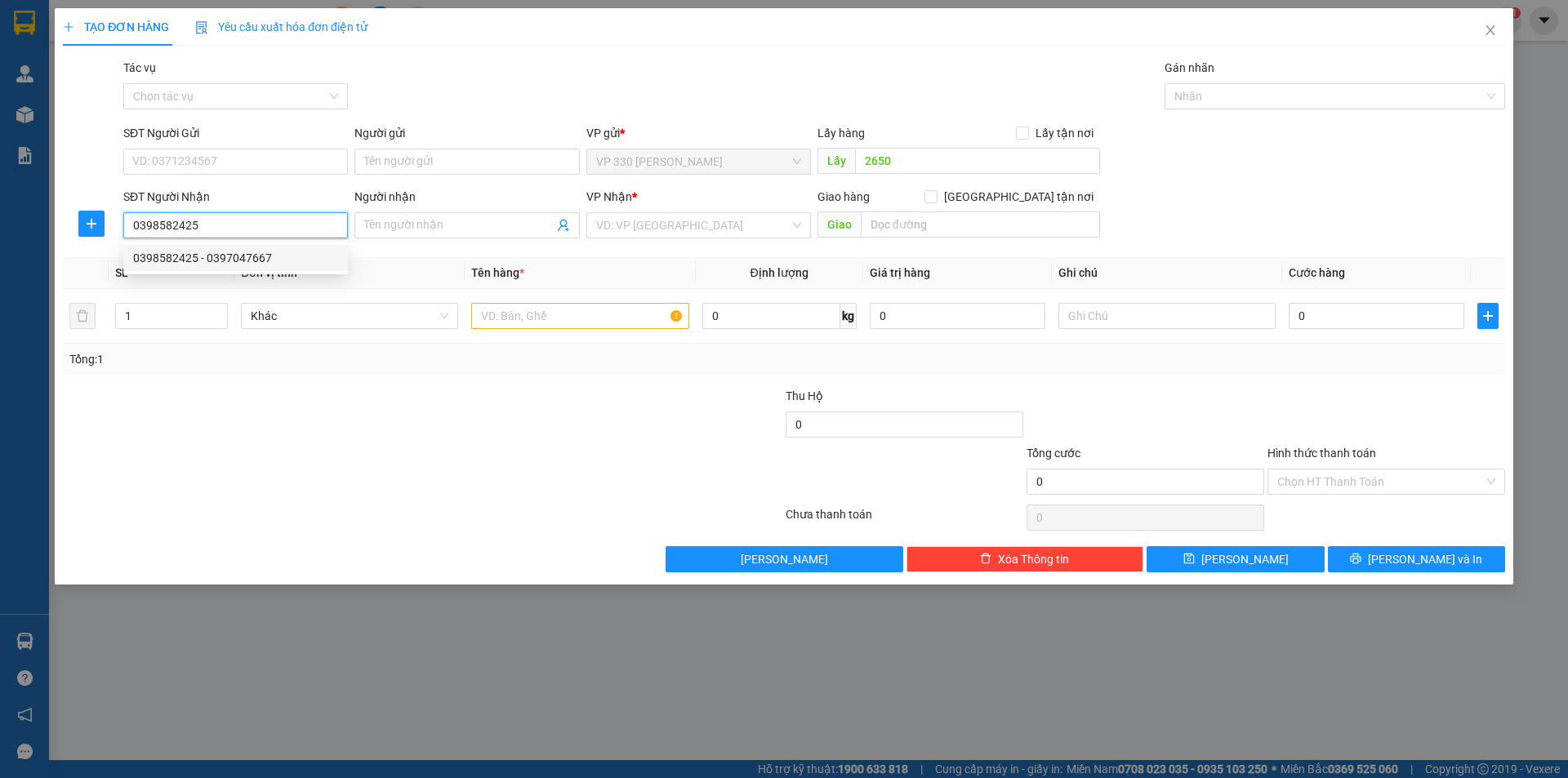
click at [281, 253] on div "0398582425 - 0397047667" at bounding box center [236, 258] width 205 height 18
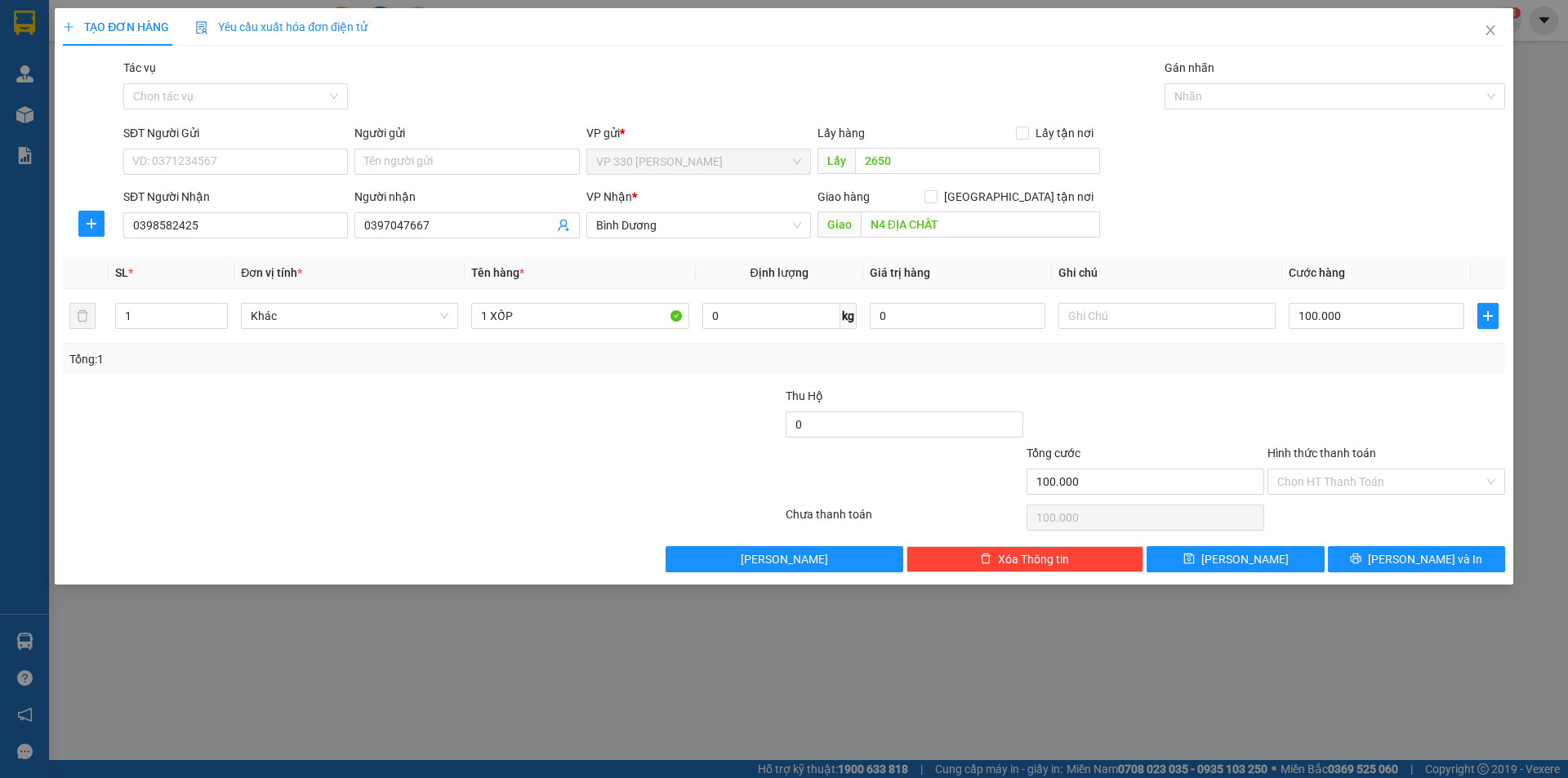
click at [1359, 447] on label "Hình thức thanh toán" at bounding box center [1321, 454] width 108 height 13
click at [1359, 469] on input "Hình thức thanh toán" at bounding box center [1380, 482] width 207 height 25
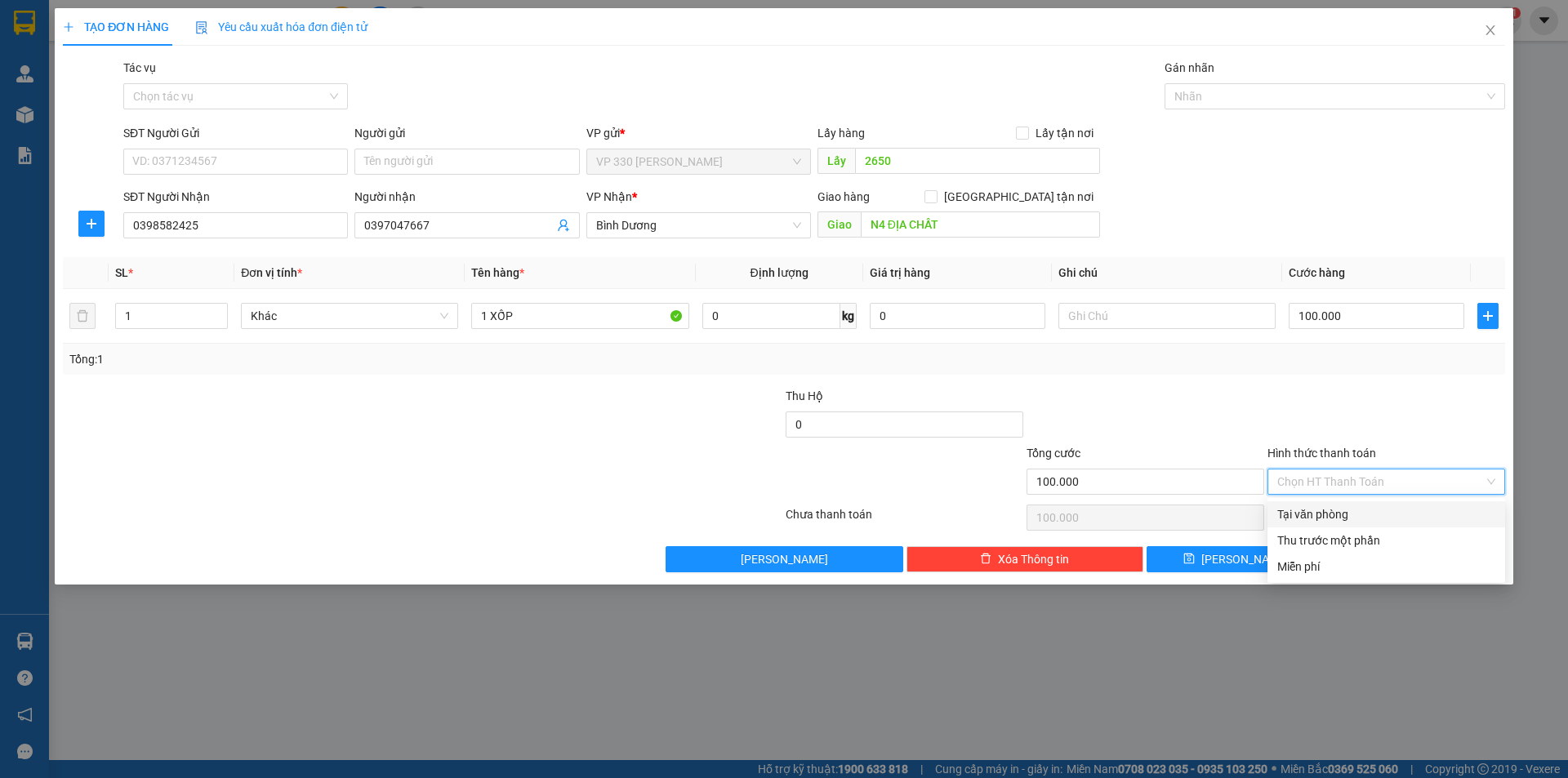
drag, startPoint x: 1351, startPoint y: 519, endPoint x: 1365, endPoint y: 535, distance: 21.3
click at [1351, 516] on div "Tại văn phòng" at bounding box center [1385, 515] width 218 height 18
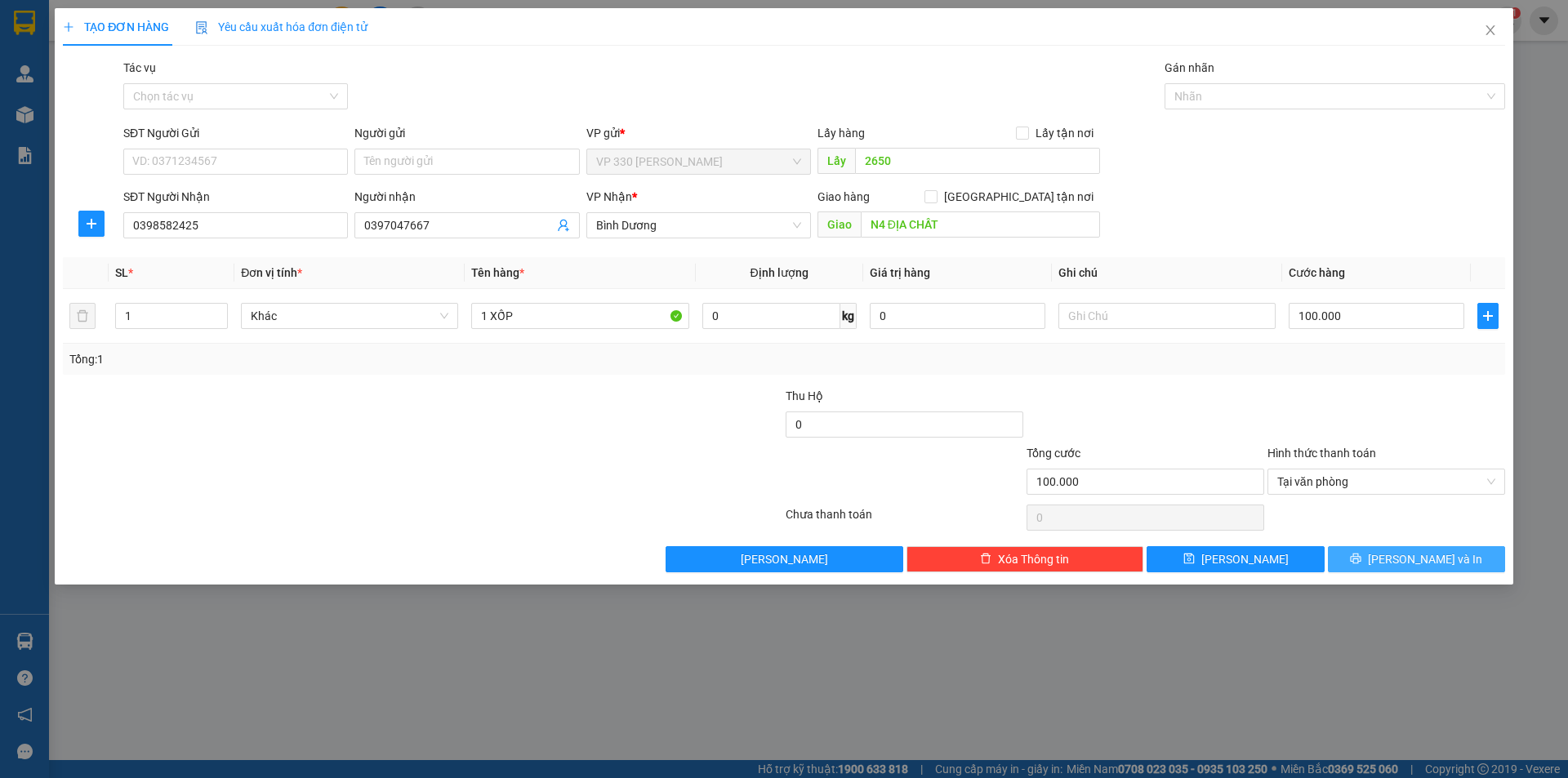
click at [1374, 554] on button "[PERSON_NAME] và In" at bounding box center [1417, 559] width 177 height 26
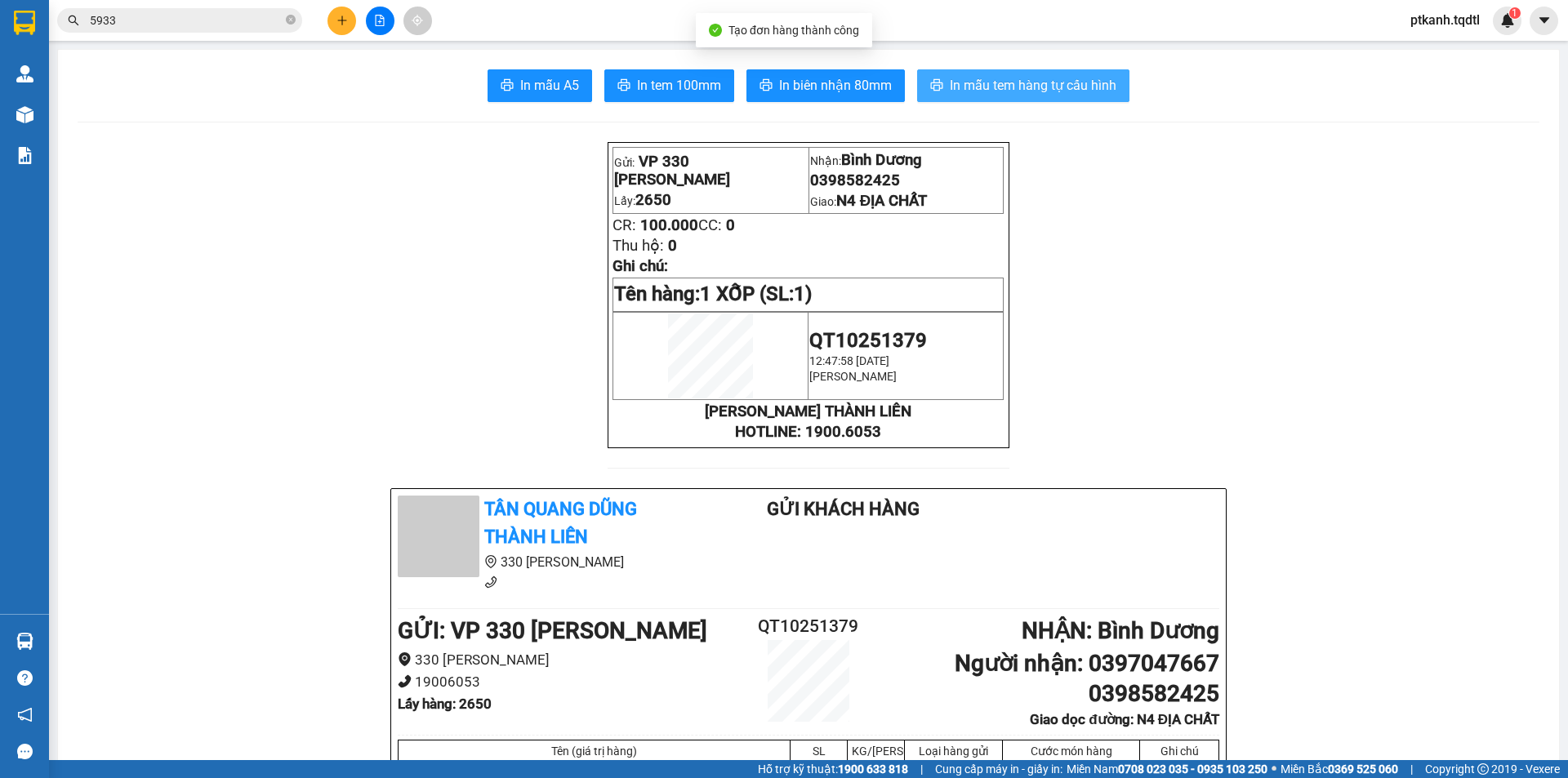
click at [1042, 82] on span "In mẫu tem hàng tự cấu hình" at bounding box center [1033, 85] width 166 height 21
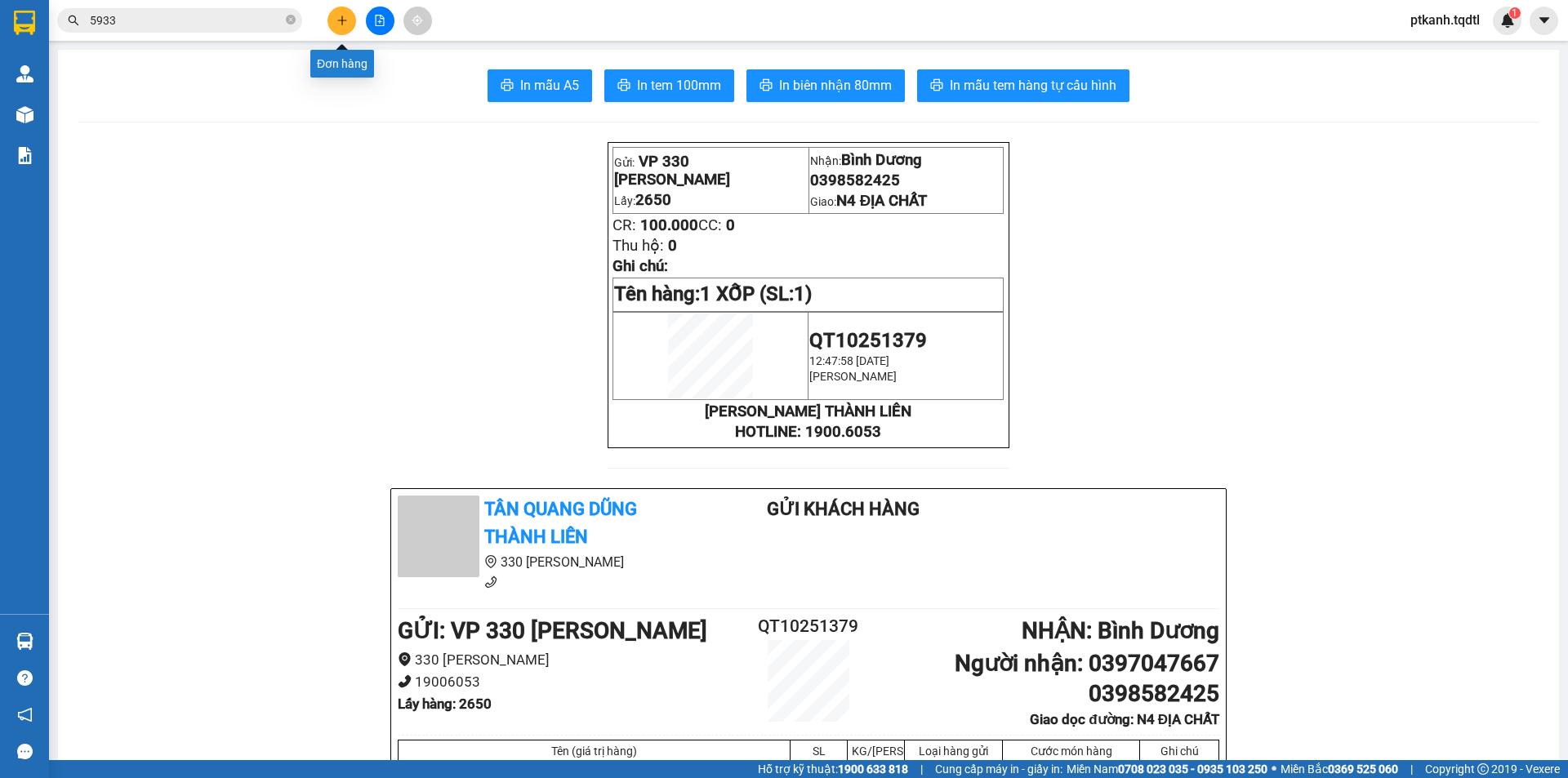
click at [350, 17] on button at bounding box center [342, 21] width 29 height 29
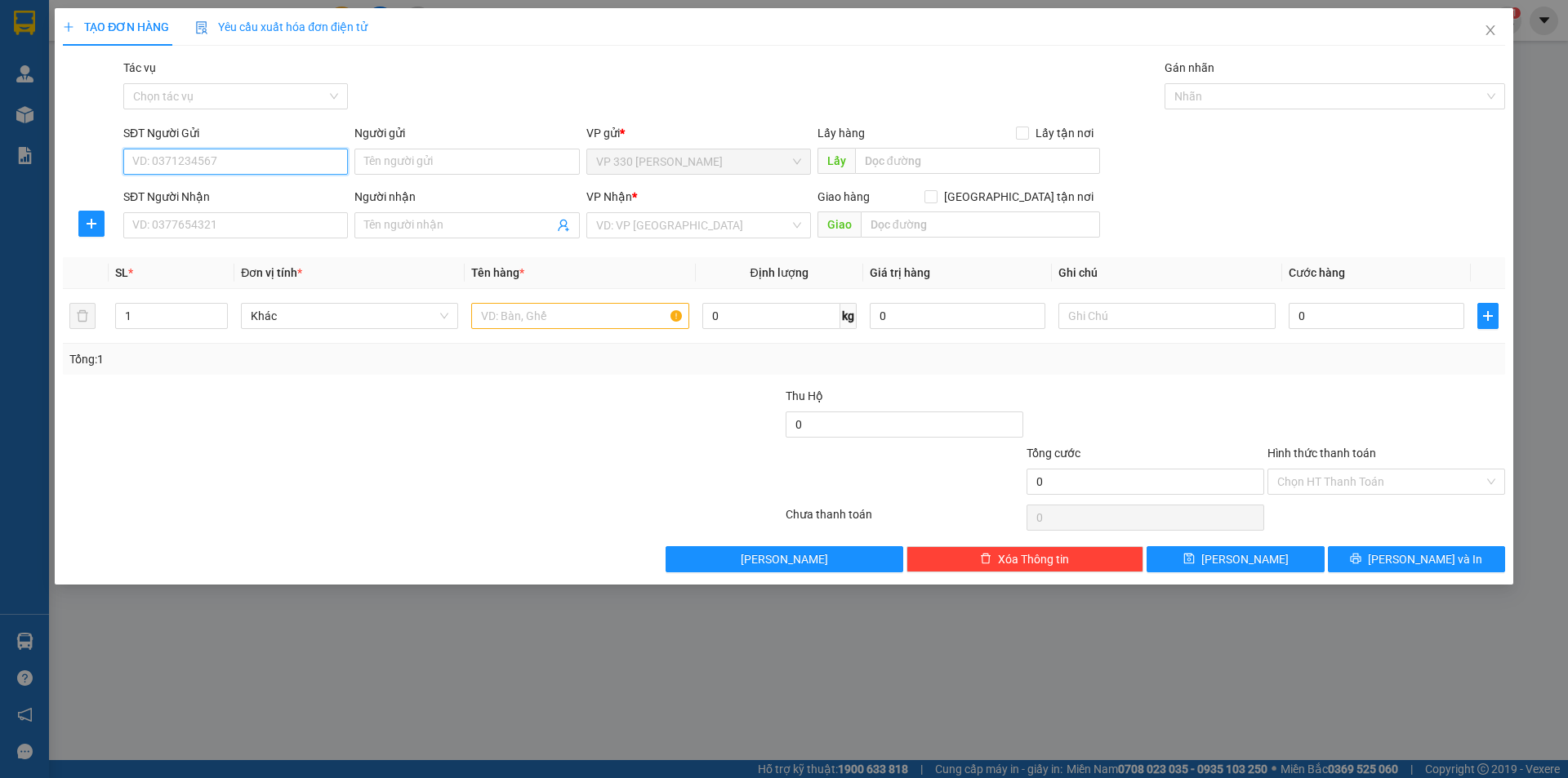
click at [341, 167] on input "SĐT Người Gửi" at bounding box center [235, 162] width 224 height 26
click at [315, 203] on div "0914169773" at bounding box center [236, 194] width 205 height 18
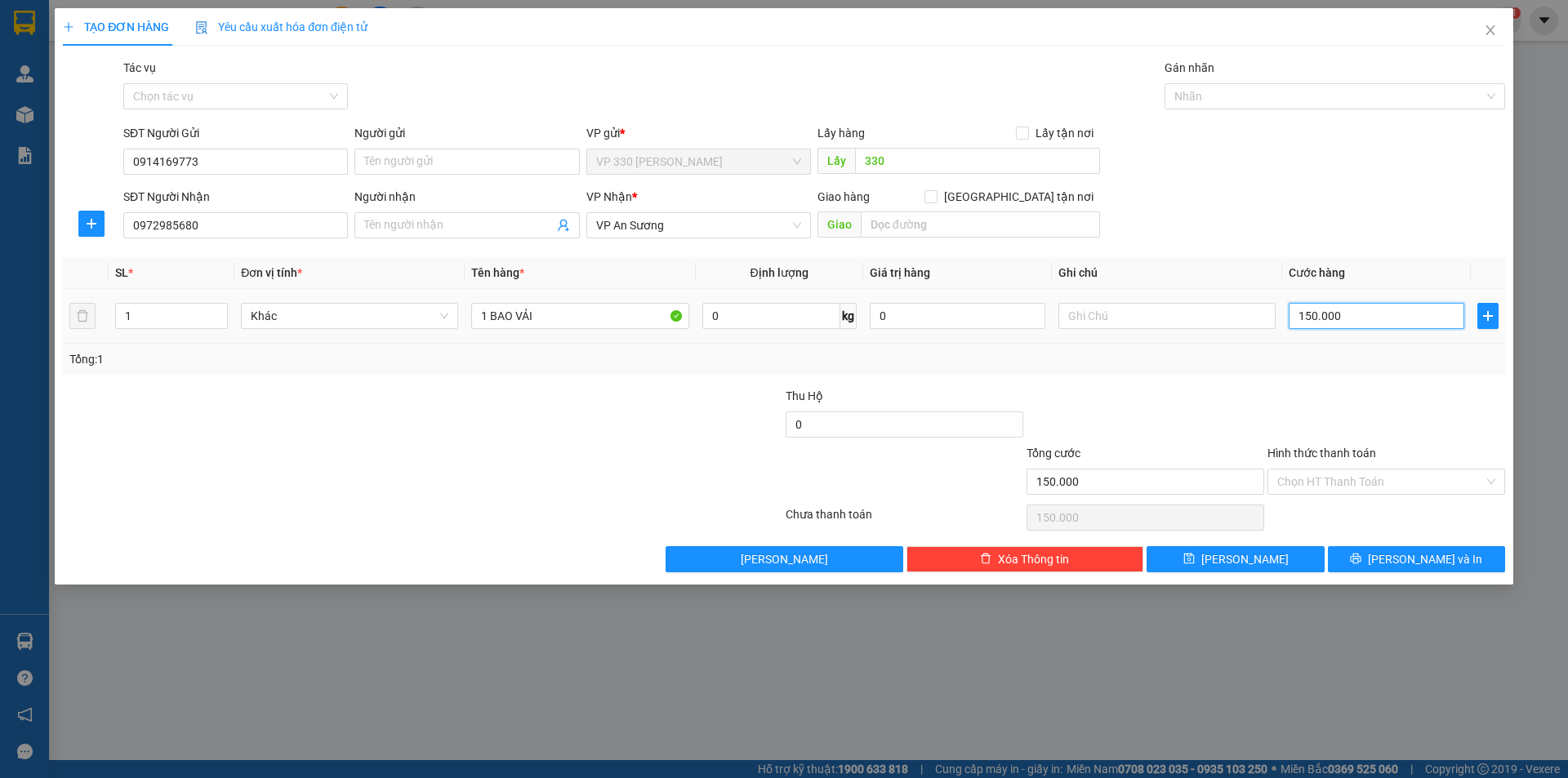
click at [1364, 319] on input "150.000" at bounding box center [1376, 316] width 175 height 26
click at [1321, 456] on label "Hình thức thanh toán" at bounding box center [1321, 454] width 108 height 13
click at [1321, 469] on input "Hình thức thanh toán" at bounding box center [1380, 482] width 207 height 25
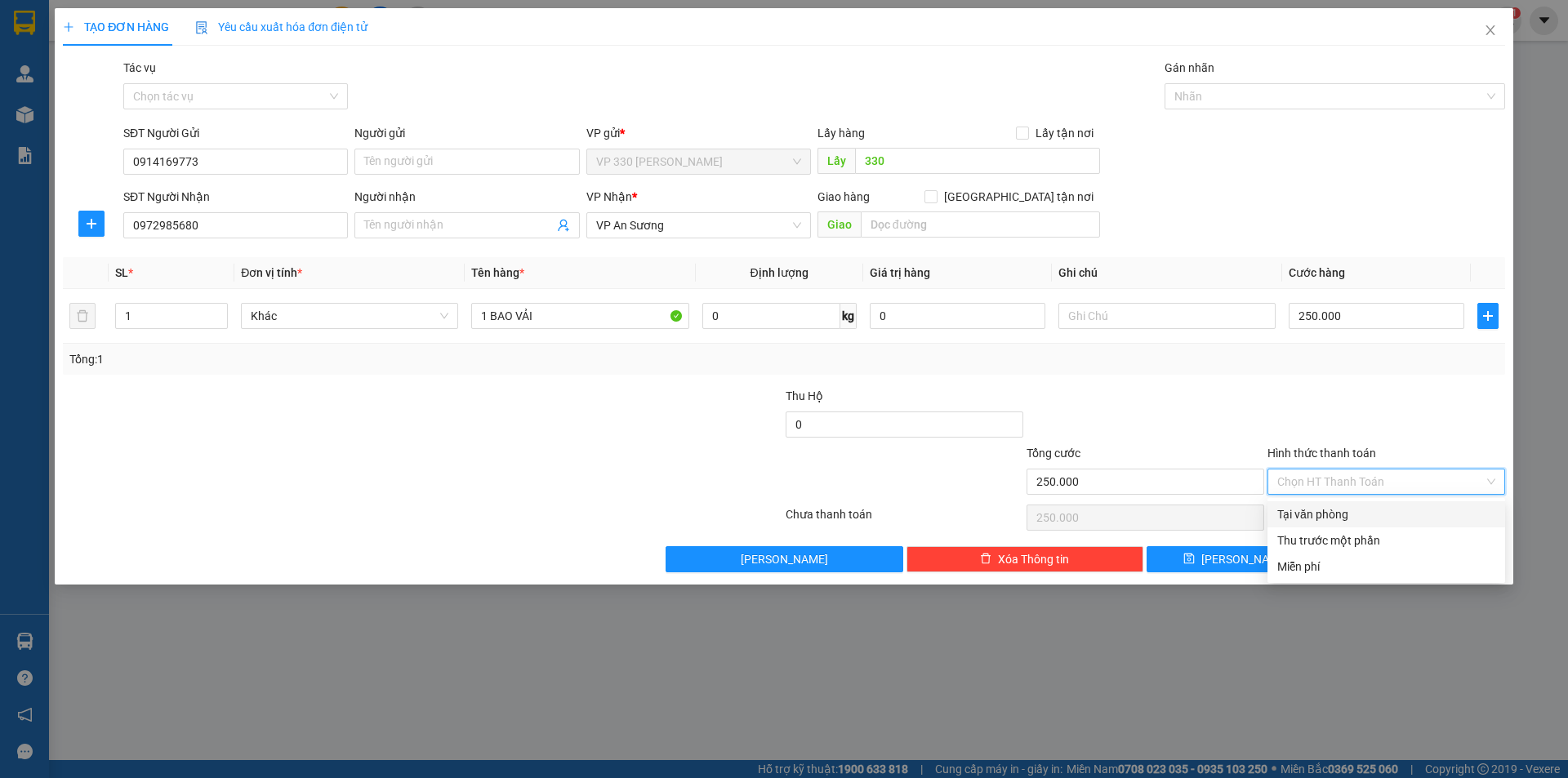
click at [1338, 513] on div "Tại văn phòng" at bounding box center [1385, 515] width 218 height 18
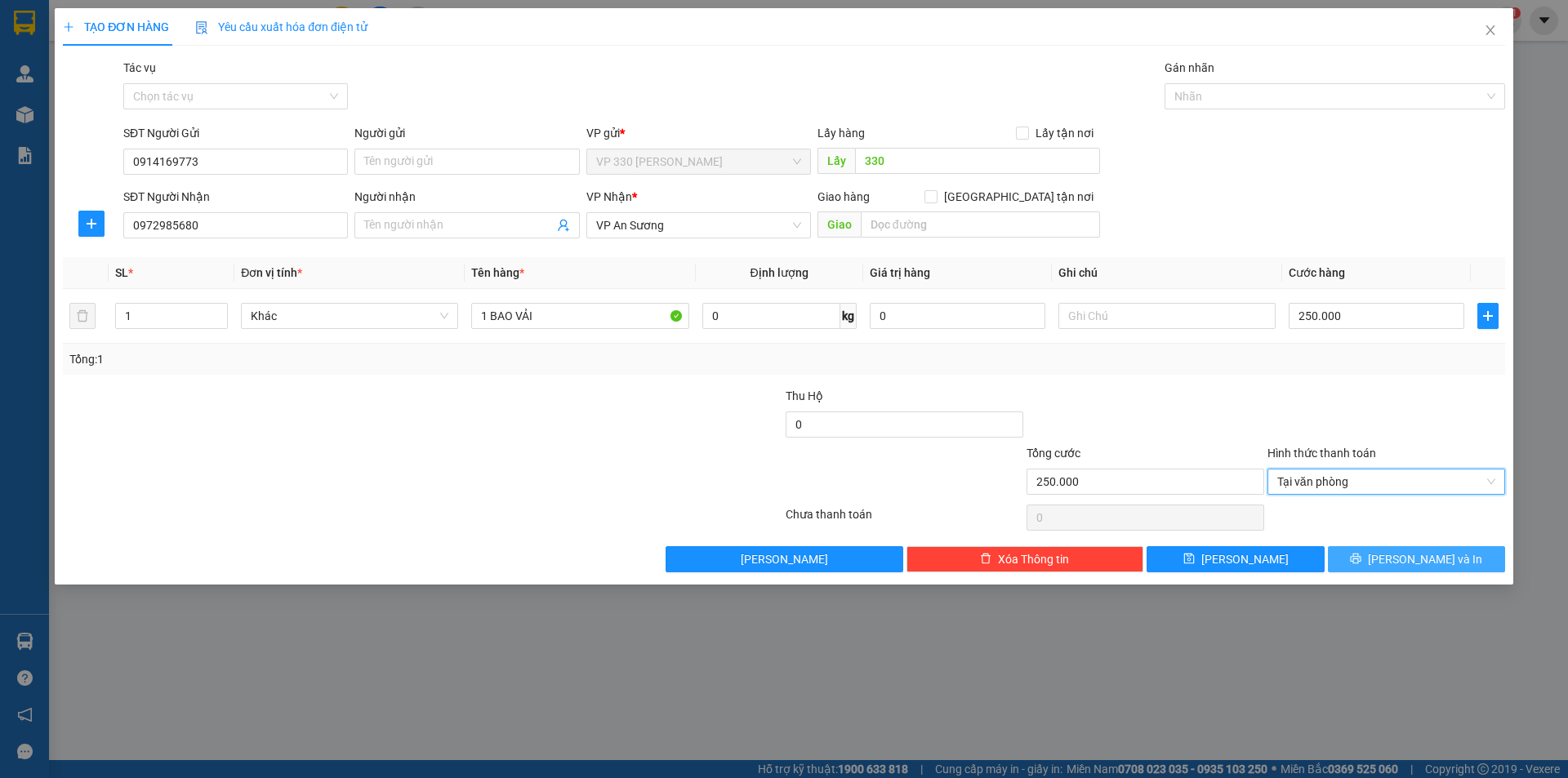
click at [1404, 559] on span "[PERSON_NAME] và In" at bounding box center [1425, 559] width 114 height 18
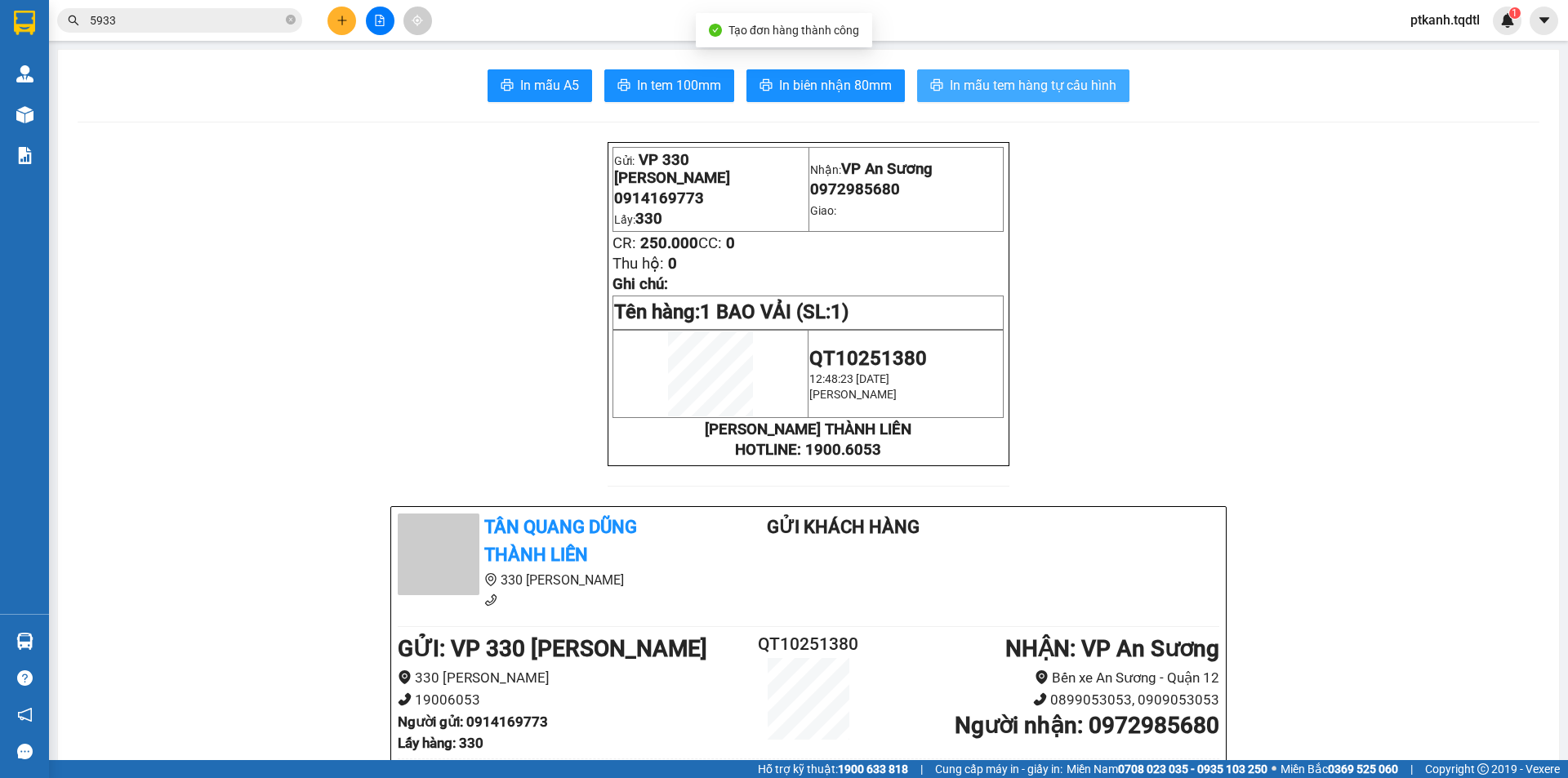
click at [1009, 86] on span "In mẫu tem hàng tự cấu hình" at bounding box center [1033, 85] width 166 height 21
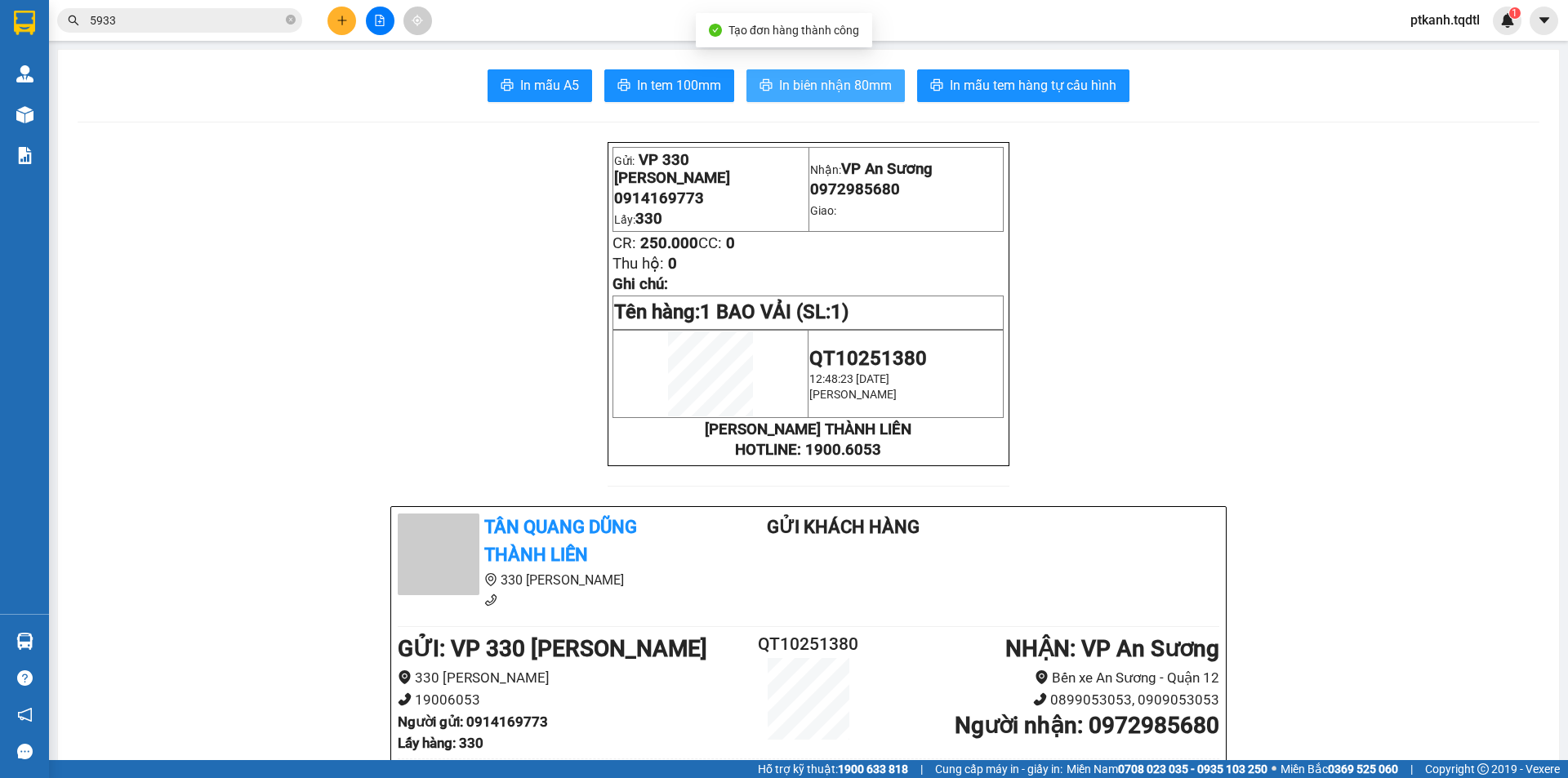
click at [808, 91] on span "In biên nhận 80mm" at bounding box center [835, 85] width 113 height 21
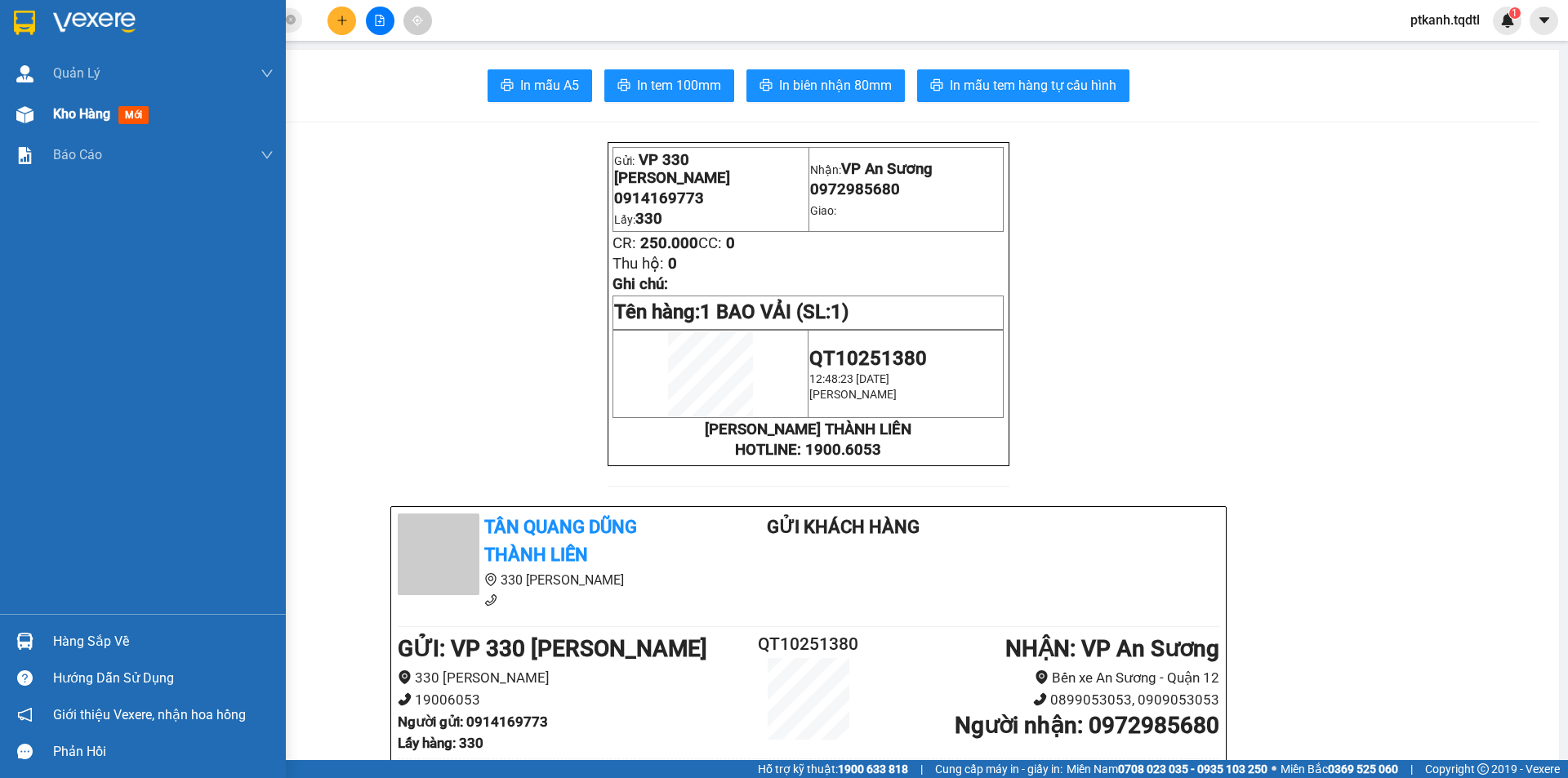
click at [73, 109] on span "Kho hàng" at bounding box center [81, 113] width 57 height 16
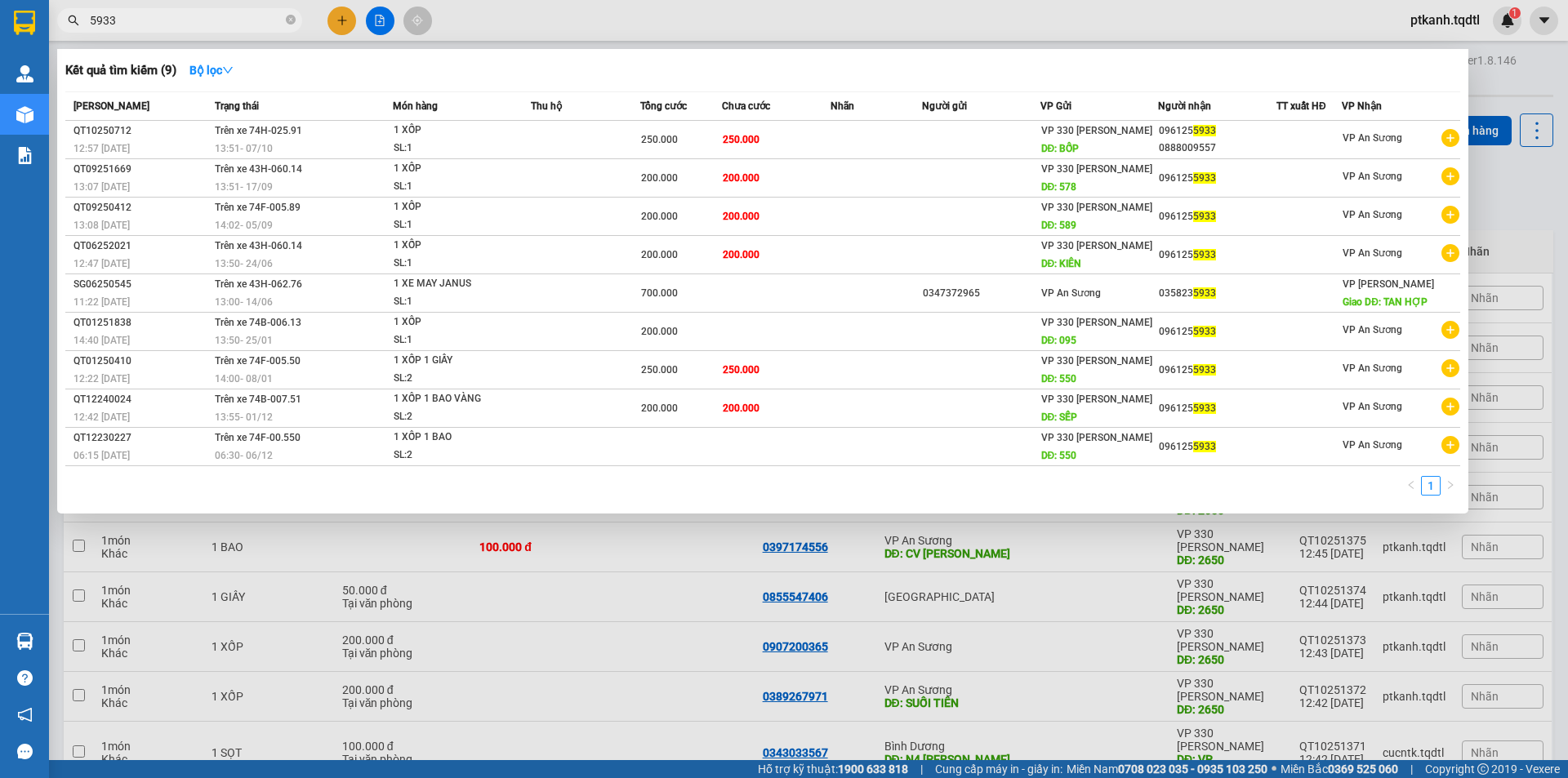
click at [224, 21] on input "5933" at bounding box center [186, 21] width 193 height 18
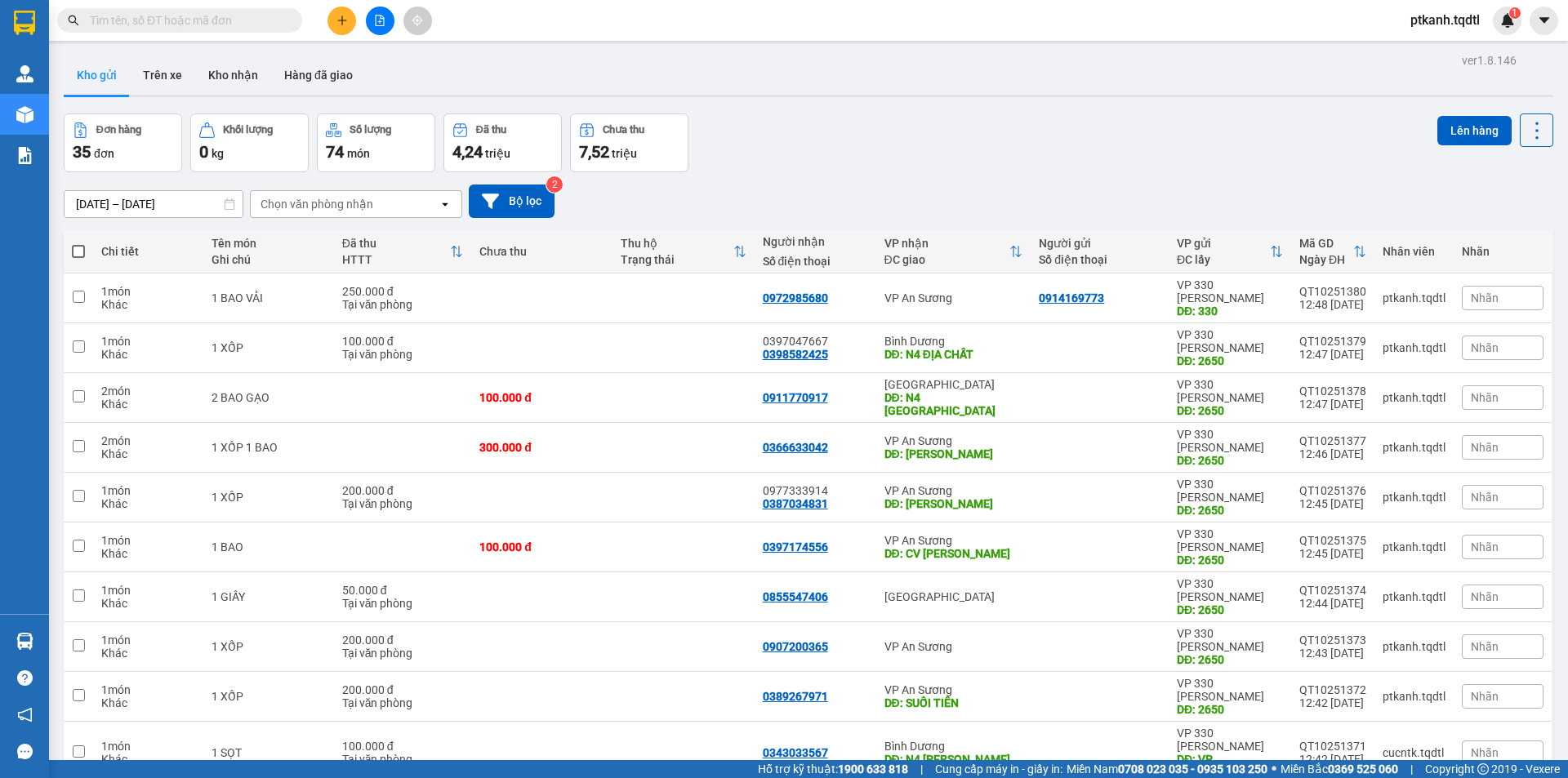
click at [228, 19] on input "text" at bounding box center [186, 21] width 193 height 18
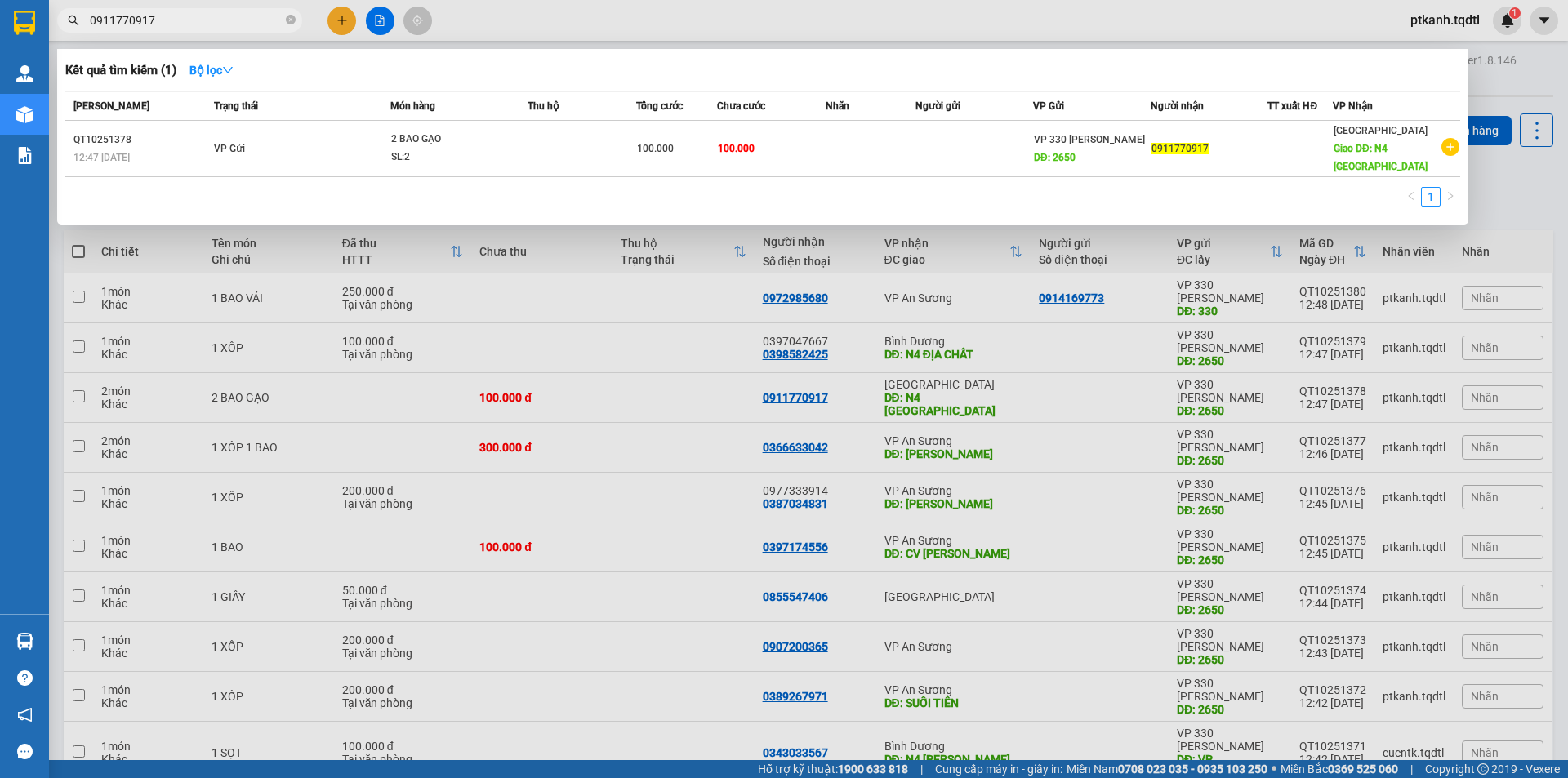
click at [1008, 334] on div at bounding box center [784, 389] width 1568 height 778
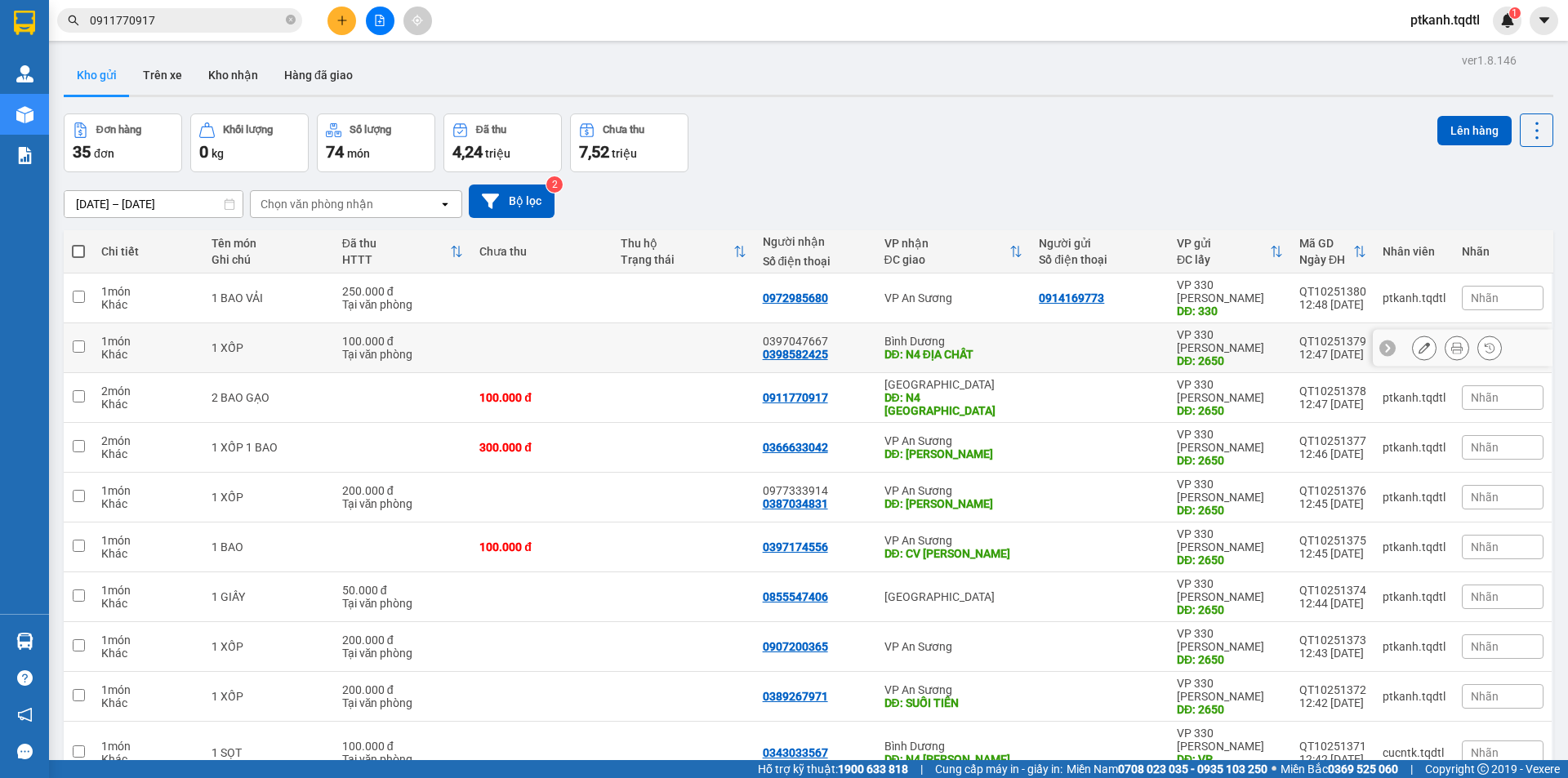
click at [1008, 348] on div "DĐ: N4 ĐỊA CHẤT" at bounding box center [954, 354] width 139 height 13
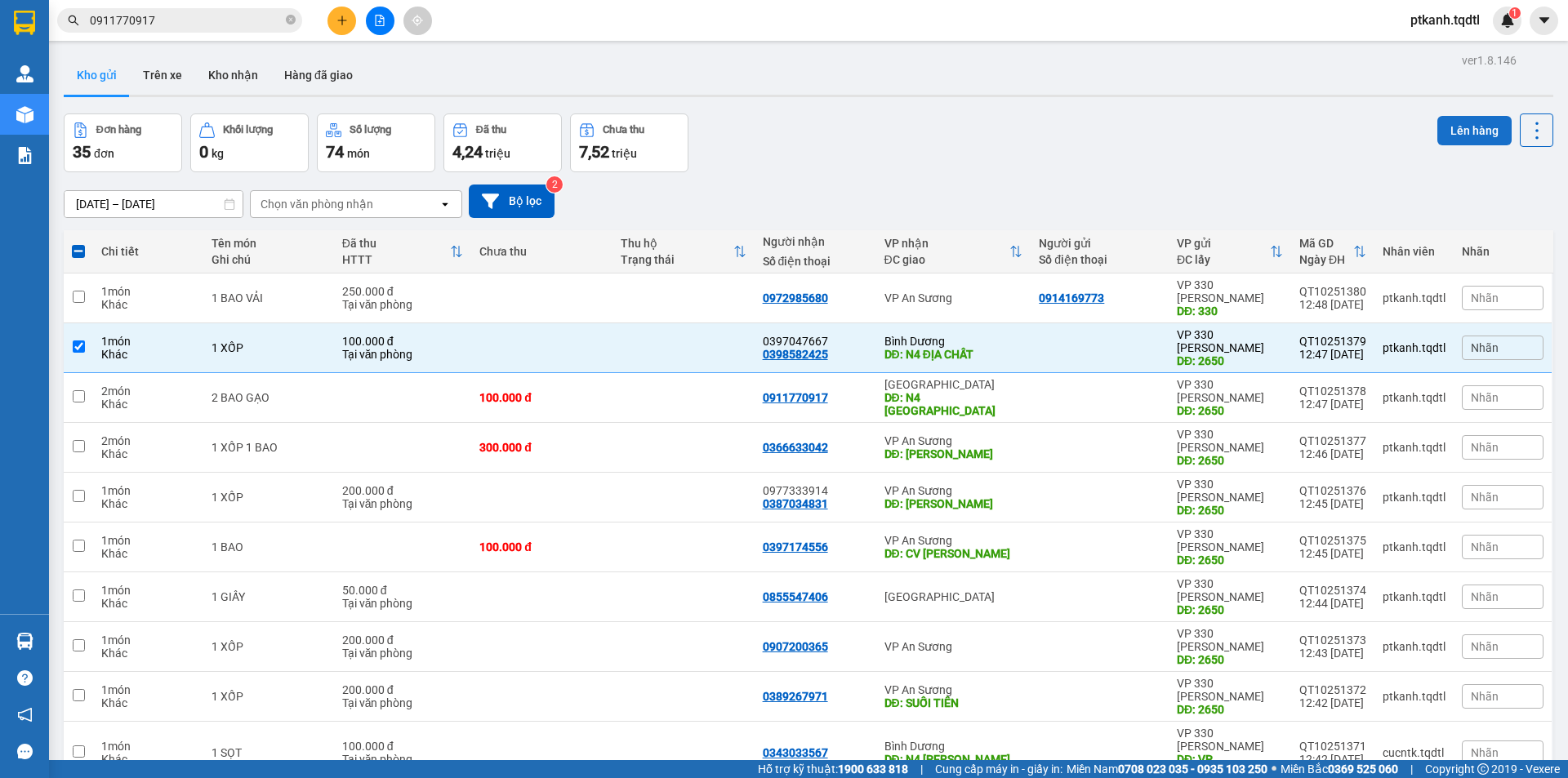
click at [1451, 131] on button "Lên hàng" at bounding box center [1474, 131] width 74 height 30
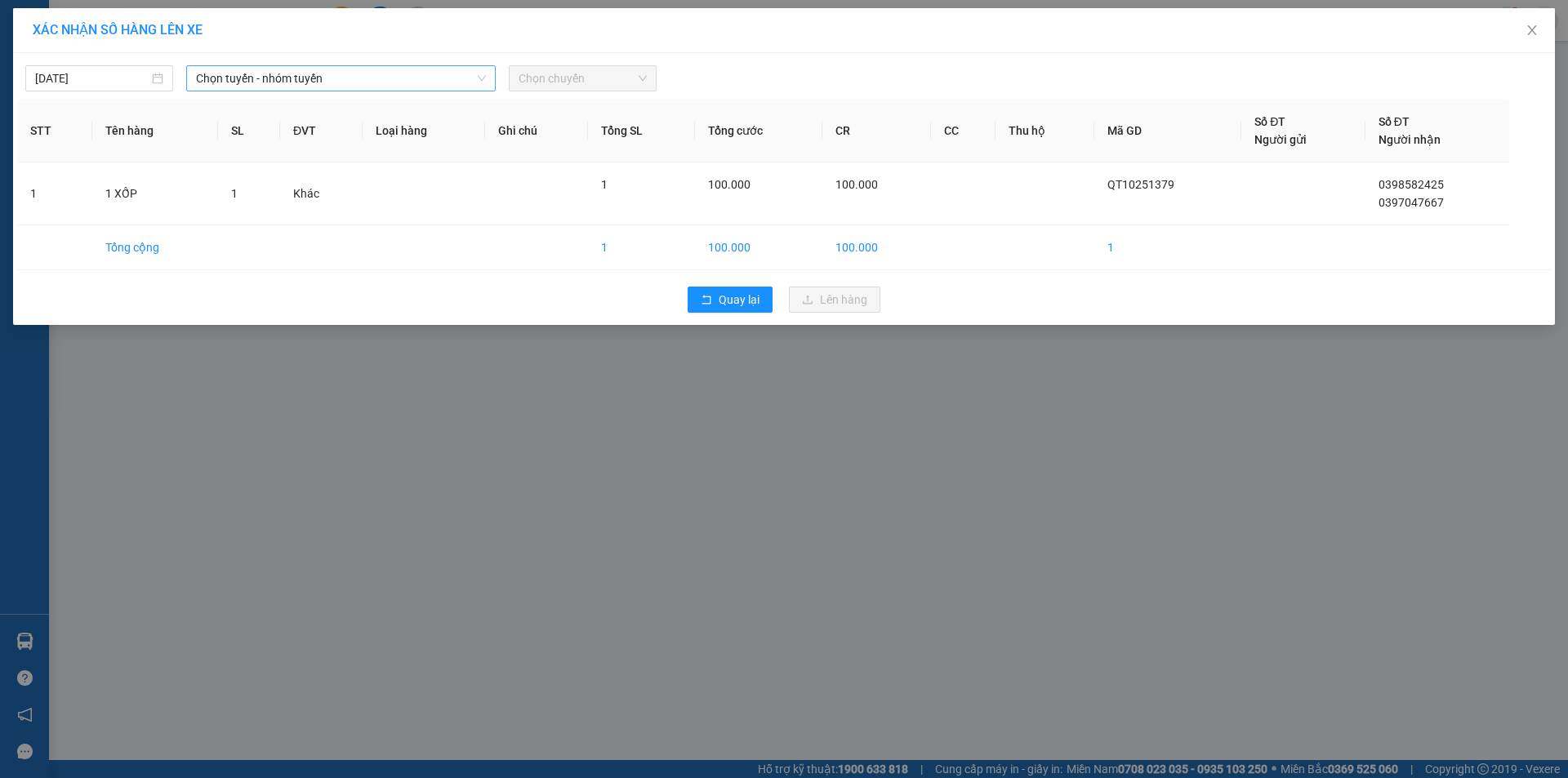
click at [415, 76] on span "Chọn tuyến - nhóm tuyến" at bounding box center [341, 79] width 290 height 25
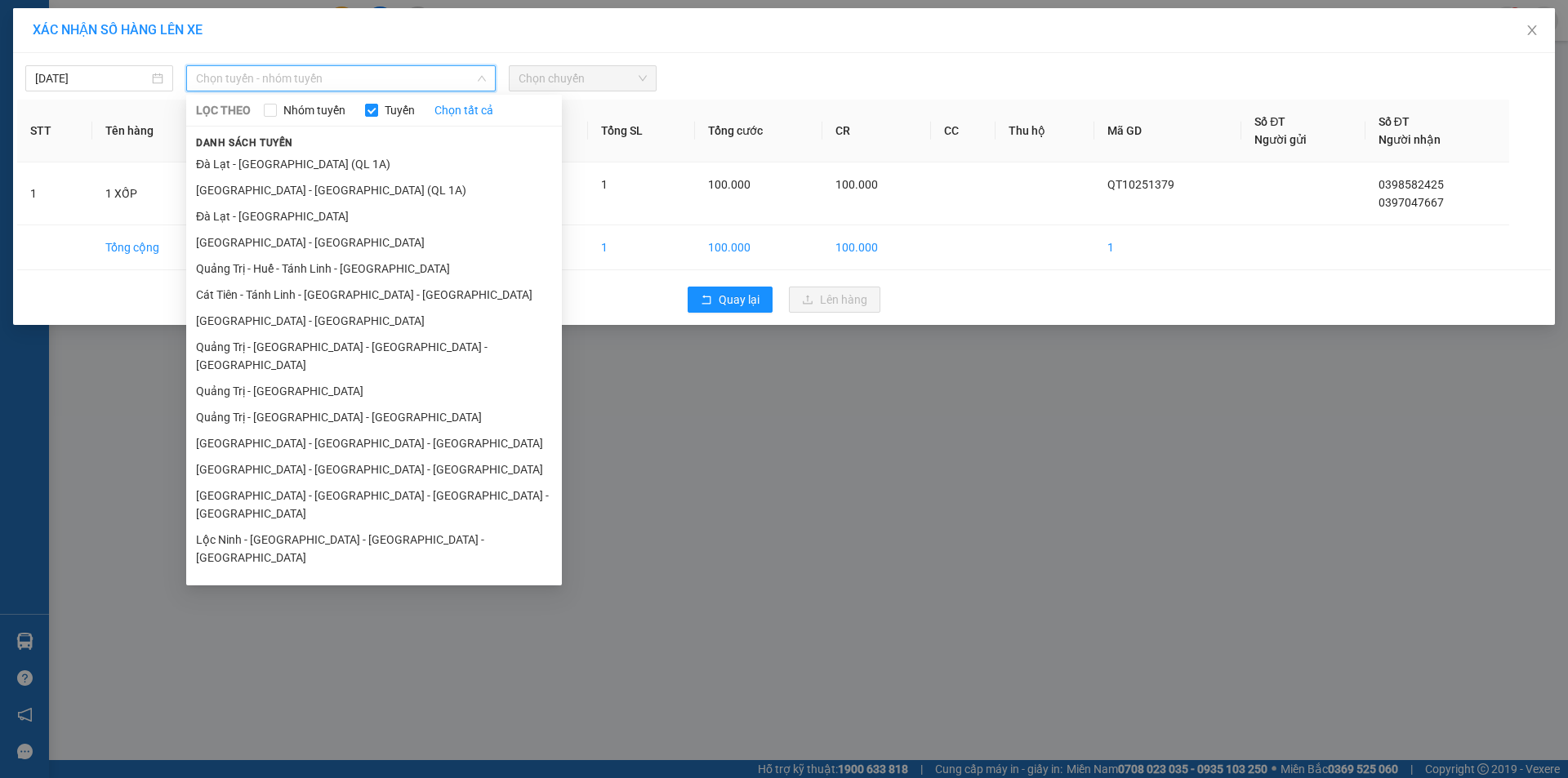
drag, startPoint x: 338, startPoint y: 401, endPoint x: 449, endPoint y: 272, distance: 170.2
click at [338, 404] on li "Quảng Trị - [GEOGRAPHIC_DATA] - [GEOGRAPHIC_DATA]" at bounding box center [374, 417] width 376 height 26
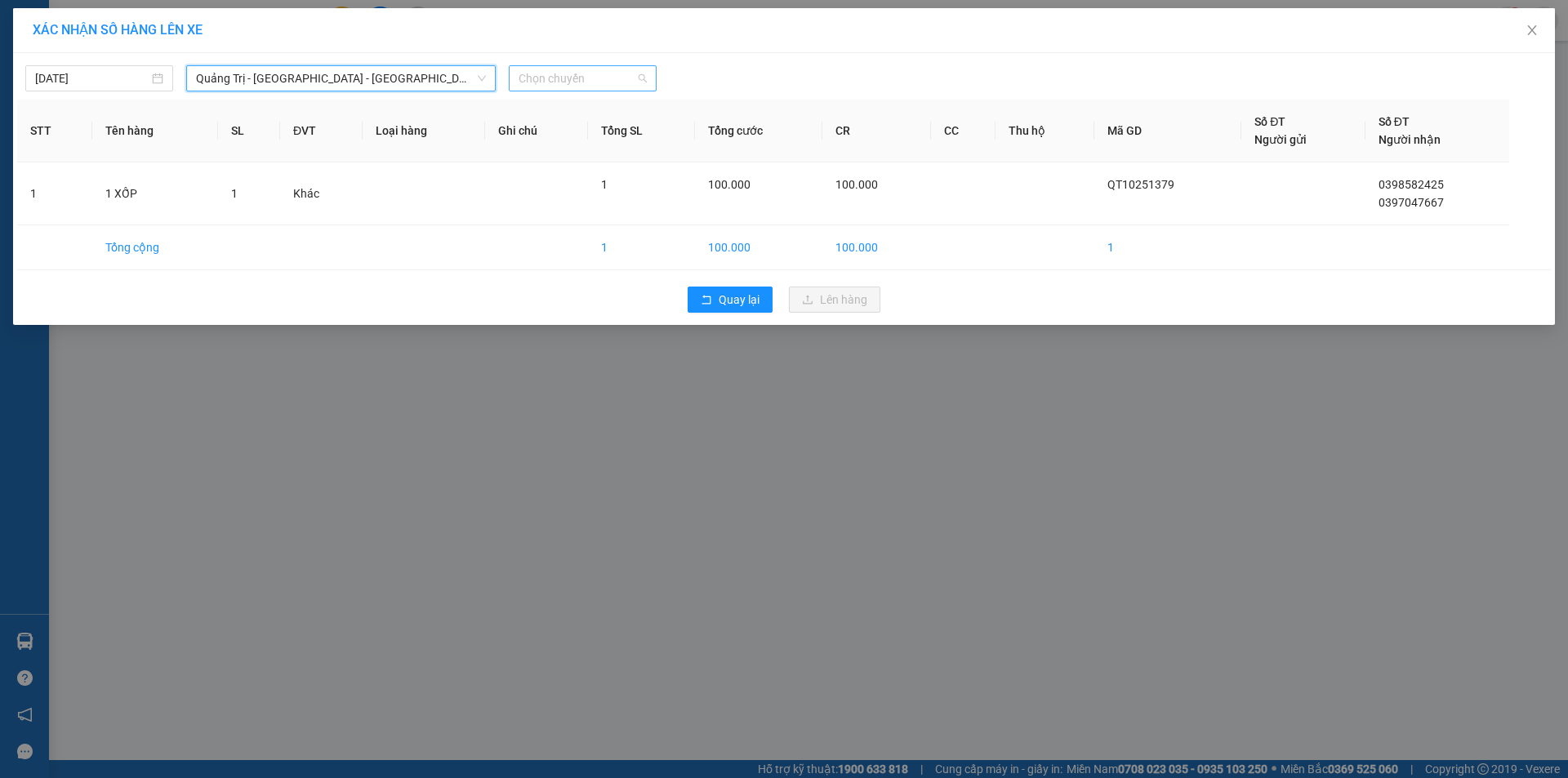
click at [623, 88] on span "Chọn chuyến" at bounding box center [583, 79] width 128 height 25
click at [624, 140] on div "14:00 - 43H-061.17" at bounding box center [583, 137] width 127 height 18
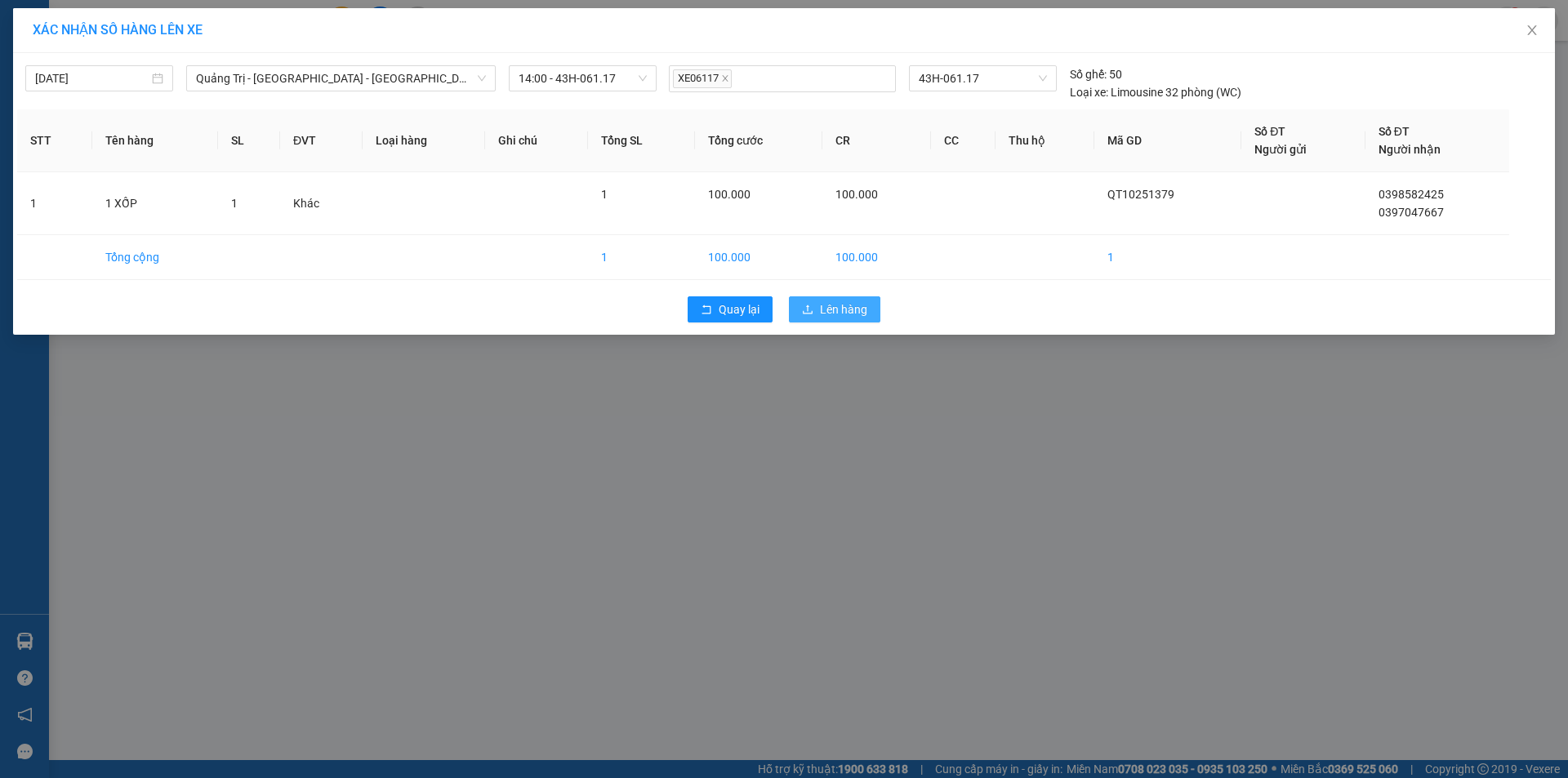
drag, startPoint x: 846, startPoint y: 308, endPoint x: 554, endPoint y: 445, distance: 322.5
click at [846, 309] on span "Lên hàng" at bounding box center [843, 310] width 47 height 18
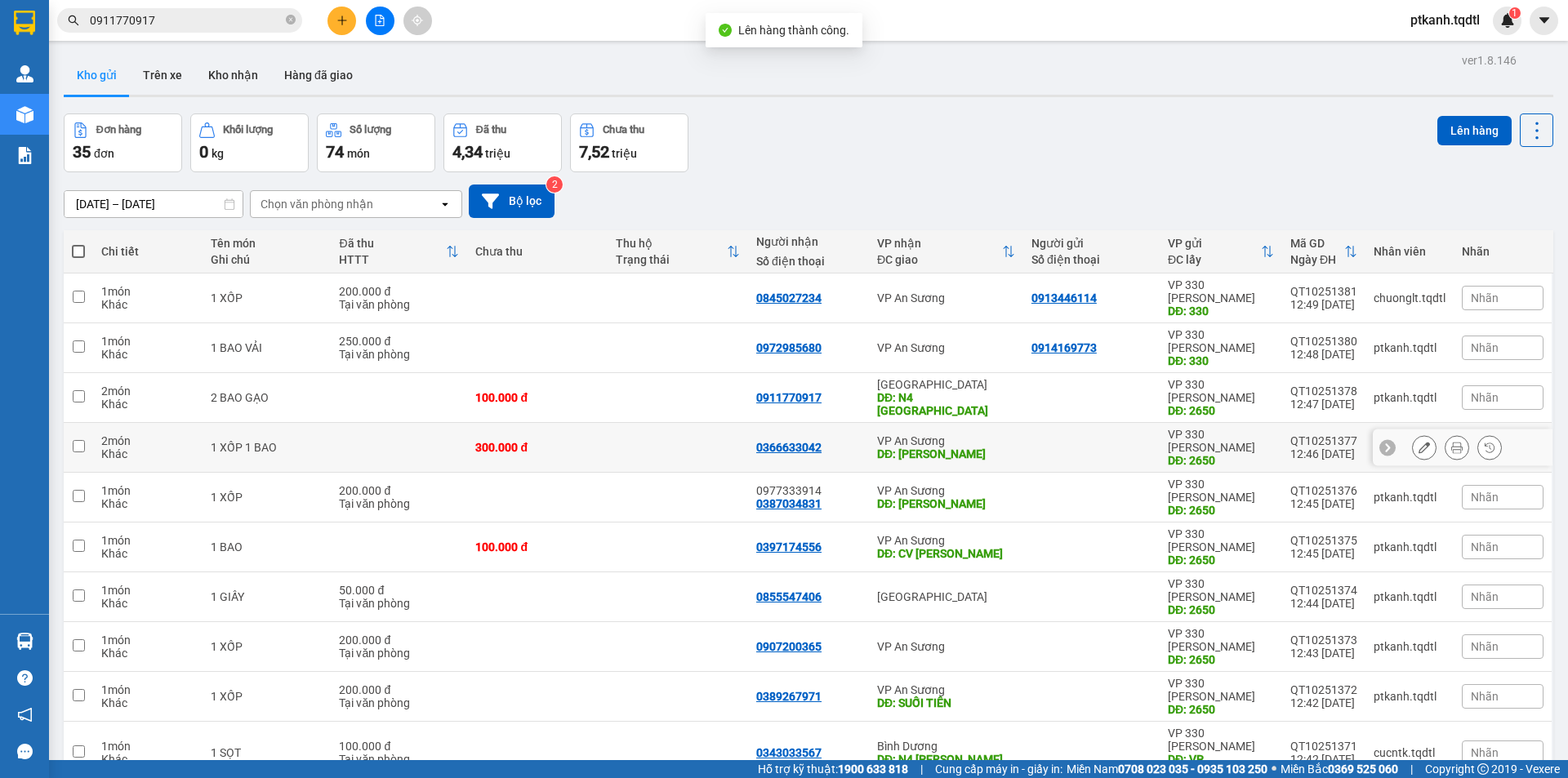
click at [1048, 441] on div at bounding box center [1091, 448] width 120 height 13
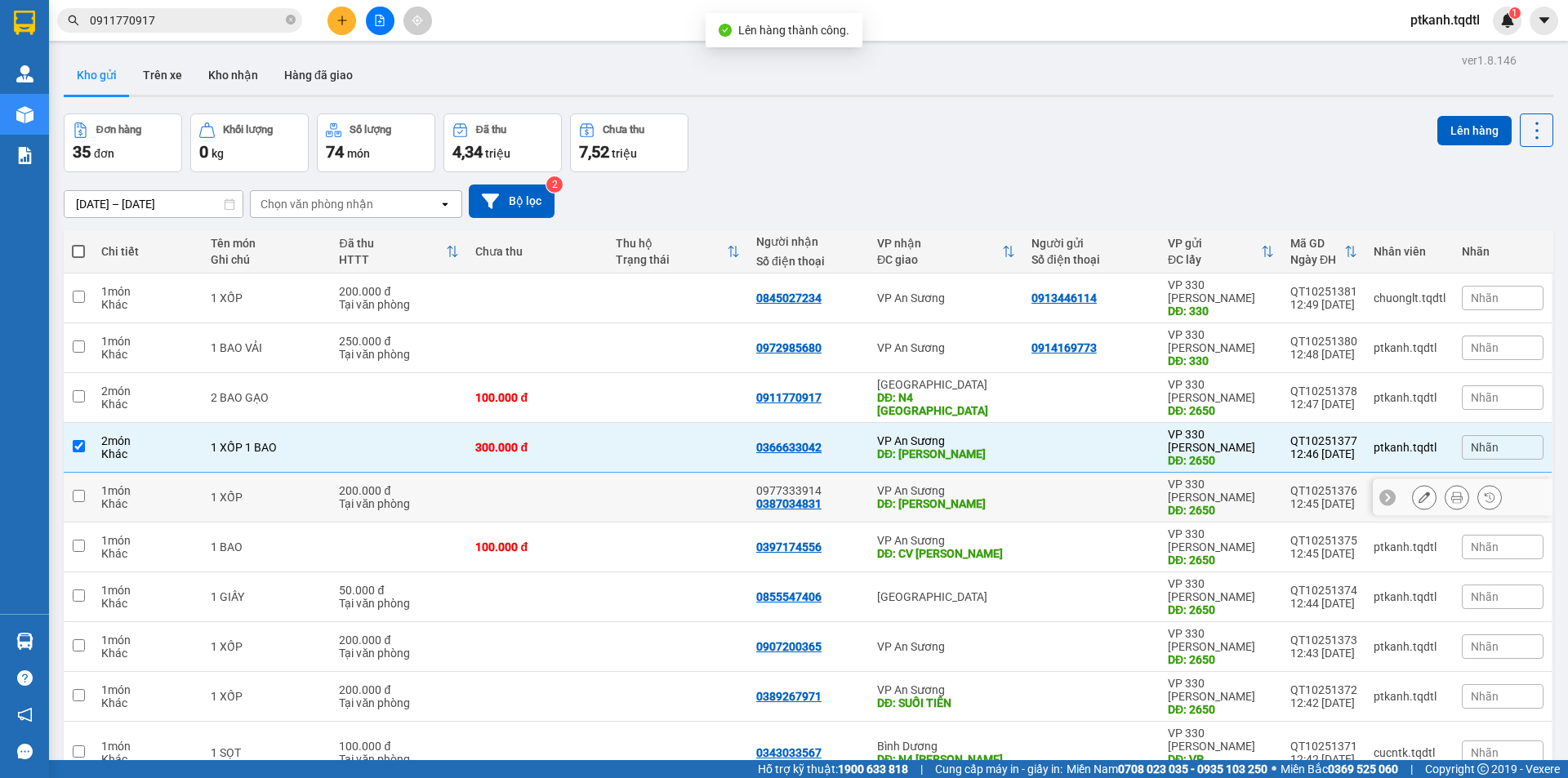
click at [1041, 491] on div at bounding box center [1091, 497] width 120 height 13
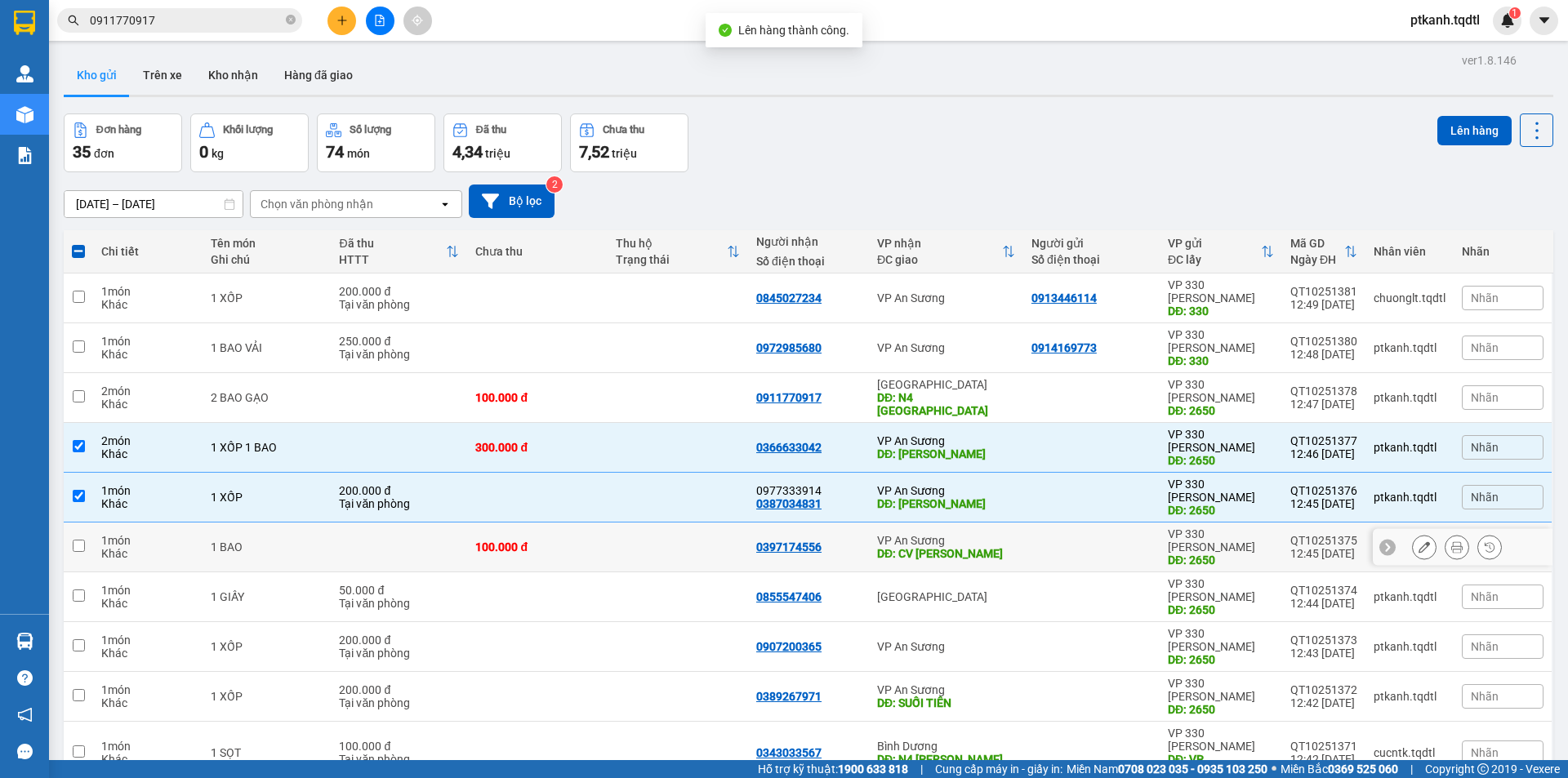
drag, startPoint x: 1044, startPoint y: 477, endPoint x: 1043, endPoint y: 496, distance: 19.0
click at [1044, 540] on div at bounding box center [1091, 547] width 120 height 13
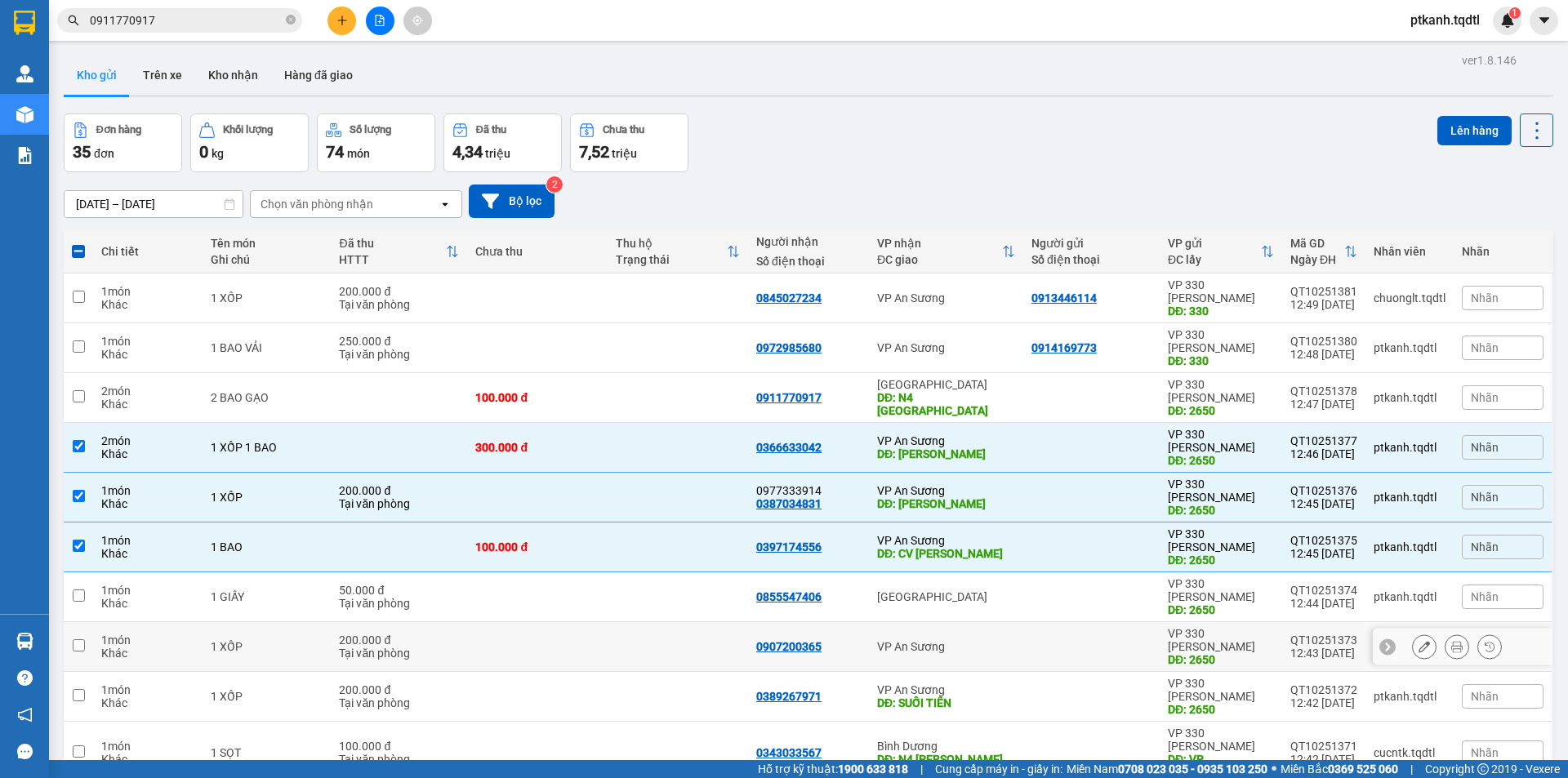
click at [1046, 641] on div at bounding box center [1091, 647] width 120 height 13
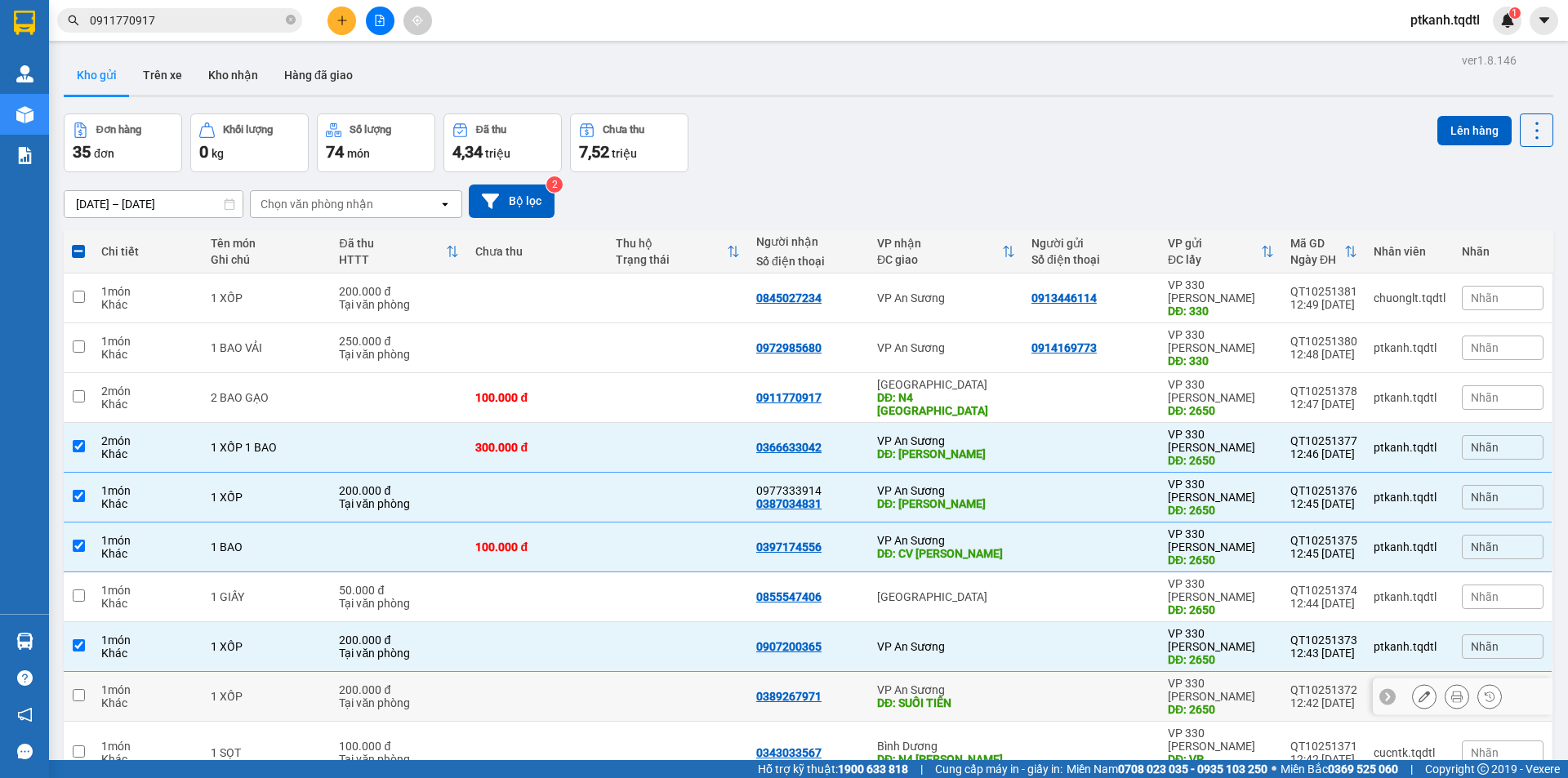
click at [1036, 690] on div at bounding box center [1091, 697] width 120 height 13
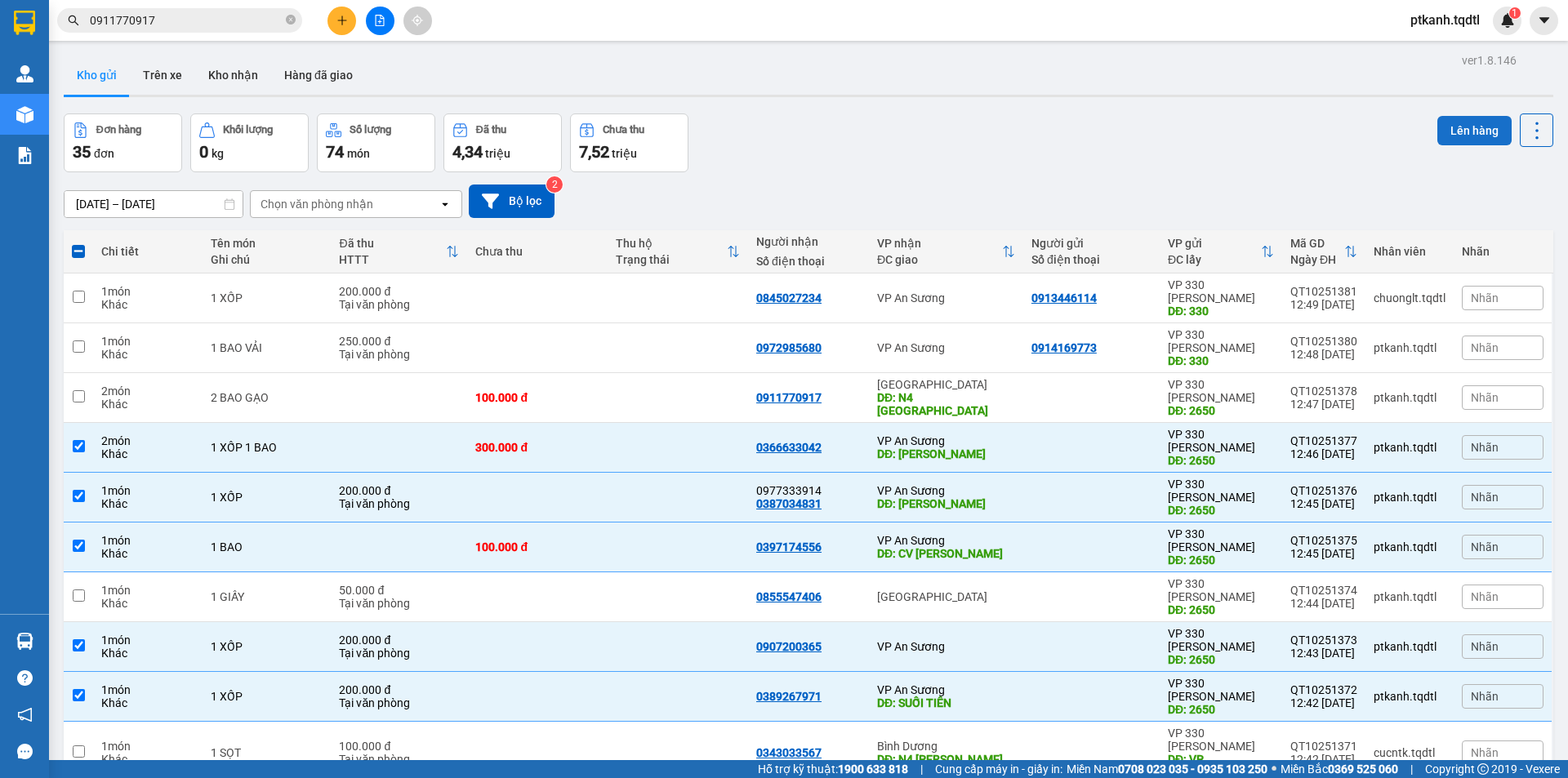
click at [1446, 126] on button "Lên hàng" at bounding box center [1474, 131] width 74 height 30
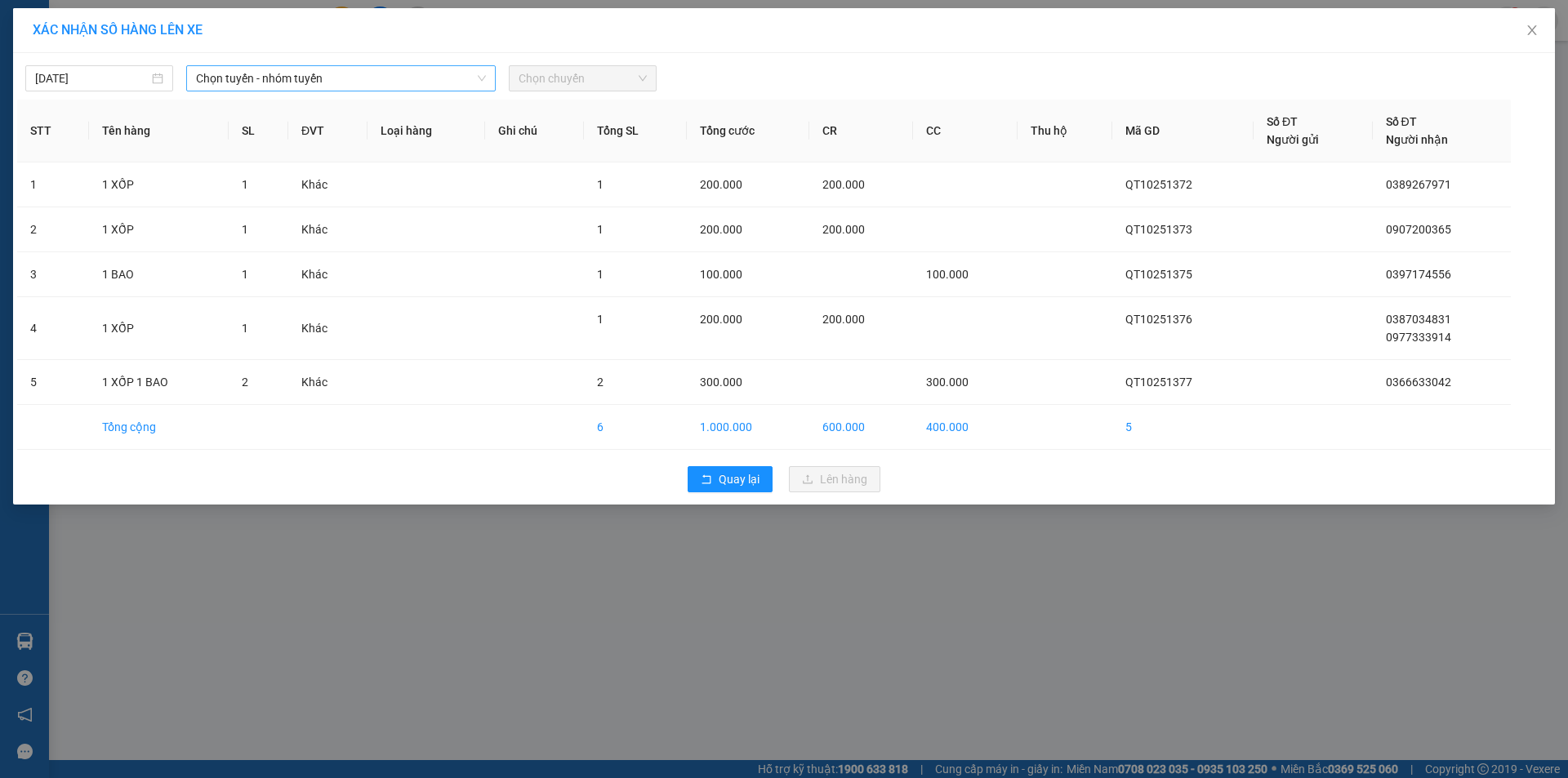
click at [461, 84] on span "Chọn tuyến - nhóm tuyến" at bounding box center [341, 79] width 290 height 25
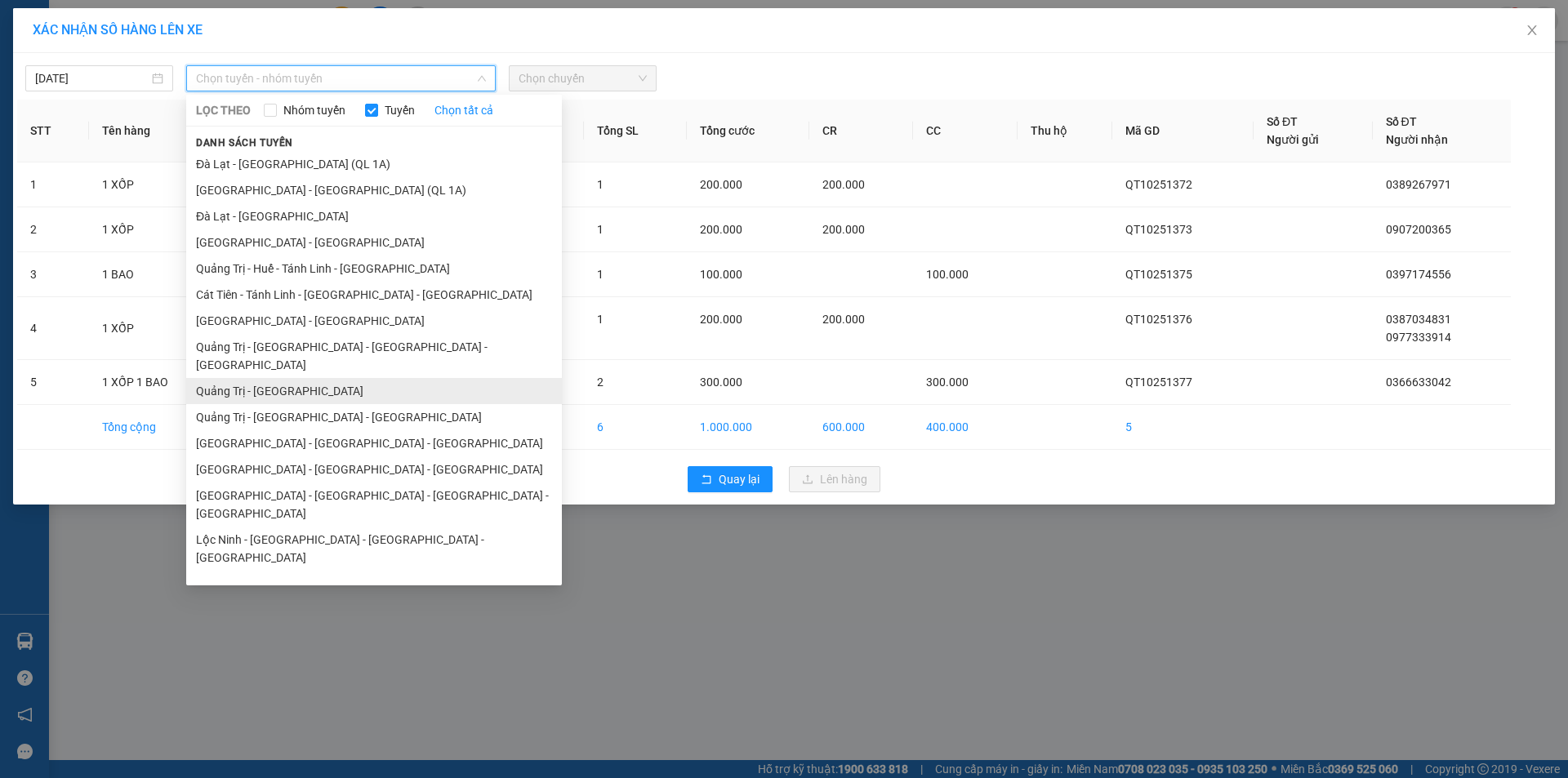
click at [352, 378] on li "Quảng Trị - [GEOGRAPHIC_DATA]" at bounding box center [374, 391] width 376 height 26
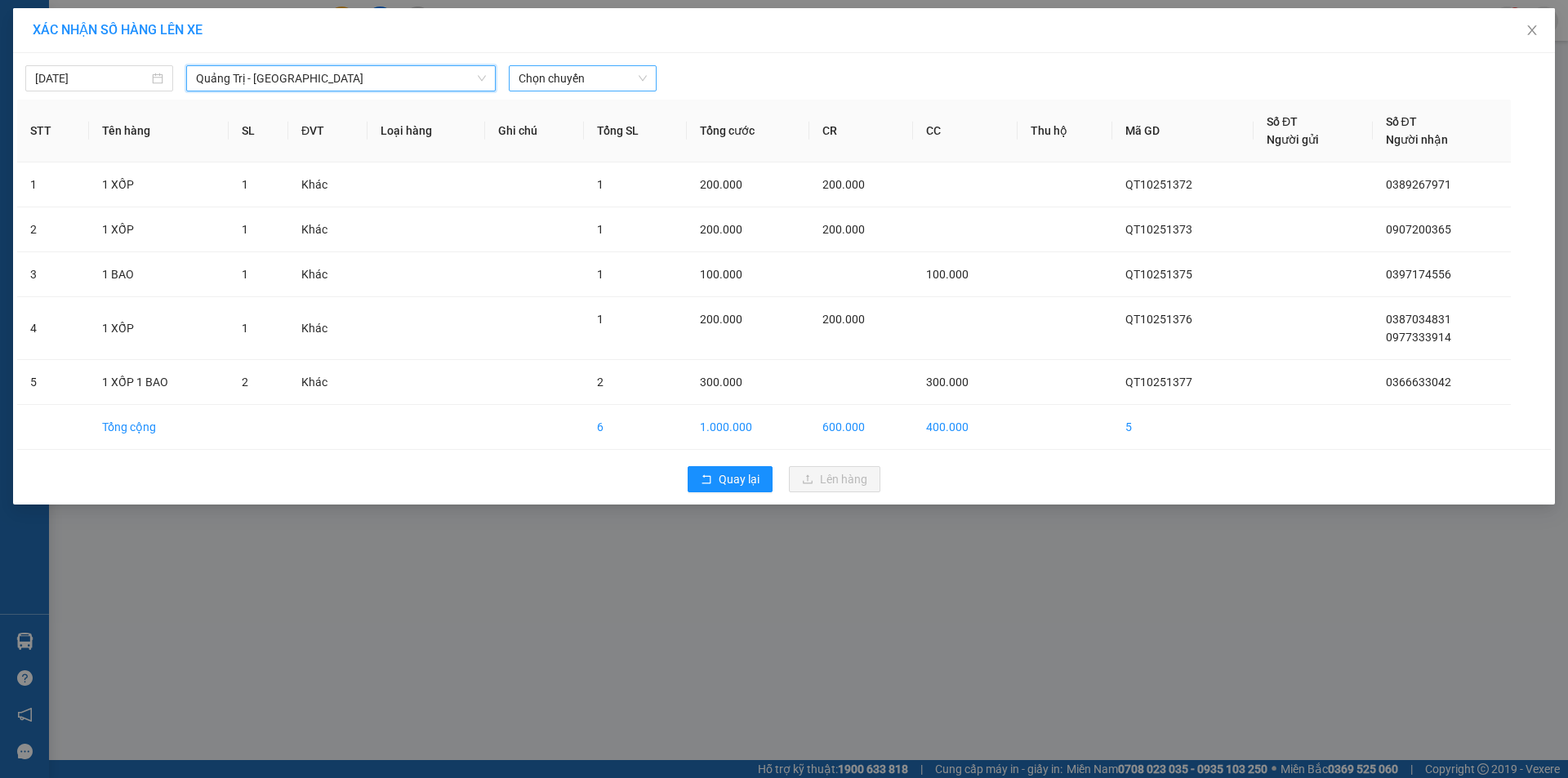
click at [620, 80] on span "Chọn chuyến" at bounding box center [583, 79] width 128 height 25
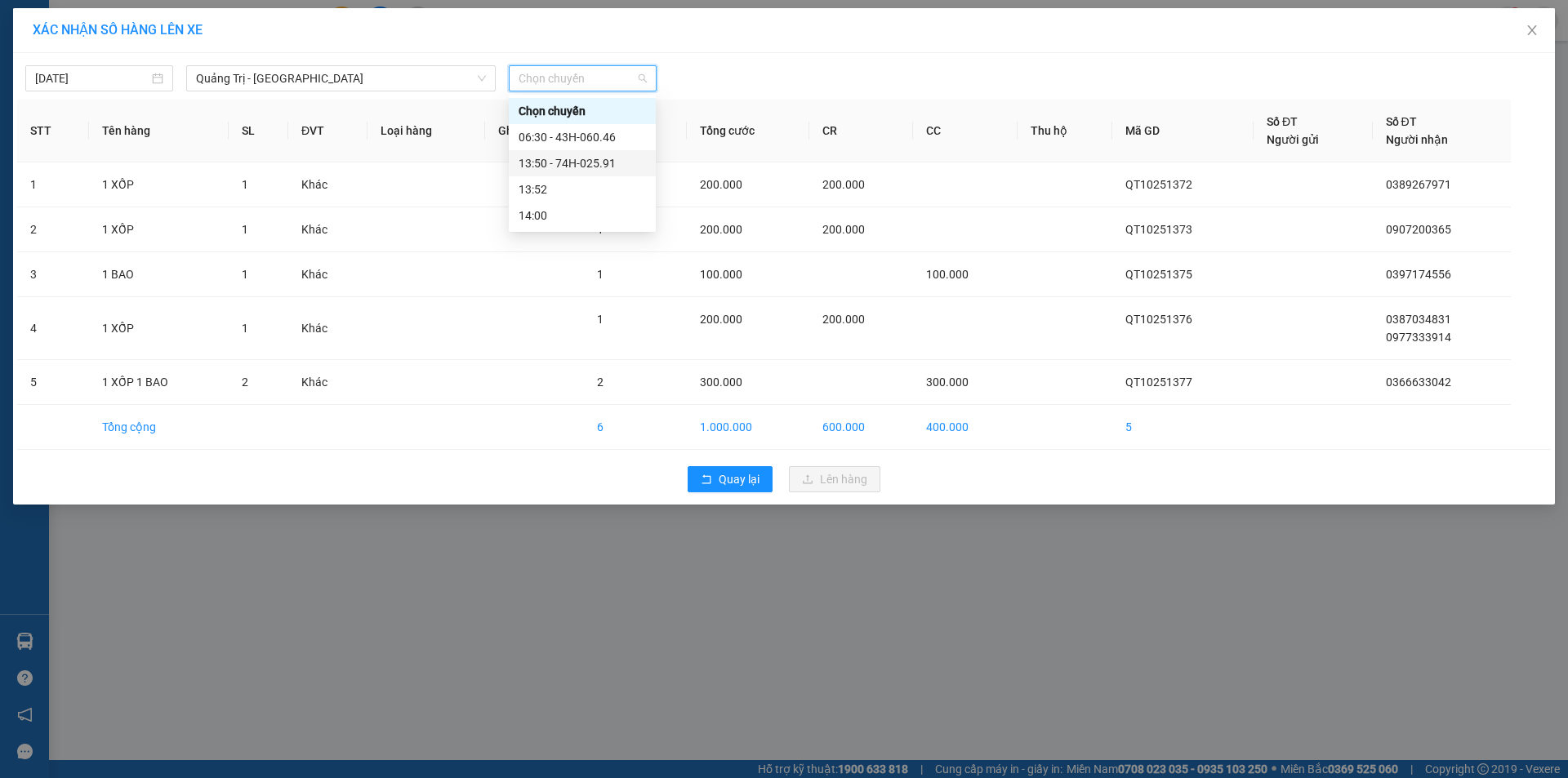
click at [597, 165] on div "13:50 - 74H-025.91" at bounding box center [583, 164] width 127 height 18
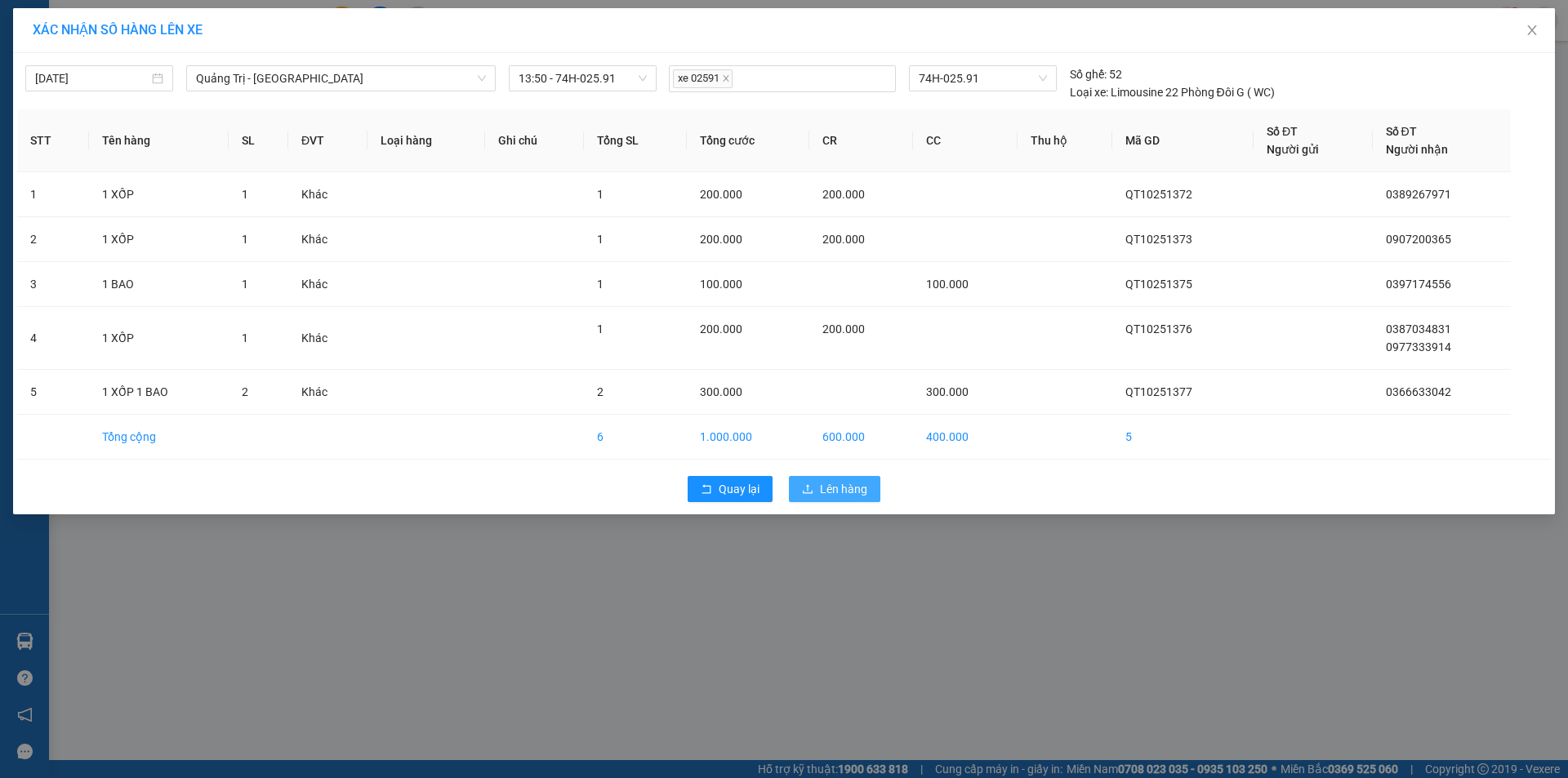
click at [836, 484] on span "Lên hàng" at bounding box center [843, 489] width 47 height 18
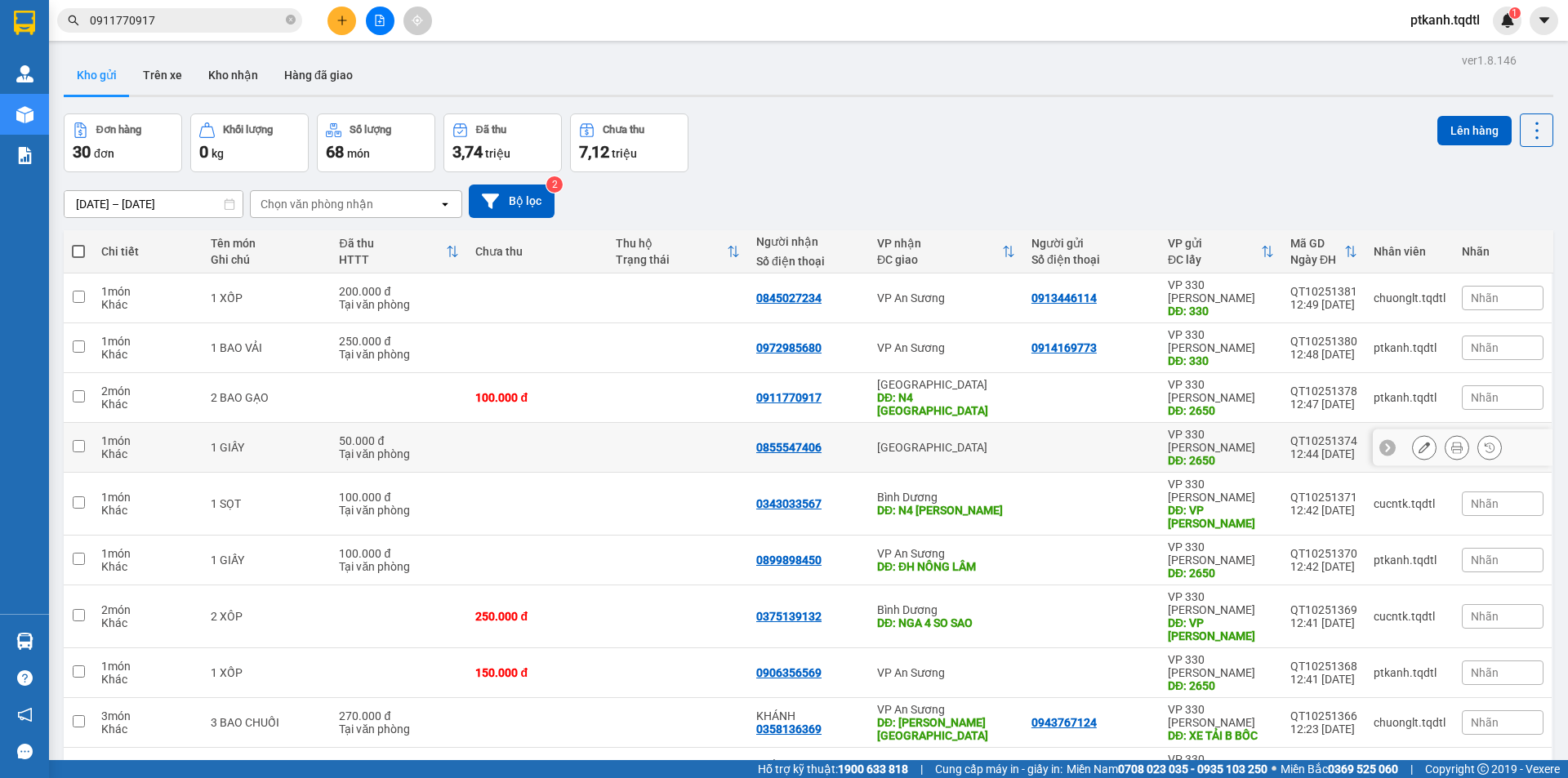
click at [1061, 441] on div at bounding box center [1091, 448] width 120 height 13
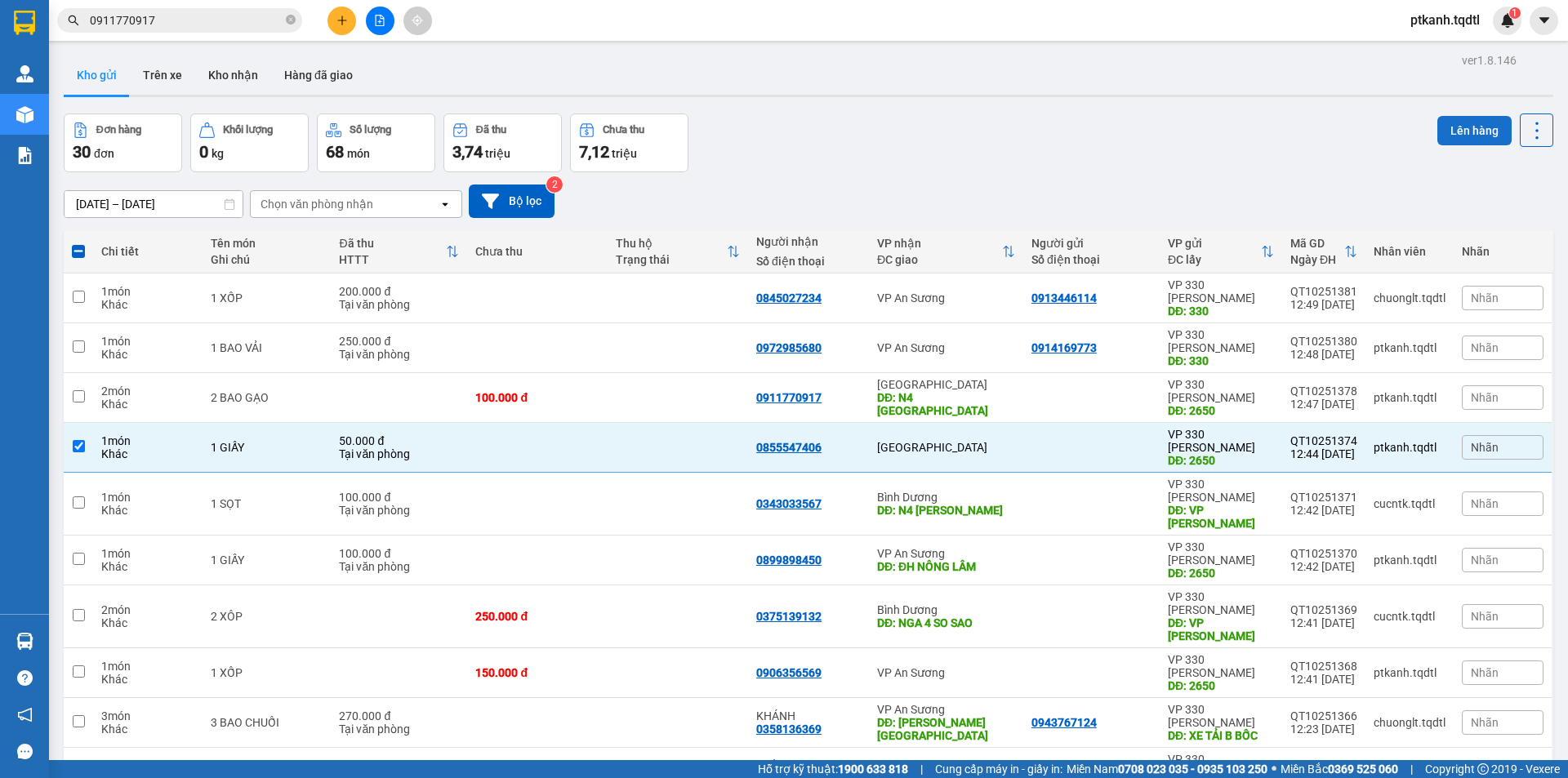
click at [1446, 125] on button "Lên hàng" at bounding box center [1474, 131] width 74 height 30
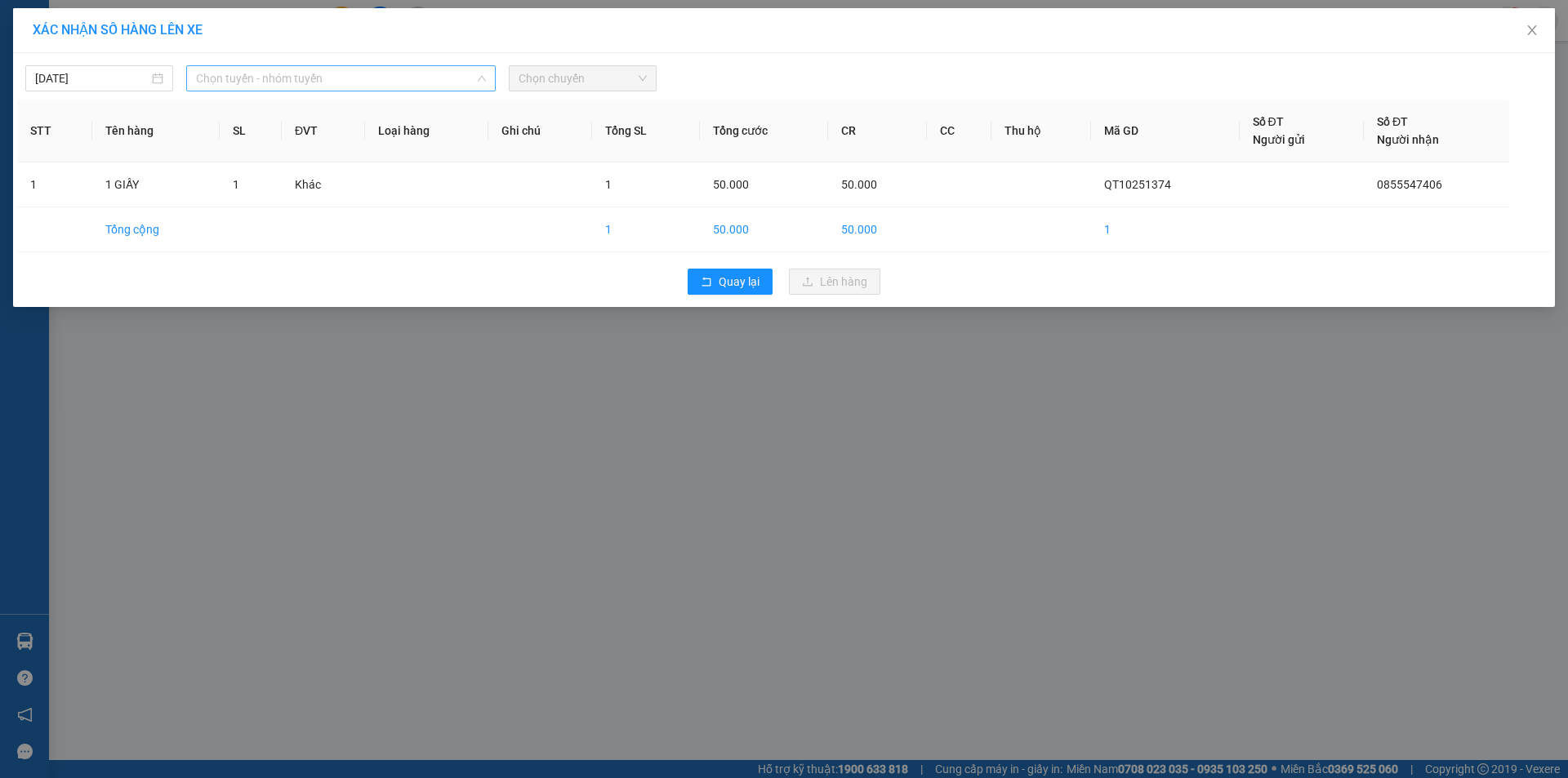
click at [400, 78] on span "Chọn tuyến - nhóm tuyến" at bounding box center [341, 79] width 290 height 25
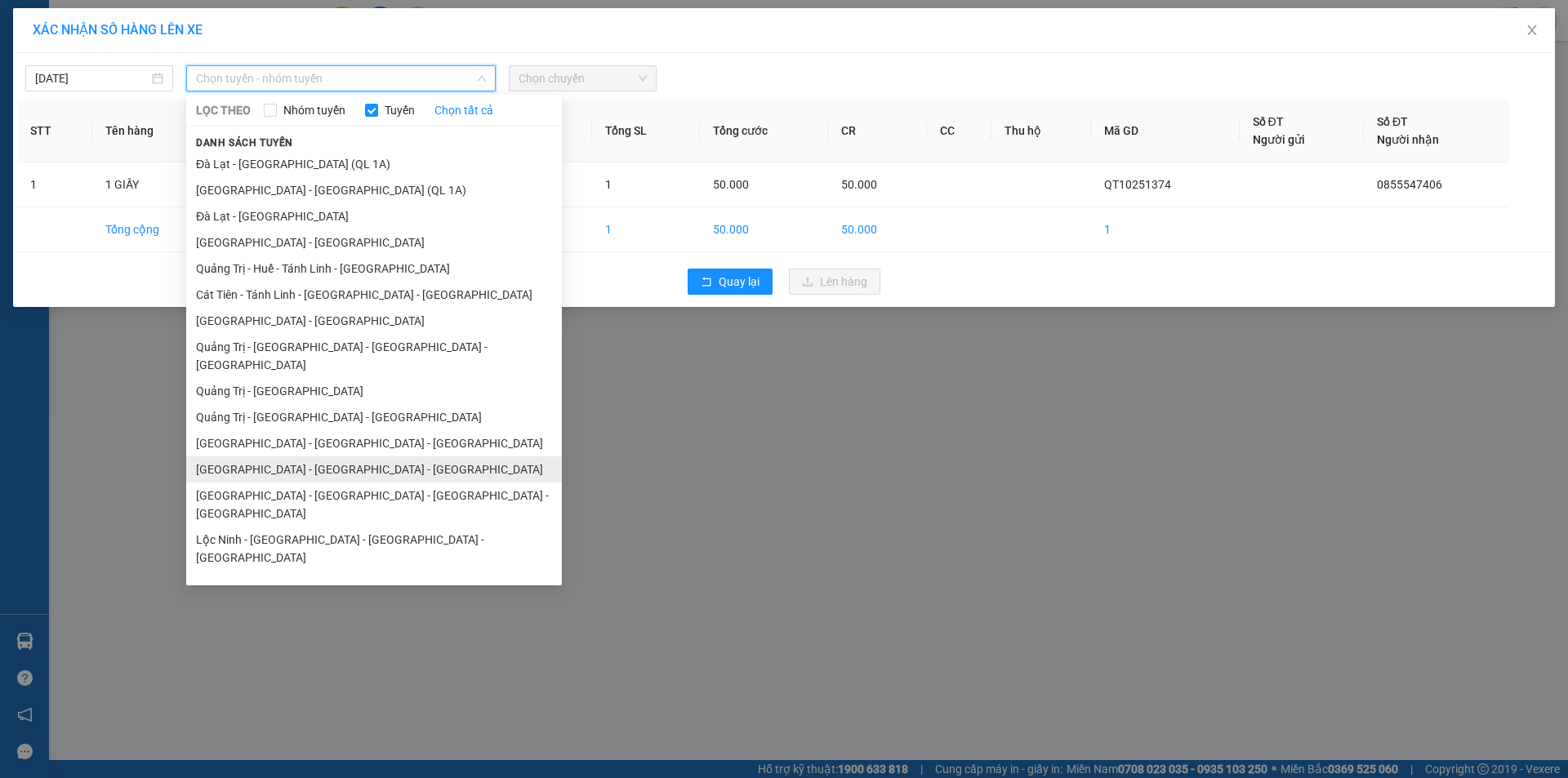
click at [369, 457] on li "[GEOGRAPHIC_DATA] - [GEOGRAPHIC_DATA] - [GEOGRAPHIC_DATA]" at bounding box center [374, 470] width 376 height 26
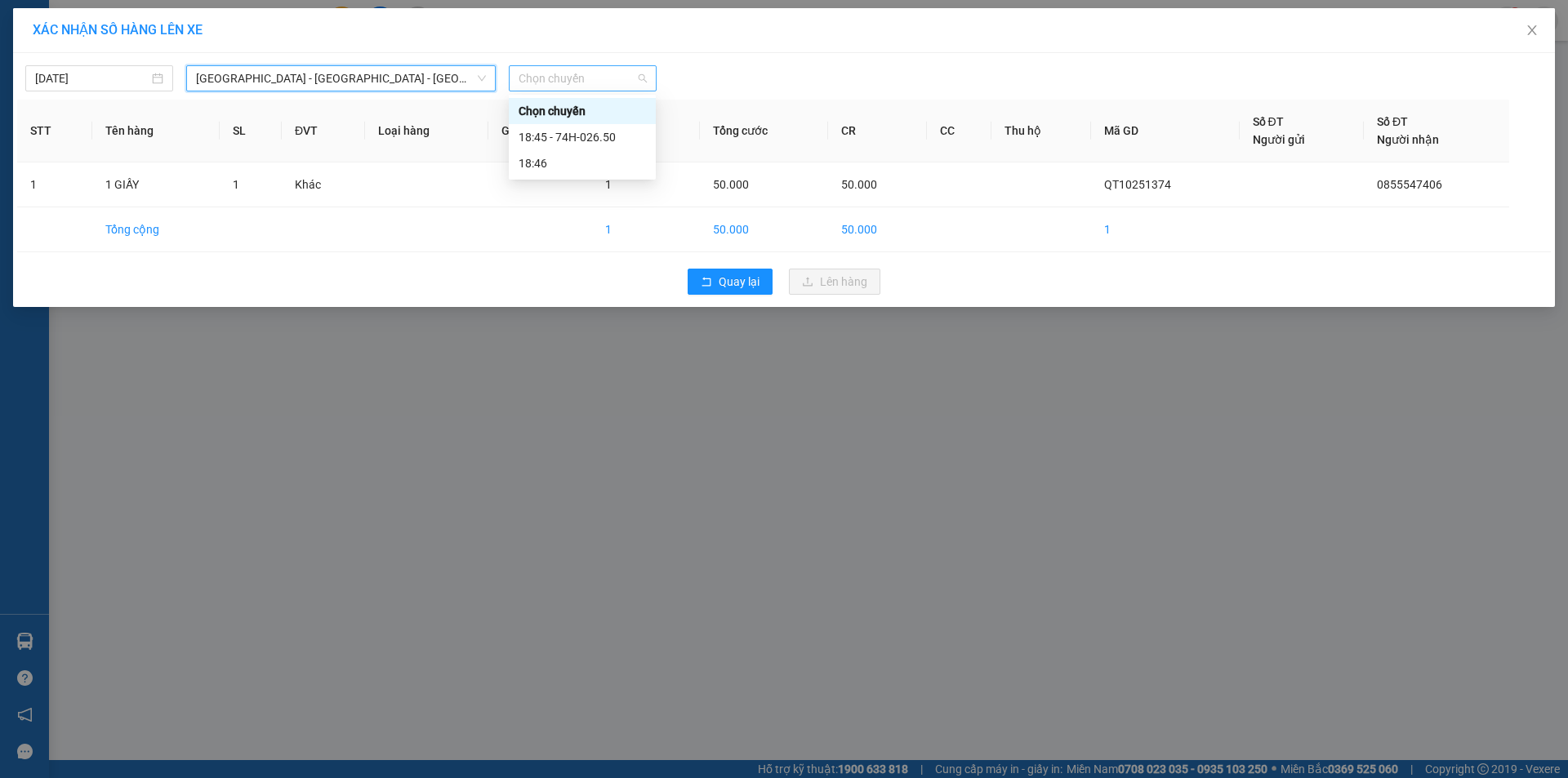
click at [619, 72] on span "Chọn chuyến" at bounding box center [583, 79] width 128 height 25
click at [601, 137] on div "18:45 - 74H-026.50" at bounding box center [583, 137] width 127 height 18
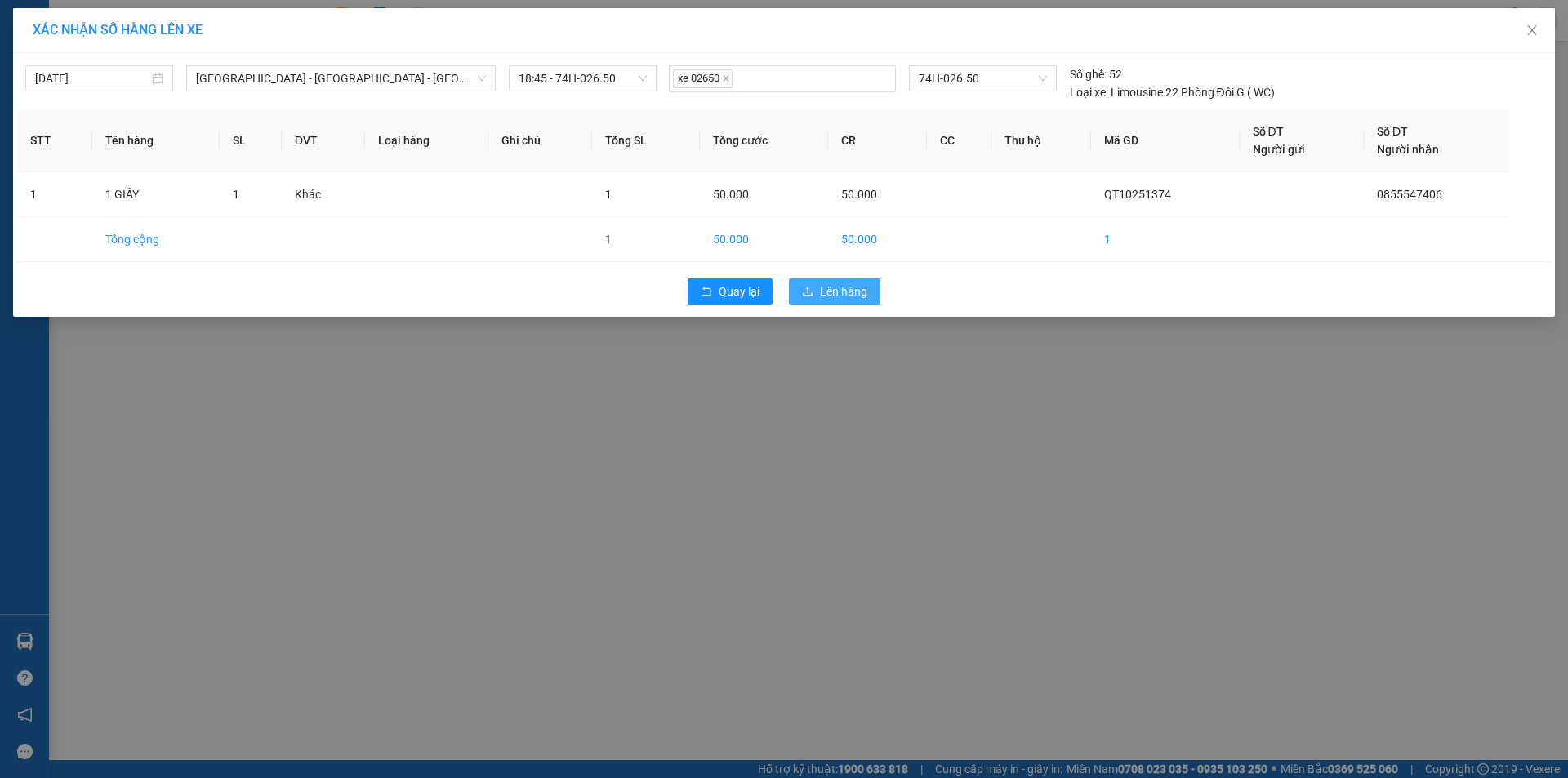
click at [846, 292] on span "Lên hàng" at bounding box center [843, 291] width 47 height 18
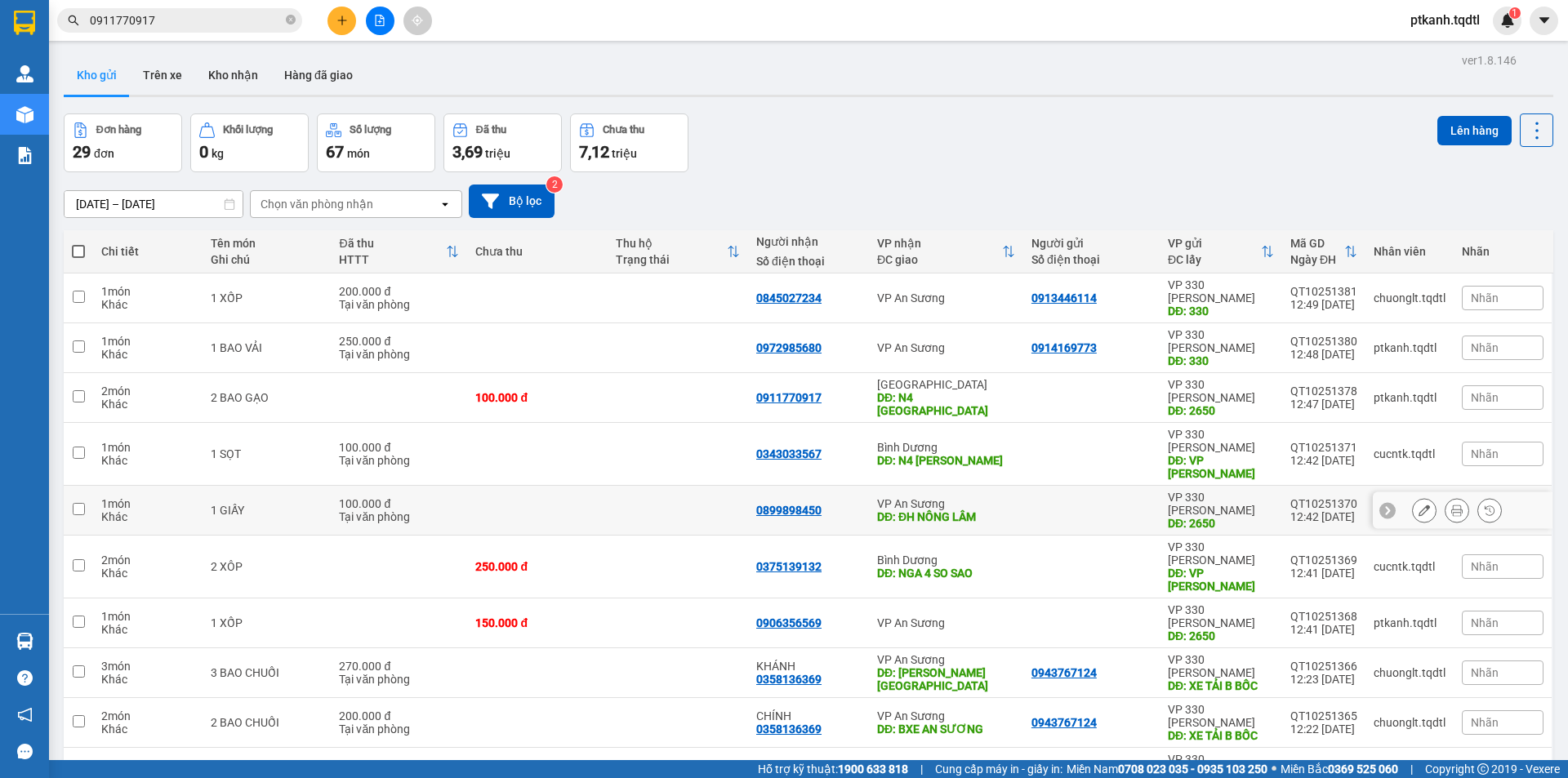
click at [1038, 504] on div at bounding box center [1091, 511] width 120 height 13
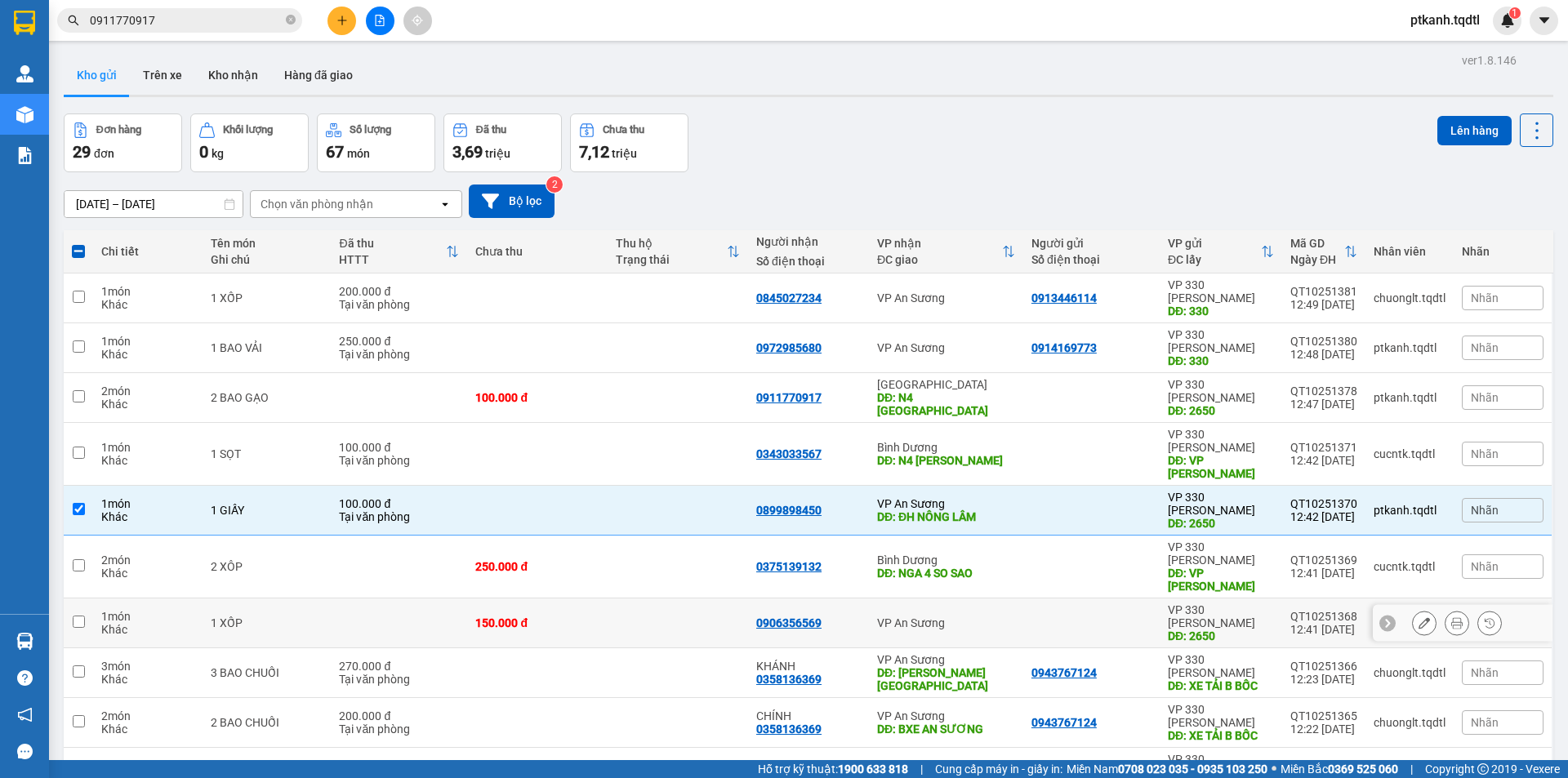
click at [1048, 617] on div at bounding box center [1091, 623] width 120 height 13
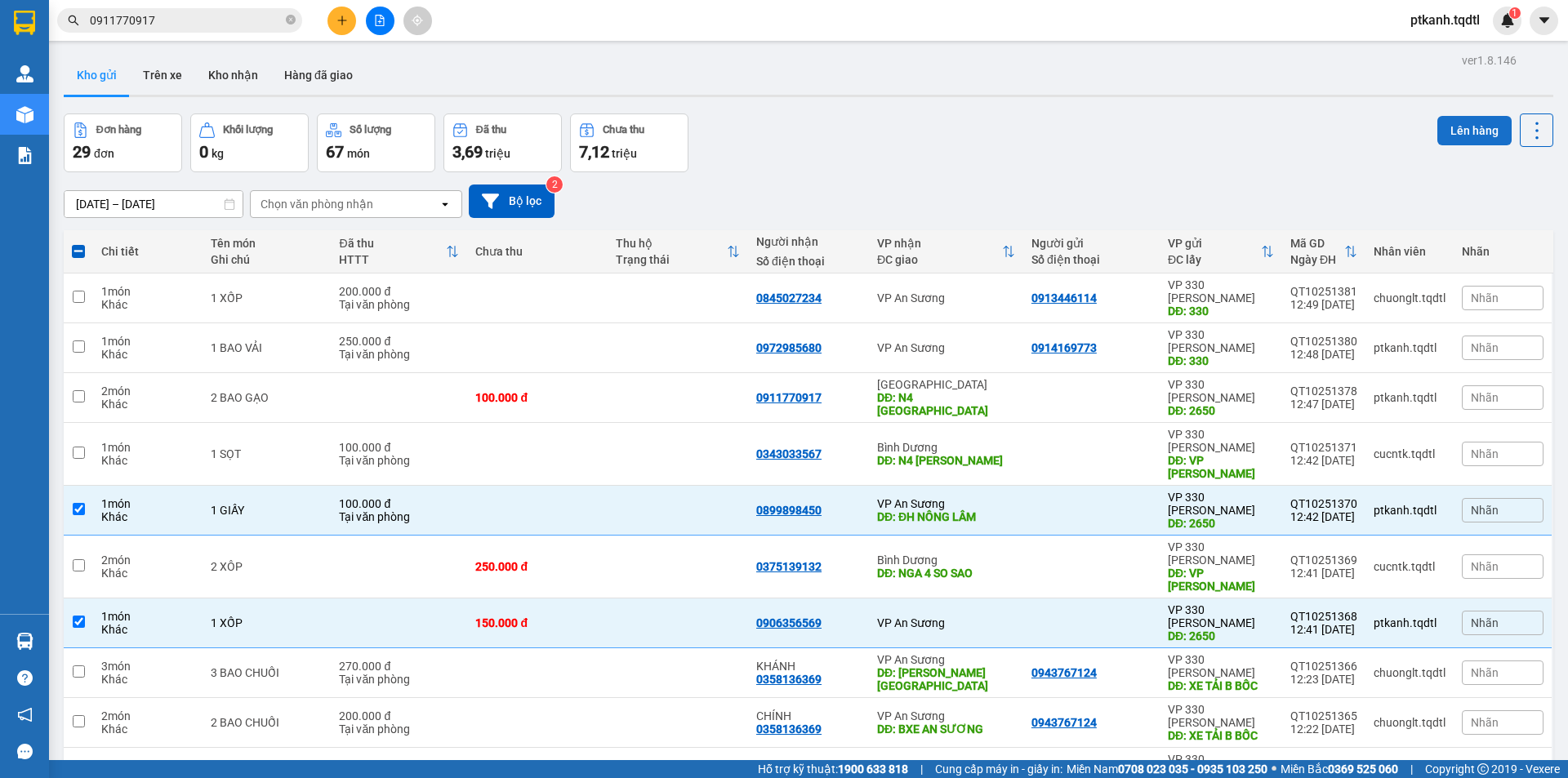
click at [1446, 135] on button "Lên hàng" at bounding box center [1474, 131] width 74 height 30
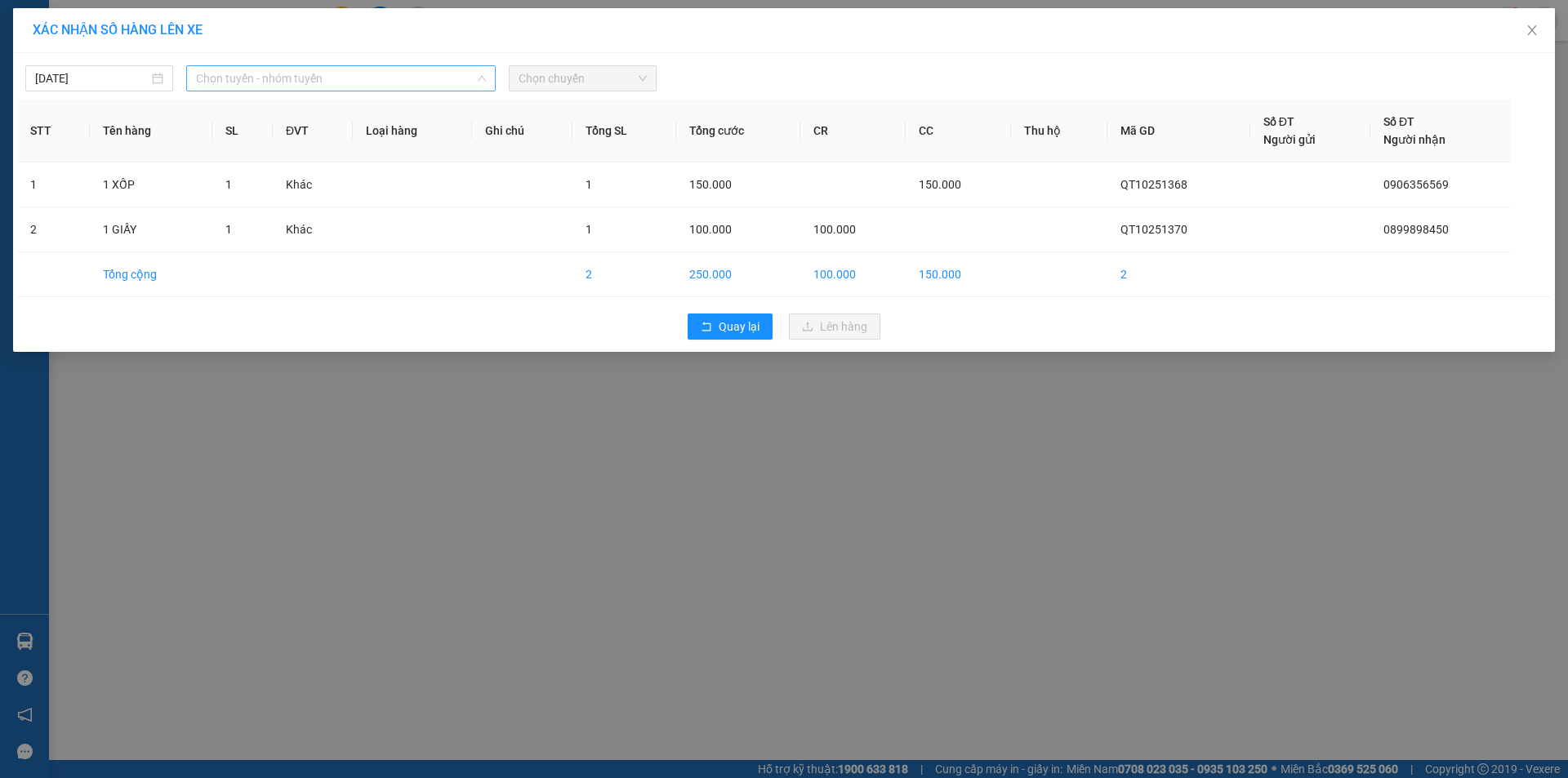
click at [443, 79] on span "Chọn tuyến - nhóm tuyến" at bounding box center [341, 79] width 290 height 25
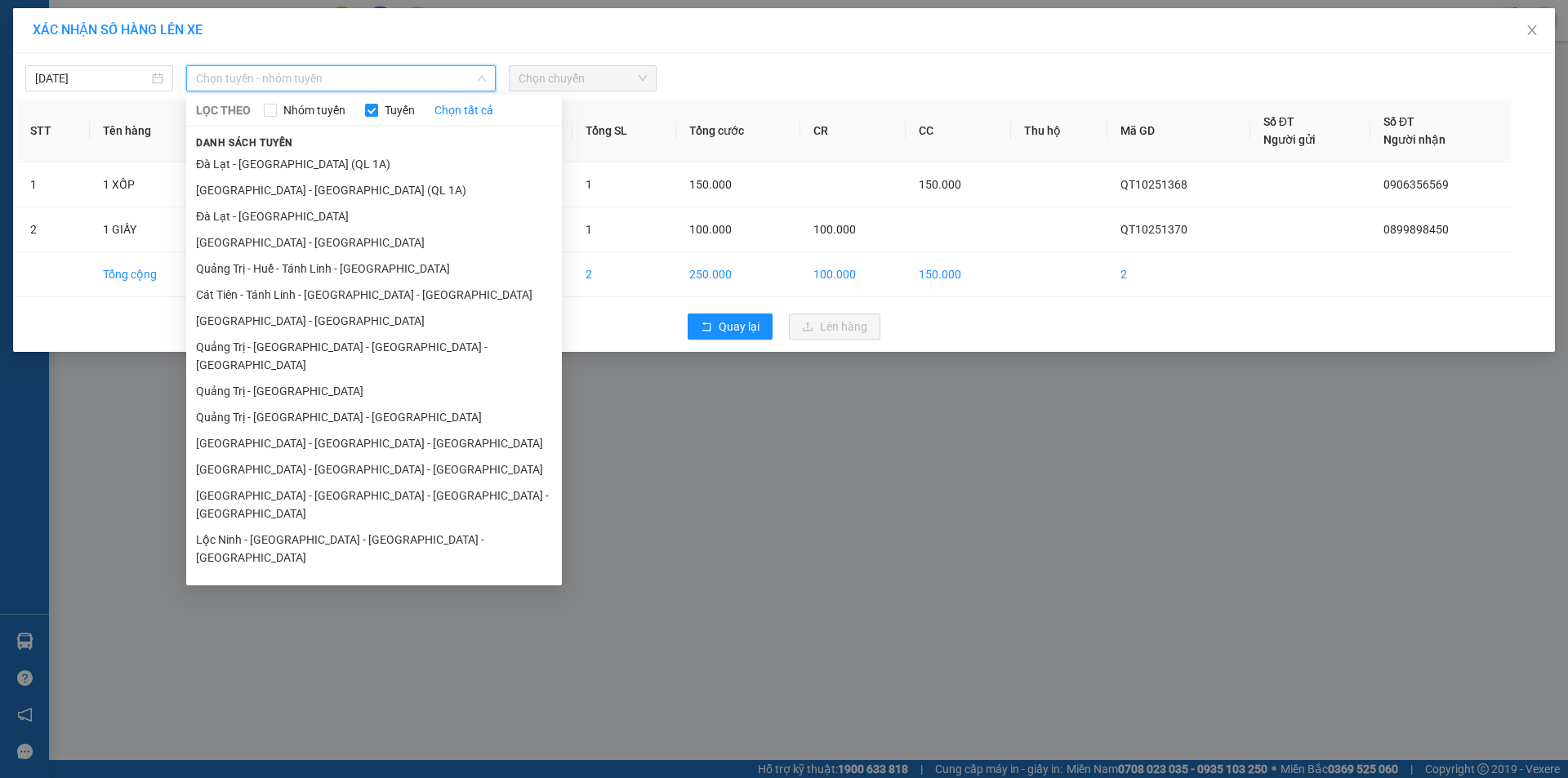
drag, startPoint x: 339, startPoint y: 373, endPoint x: 534, endPoint y: 122, distance: 317.8
click at [340, 378] on li "Quảng Trị - [GEOGRAPHIC_DATA]" at bounding box center [374, 391] width 376 height 26
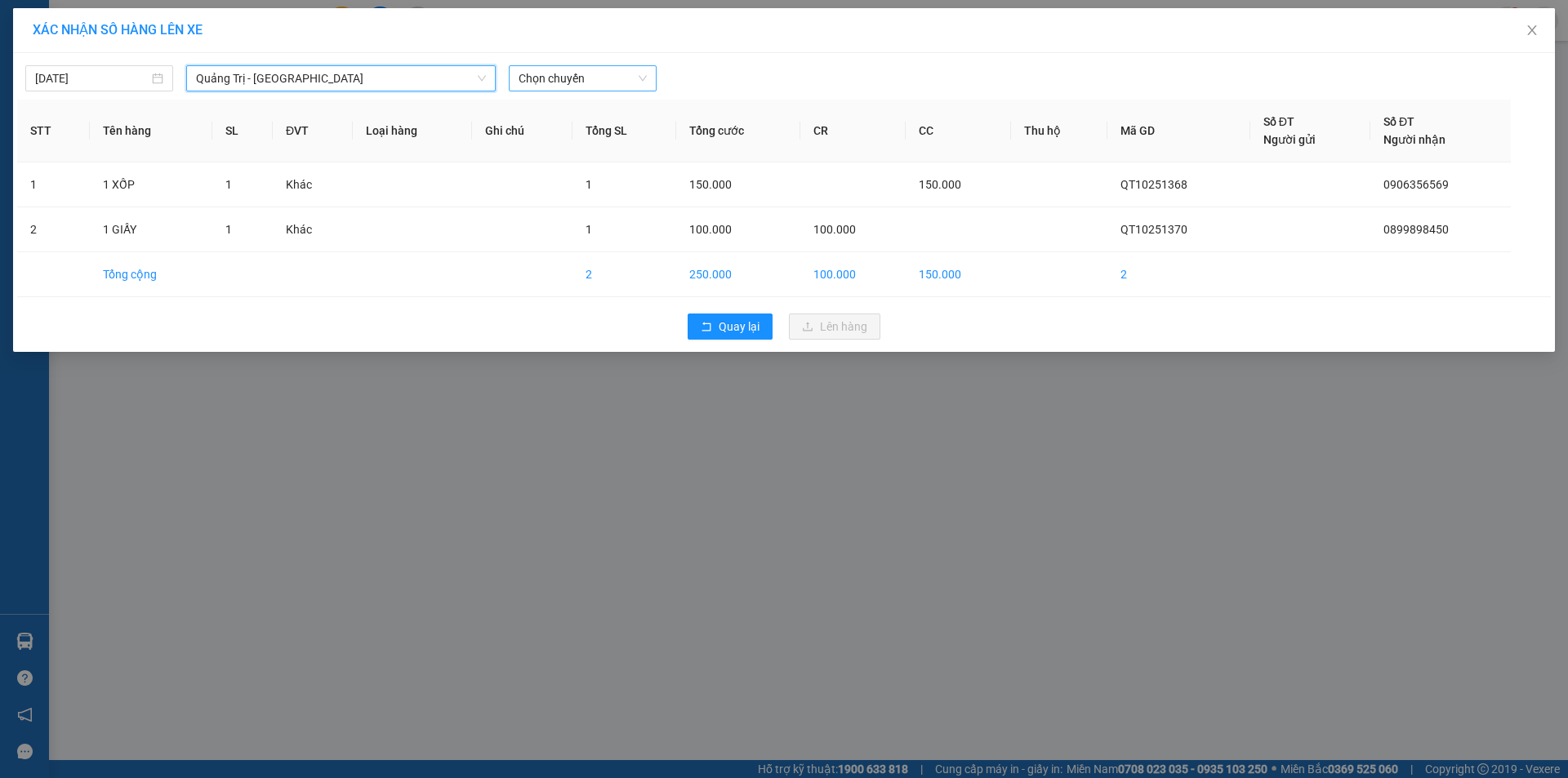
click at [599, 79] on span "Chọn chuyến" at bounding box center [583, 79] width 128 height 25
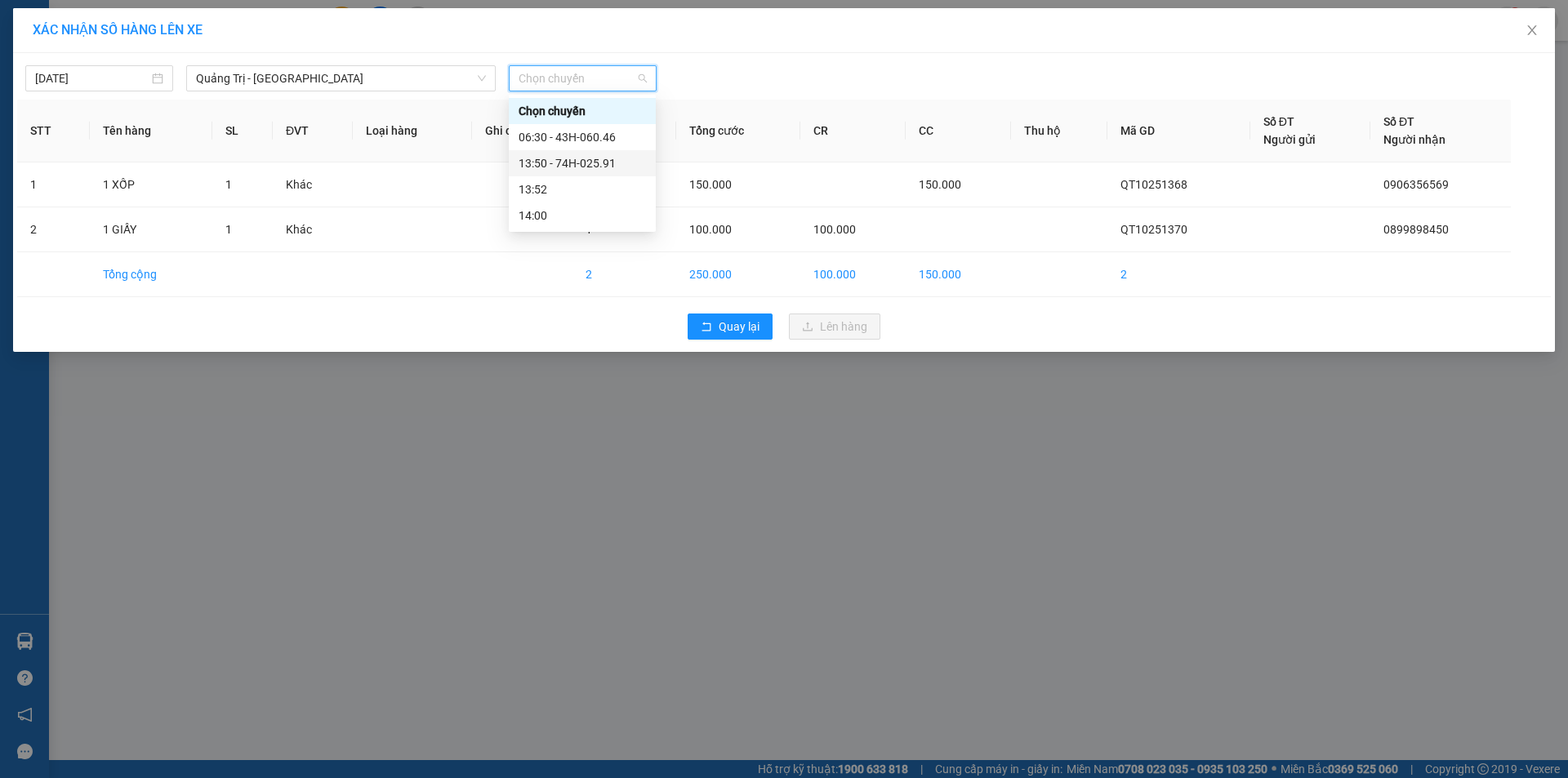
click at [607, 165] on div "13:50 - 74H-025.91" at bounding box center [583, 164] width 127 height 18
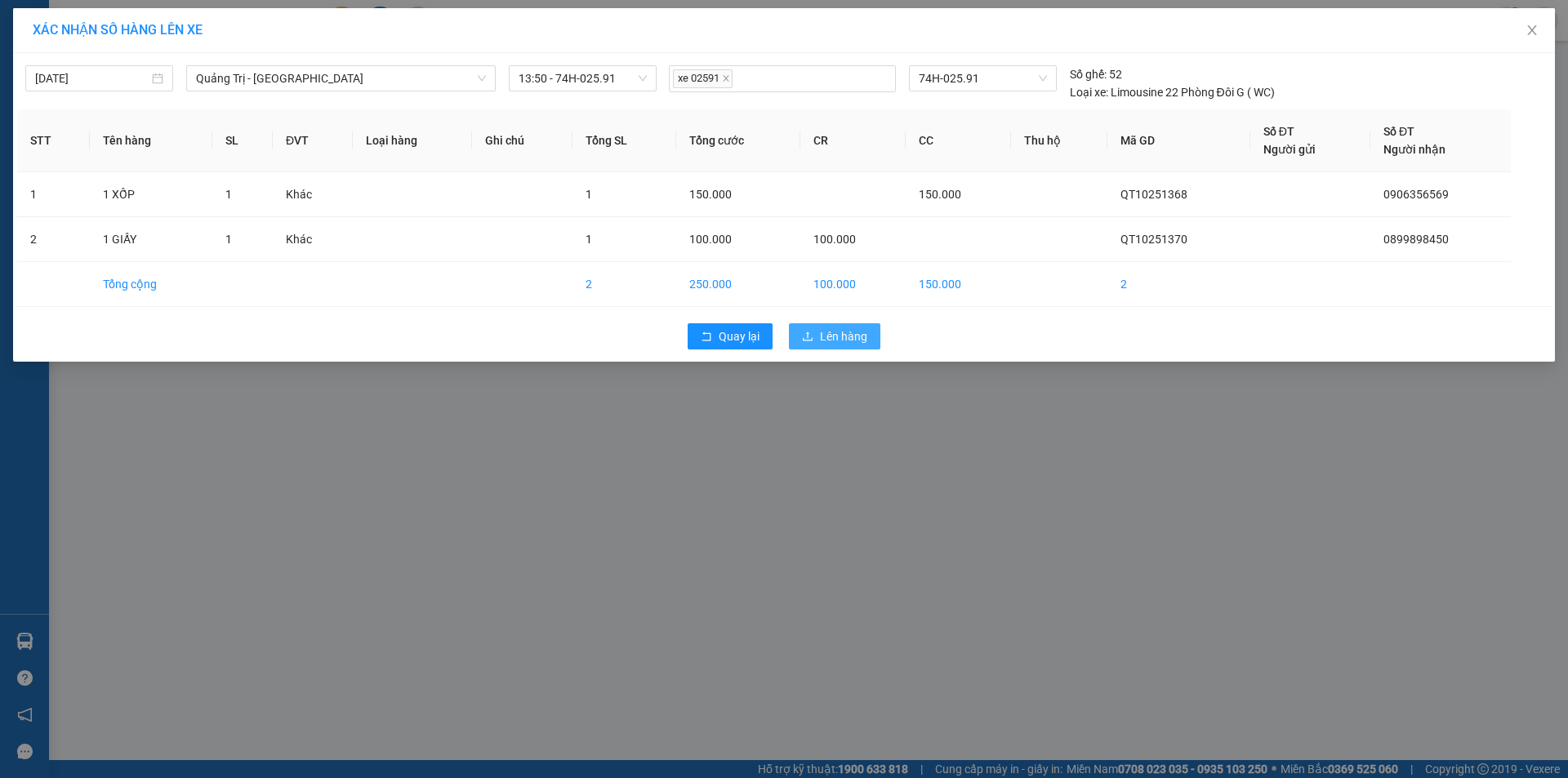
click at [856, 339] on span "Lên hàng" at bounding box center [843, 337] width 47 height 18
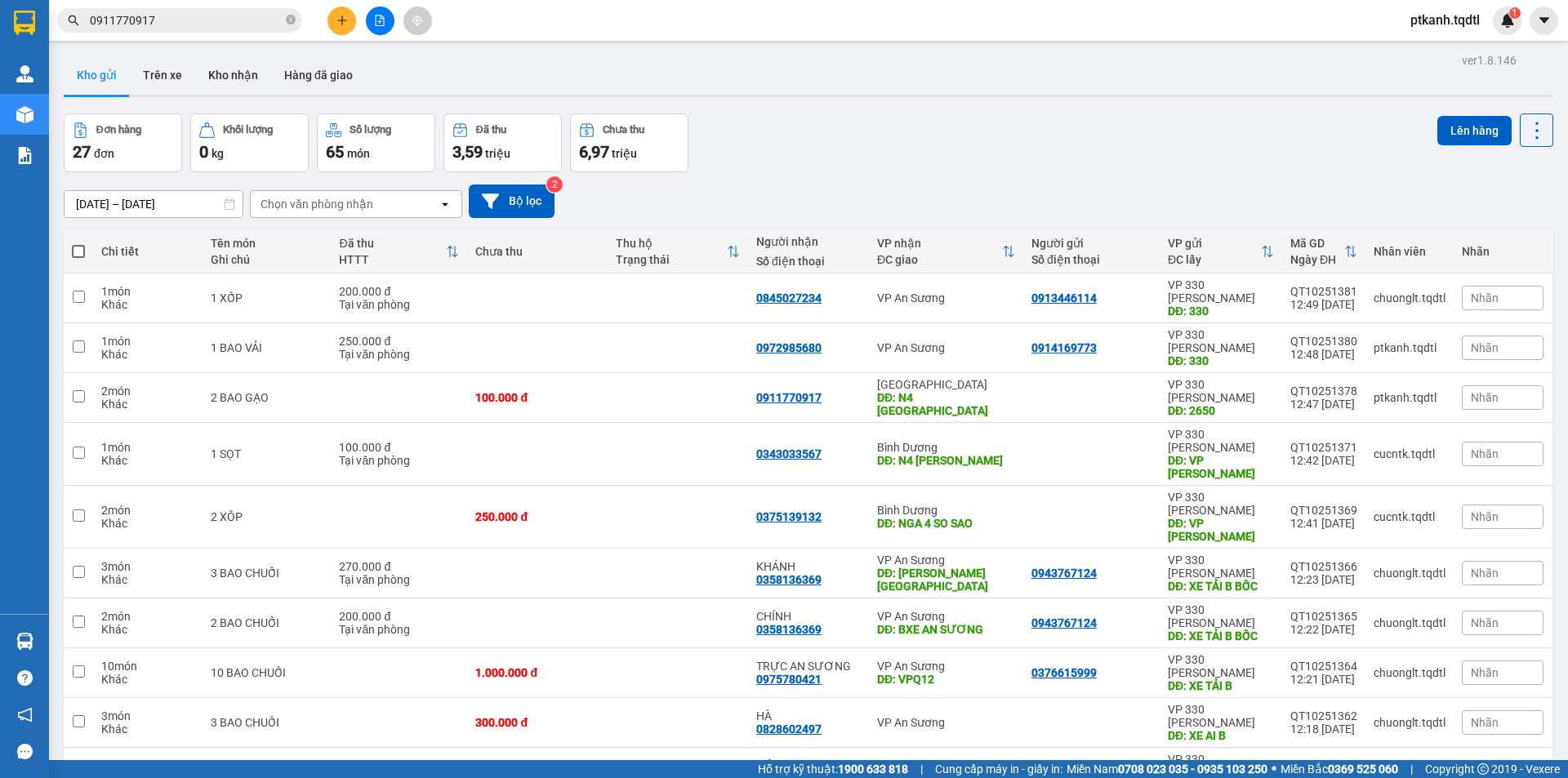
click at [237, 23] on input "0911770917" at bounding box center [186, 21] width 193 height 18
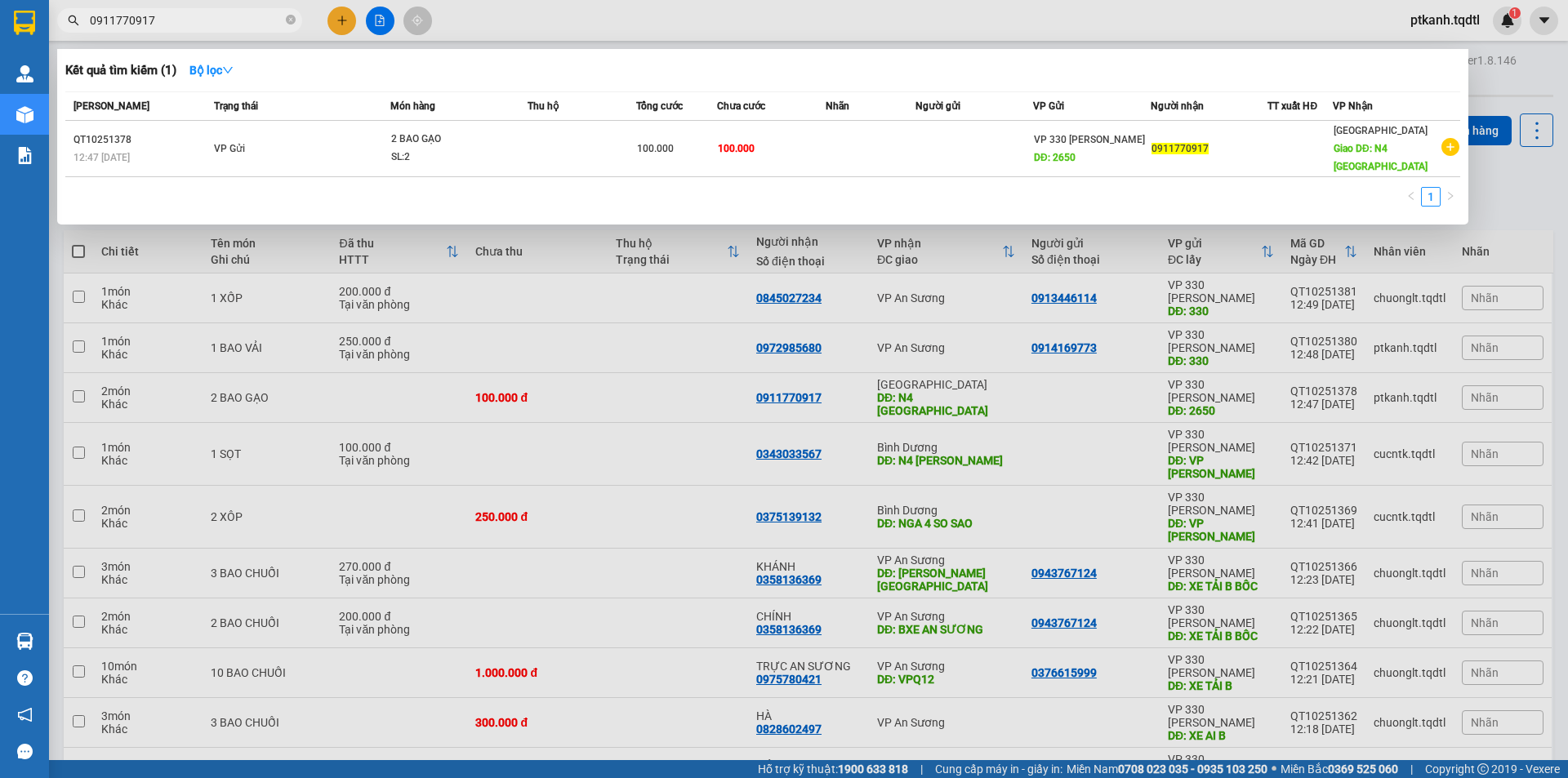
click at [237, 23] on input "0911770917" at bounding box center [186, 21] width 193 height 18
click at [892, 738] on div at bounding box center [784, 389] width 1568 height 778
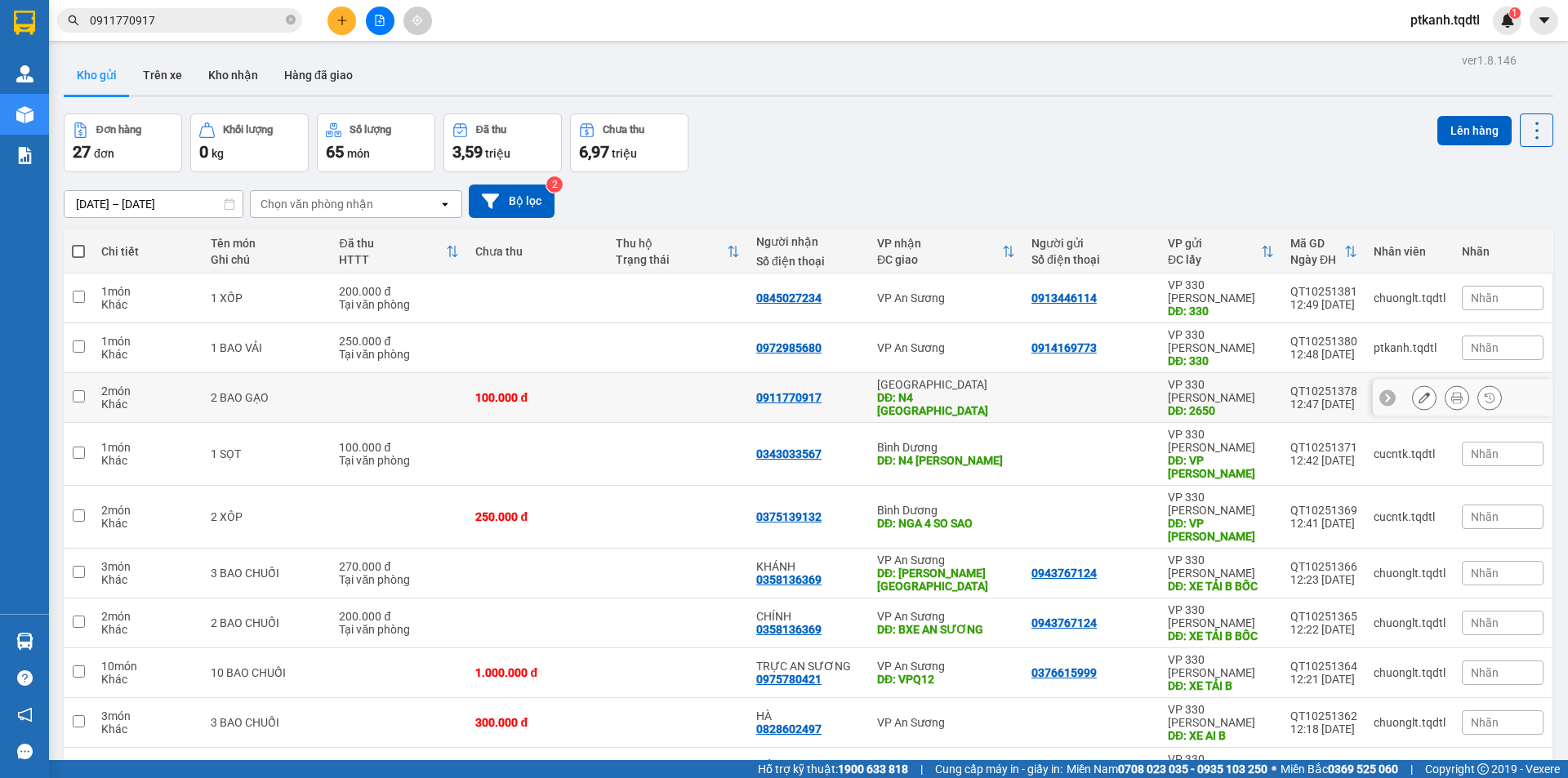
click at [1034, 391] on div at bounding box center [1091, 398] width 120 height 13
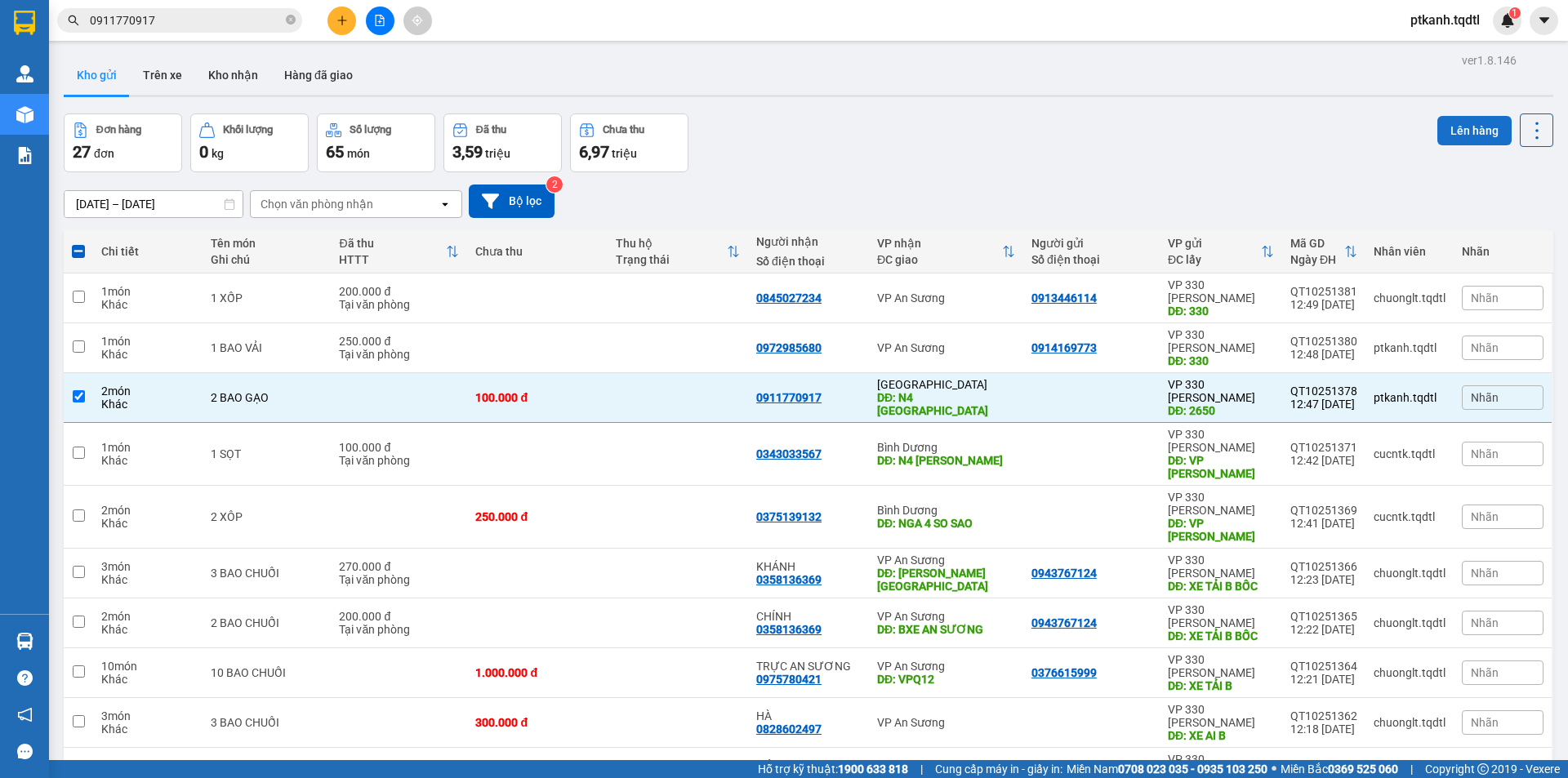
click at [1439, 126] on button "Lên hàng" at bounding box center [1474, 131] width 74 height 30
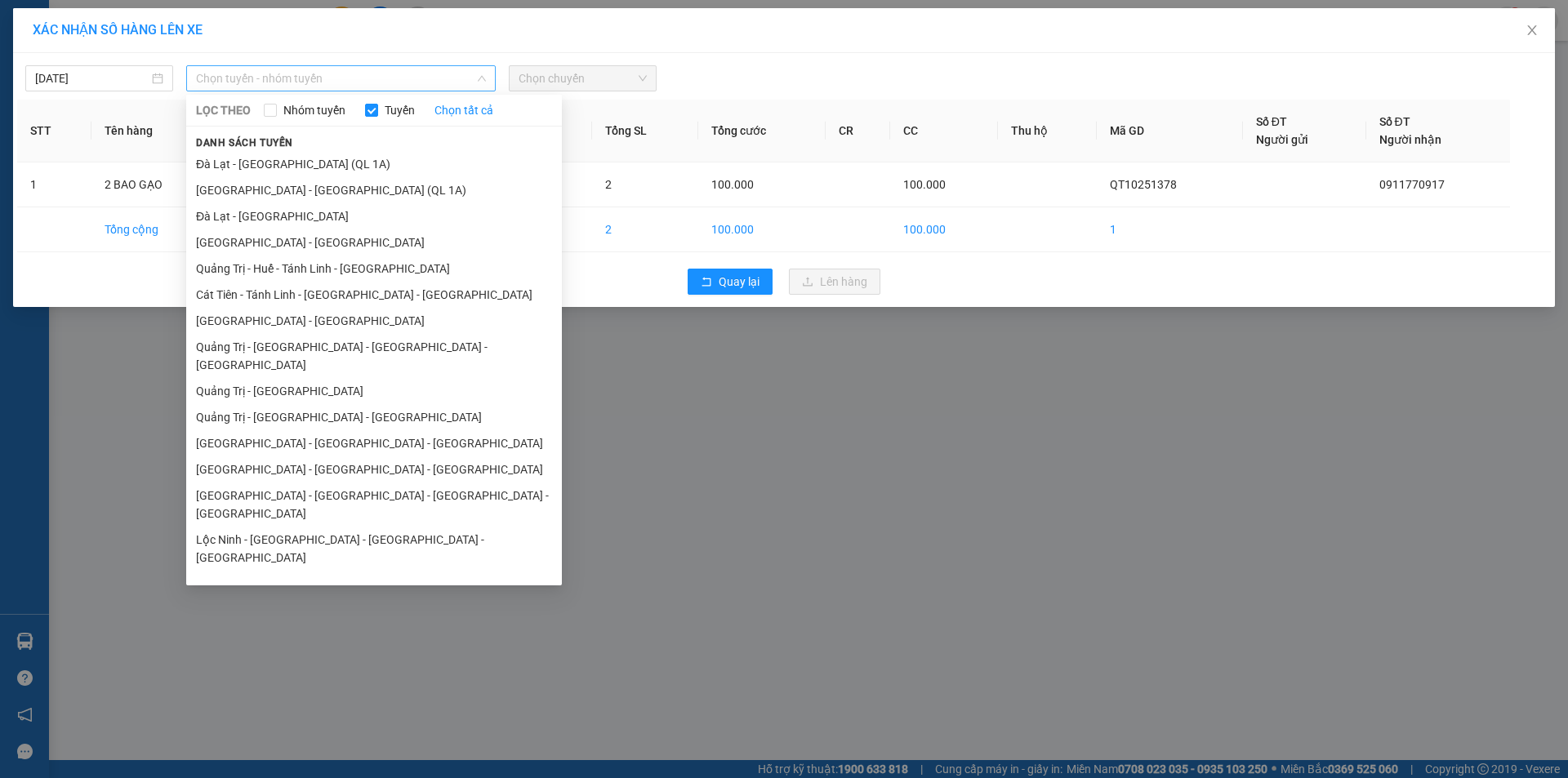
click at [418, 72] on span "Chọn tuyến - nhóm tuyến" at bounding box center [341, 79] width 290 height 25
drag, startPoint x: 365, startPoint y: 373, endPoint x: 445, endPoint y: 266, distance: 133.6
click at [367, 378] on li "Quảng Trị - [GEOGRAPHIC_DATA]" at bounding box center [374, 391] width 376 height 26
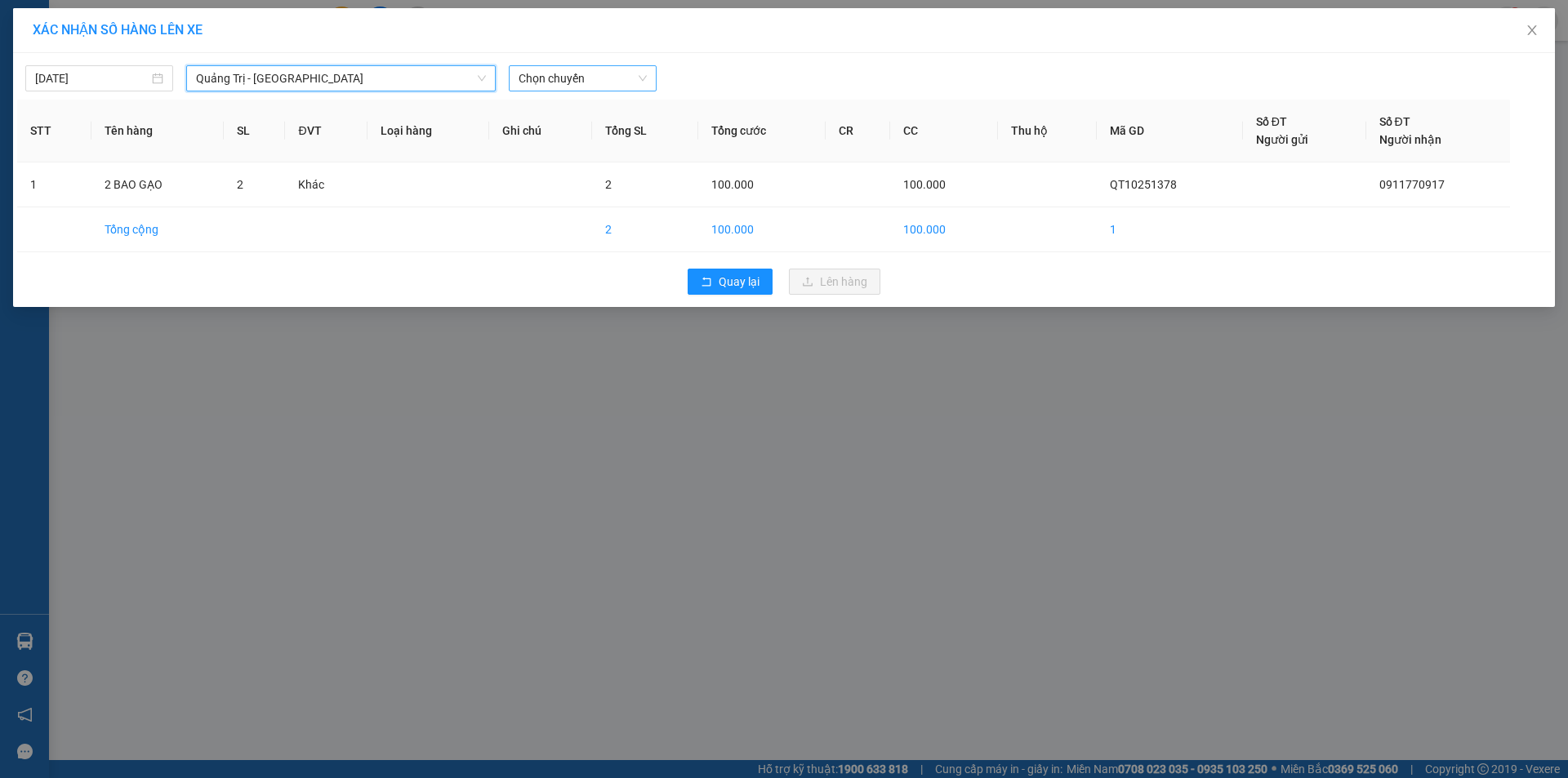
click at [626, 84] on span "Chọn chuyến" at bounding box center [583, 79] width 128 height 25
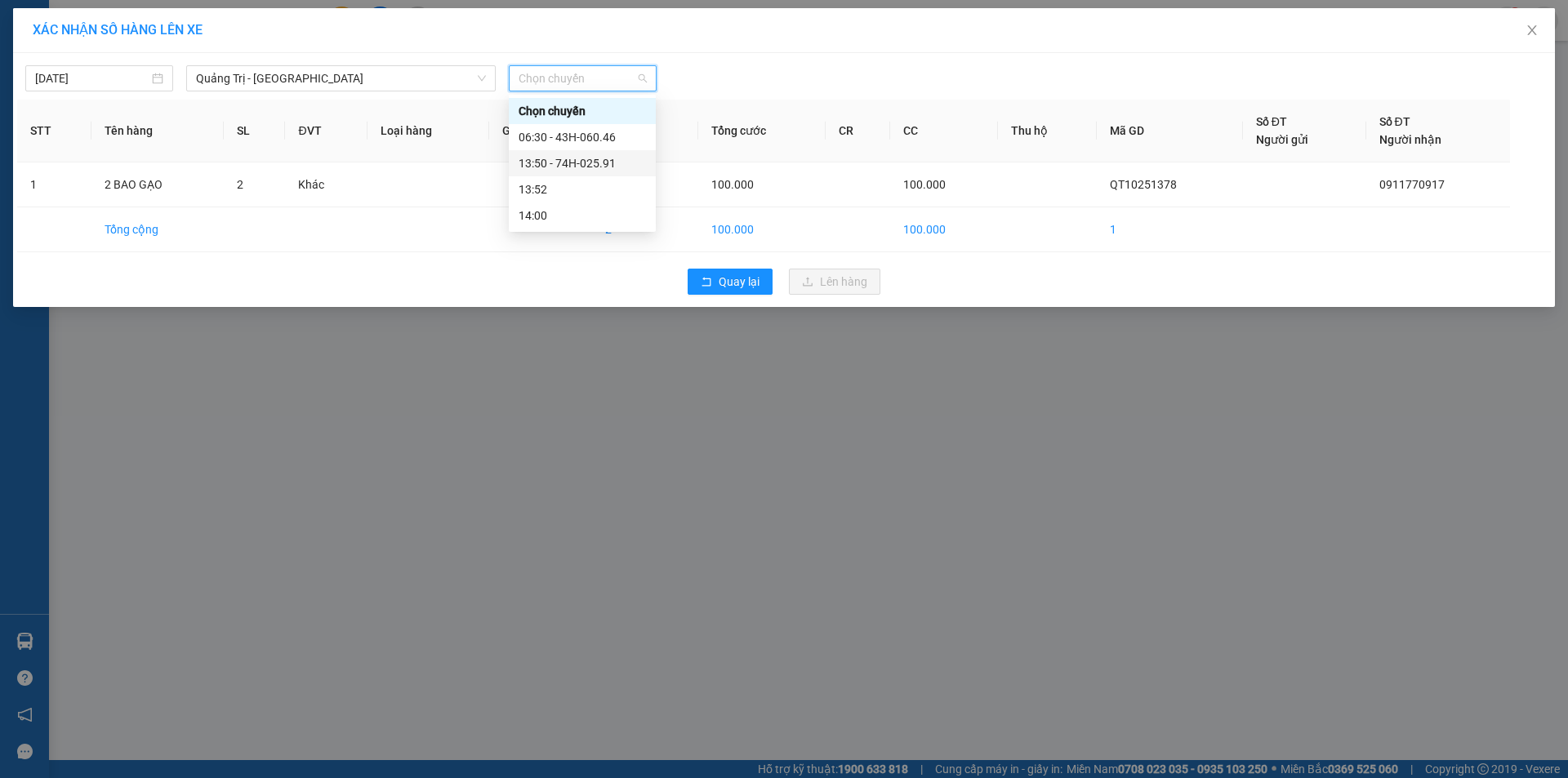
drag, startPoint x: 607, startPoint y: 160, endPoint x: 795, endPoint y: 339, distance: 259.6
click at [607, 161] on div "13:50 - 74H-025.91" at bounding box center [583, 164] width 127 height 18
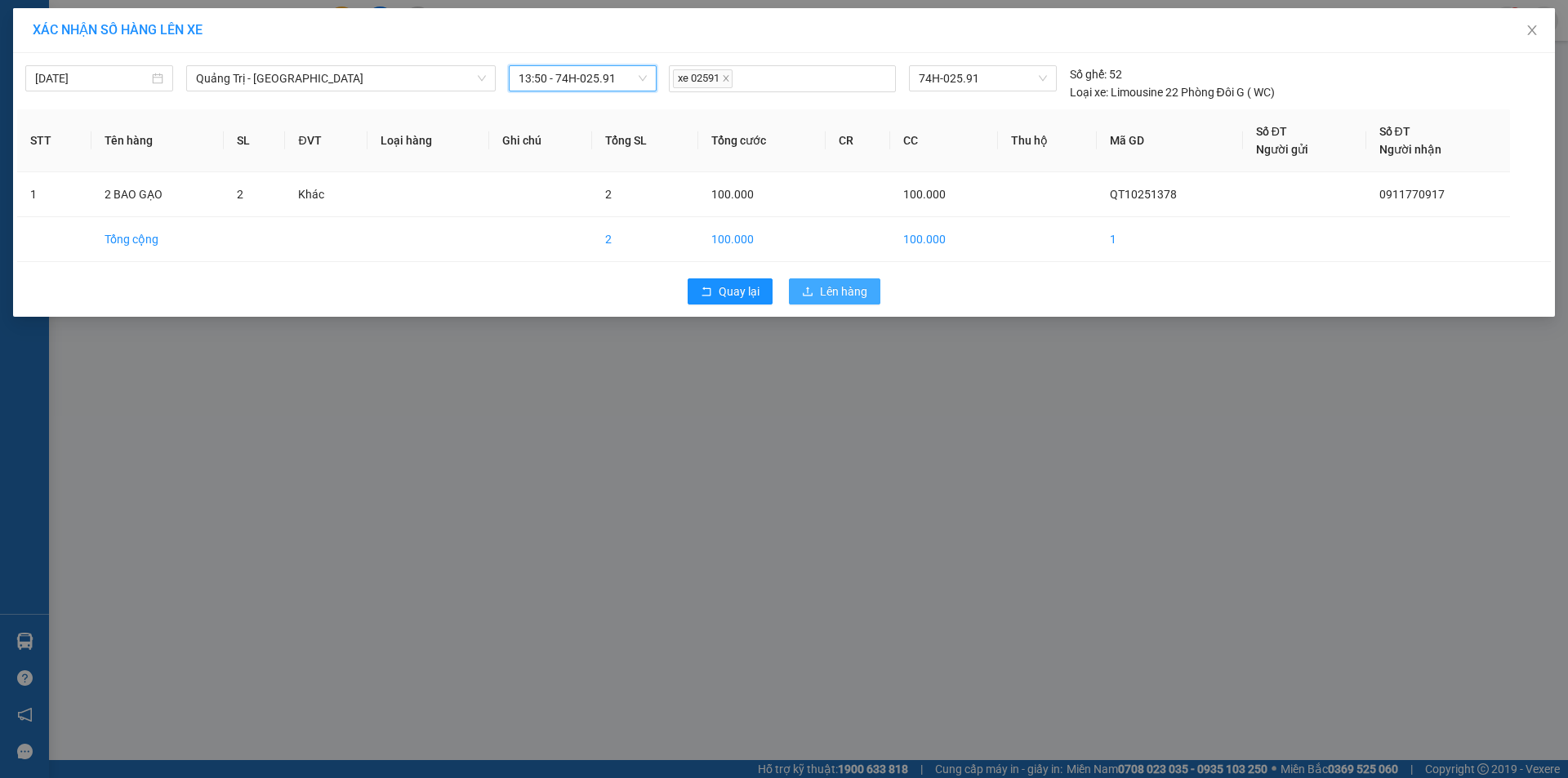
drag, startPoint x: 846, startPoint y: 287, endPoint x: 824, endPoint y: 292, distance: 22.6
click at [835, 290] on span "Lên hàng" at bounding box center [843, 291] width 47 height 18
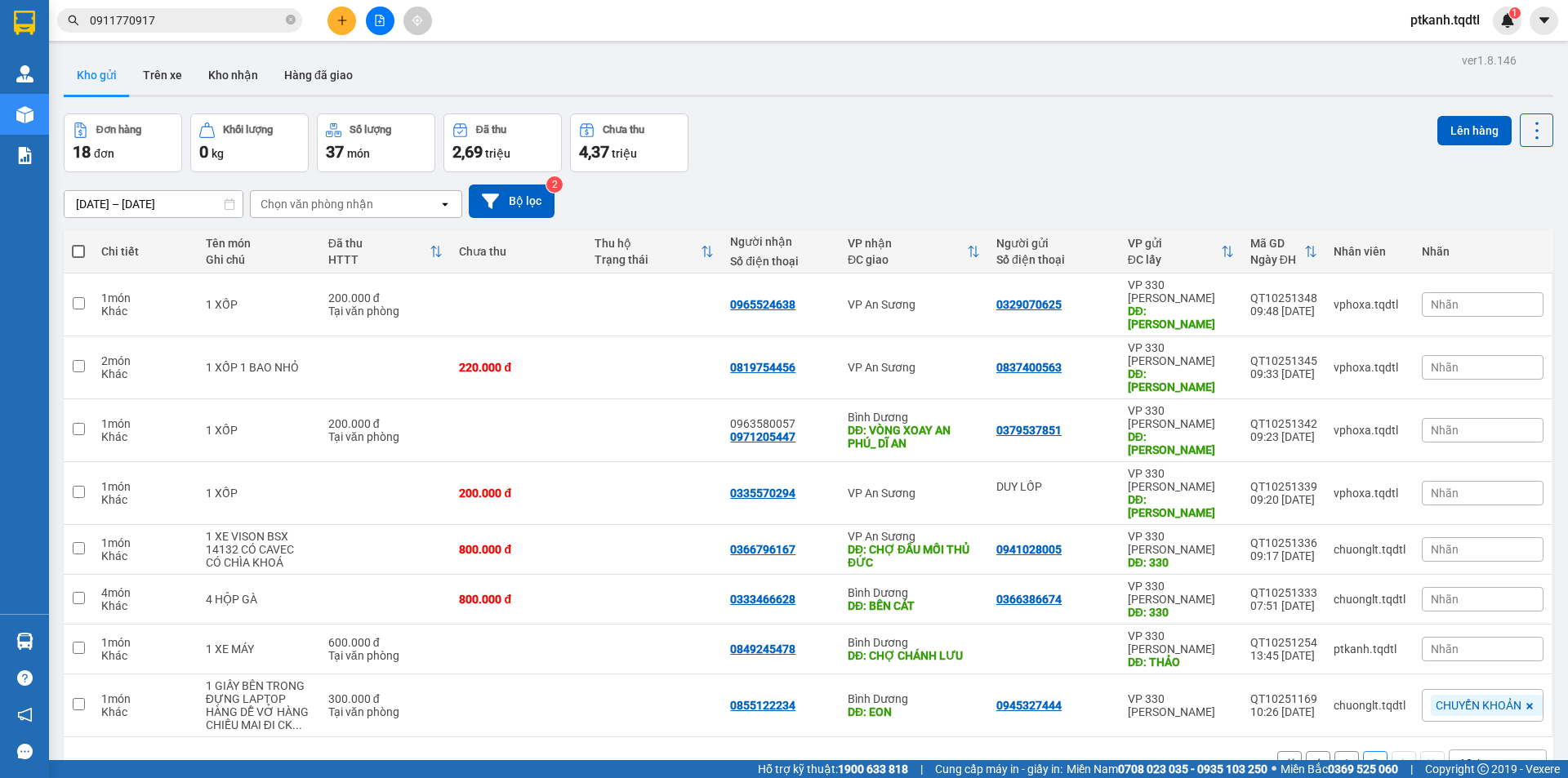
click at [1335, 752] on button "1" at bounding box center [1346, 764] width 25 height 25
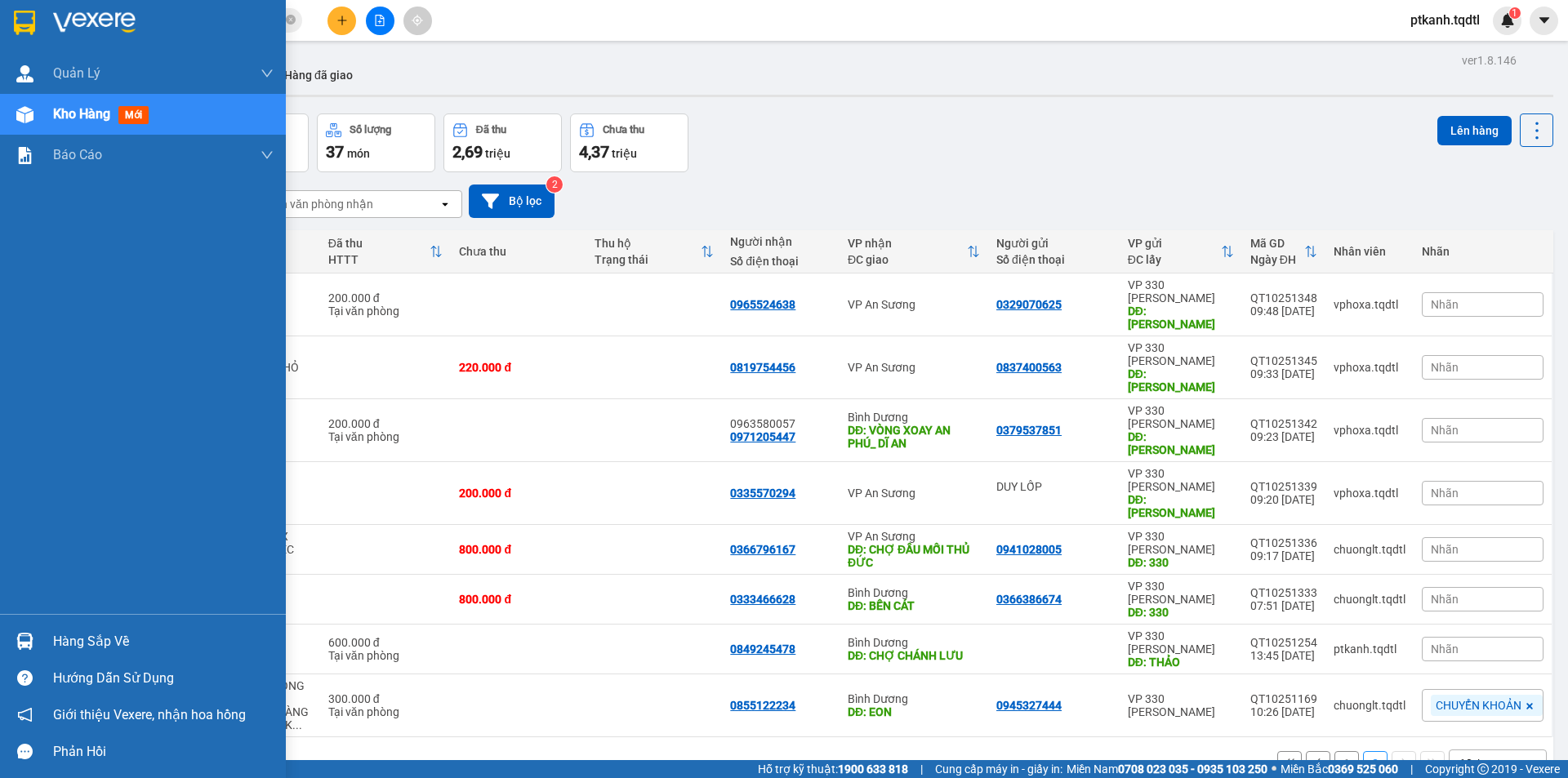
click at [26, 637] on img at bounding box center [25, 641] width 17 height 17
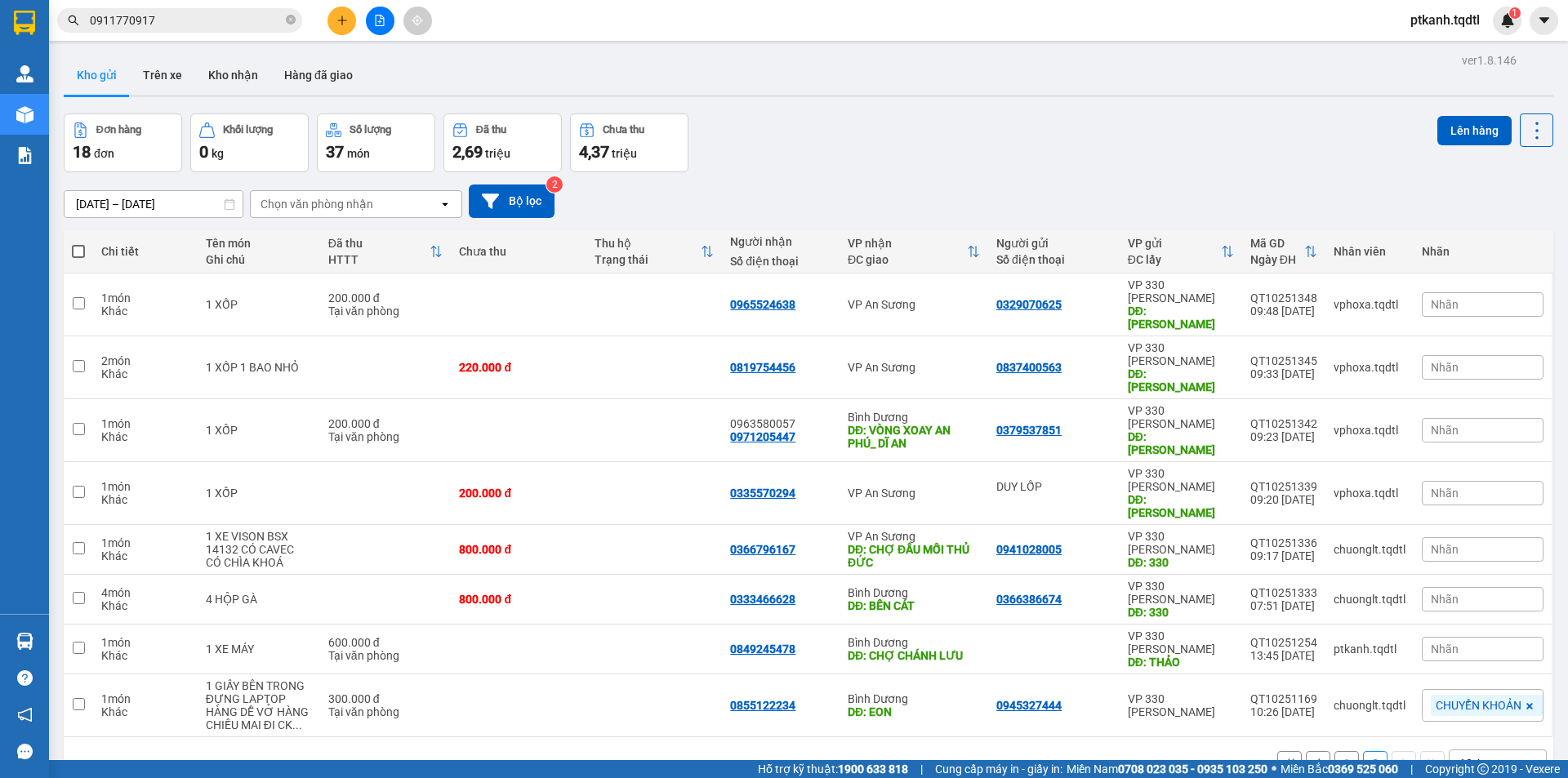
click at [1076, 713] on section "Kết quả tìm kiếm ( 1 ) Bộ lọc Mã ĐH Trạng thái Món hàng Thu hộ Tổng cước Chưa c…" at bounding box center [784, 389] width 1568 height 778
click at [378, 21] on icon "file-add" at bounding box center [380, 21] width 12 height 12
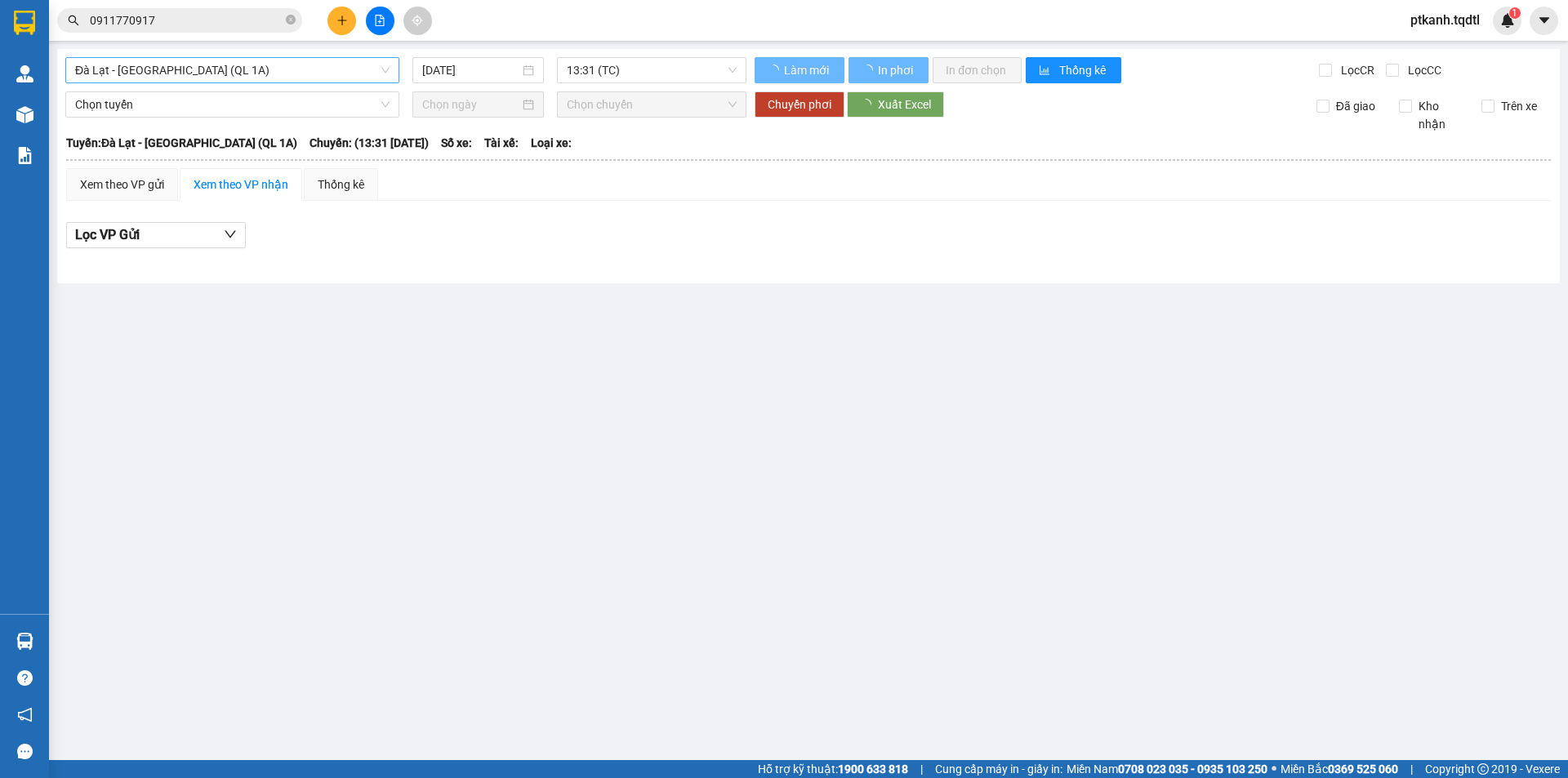
click at [383, 68] on span "Đà Lạt - [GEOGRAPHIC_DATA] (QL 1A)" at bounding box center [233, 70] width 314 height 25
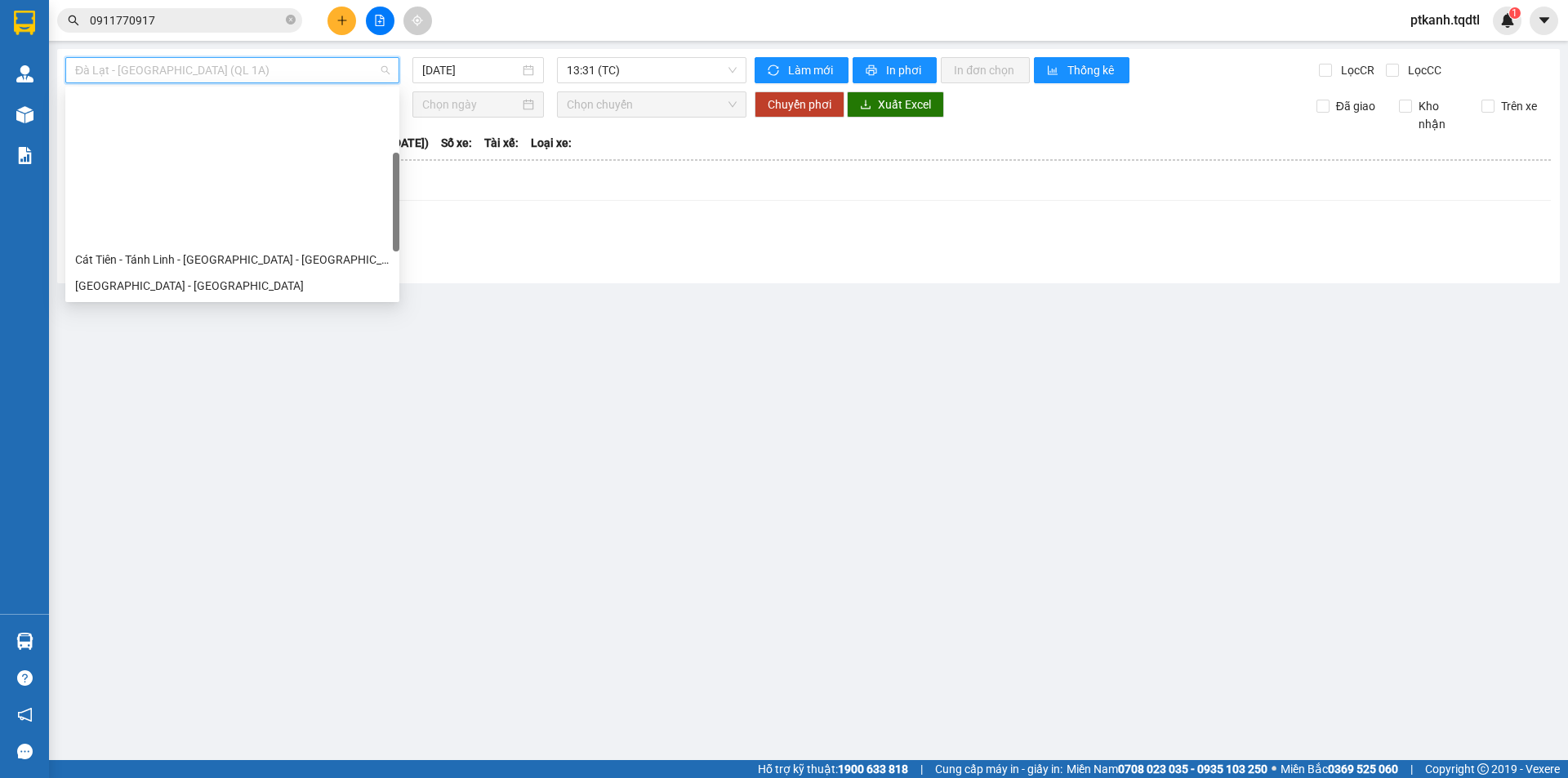
drag, startPoint x: 397, startPoint y: 132, endPoint x: 385, endPoint y: 194, distance: 63.2
click at [385, 194] on div "Cát Tiên - Tánh Linh - Huế - Quảng Trị Sài Gòn - Quảng Trị Quảng Trị - Huế - Đà…" at bounding box center [233, 194] width 334 height 209
click at [182, 329] on div "Quảng Trị - [GEOGRAPHIC_DATA]" at bounding box center [233, 339] width 314 height 18
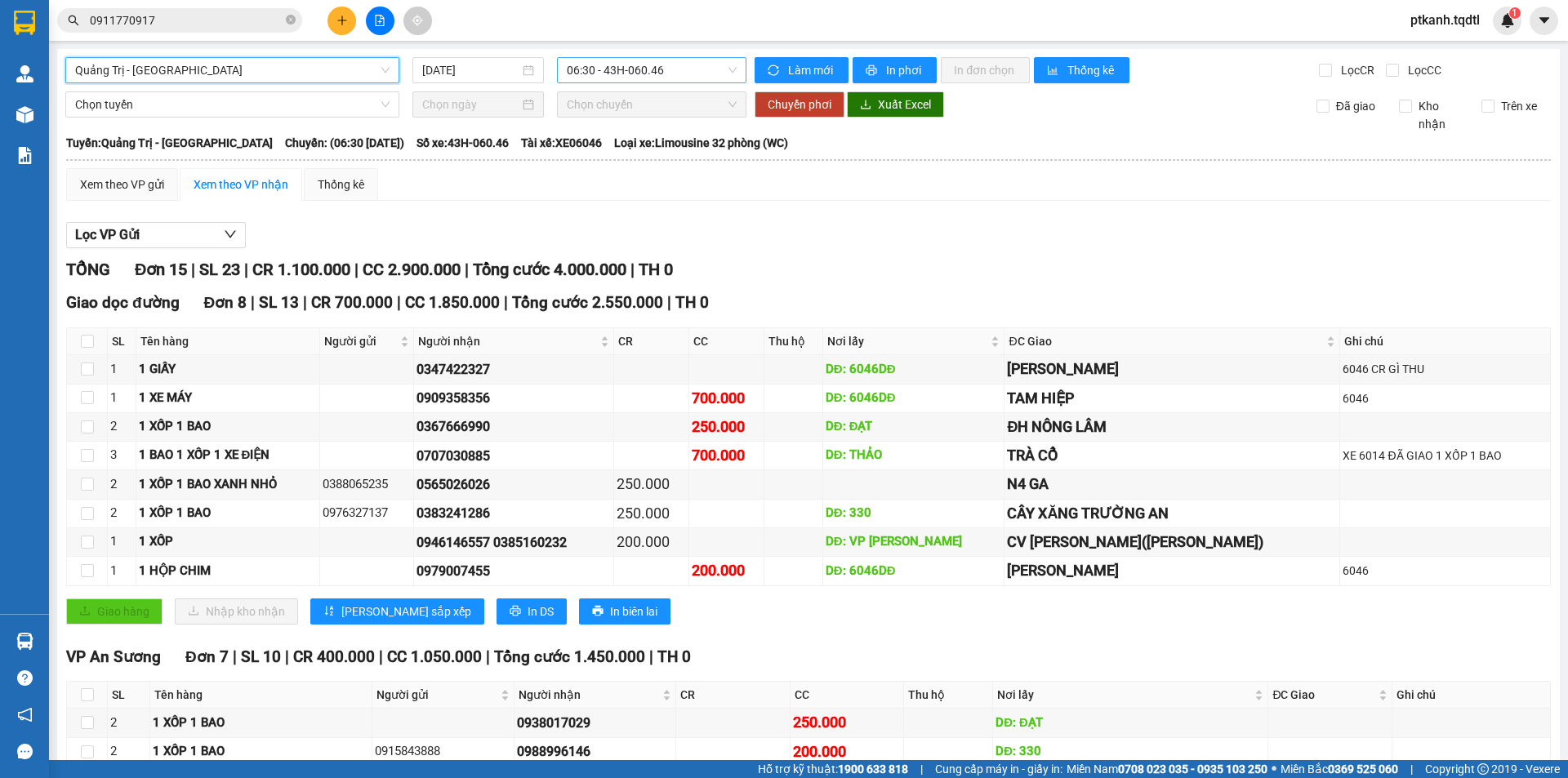
click at [703, 73] on span "06:30 - 43H-060.46" at bounding box center [651, 70] width 170 height 25
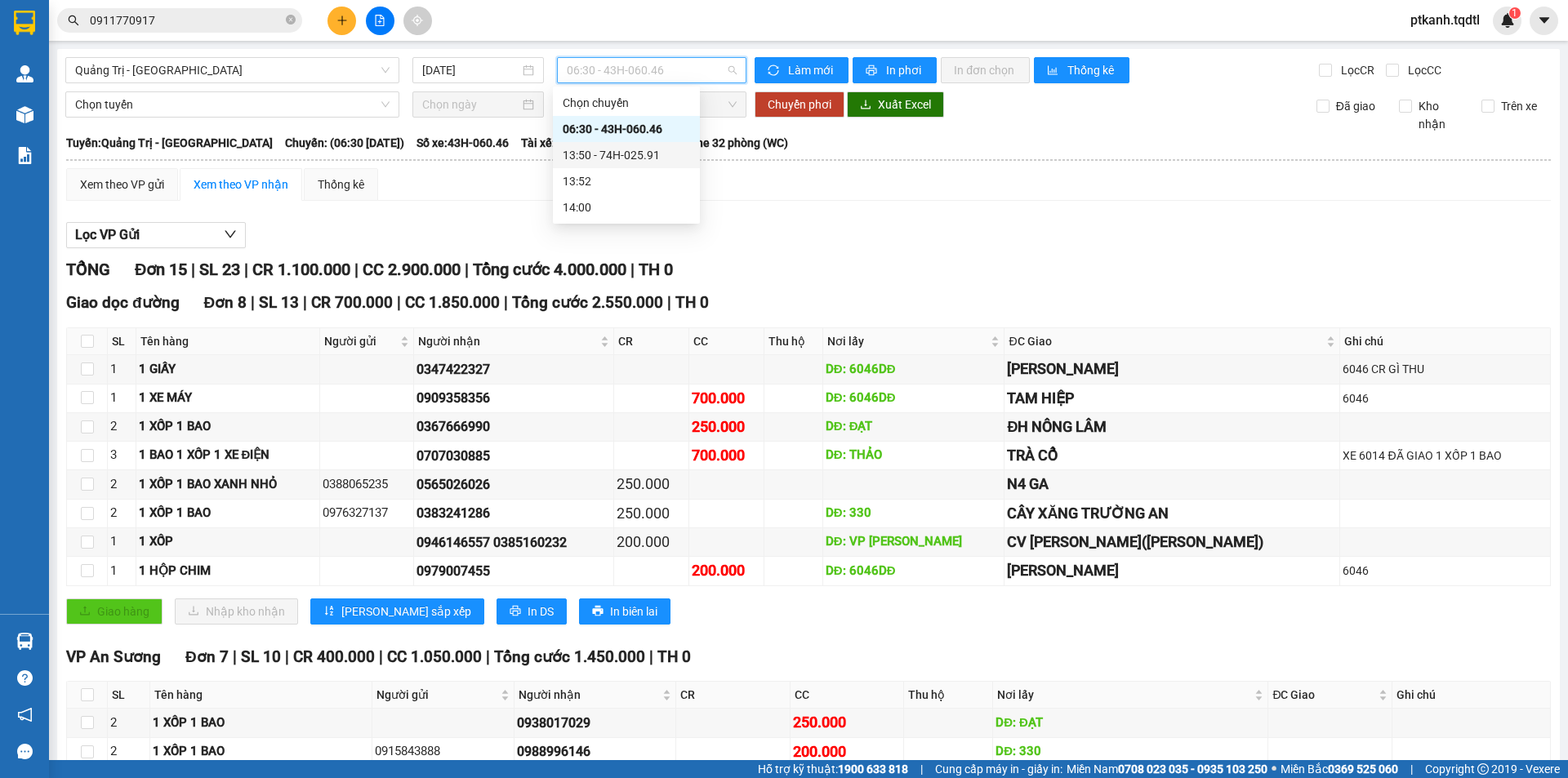
click at [641, 146] on div "13:50 - 74H-025.91" at bounding box center [626, 156] width 127 height 18
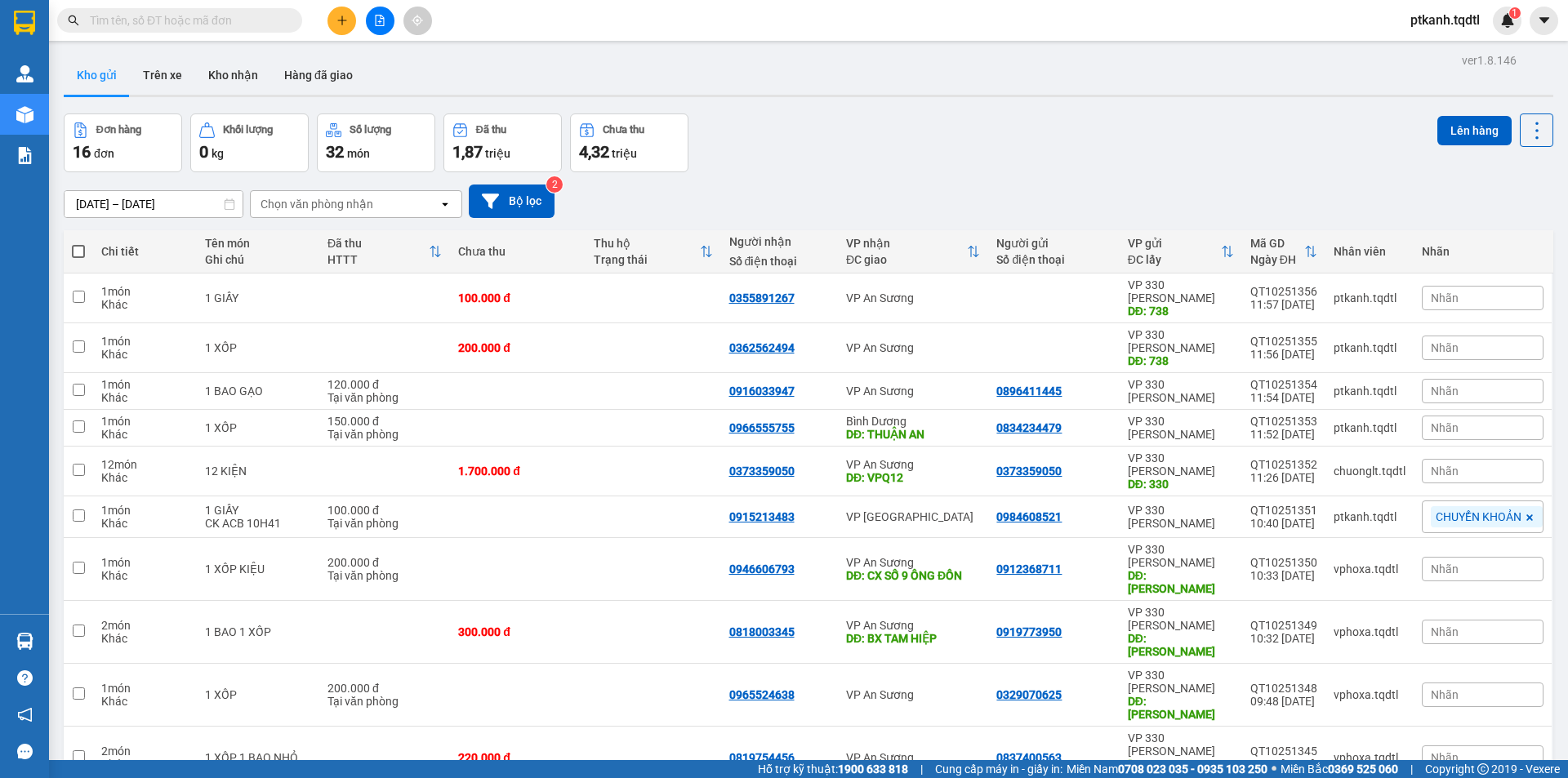
click at [202, 22] on input "text" at bounding box center [186, 21] width 193 height 18
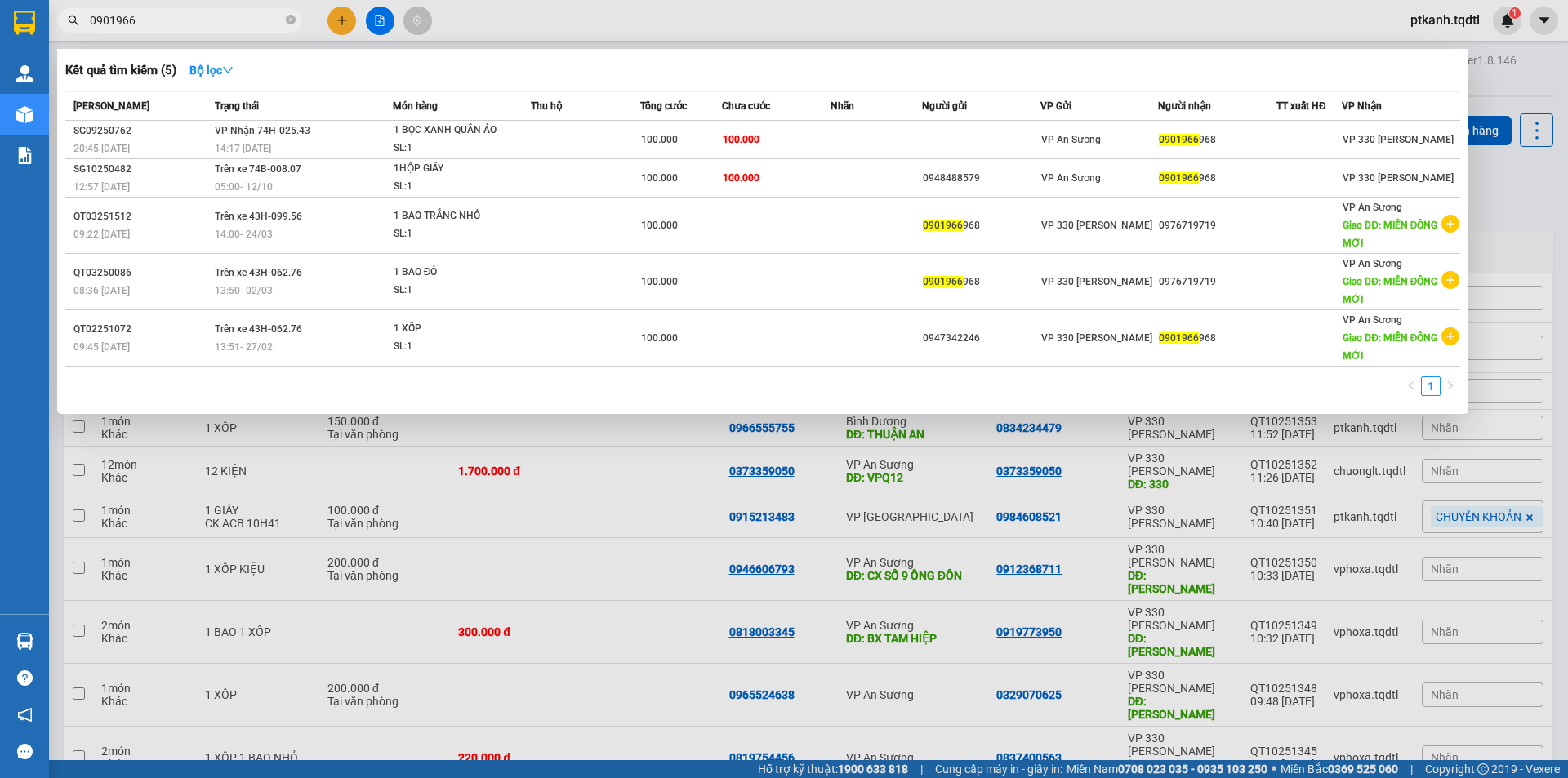
type input "0901966"
click at [865, 728] on div at bounding box center [784, 389] width 1568 height 778
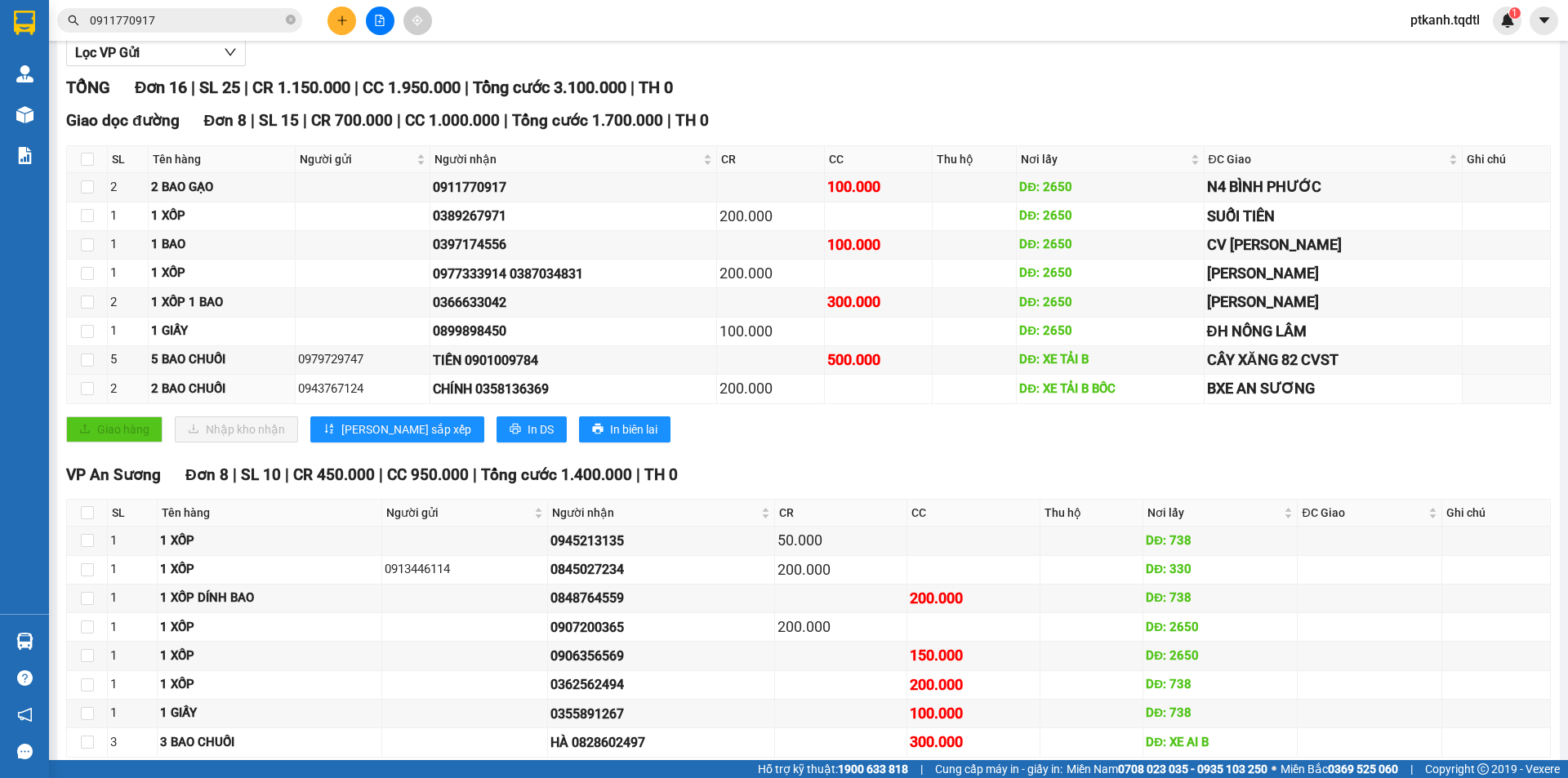
scroll to position [264, 0]
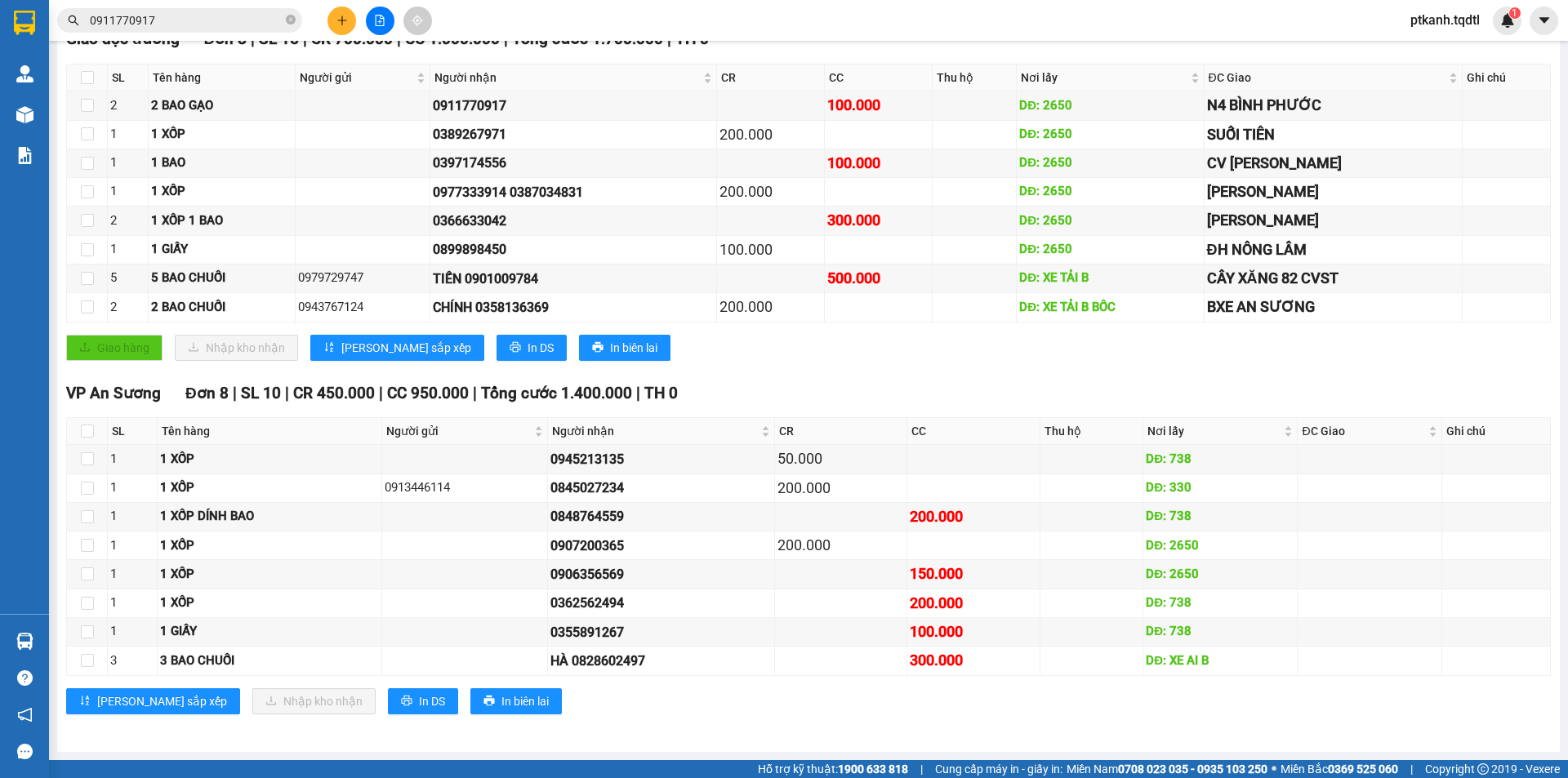
click at [959, 386] on div "VP An Sương Đơn 8 | SL 10 | CR 450.000 | CC 950.000 | Tổng cước 1.400.000 | TH 0" at bounding box center [808, 394] width 1484 height 25
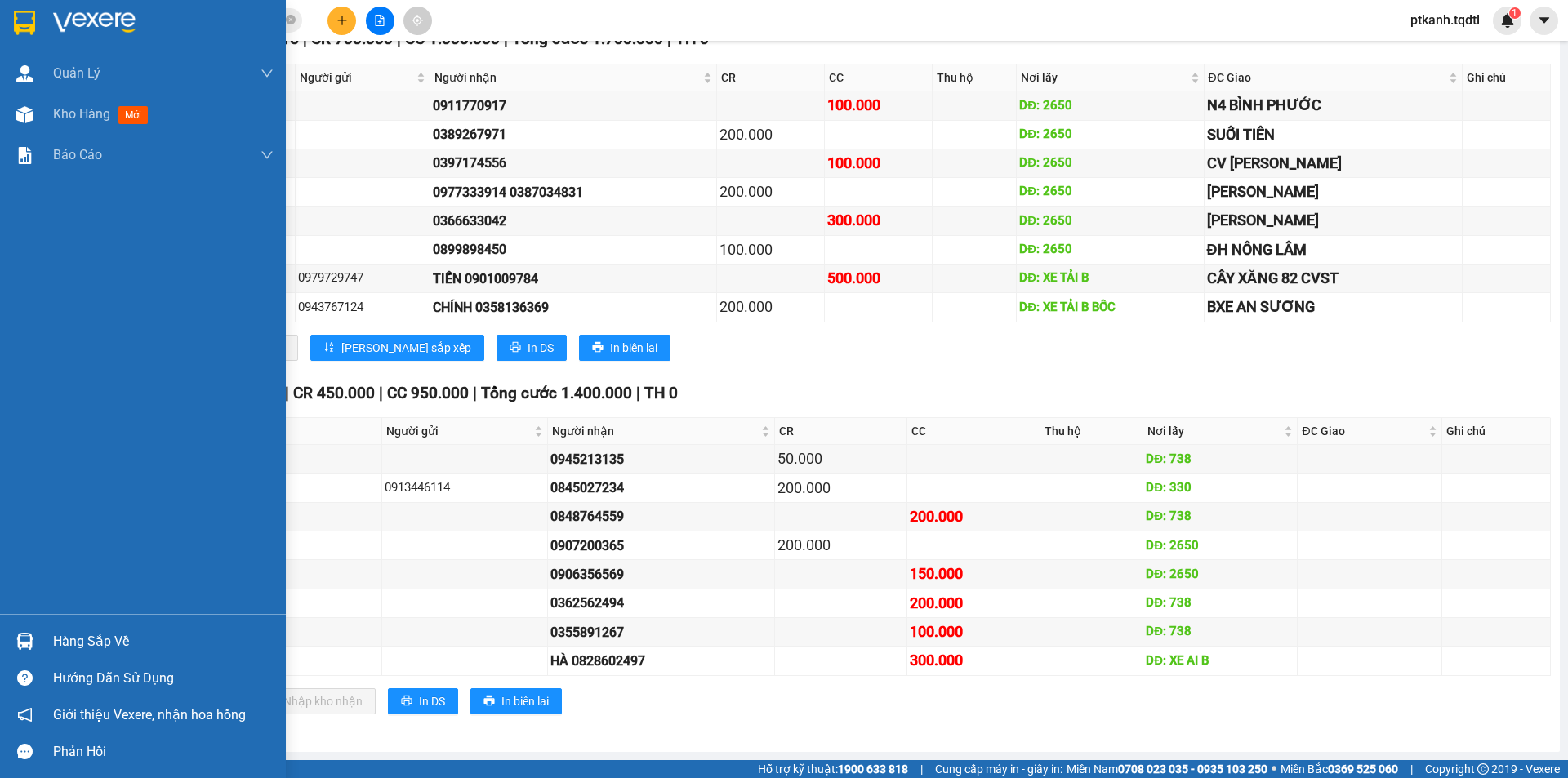
drag, startPoint x: 31, startPoint y: 641, endPoint x: 166, endPoint y: 498, distance: 196.7
click at [31, 640] on img at bounding box center [25, 641] width 17 height 17
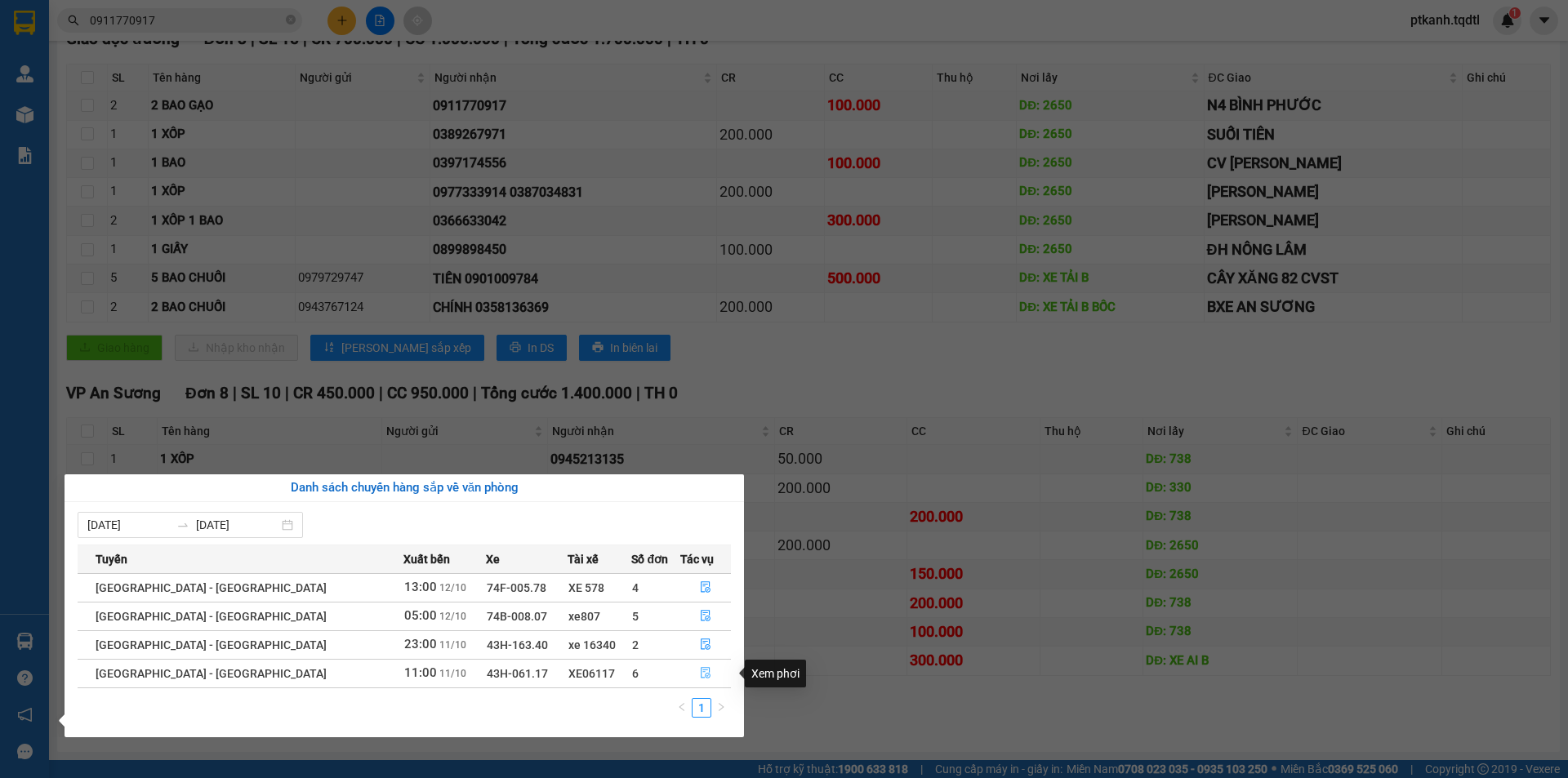
click at [701, 670] on icon "file-done" at bounding box center [706, 674] width 10 height 12
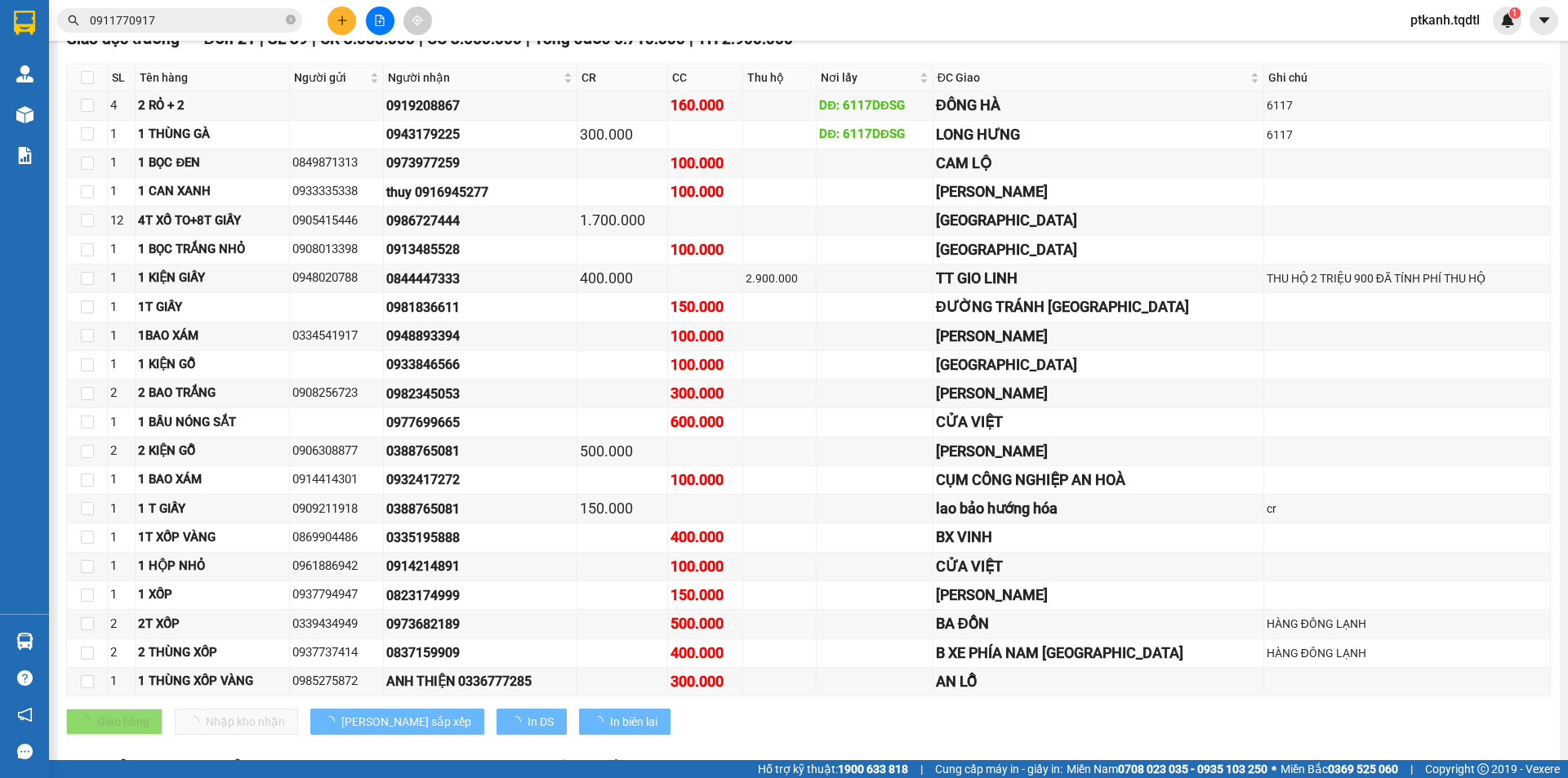
type input "[DATE]"
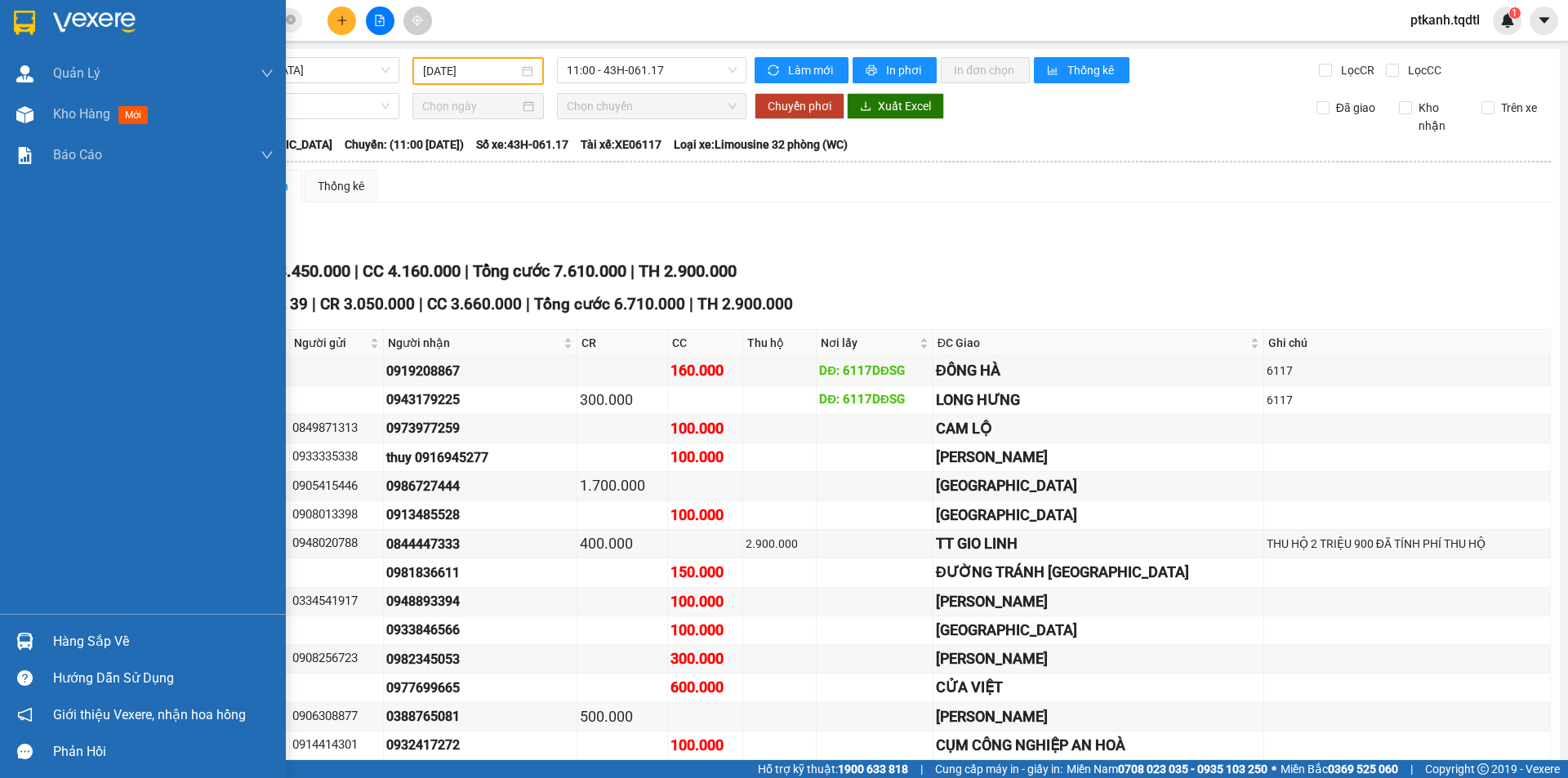
click at [30, 638] on img at bounding box center [25, 641] width 17 height 17
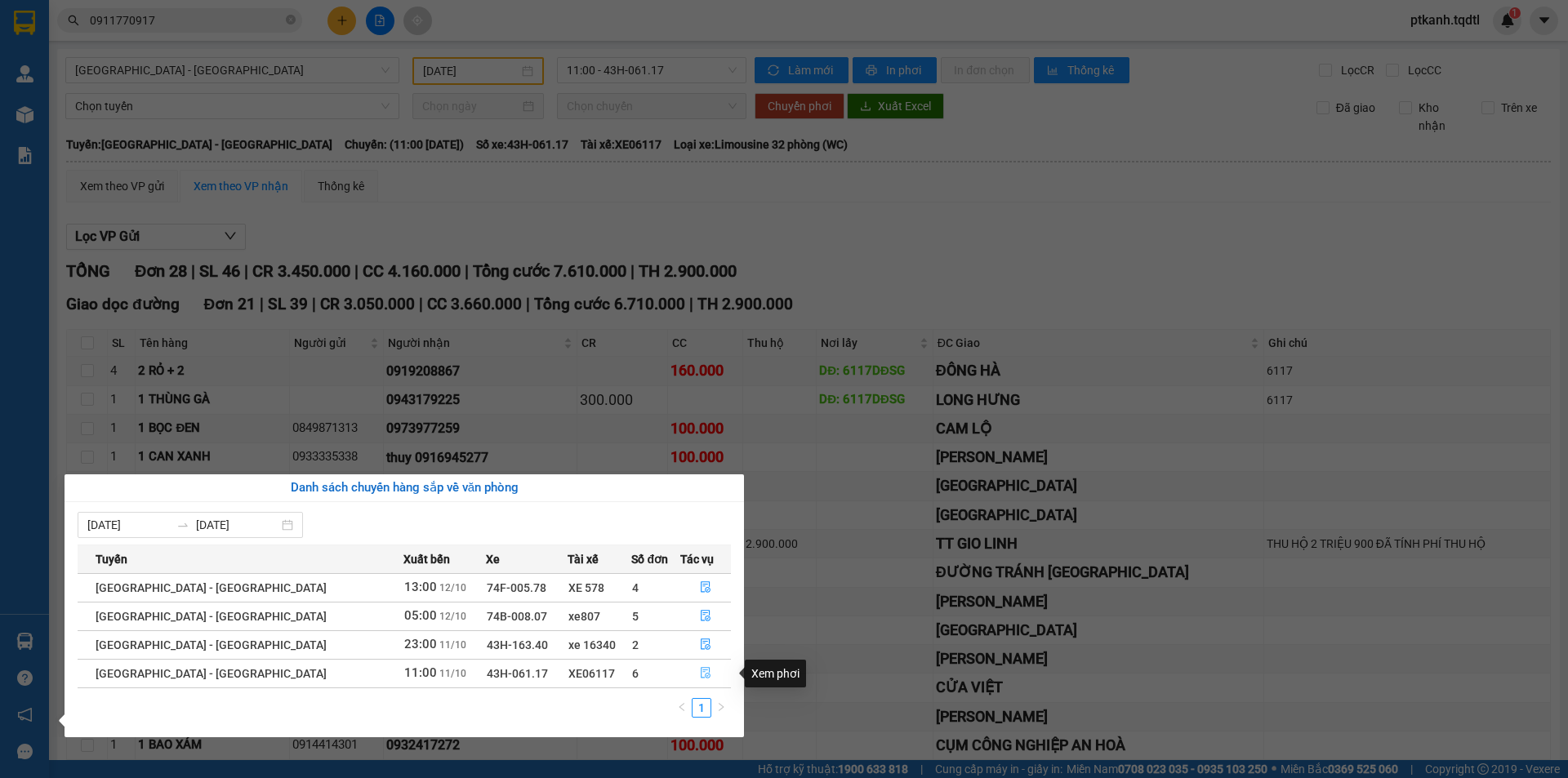
click at [701, 675] on icon "file-done" at bounding box center [706, 674] width 10 height 12
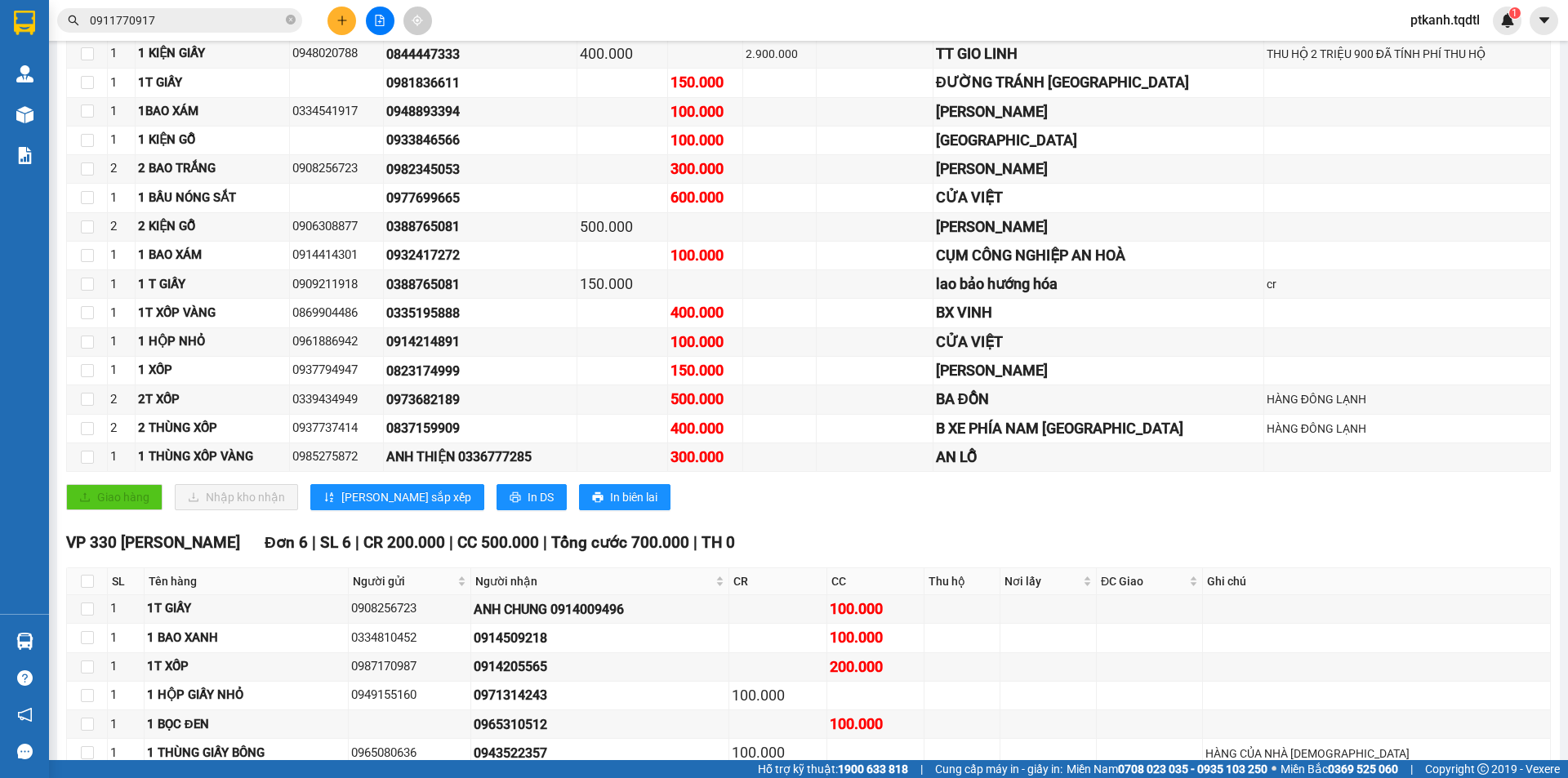
scroll to position [653, 0]
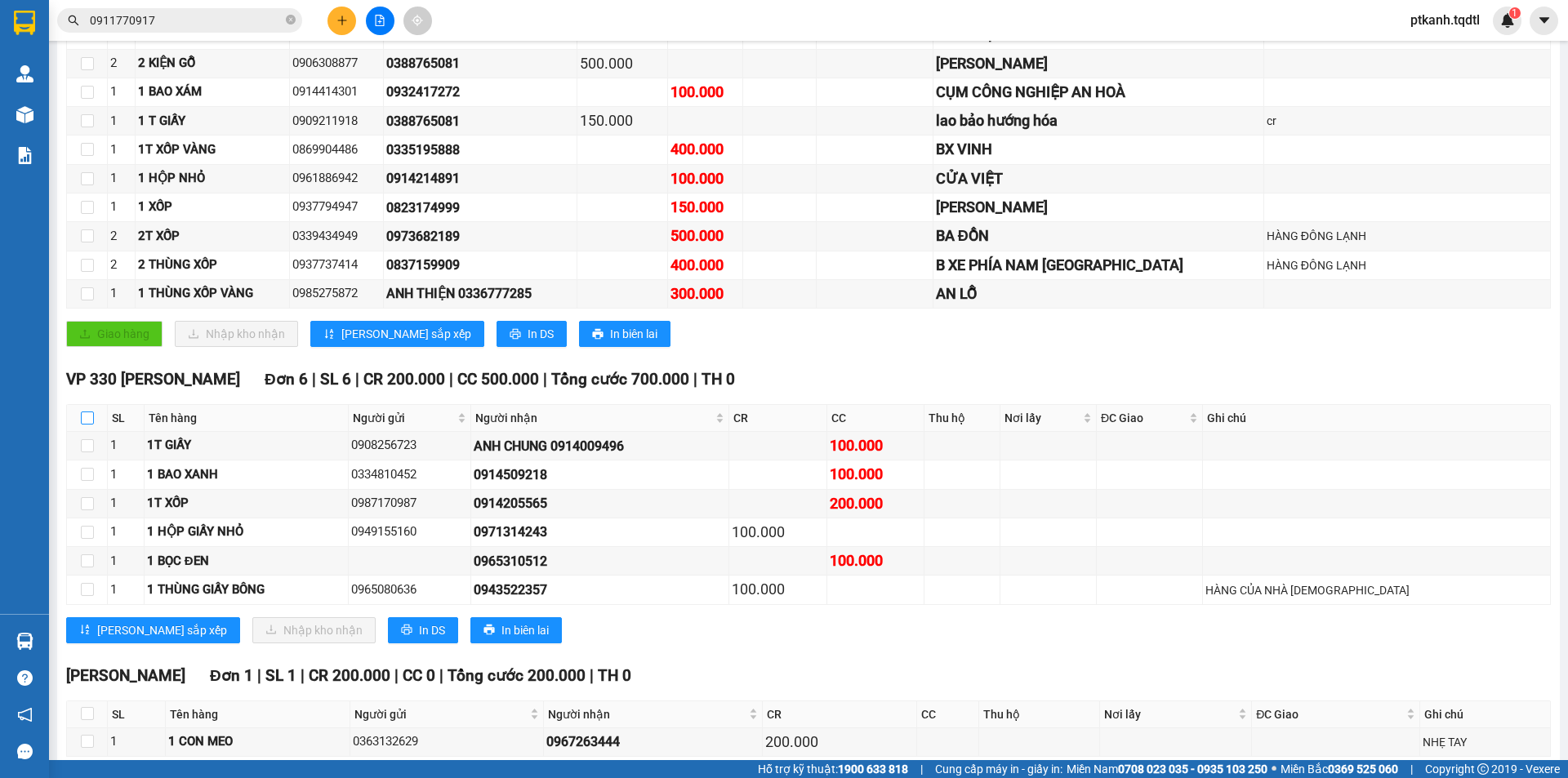
click at [91, 420] on input "checkbox" at bounding box center [88, 418] width 13 height 13
checkbox input "true"
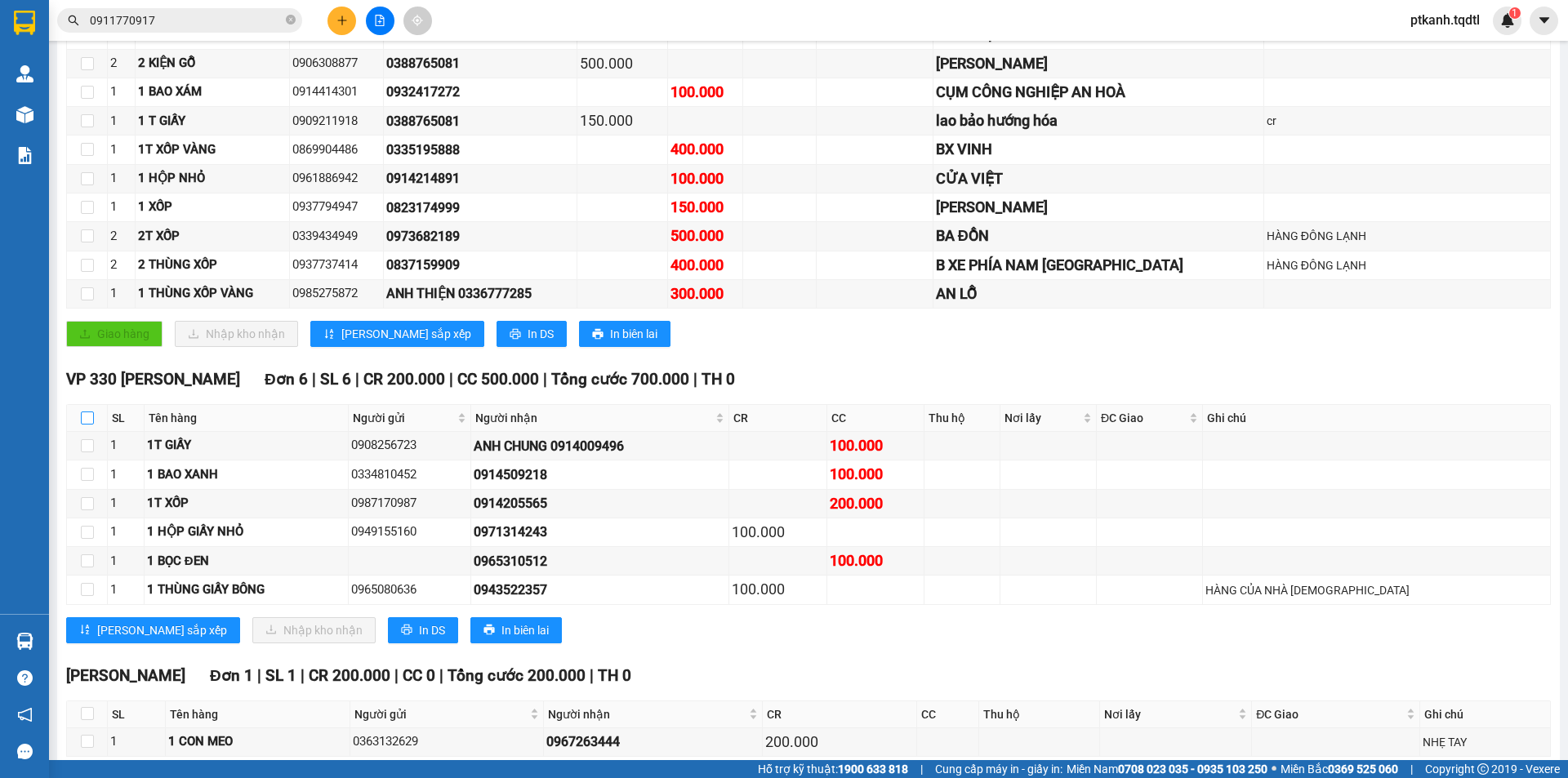
checkbox input "true"
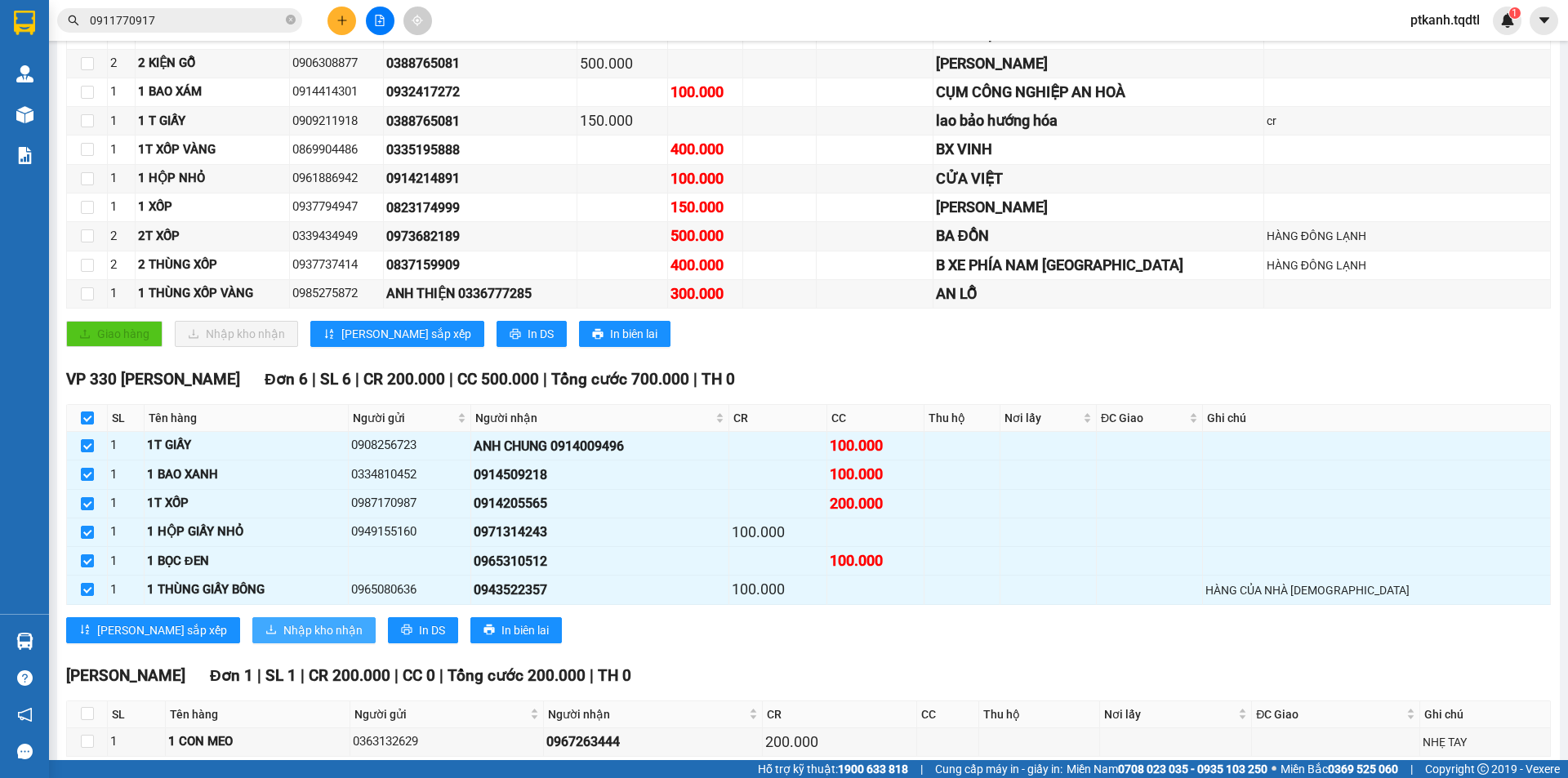
click at [283, 628] on span "Nhập kho nhận" at bounding box center [323, 631] width 79 height 18
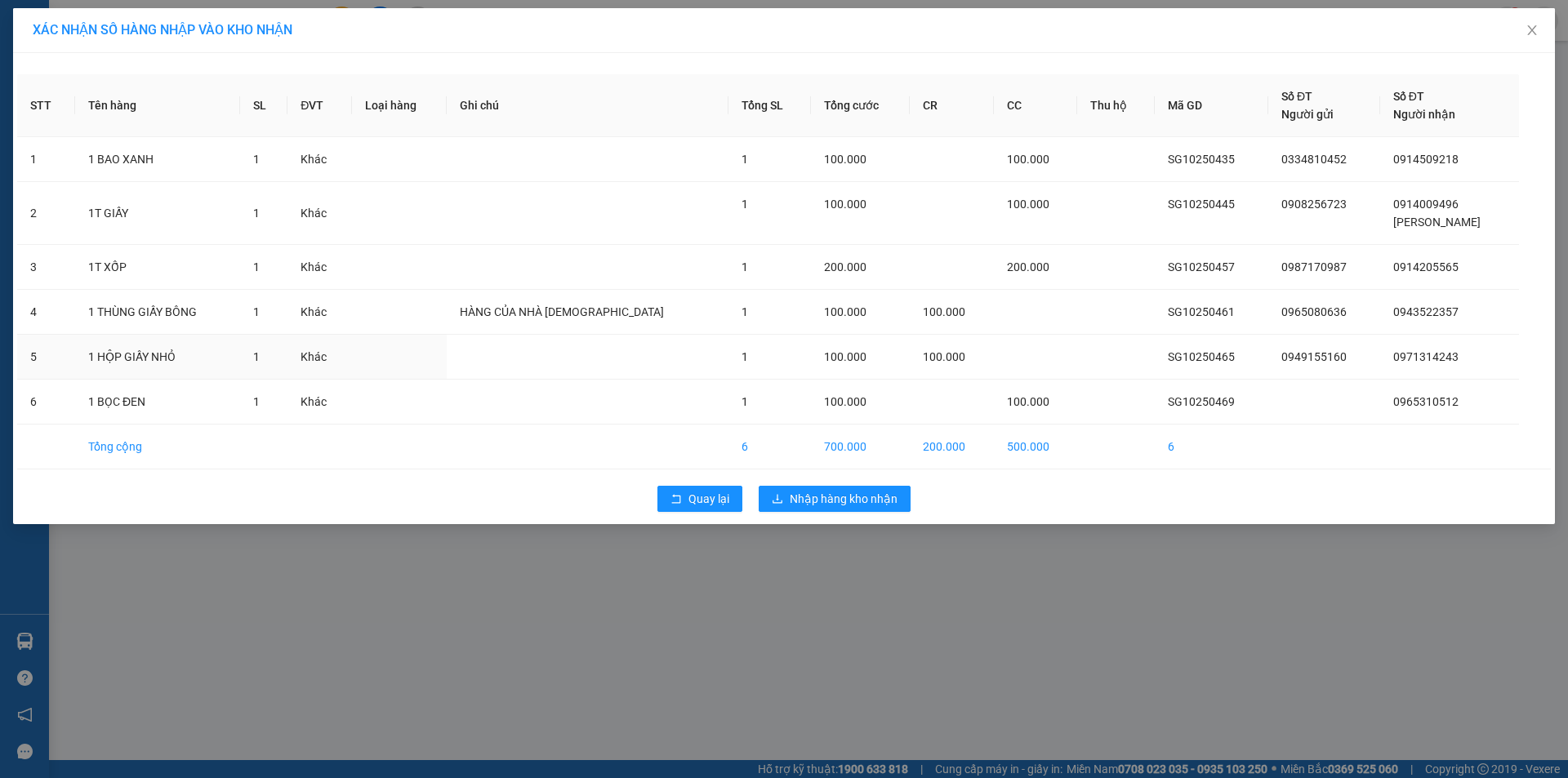
click at [869, 344] on td "100.000" at bounding box center [860, 358] width 98 height 45
click at [847, 510] on button "Nhập hàng kho nhận" at bounding box center [835, 499] width 152 height 26
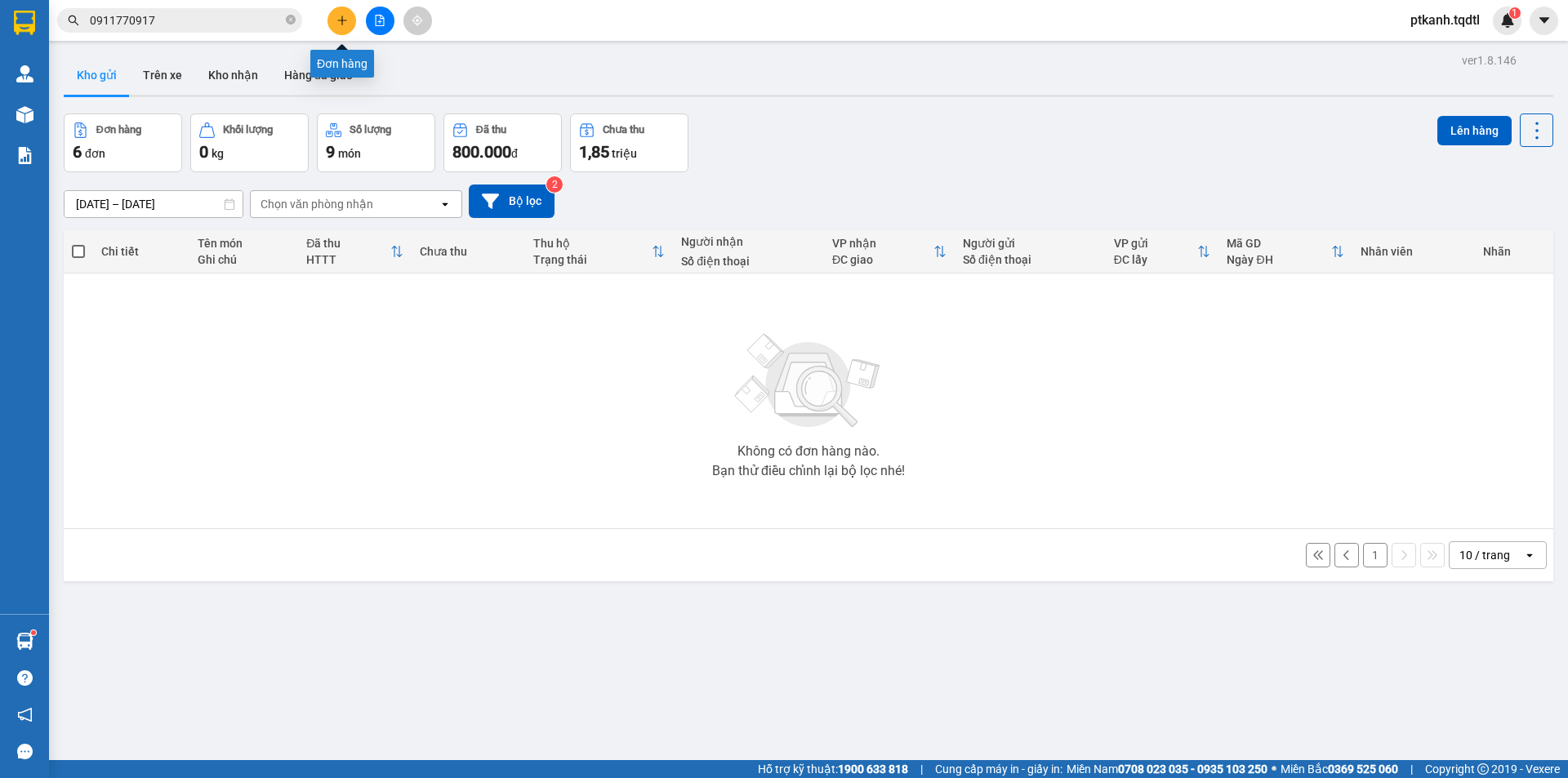
click at [340, 21] on icon "plus" at bounding box center [342, 20] width 9 height 1
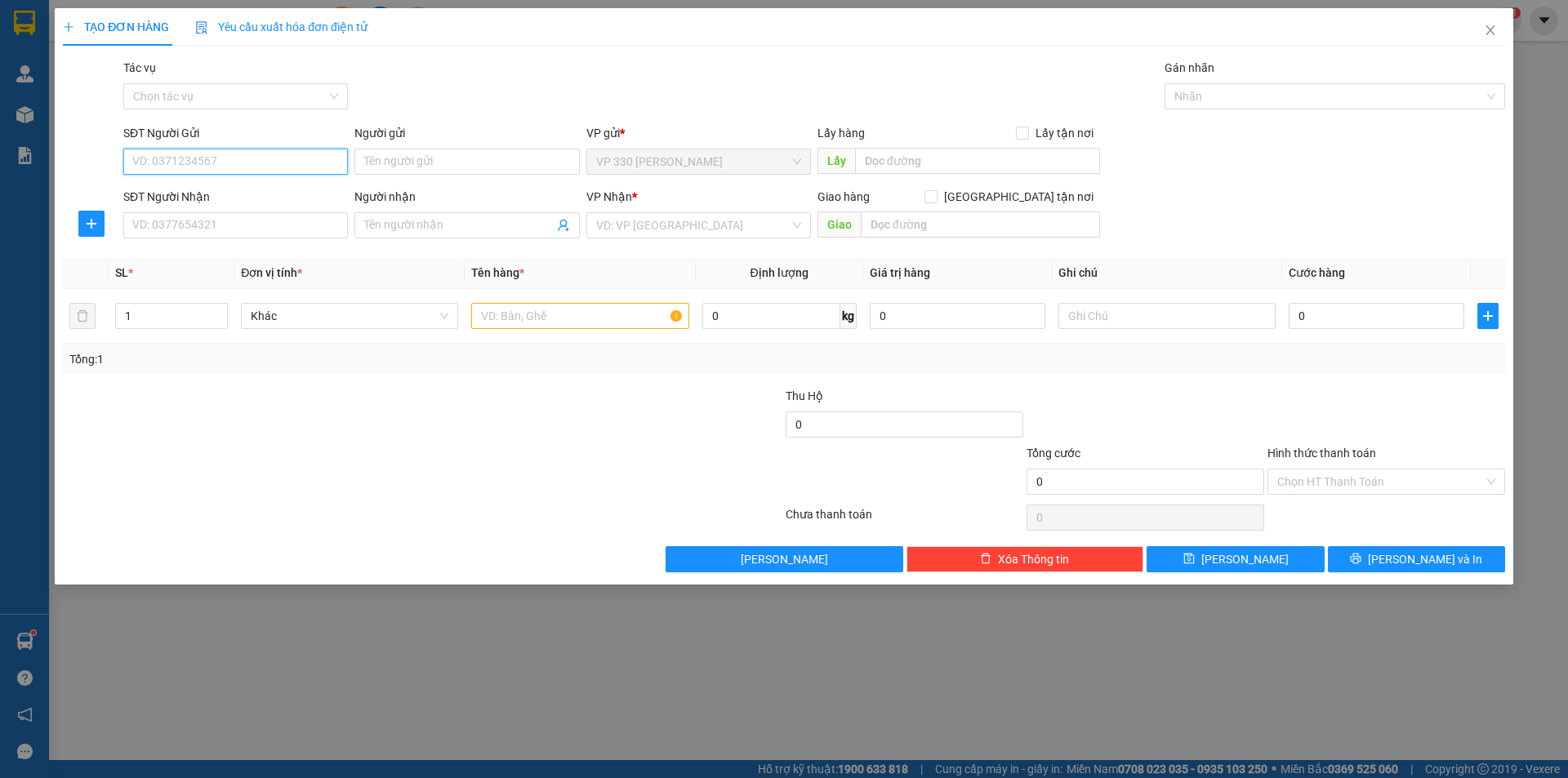
drag, startPoint x: 281, startPoint y: 161, endPoint x: 794, endPoint y: 177, distance: 513.2
click at [300, 160] on input "SĐT Người Gửi" at bounding box center [235, 162] width 224 height 26
click at [241, 193] on div "0915212159" at bounding box center [236, 194] width 205 height 18
type input "0915212159"
type input "0905151864"
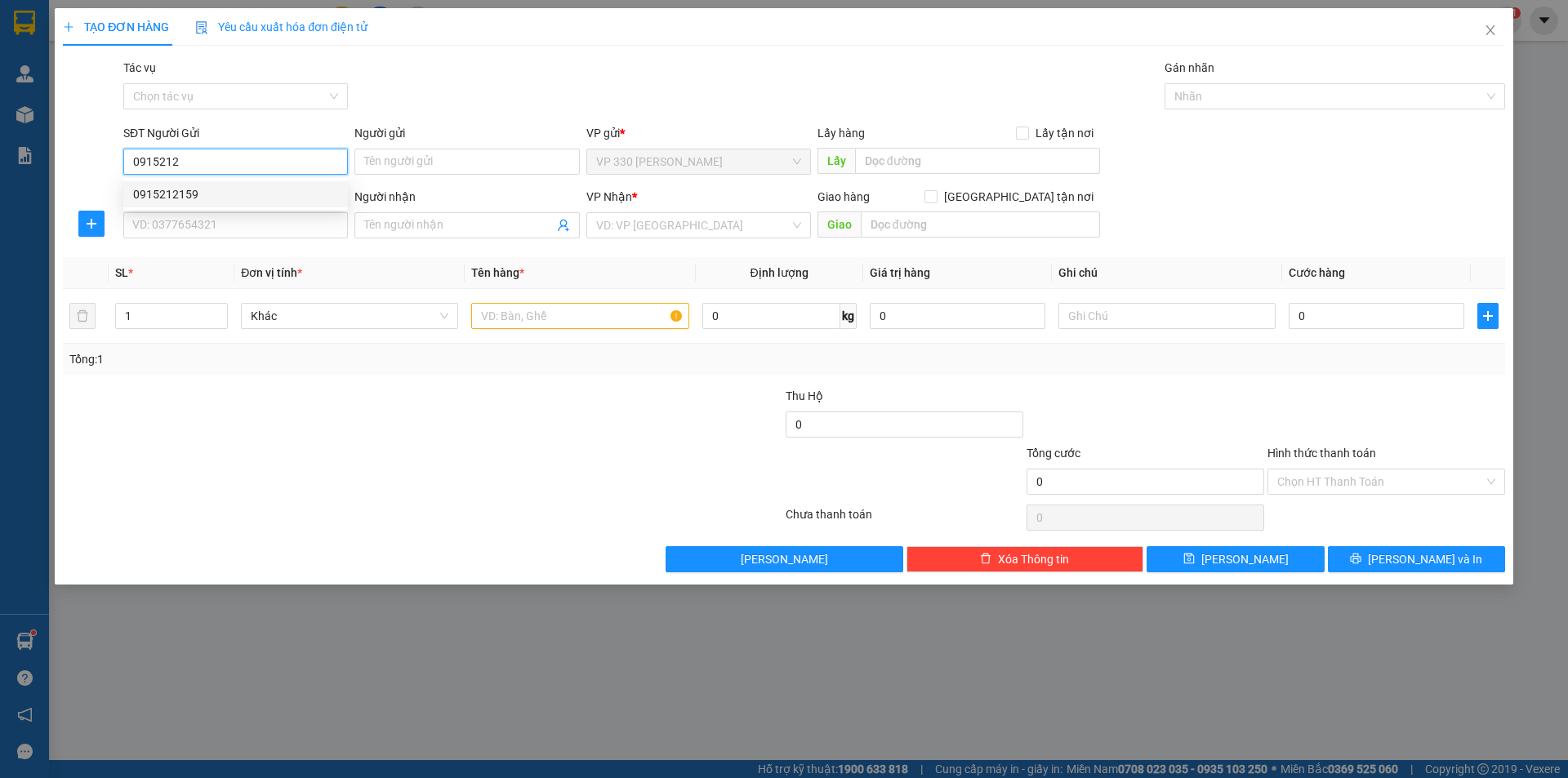
type input "NGÃ BA THÀNH"
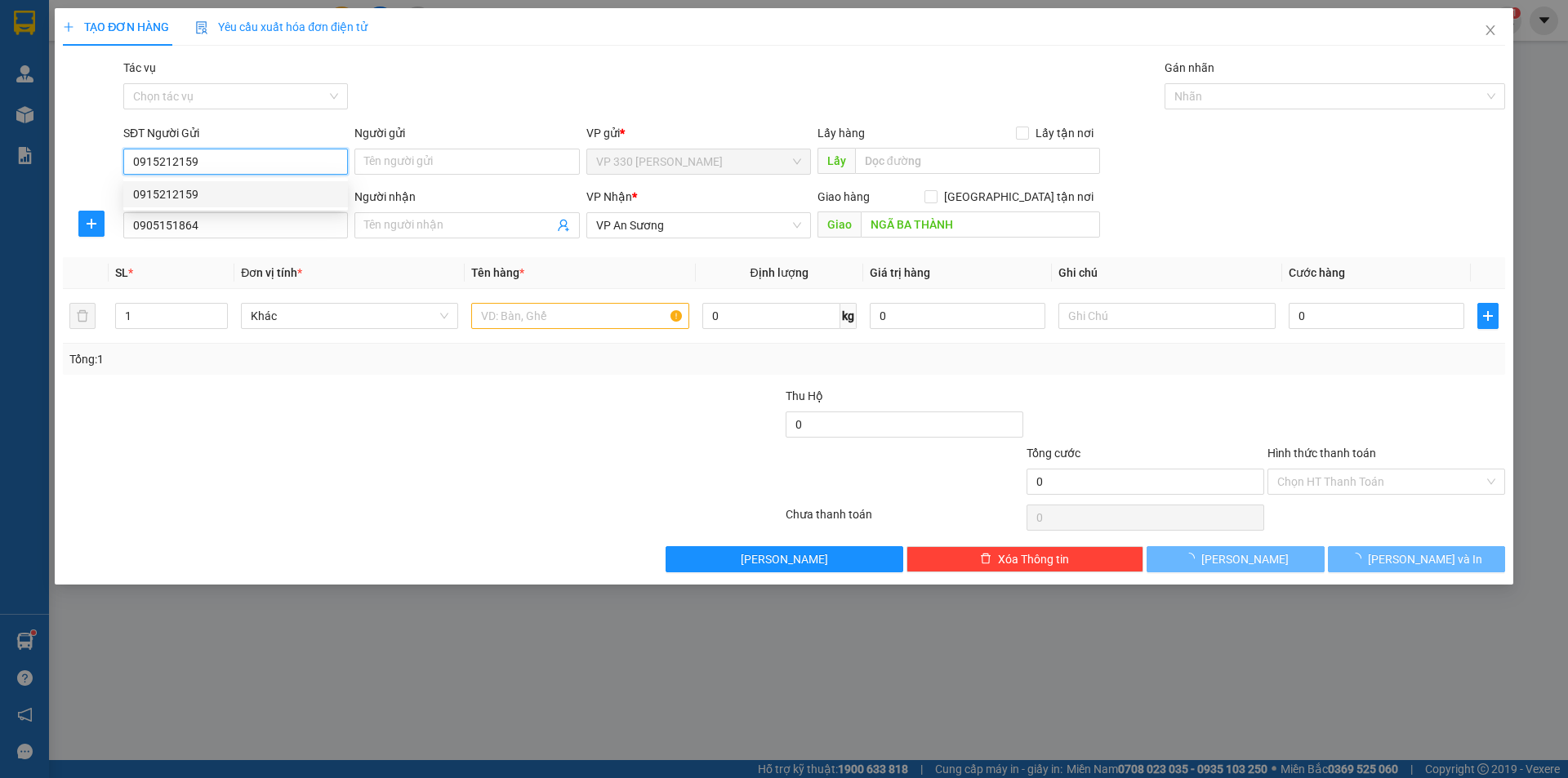
type input "200.000"
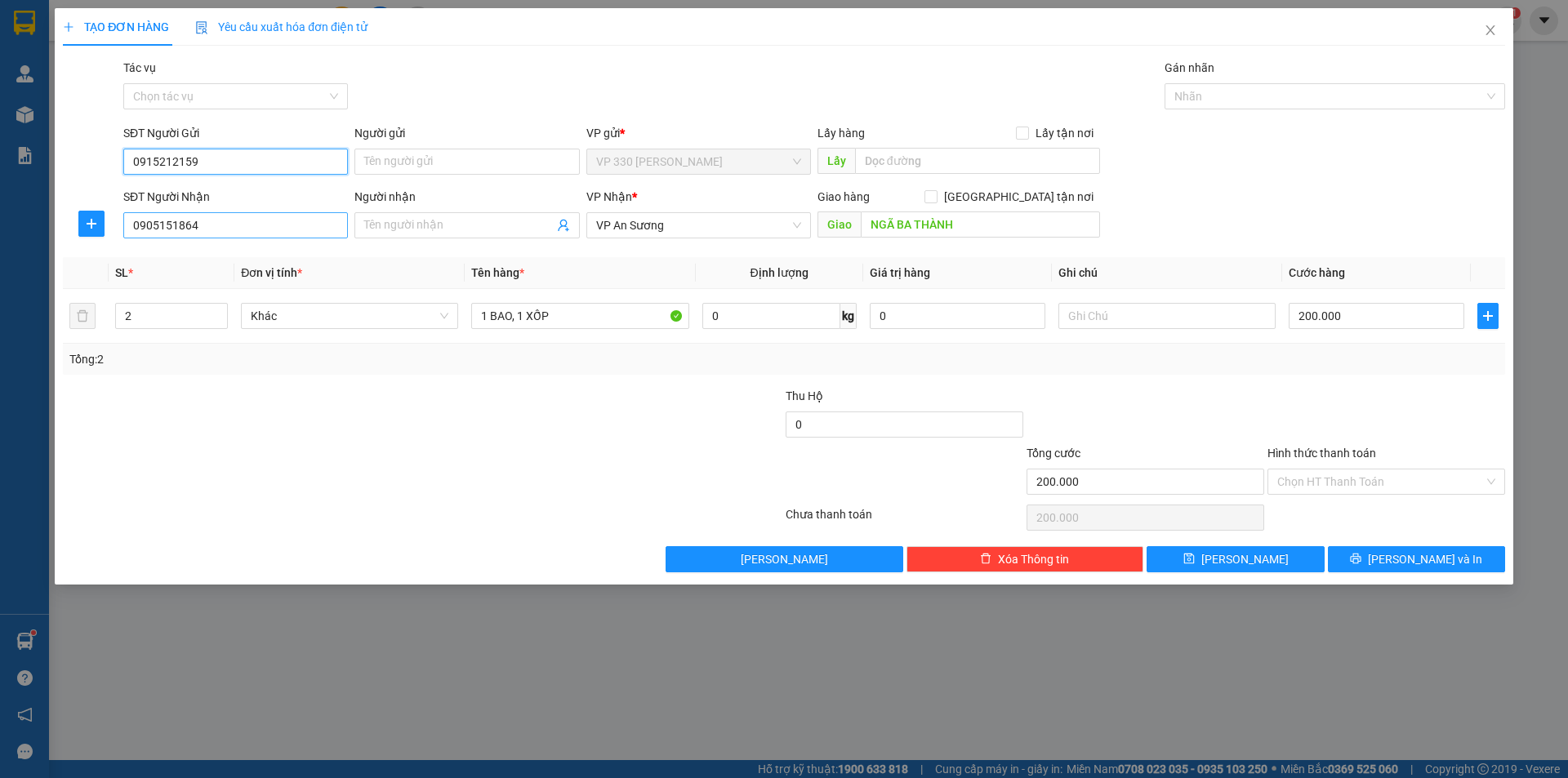
type input "0915212159"
click at [256, 224] on input "0905151864" at bounding box center [235, 226] width 224 height 26
click at [256, 252] on div "0905151864" at bounding box center [236, 258] width 205 height 18
click at [735, 228] on span "VP An Sương" at bounding box center [698, 226] width 205 height 25
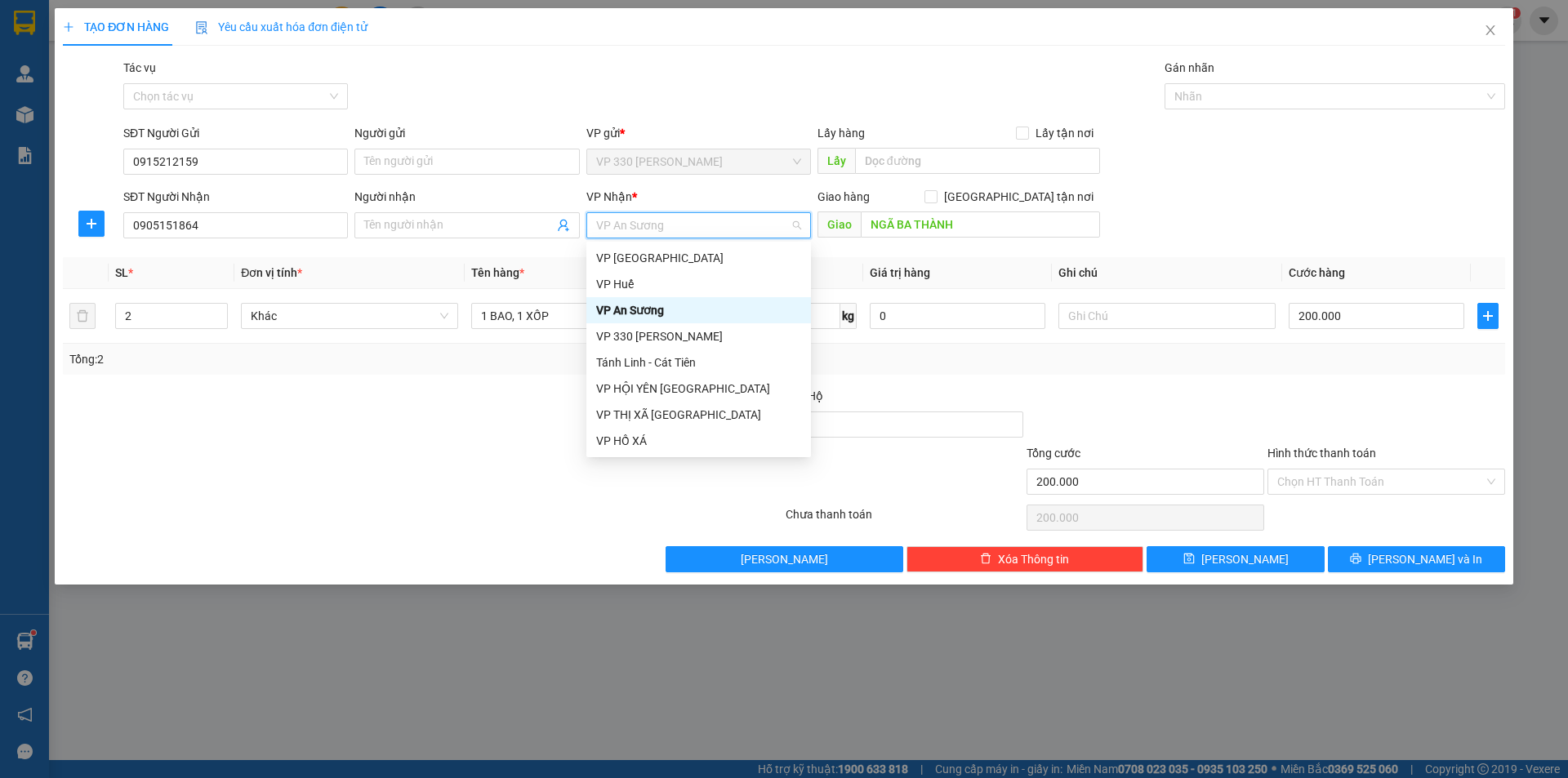
type input "K"
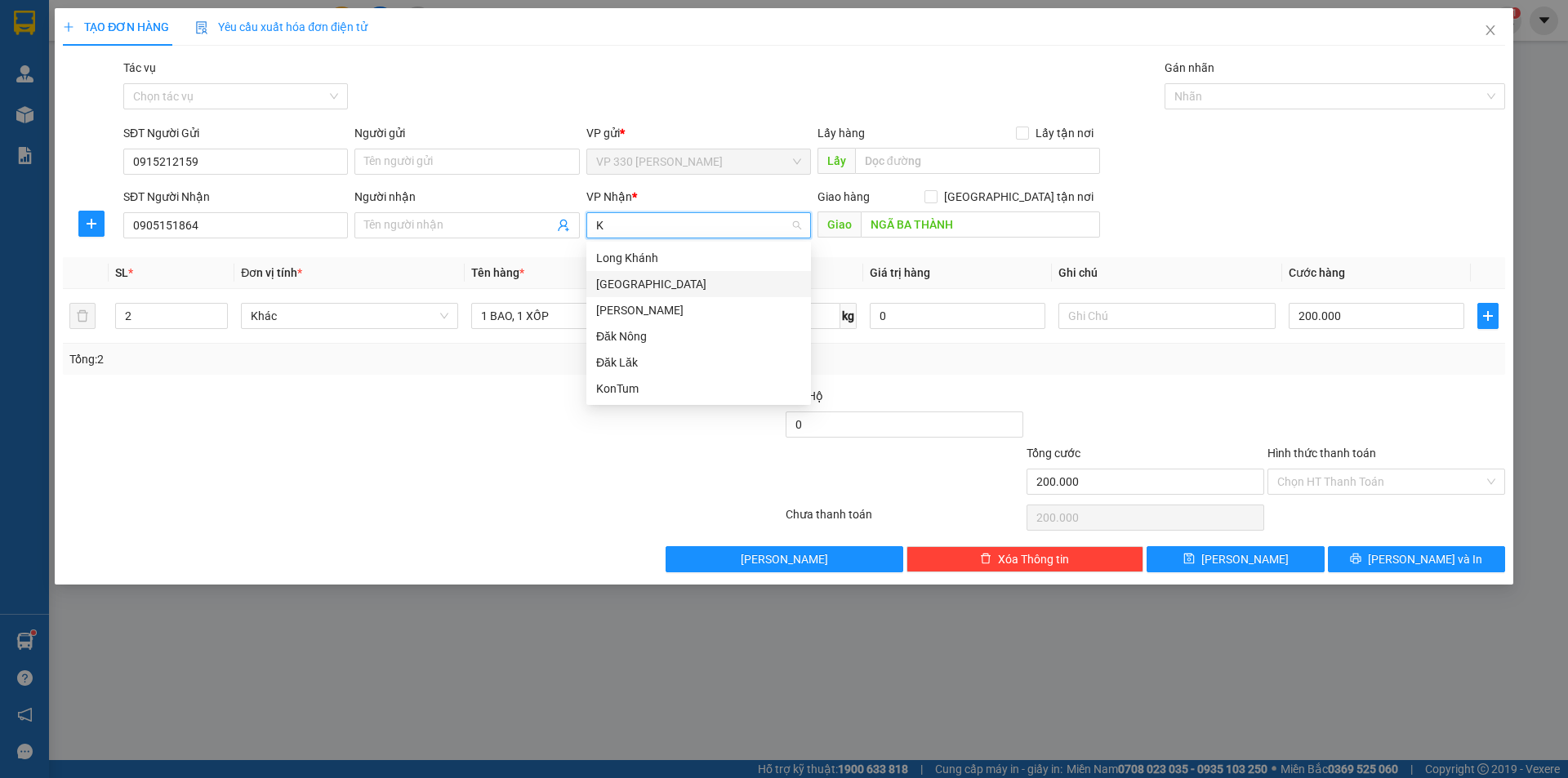
click at [681, 281] on div "[GEOGRAPHIC_DATA]" at bounding box center [698, 285] width 205 height 18
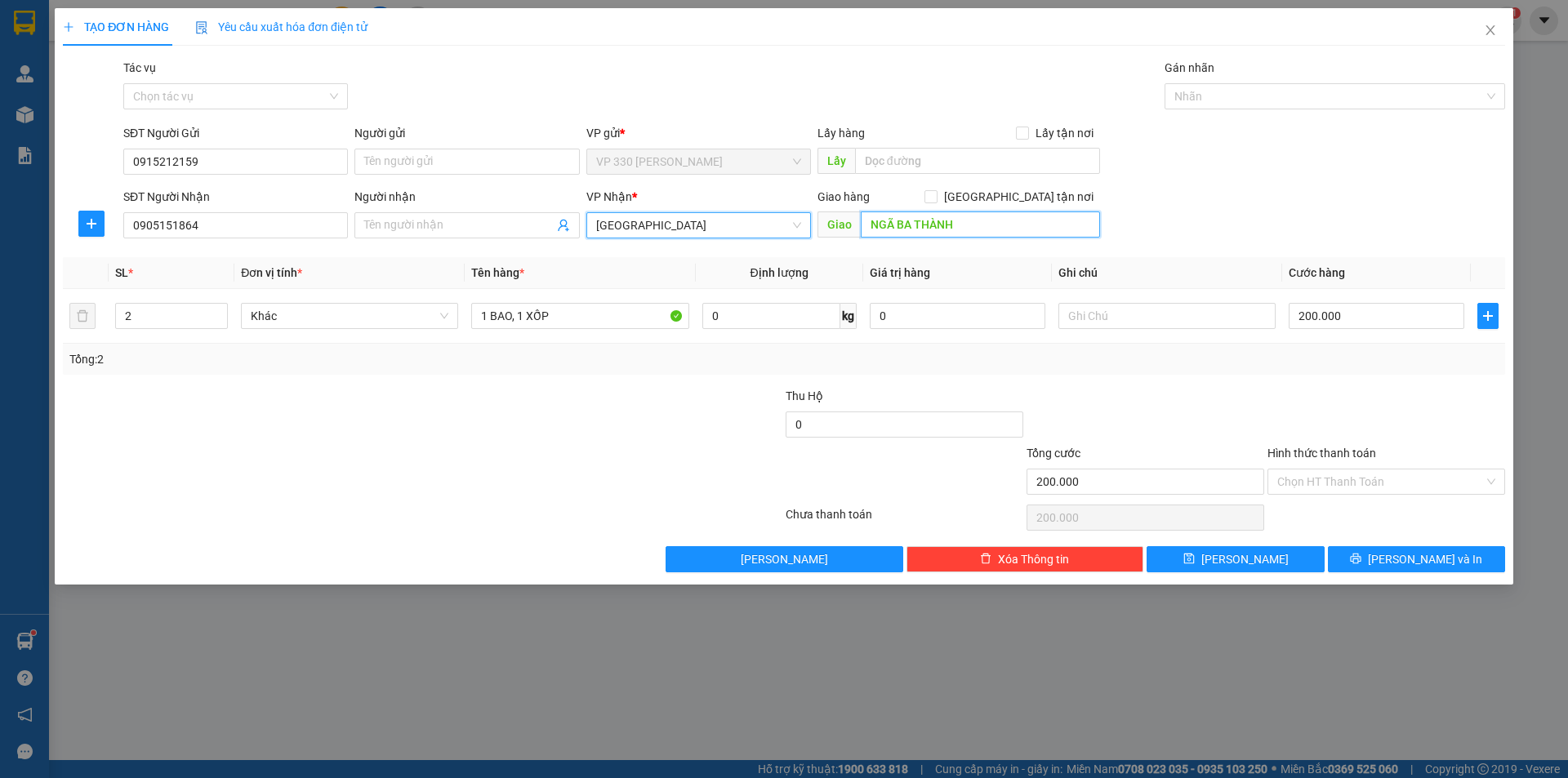
click at [981, 224] on input "NGÃ BA THÀNH" at bounding box center [980, 225] width 239 height 26
type input "N3 THÀNH"
click at [1336, 449] on label "Hình thức thanh toán" at bounding box center [1321, 454] width 108 height 13
click at [1336, 469] on input "Hình thức thanh toán" at bounding box center [1380, 482] width 207 height 25
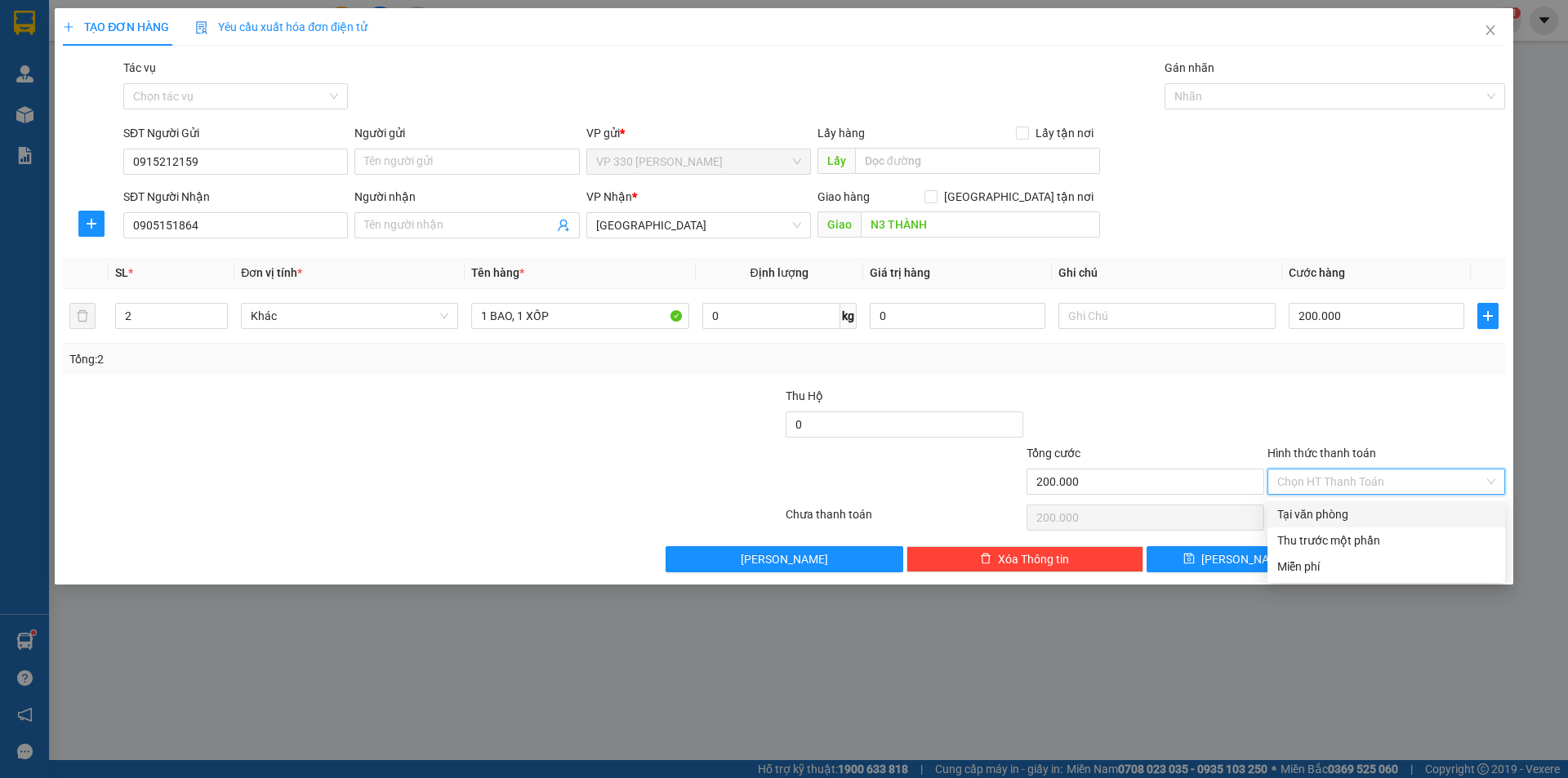
click at [1372, 507] on div "Tại văn phòng" at bounding box center [1385, 515] width 218 height 18
type input "0"
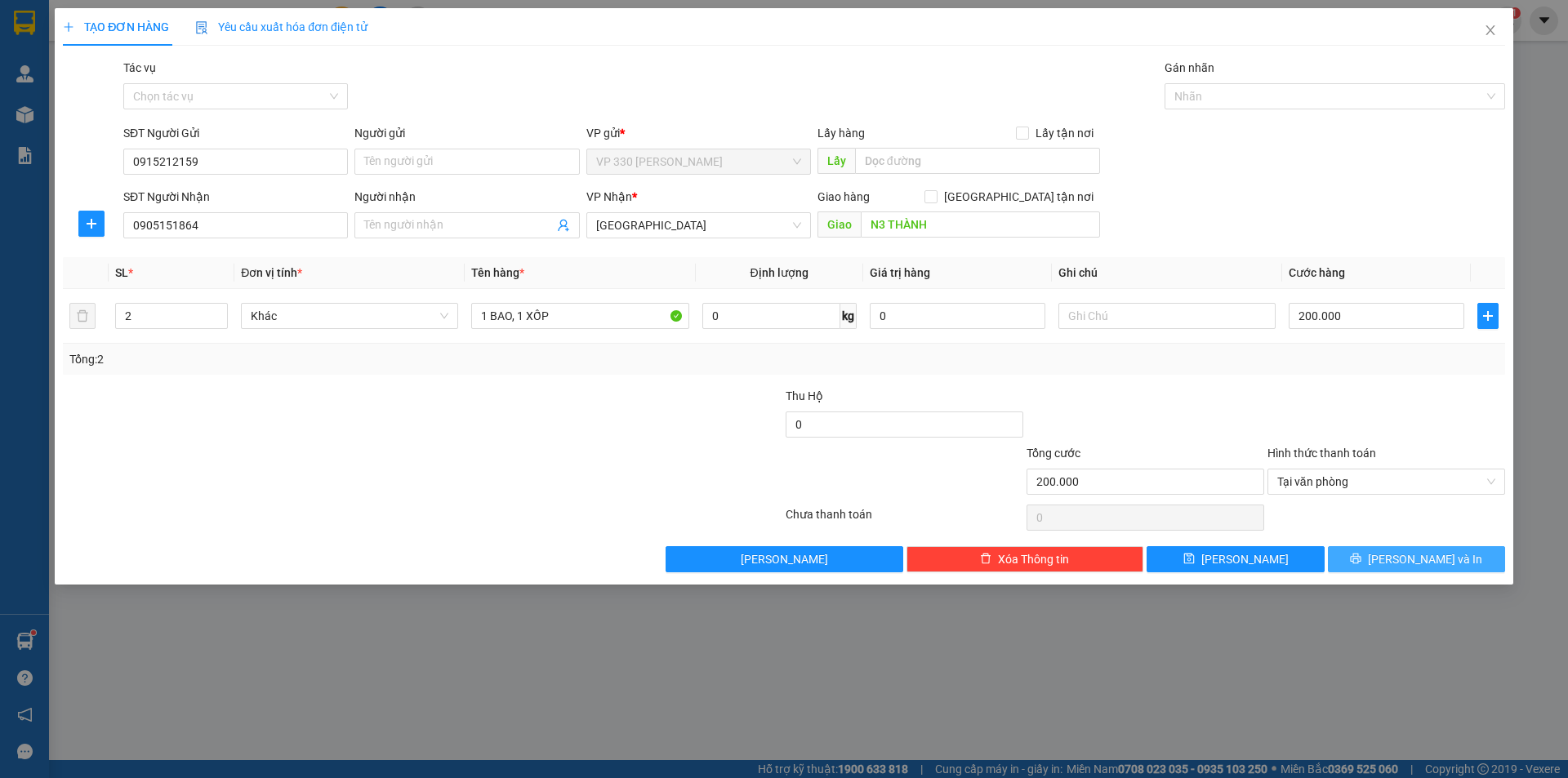
drag, startPoint x: 1407, startPoint y: 553, endPoint x: 1439, endPoint y: 526, distance: 41.9
click at [1407, 553] on span "[PERSON_NAME] và In" at bounding box center [1425, 559] width 114 height 18
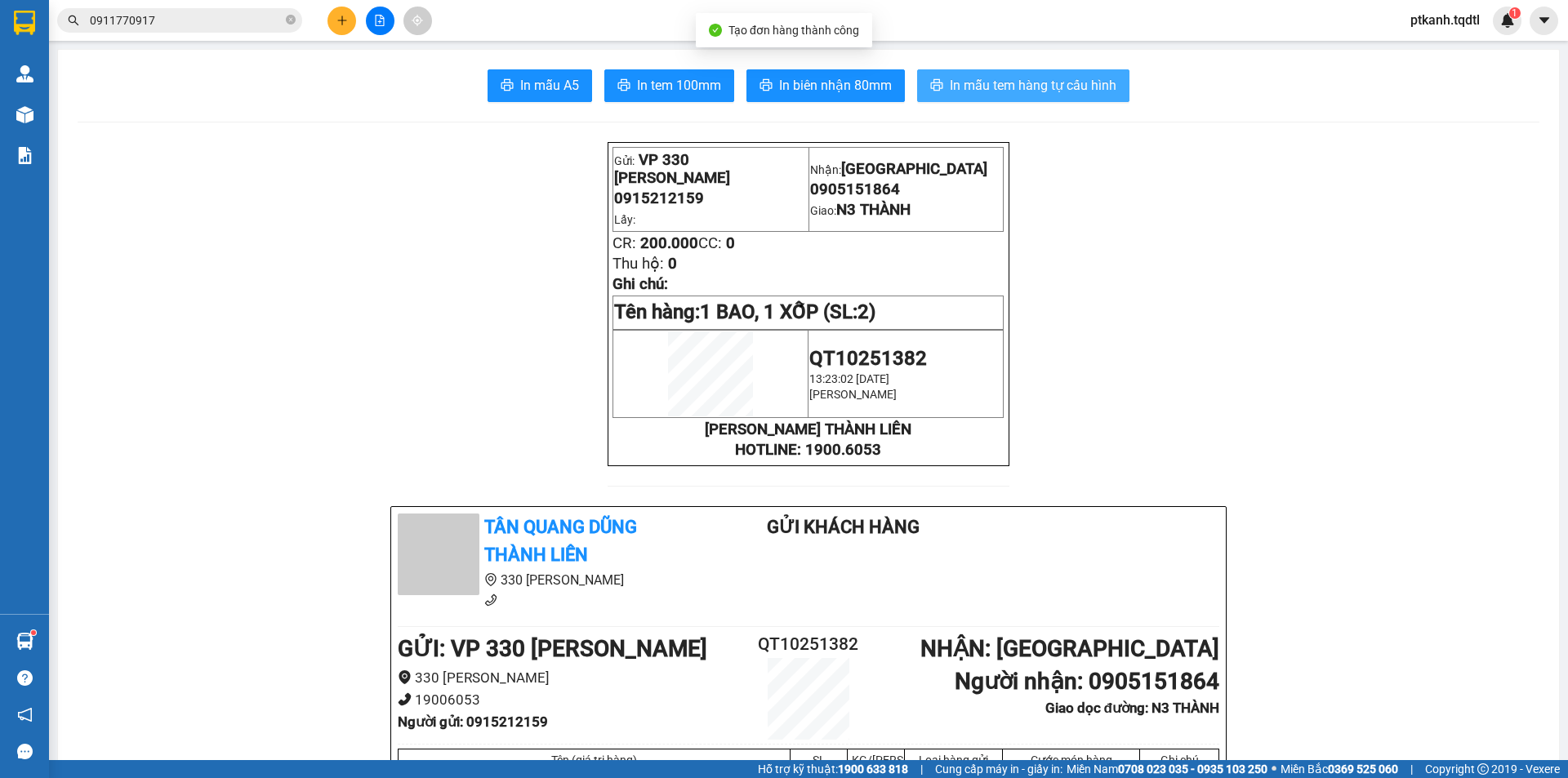
click at [985, 89] on span "In mẫu tem hàng tự cấu hình" at bounding box center [1033, 85] width 166 height 21
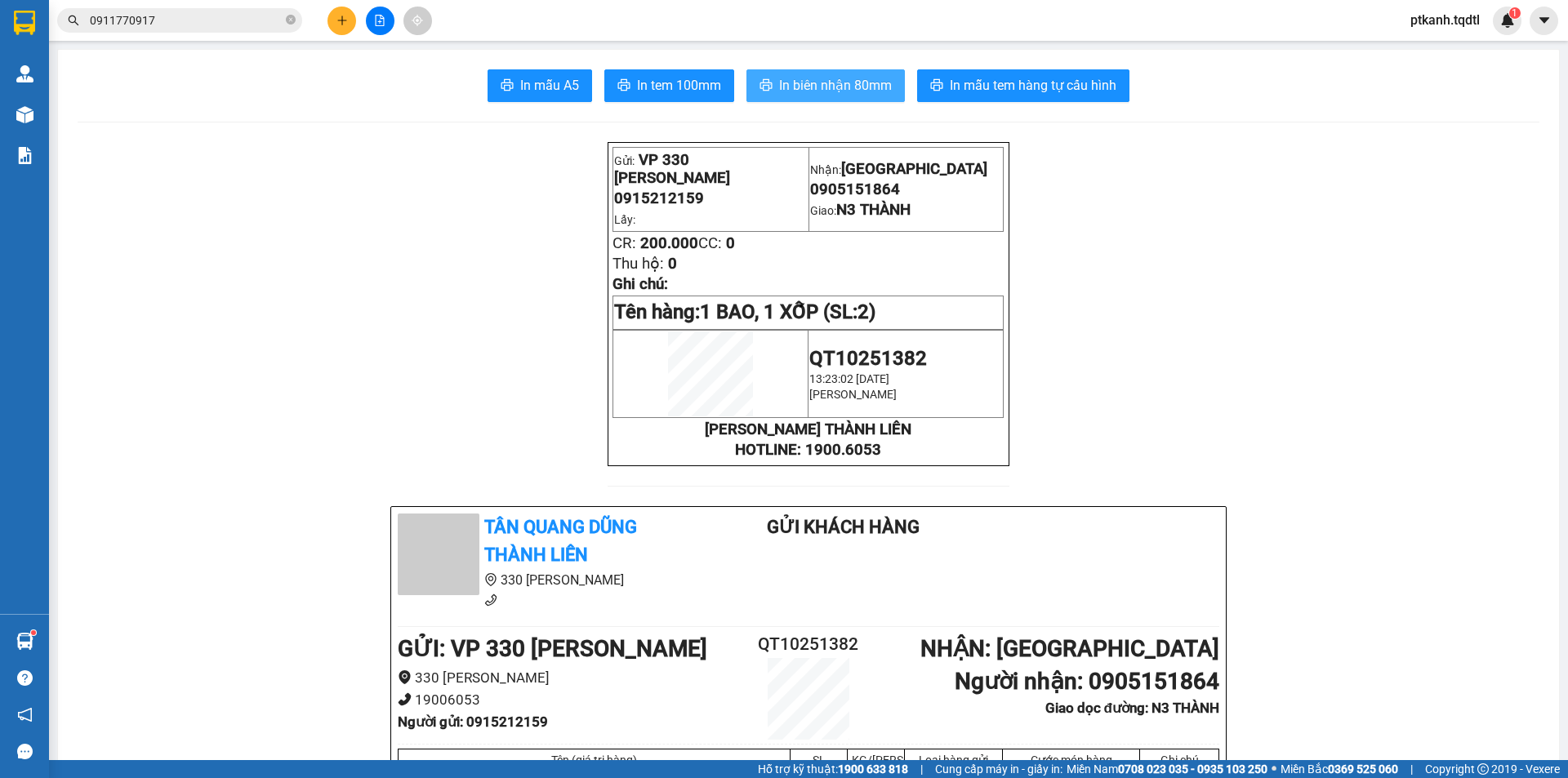
click at [809, 79] on span "In biên nhận 80mm" at bounding box center [835, 85] width 113 height 21
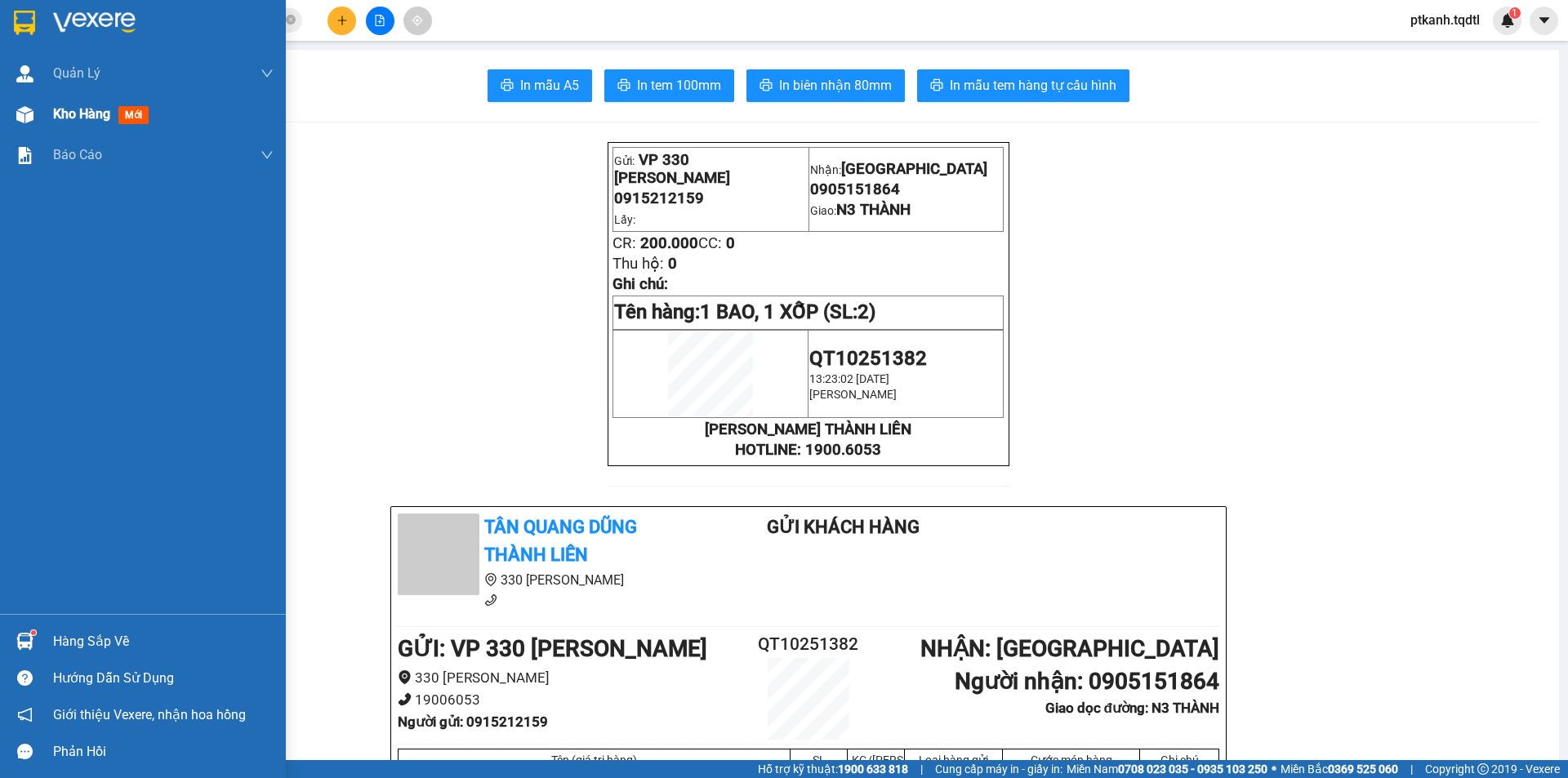
click at [62, 120] on span "Kho hàng" at bounding box center [81, 113] width 57 height 16
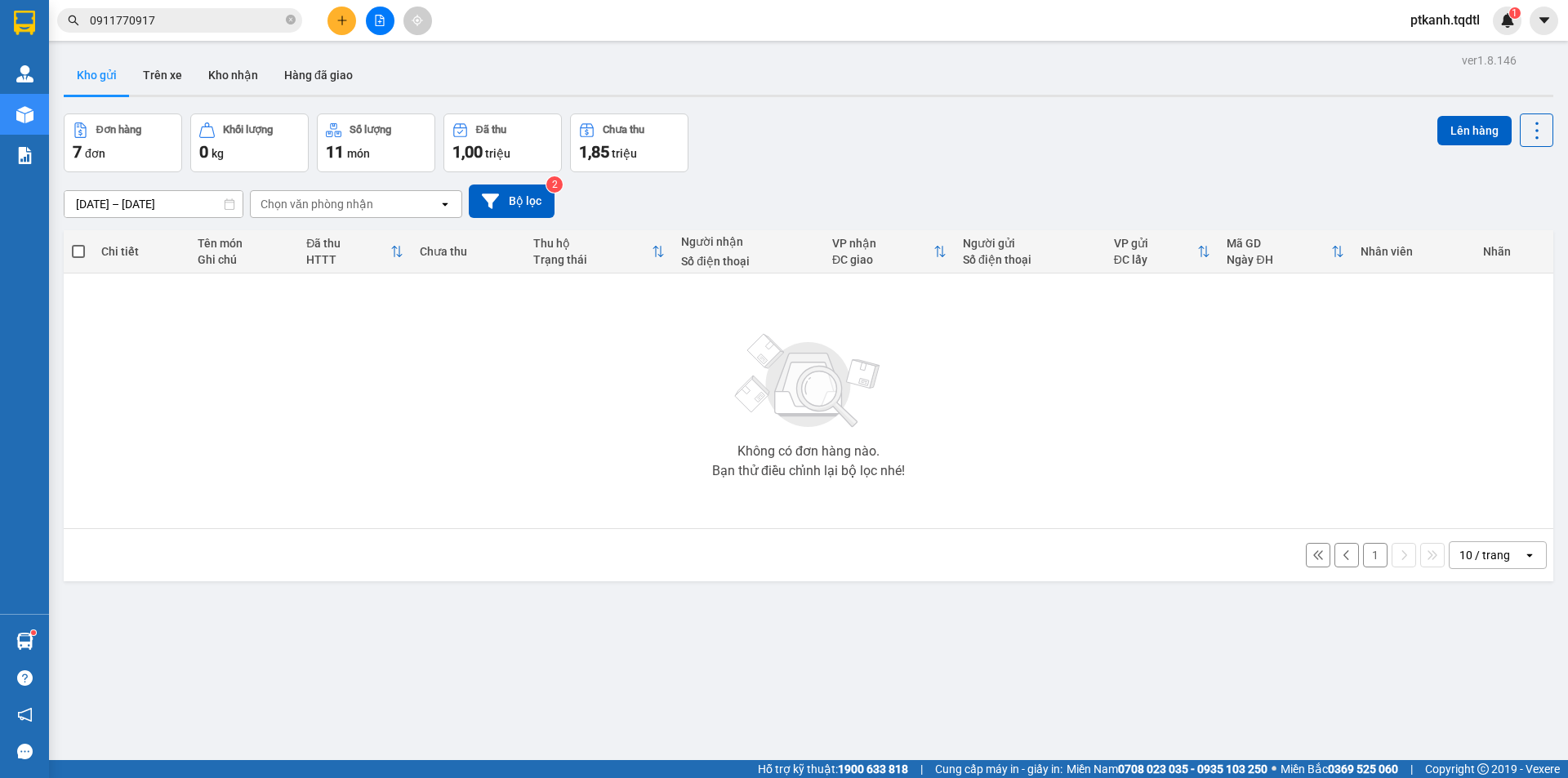
click at [1363, 559] on button "1" at bounding box center [1375, 555] width 25 height 25
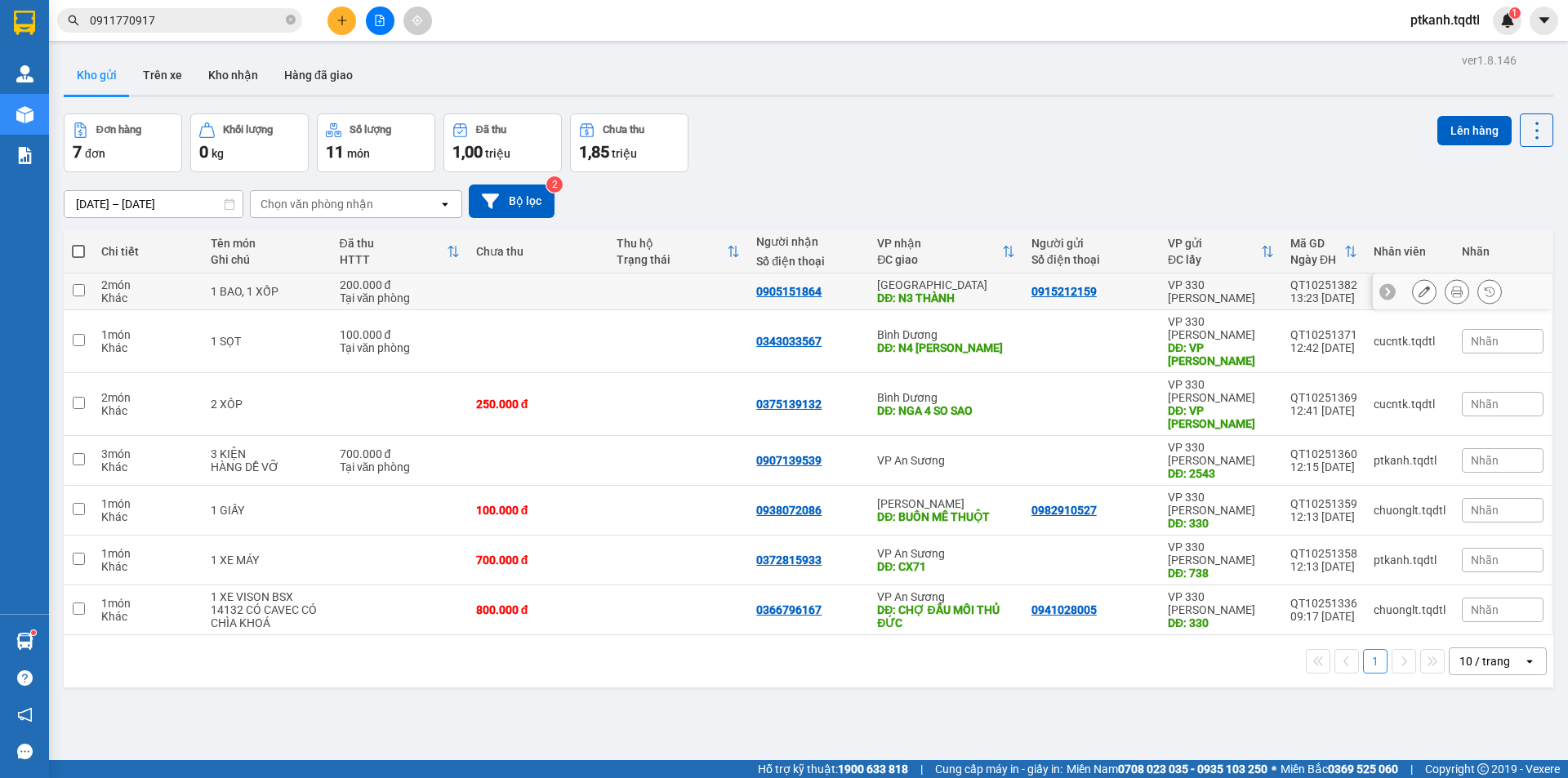
click at [1093, 290] on div "0915212159" at bounding box center [1091, 291] width 120 height 13
checkbox input "true"
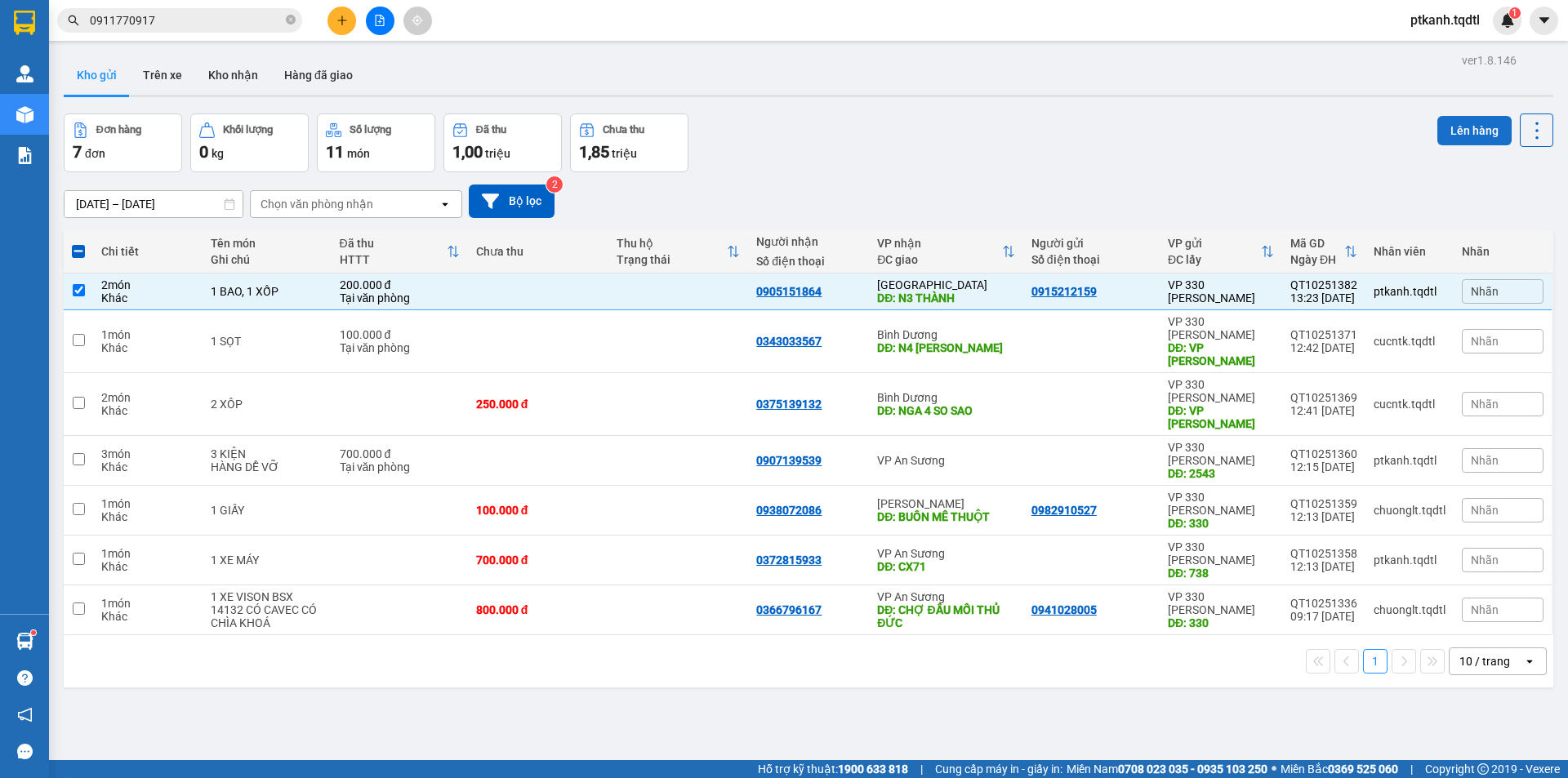
click at [1463, 126] on button "Lên hàng" at bounding box center [1474, 131] width 74 height 30
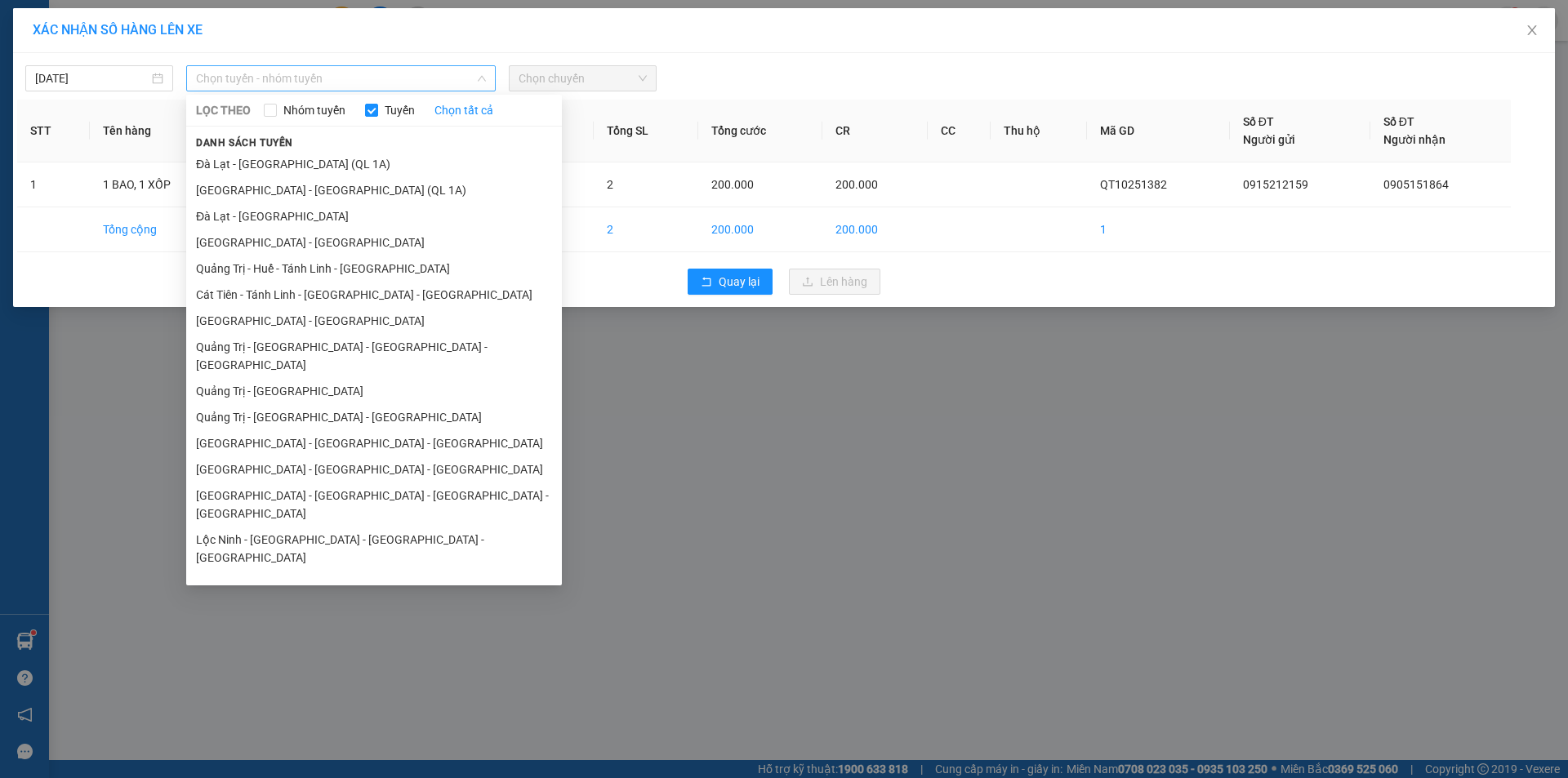
click at [403, 82] on span "Chọn tuyến - nhóm tuyến" at bounding box center [341, 79] width 290 height 25
drag, startPoint x: 354, startPoint y: 346, endPoint x: 403, endPoint y: 295, distance: 70.7
click at [356, 344] on li "Quảng Trị - [GEOGRAPHIC_DATA] - [GEOGRAPHIC_DATA] - [GEOGRAPHIC_DATA]" at bounding box center [374, 356] width 376 height 44
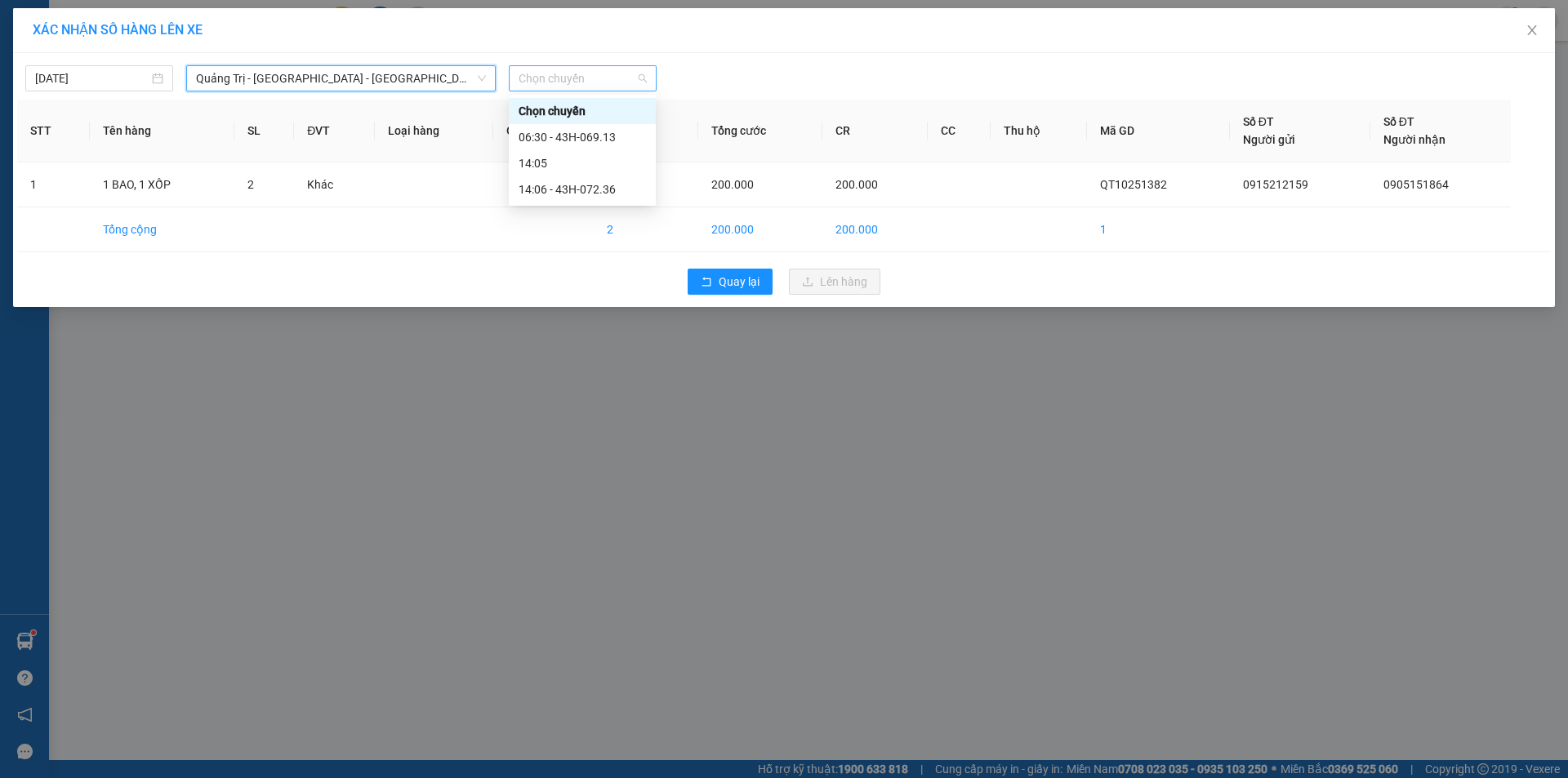
click at [604, 79] on span "Chọn chuyến" at bounding box center [583, 79] width 128 height 25
click at [602, 194] on div "14:06 - 43H-072.36" at bounding box center [583, 190] width 127 height 18
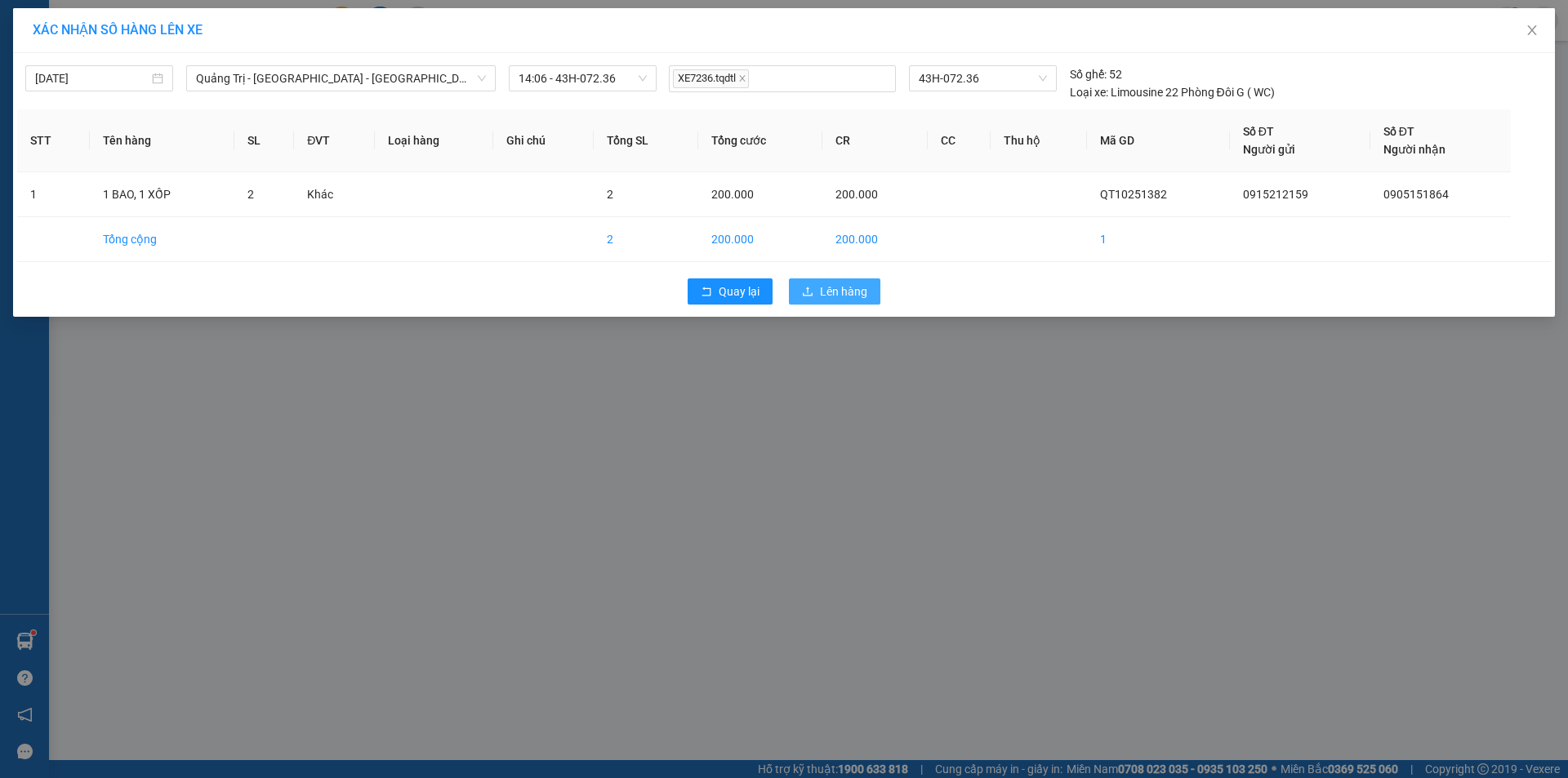
click at [851, 288] on span "Lên hàng" at bounding box center [843, 291] width 47 height 18
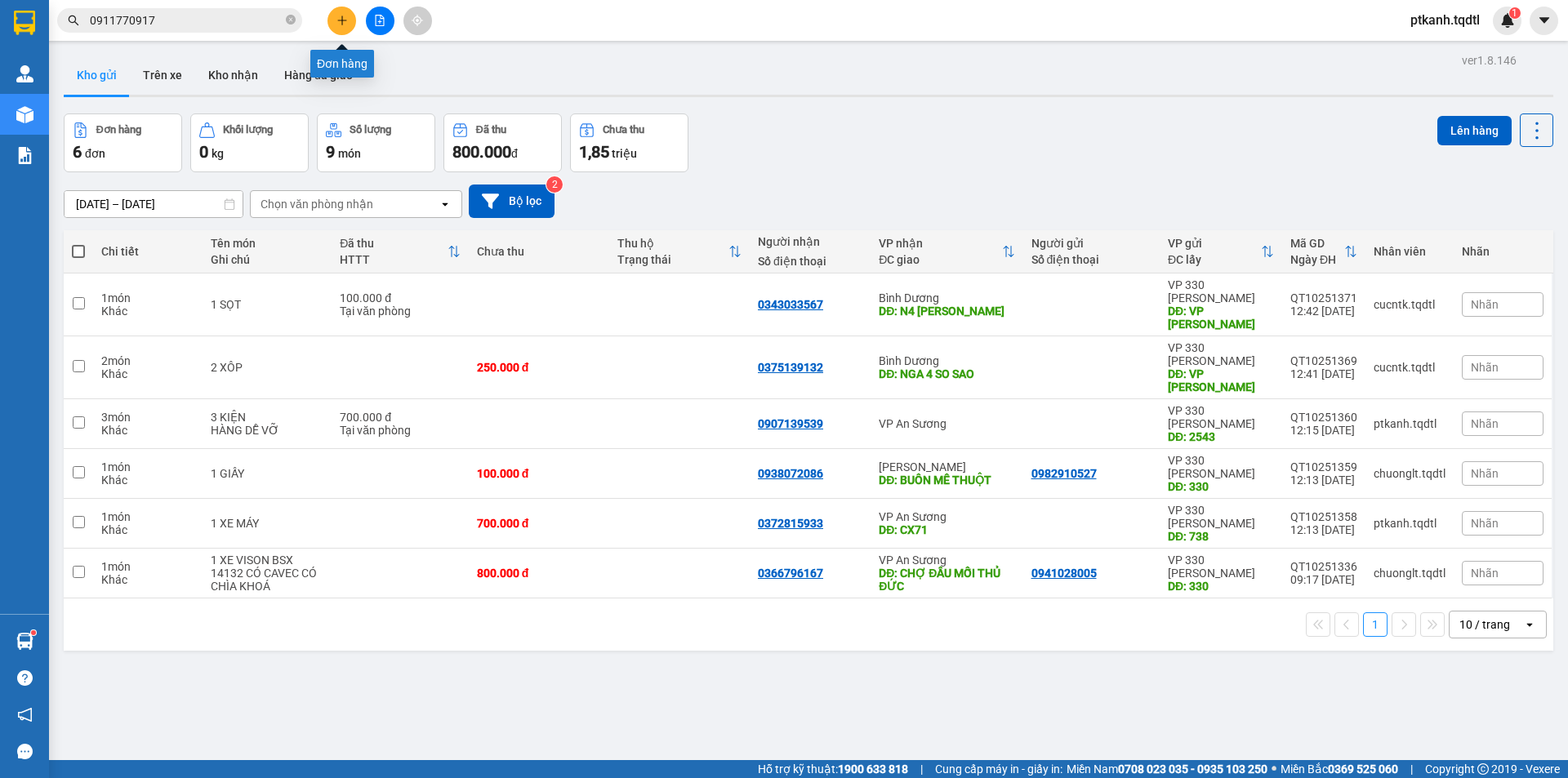
click at [337, 28] on button at bounding box center [342, 21] width 29 height 29
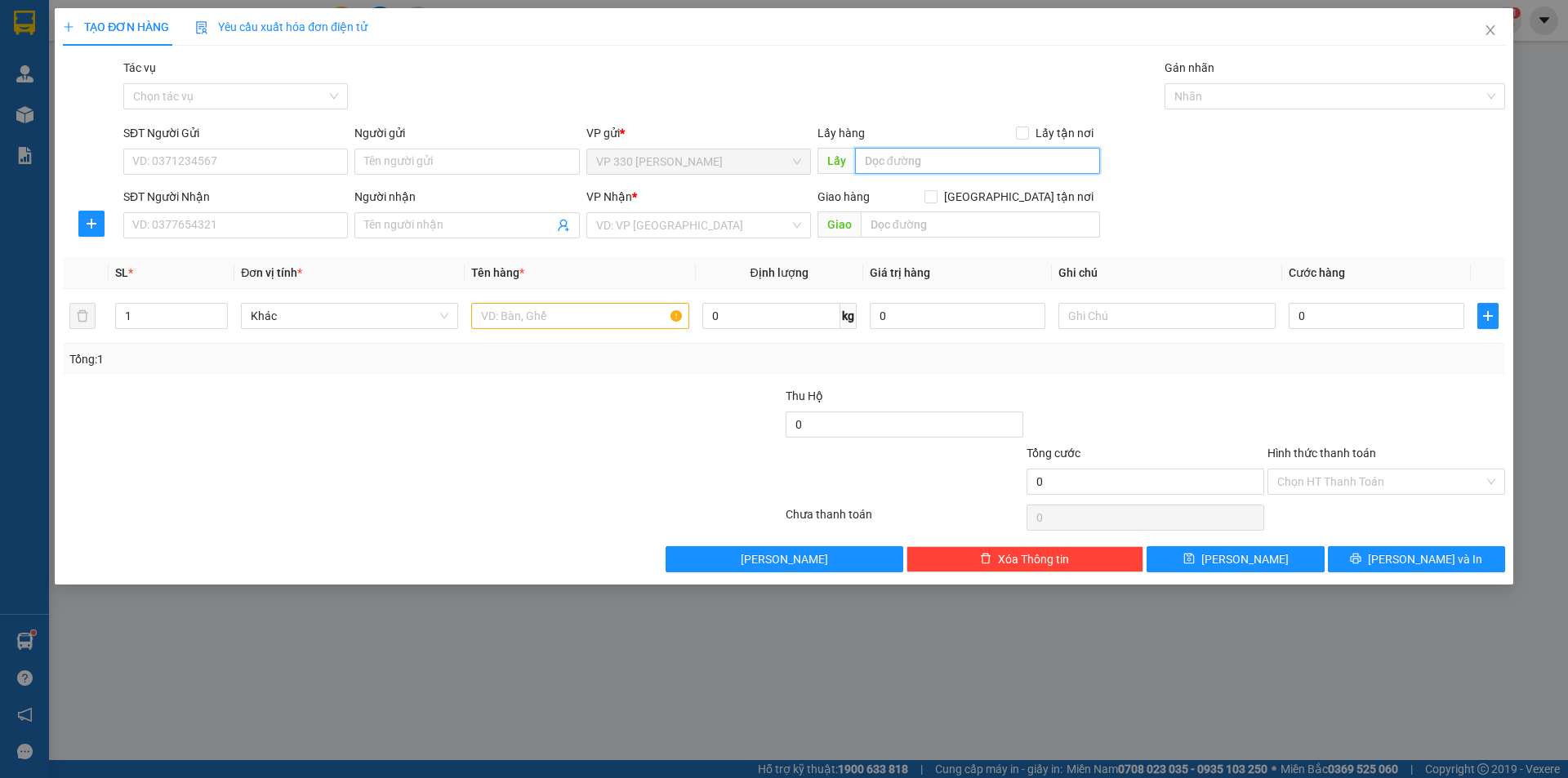
click at [933, 164] on input "text" at bounding box center [977, 161] width 245 height 26
type input "2543"
click at [282, 220] on input "SĐT Người Nhận" at bounding box center [235, 226] width 224 height 26
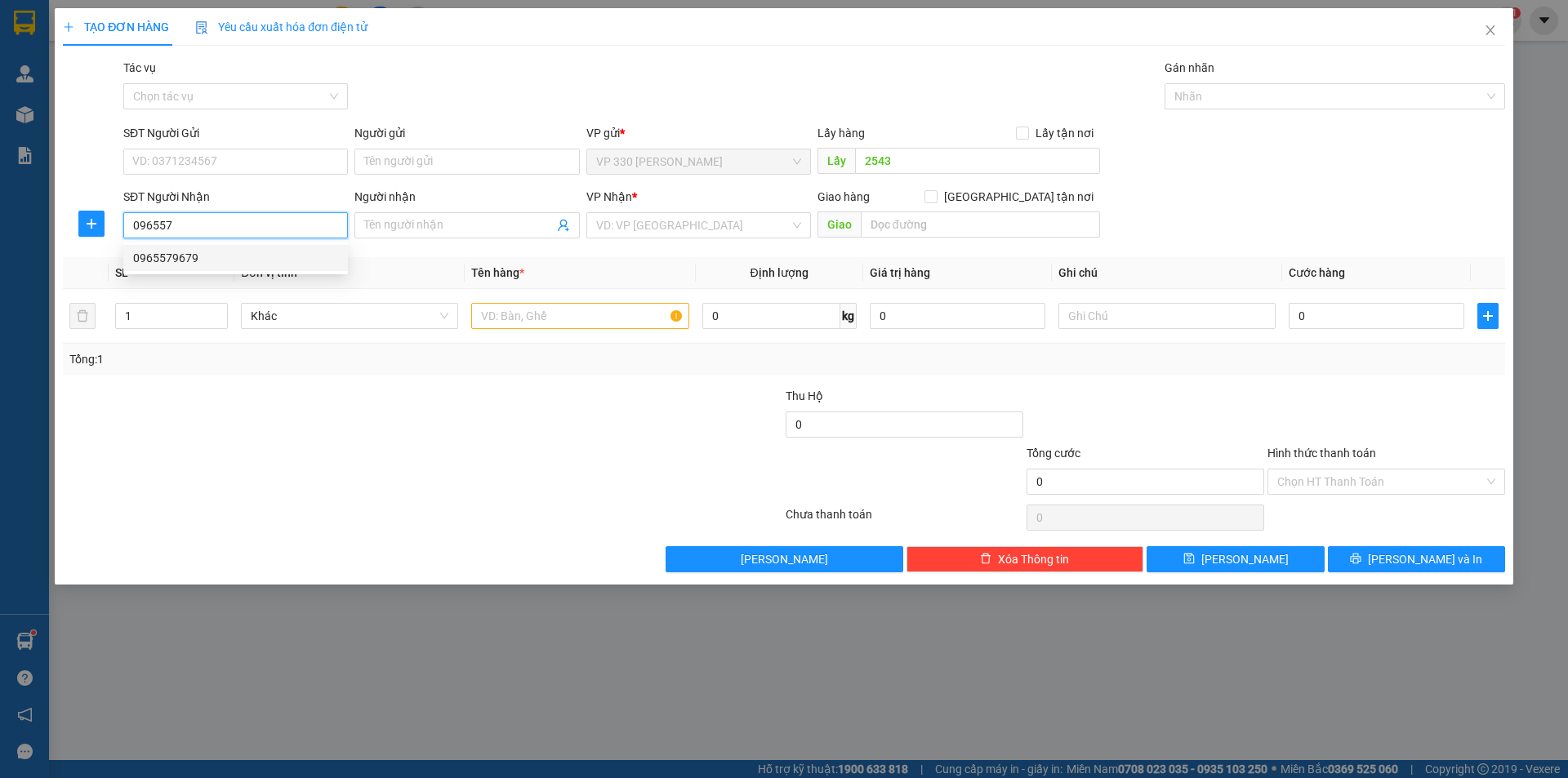
click at [237, 255] on div "0965579679" at bounding box center [236, 258] width 205 height 18
type input "0965579679"
type input "BIÊN HOÀ"
type input "250.000"
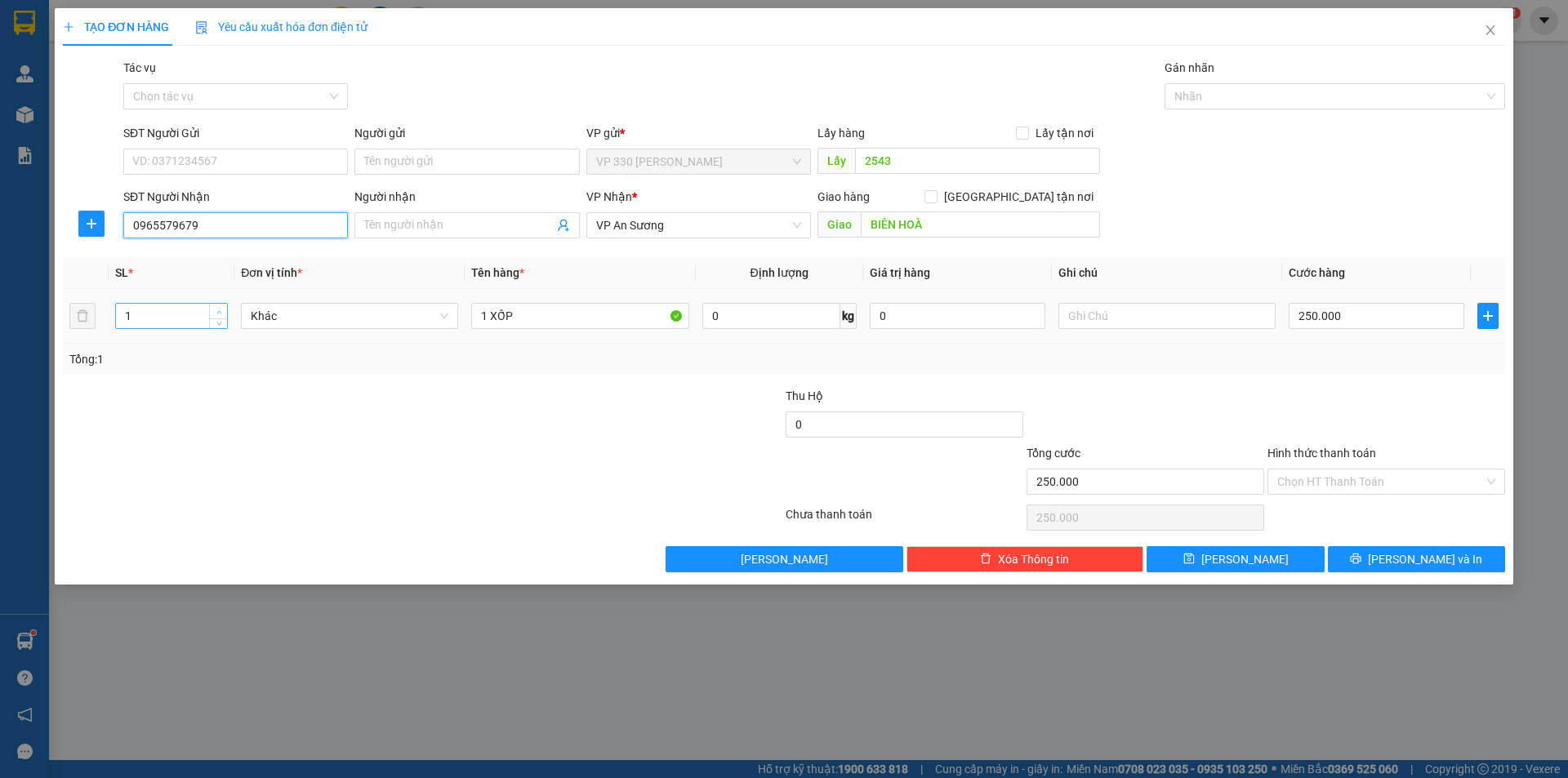
type input "0965579679"
type input "2"
click at [221, 308] on span "up" at bounding box center [219, 312] width 10 height 10
click at [486, 313] on input "1 XỐP" at bounding box center [579, 316] width 217 height 26
type input "2 XỐP"
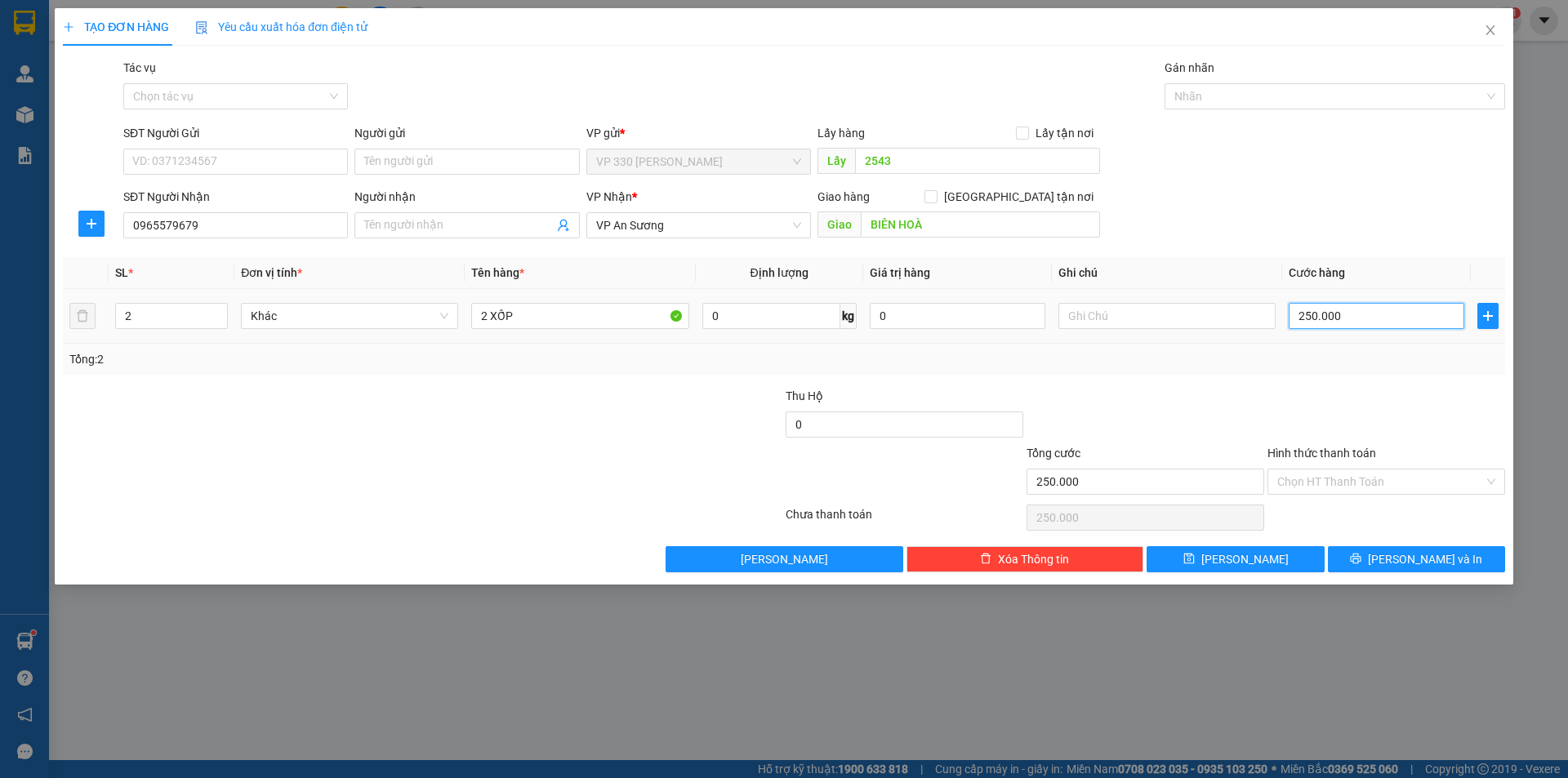
click at [1381, 317] on input "250.000" at bounding box center [1376, 316] width 175 height 26
type input "6"
type input "60"
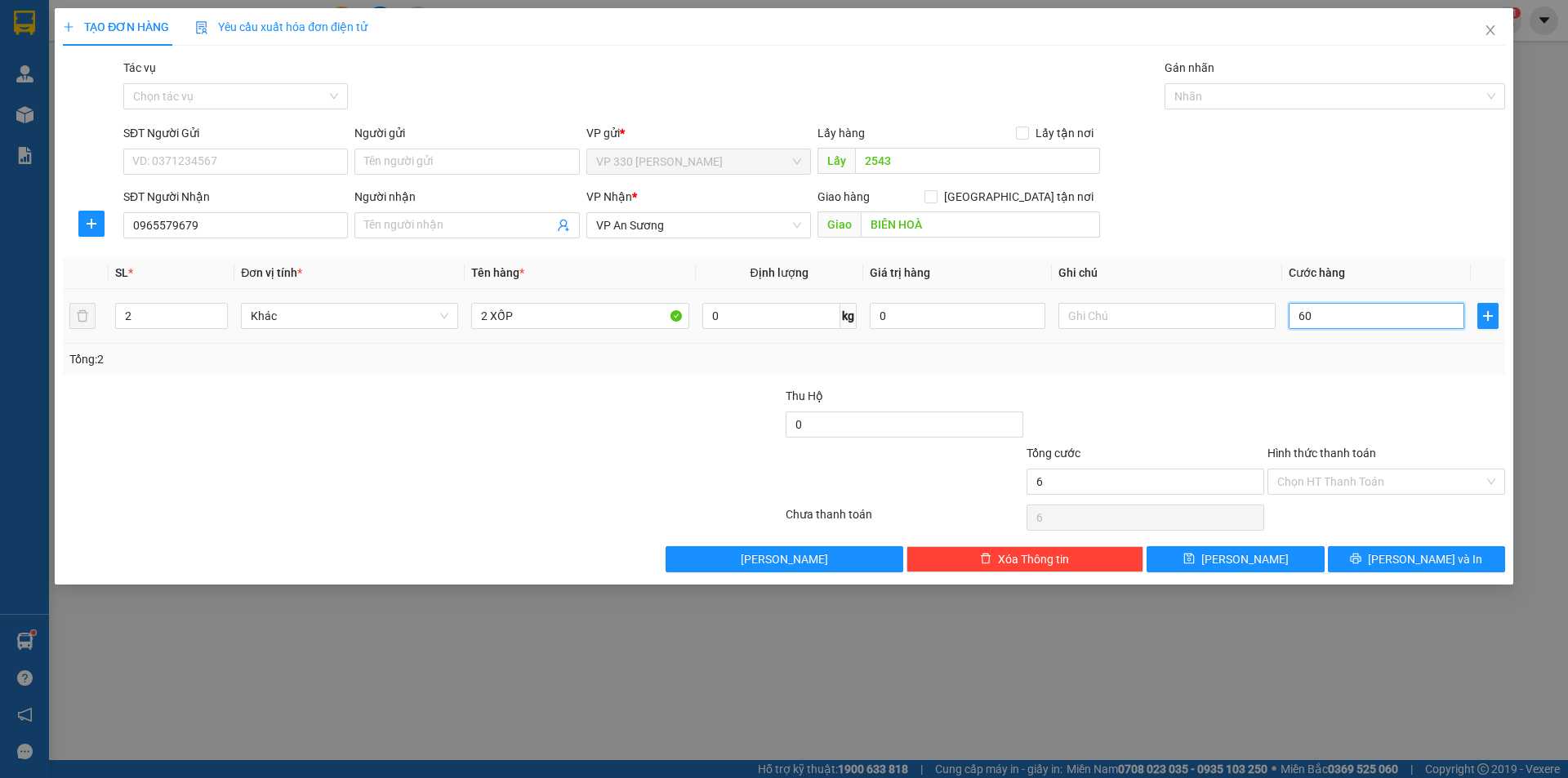
type input "60"
type input "600"
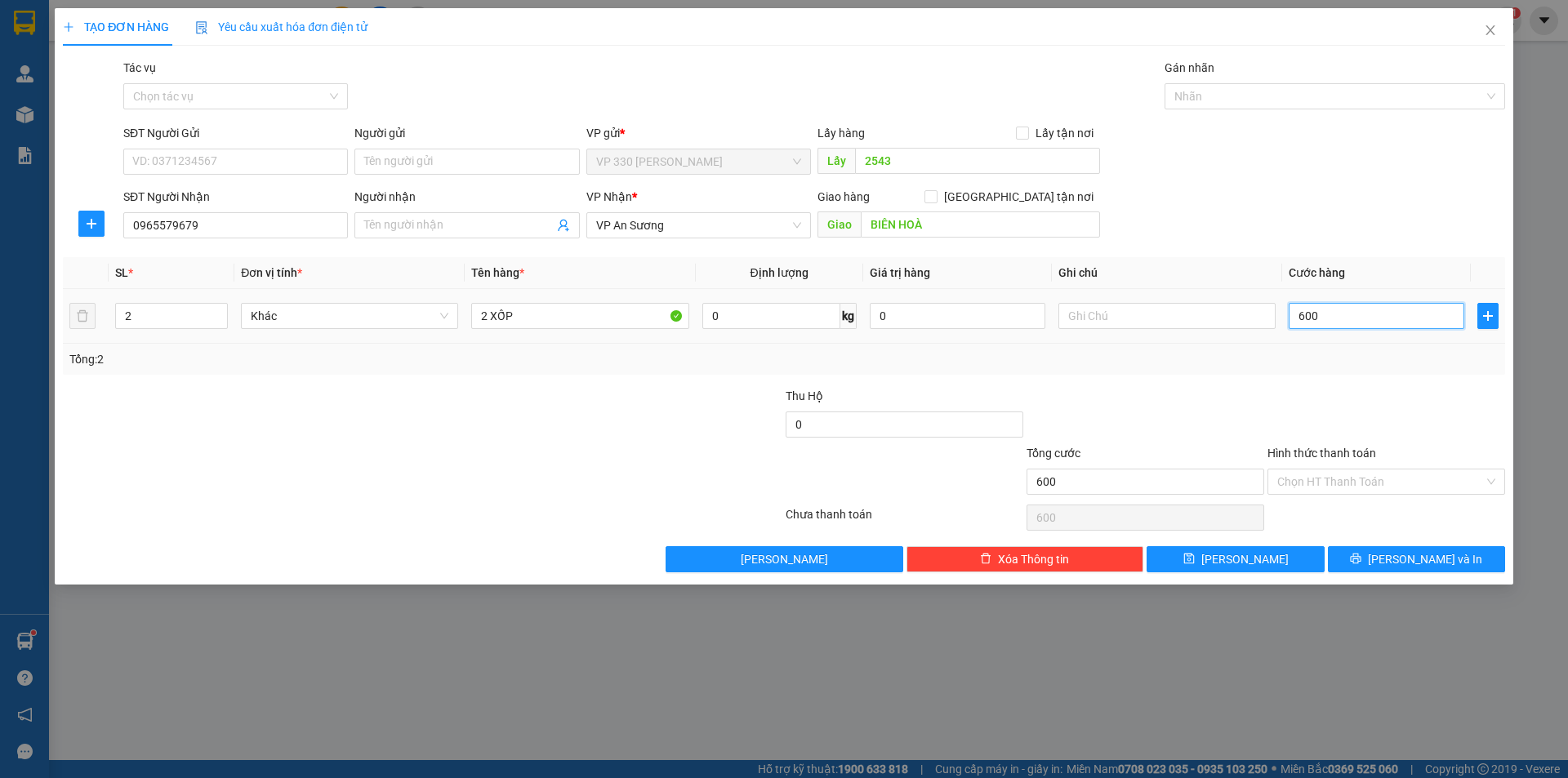
type input "6.000"
type input "60.000"
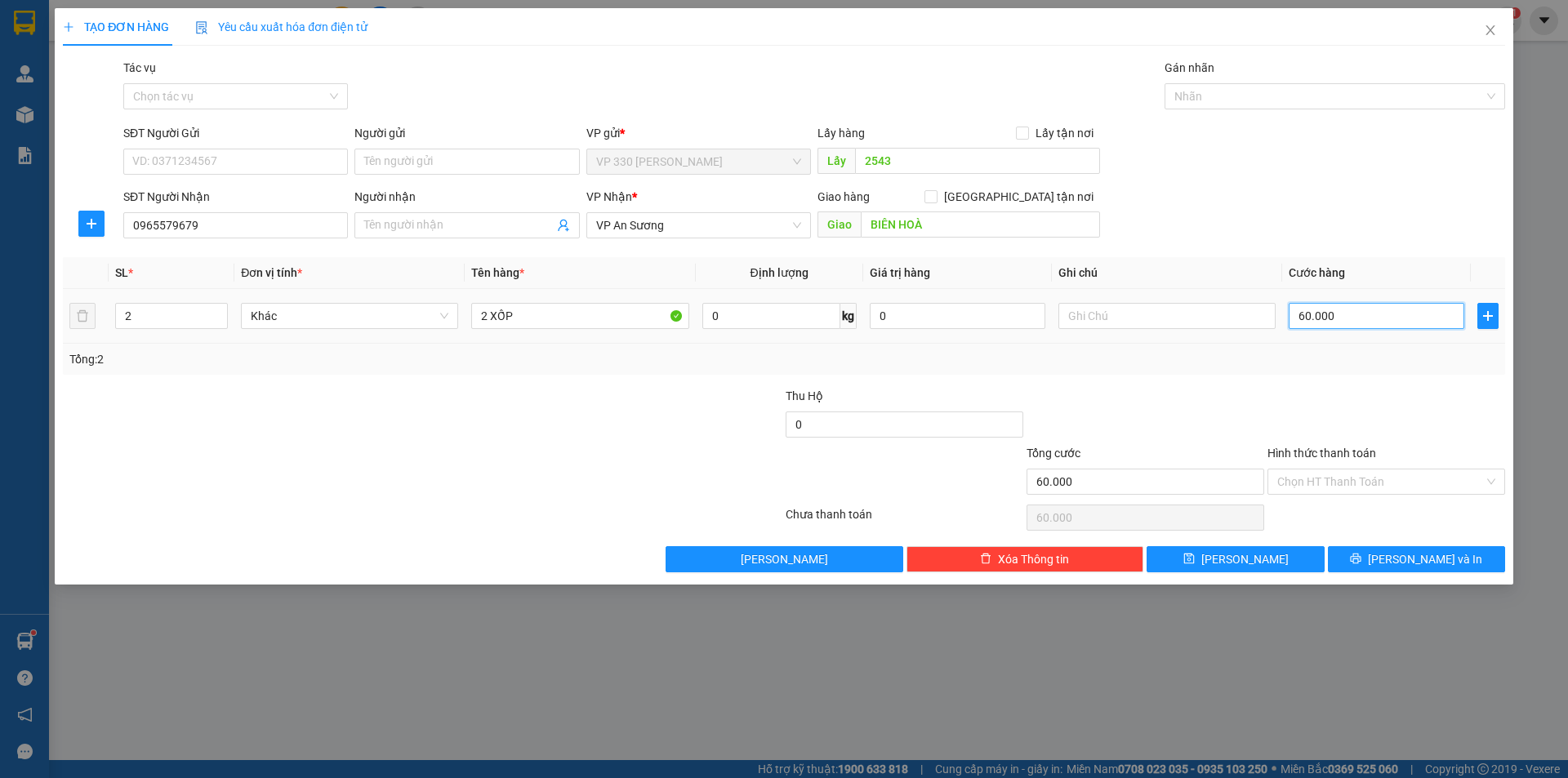
type input "600.000"
click at [1404, 558] on span "[PERSON_NAME] và In" at bounding box center [1425, 559] width 114 height 18
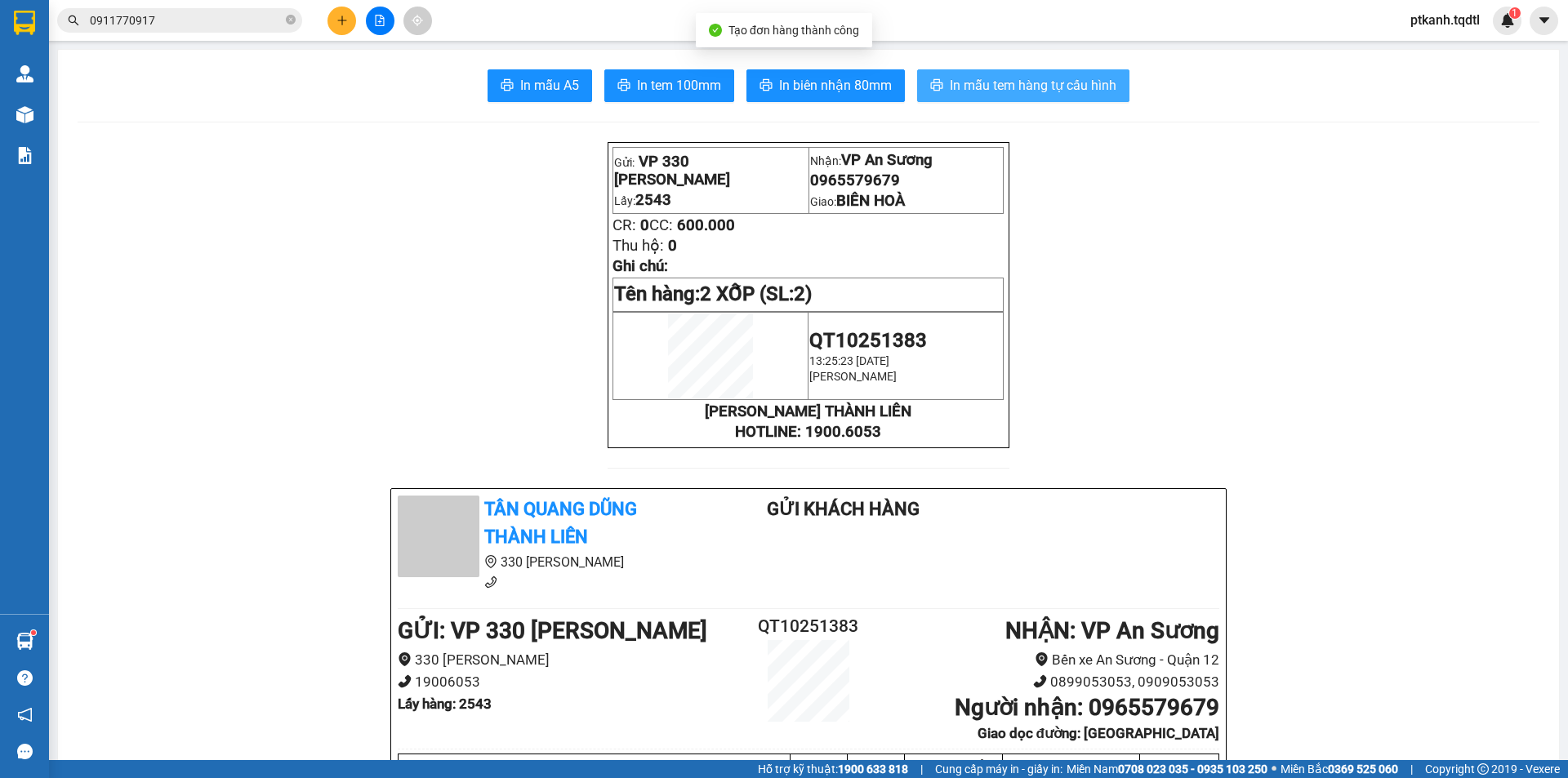
click at [986, 77] on span "In mẫu tem hàng tự cấu hình" at bounding box center [1033, 85] width 166 height 21
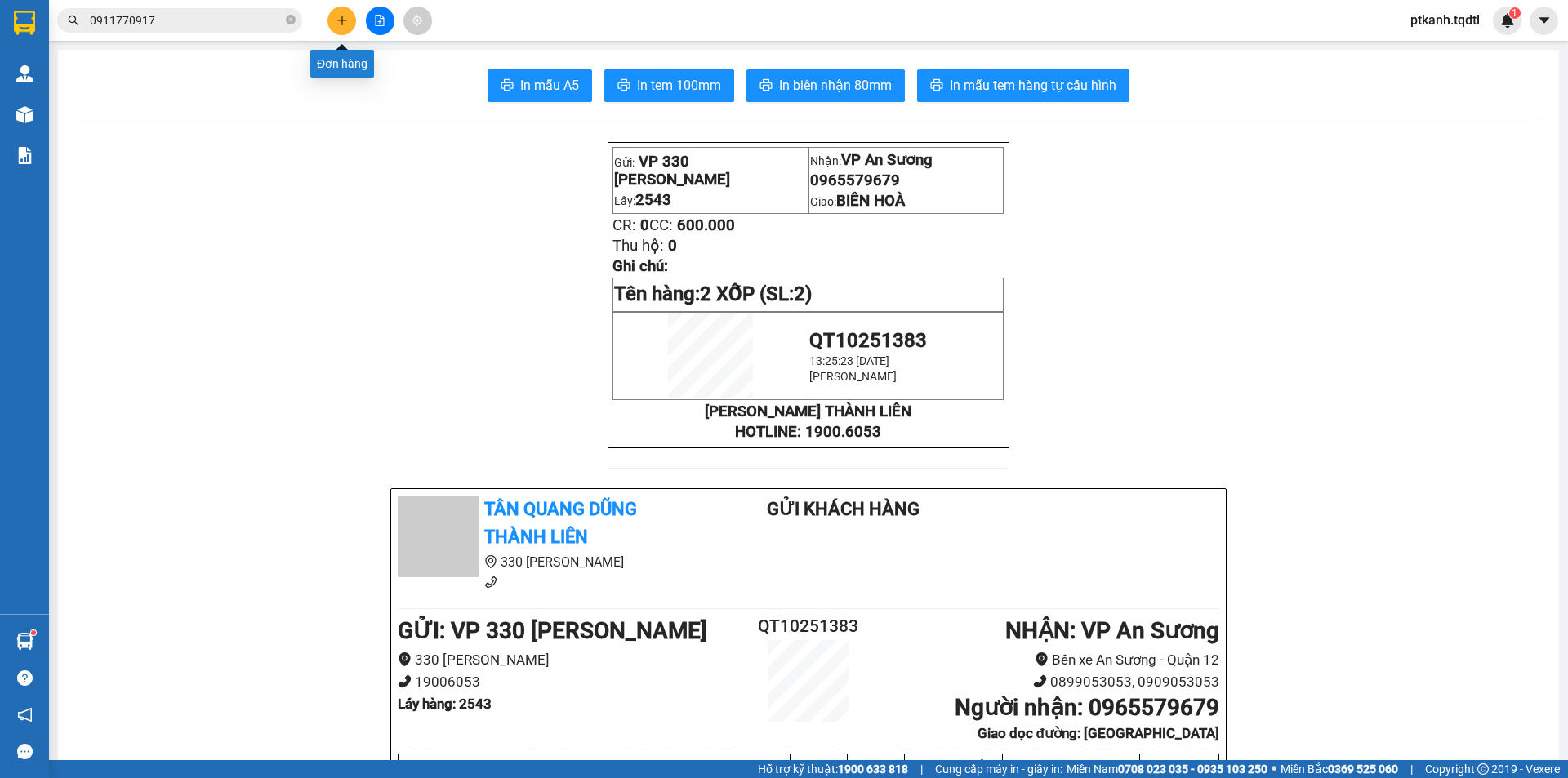
click at [335, 26] on button at bounding box center [342, 21] width 29 height 29
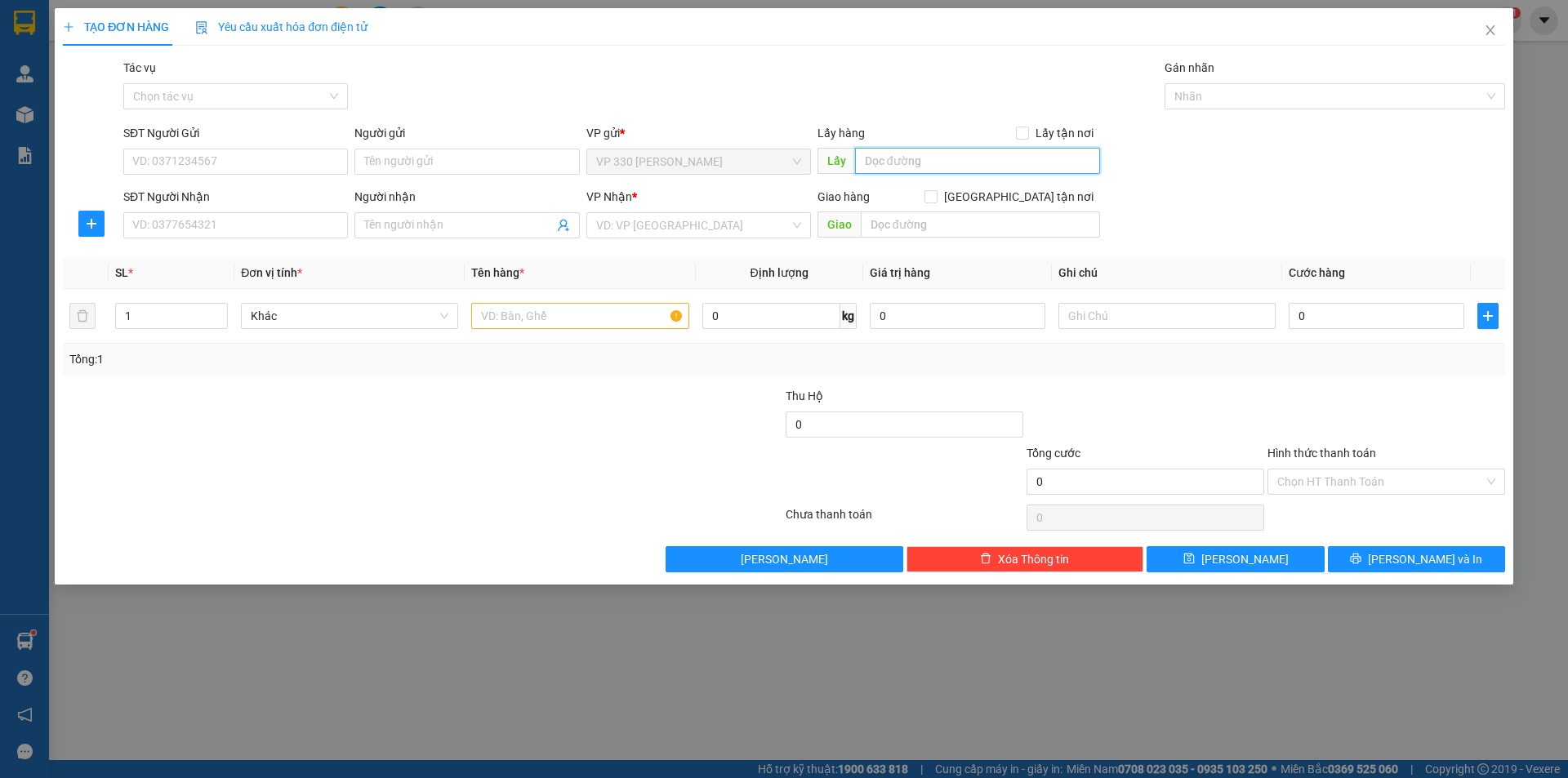
click at [963, 158] on input "text" at bounding box center [977, 161] width 245 height 26
type input "2543"
click at [309, 233] on input "SĐT Người Nhận" at bounding box center [235, 226] width 224 height 26
type input "0918833576"
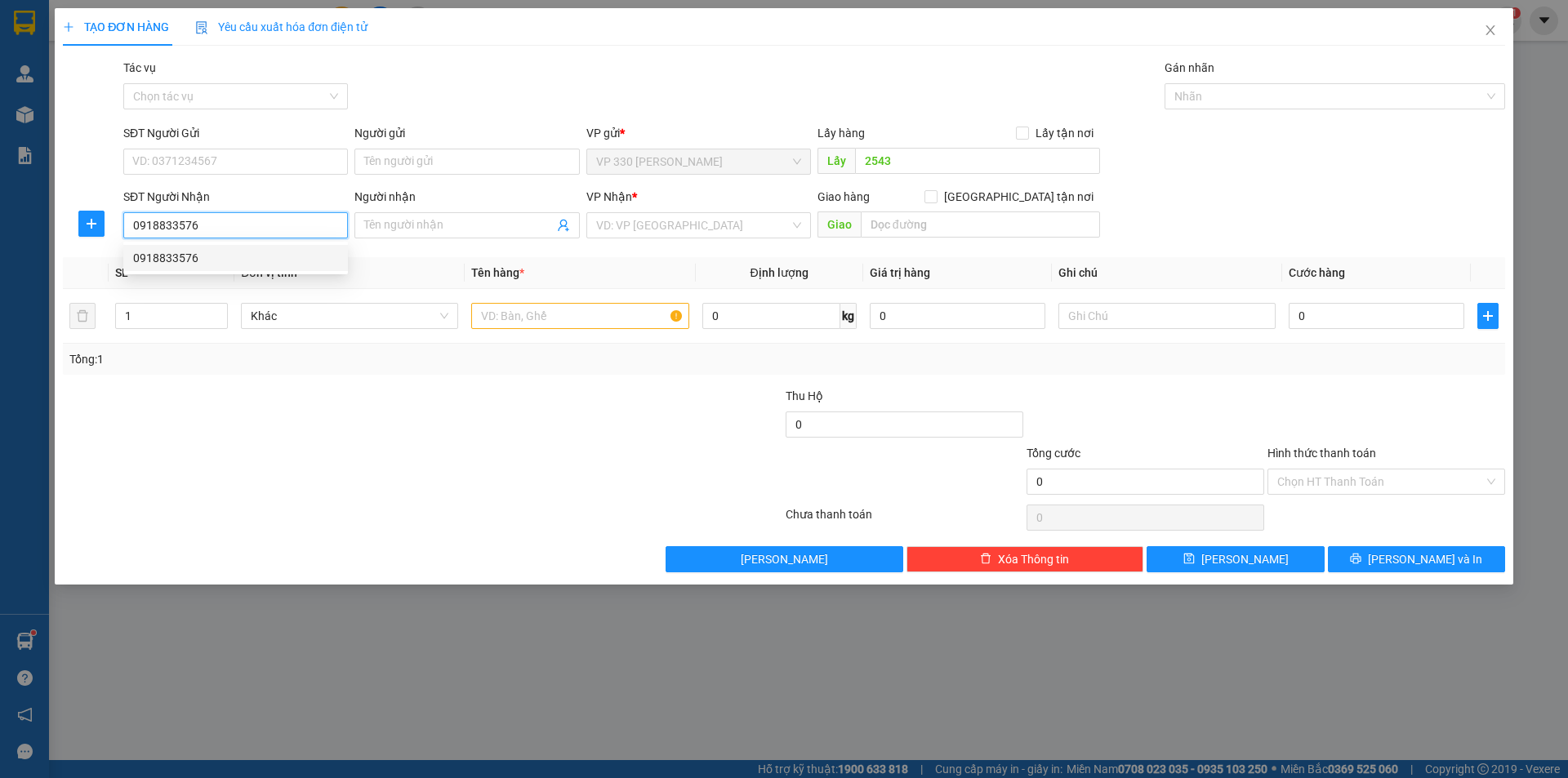
click at [276, 255] on div "0918833576" at bounding box center [236, 258] width 205 height 18
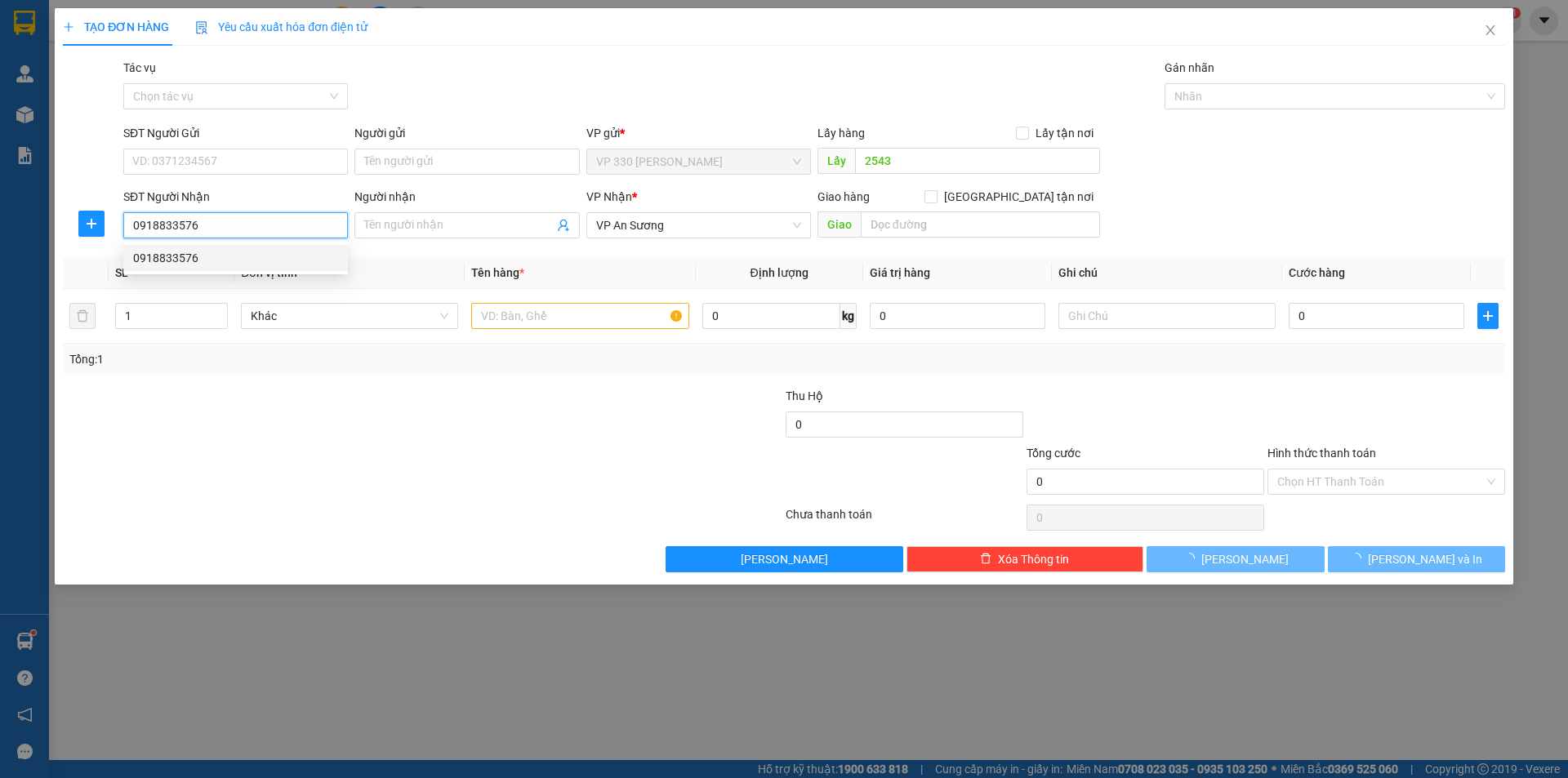
type input "200.000"
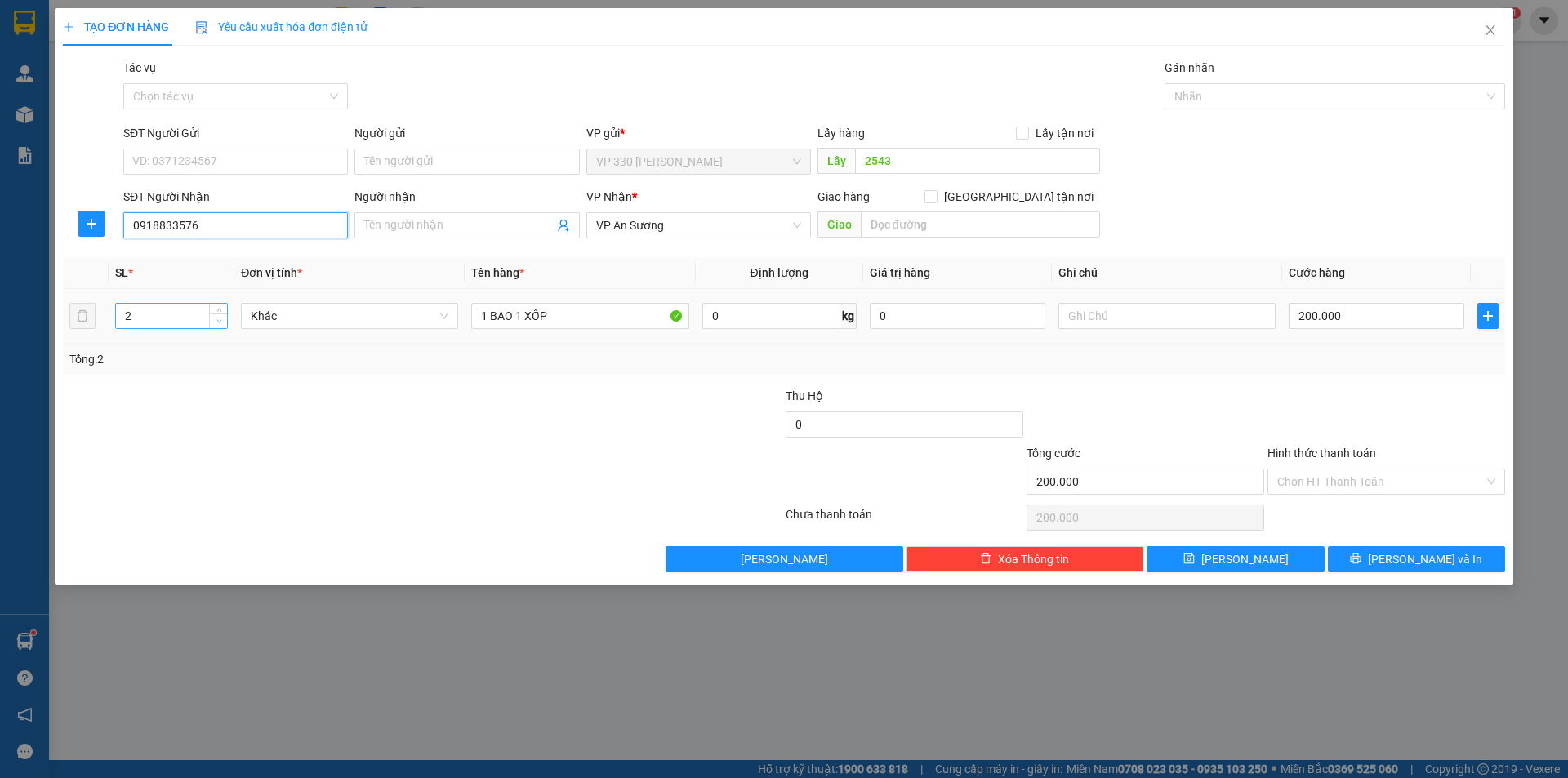
type input "0918833576"
type input "1"
click at [220, 323] on icon "down" at bounding box center [219, 321] width 6 height 6
drag, startPoint x: 576, startPoint y: 319, endPoint x: 223, endPoint y: 308, distance: 353.2
click at [222, 315] on tr "1 Khác 1 BAO 1 XỐP 0 kg 0 200.000" at bounding box center [784, 316] width 1442 height 55
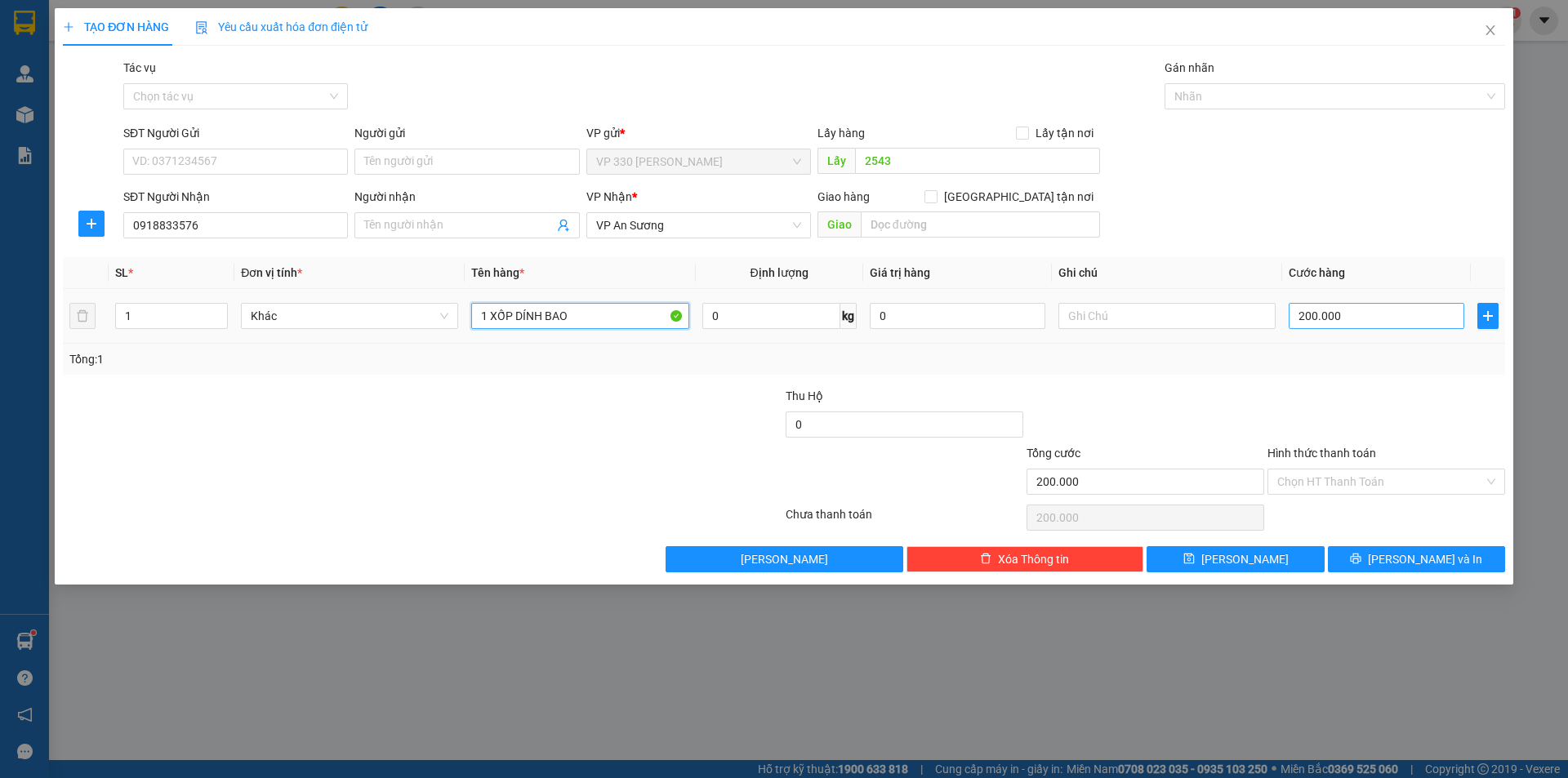
type input "1 XỐP DÍNH BAO"
click at [1431, 324] on input "200.000" at bounding box center [1376, 316] width 175 height 26
type input "1"
type input "15"
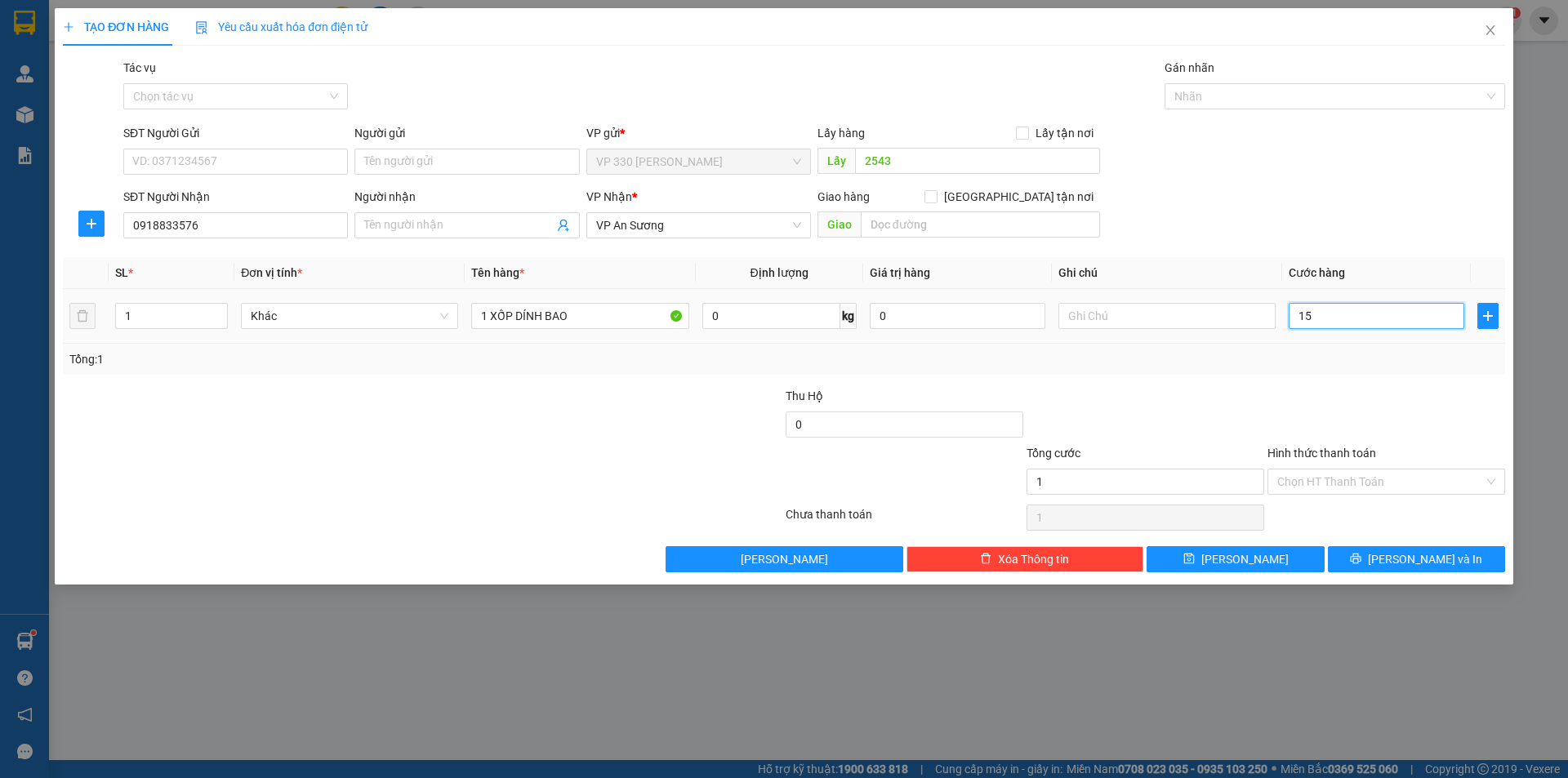
type input "15"
type input "150"
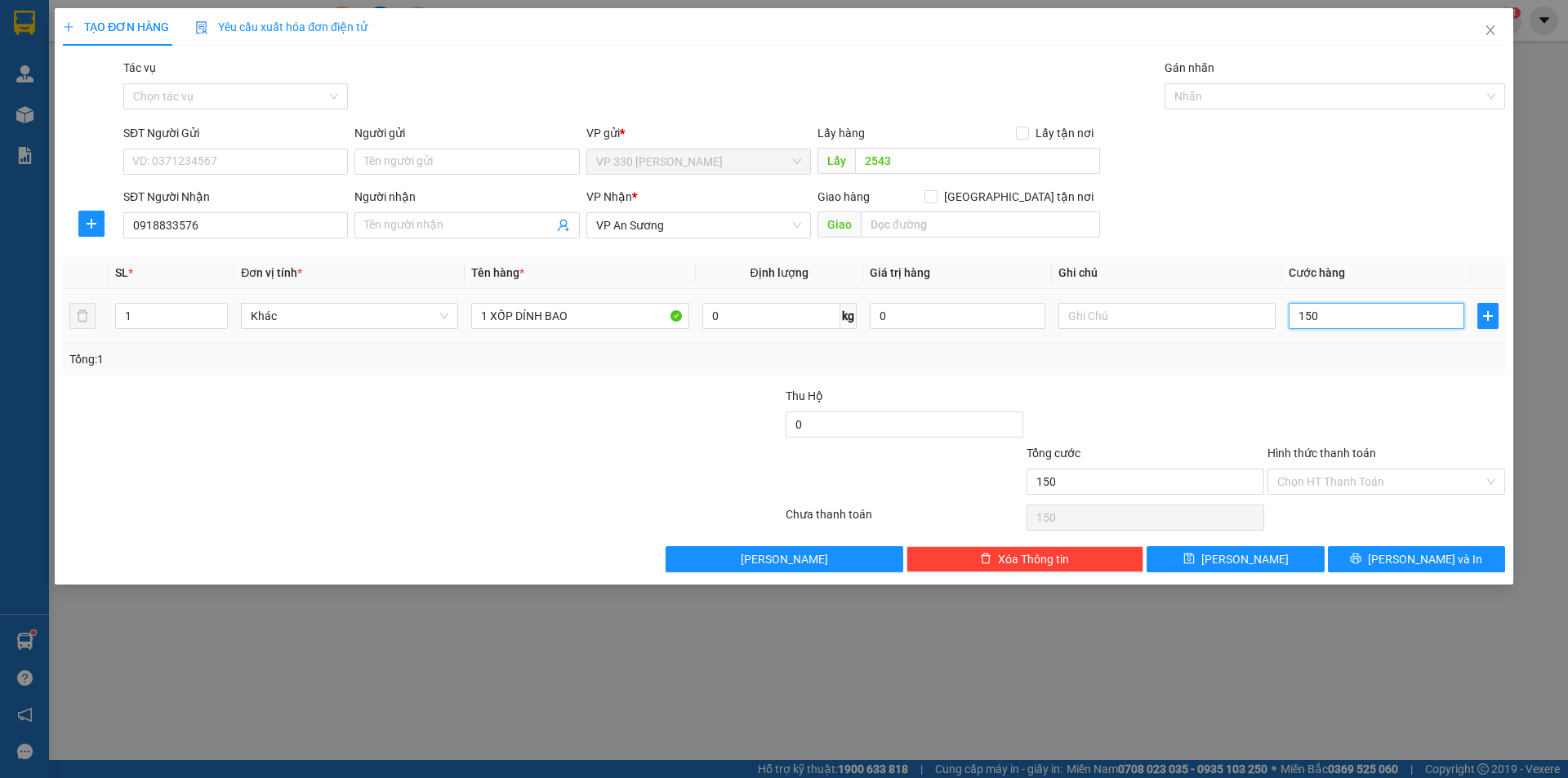
type input "1.500"
type input "15.000"
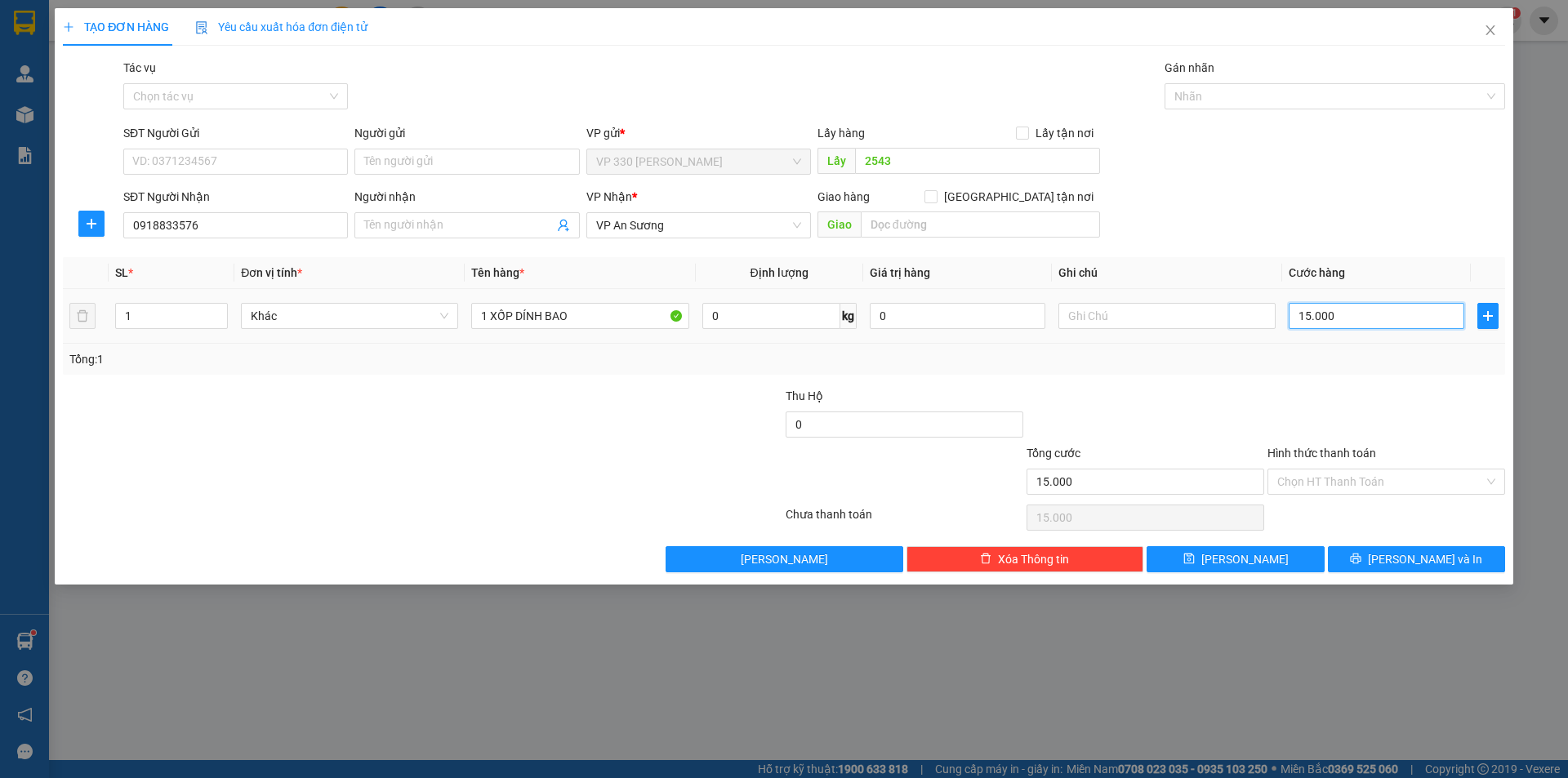
type input "150.000"
click at [1412, 555] on span "[PERSON_NAME] và In" at bounding box center [1425, 559] width 114 height 18
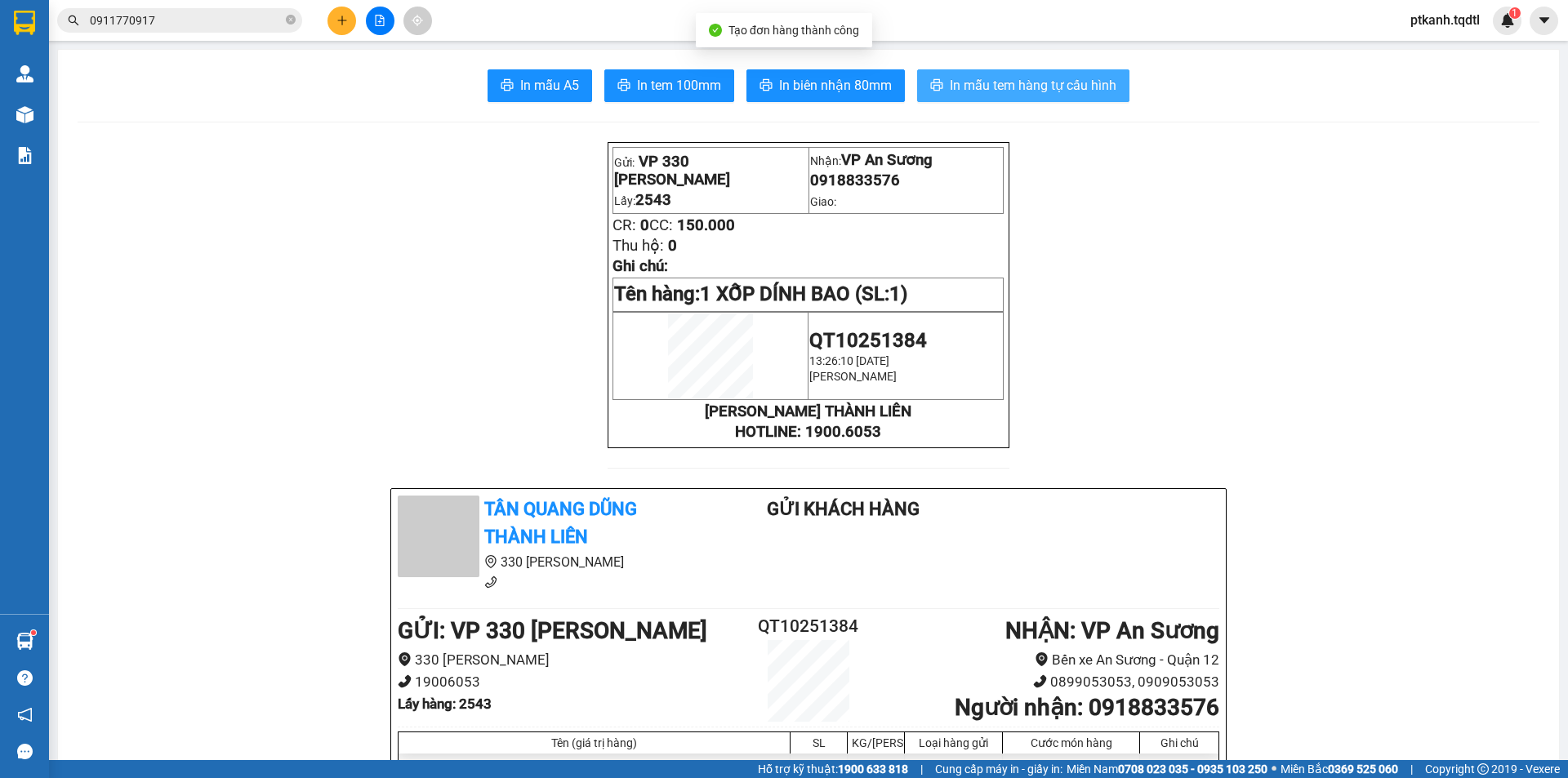
click at [1026, 87] on span "In mẫu tem hàng tự cấu hình" at bounding box center [1033, 85] width 166 height 21
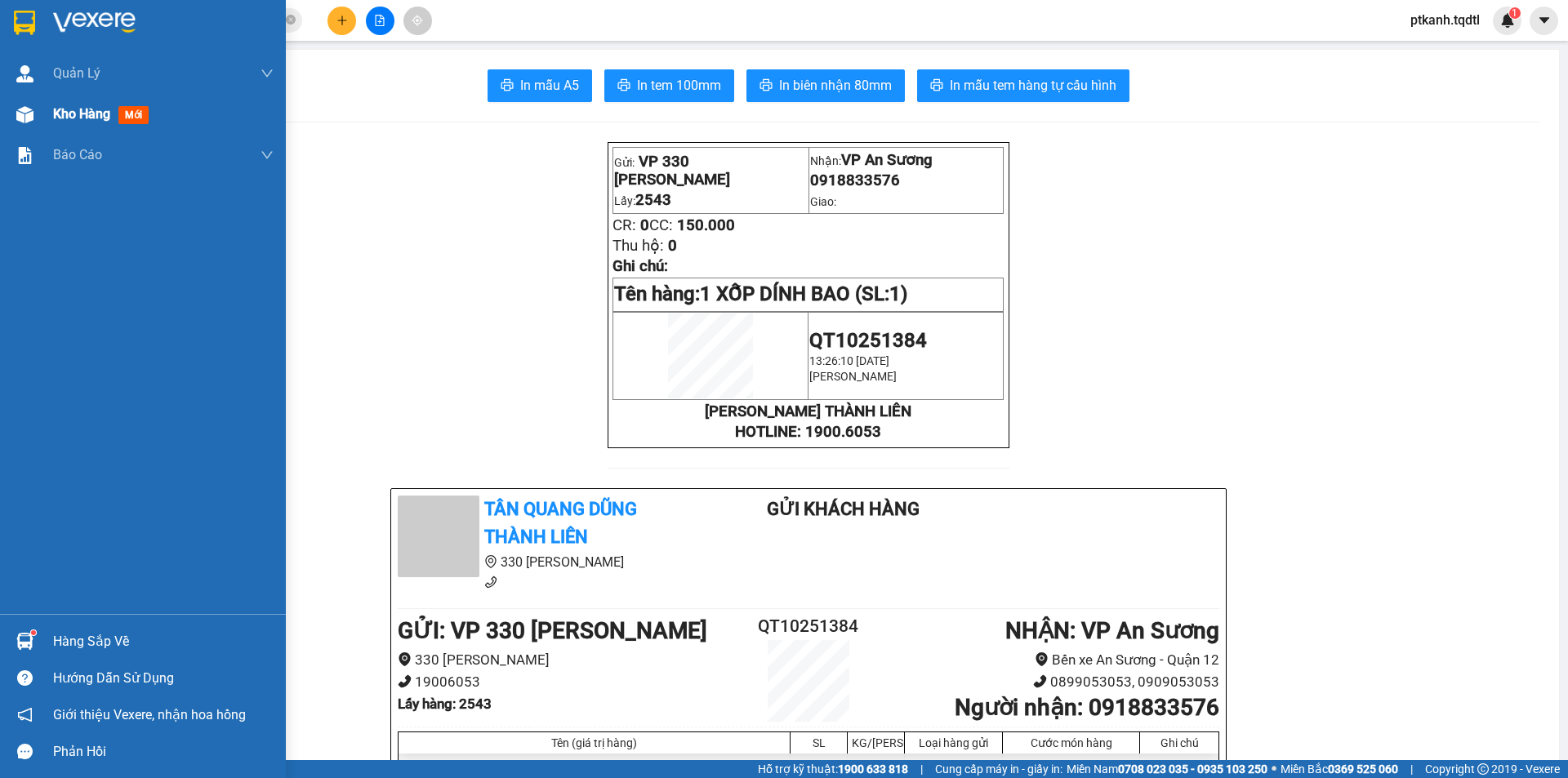
click at [48, 118] on div "Kho hàng mới" at bounding box center [142, 113] width 285 height 41
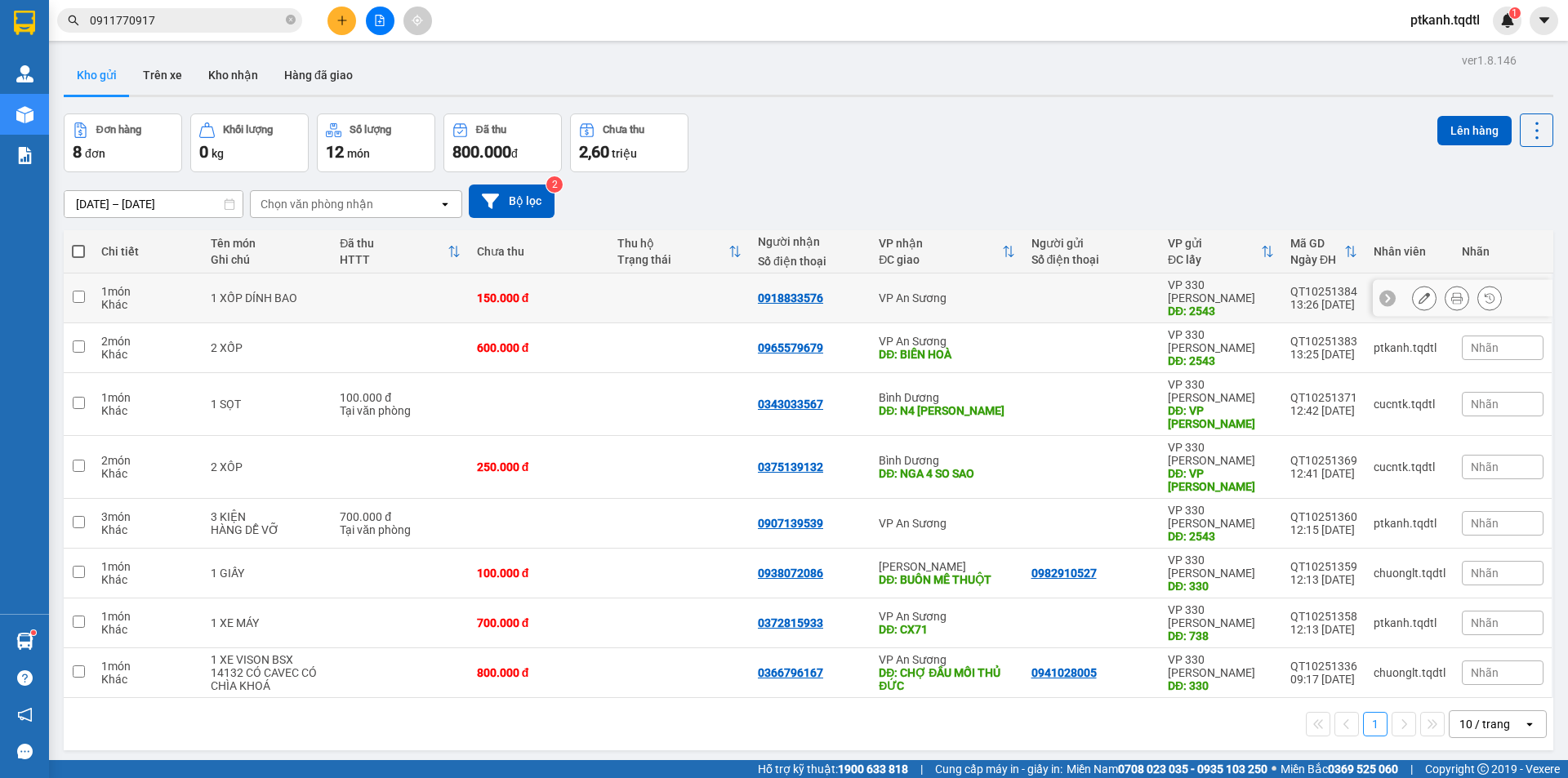
click at [1039, 291] on div at bounding box center [1091, 298] width 120 height 13
checkbox input "true"
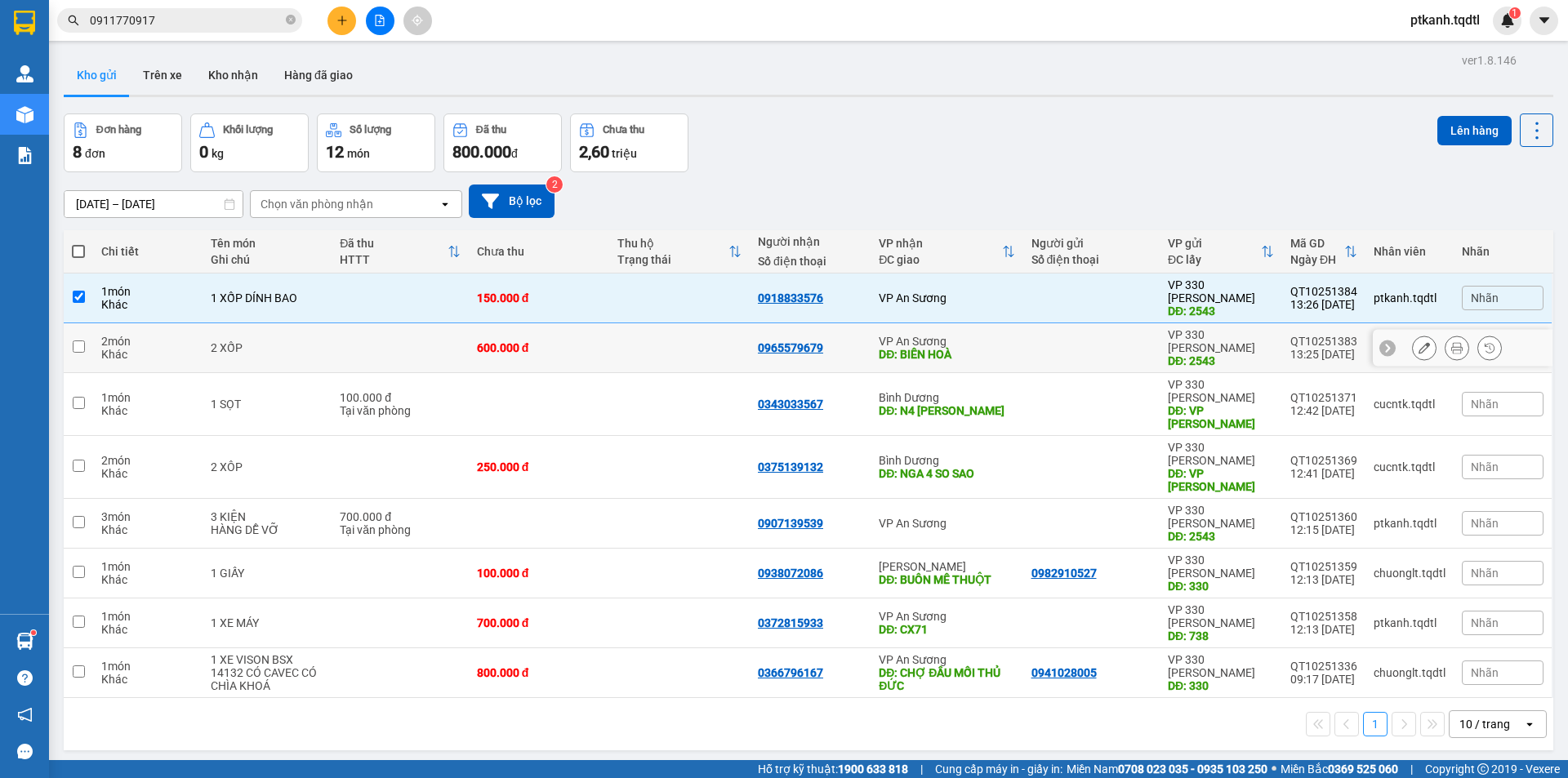
click at [1032, 341] on div at bounding box center [1091, 348] width 120 height 13
checkbox input "true"
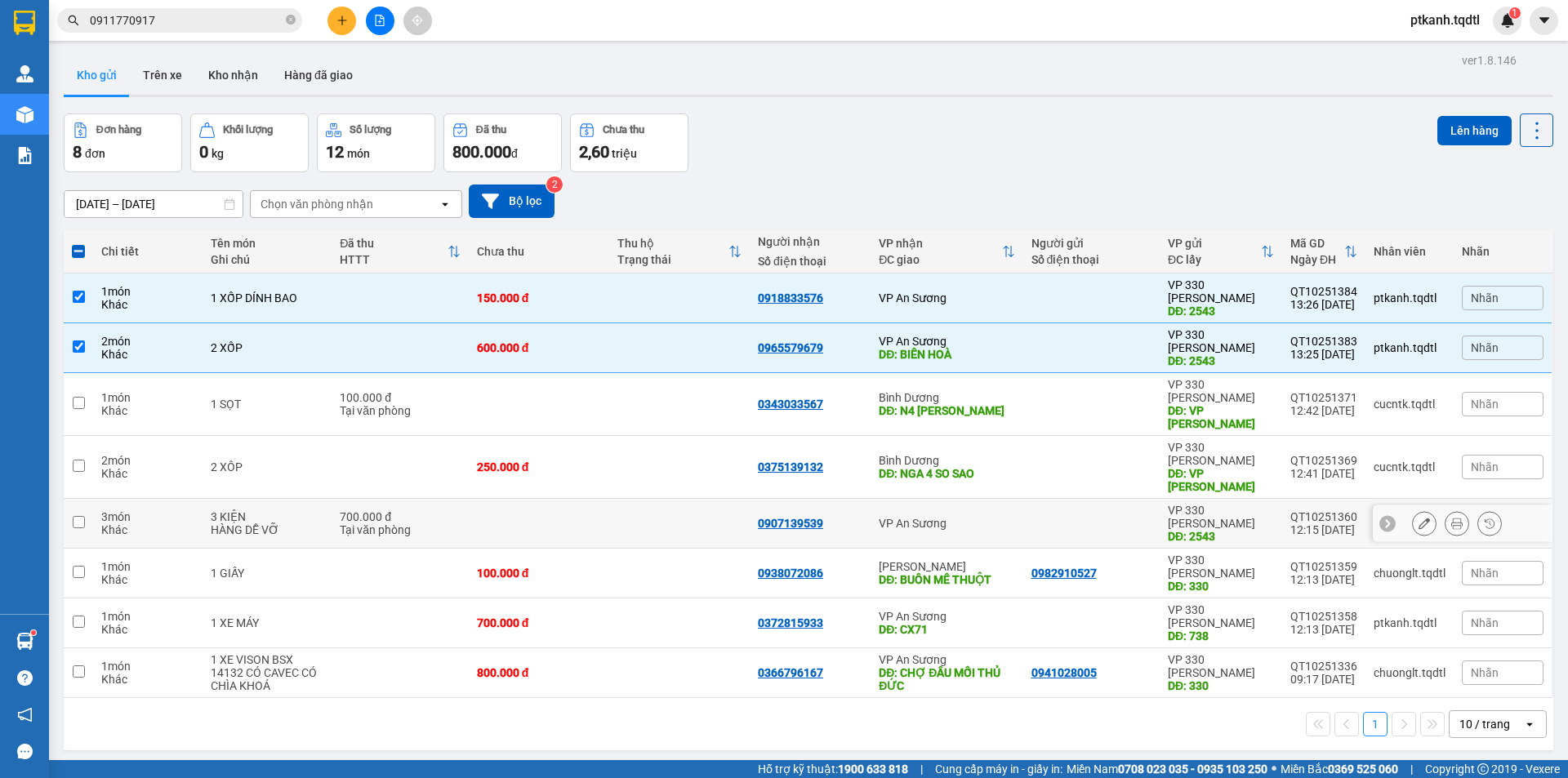
click at [1009, 499] on td "VP An Sương" at bounding box center [947, 524] width 152 height 50
checkbox input "true"
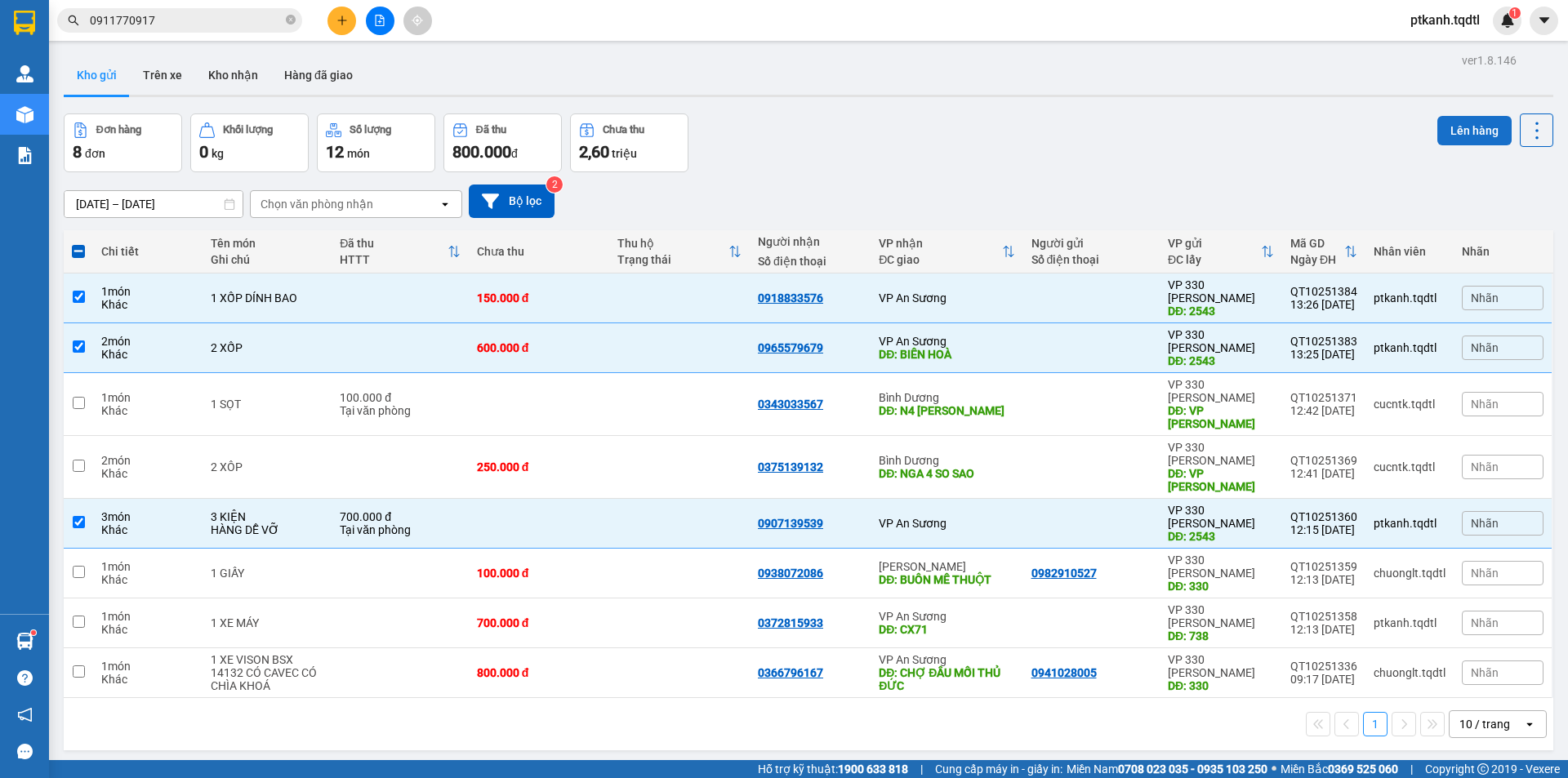
click at [1460, 133] on button "Lên hàng" at bounding box center [1474, 131] width 74 height 30
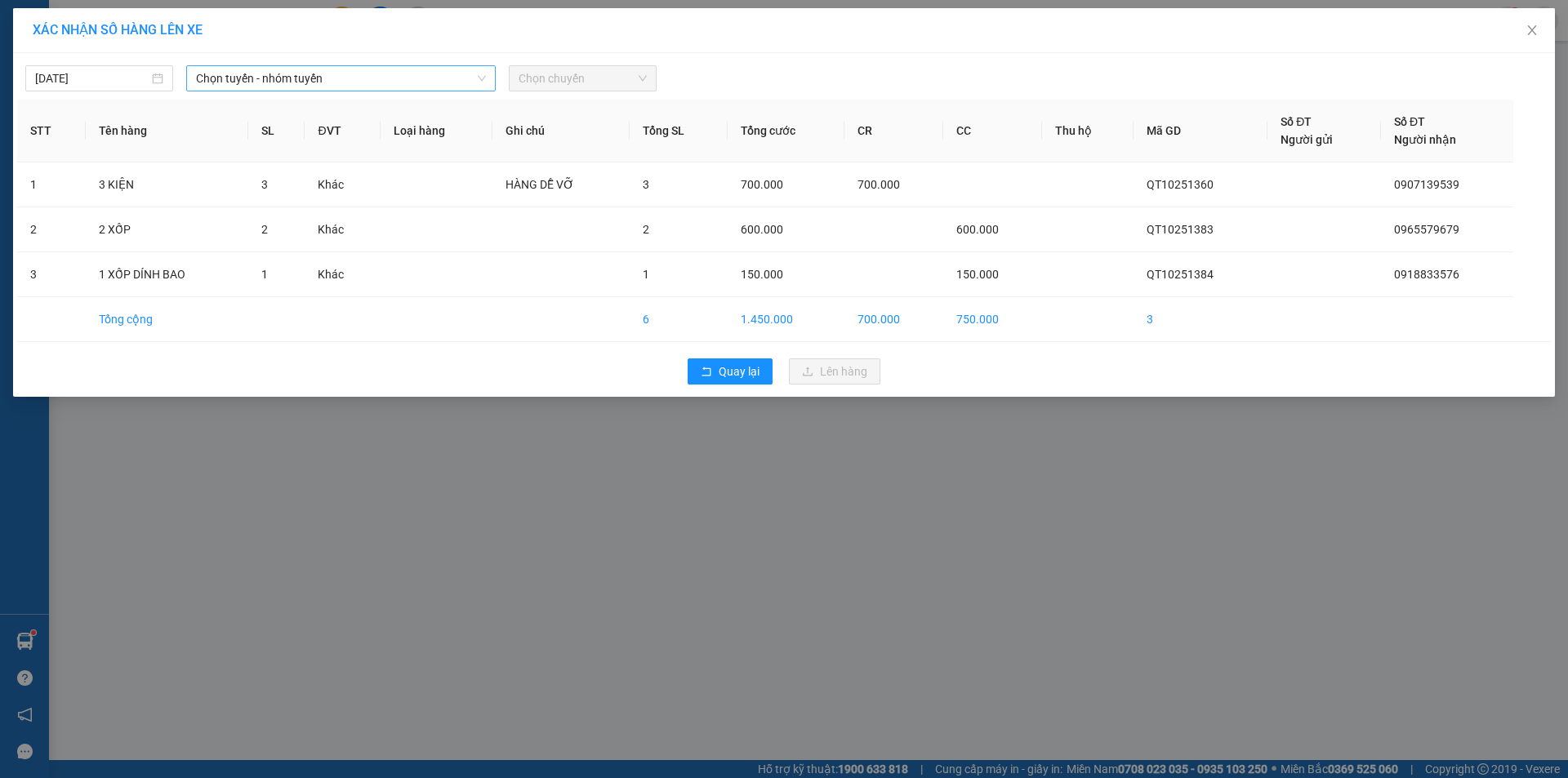
click at [461, 74] on span "Chọn tuyến - nhóm tuyến" at bounding box center [341, 79] width 290 height 25
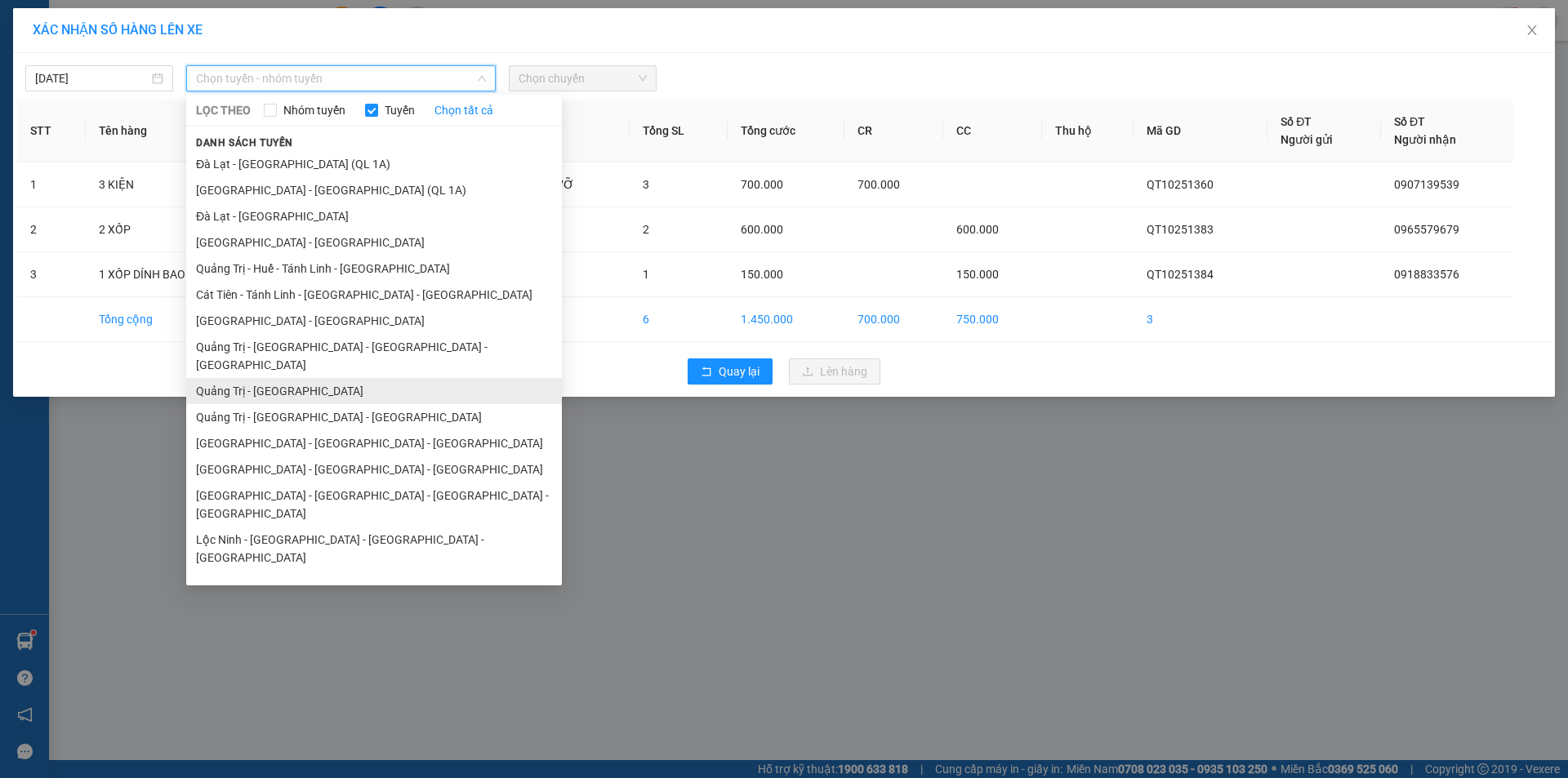
click at [371, 378] on li "Quảng Trị - [GEOGRAPHIC_DATA]" at bounding box center [374, 391] width 376 height 26
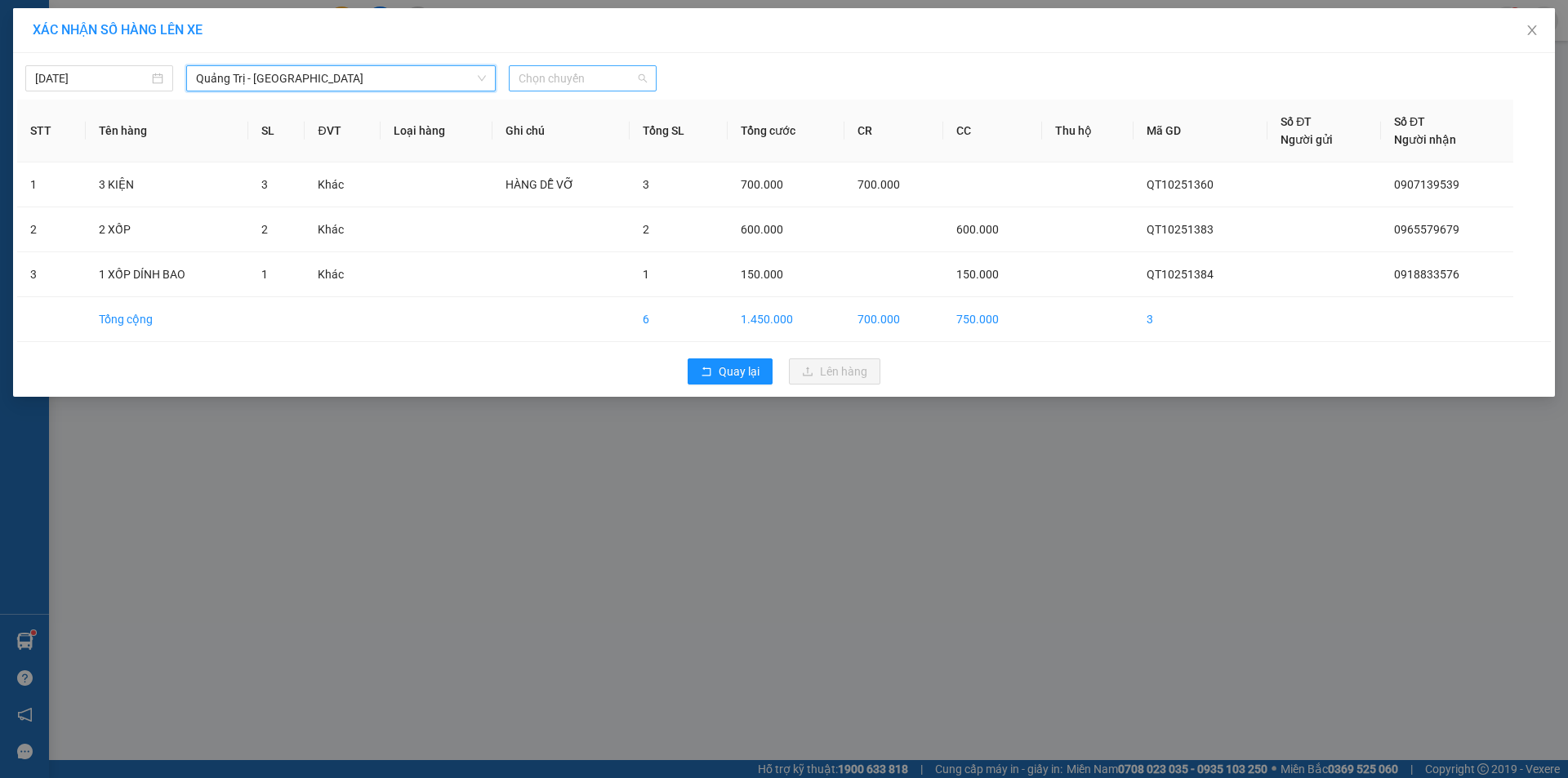
click at [609, 79] on span "Chọn chuyến" at bounding box center [583, 79] width 128 height 25
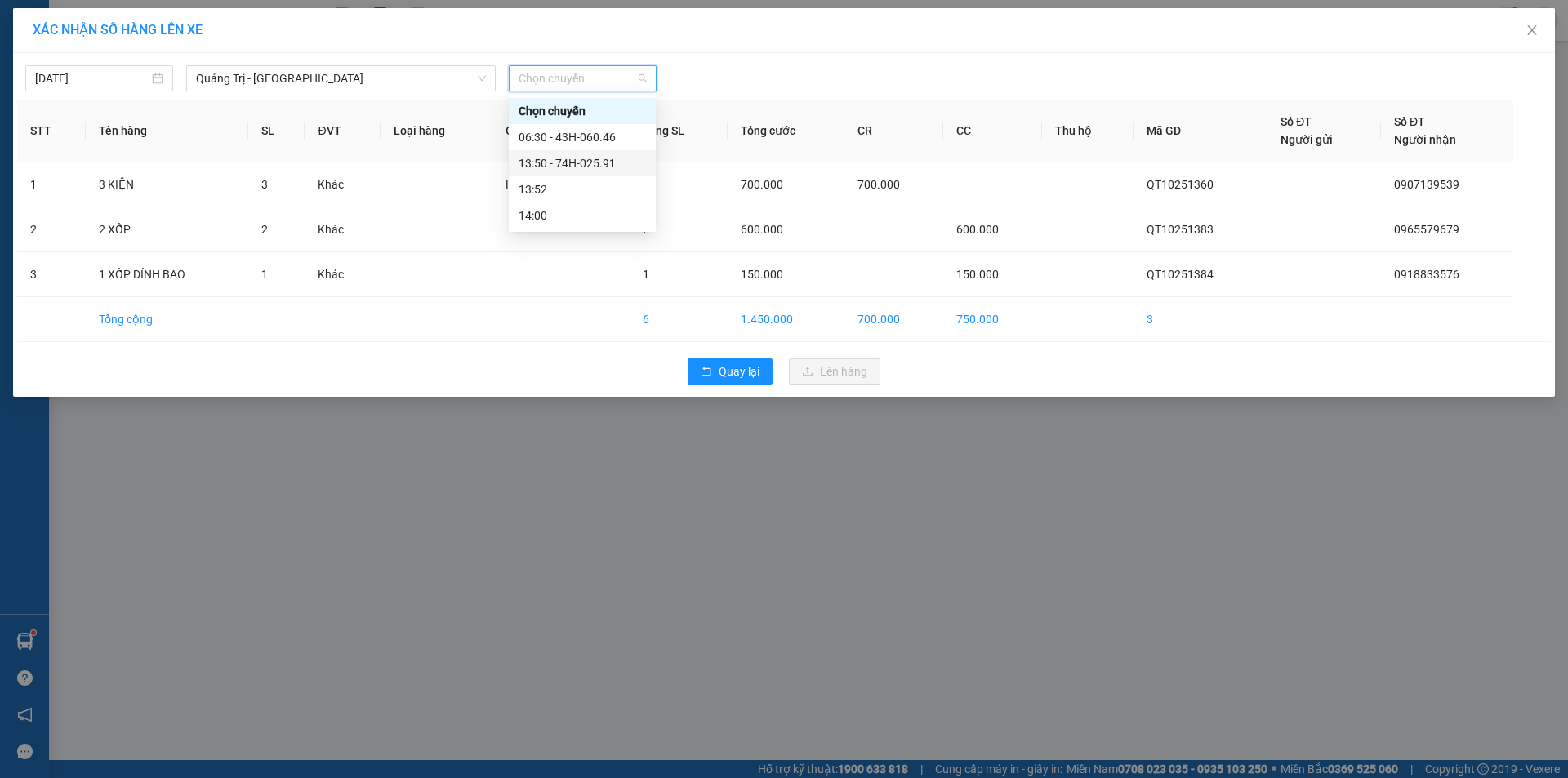
click at [602, 165] on div "13:50 - 74H-025.91" at bounding box center [583, 164] width 127 height 18
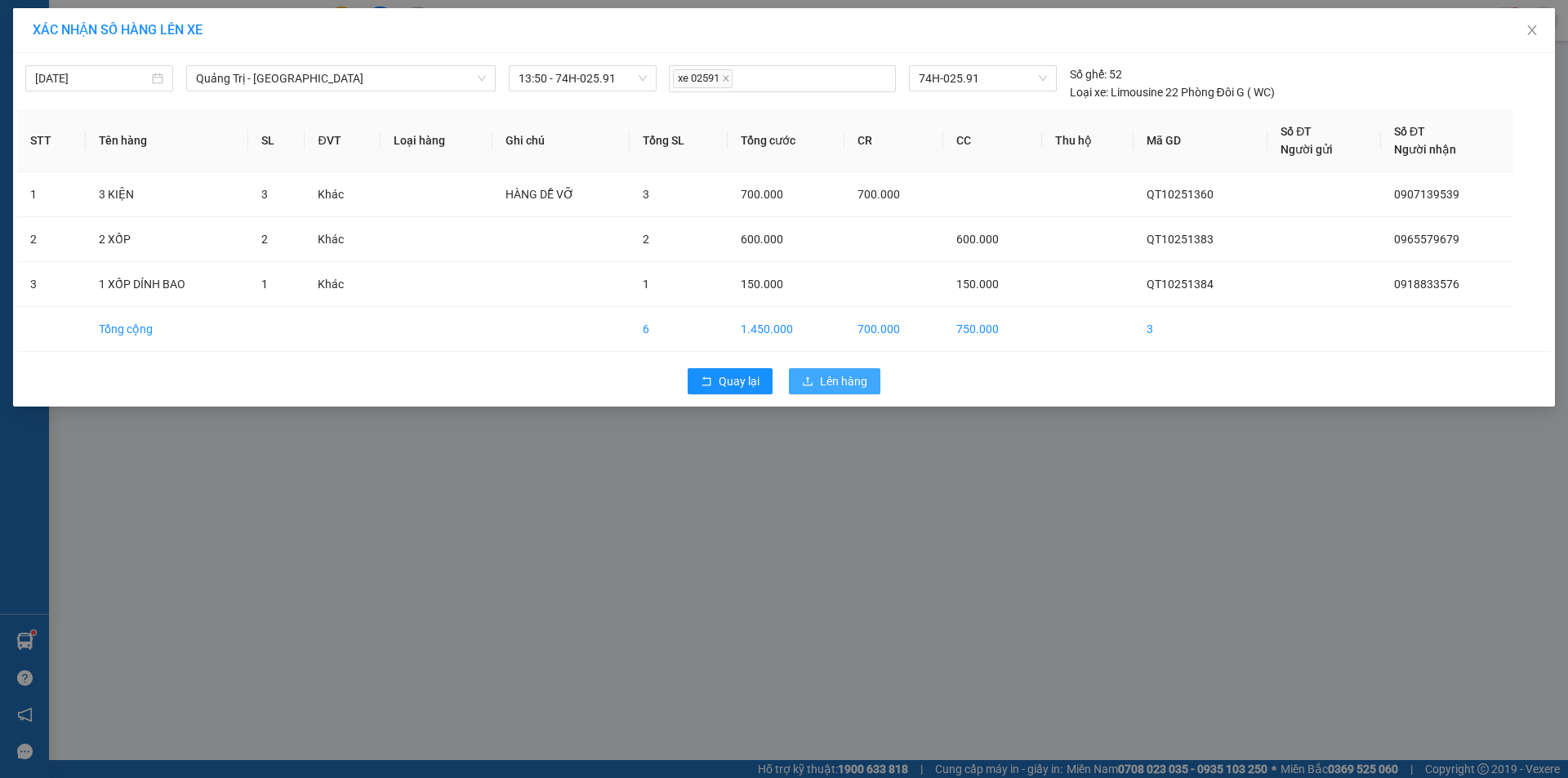
click at [842, 372] on span "Lên hàng" at bounding box center [843, 382] width 47 height 18
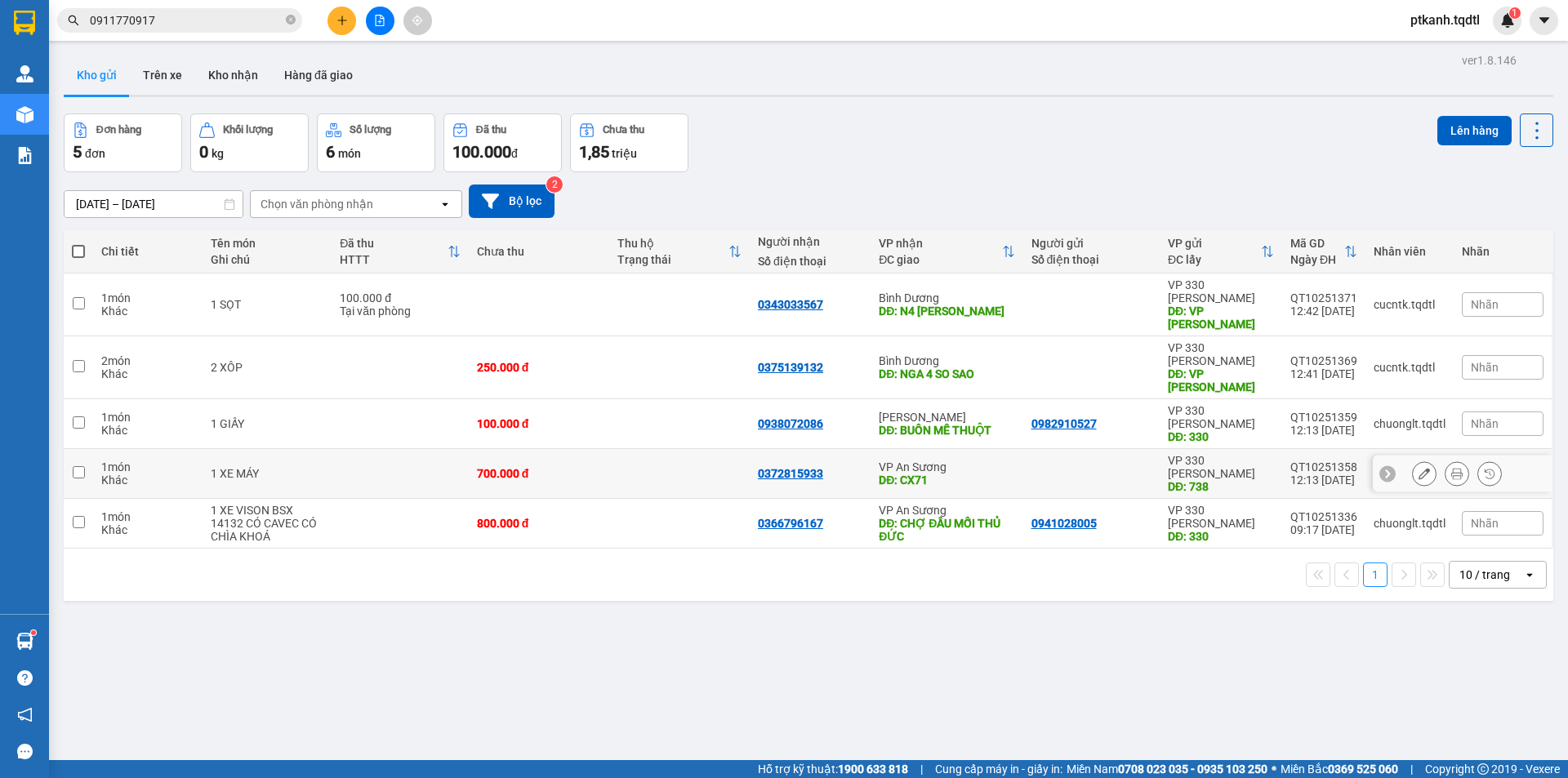
click at [1031, 467] on div at bounding box center [1091, 473] width 120 height 13
checkbox input "true"
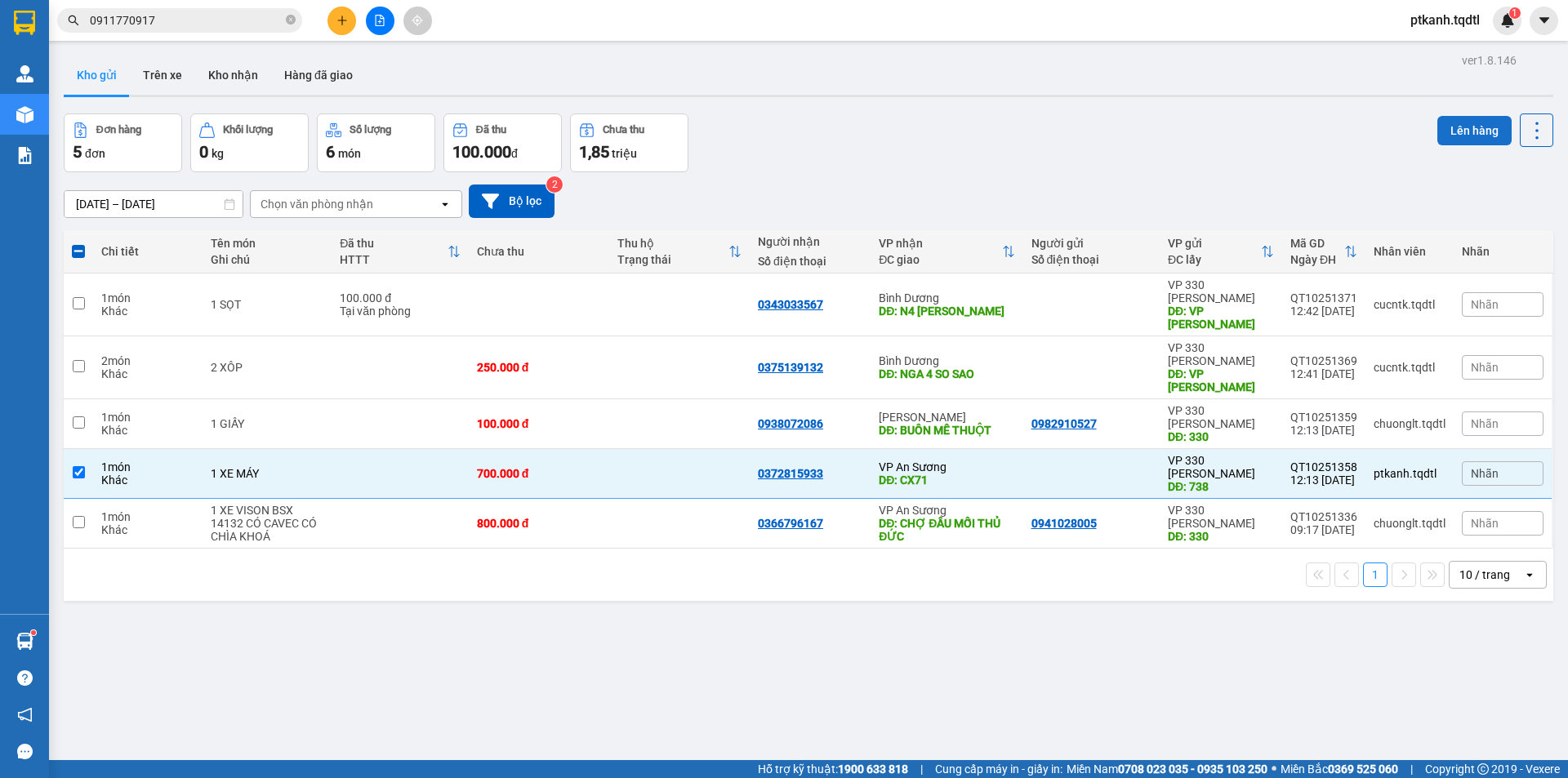
click at [1450, 133] on button "Lên hàng" at bounding box center [1474, 131] width 74 height 30
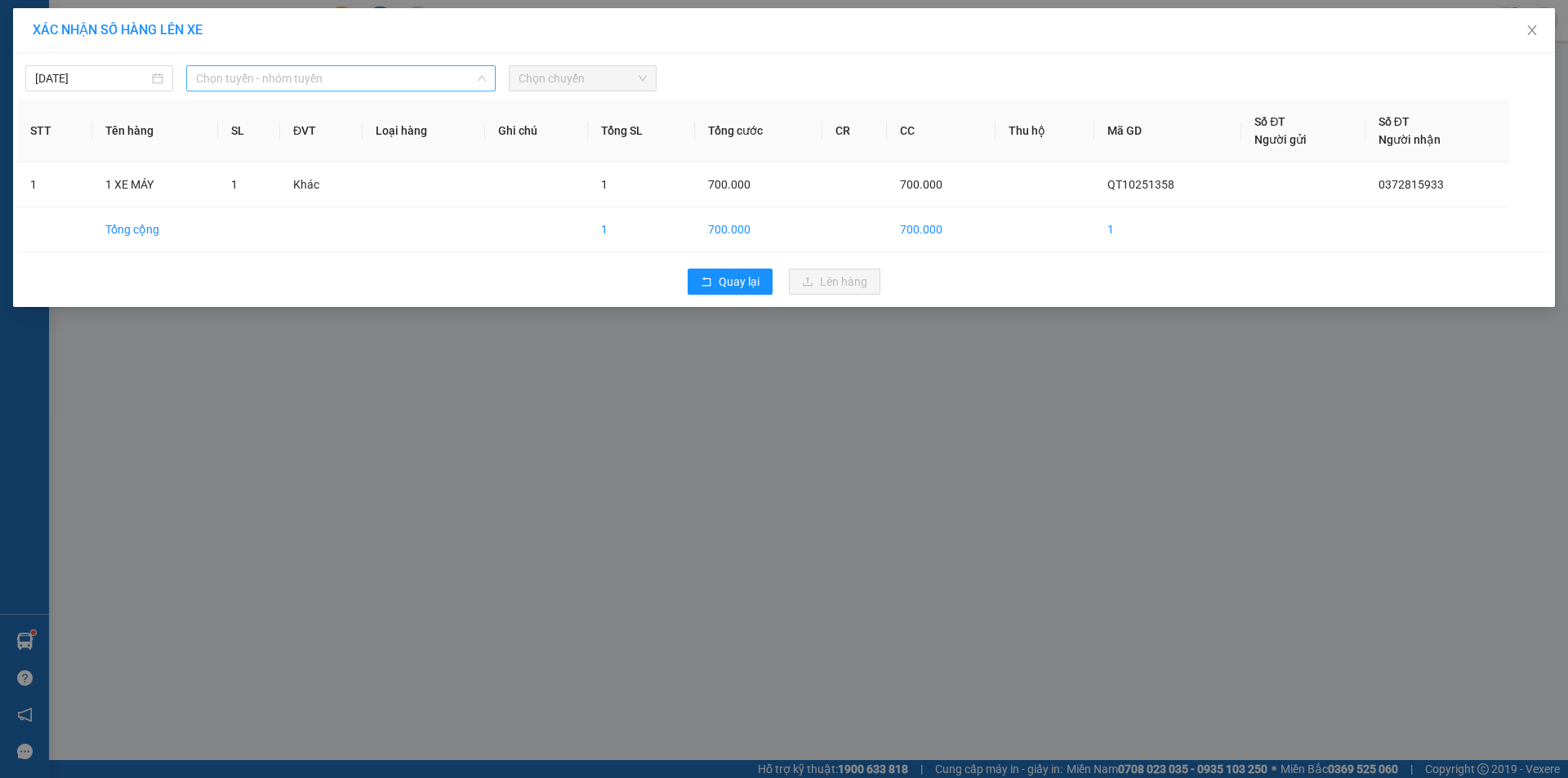
click at [398, 84] on span "Chọn tuyến - nhóm tuyến" at bounding box center [341, 79] width 290 height 25
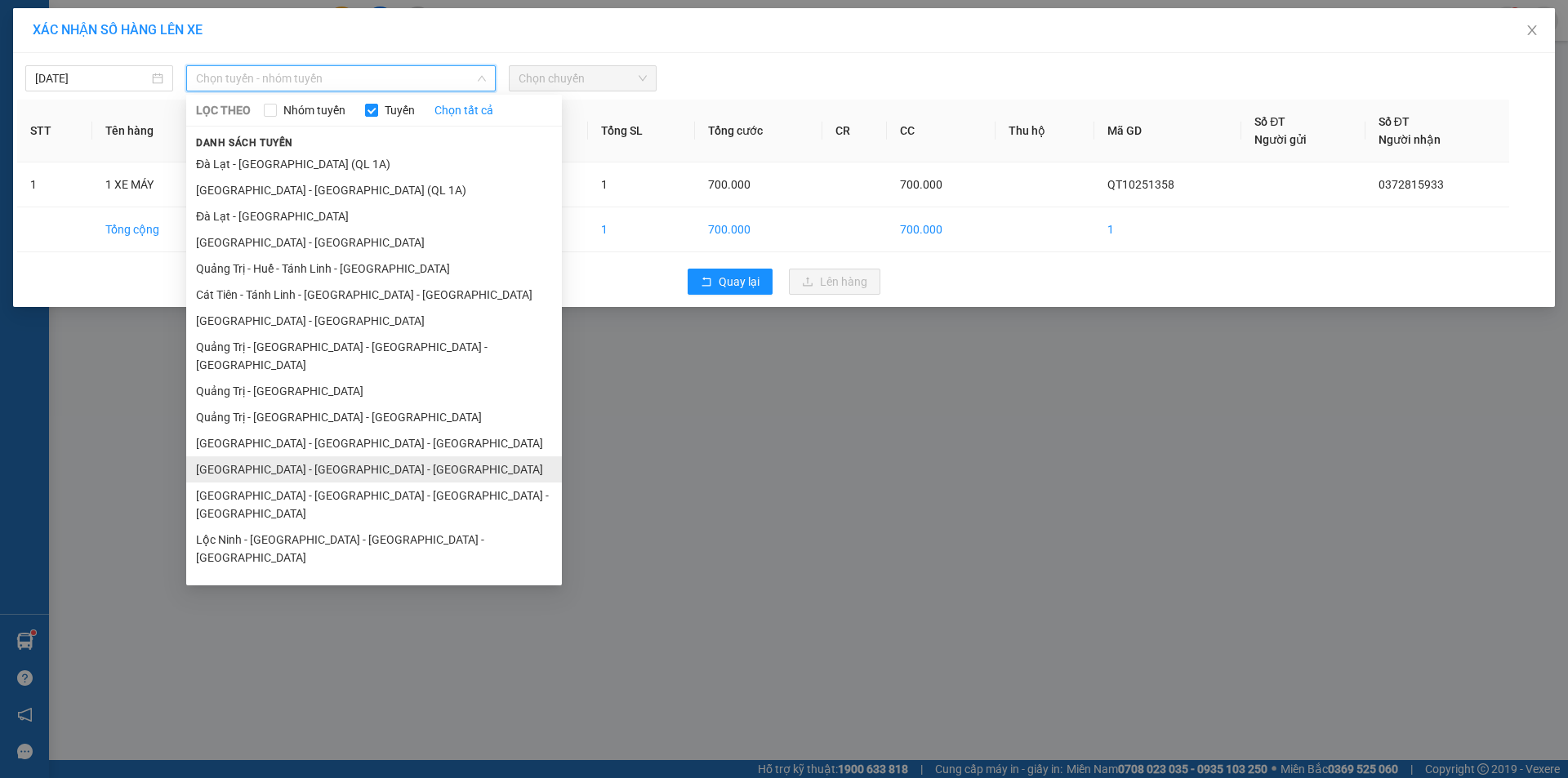
click at [372, 457] on li "[GEOGRAPHIC_DATA] - [GEOGRAPHIC_DATA] - [GEOGRAPHIC_DATA]" at bounding box center [374, 470] width 376 height 26
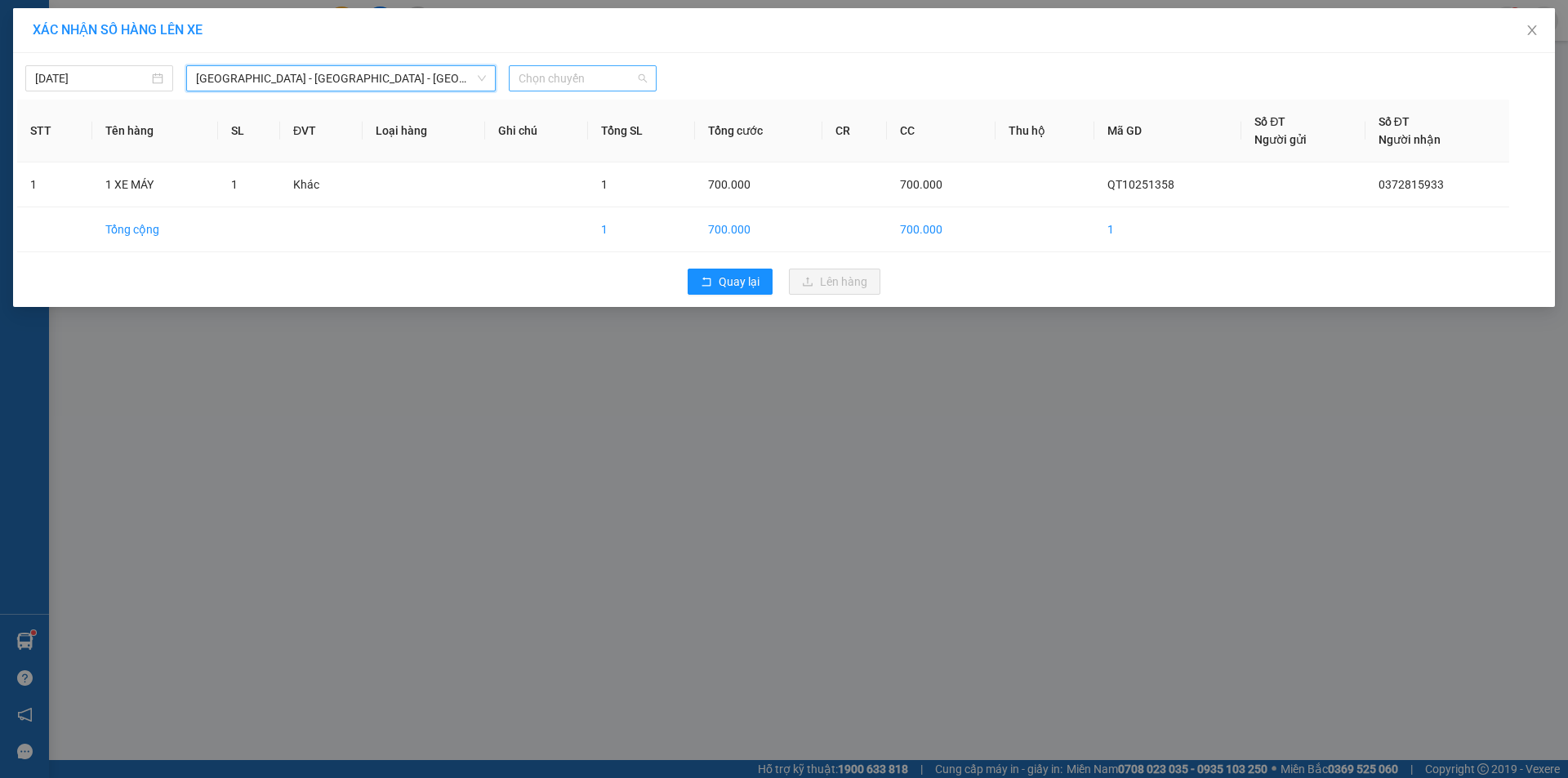
click at [614, 78] on span "Chọn chuyến" at bounding box center [583, 79] width 128 height 25
click at [598, 132] on div "18:45 - 74H-026.50" at bounding box center [583, 137] width 127 height 18
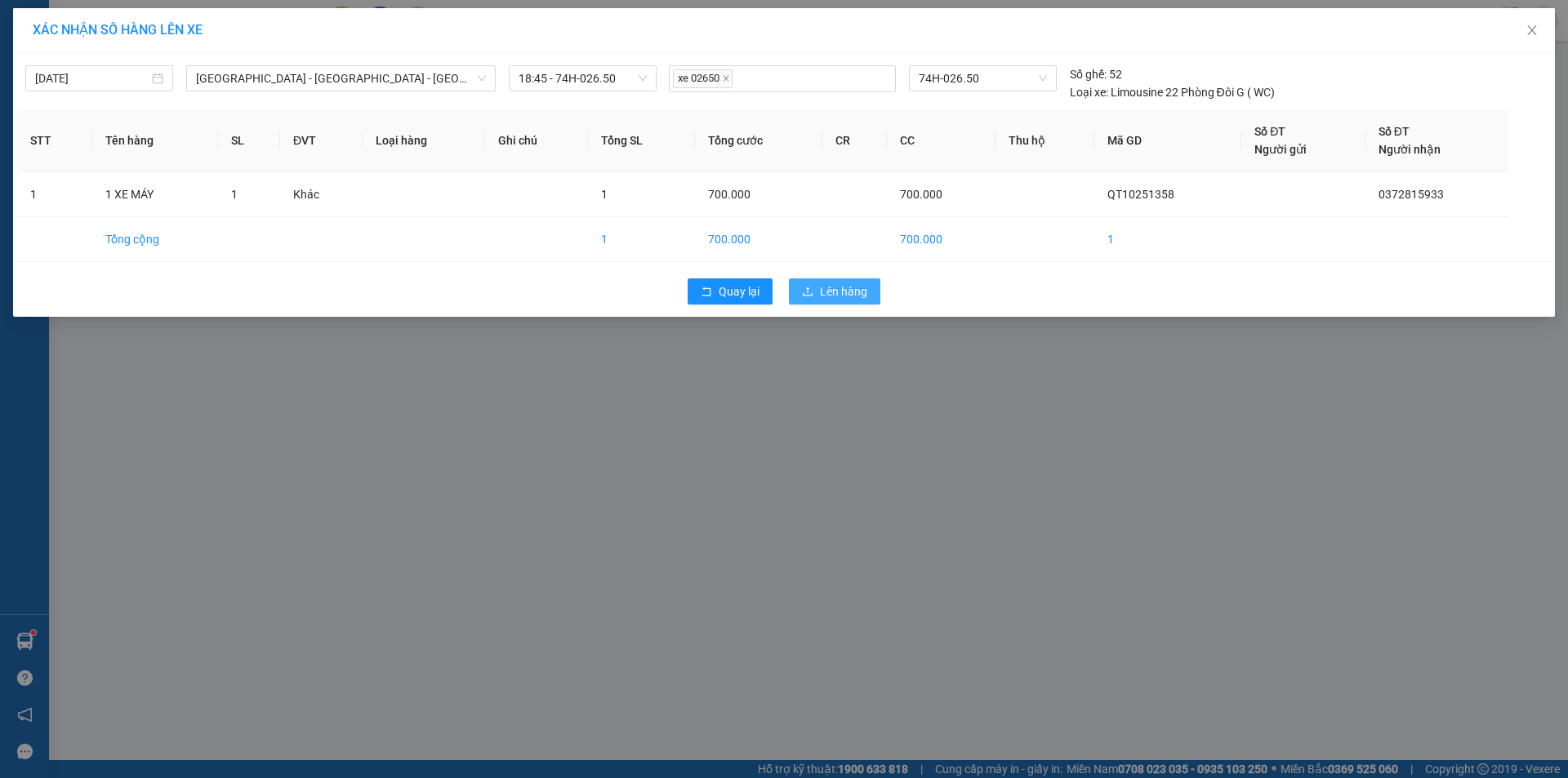
click at [853, 287] on span "Lên hàng" at bounding box center [843, 291] width 47 height 18
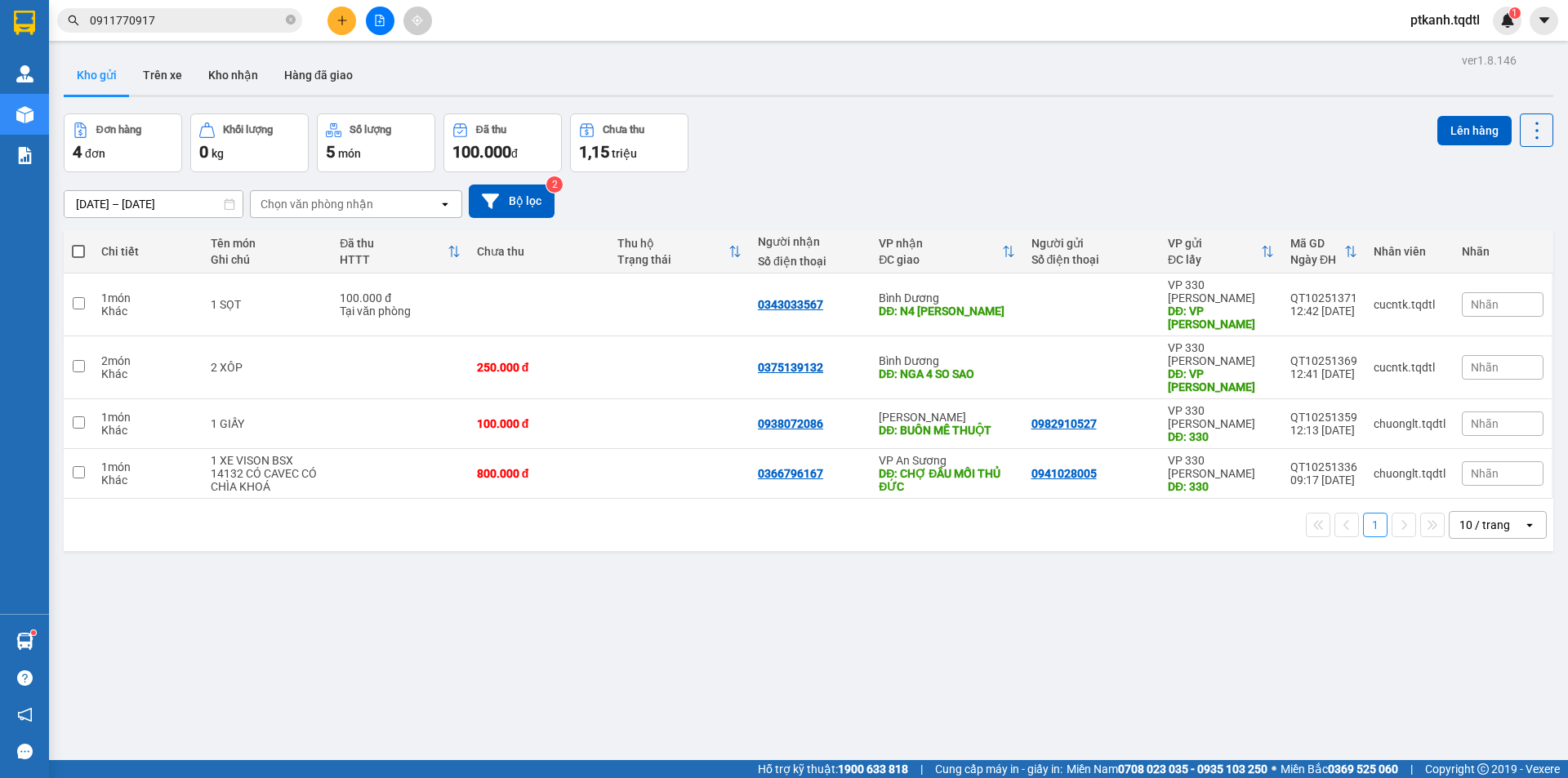
drag, startPoint x: 1127, startPoint y: 69, endPoint x: 1139, endPoint y: 88, distance: 22.5
drag, startPoint x: 1139, startPoint y: 88, endPoint x: 948, endPoint y: 594, distance: 540.8
click at [948, 594] on div "ver 1.8.146 Kho gửi Trên xe Kho nhận Hàng đã giao Đơn hàng 4 đơn Khối lượng 0 k…" at bounding box center [808, 438] width 1503 height 778
click at [337, 25] on icon "plus" at bounding box center [343, 21] width 12 height 12
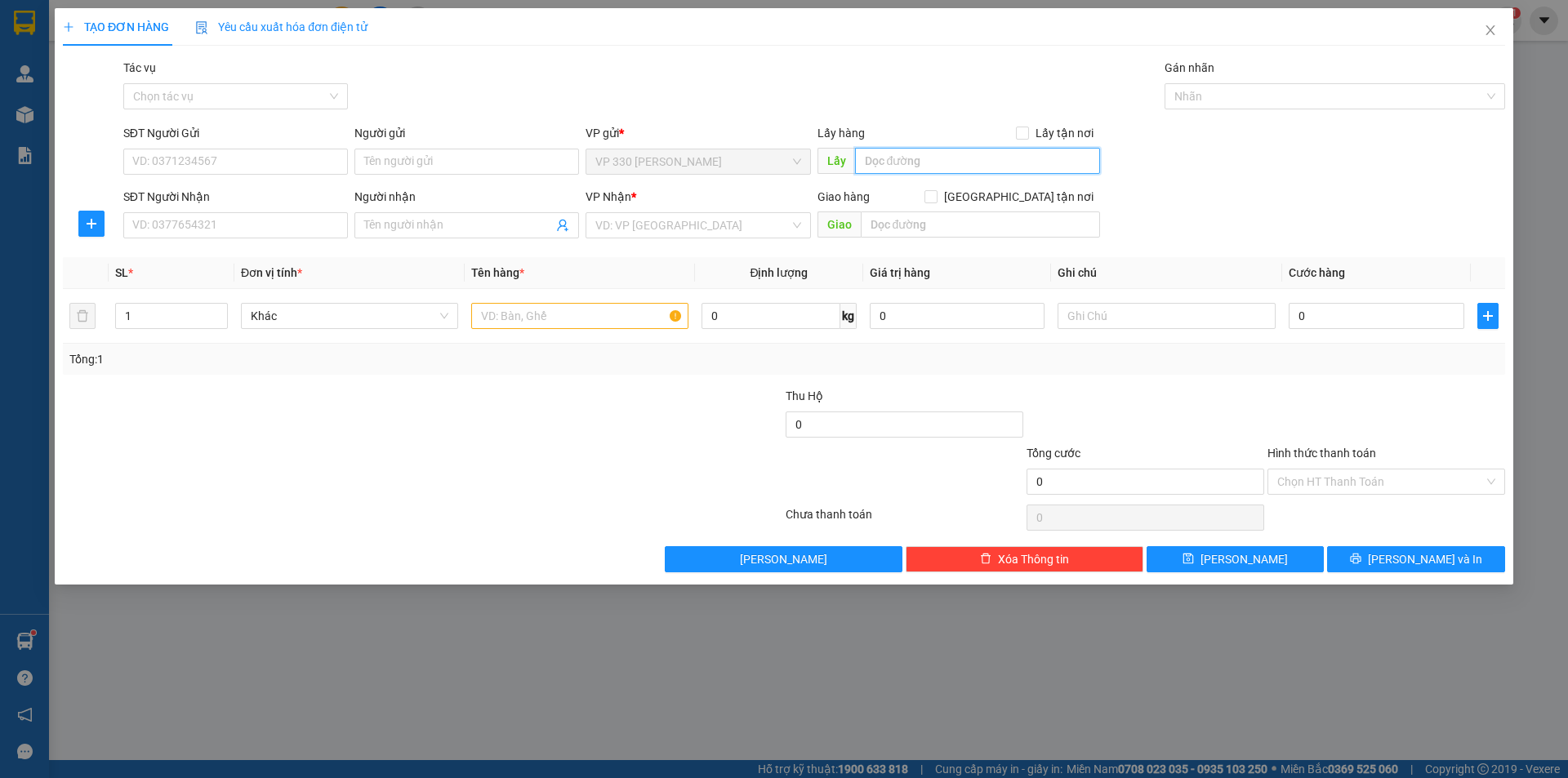
click at [889, 165] on input "text" at bounding box center [977, 161] width 245 height 26
type input "BỒI"
click at [243, 220] on input "SĐT Người Nhận" at bounding box center [235, 226] width 224 height 26
type input "0379636641"
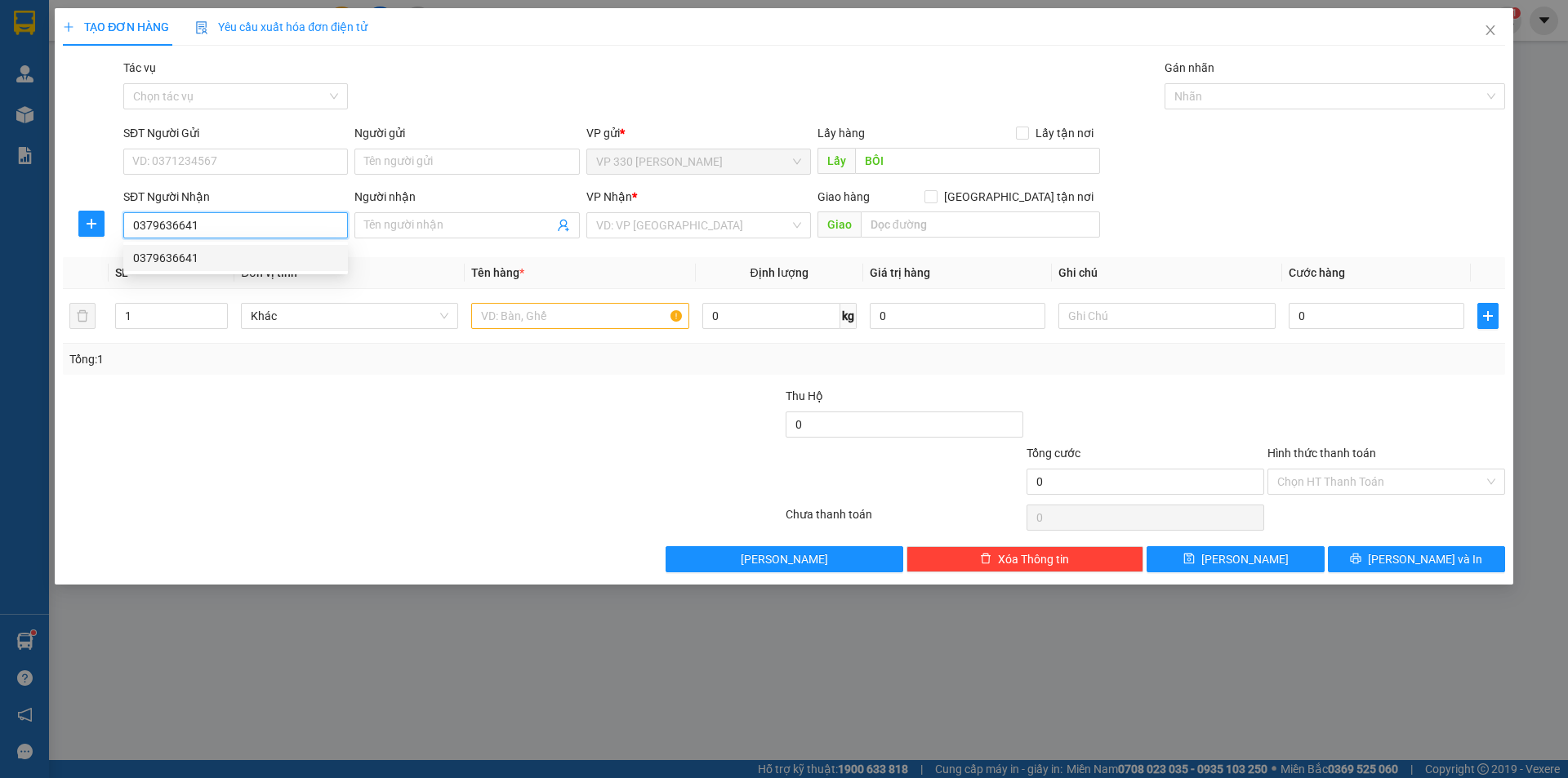
click at [194, 252] on div "0379636641" at bounding box center [236, 258] width 205 height 18
type input "TRÃNG BOM"
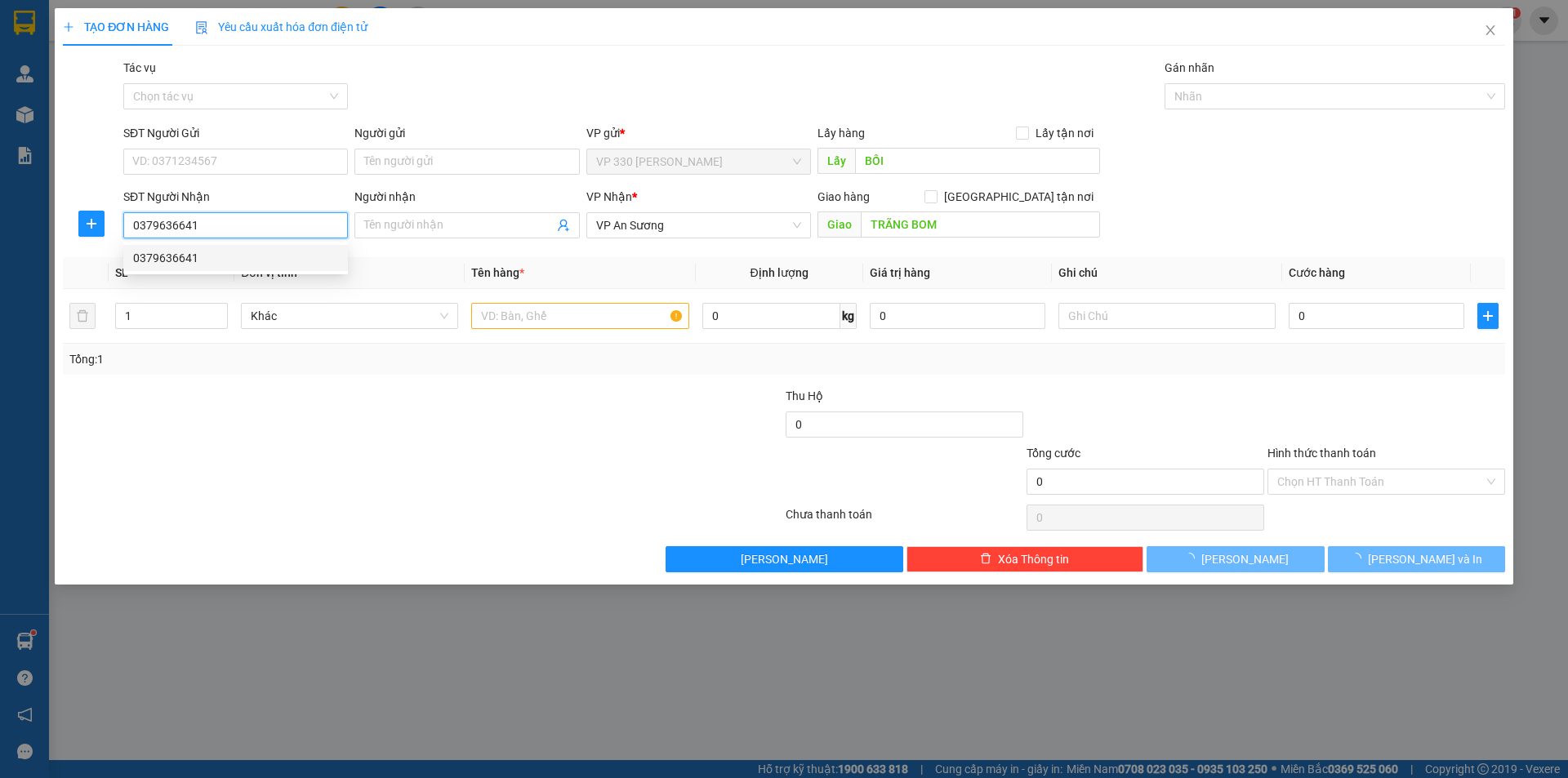
type input "100.000"
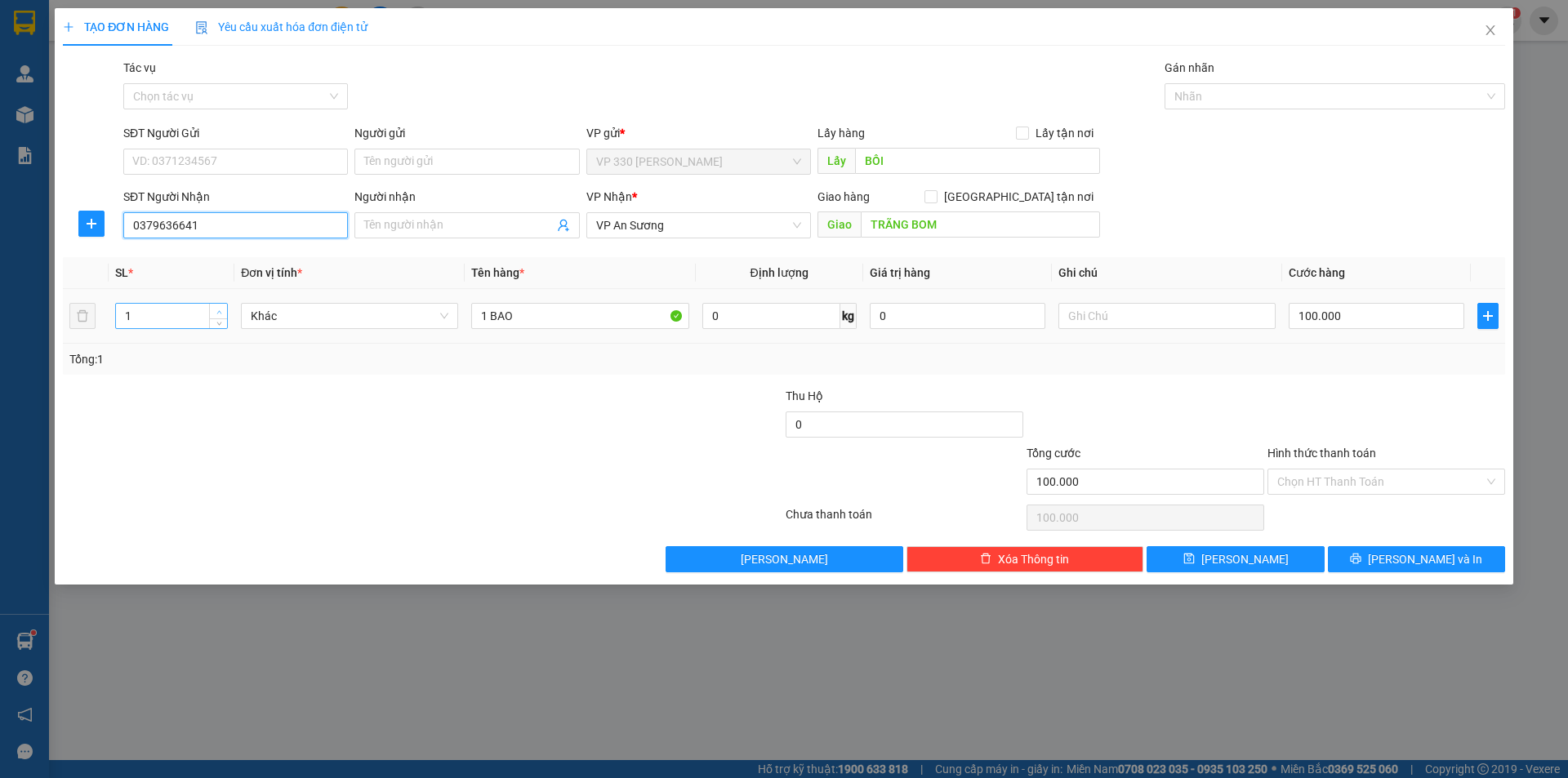
type input "0379636641"
type input "2"
click at [218, 310] on icon "up" at bounding box center [219, 312] width 6 height 6
click at [485, 313] on input "1 BAO" at bounding box center [579, 316] width 217 height 26
type input "2 BAO"
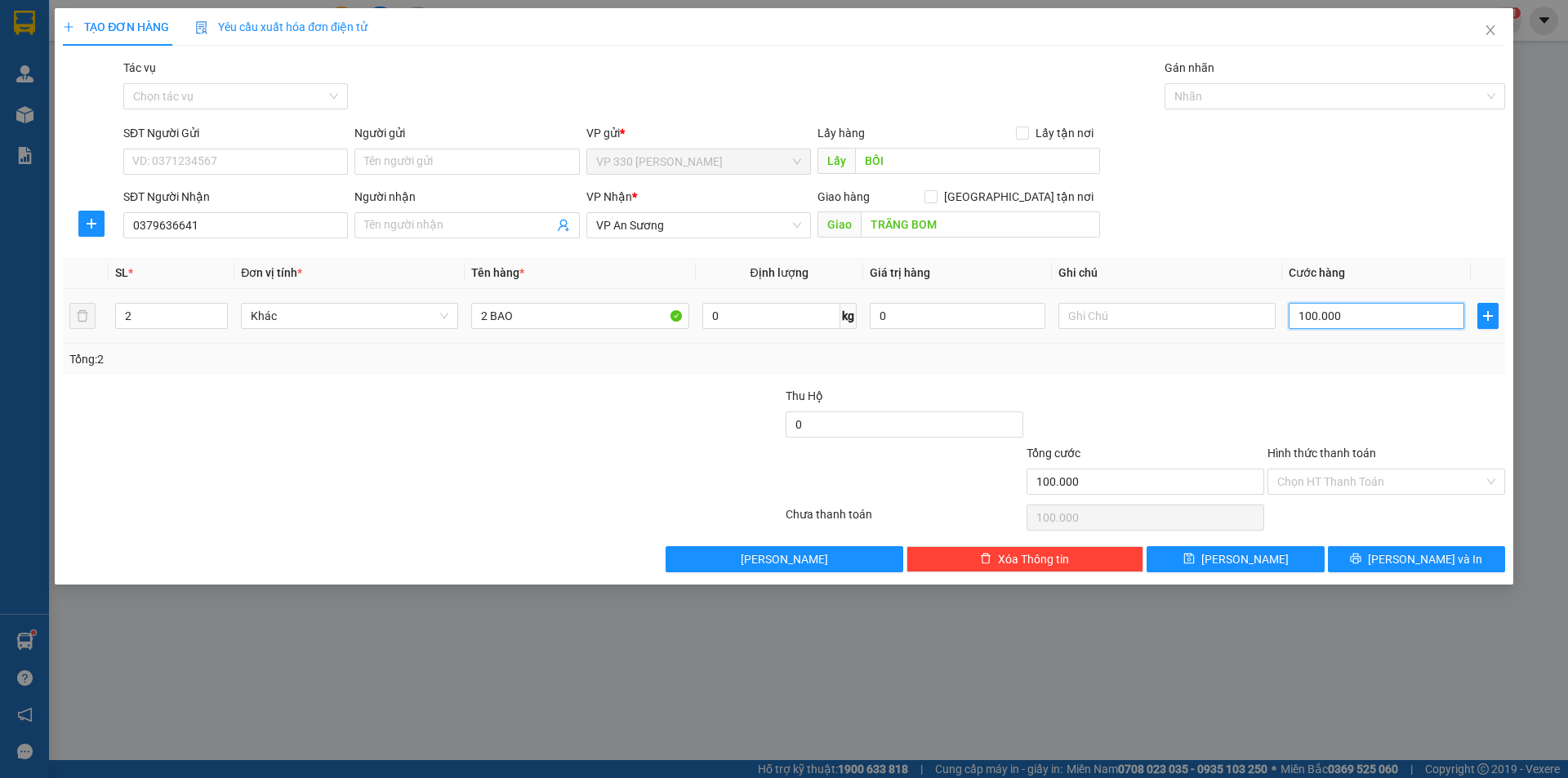
click at [1357, 316] on input "100.000" at bounding box center [1376, 316] width 175 height 26
type input "2"
type input "20"
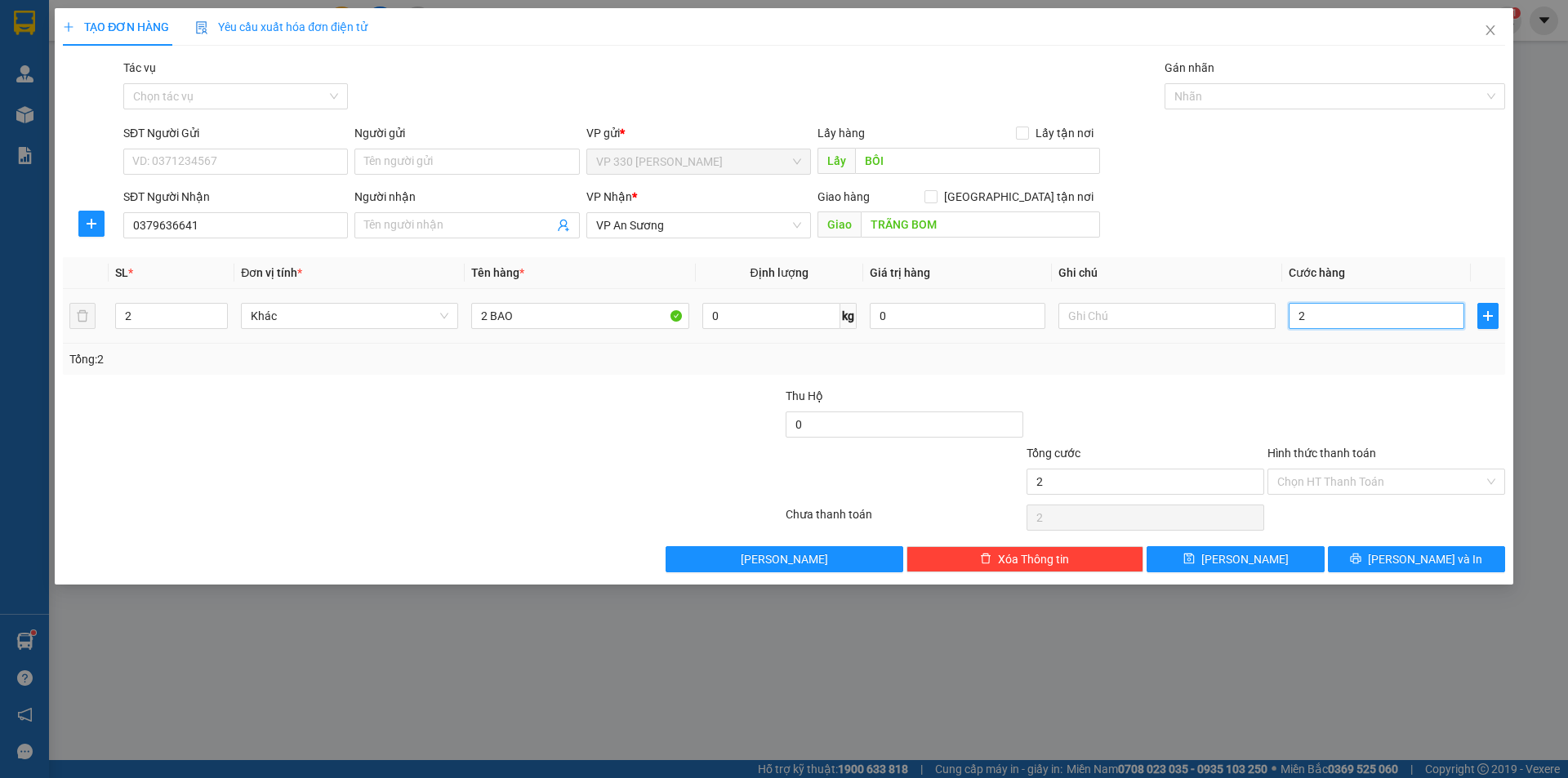
type input "20"
type input "200"
type input "2.000"
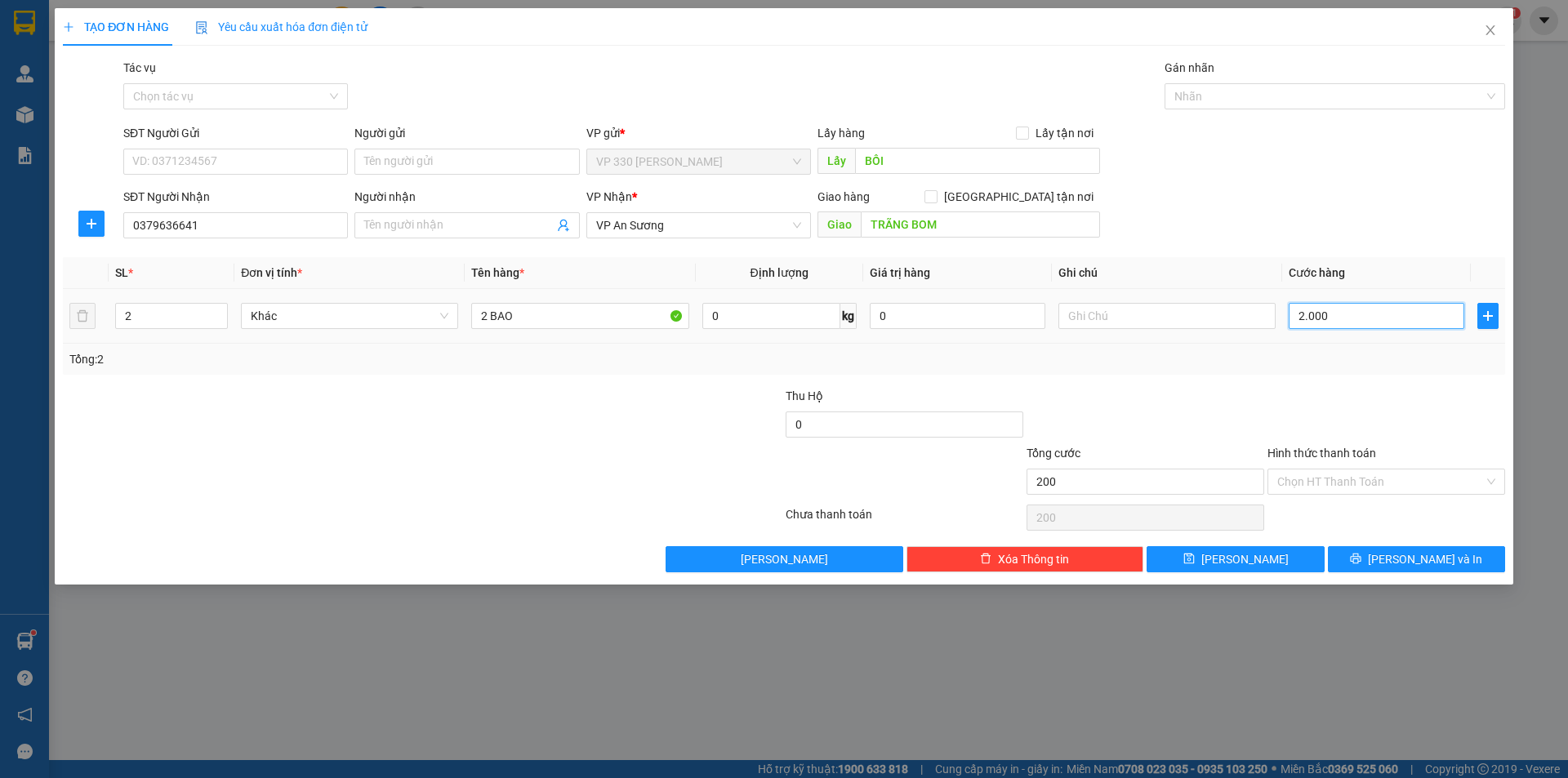
type input "2.000"
type input "20.000"
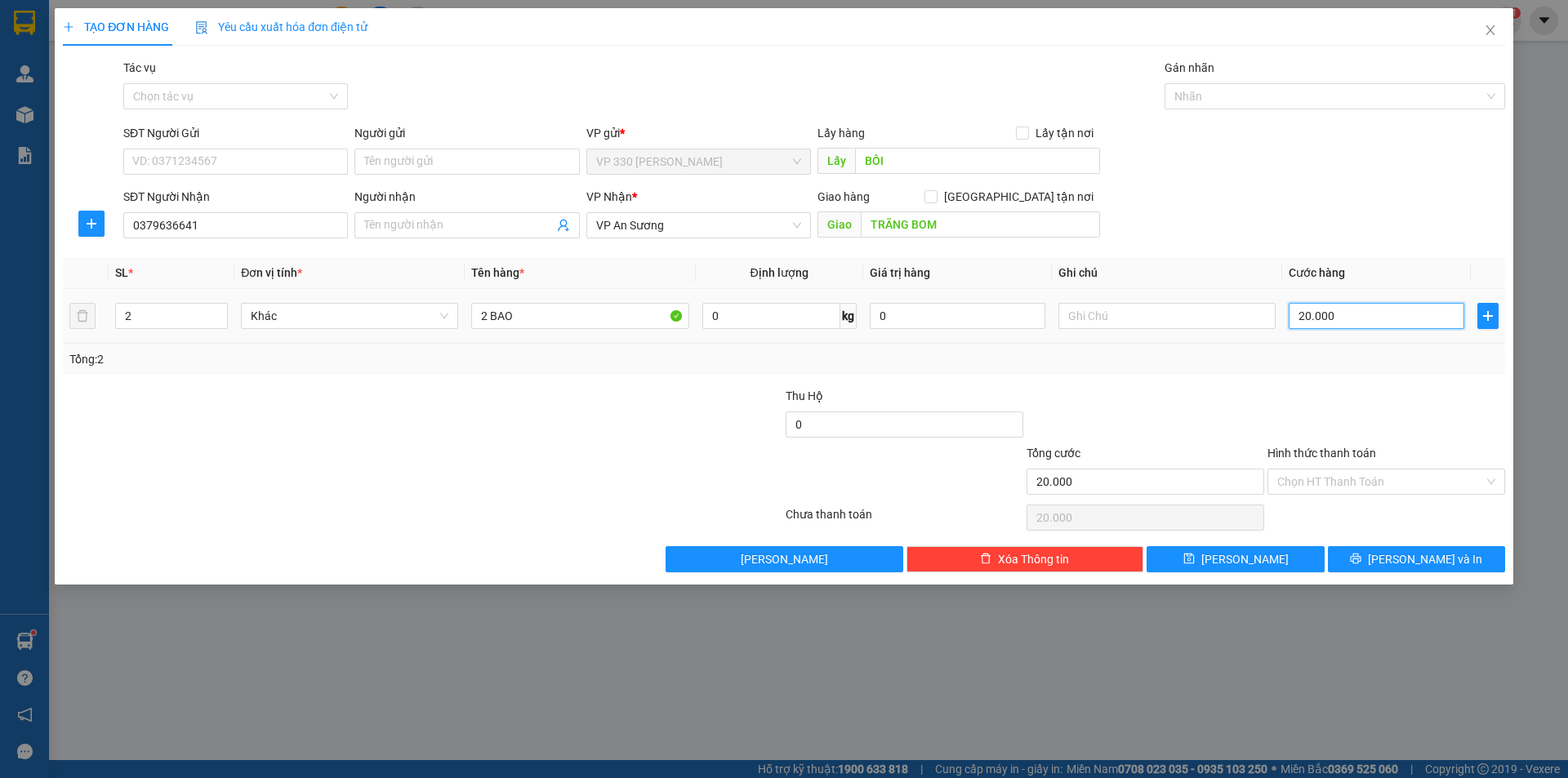
type input "200.000"
click at [1407, 559] on span "[PERSON_NAME] và In" at bounding box center [1425, 559] width 114 height 18
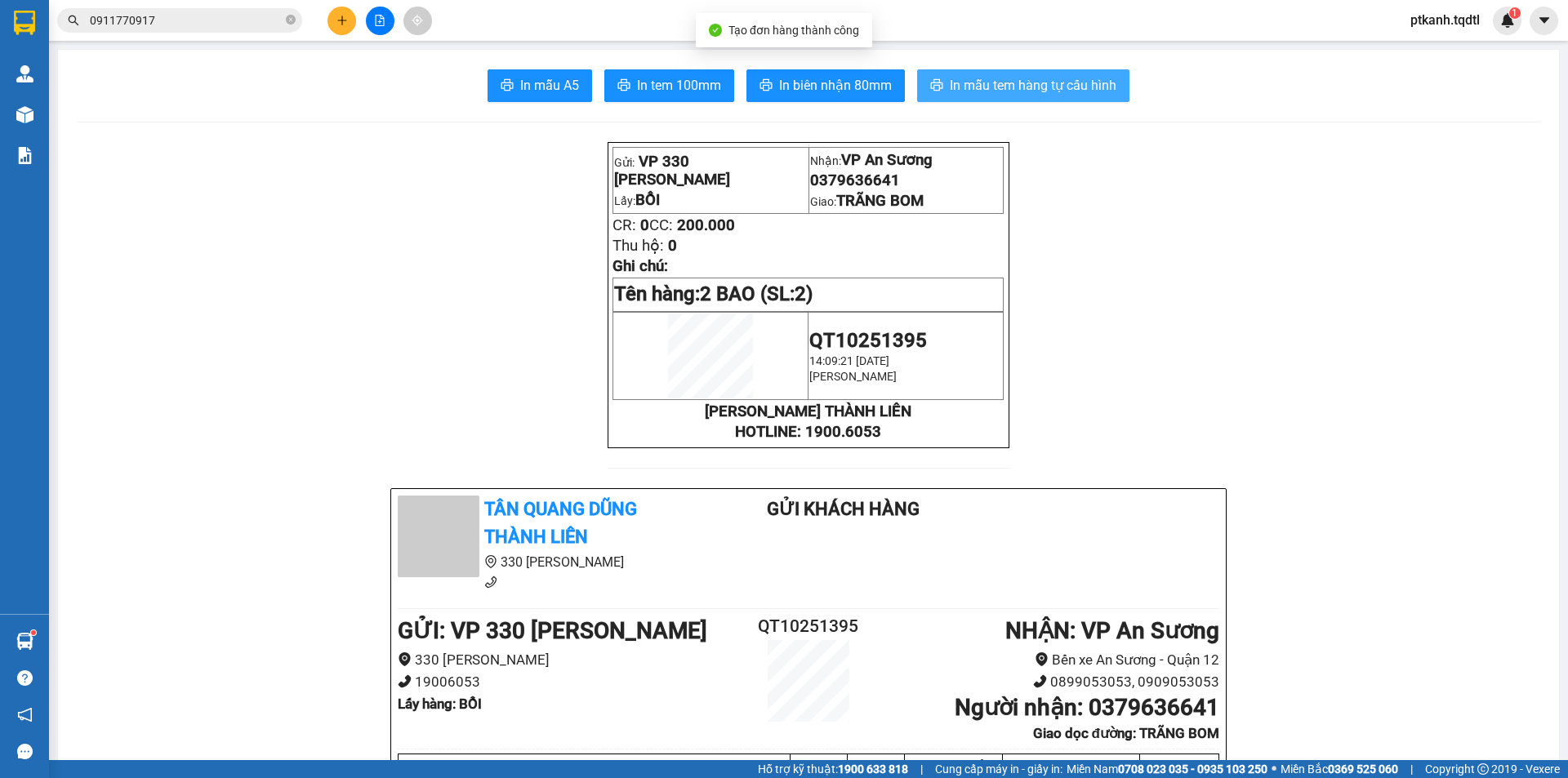
click at [982, 88] on span "In mẫu tem hàng tự cấu hình" at bounding box center [1033, 85] width 166 height 21
click at [178, 29] on input "0911770917" at bounding box center [186, 21] width 193 height 18
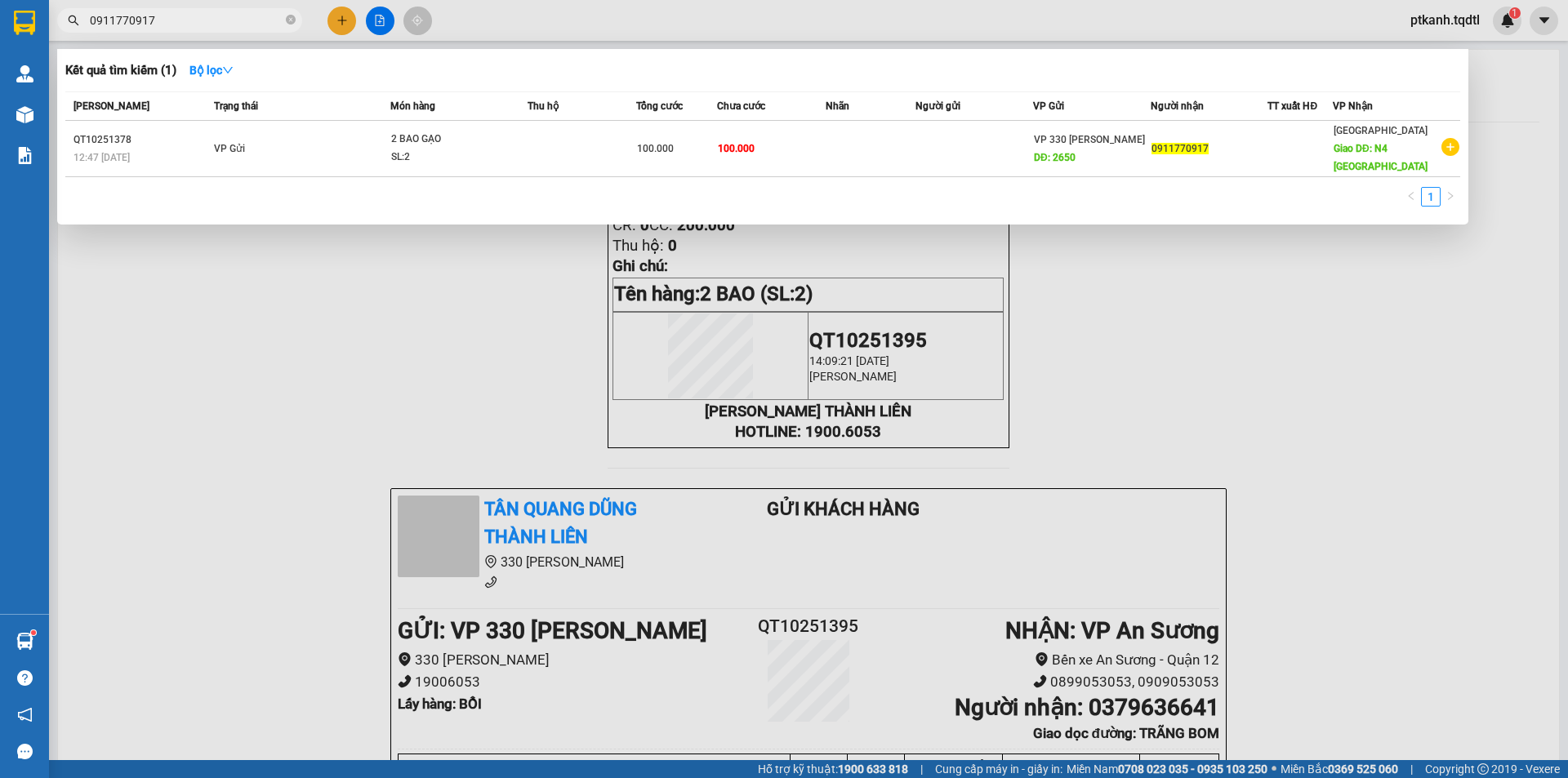
click at [178, 29] on input "0911770917" at bounding box center [186, 21] width 193 height 18
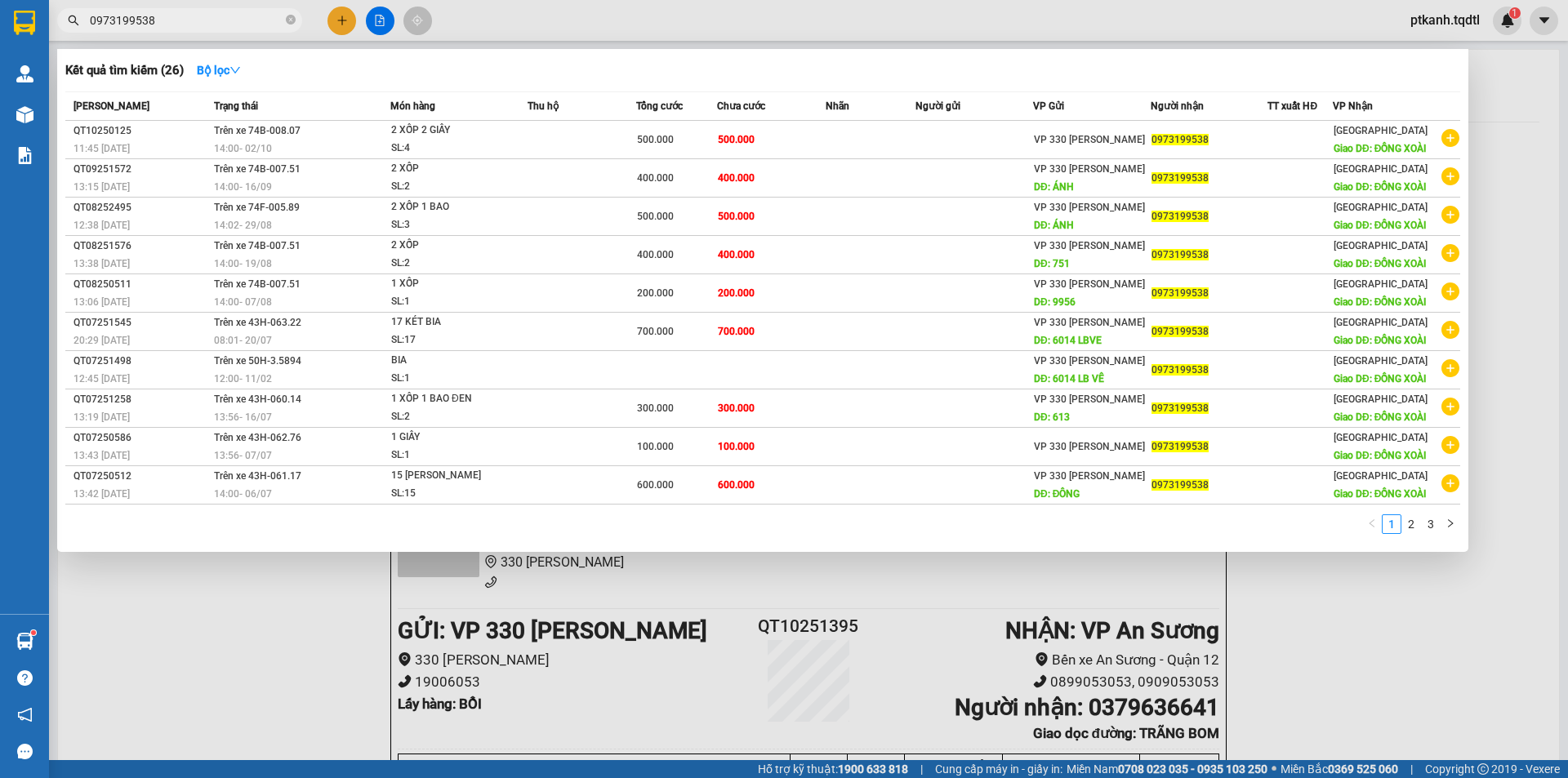
type input "0973199538"
click at [339, 21] on div at bounding box center [784, 389] width 1568 height 778
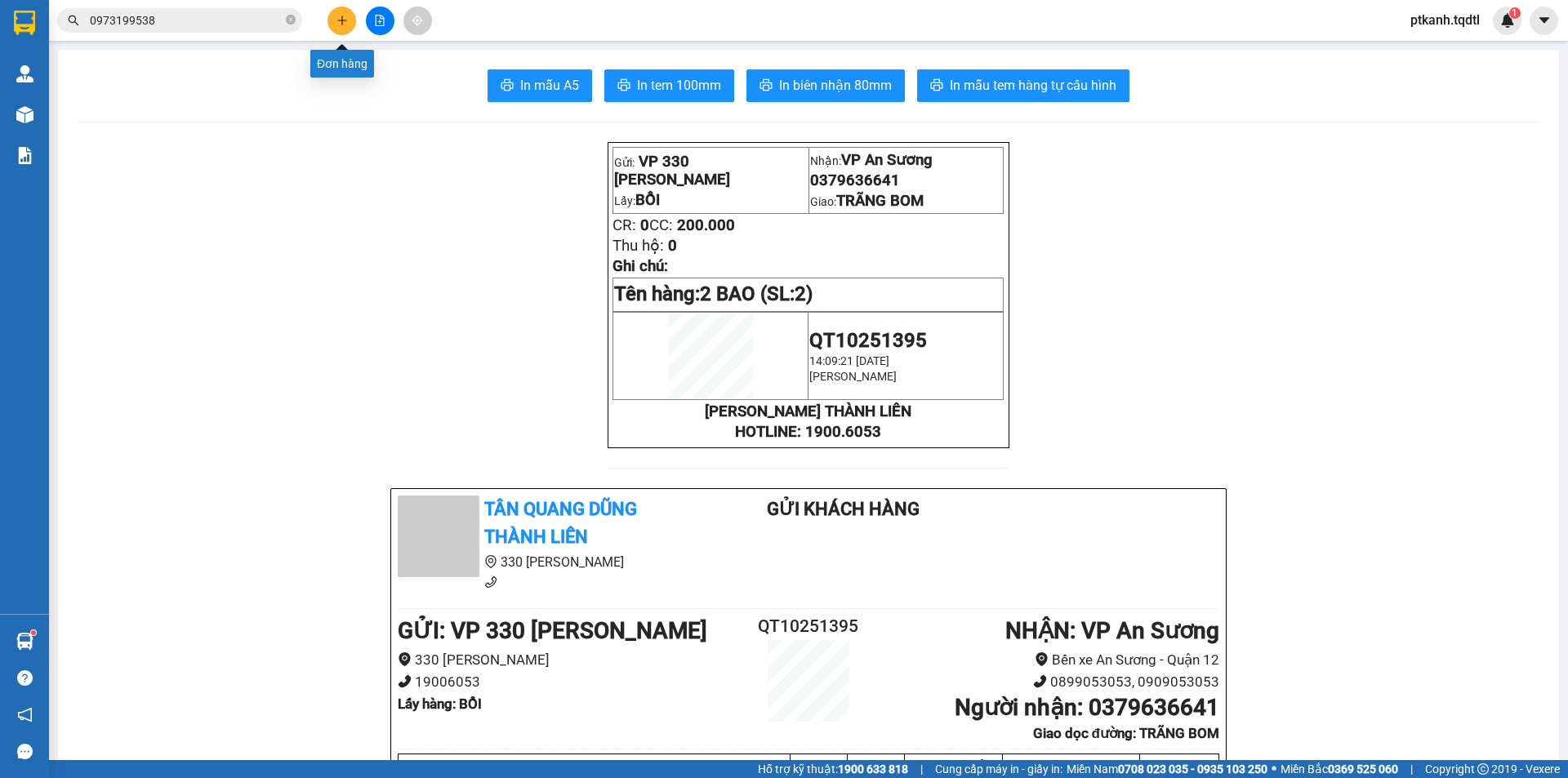
click at [335, 22] on button at bounding box center [342, 21] width 29 height 29
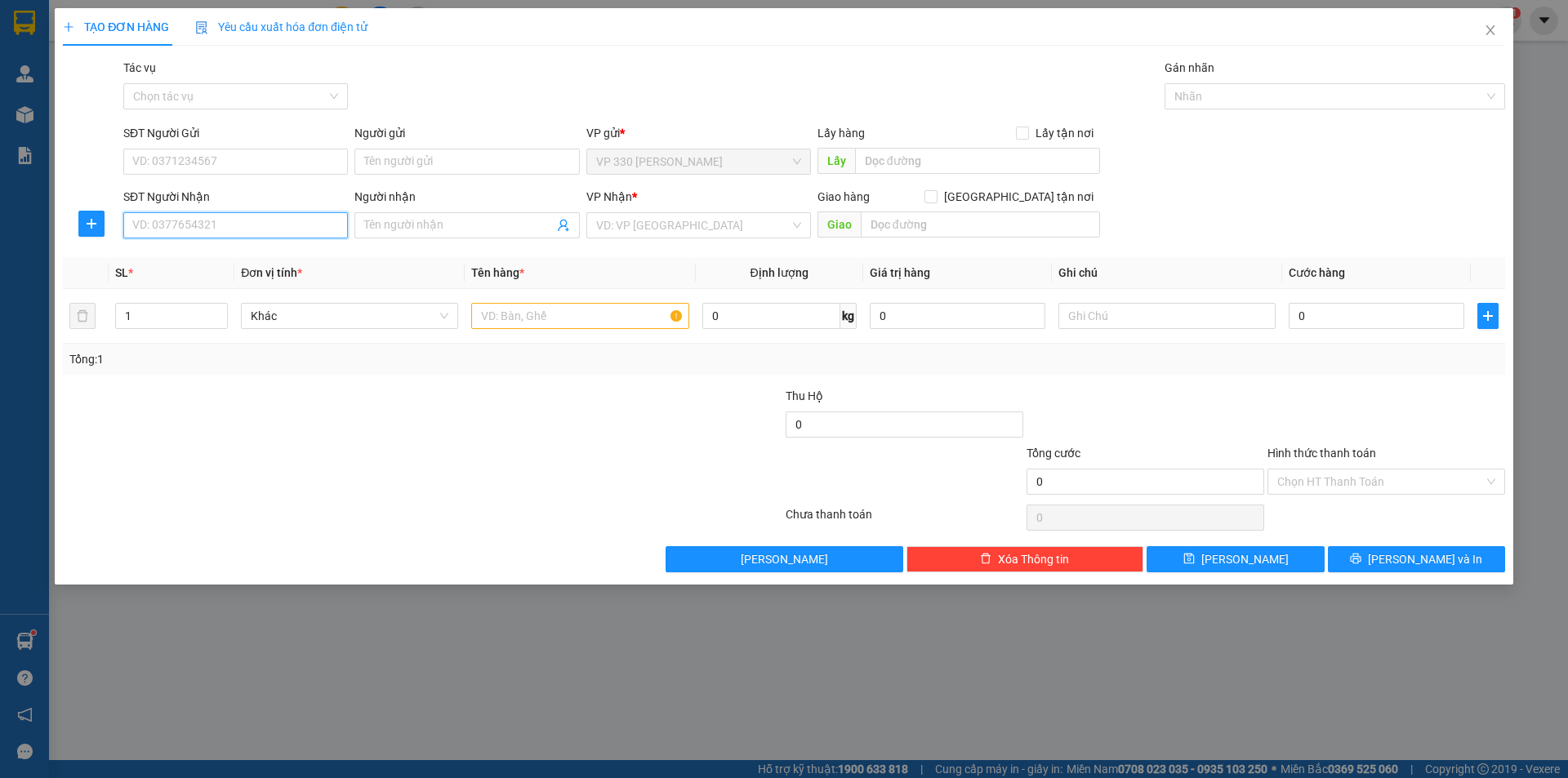
click at [301, 224] on input "SĐT Người Nhận" at bounding box center [235, 226] width 224 height 26
type input "0973199538"
click at [274, 258] on div "0973199538" at bounding box center [236, 258] width 205 height 18
type input "ĐỒNG XOÀI"
type input "500.000"
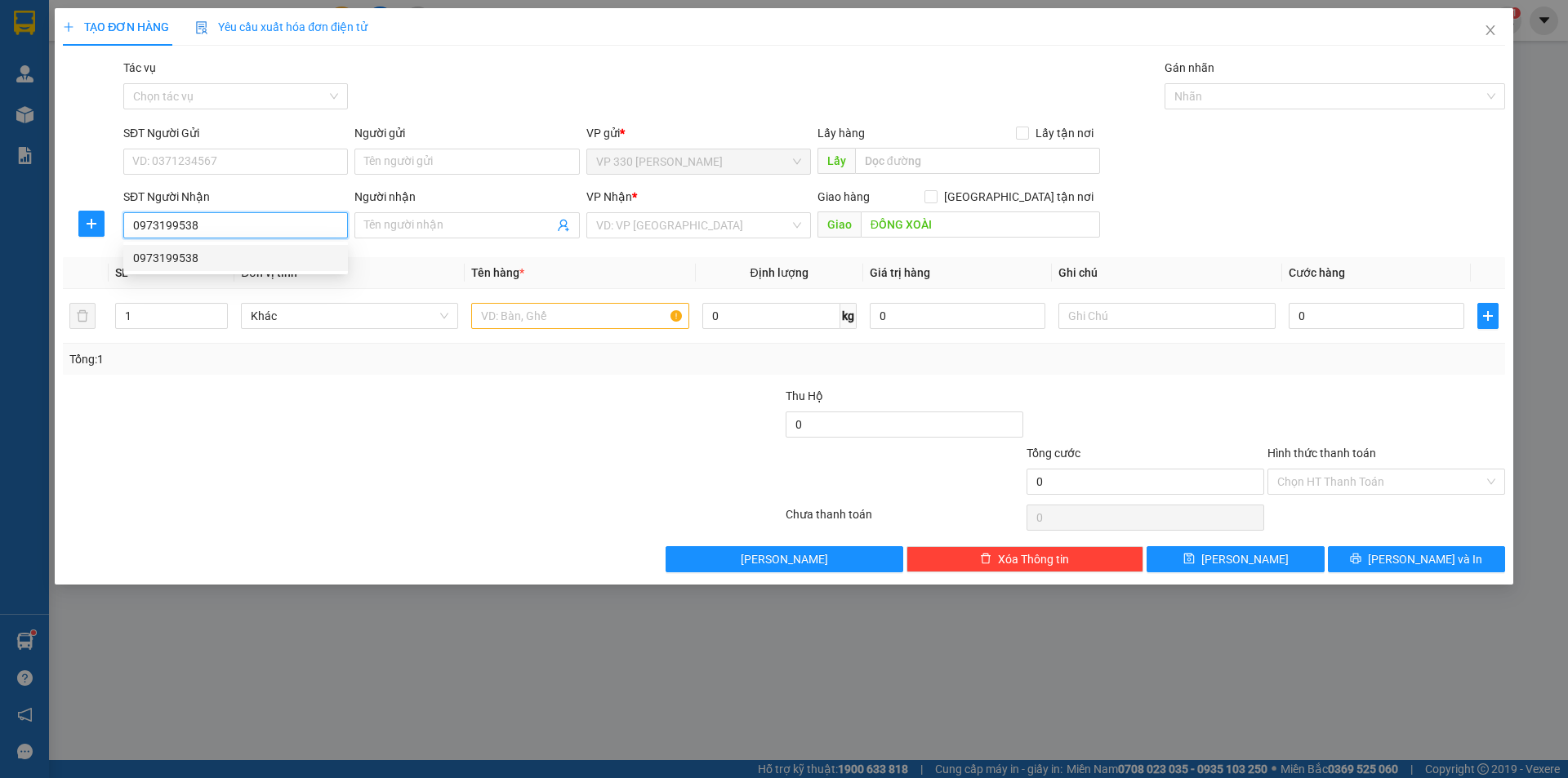
type input "500.000"
type input "0973199538"
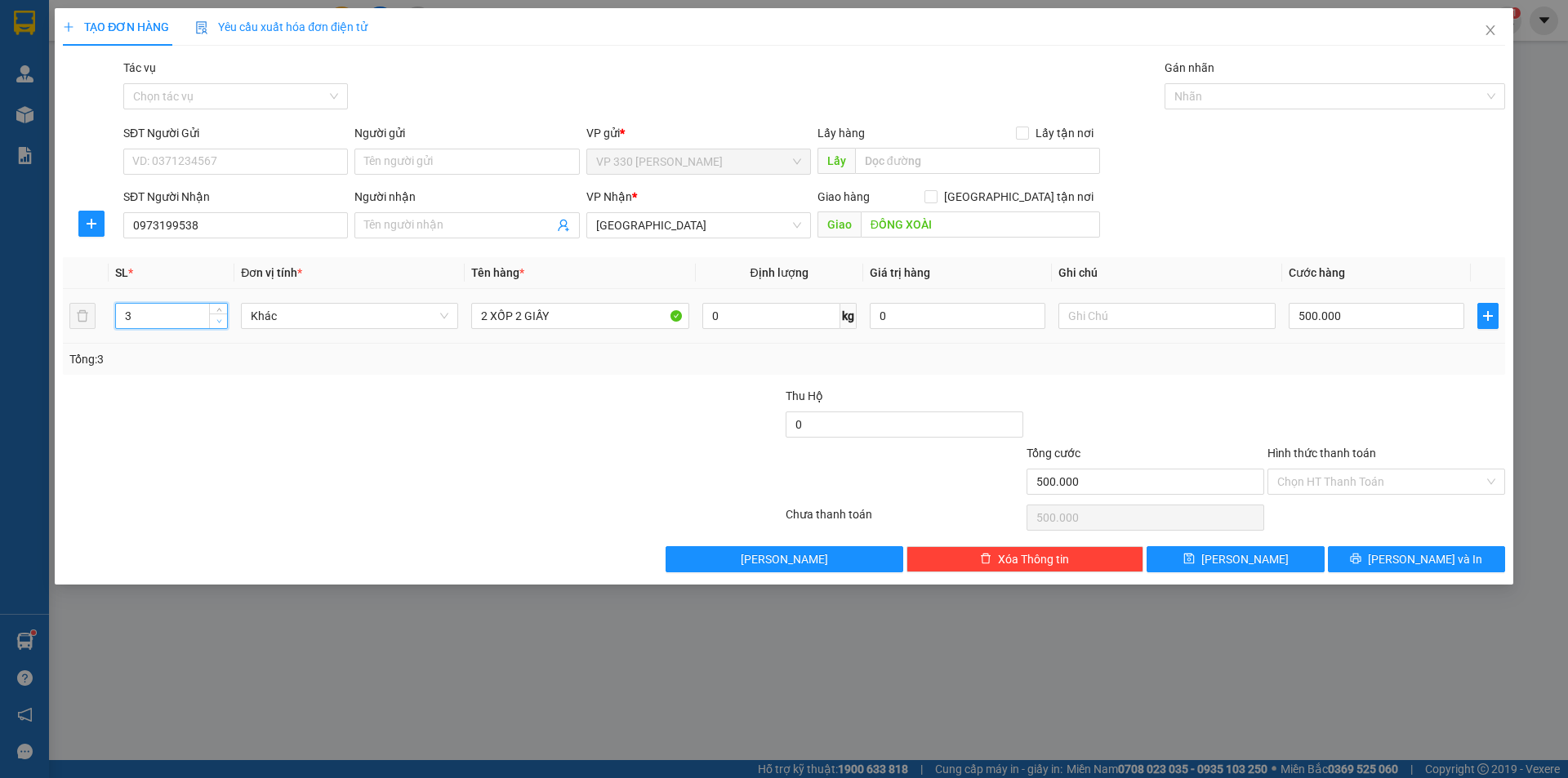
click at [218, 324] on span "down" at bounding box center [219, 322] width 10 height 10
type input "2"
click at [218, 324] on span "down" at bounding box center [219, 322] width 10 height 10
drag, startPoint x: 516, startPoint y: 315, endPoint x: 872, endPoint y: 340, distance: 356.9
click at [872, 340] on tr "2 Khác 2 XỐP 2 GIẤY 0 kg 0 500.000" at bounding box center [784, 316] width 1442 height 55
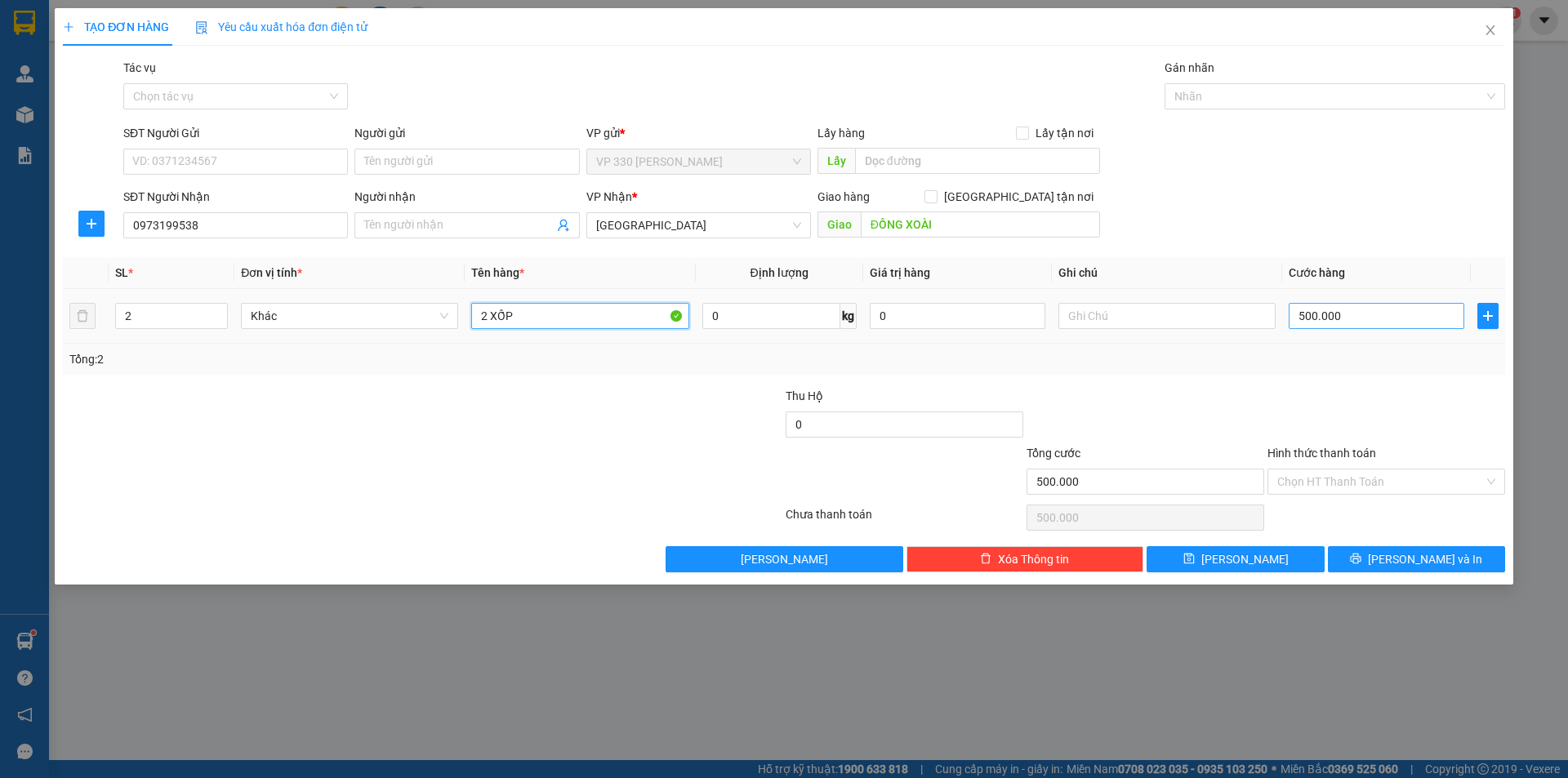
type input "2 XỐP"
click at [1396, 318] on input "500.000" at bounding box center [1376, 316] width 175 height 26
type input "4"
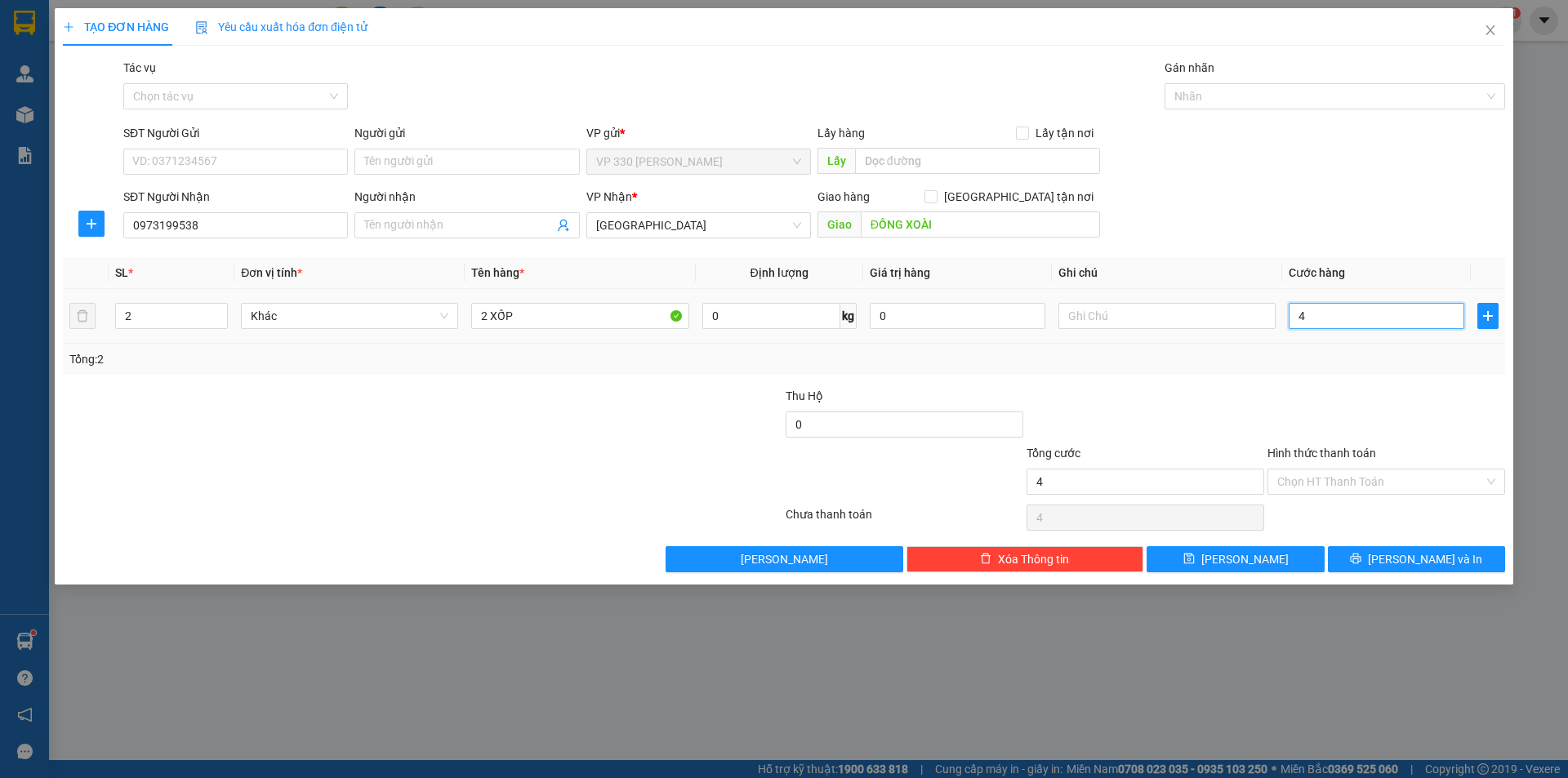
type input "40"
type input "400"
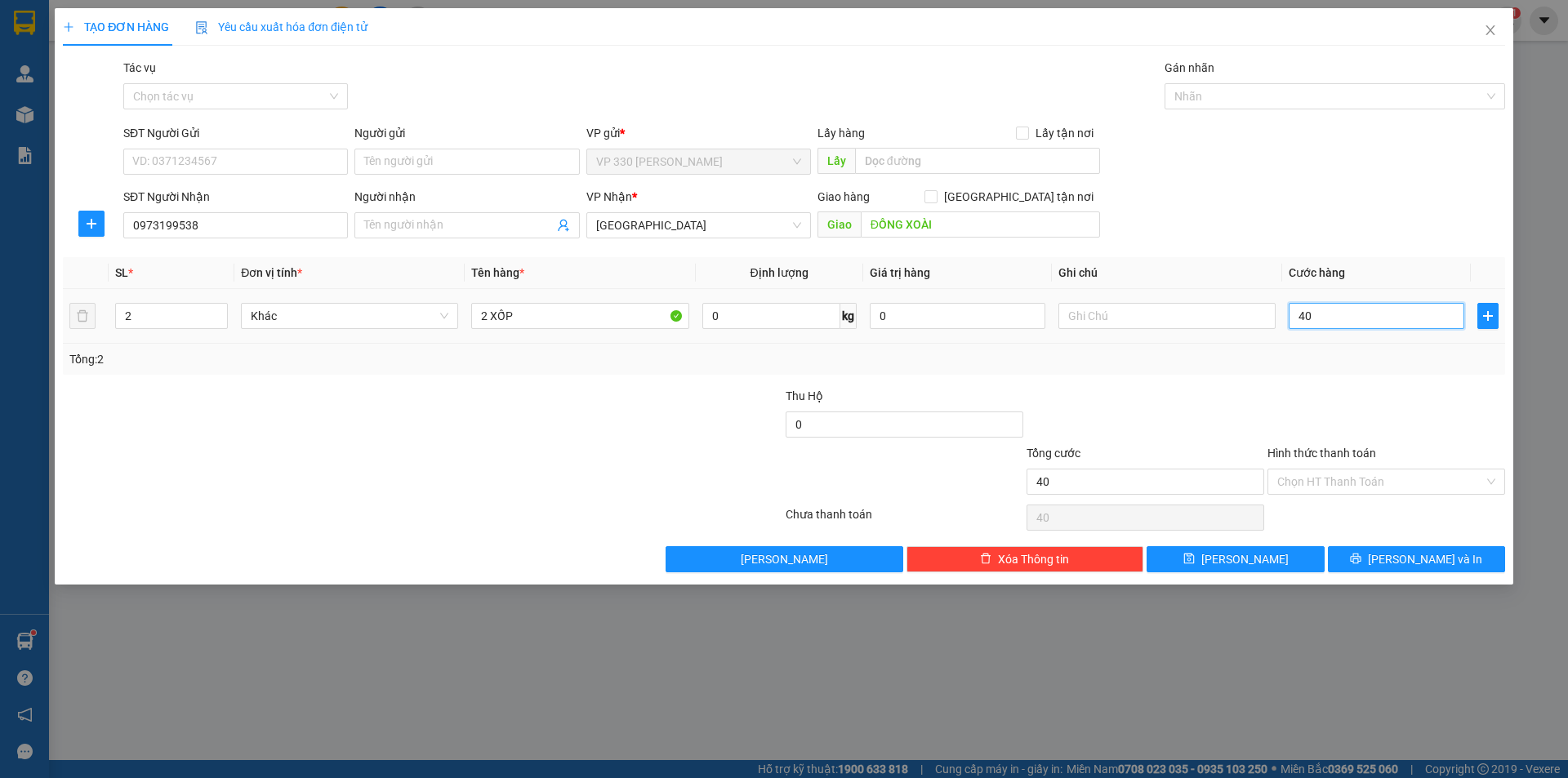
type input "400"
type input "4.000"
type input "40.000"
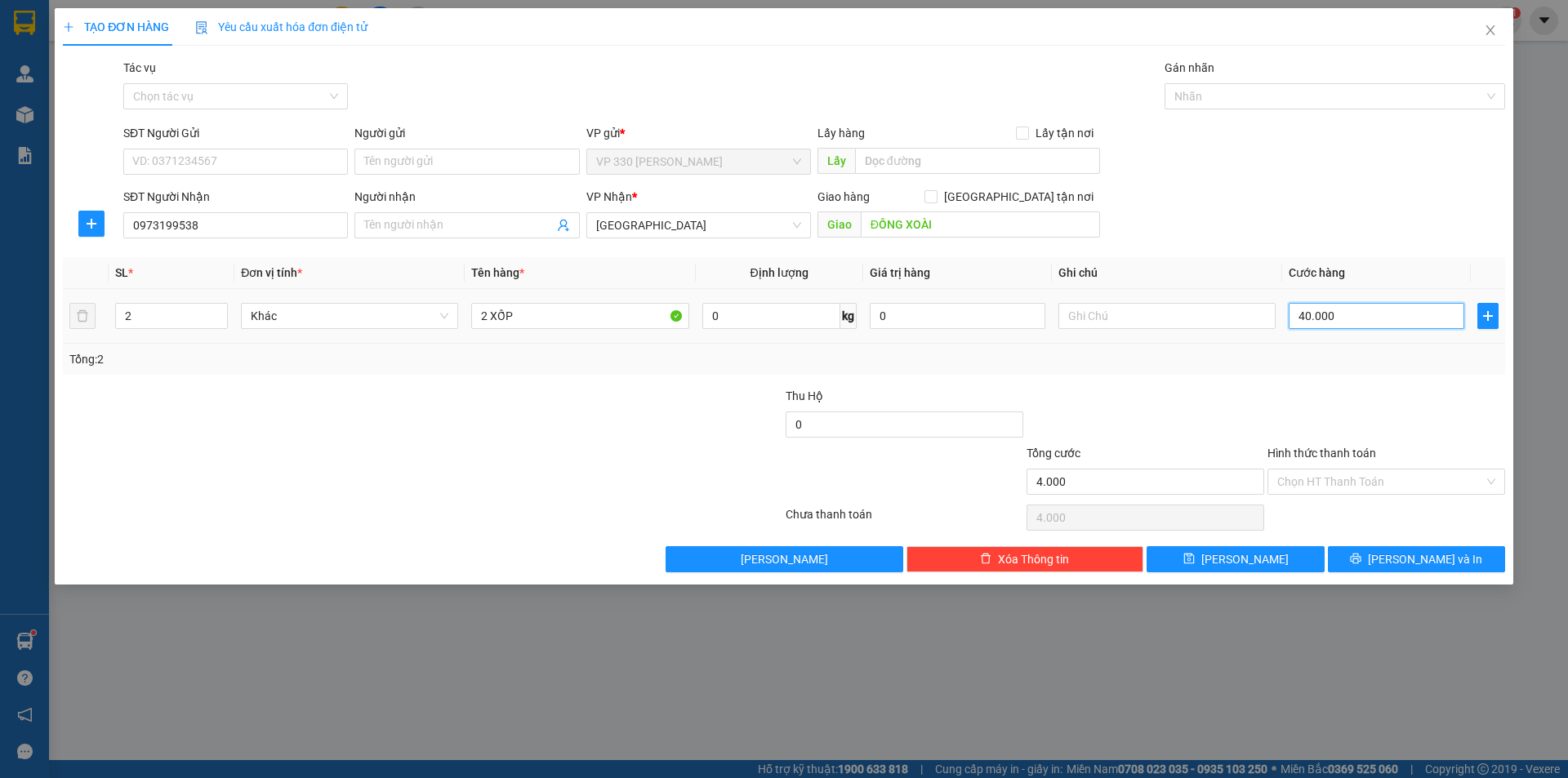
type input "40.000"
type input "400.000"
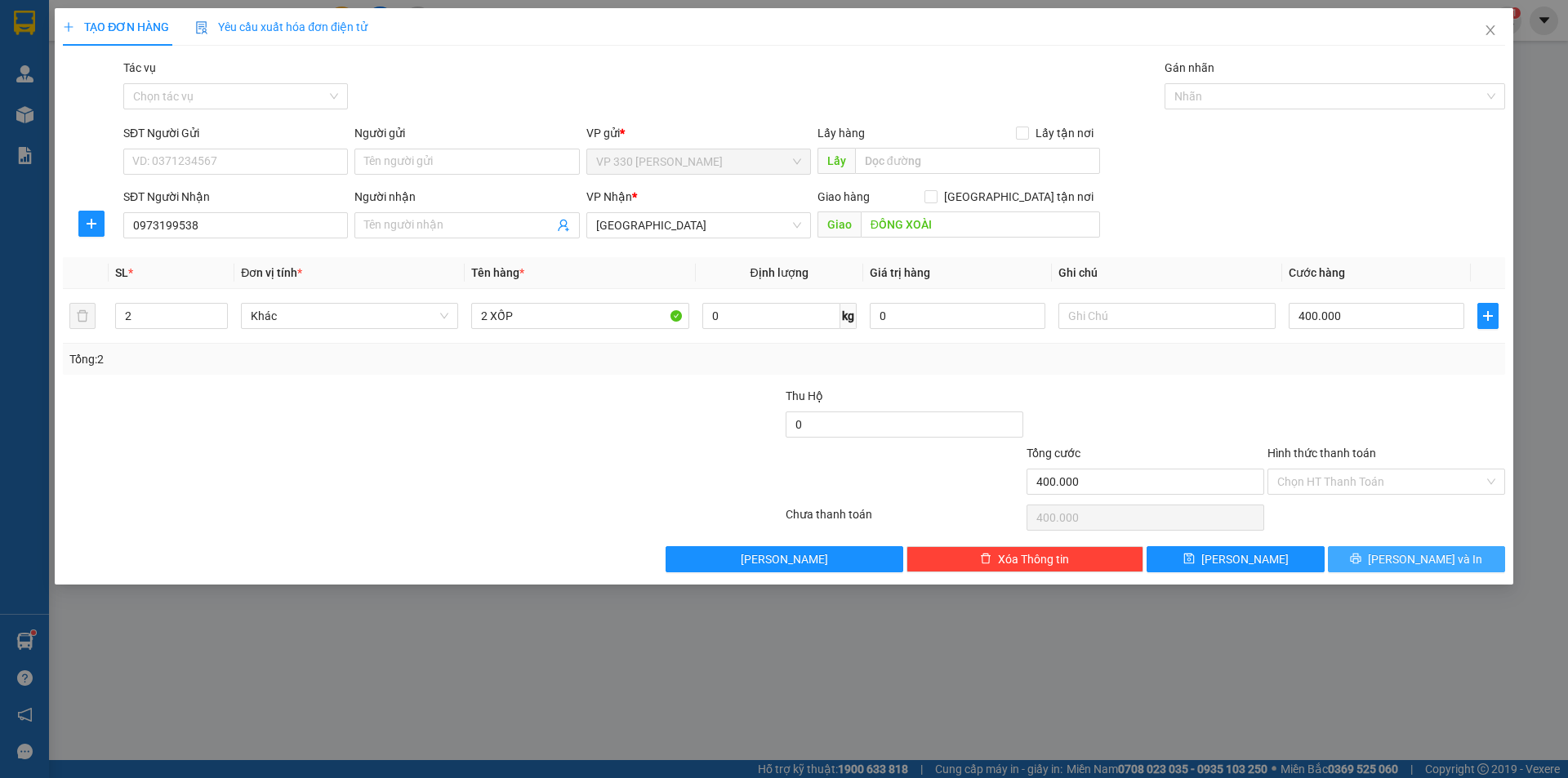
click at [1401, 561] on button "[PERSON_NAME] và In" at bounding box center [1417, 559] width 177 height 26
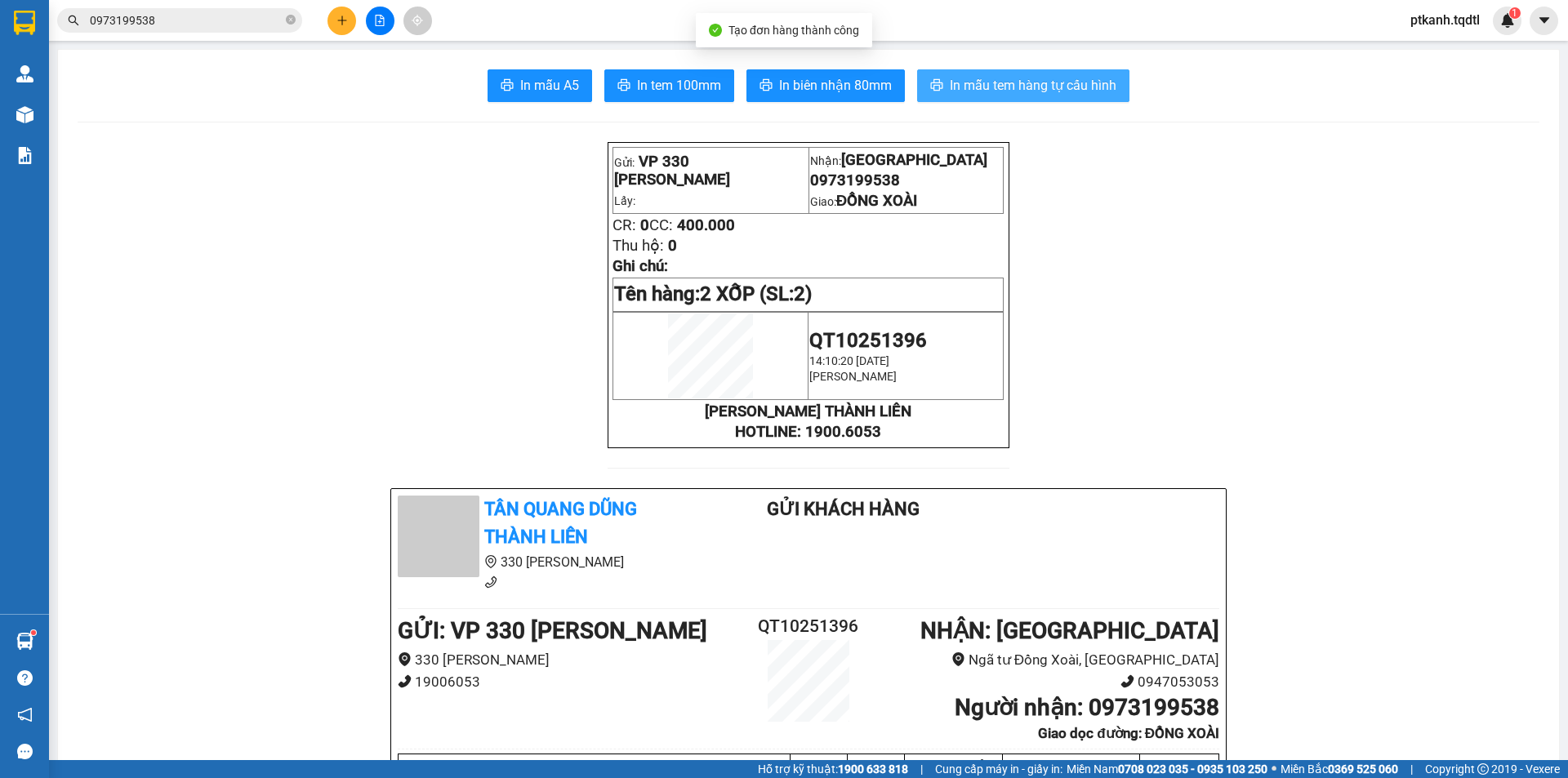
click at [992, 79] on span "In mẫu tem hàng tự cấu hình" at bounding box center [1033, 85] width 166 height 21
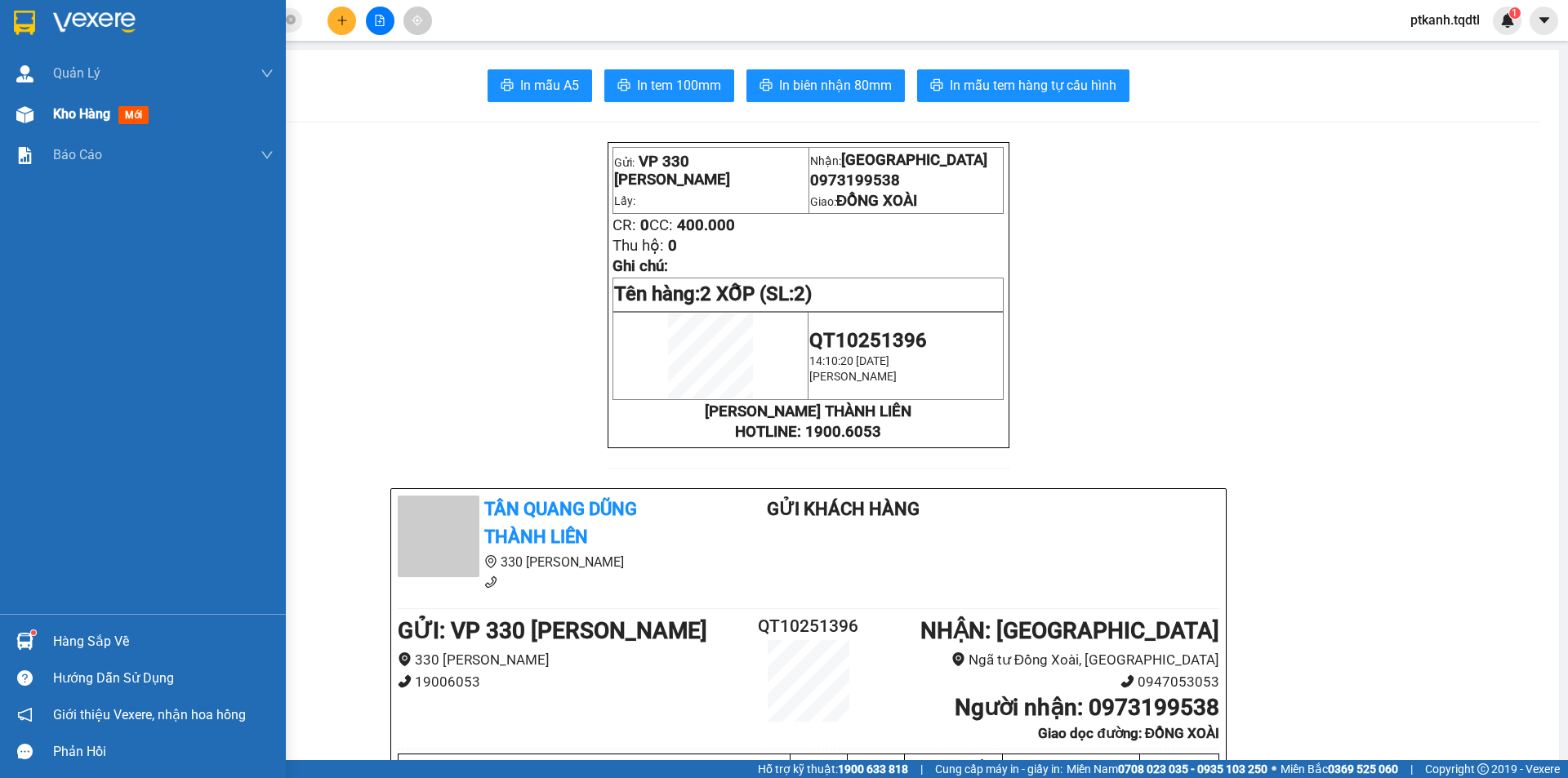
click at [61, 113] on span "Kho hàng" at bounding box center [81, 113] width 57 height 16
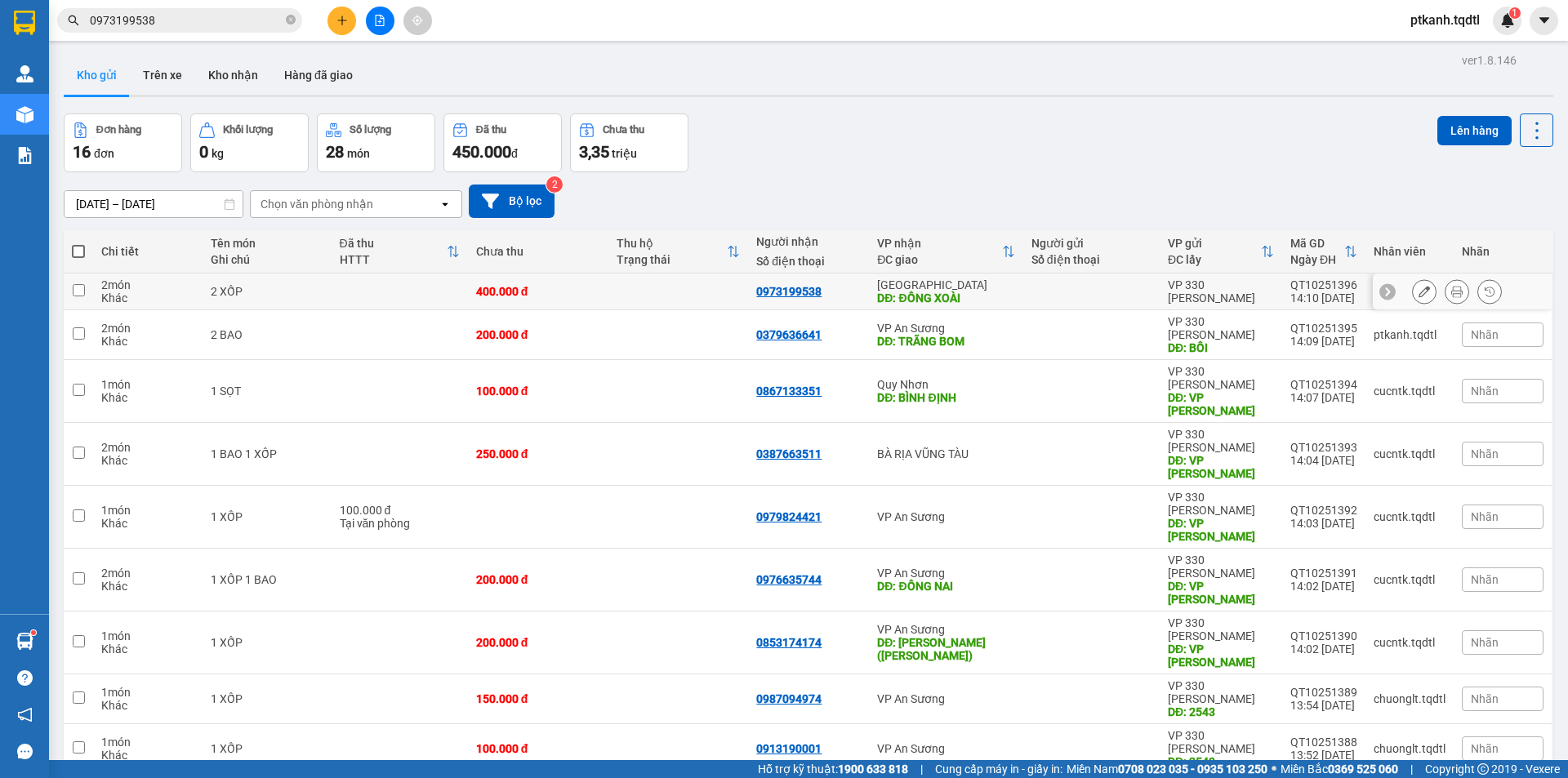
click at [1419, 293] on button at bounding box center [1424, 292] width 23 height 29
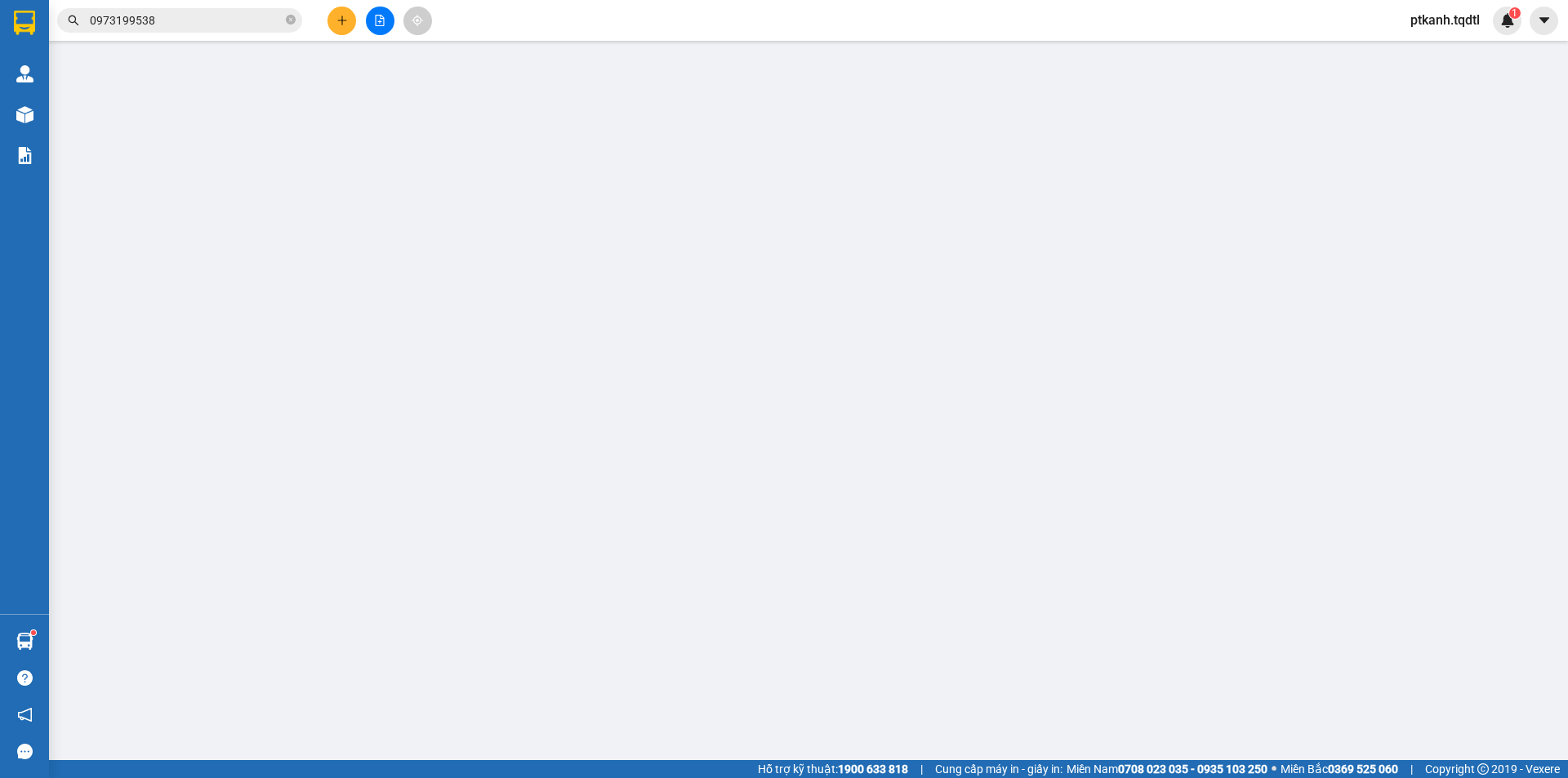
type input "0973199538"
type input "ĐỒNG XOÀI"
type input "400.000"
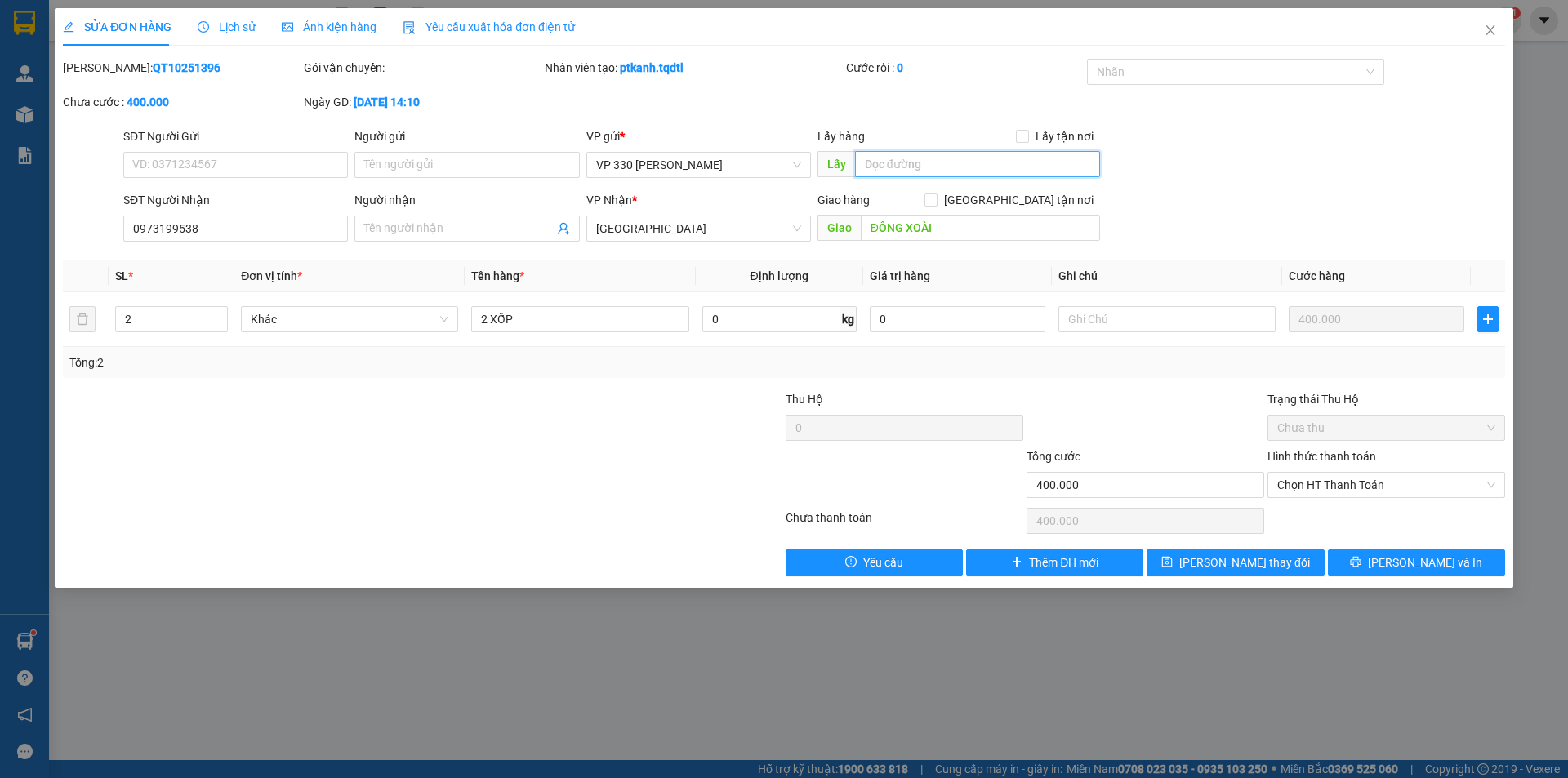
click at [913, 161] on input "text" at bounding box center [977, 165] width 245 height 26
type input "BỒI"
click at [1244, 556] on span "[PERSON_NAME] thay đổi" at bounding box center [1244, 563] width 131 height 18
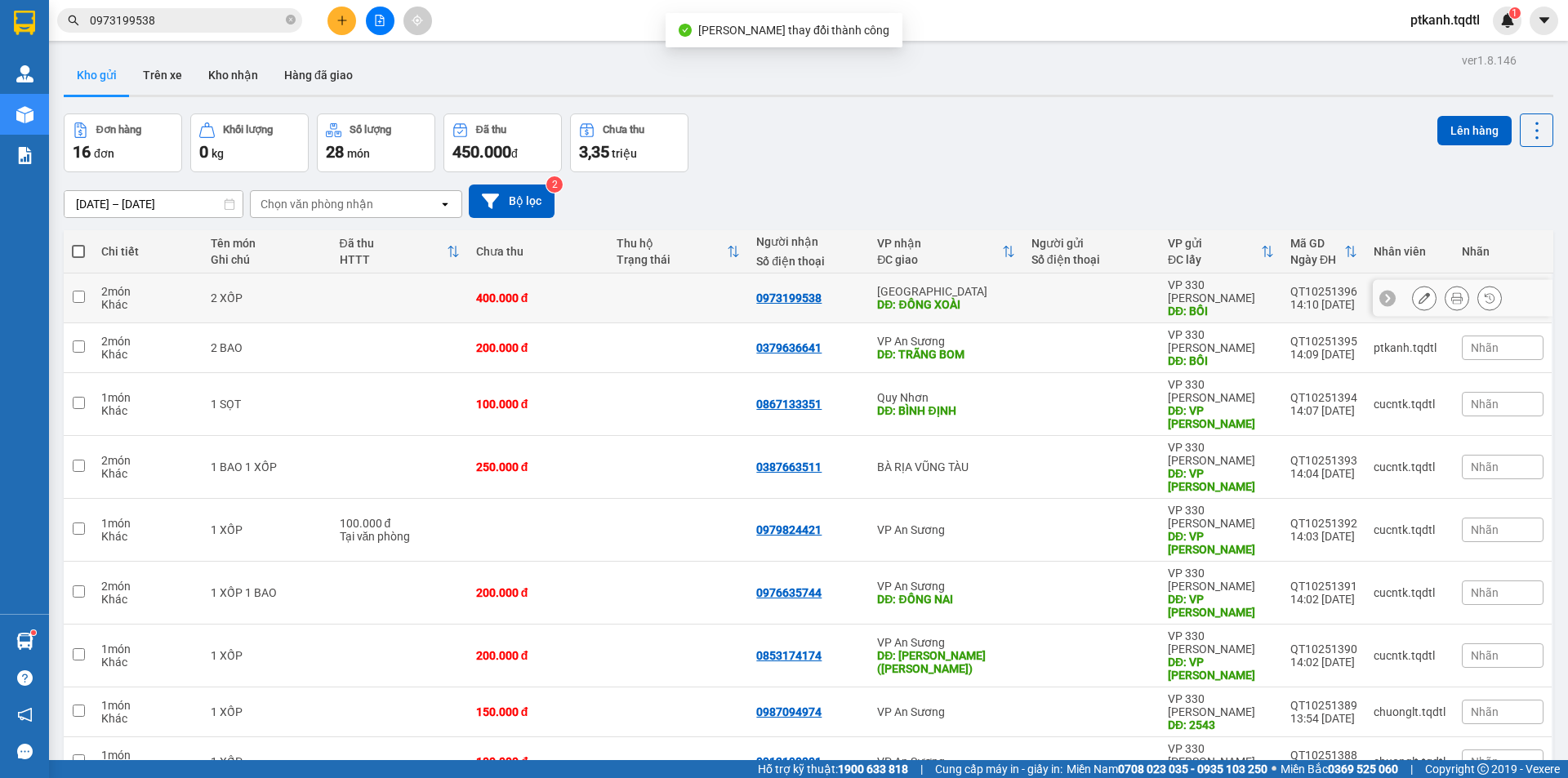
click at [983, 285] on div "[GEOGRAPHIC_DATA]" at bounding box center [946, 291] width 138 height 13
checkbox input "true"
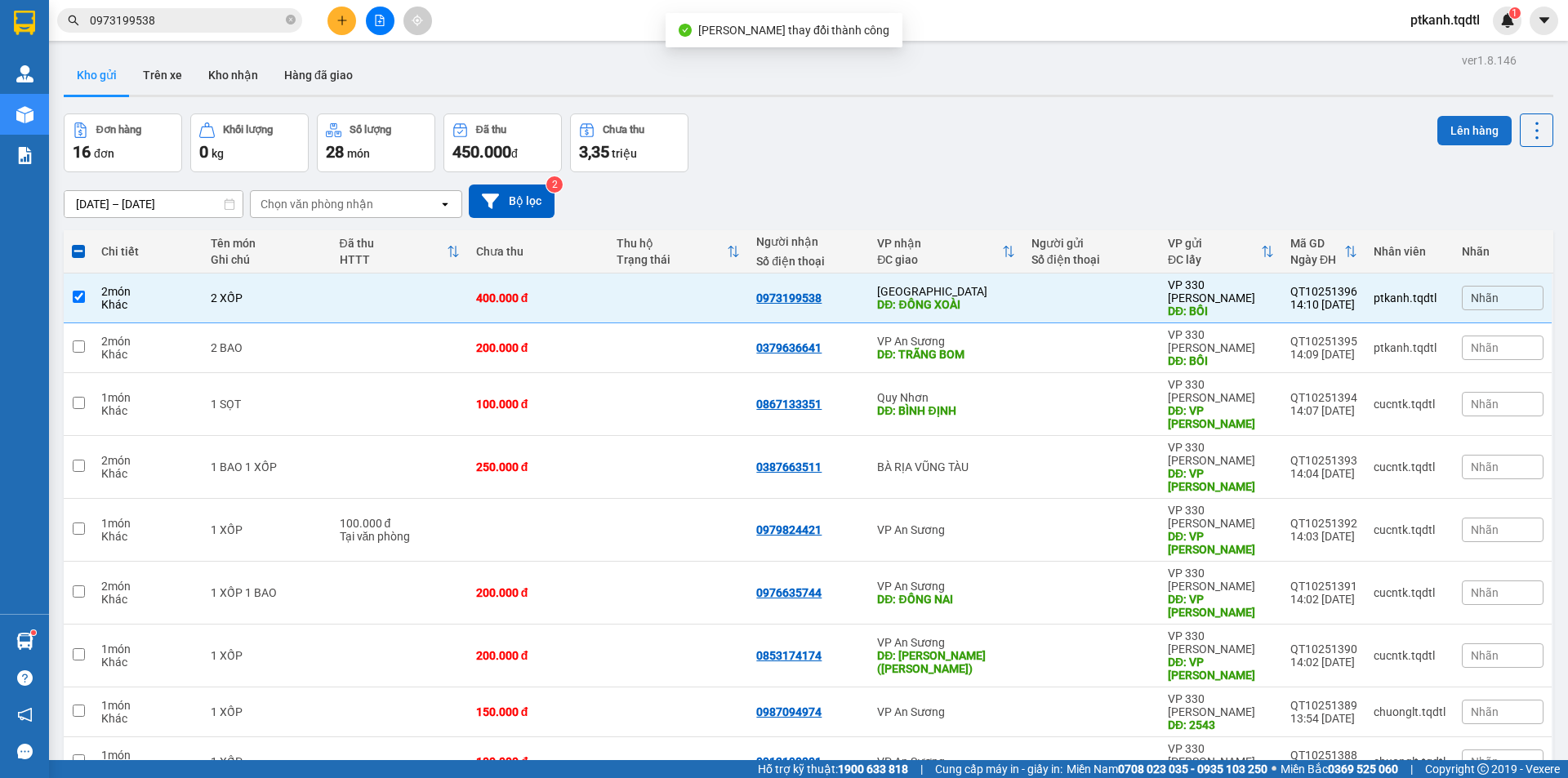
click at [1456, 133] on button "Lên hàng" at bounding box center [1474, 131] width 74 height 30
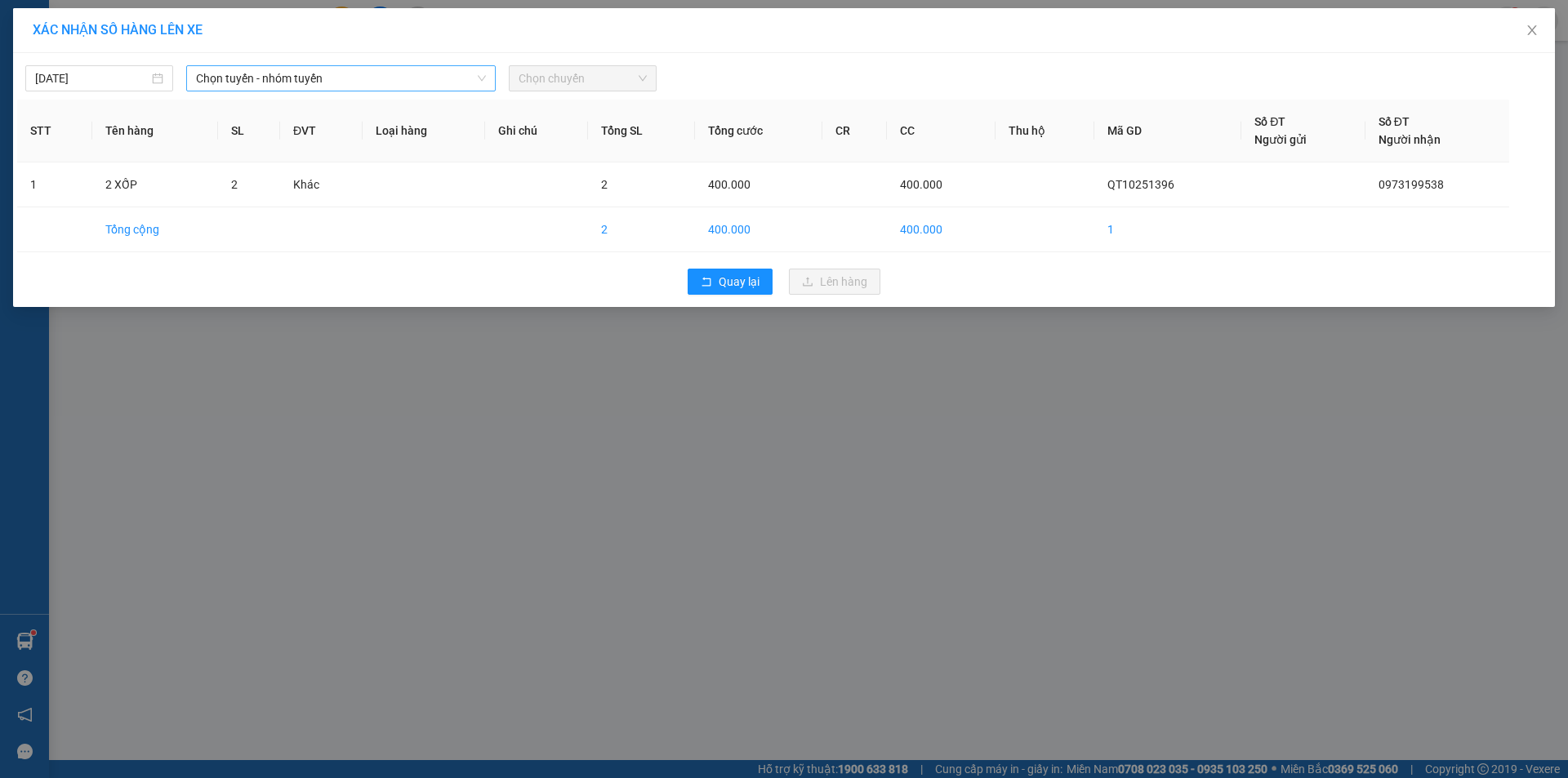
click at [439, 73] on span "Chọn tuyến - nhóm tuyến" at bounding box center [341, 79] width 290 height 25
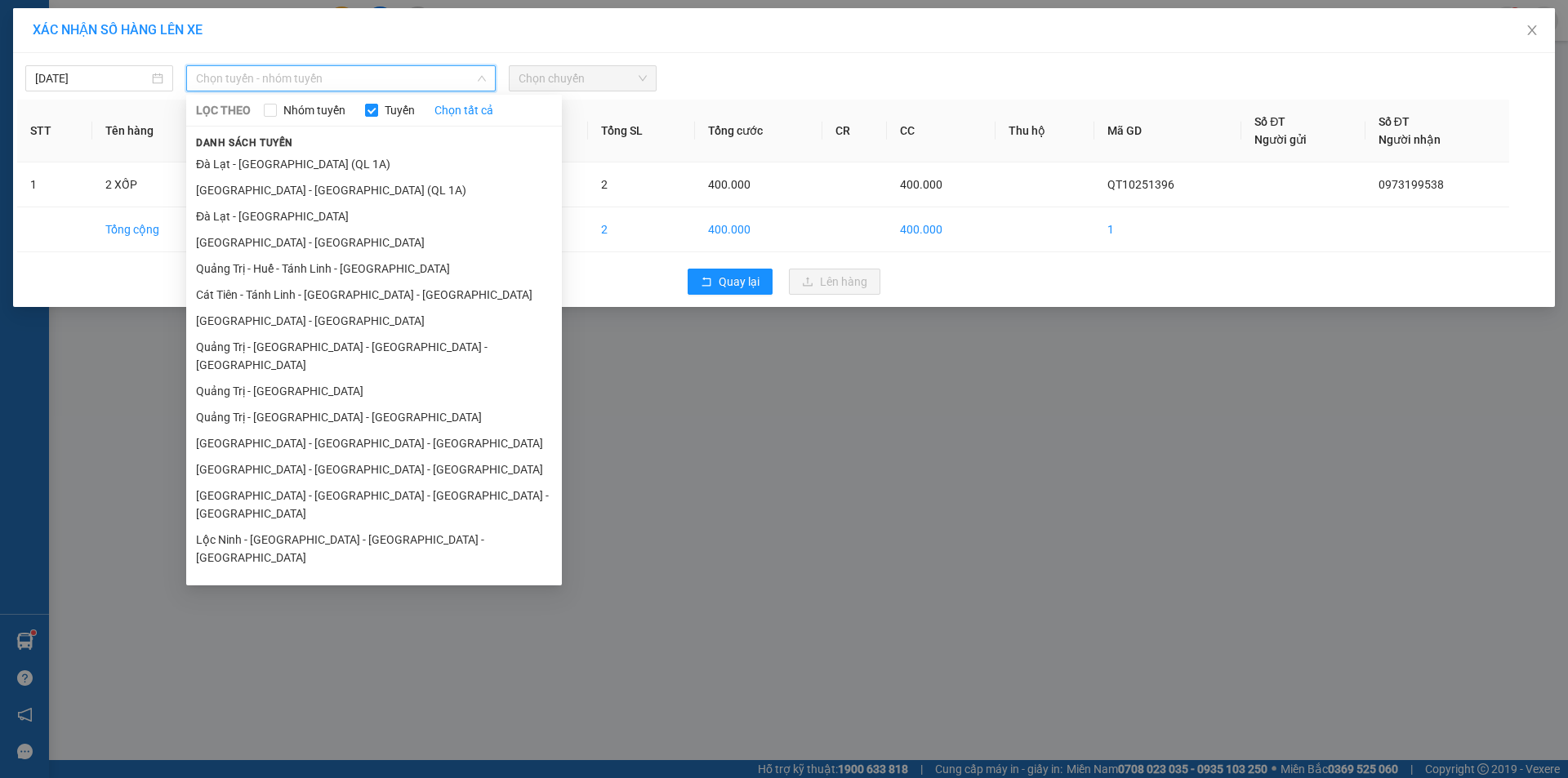
drag, startPoint x: 378, startPoint y: 400, endPoint x: 482, endPoint y: 264, distance: 171.2
click at [377, 404] on li "Quảng Trị - [GEOGRAPHIC_DATA] - [GEOGRAPHIC_DATA]" at bounding box center [374, 417] width 376 height 26
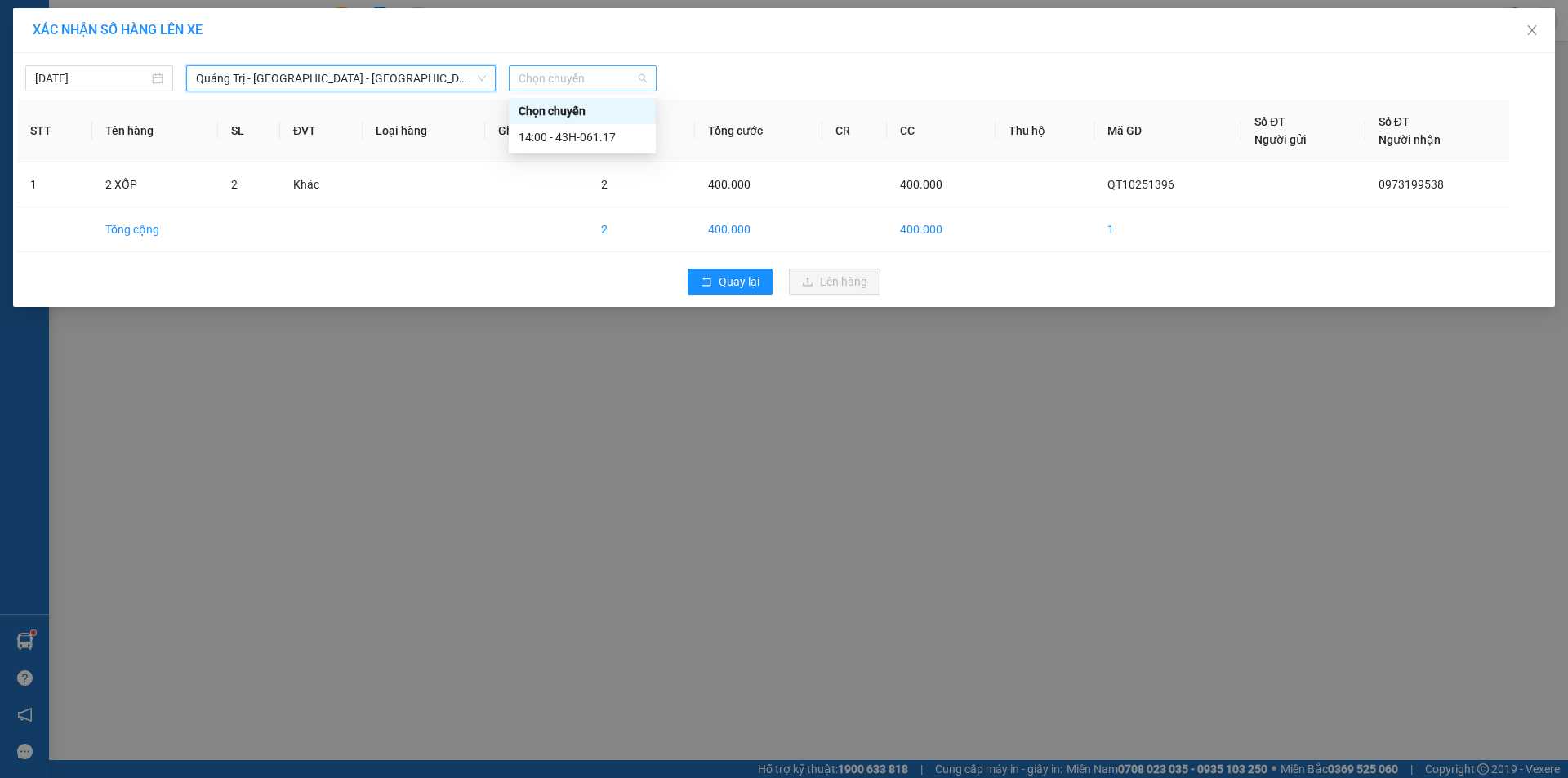
click at [626, 78] on span "Chọn chuyến" at bounding box center [583, 79] width 128 height 25
click at [619, 136] on div "14:00 - 43H-061.17" at bounding box center [583, 137] width 127 height 18
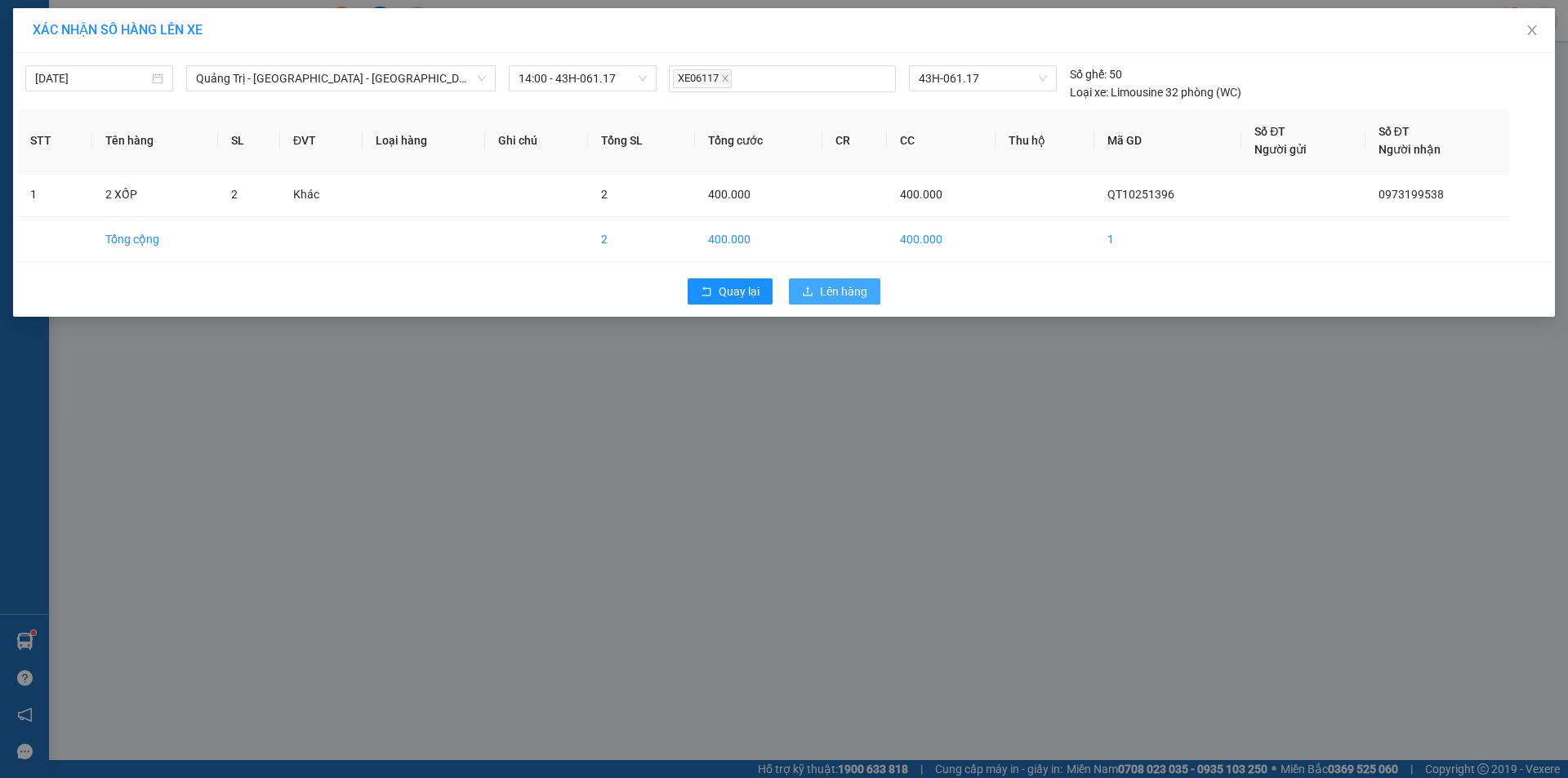
click at [870, 291] on button "Lên hàng" at bounding box center [834, 291] width 92 height 26
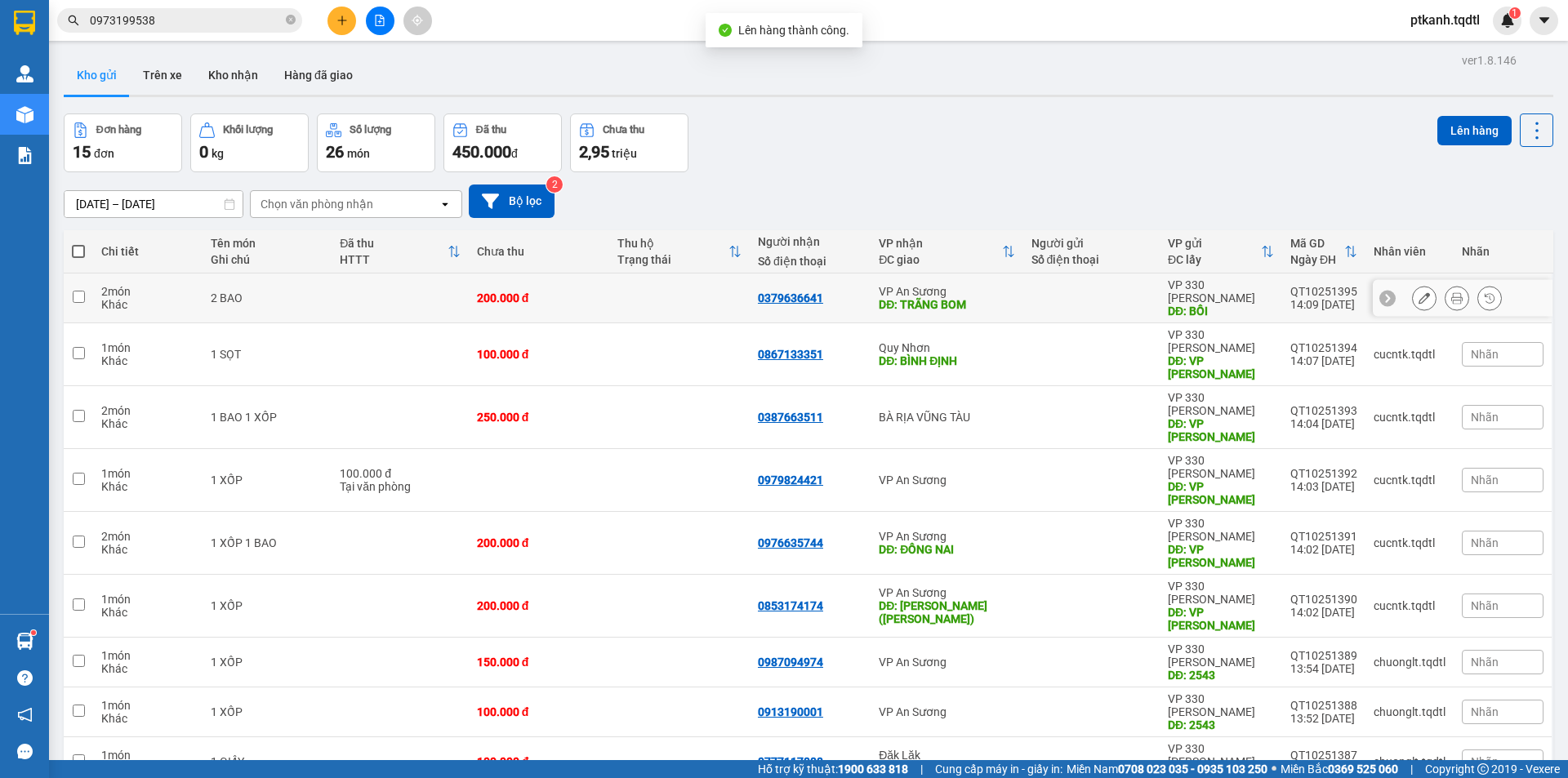
click at [986, 298] on div "DĐ: TRÃNG BOM" at bounding box center [947, 305] width 136 height 13
checkbox input "true"
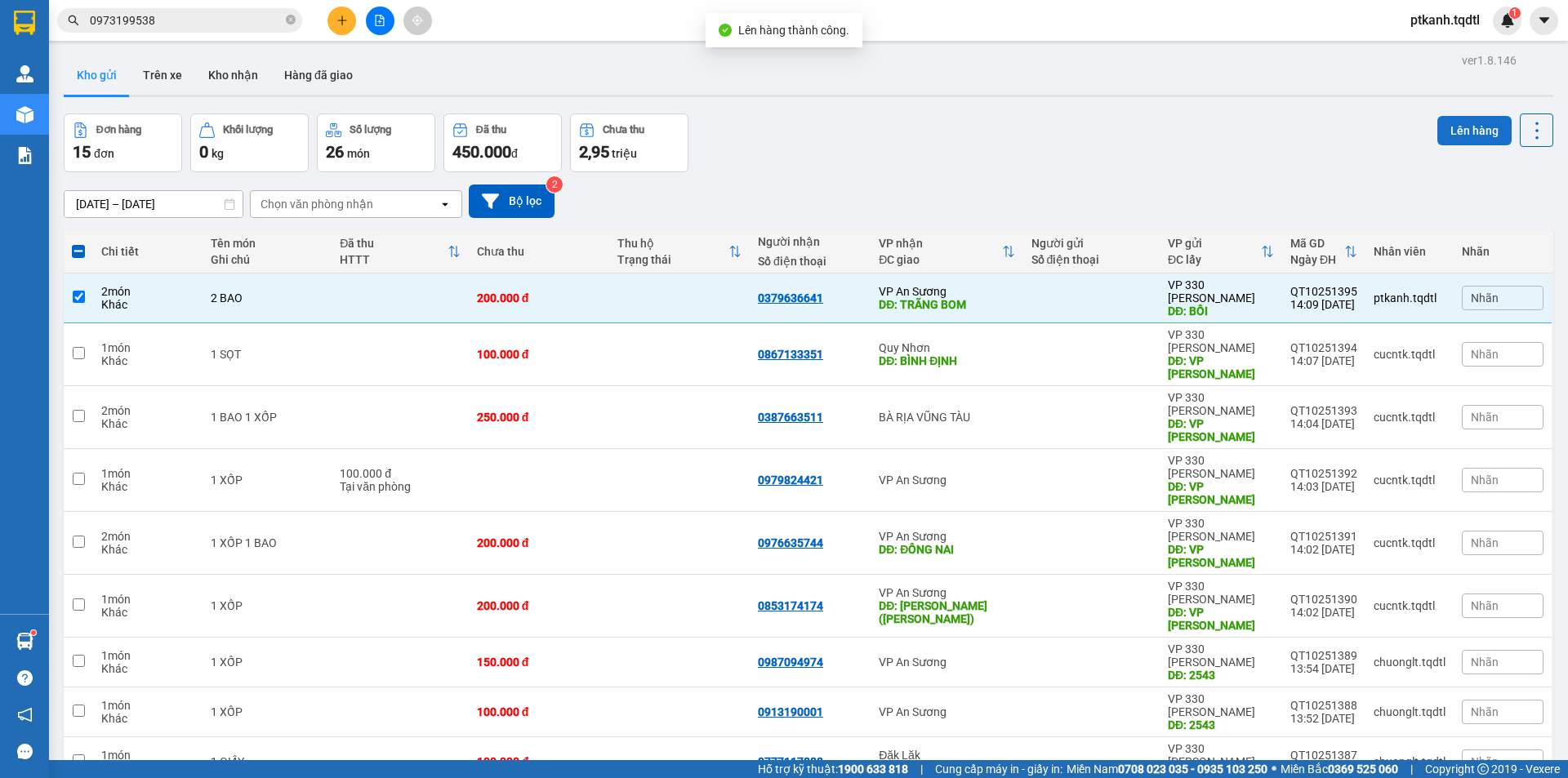
click at [1470, 134] on button "Lên hàng" at bounding box center [1474, 131] width 74 height 30
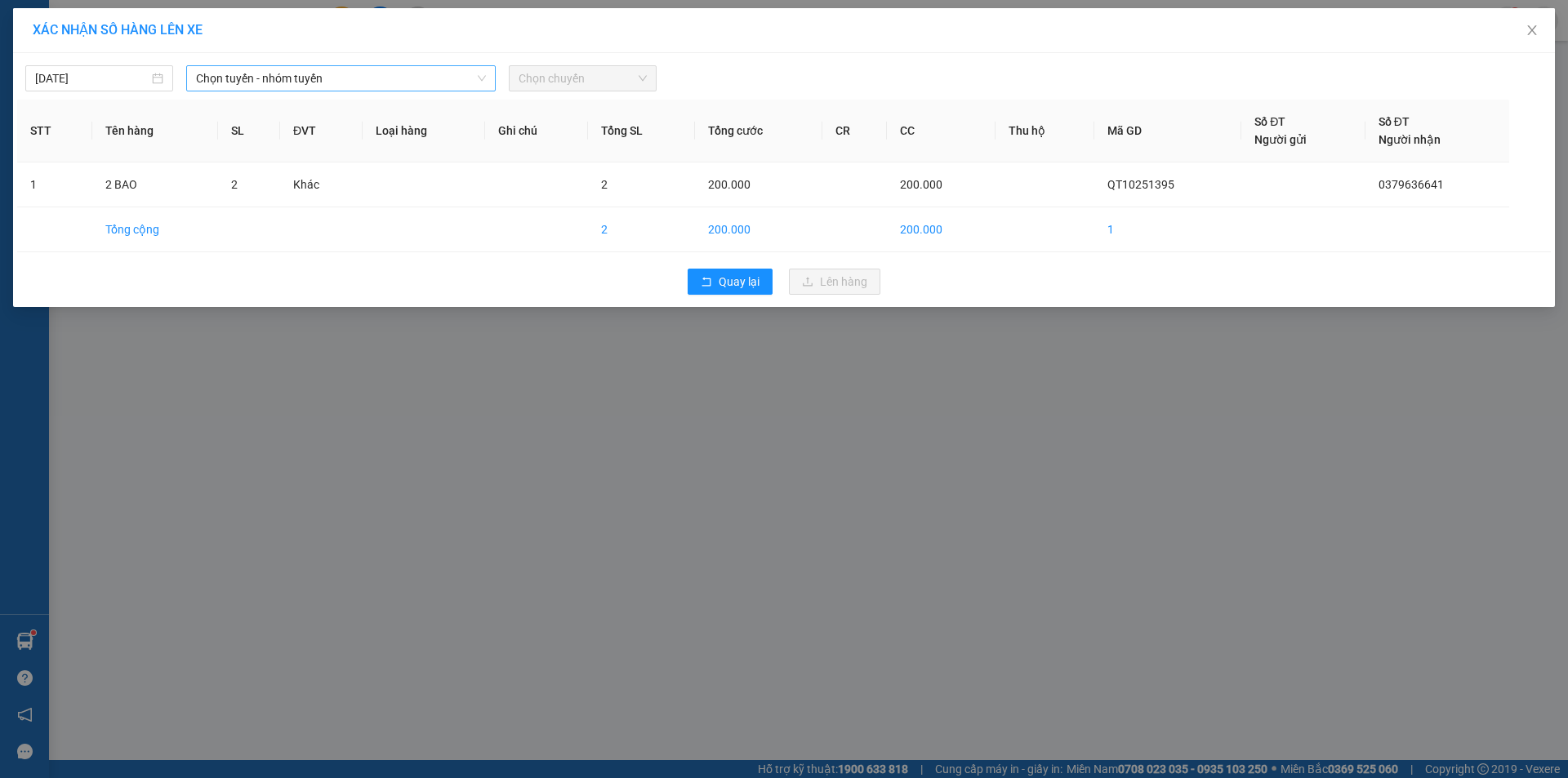
click at [397, 78] on span "Chọn tuyến - nhóm tuyến" at bounding box center [341, 79] width 290 height 25
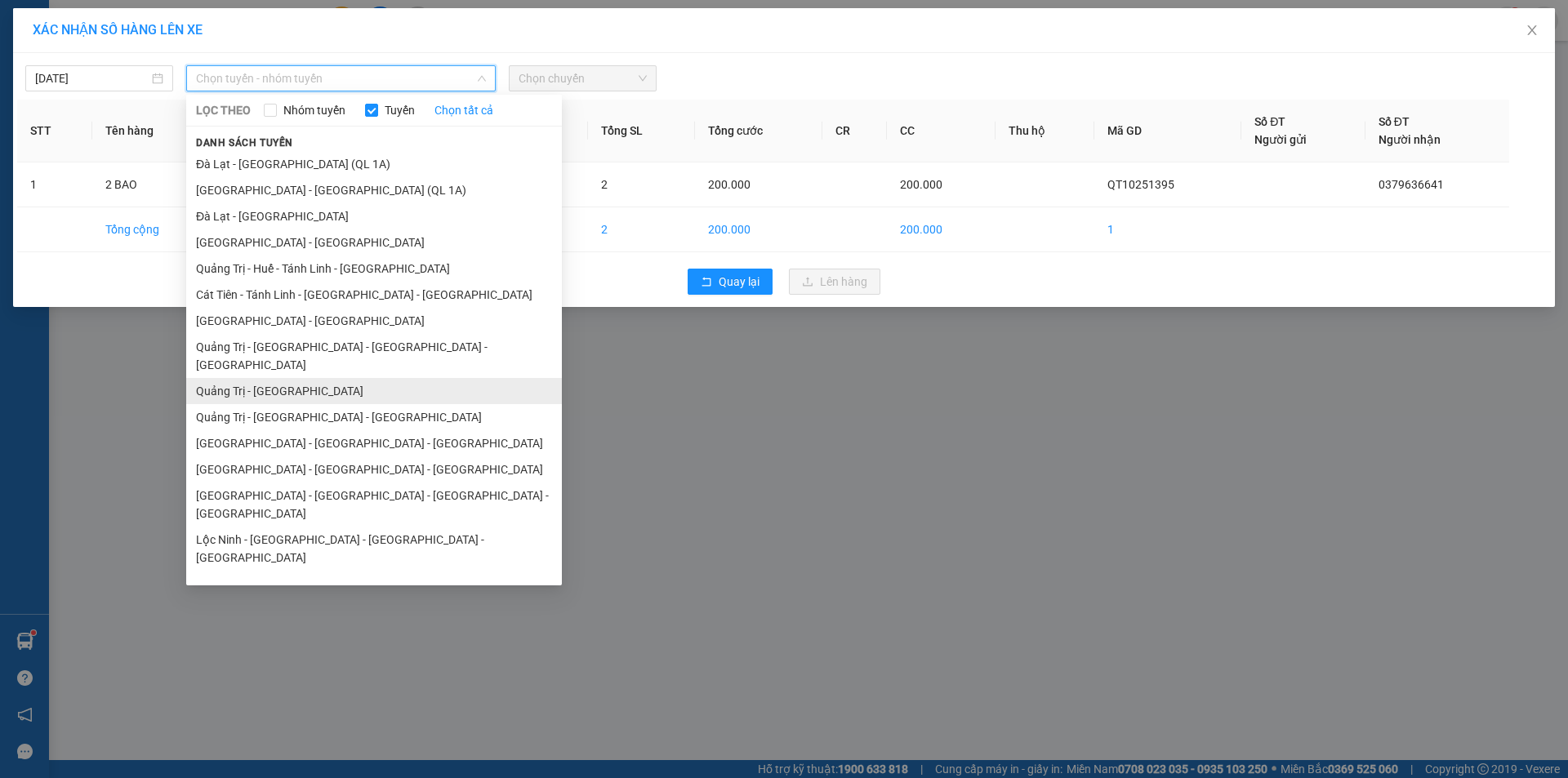
click at [333, 378] on li "Quảng Trị - [GEOGRAPHIC_DATA]" at bounding box center [374, 391] width 376 height 26
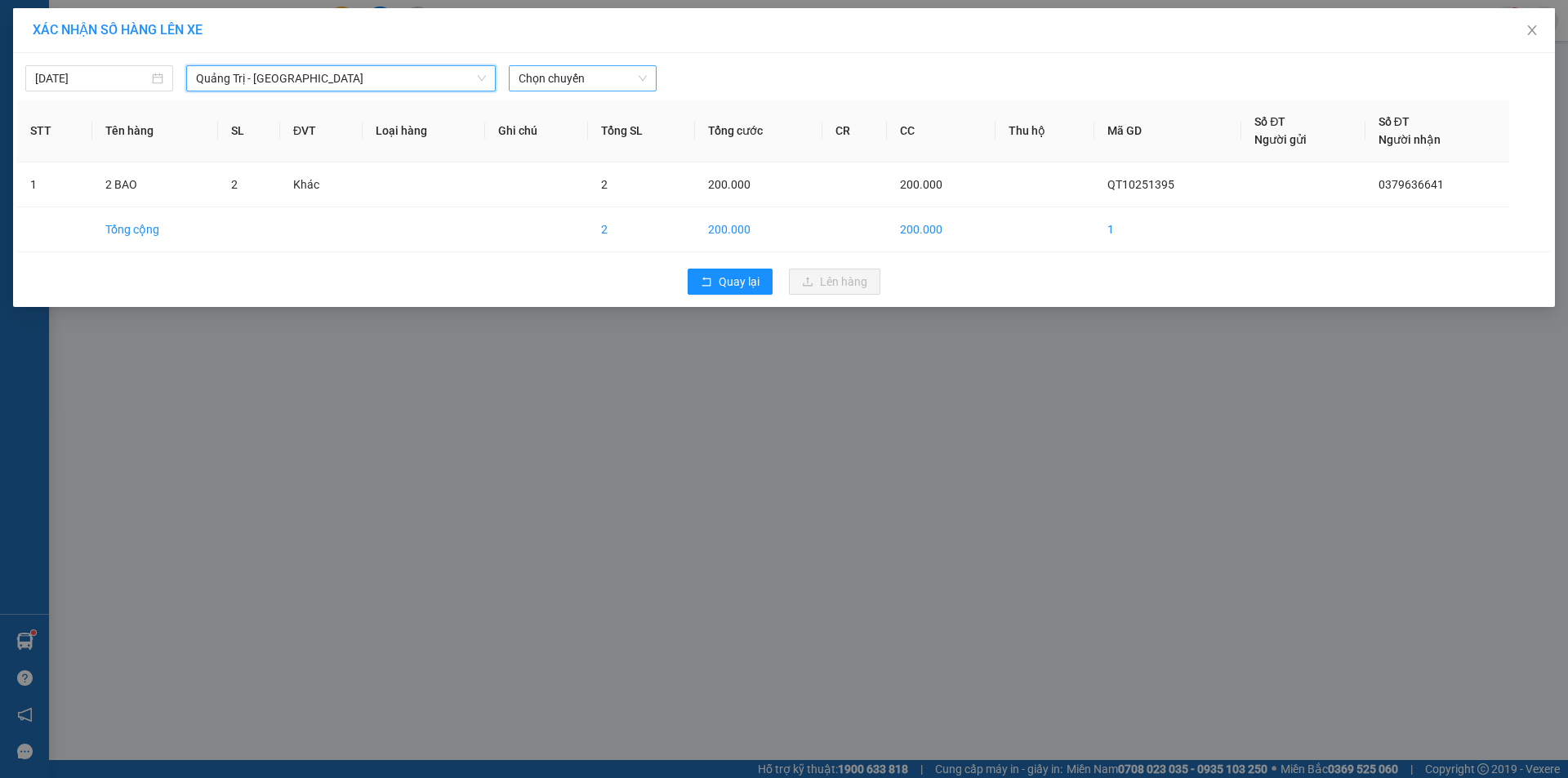
click at [605, 81] on span "Chọn chuyến" at bounding box center [583, 79] width 128 height 25
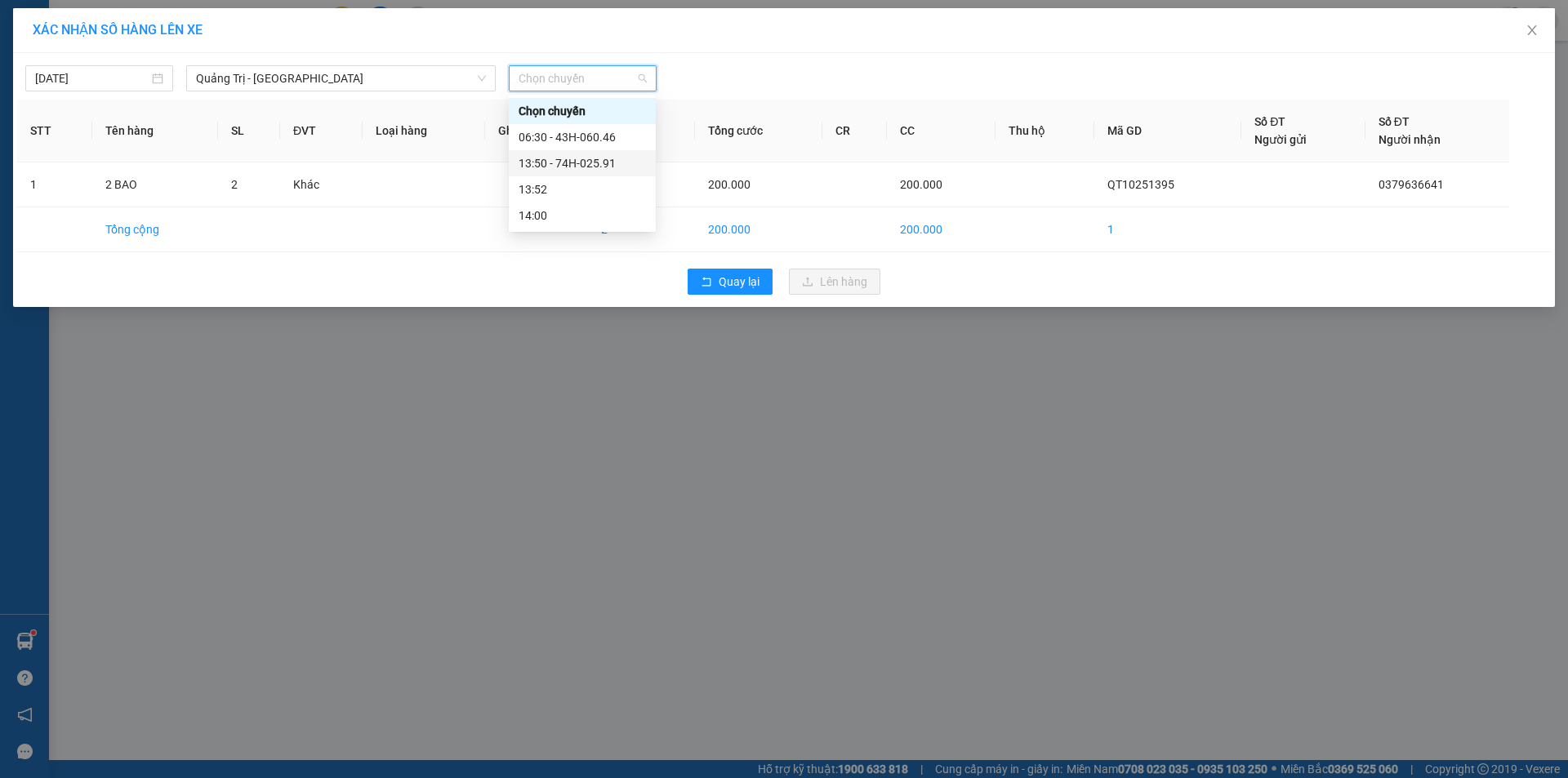
drag, startPoint x: 590, startPoint y: 163, endPoint x: 602, endPoint y: 161, distance: 12.2
click at [591, 163] on div "13:50 - 74H-025.91" at bounding box center [583, 164] width 127 height 18
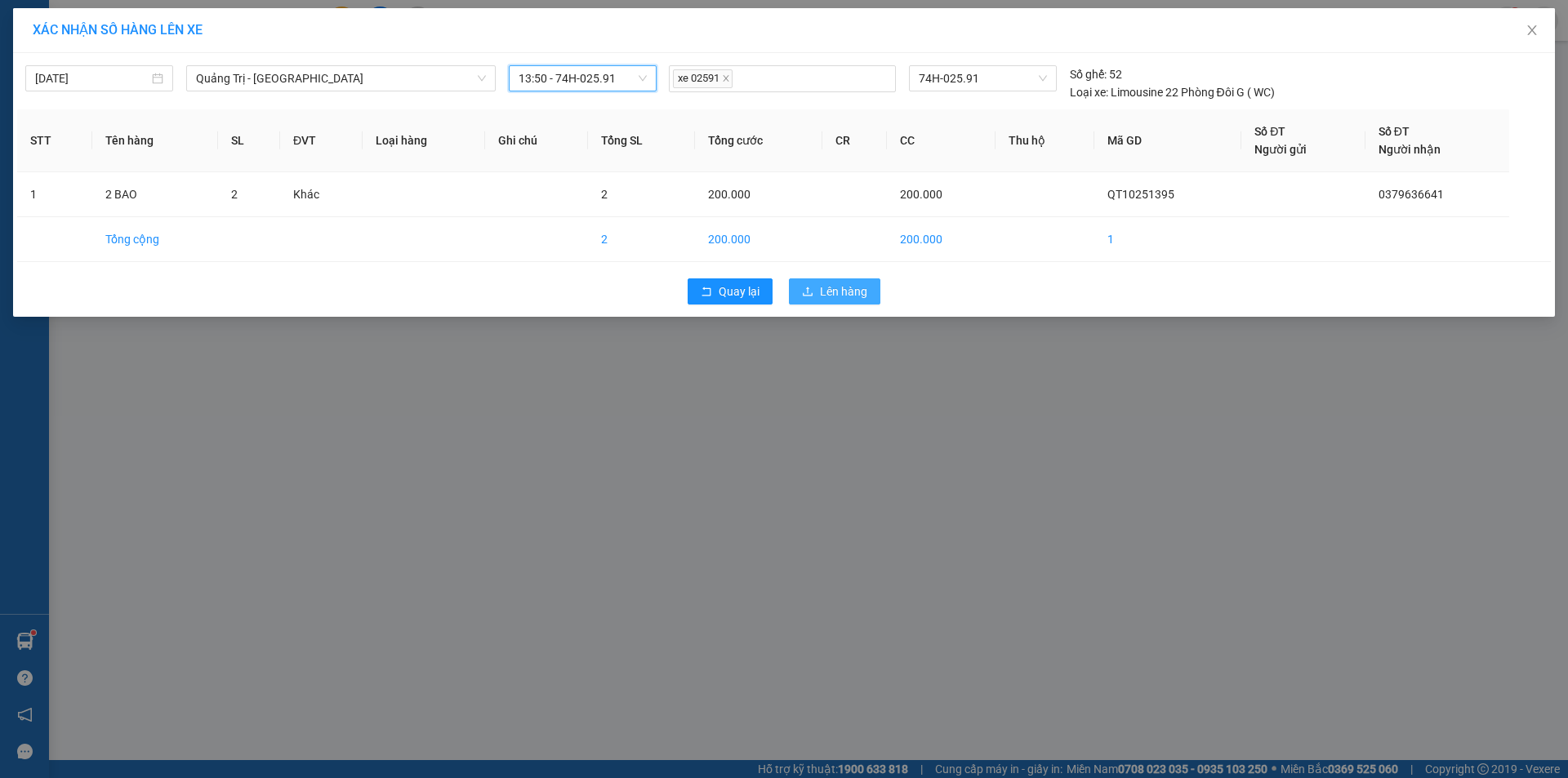
click at [835, 286] on span "Lên hàng" at bounding box center [843, 291] width 47 height 18
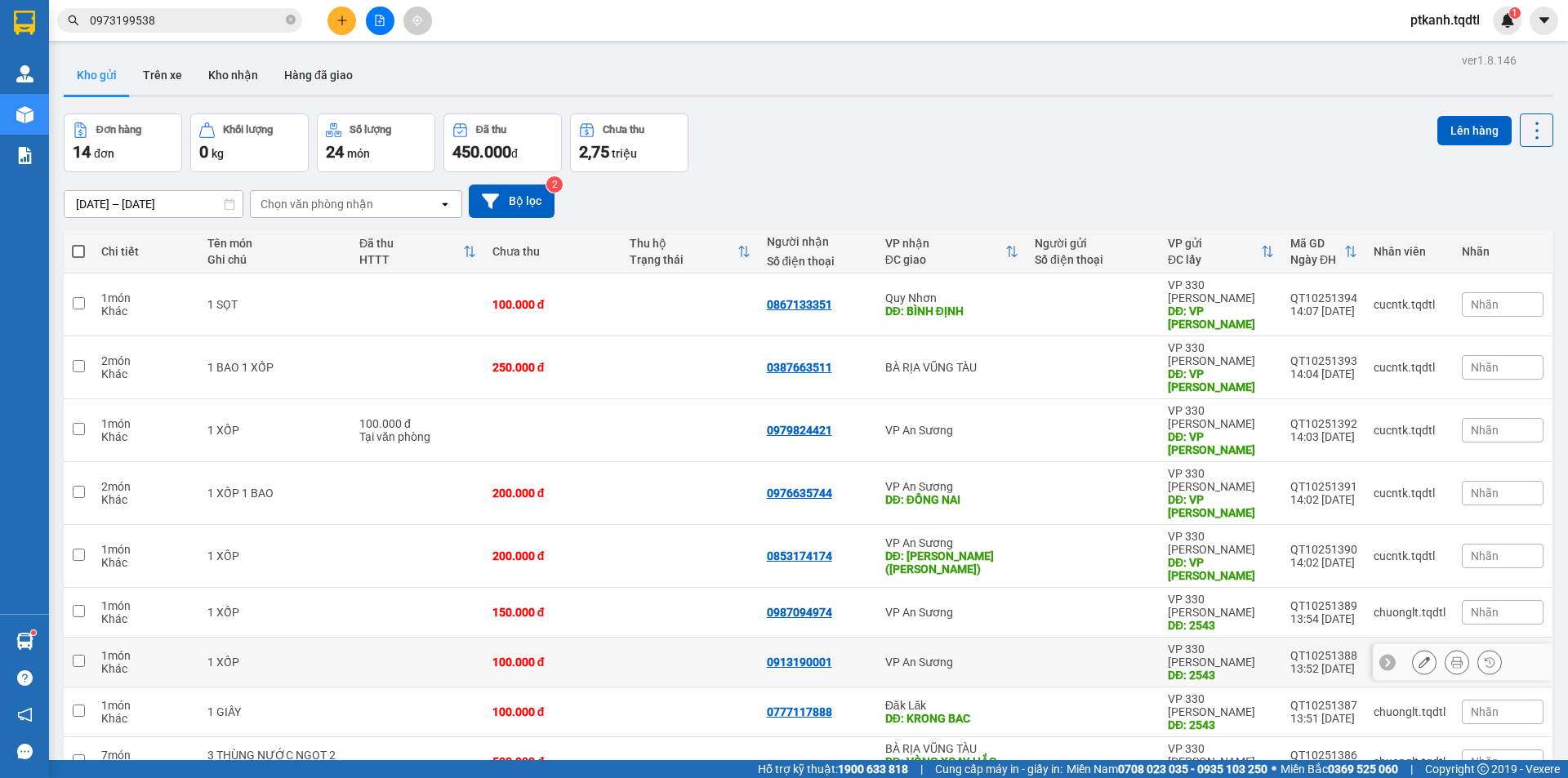
scroll to position [75, 0]
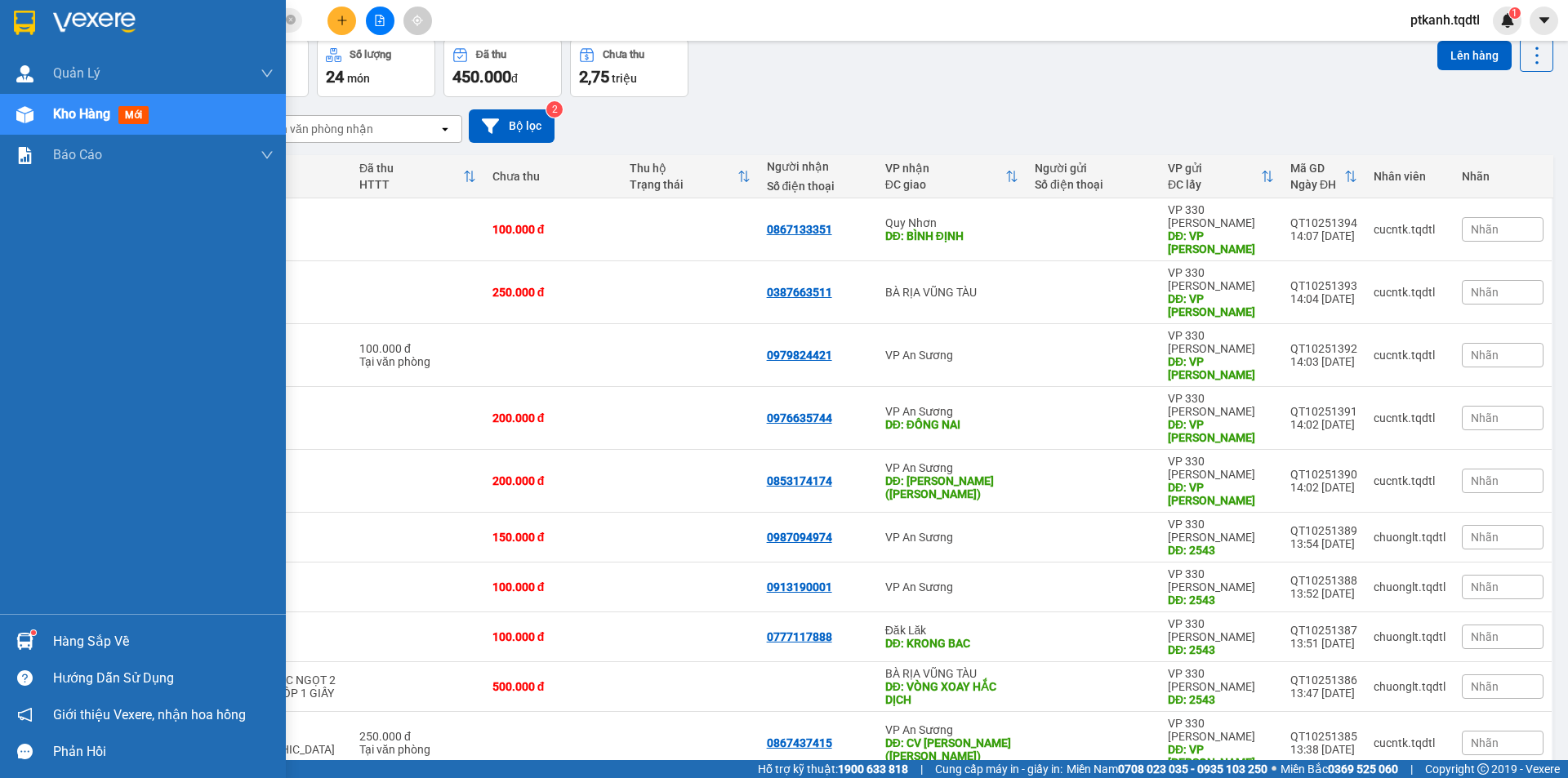
click at [18, 640] on img at bounding box center [25, 641] width 17 height 17
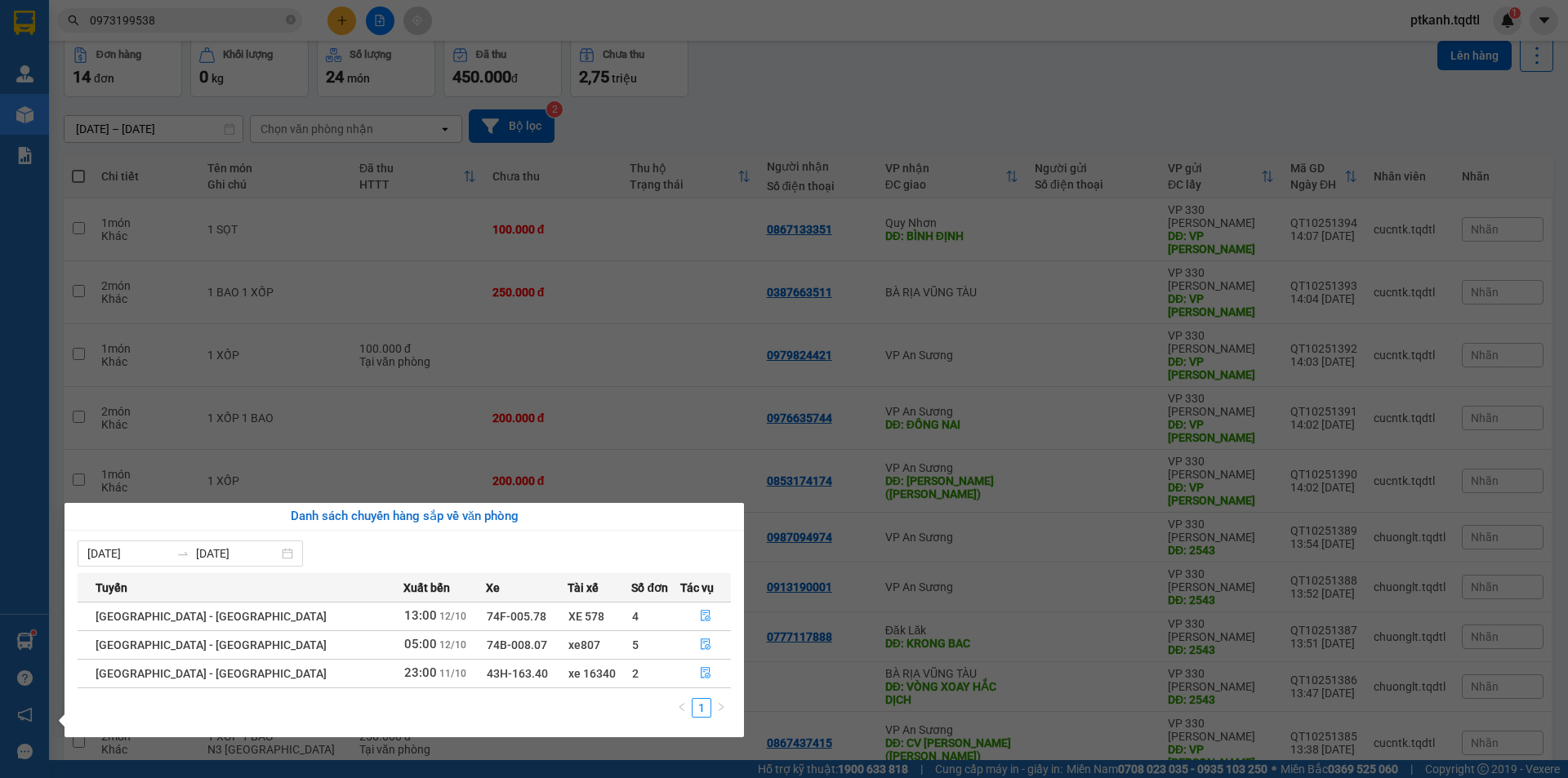
click at [872, 115] on section "Kết quả tìm kiếm ( 26 ) Bộ lọc Mã ĐH Trạng thái Món hàng Thu hộ Tổng cước Chưa …" at bounding box center [784, 389] width 1568 height 778
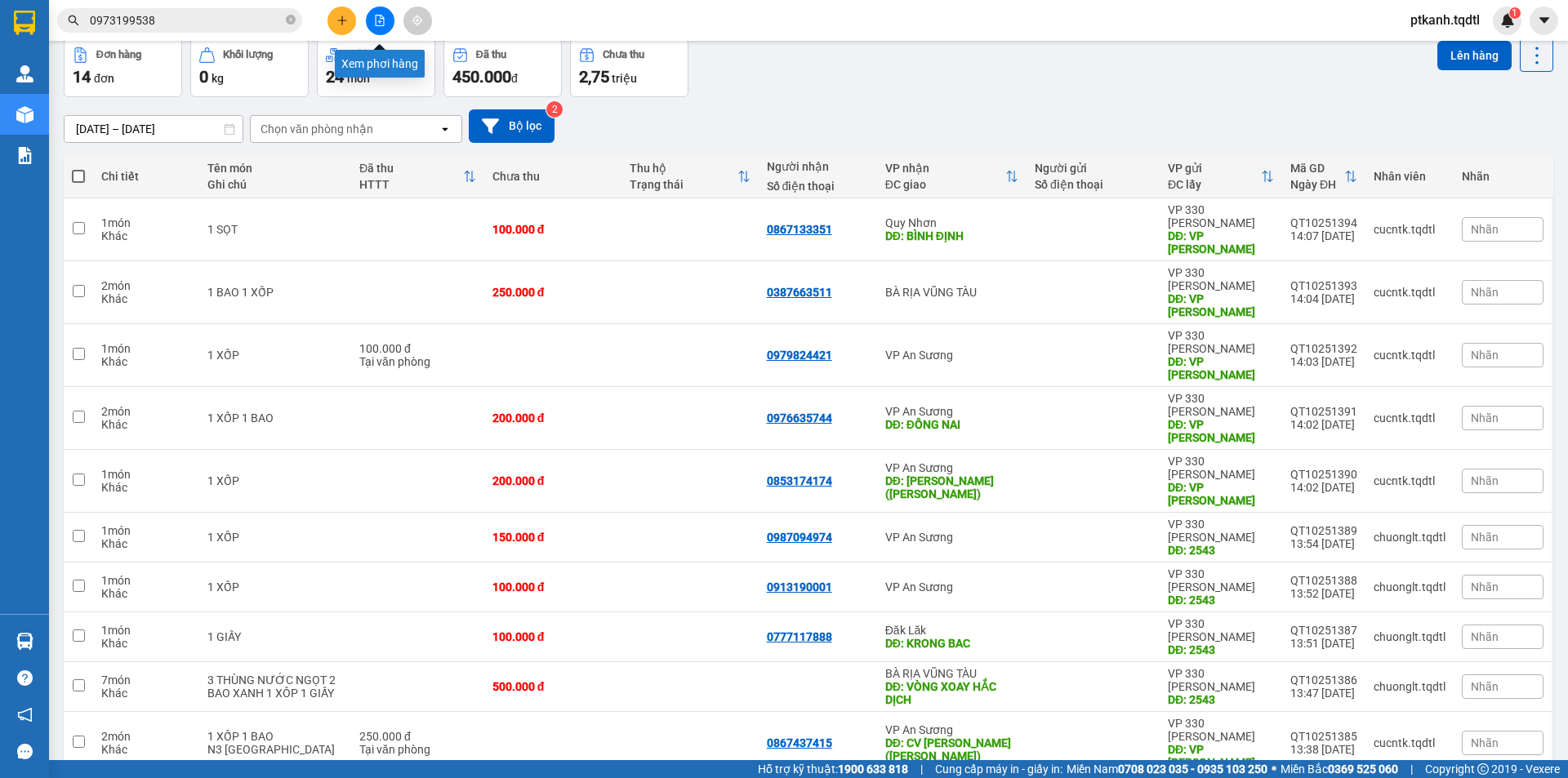
click at [377, 19] on icon "file-add" at bounding box center [380, 21] width 12 height 12
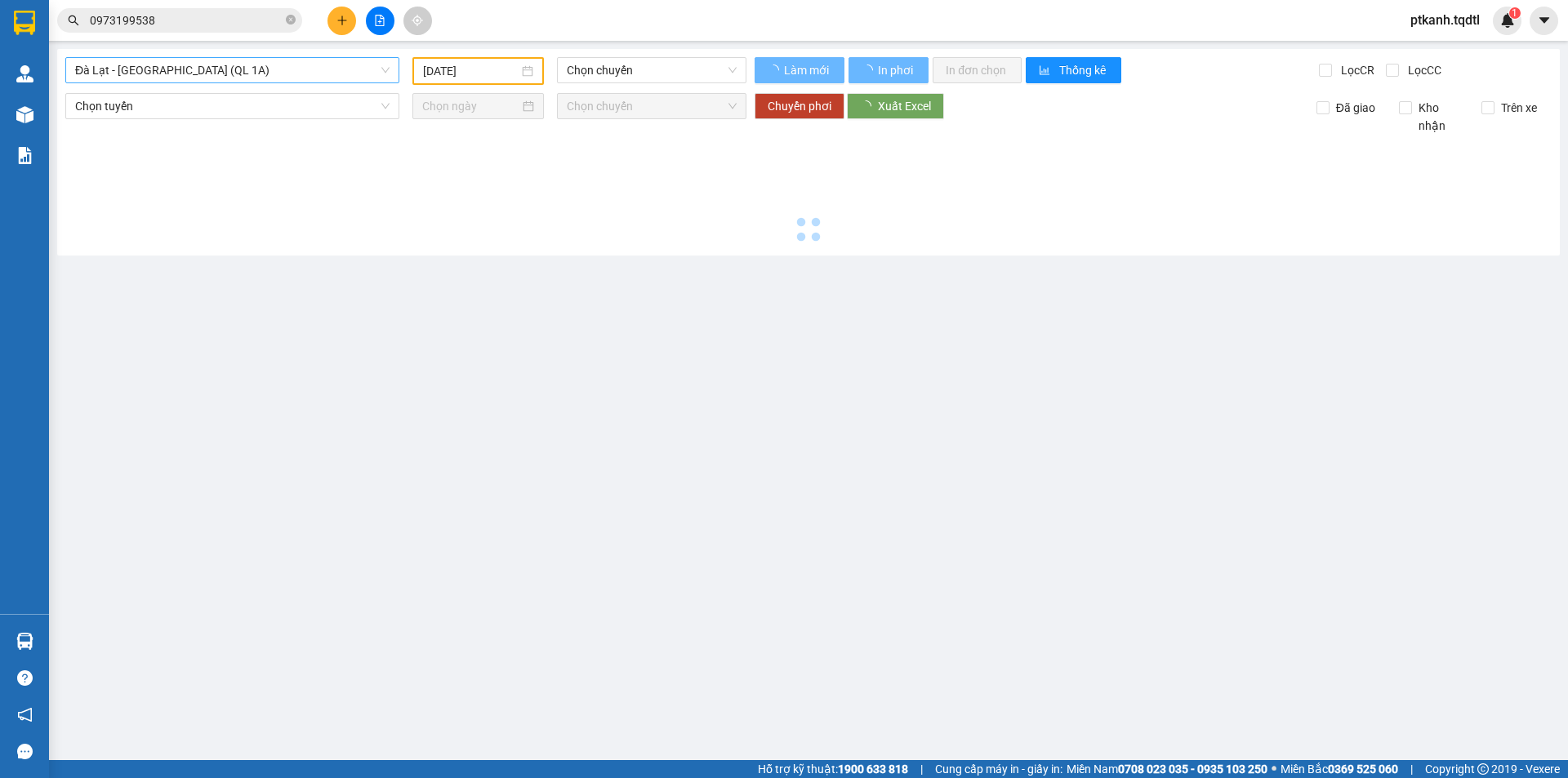
type input "[DATE]"
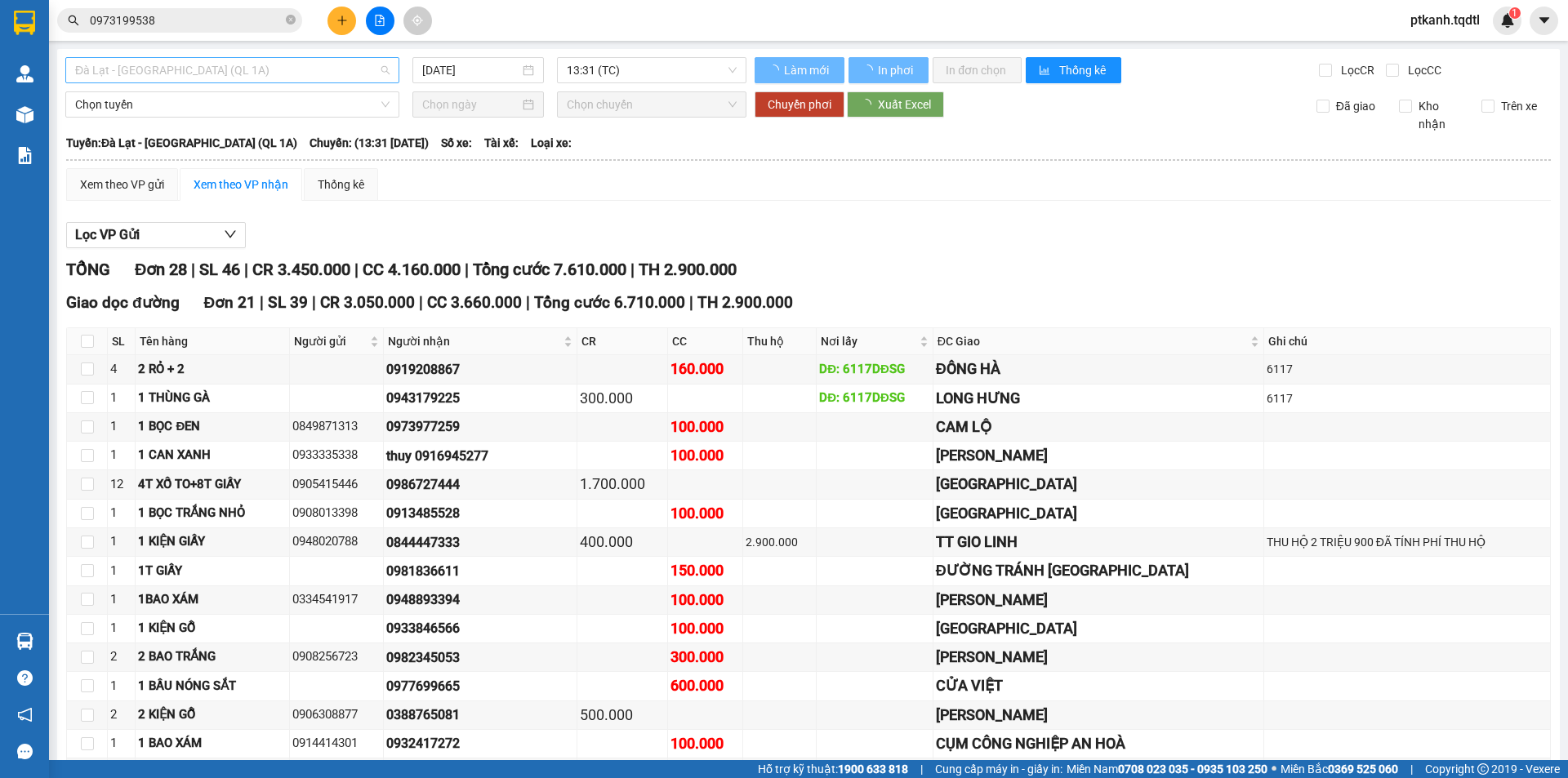
click at [388, 69] on div "Đà Lạt - [GEOGRAPHIC_DATA] (QL 1A)" at bounding box center [233, 70] width 334 height 26
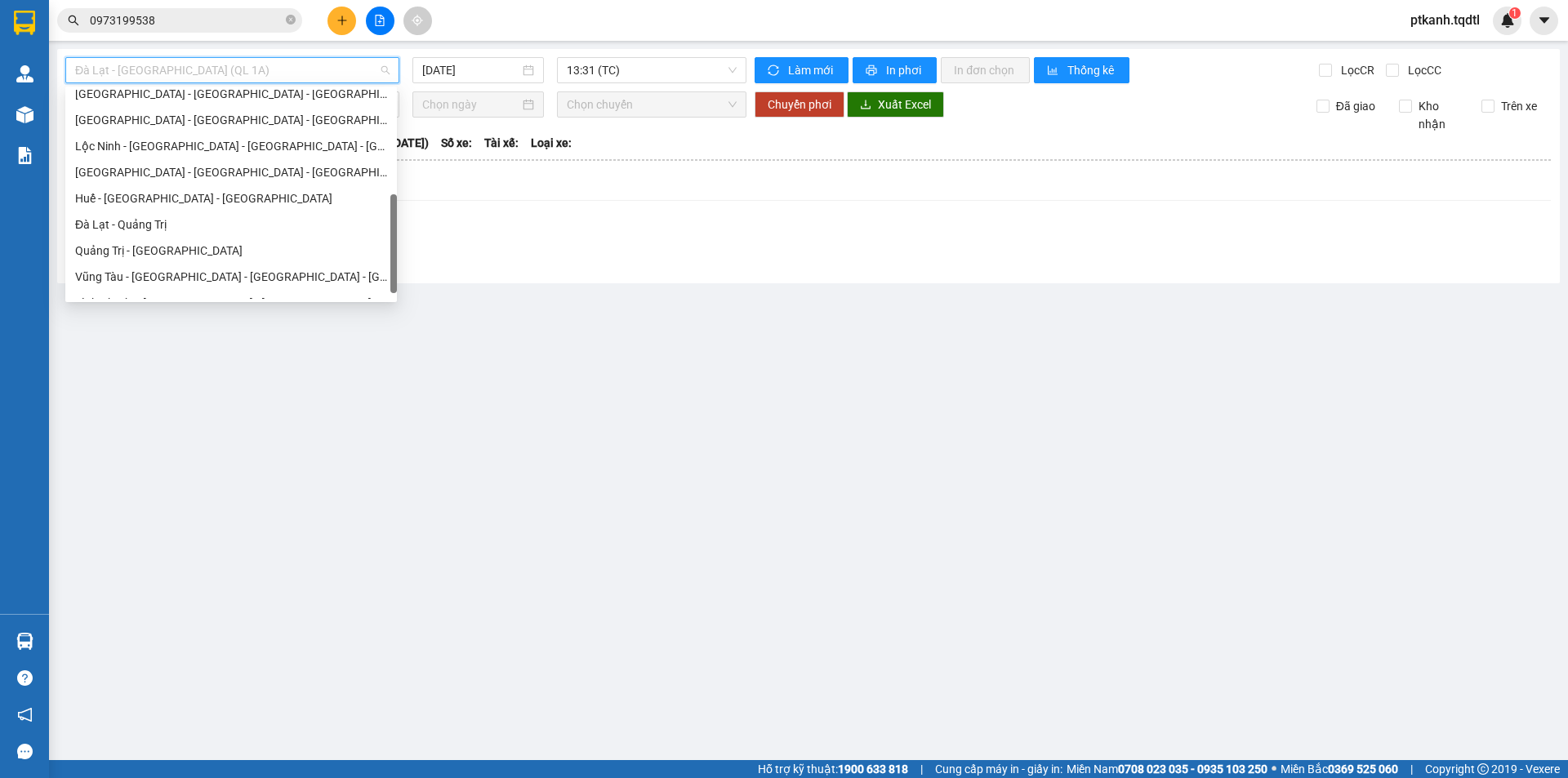
scroll to position [340, 0]
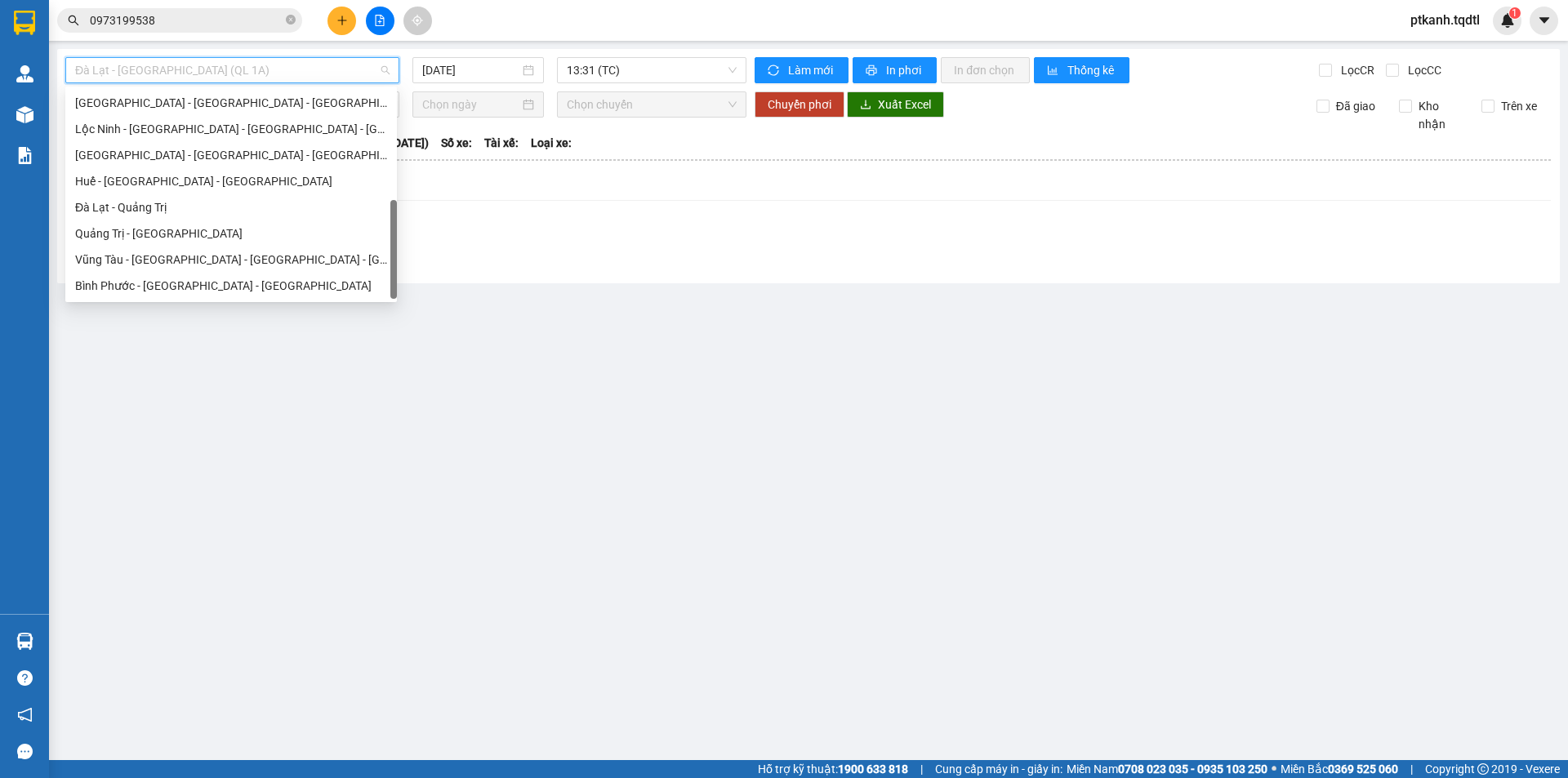
drag, startPoint x: 392, startPoint y: 108, endPoint x: 318, endPoint y: 283, distance: 190.0
click at [372, 283] on div "[GEOGRAPHIC_DATA] - [GEOGRAPHIC_DATA] - [GEOGRAPHIC_DATA] [GEOGRAPHIC_DATA] - […" at bounding box center [231, 194] width 332 height 209
drag, startPoint x: 268, startPoint y: 282, endPoint x: 293, endPoint y: 262, distance: 32.0
click at [269, 281] on div "Bình Phước - [GEOGRAPHIC_DATA] - [GEOGRAPHIC_DATA]" at bounding box center [231, 286] width 312 height 18
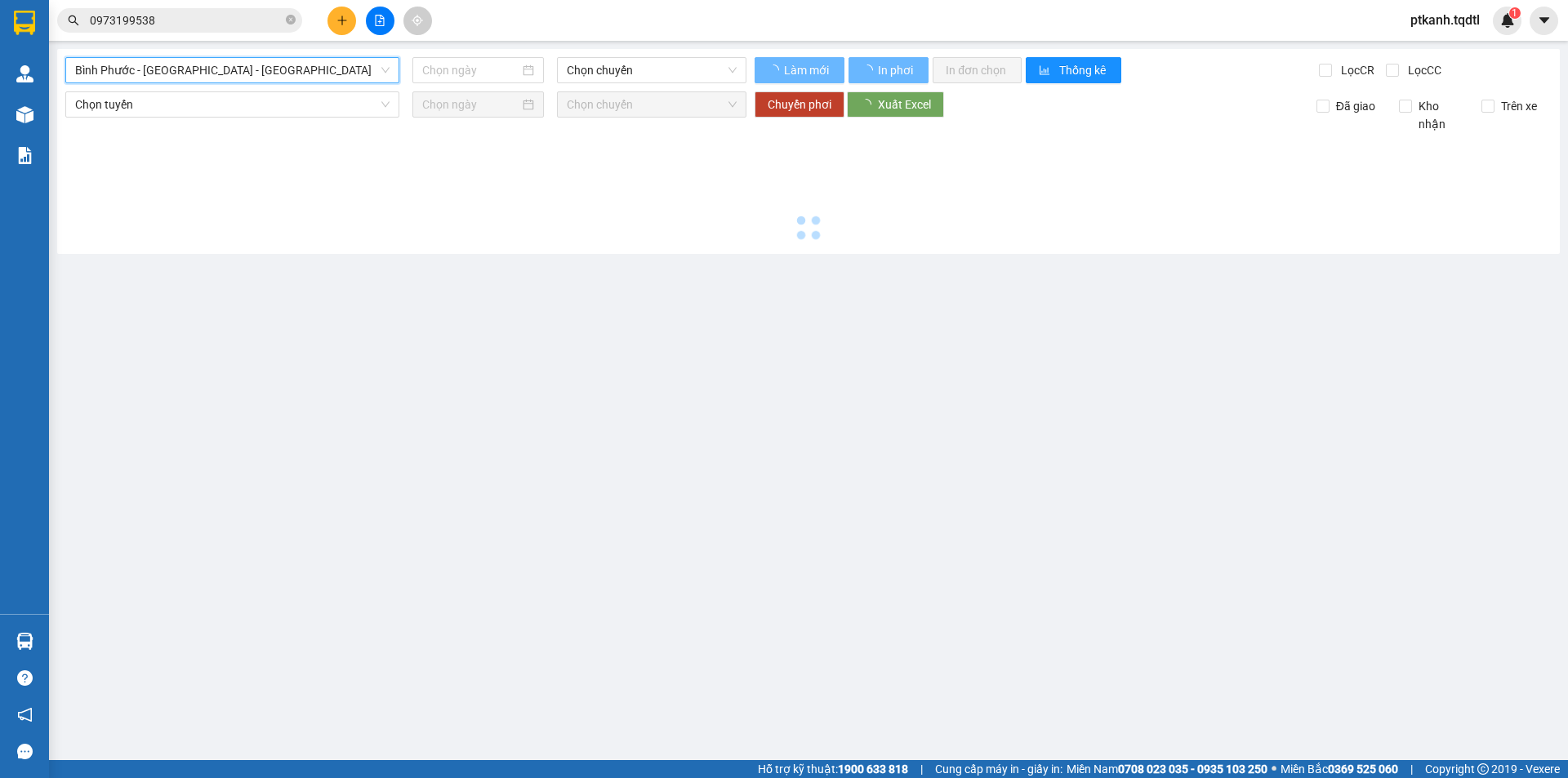
type input "[DATE]"
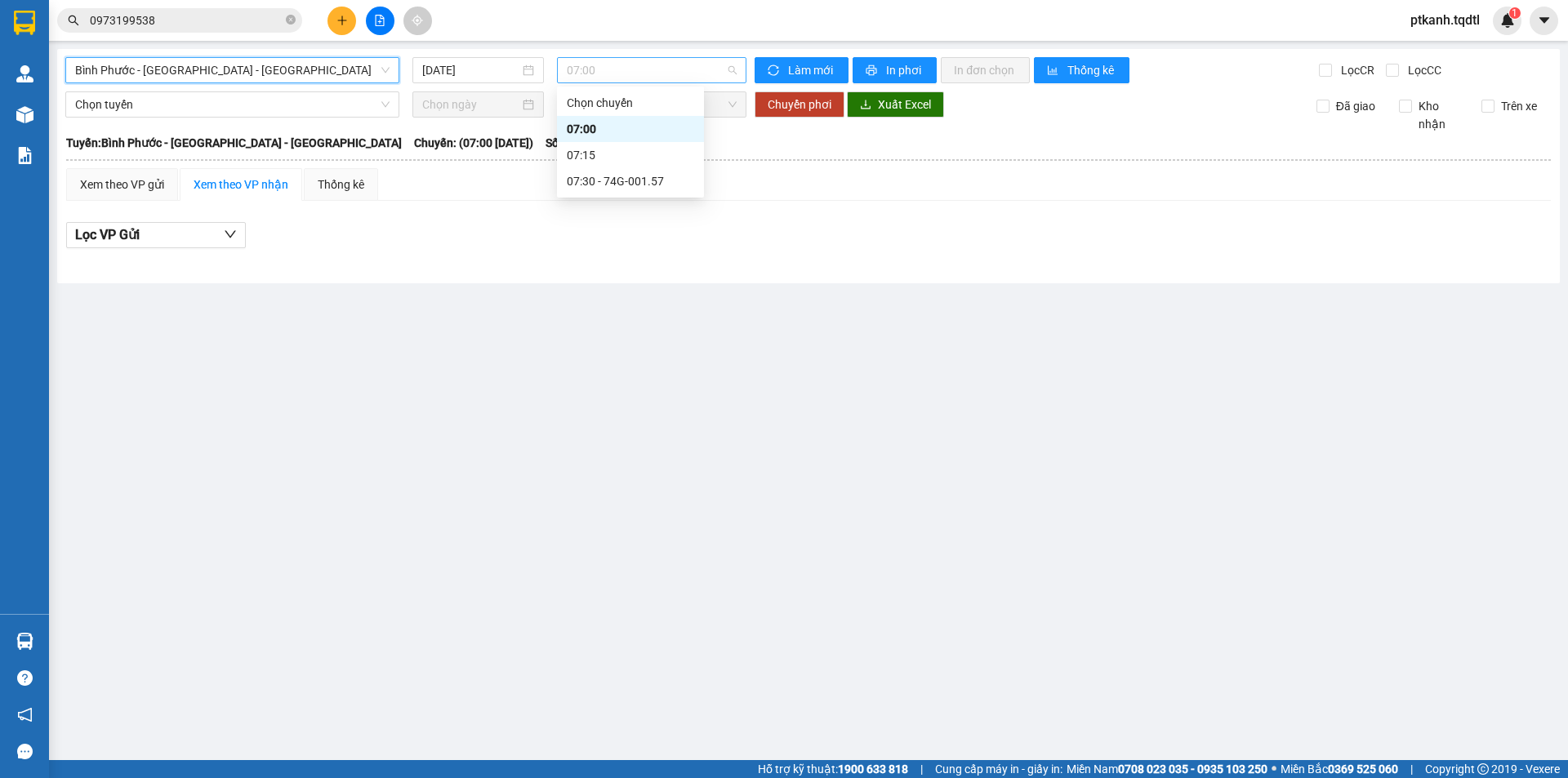
click at [701, 77] on span "07:00" at bounding box center [651, 70] width 170 height 25
click at [667, 184] on div "07:30 - 74G-001.57" at bounding box center [631, 181] width 127 height 18
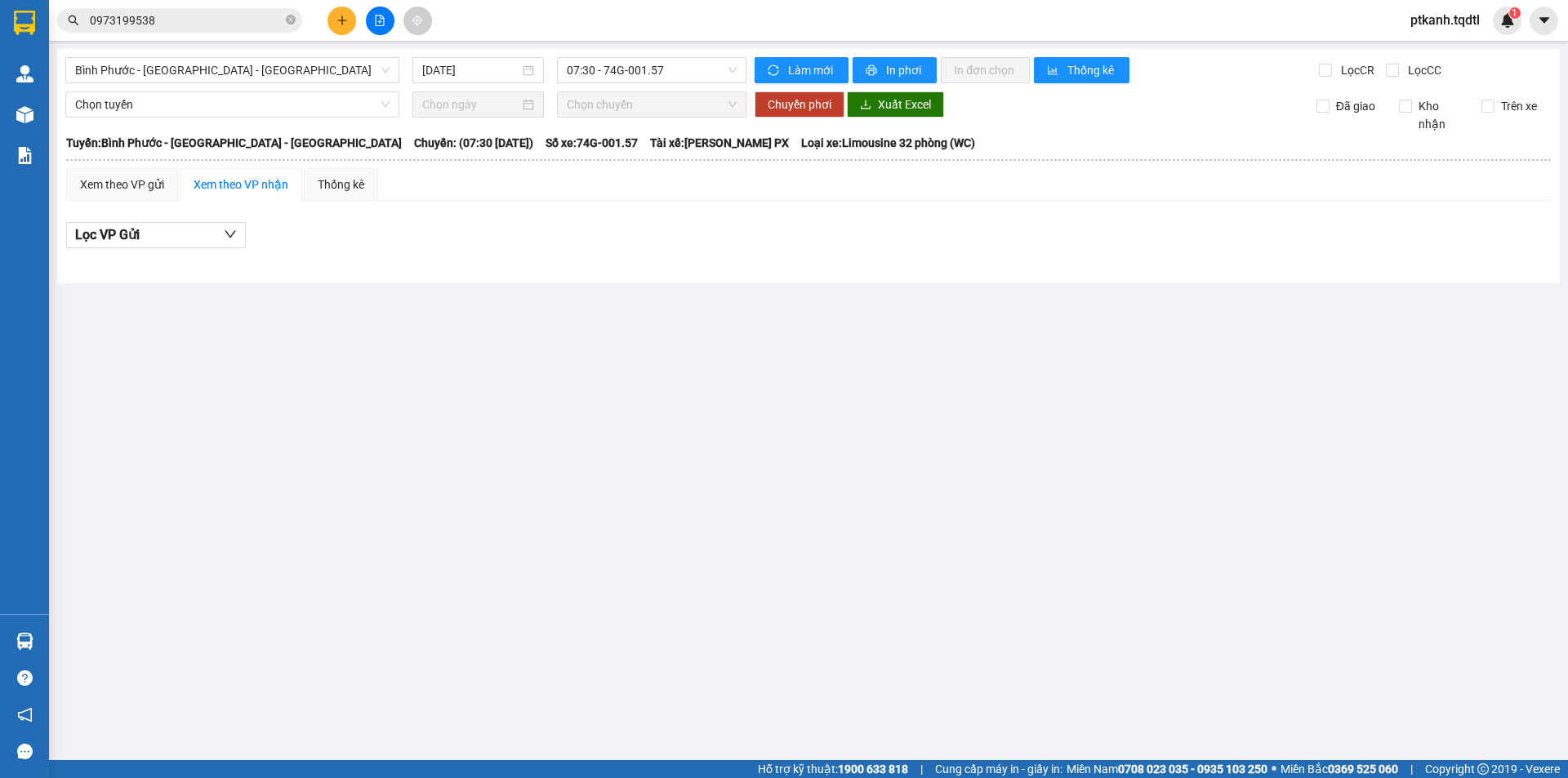
click at [1012, 487] on main "Bình Phước - [GEOGRAPHIC_DATA] - [GEOGRAPHIC_DATA] [DATE] 07:30 - 74G-001.57 Là…" at bounding box center [784, 380] width 1568 height 761
